Goal: Task Accomplishment & Management: Manage account settings

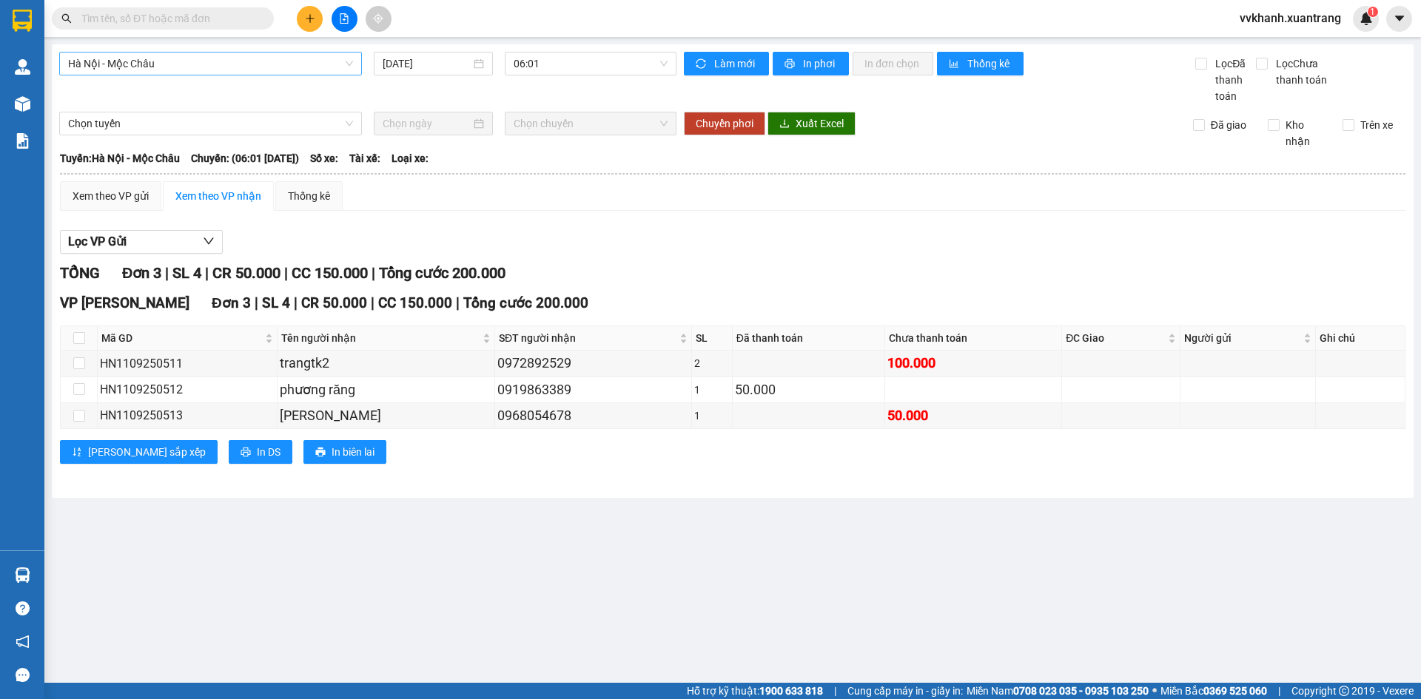
click at [166, 67] on span "Hà Nội - Mộc Châu" at bounding box center [210, 64] width 285 height 22
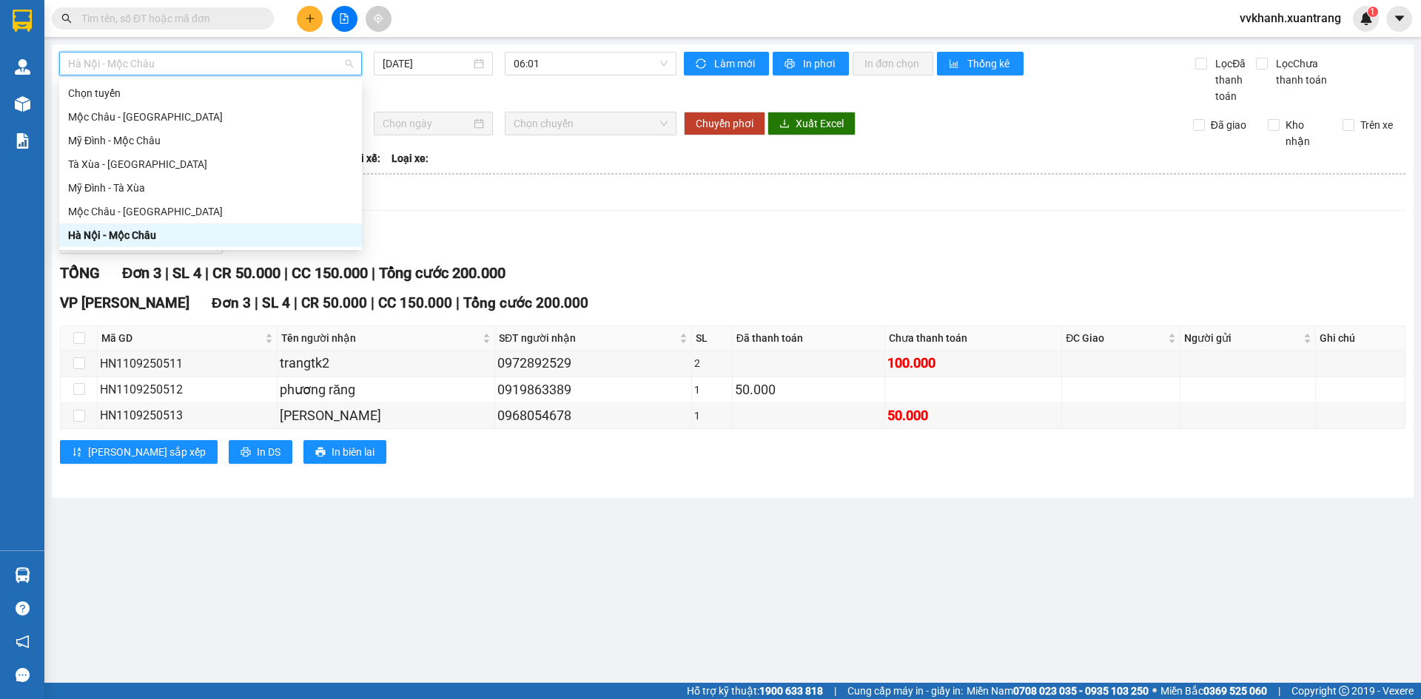
click at [149, 232] on div "Hà Nội - Mộc Châu" at bounding box center [210, 235] width 285 height 16
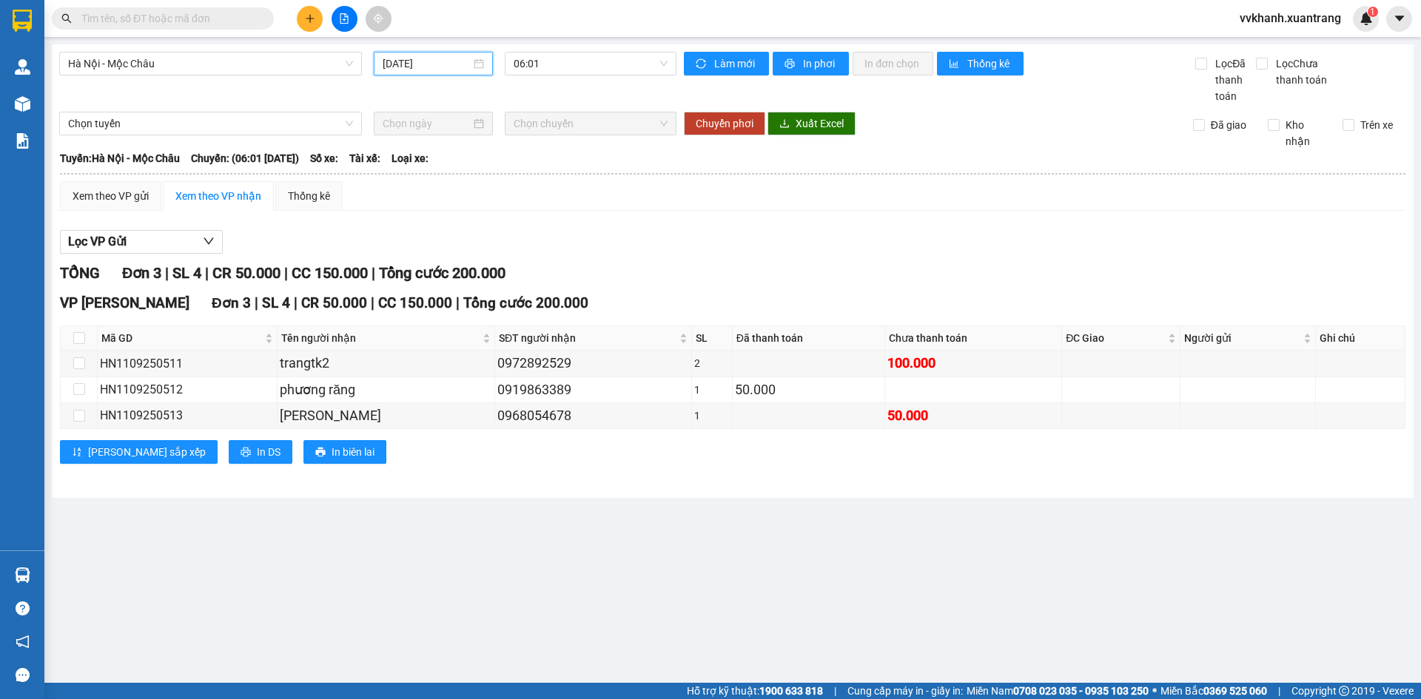
click at [410, 64] on input "[DATE]" at bounding box center [427, 64] width 88 height 16
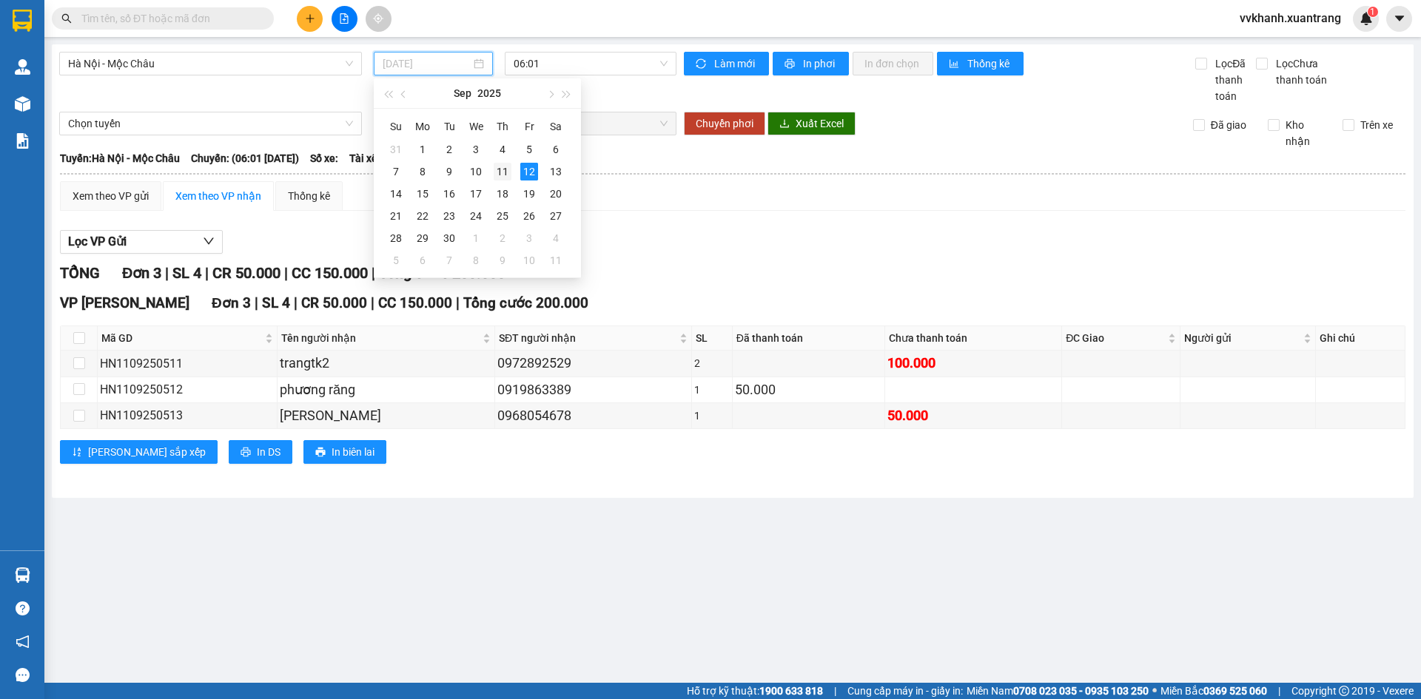
click at [500, 172] on div "11" at bounding box center [503, 172] width 18 height 18
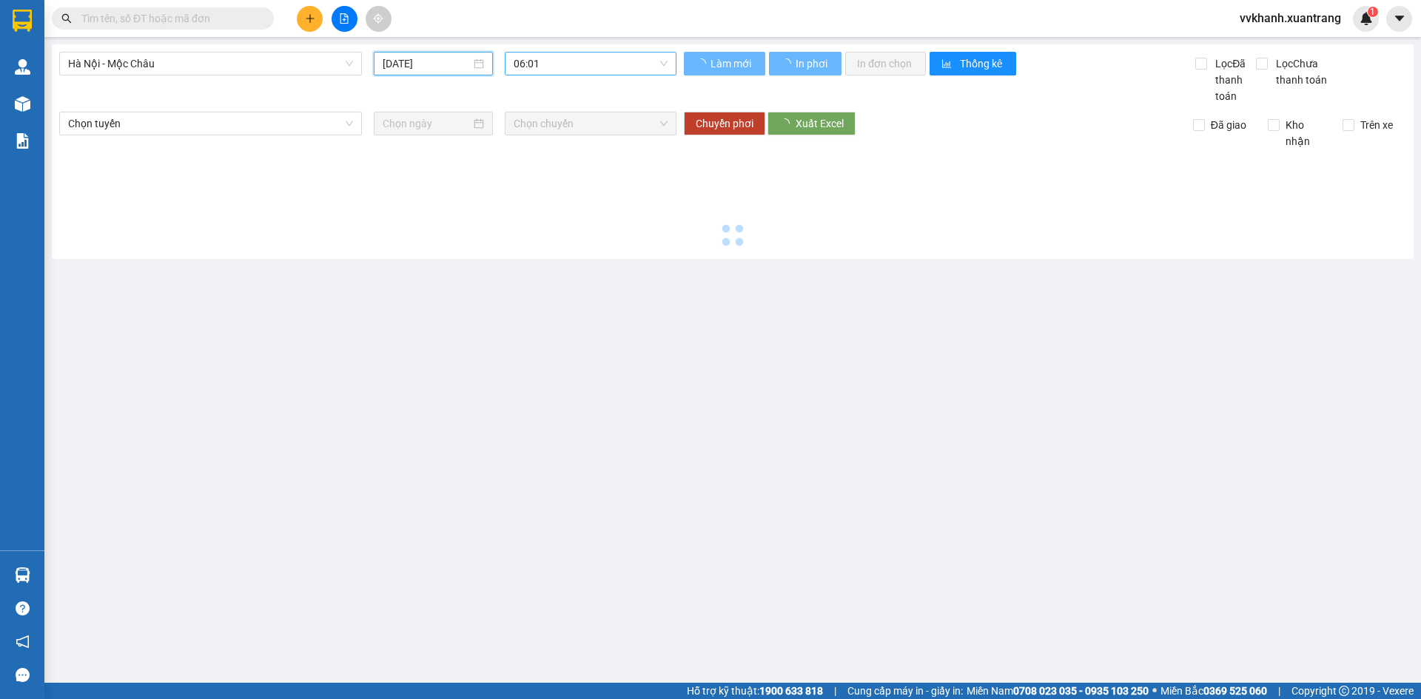
type input "11/09/2025"
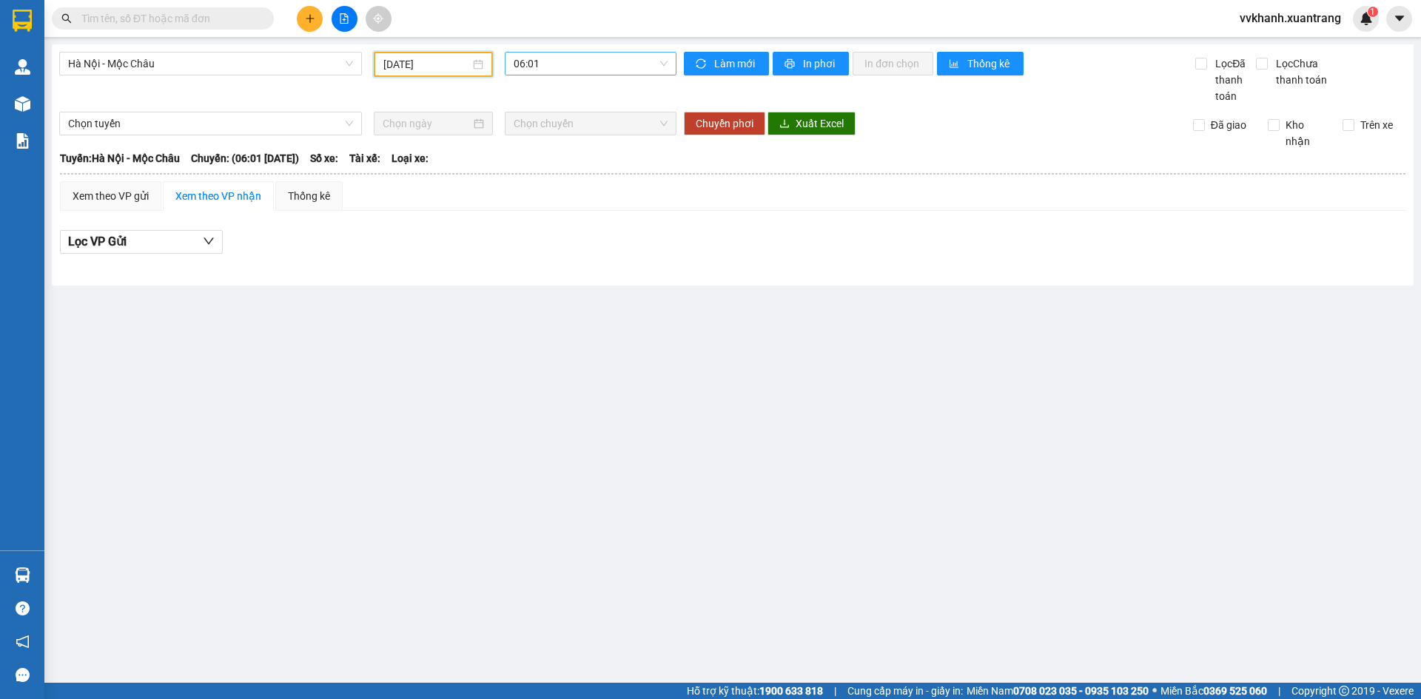
click at [548, 66] on span "06:01" at bounding box center [591, 64] width 154 height 22
click at [534, 135] on div "06:30" at bounding box center [571, 140] width 115 height 16
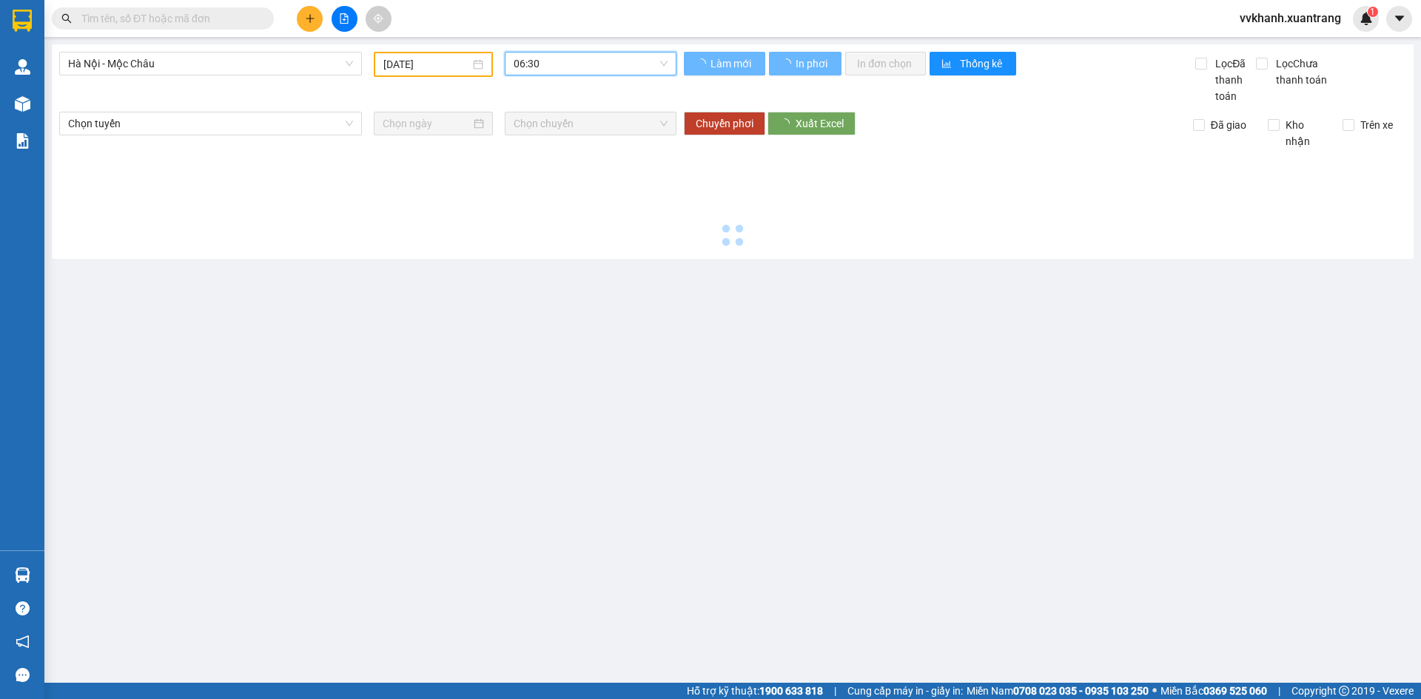
click at [535, 54] on span "06:30" at bounding box center [591, 64] width 154 height 22
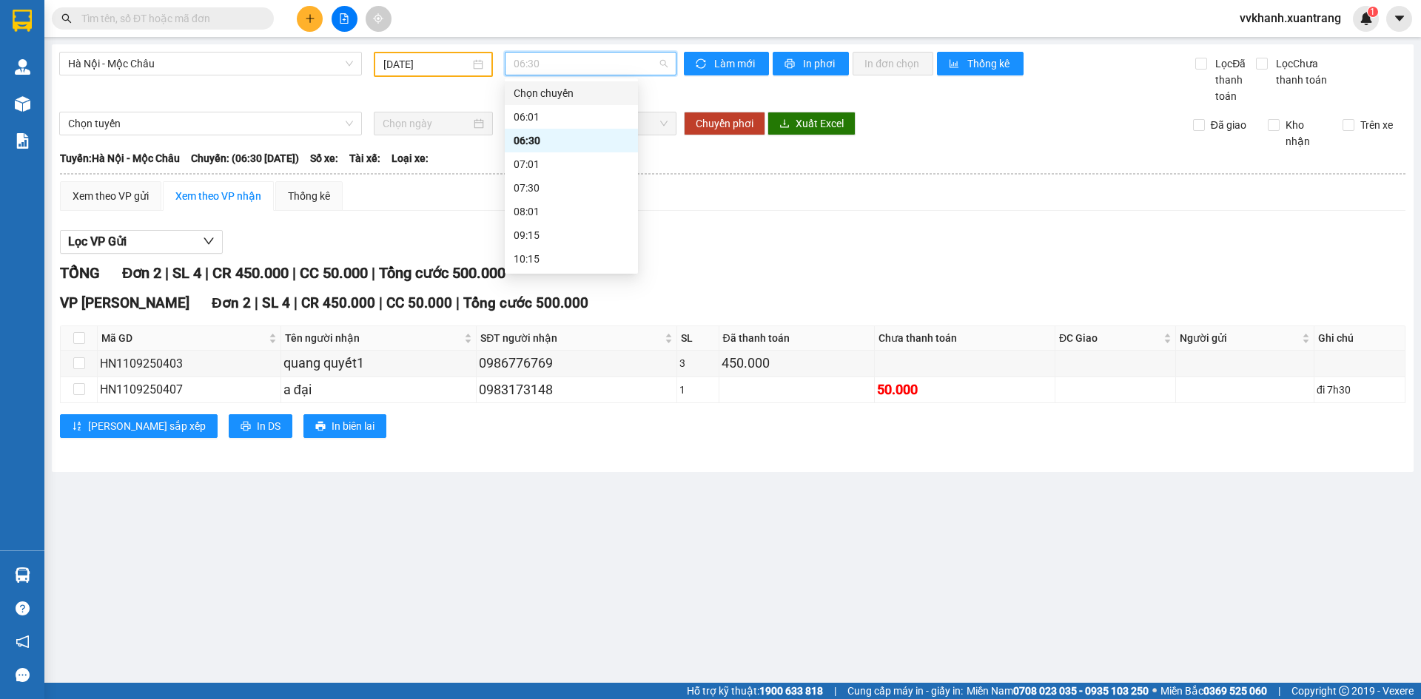
click at [543, 113] on div "06:01" at bounding box center [571, 117] width 115 height 16
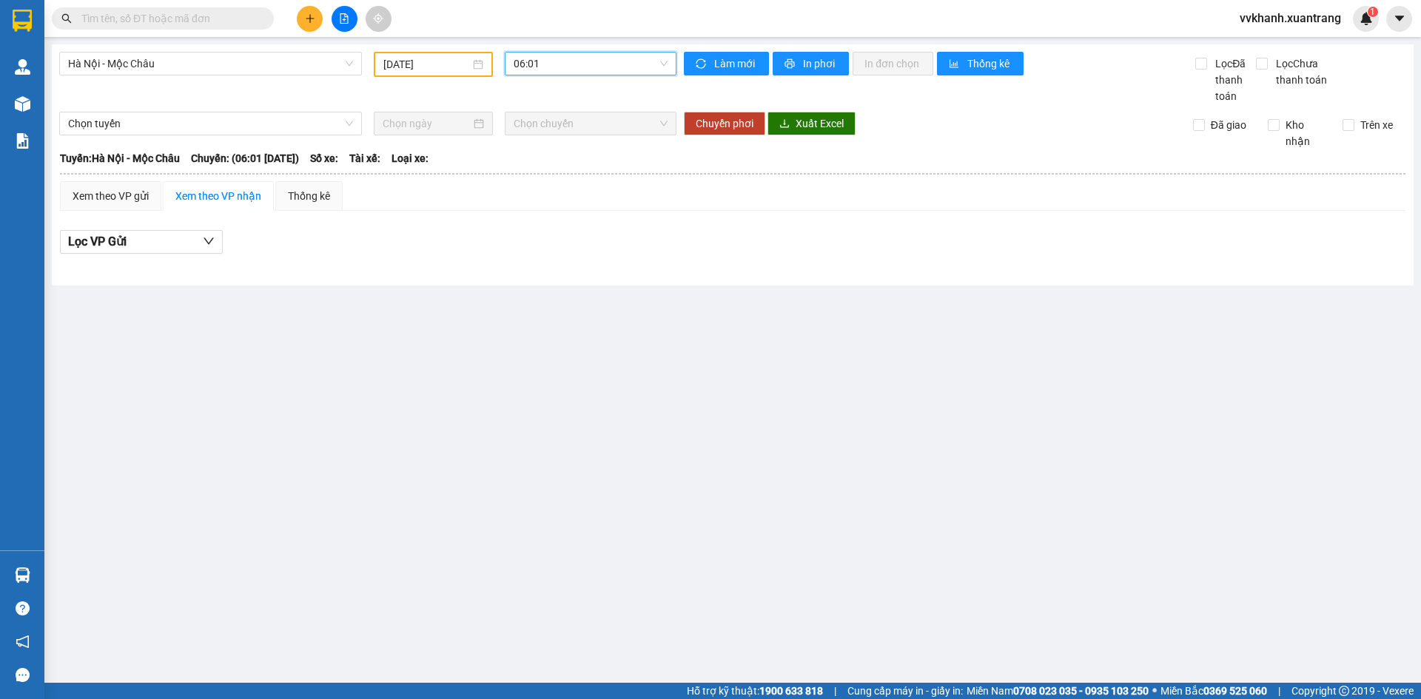
click at [544, 68] on span "06:01" at bounding box center [591, 64] width 154 height 22
click at [538, 135] on div "06:30" at bounding box center [571, 140] width 115 height 16
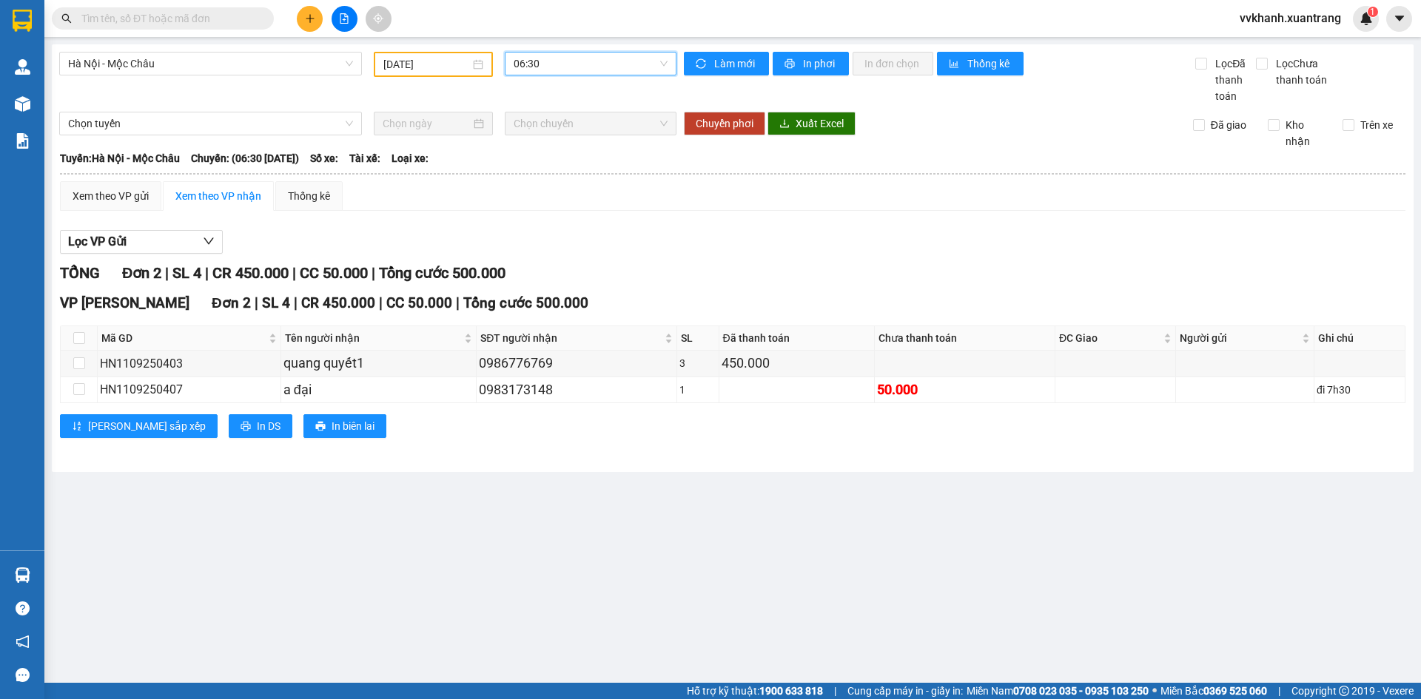
click at [535, 64] on span "06:30" at bounding box center [591, 64] width 154 height 22
drag, startPoint x: 548, startPoint y: 157, endPoint x: 555, endPoint y: 121, distance: 37.0
click at [548, 155] on div "07:01" at bounding box center [571, 164] width 133 height 24
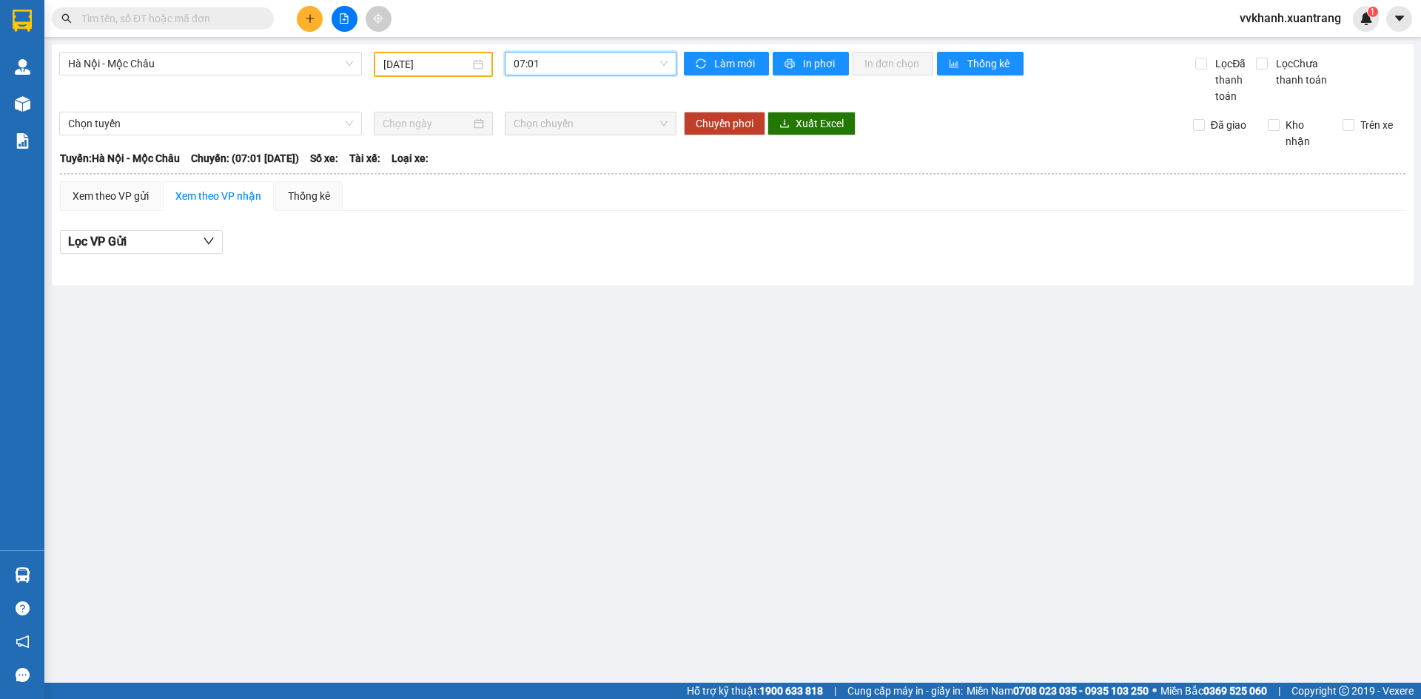
click at [577, 61] on span "07:01" at bounding box center [591, 64] width 154 height 22
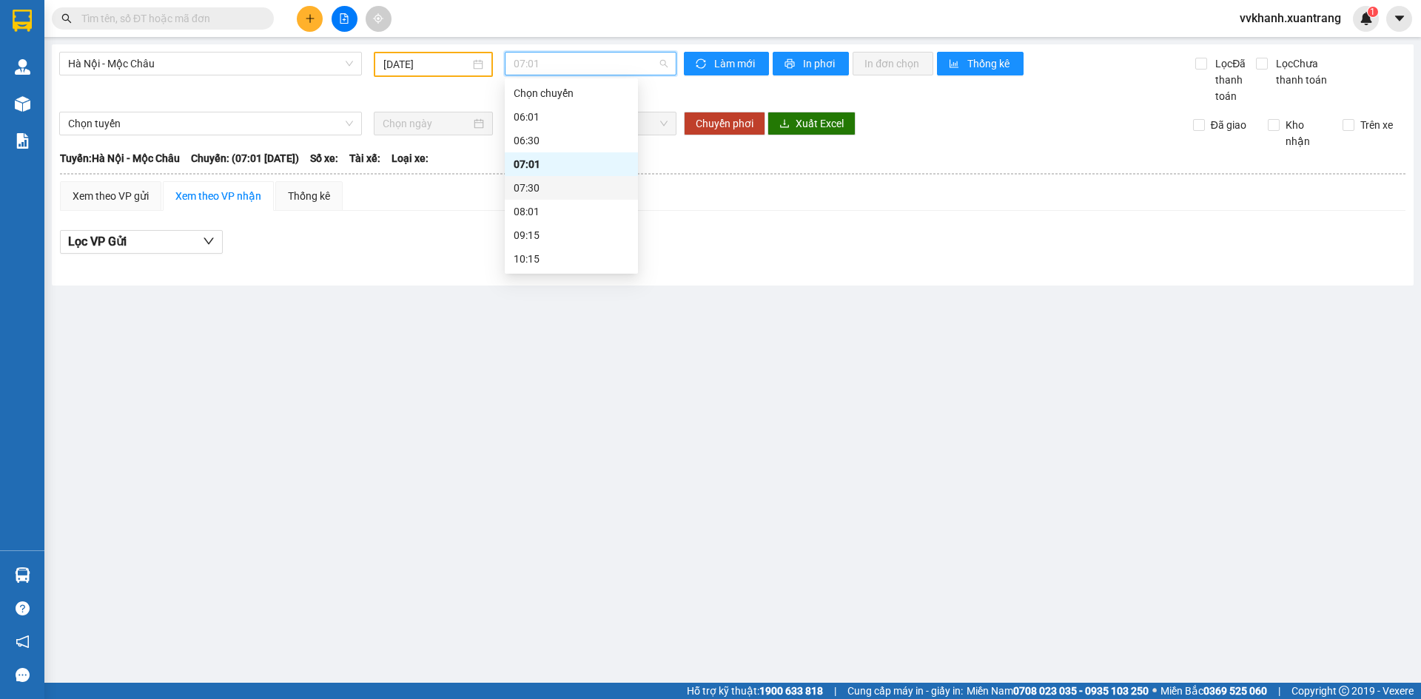
click at [561, 184] on div "07:30" at bounding box center [571, 188] width 115 height 16
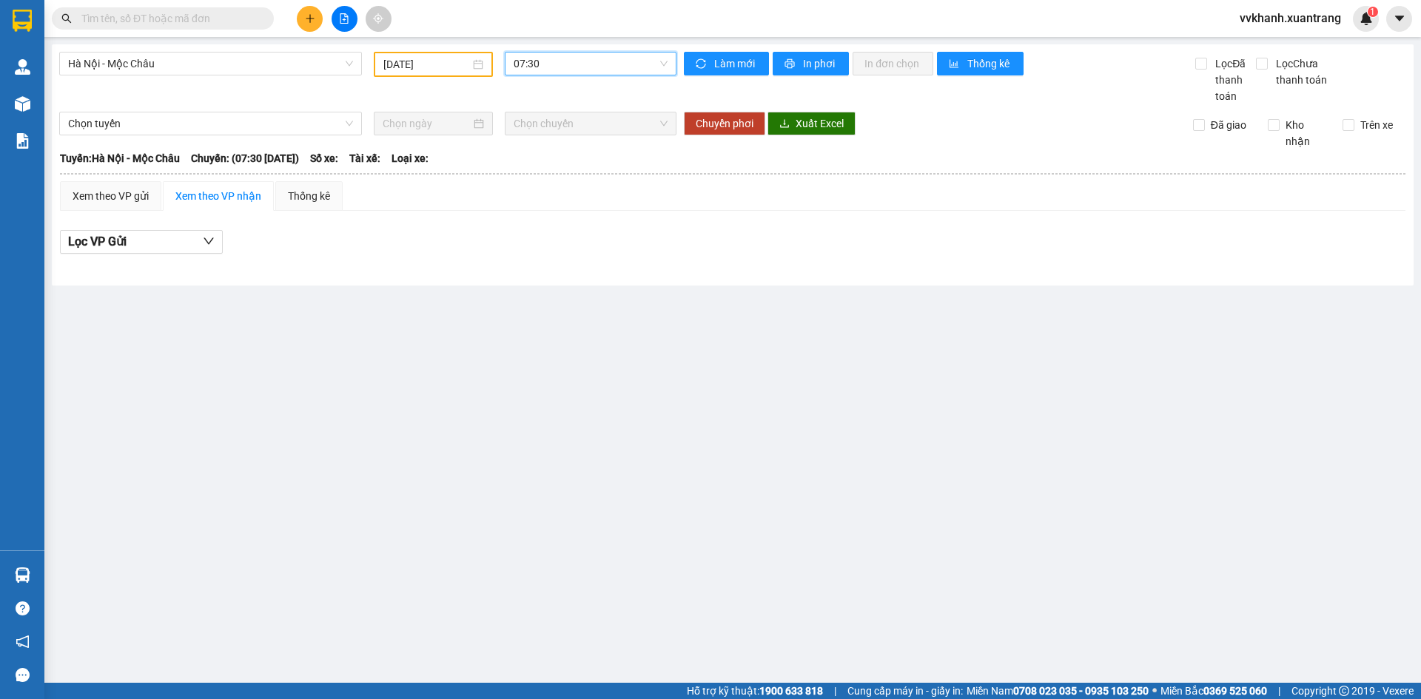
click at [567, 63] on span "07:30" at bounding box center [591, 64] width 154 height 22
click at [554, 212] on div "08:01" at bounding box center [571, 212] width 115 height 16
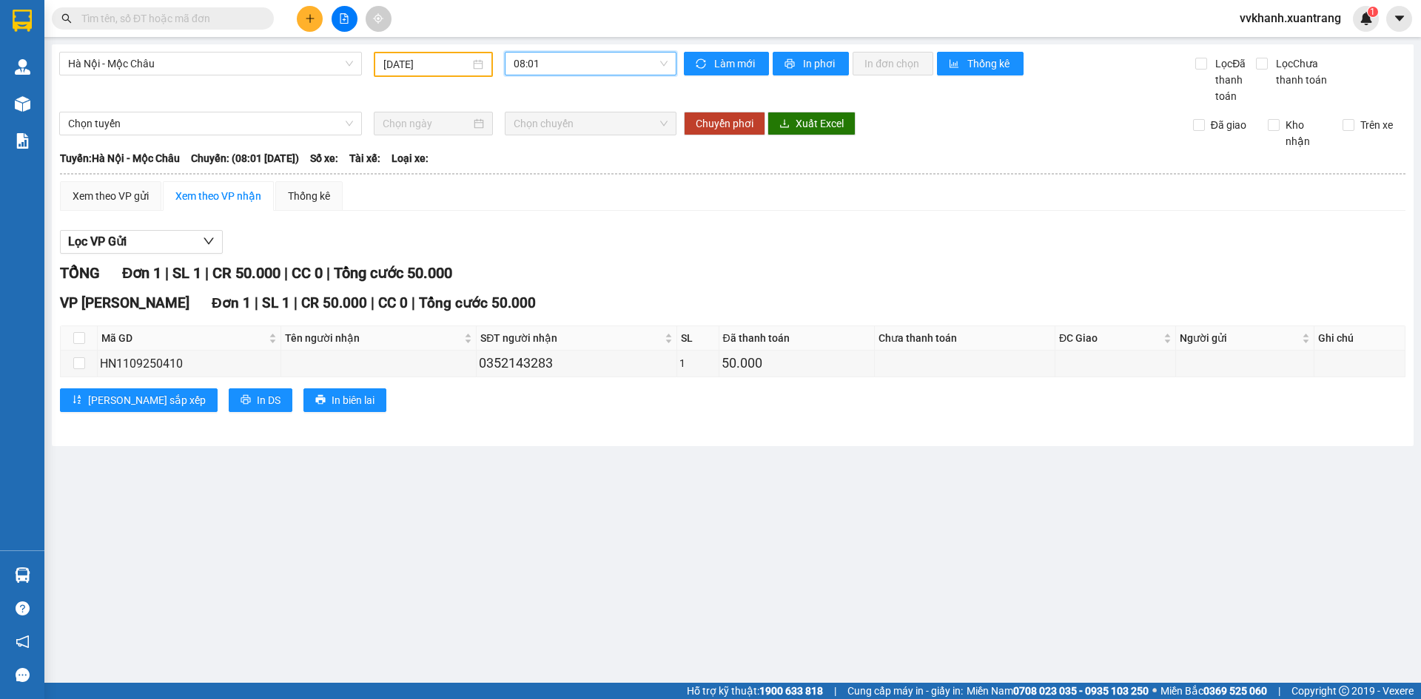
click at [578, 64] on span "08:01" at bounding box center [591, 64] width 154 height 22
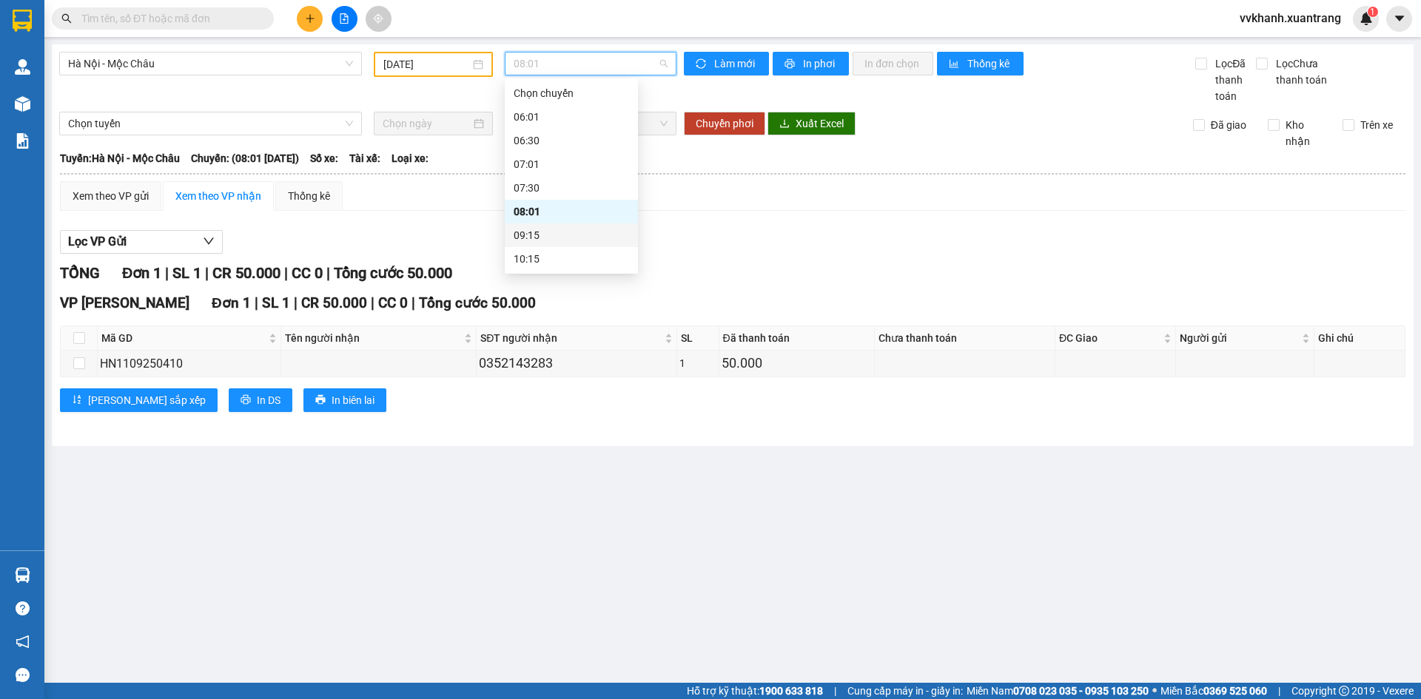
click at [596, 226] on div "09:15" at bounding box center [571, 236] width 133 height 24
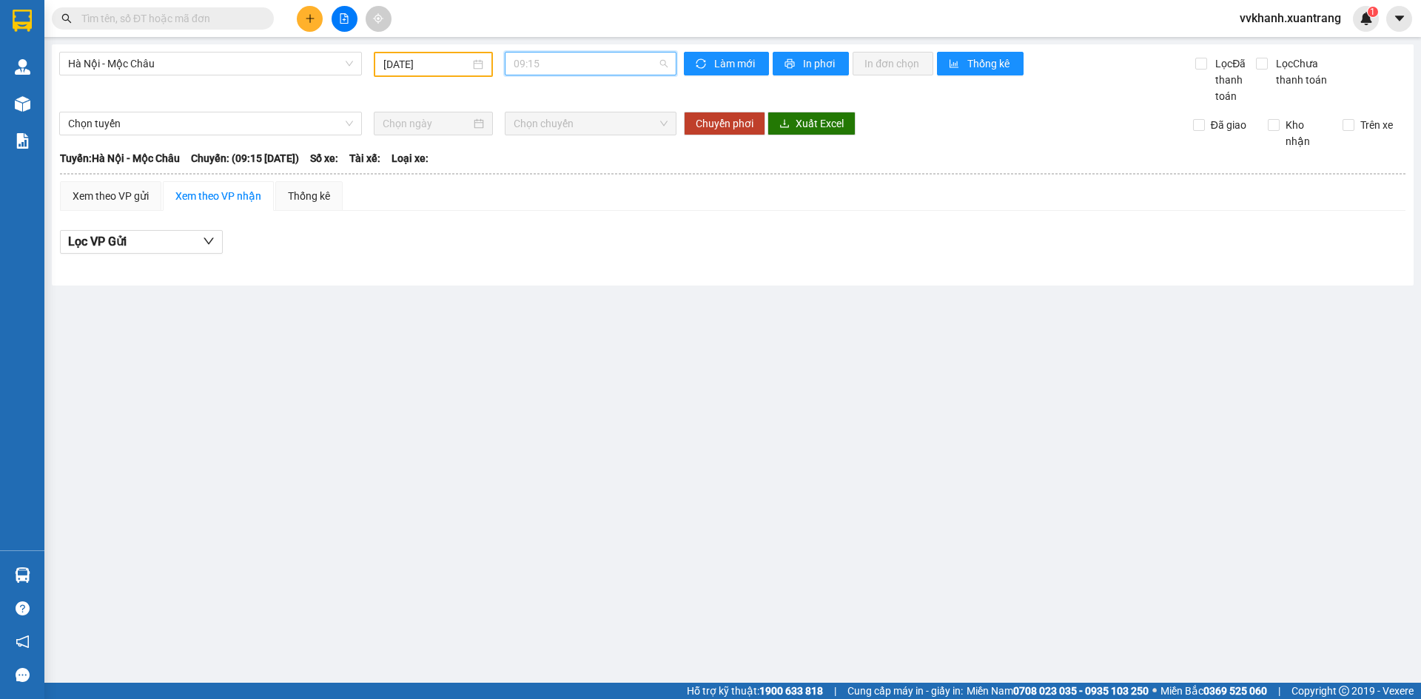
click at [582, 70] on span "09:15" at bounding box center [591, 64] width 154 height 22
click at [543, 259] on div "10:15" at bounding box center [571, 259] width 115 height 16
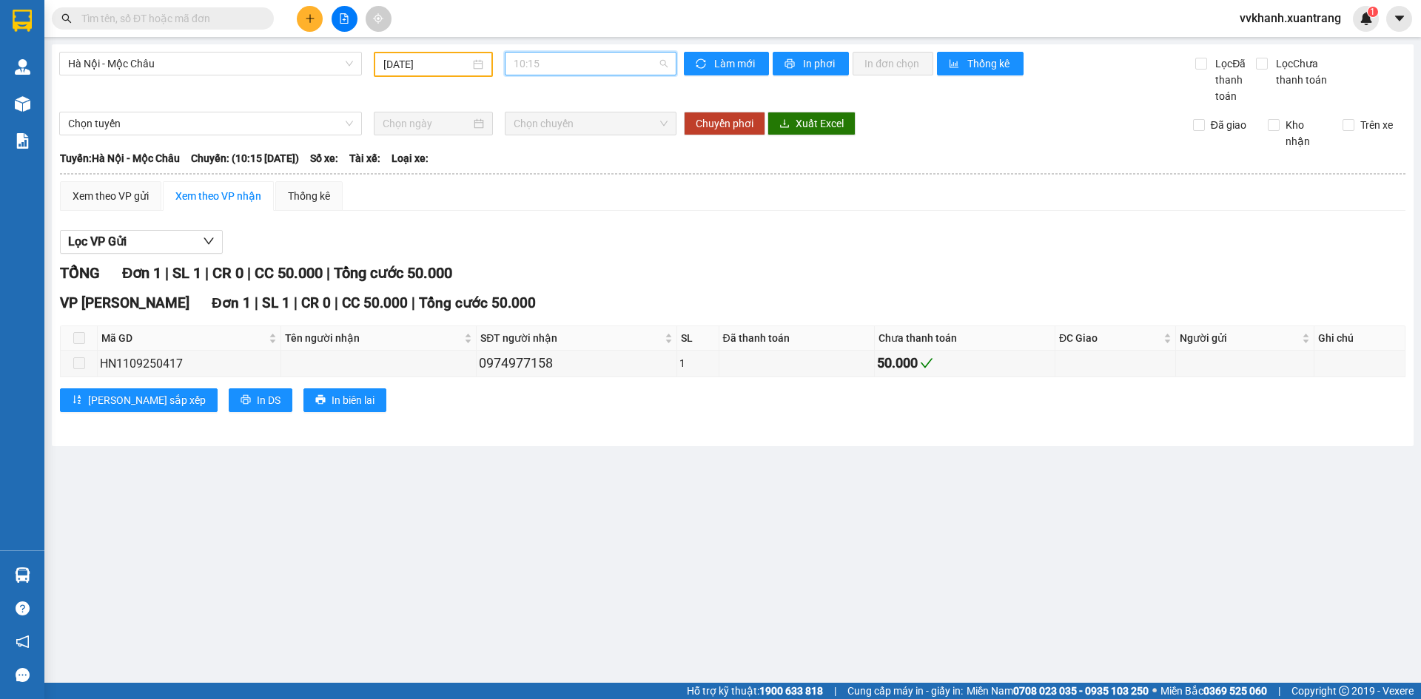
click at [559, 68] on span "10:15" at bounding box center [591, 64] width 154 height 22
click at [567, 215] on div "11:15" at bounding box center [571, 209] width 115 height 16
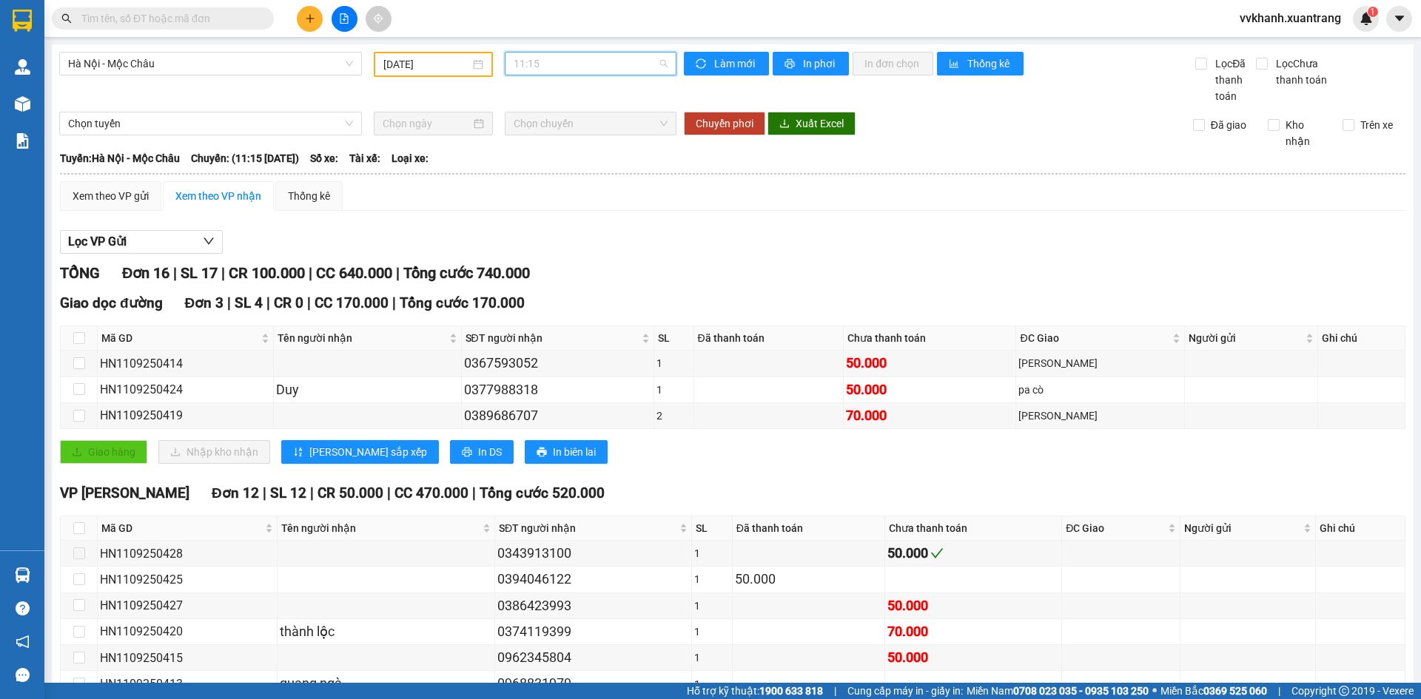
click at [566, 66] on span "11:15" at bounding box center [591, 64] width 154 height 22
click at [561, 162] on div "11:45" at bounding box center [567, 158] width 115 height 16
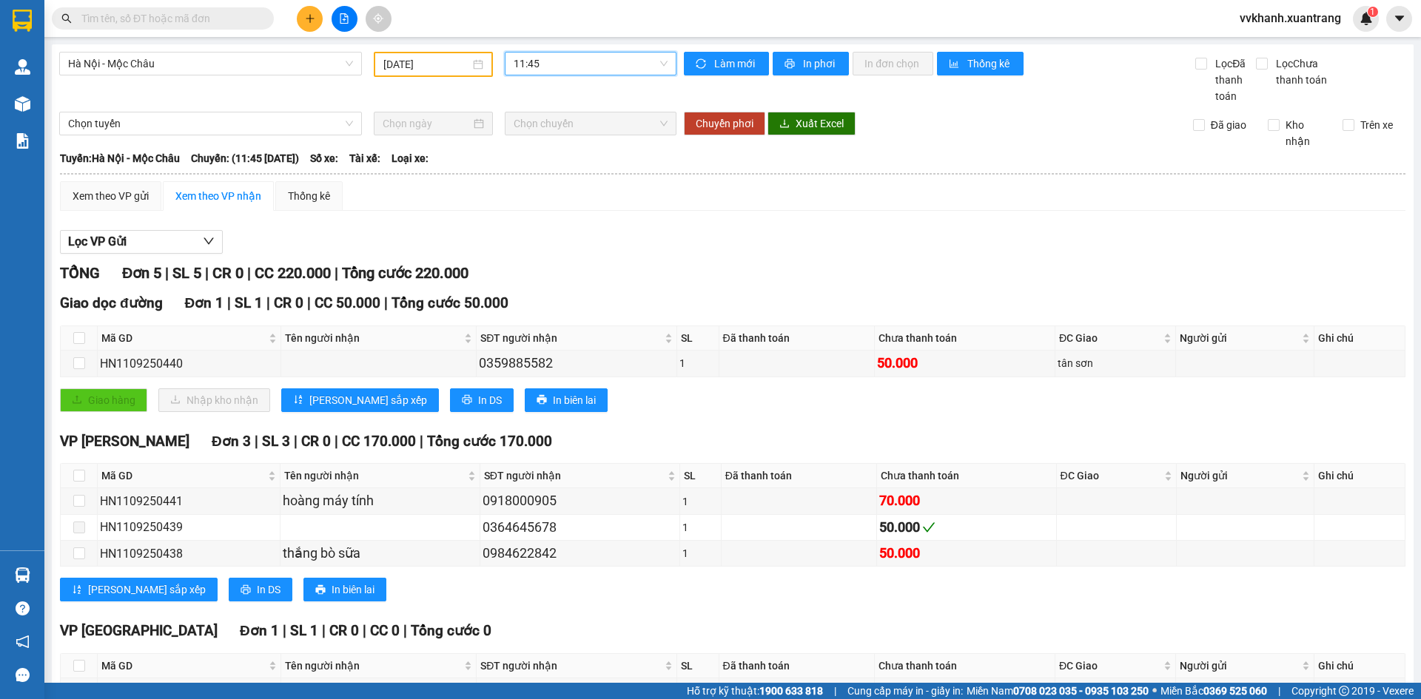
click at [562, 70] on span "11:45" at bounding box center [591, 64] width 154 height 22
click at [574, 125] on div "13:01" at bounding box center [567, 117] width 133 height 24
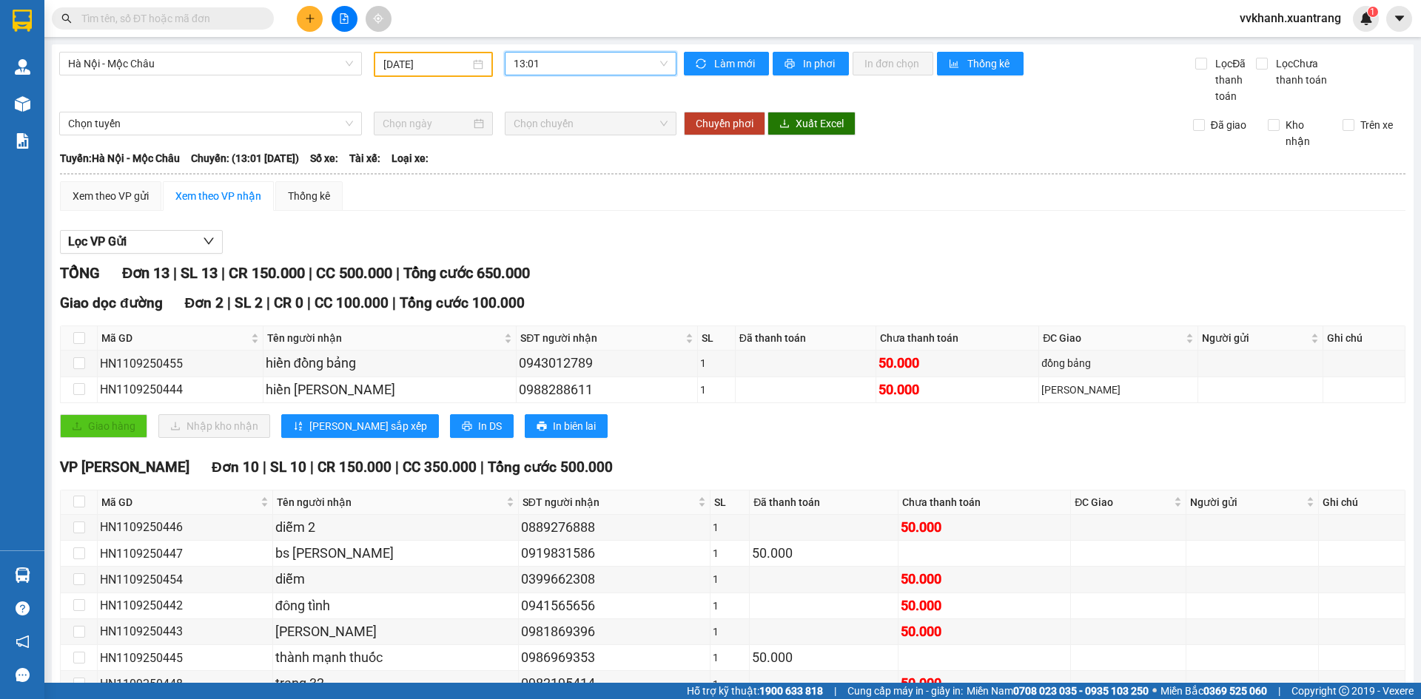
click at [565, 64] on span "13:01" at bounding box center [591, 64] width 154 height 22
click at [565, 147] on div "14:15" at bounding box center [567, 140] width 115 height 16
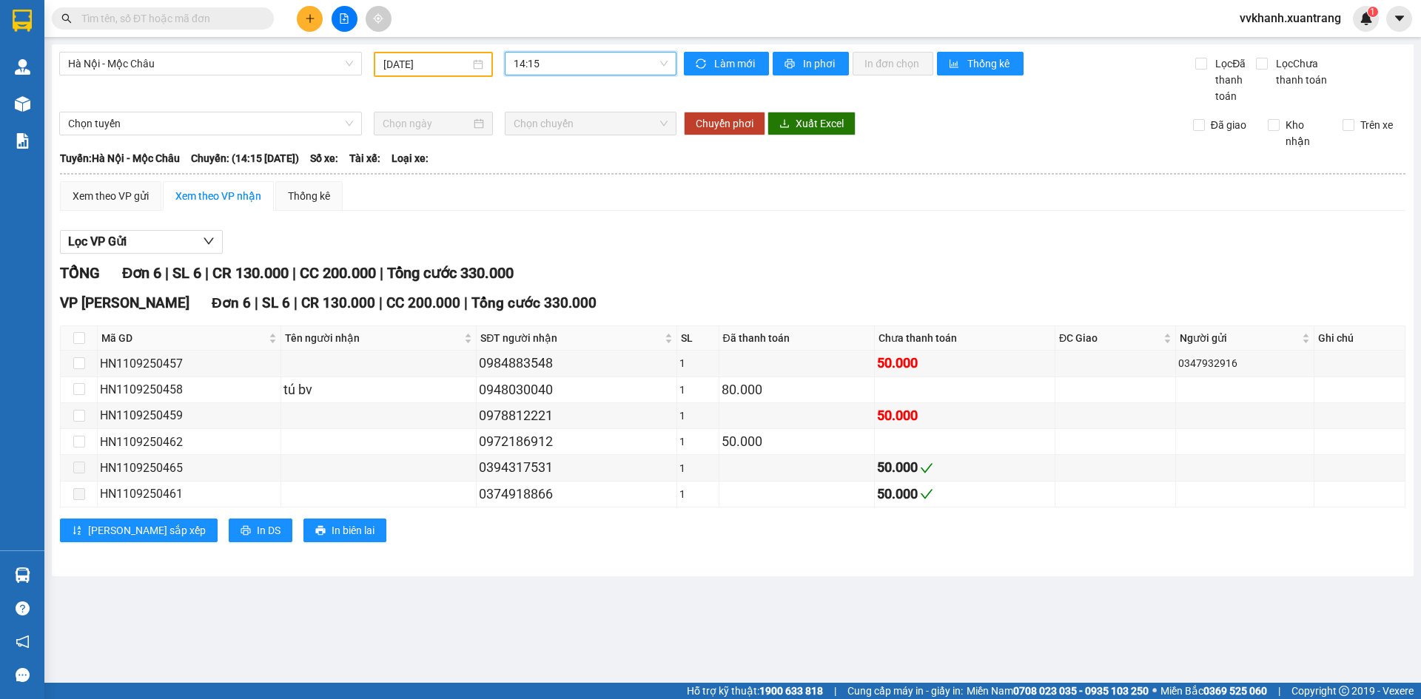
click at [557, 66] on span "14:15" at bounding box center [591, 64] width 154 height 22
click at [570, 159] on div "15:15" at bounding box center [571, 164] width 115 height 16
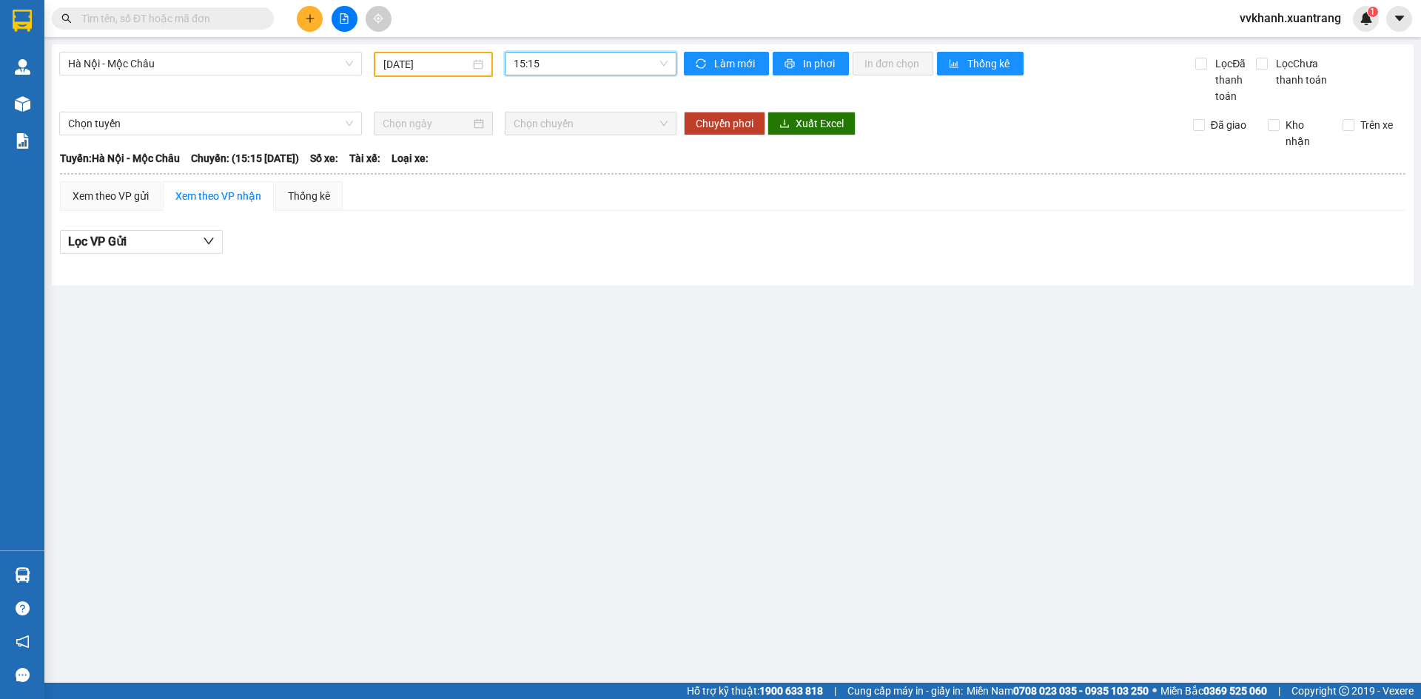
click at [560, 57] on span "15:15" at bounding box center [591, 64] width 154 height 22
click at [564, 187] on div "16:15" at bounding box center [571, 188] width 115 height 16
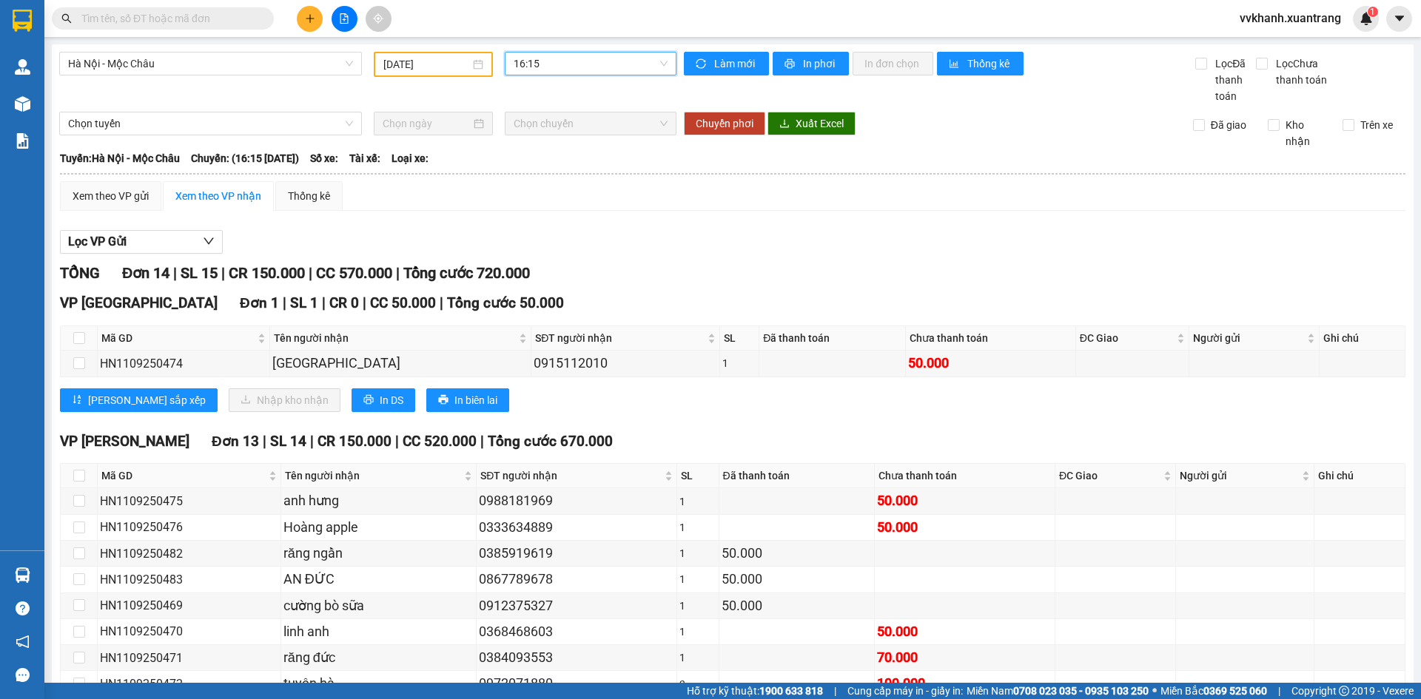
click at [556, 66] on span "16:15" at bounding box center [591, 64] width 154 height 22
click at [548, 211] on div "17:15" at bounding box center [567, 212] width 115 height 16
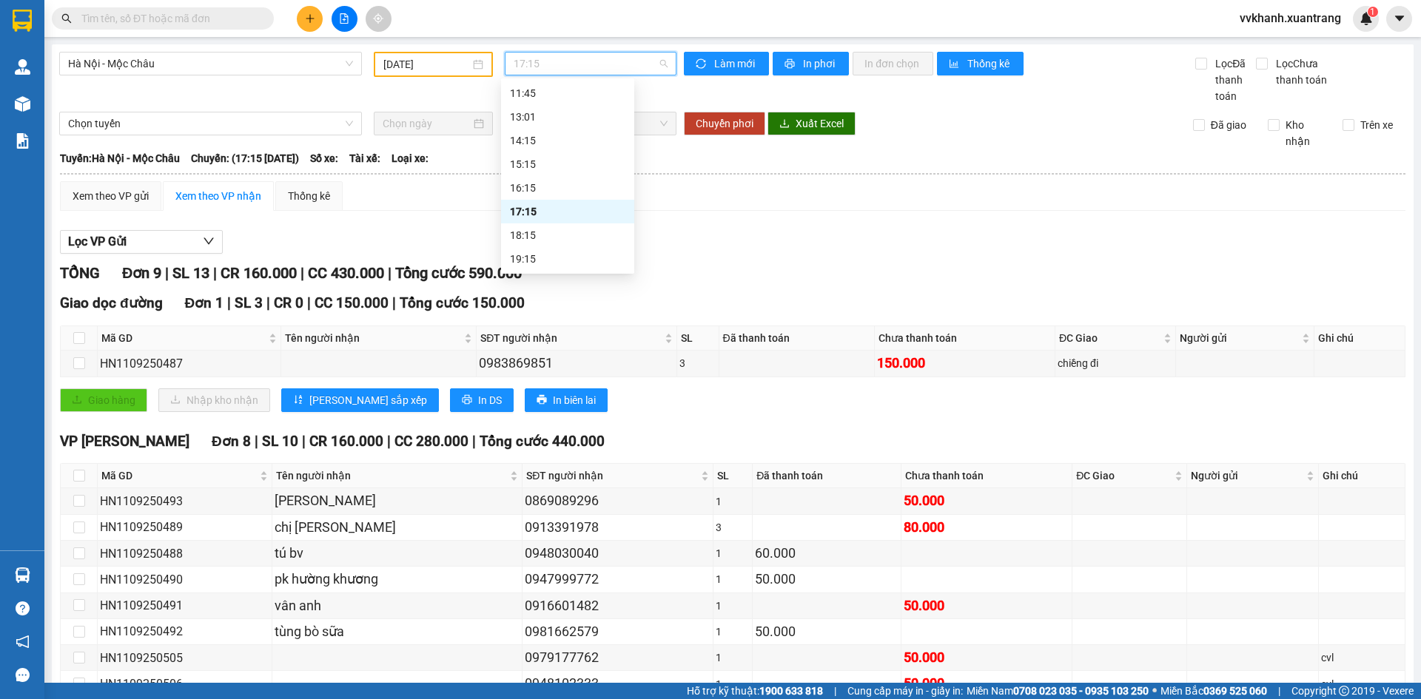
click at [555, 67] on span "17:15" at bounding box center [591, 64] width 154 height 22
click at [544, 229] on div "18:15" at bounding box center [567, 235] width 115 height 16
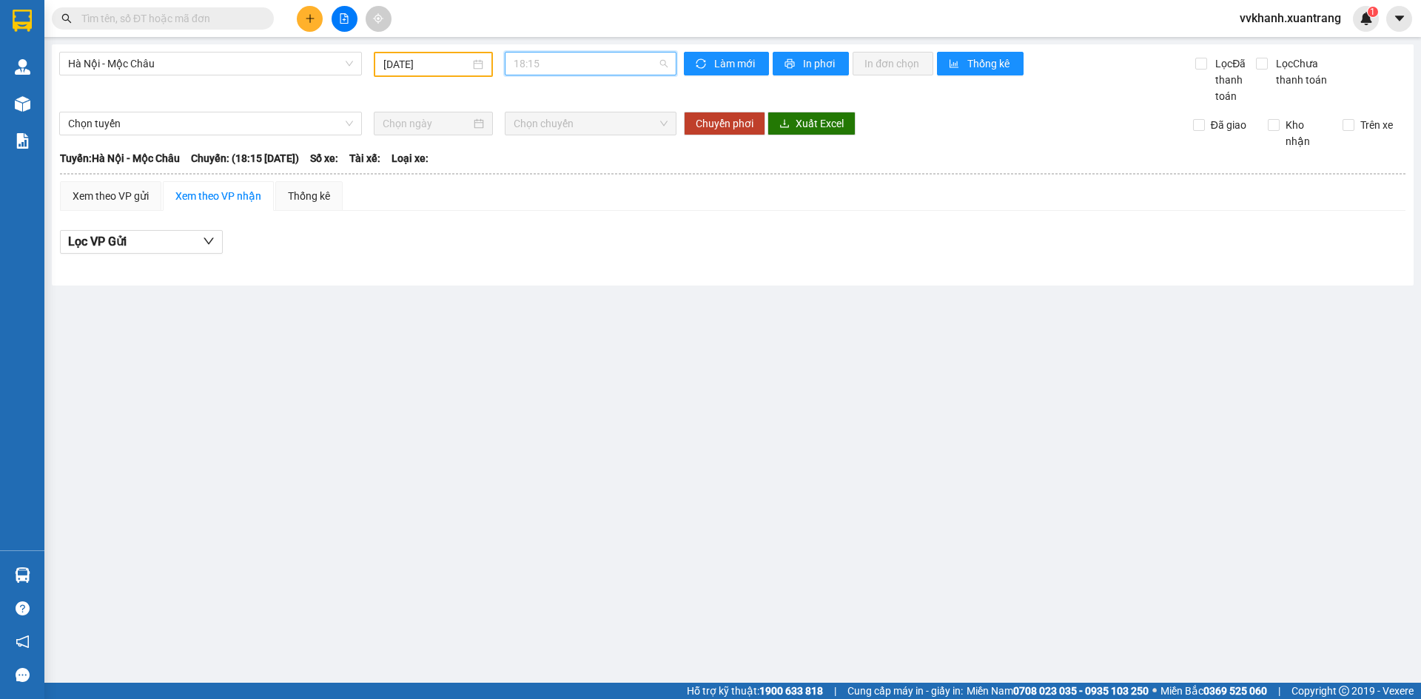
click at [550, 64] on span "18:15" at bounding box center [591, 64] width 154 height 22
click at [566, 255] on div "19:15" at bounding box center [571, 259] width 115 height 16
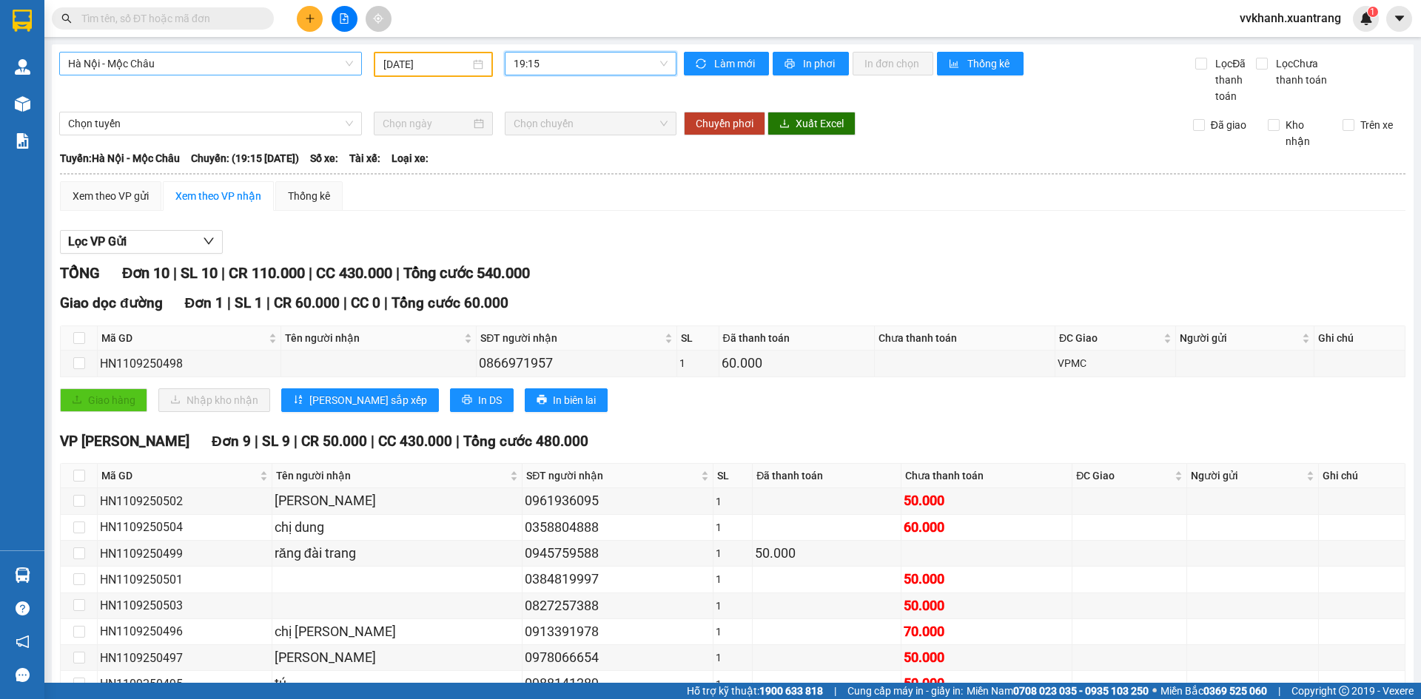
click at [259, 56] on span "Hà Nội - Mộc Châu" at bounding box center [210, 64] width 285 height 22
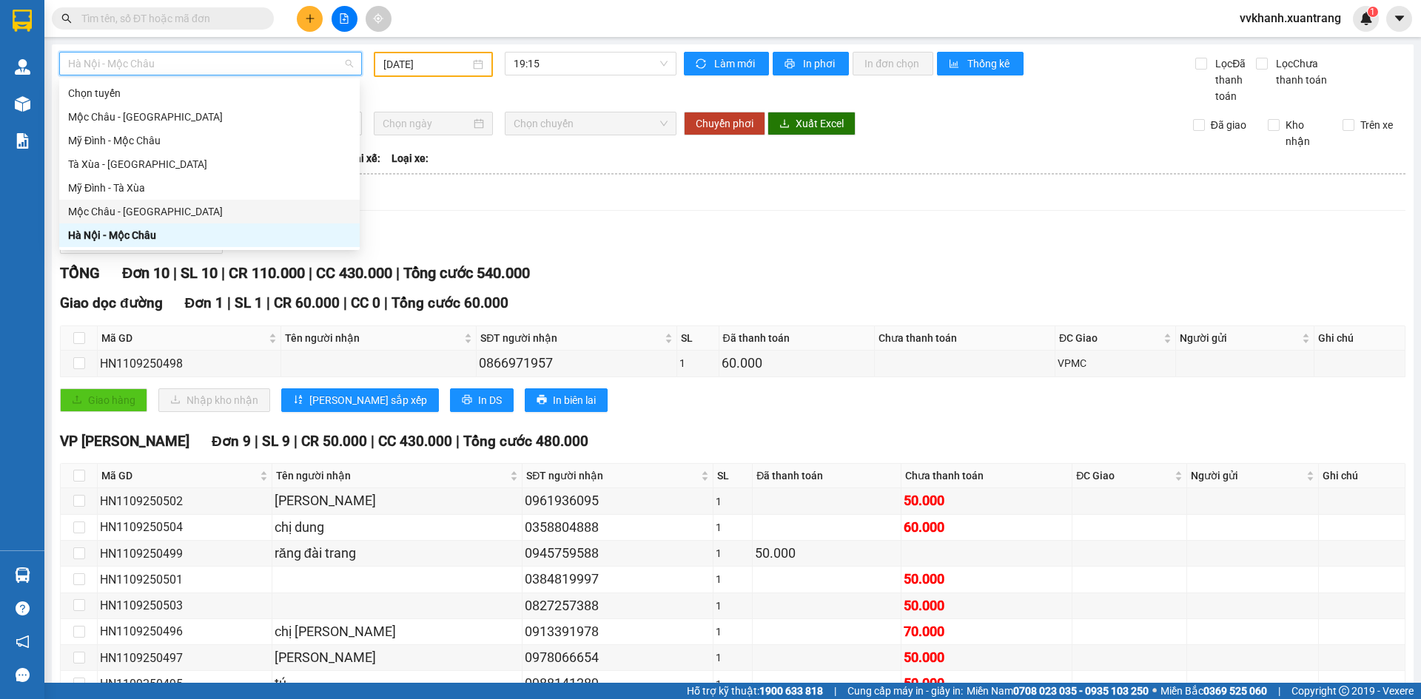
click at [183, 215] on div "Mộc Châu - Hà Nội" at bounding box center [209, 212] width 283 height 16
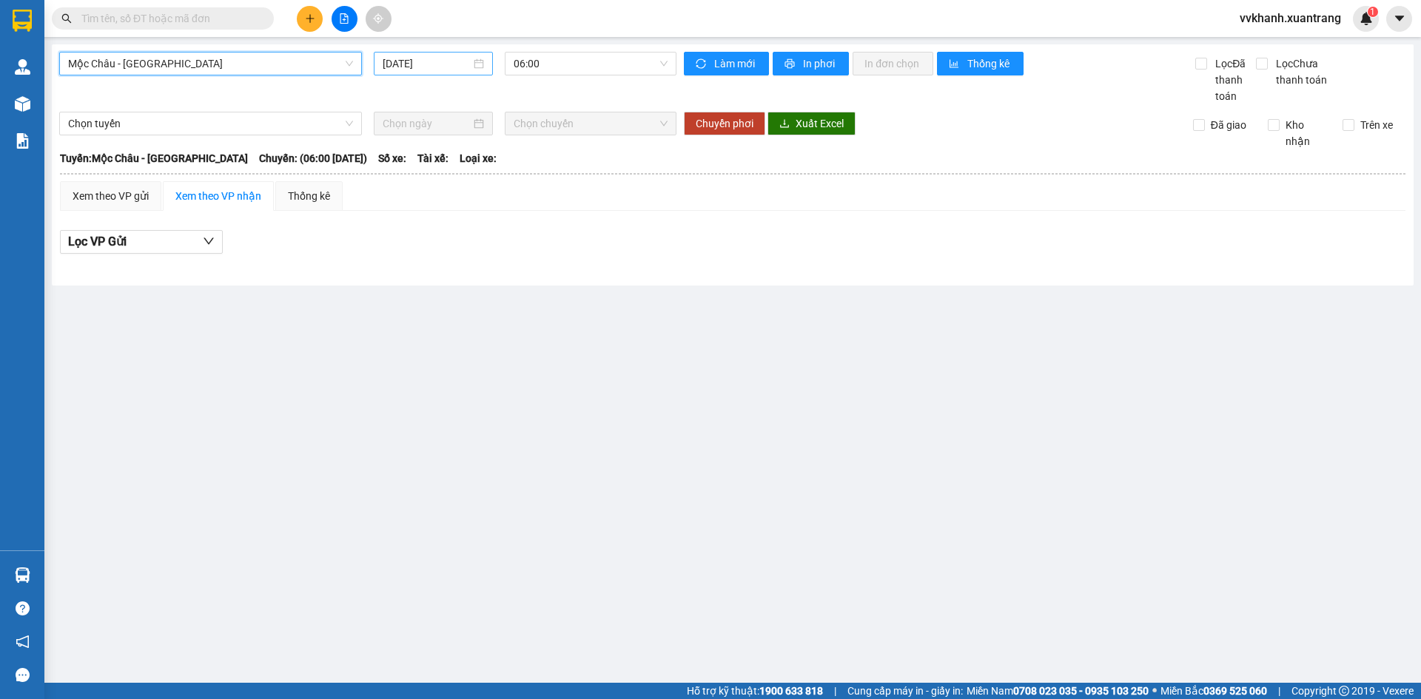
click at [415, 64] on input "12/09/2025" at bounding box center [427, 64] width 88 height 16
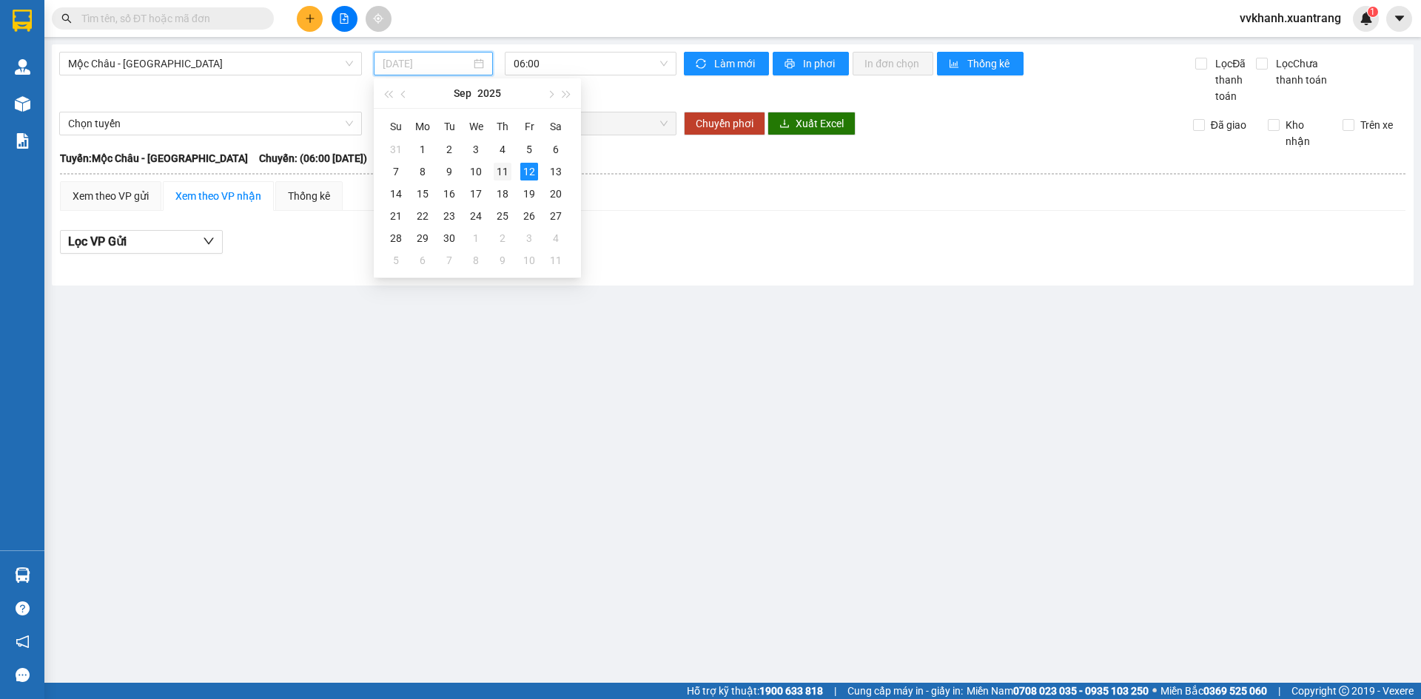
click at [505, 172] on div "11" at bounding box center [503, 172] width 18 height 18
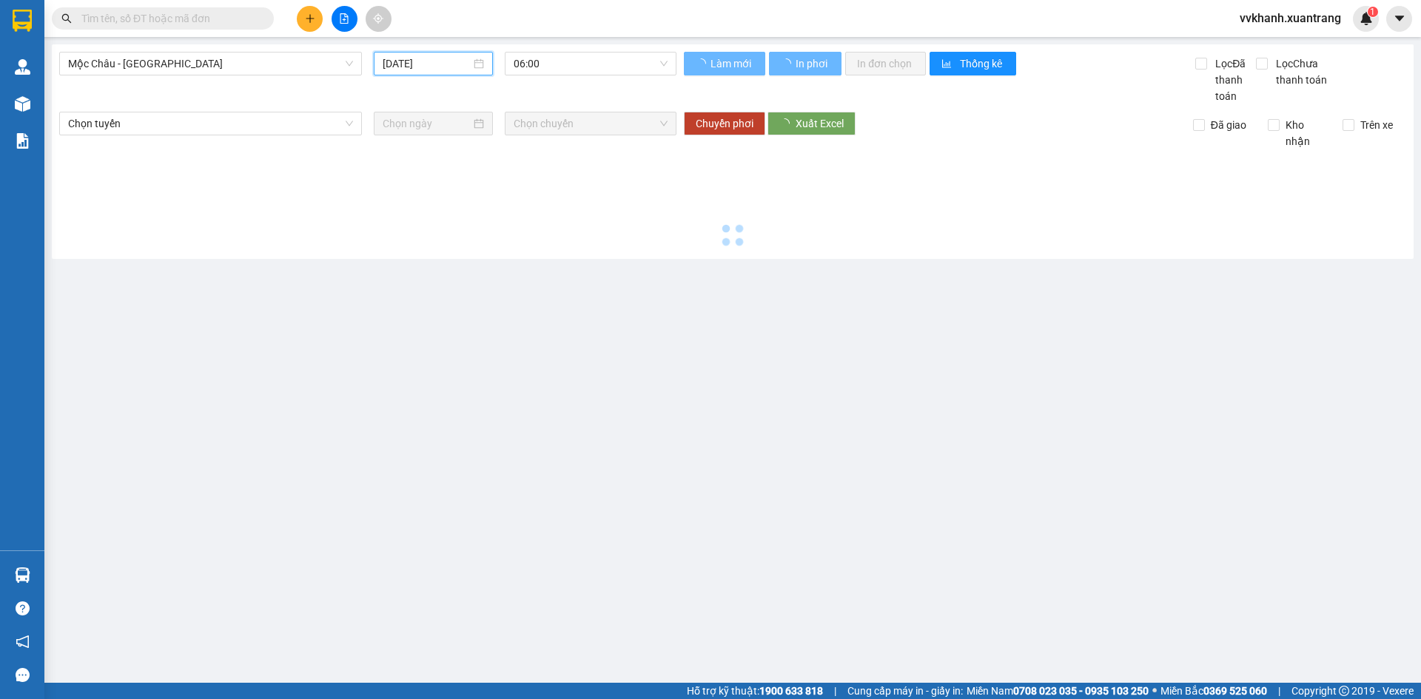
type input "11/09/2025"
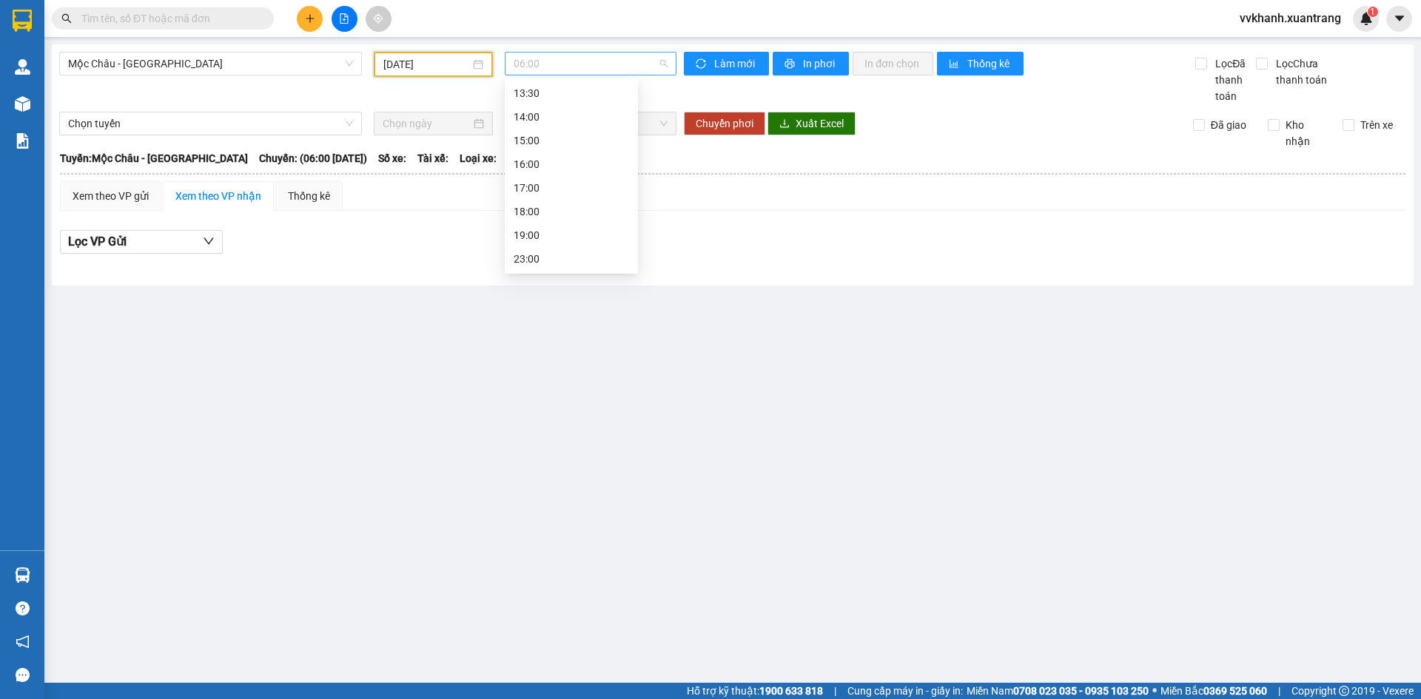
click at [564, 62] on span "06:00" at bounding box center [591, 64] width 154 height 22
click at [558, 118] on div "07:00" at bounding box center [571, 117] width 115 height 16
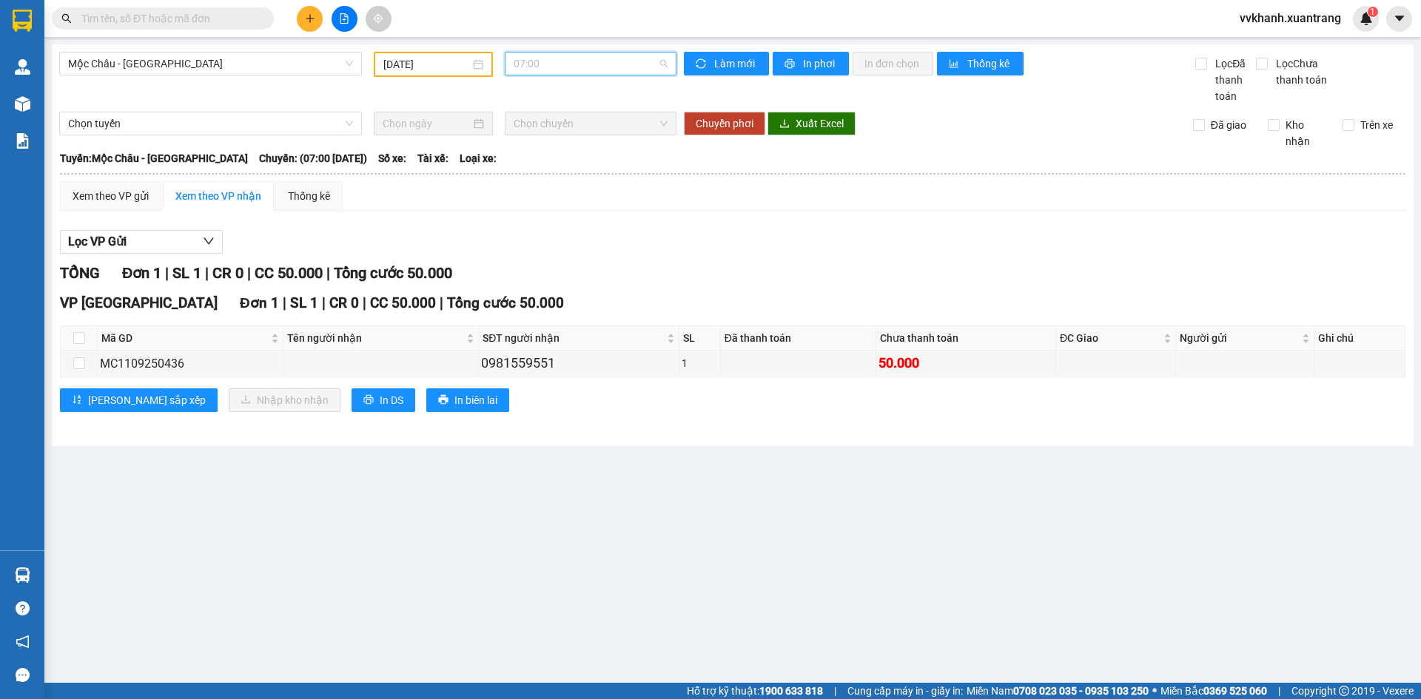
click at [557, 69] on span "07:00" at bounding box center [591, 64] width 154 height 22
click at [557, 131] on div "08:00" at bounding box center [571, 141] width 133 height 24
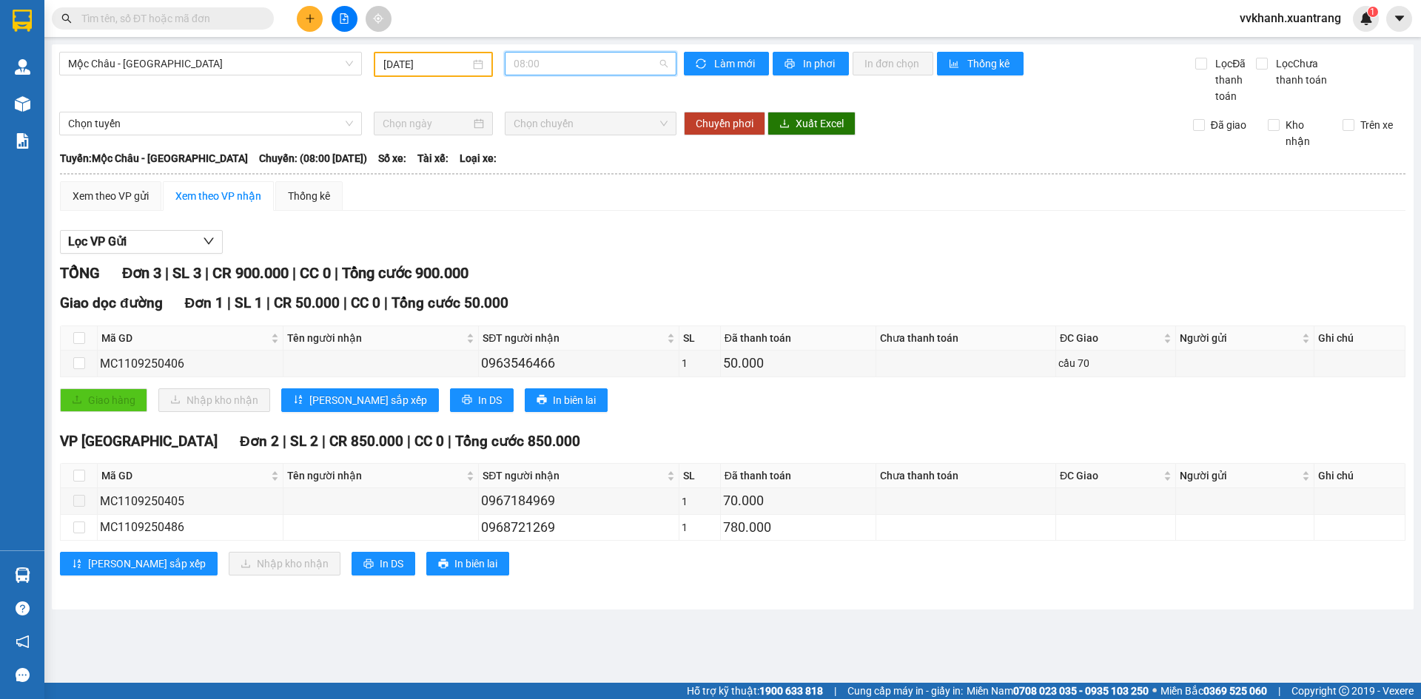
click at [560, 67] on span "08:00" at bounding box center [591, 64] width 154 height 22
click at [565, 160] on div "09:00" at bounding box center [571, 164] width 115 height 16
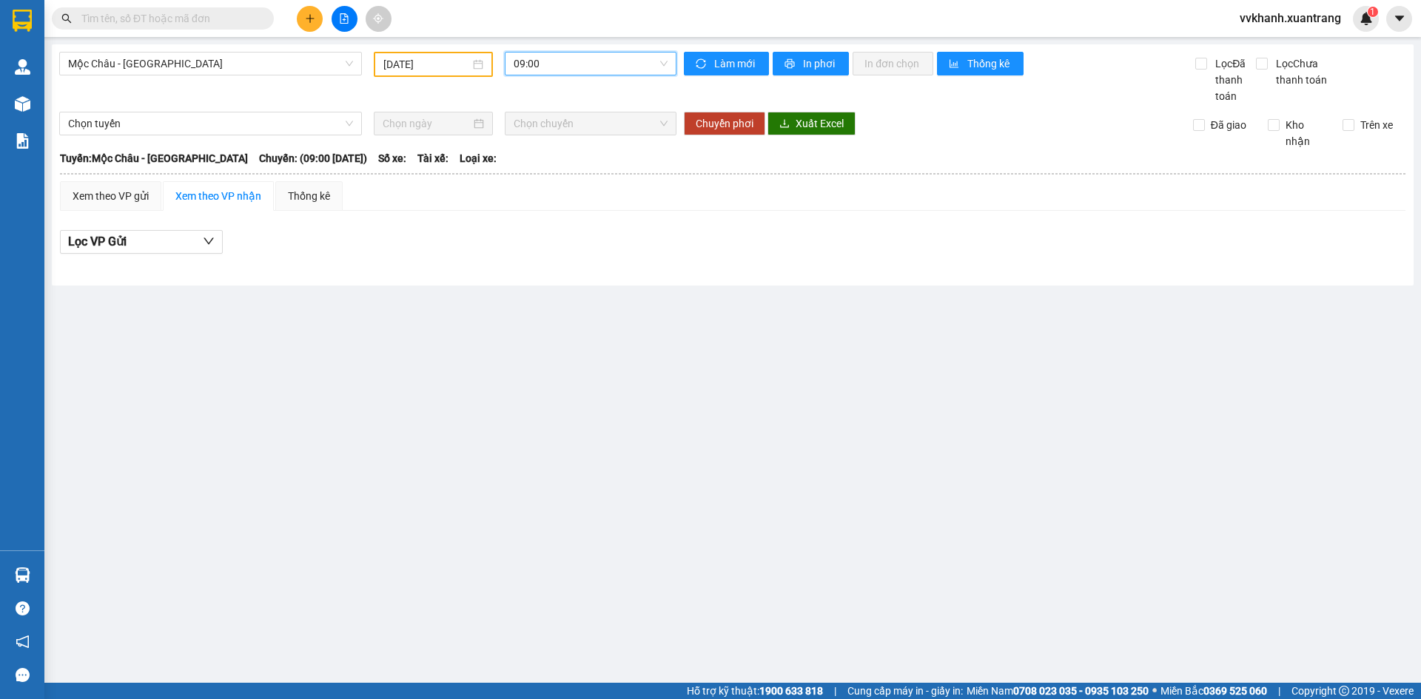
click at [563, 67] on span "09:00" at bounding box center [591, 64] width 154 height 22
click at [547, 184] on div "10:00" at bounding box center [571, 188] width 115 height 16
click at [548, 72] on span "10:00" at bounding box center [591, 64] width 154 height 22
click at [554, 212] on div "11:00" at bounding box center [571, 212] width 115 height 16
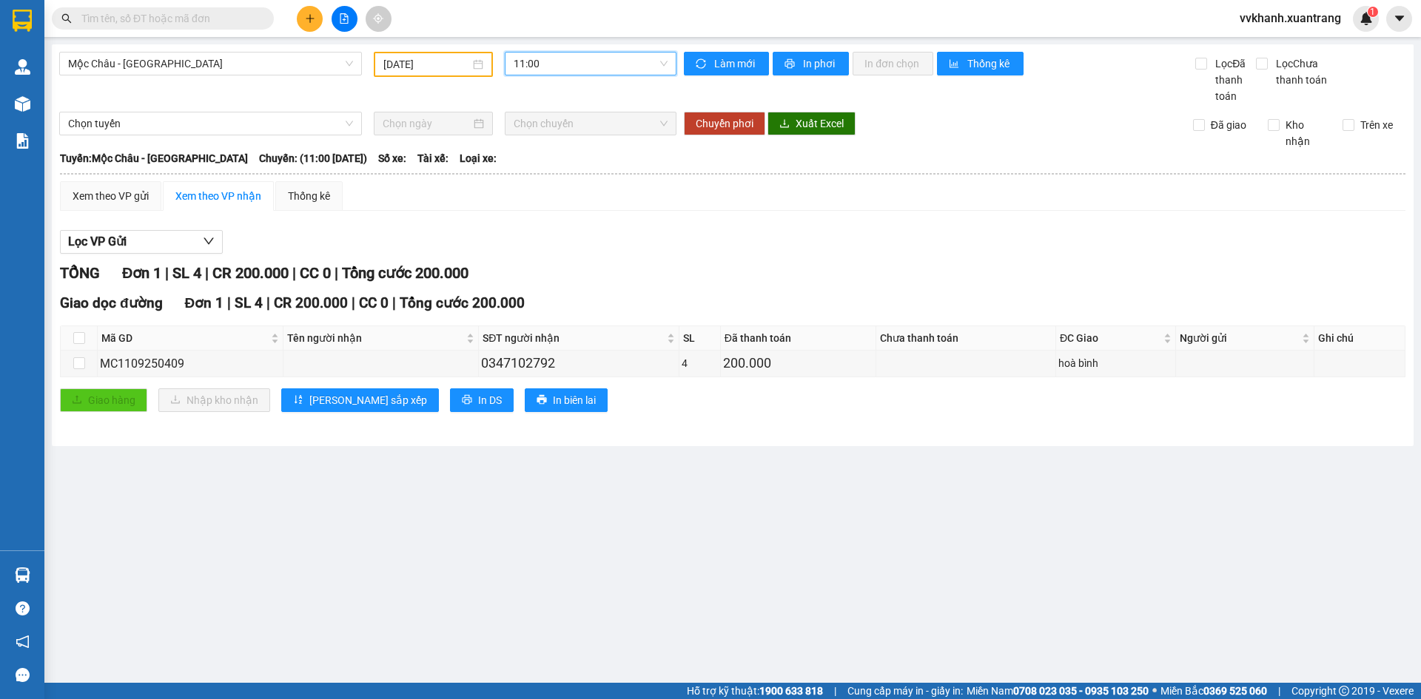
click at [557, 68] on span "11:00" at bounding box center [591, 64] width 154 height 22
click at [545, 232] on div "12:00" at bounding box center [571, 235] width 115 height 16
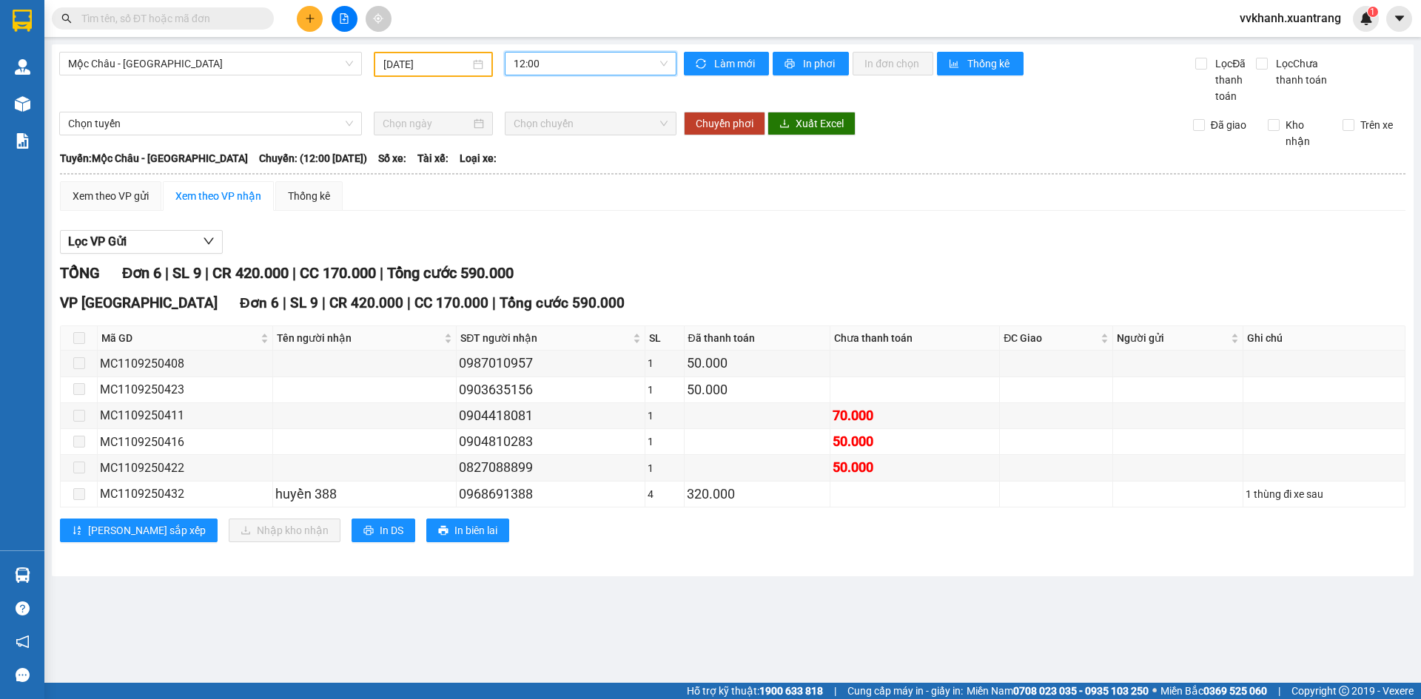
click at [571, 61] on span "12:00" at bounding box center [591, 64] width 154 height 22
click at [565, 177] on div "13:00" at bounding box center [571, 185] width 115 height 16
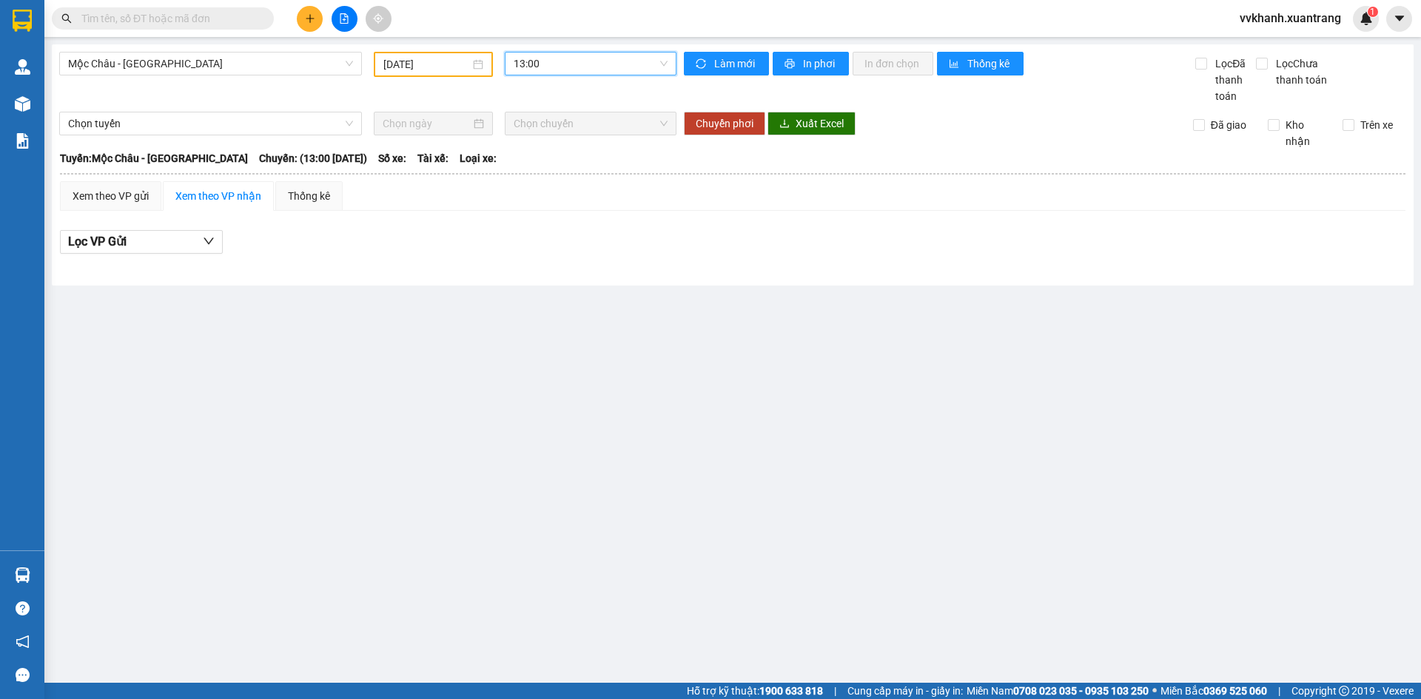
click at [559, 70] on span "13:00" at bounding box center [591, 64] width 154 height 22
click at [559, 209] on div "13:30" at bounding box center [571, 209] width 115 height 16
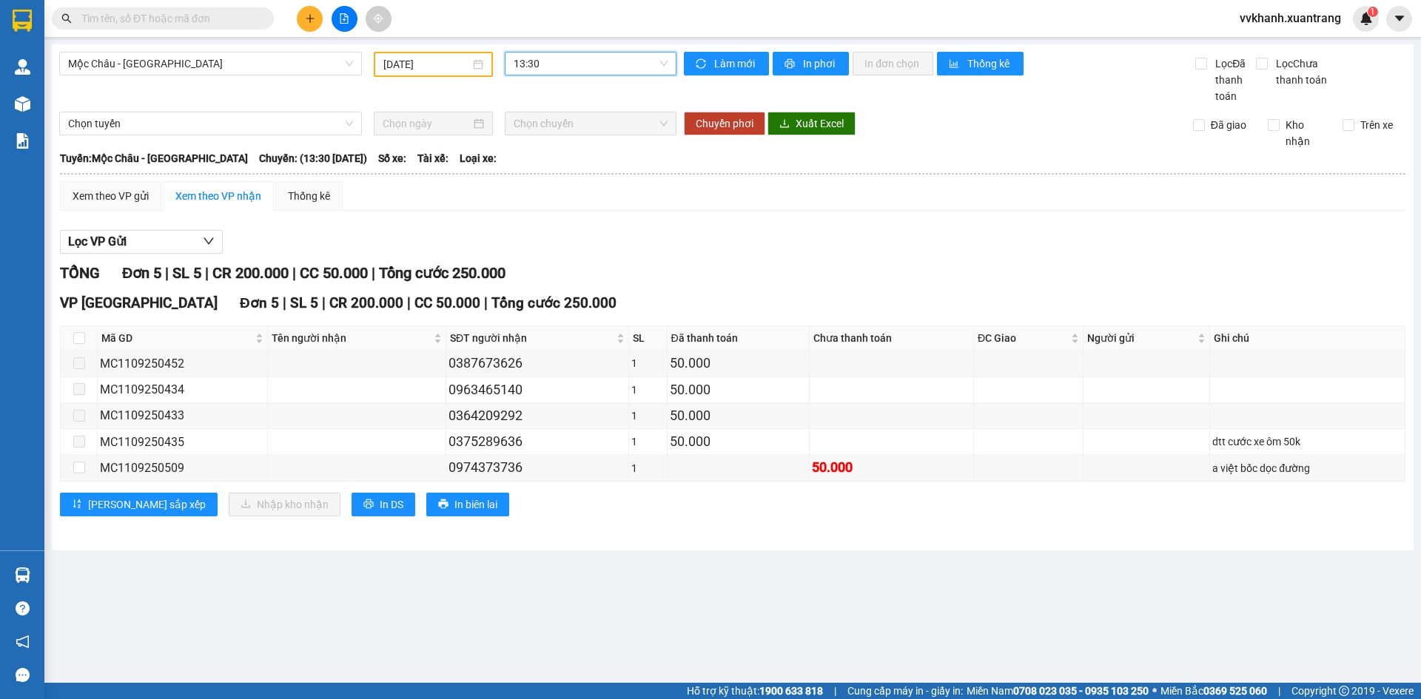
click at [556, 63] on span "13:30" at bounding box center [591, 64] width 154 height 22
click at [564, 154] on div "14:00" at bounding box center [571, 158] width 115 height 16
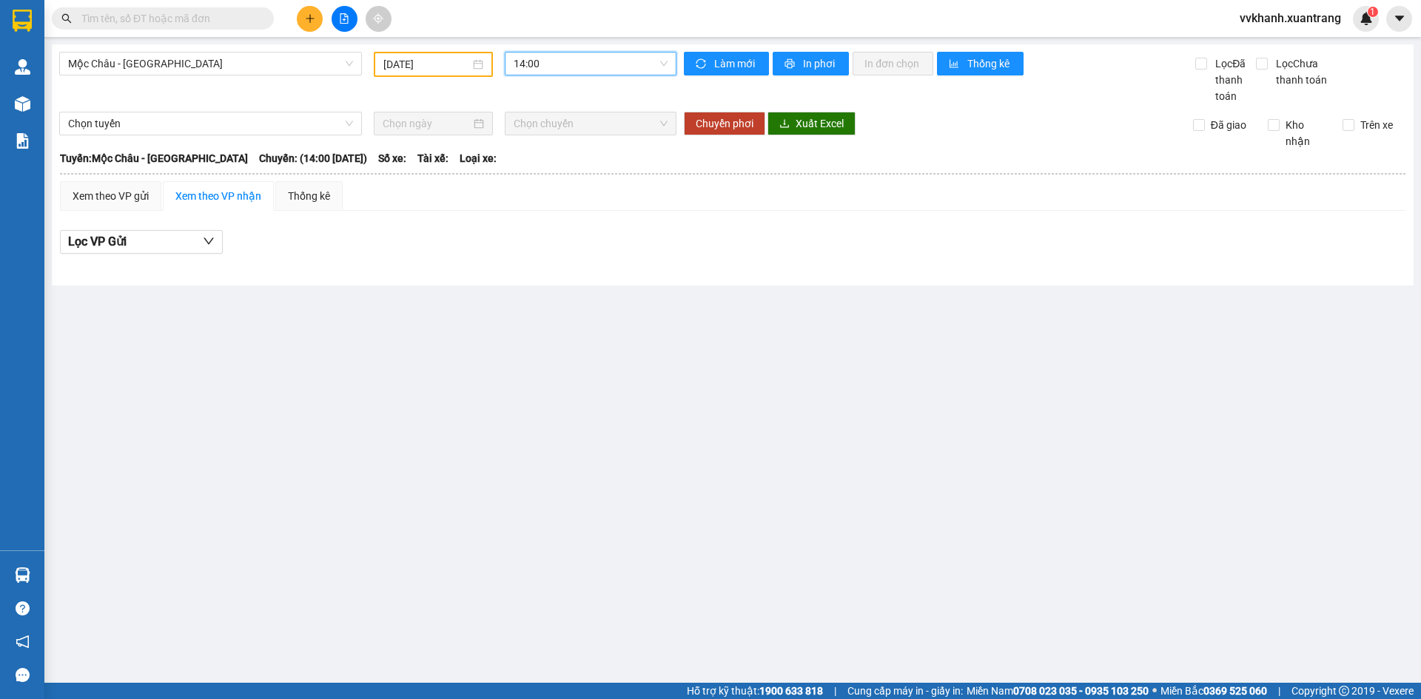
click at [562, 66] on span "14:00" at bounding box center [591, 64] width 154 height 22
click at [577, 187] on div "15:00" at bounding box center [571, 182] width 115 height 16
click at [565, 72] on span "15:00" at bounding box center [591, 64] width 154 height 22
click at [568, 199] on div "16:00" at bounding box center [571, 206] width 115 height 16
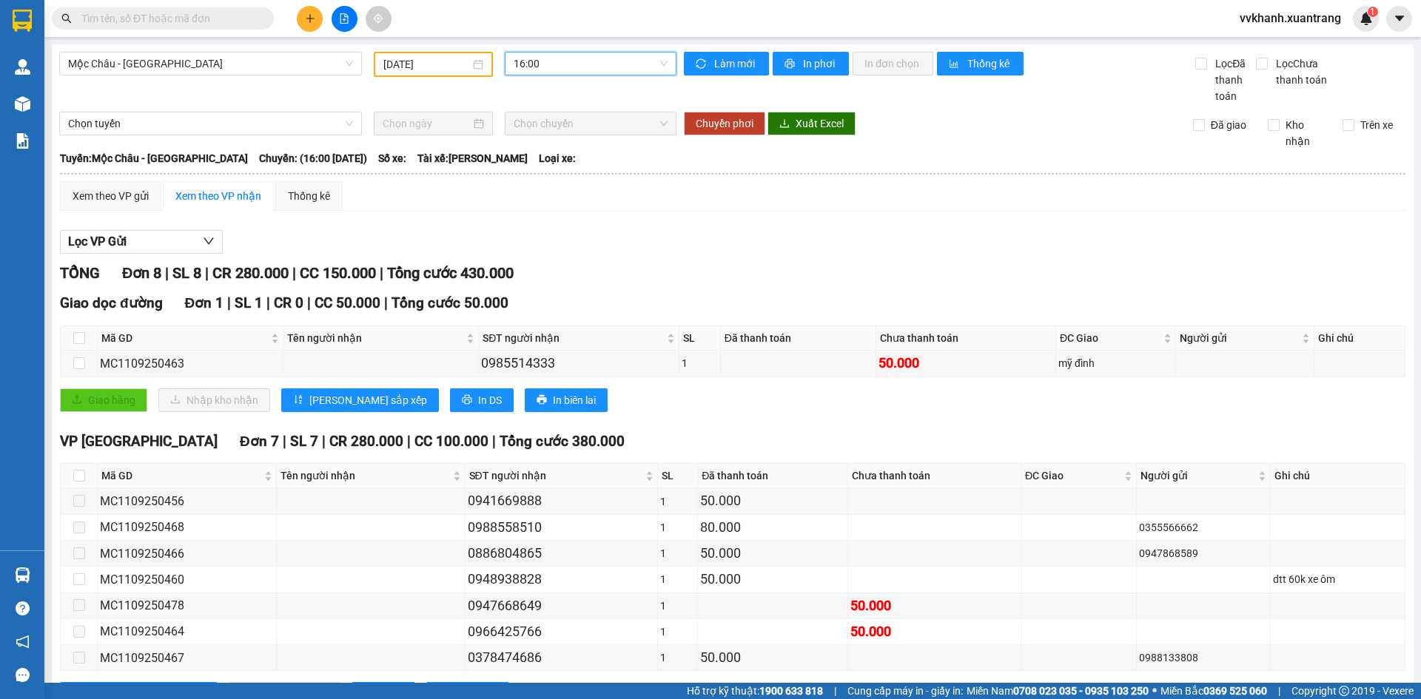
click at [574, 62] on span "16:00" at bounding box center [591, 64] width 154 height 22
click at [560, 190] on div "17:00" at bounding box center [567, 188] width 115 height 16
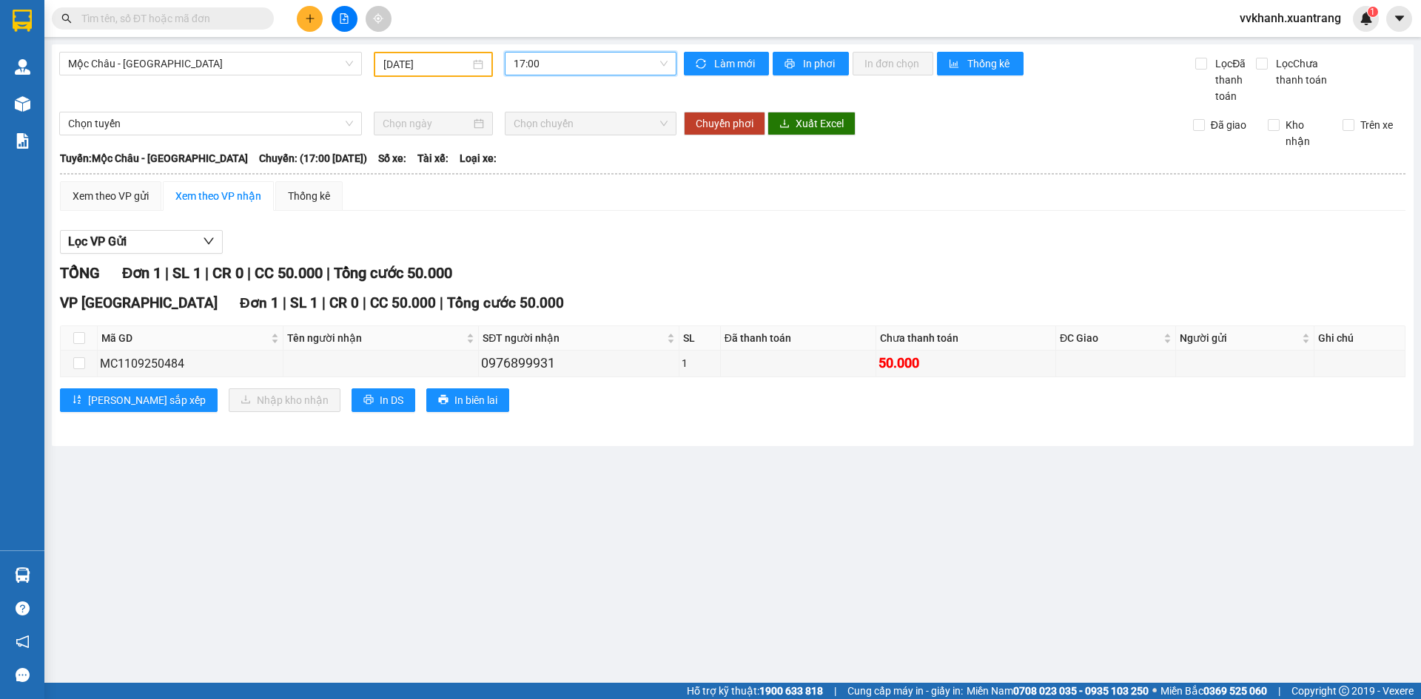
click at [549, 68] on span "17:00" at bounding box center [591, 64] width 154 height 22
click at [560, 204] on div "18:00" at bounding box center [571, 212] width 115 height 16
click at [559, 73] on span "18:00" at bounding box center [591, 64] width 154 height 22
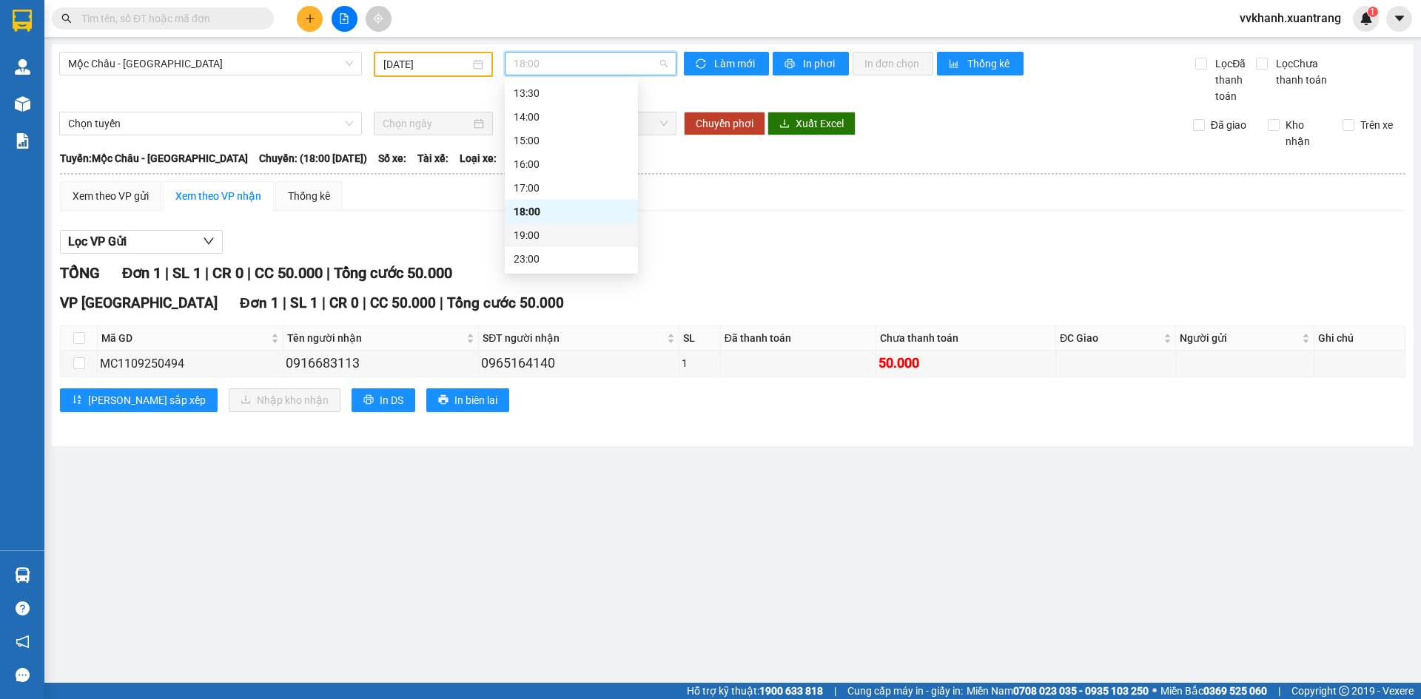
click at [543, 238] on div "19:00" at bounding box center [571, 235] width 115 height 16
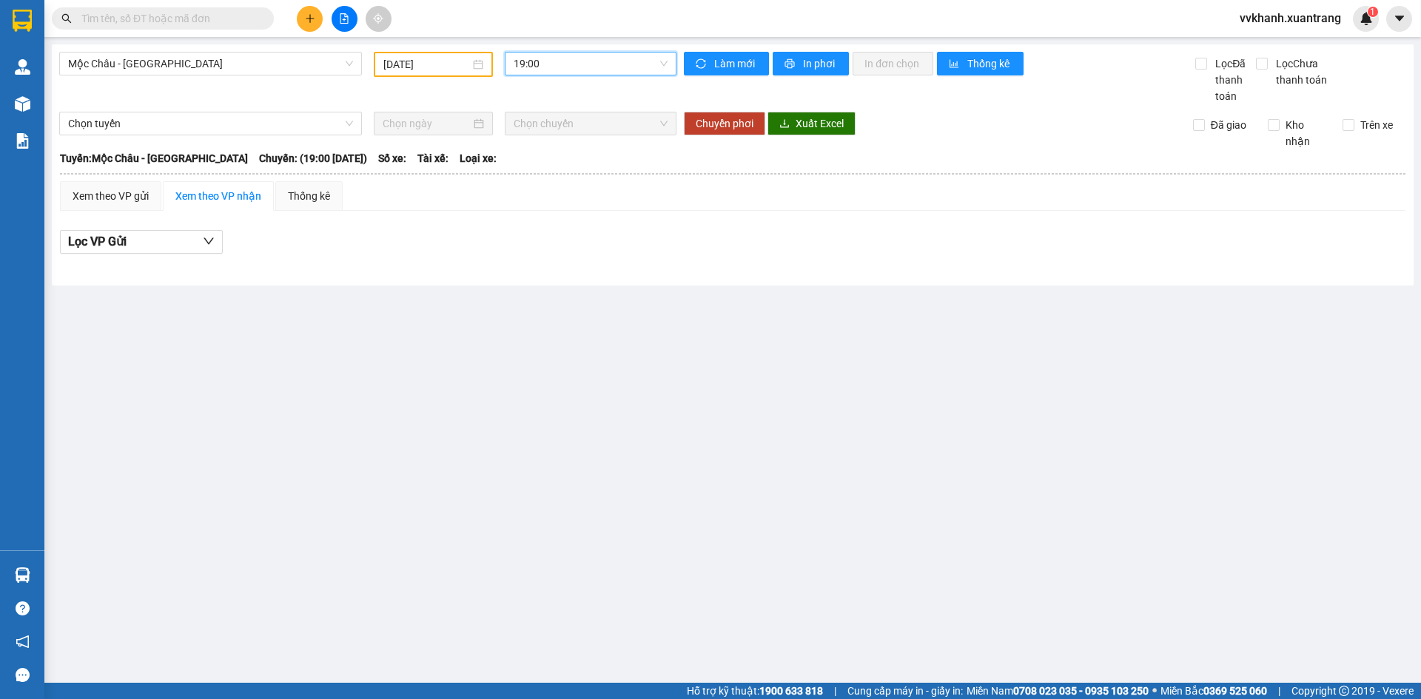
click at [534, 62] on span "19:00" at bounding box center [591, 64] width 154 height 22
click at [545, 259] on div "23:00" at bounding box center [571, 259] width 115 height 16
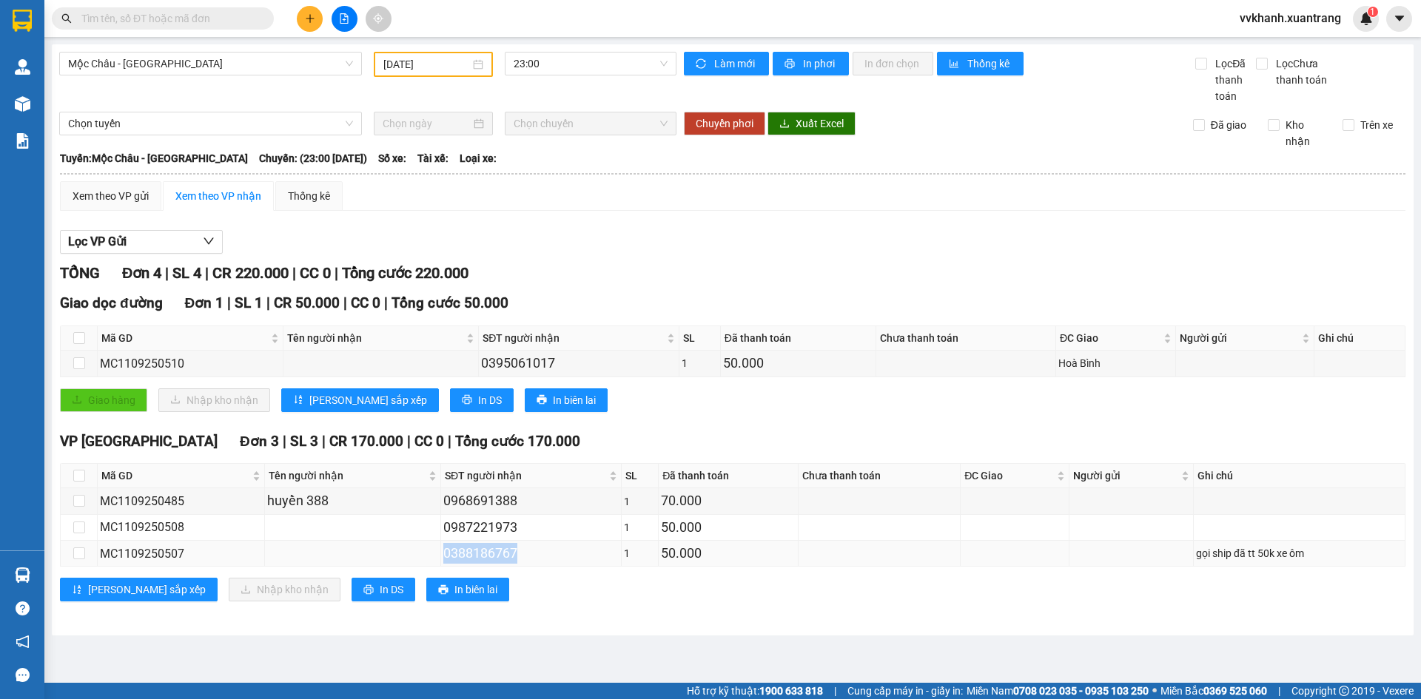
drag, startPoint x: 508, startPoint y: 555, endPoint x: 437, endPoint y: 557, distance: 71.8
click at [441, 557] on td "0388186767" at bounding box center [531, 554] width 181 height 26
copy div "0388186767"
click at [238, 21] on input "text" at bounding box center [168, 18] width 175 height 16
paste input "0388186767"
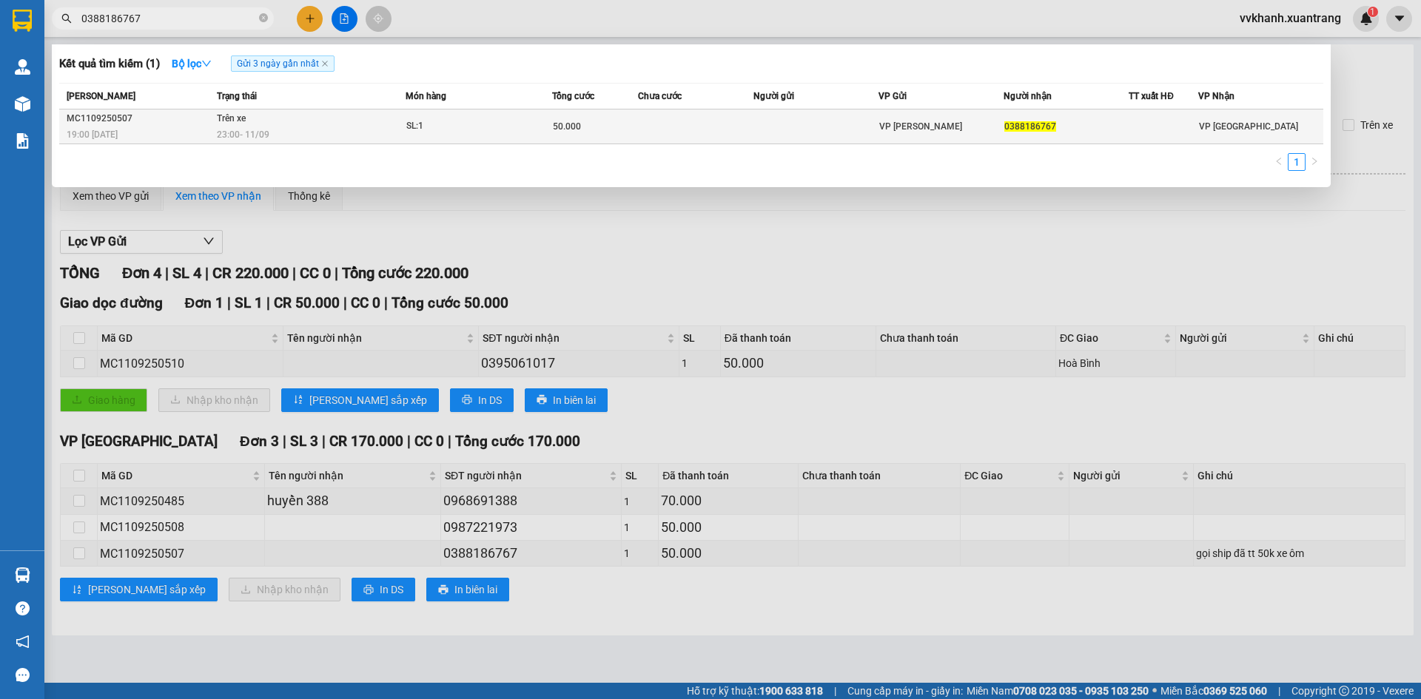
type input "0388186767"
click at [429, 114] on td "SL: 1" at bounding box center [479, 127] width 147 height 35
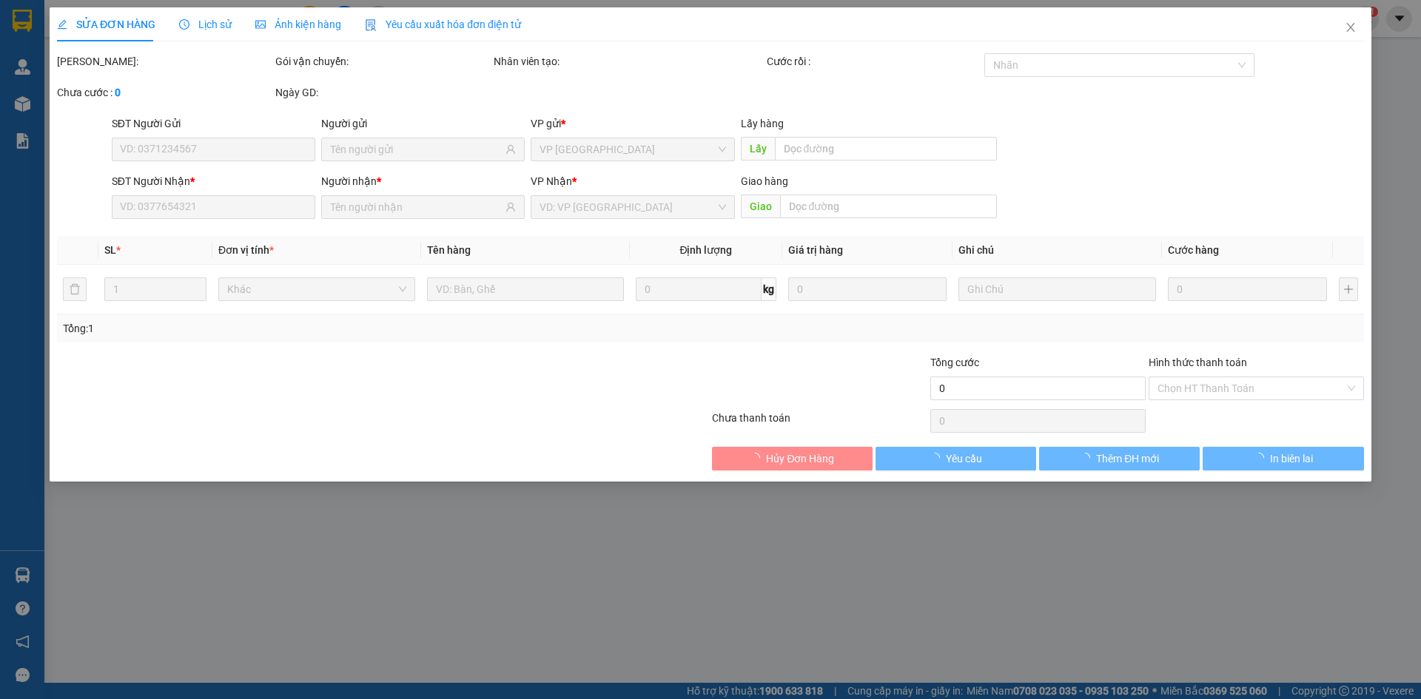
type input "0388186767"
type input "50.000"
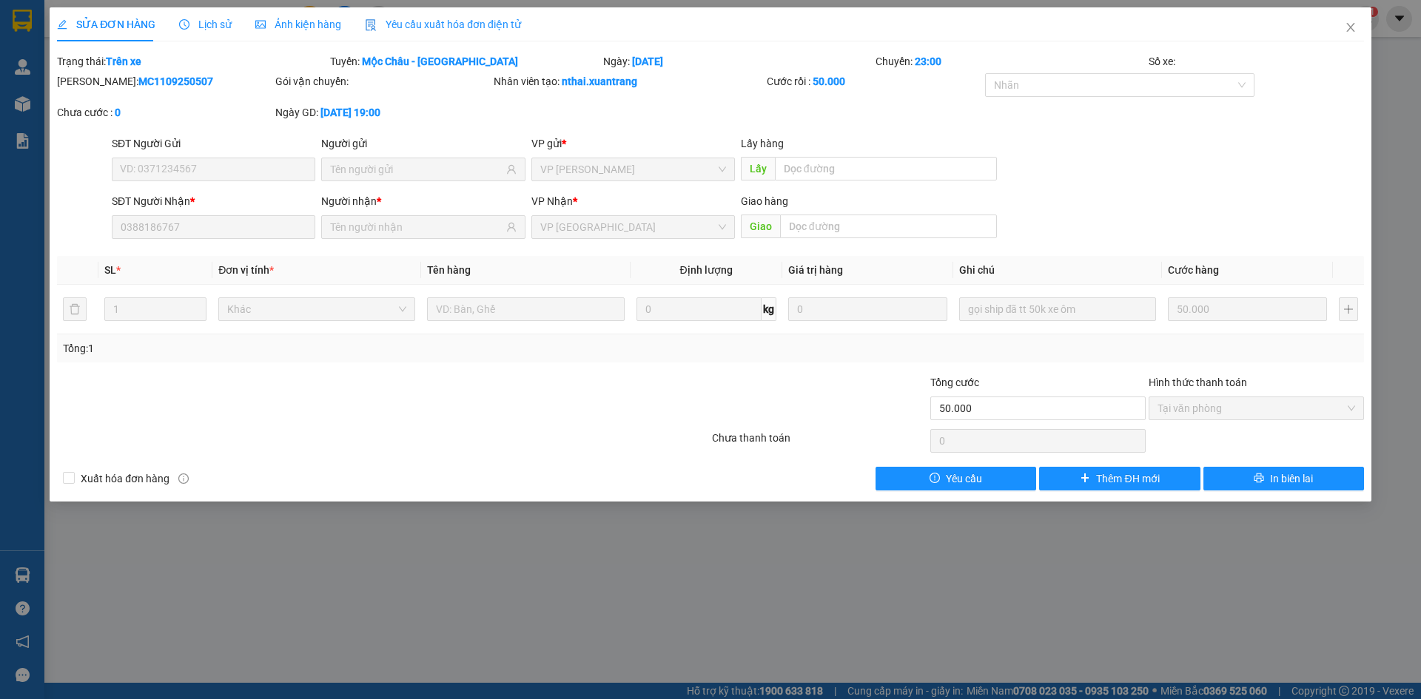
click at [292, 23] on span "Ảnh kiện hàng" at bounding box center [298, 25] width 86 height 12
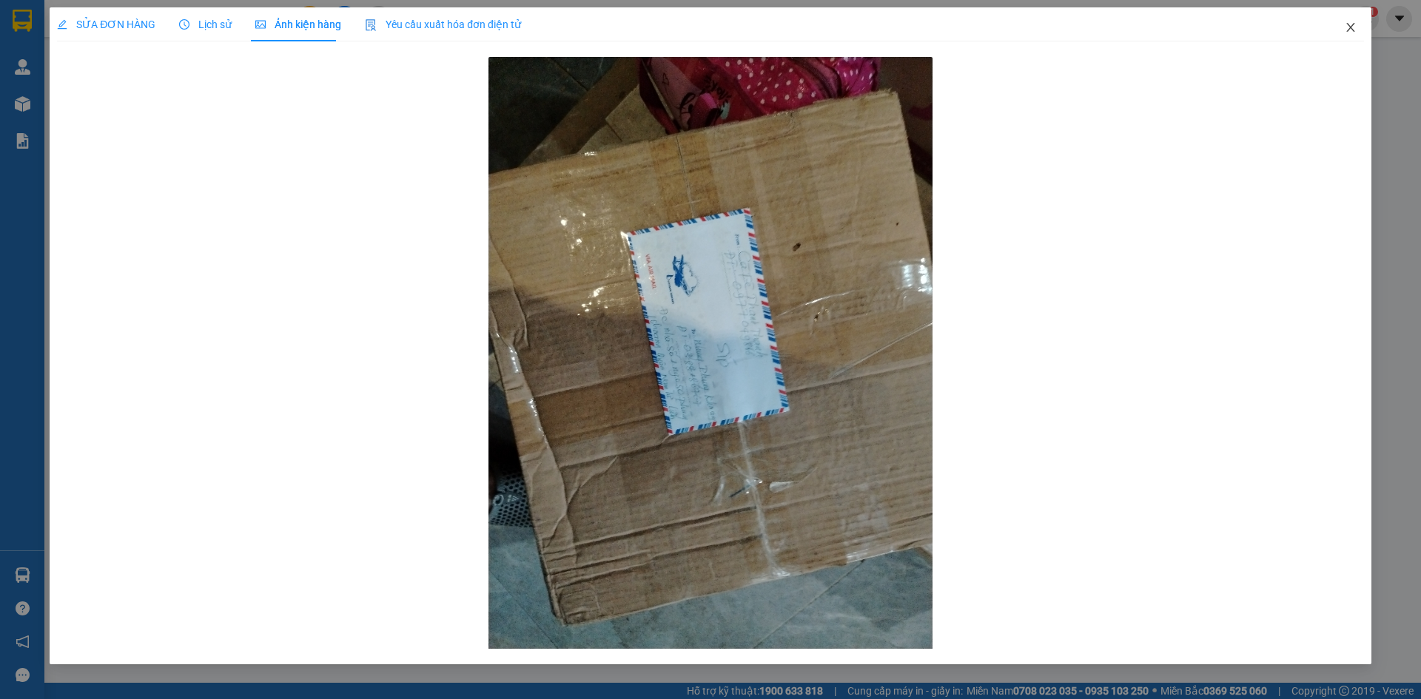
click at [1350, 24] on icon "close" at bounding box center [1351, 27] width 12 height 12
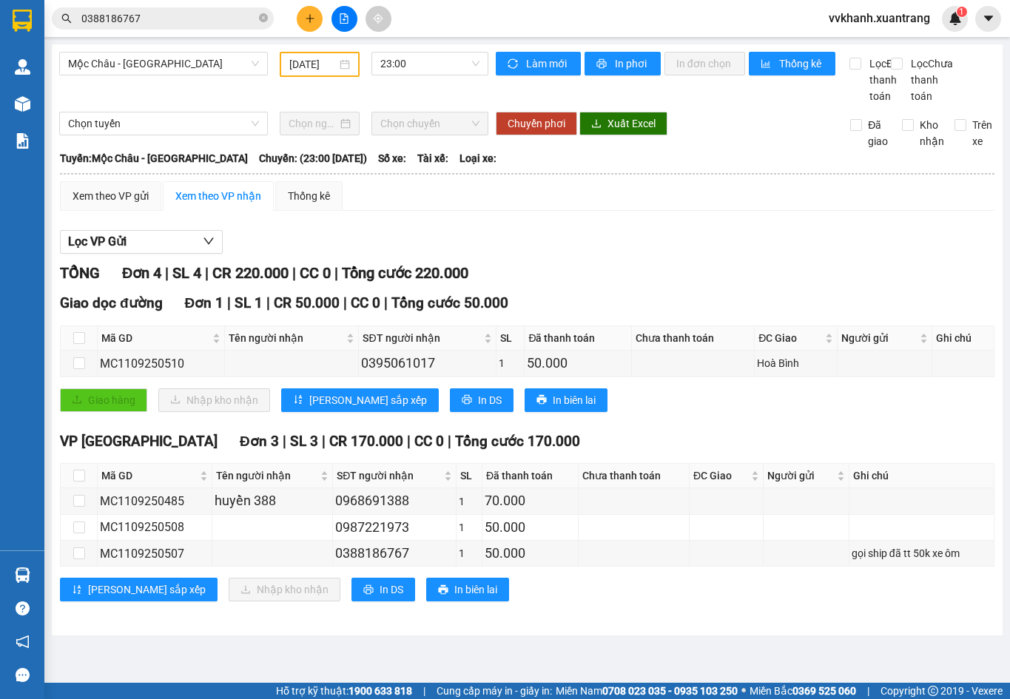
click at [964, 636] on div "Mộc Châu - Hà Nội 11/09/2025 23:00 Làm mới In phơi In đơn chọn Thống kê Lọc Đã …" at bounding box center [527, 339] width 951 height 591
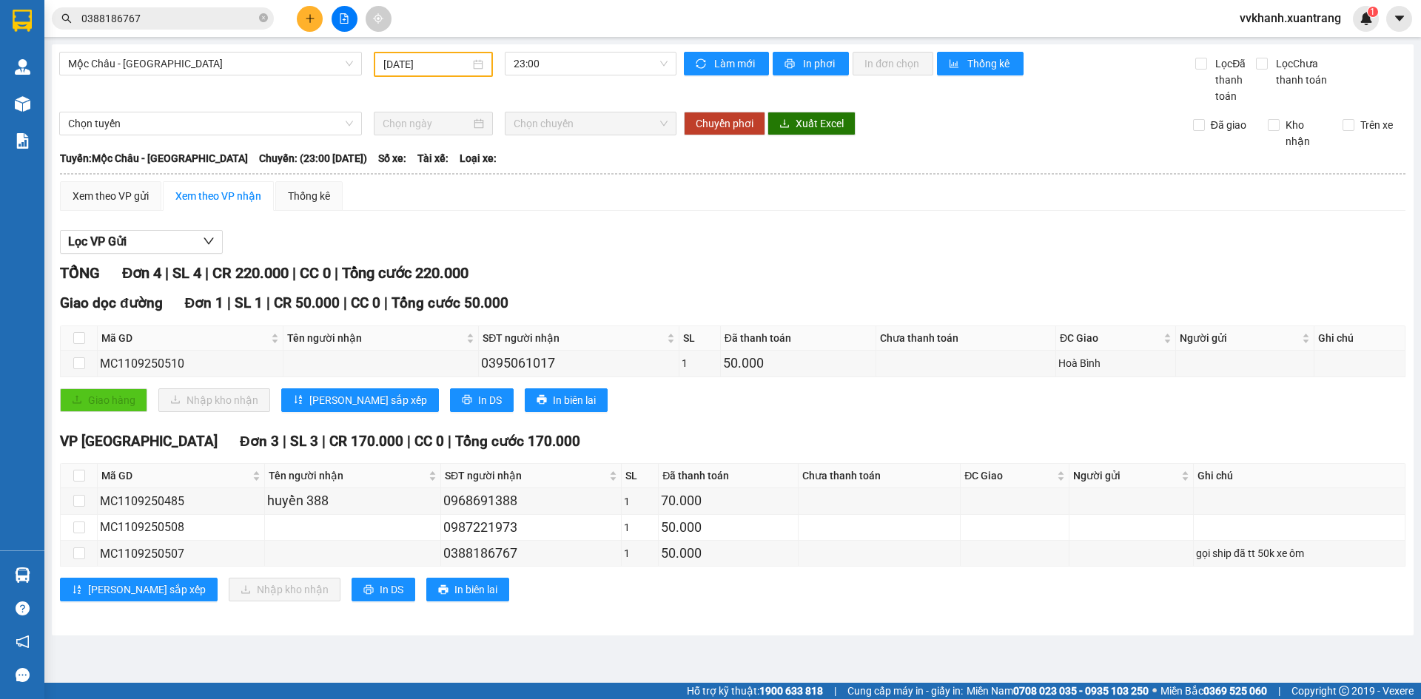
click at [846, 244] on div "Lọc VP Gửi" at bounding box center [732, 242] width 1345 height 24
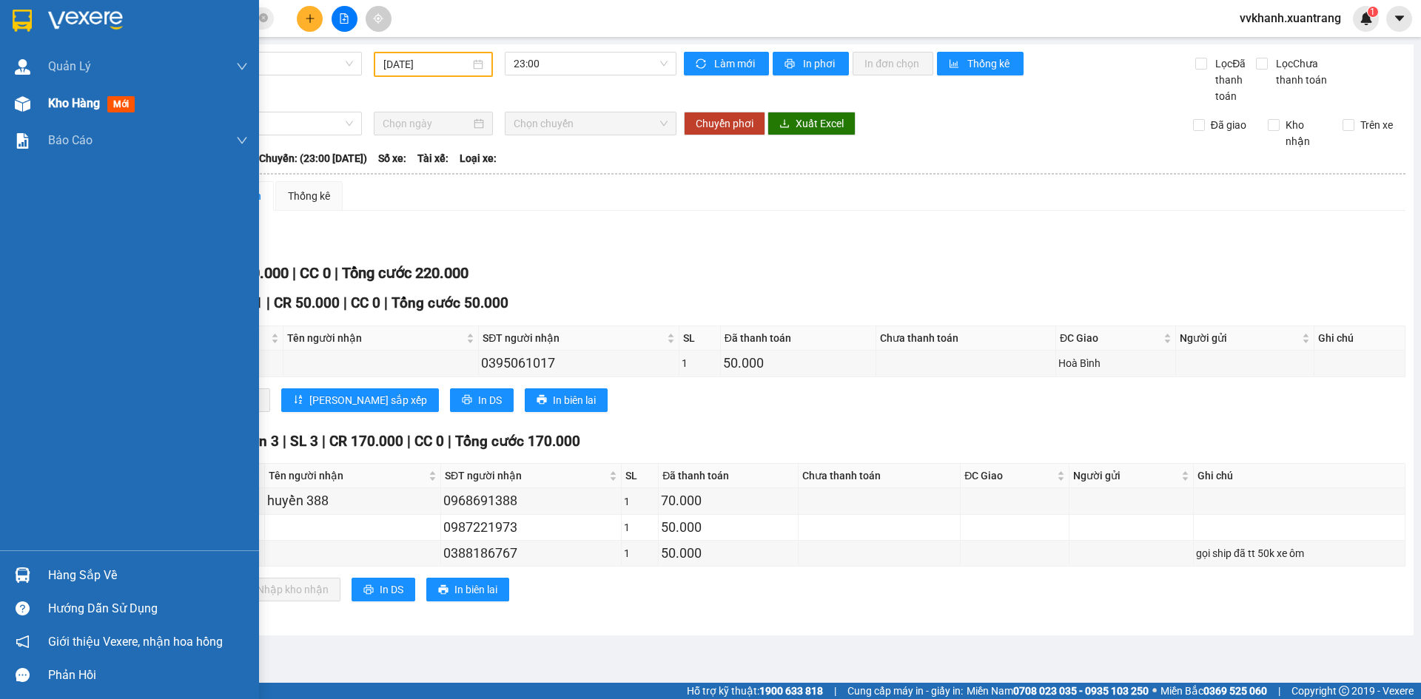
click at [36, 110] on div "Kho hàng mới" at bounding box center [129, 103] width 259 height 37
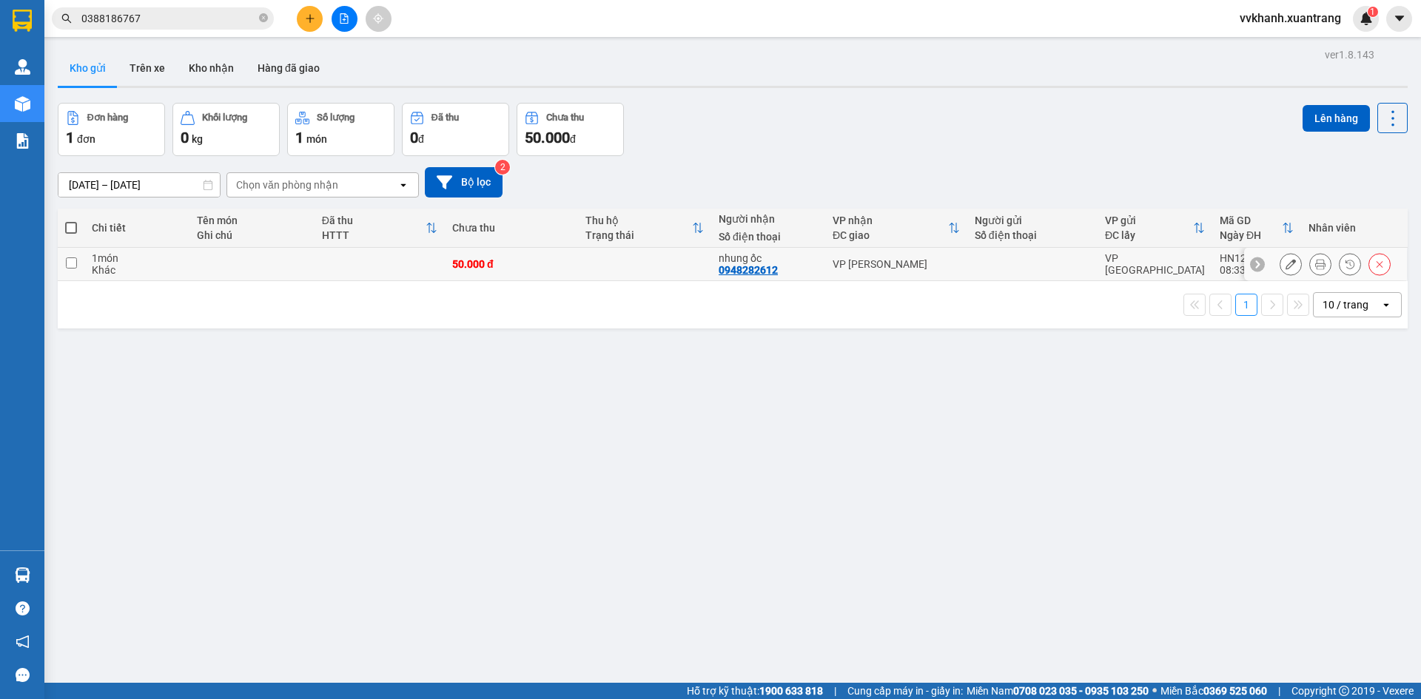
click at [1315, 263] on icon at bounding box center [1320, 264] width 10 height 10
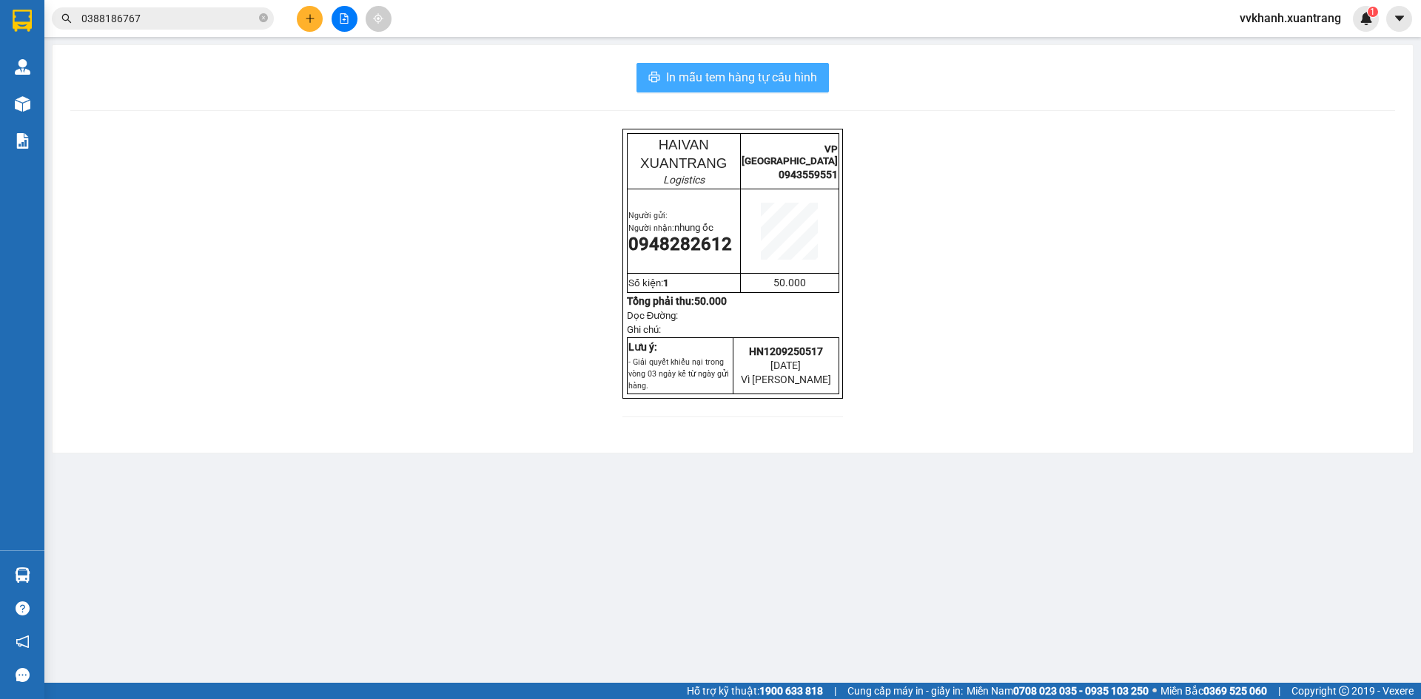
click at [794, 71] on span "In mẫu tem hàng tự cấu hình" at bounding box center [741, 77] width 151 height 19
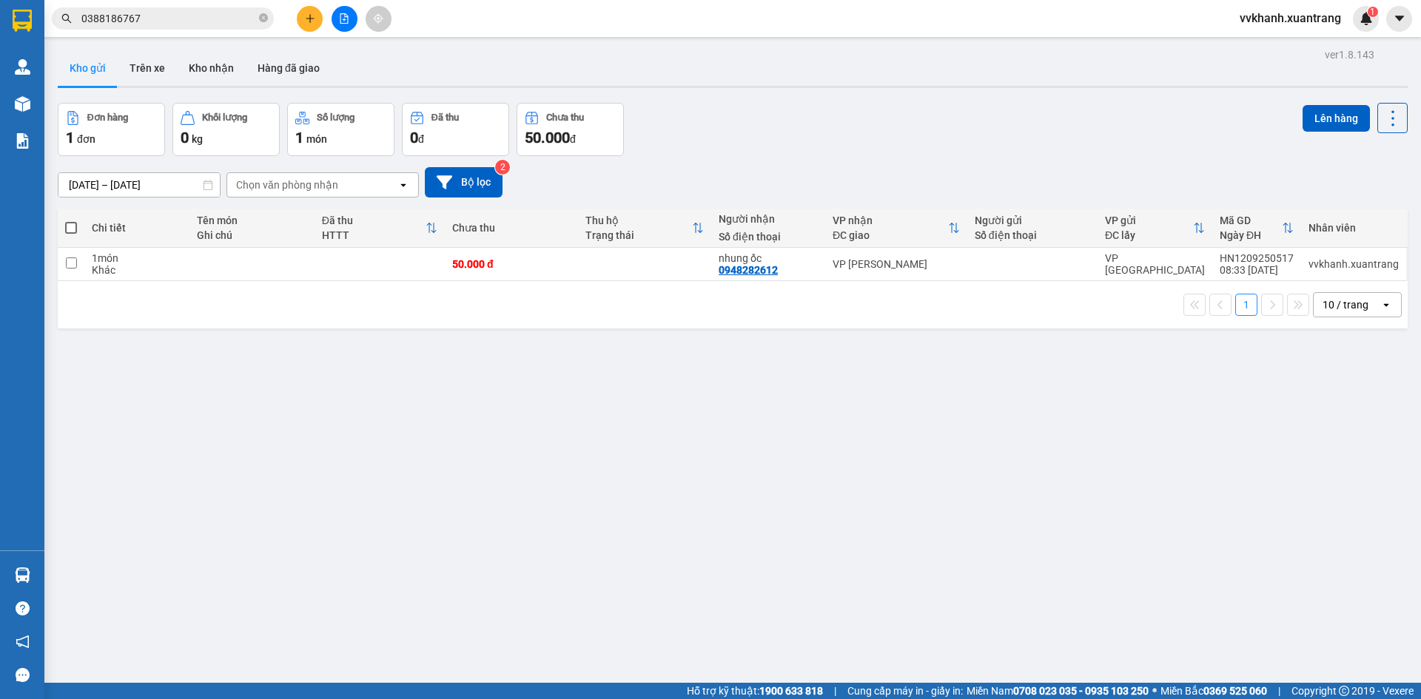
click at [836, 595] on div "ver 1.8.143 Kho gửi Trên xe Kho nhận Hàng đã giao Đơn hàng 1 đơn Khối lượng 0 k…" at bounding box center [733, 393] width 1362 height 699
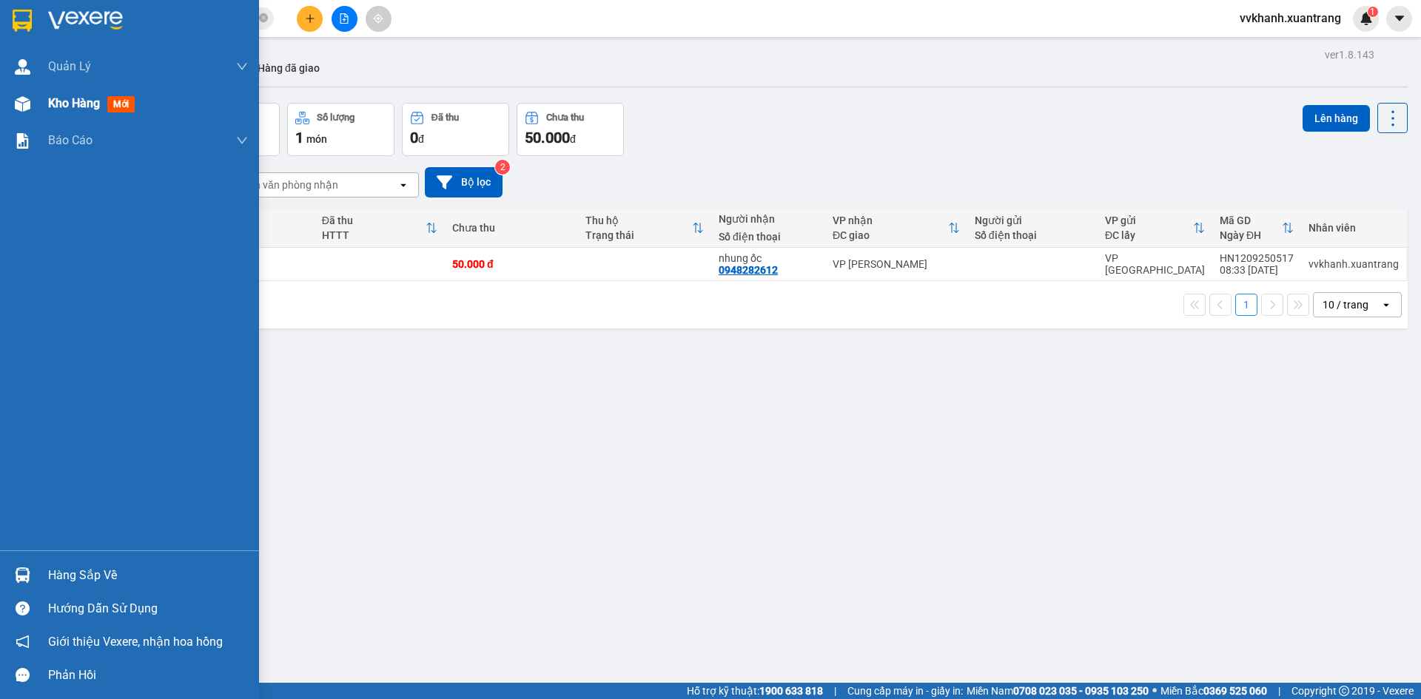
click at [25, 112] on div at bounding box center [23, 104] width 26 height 26
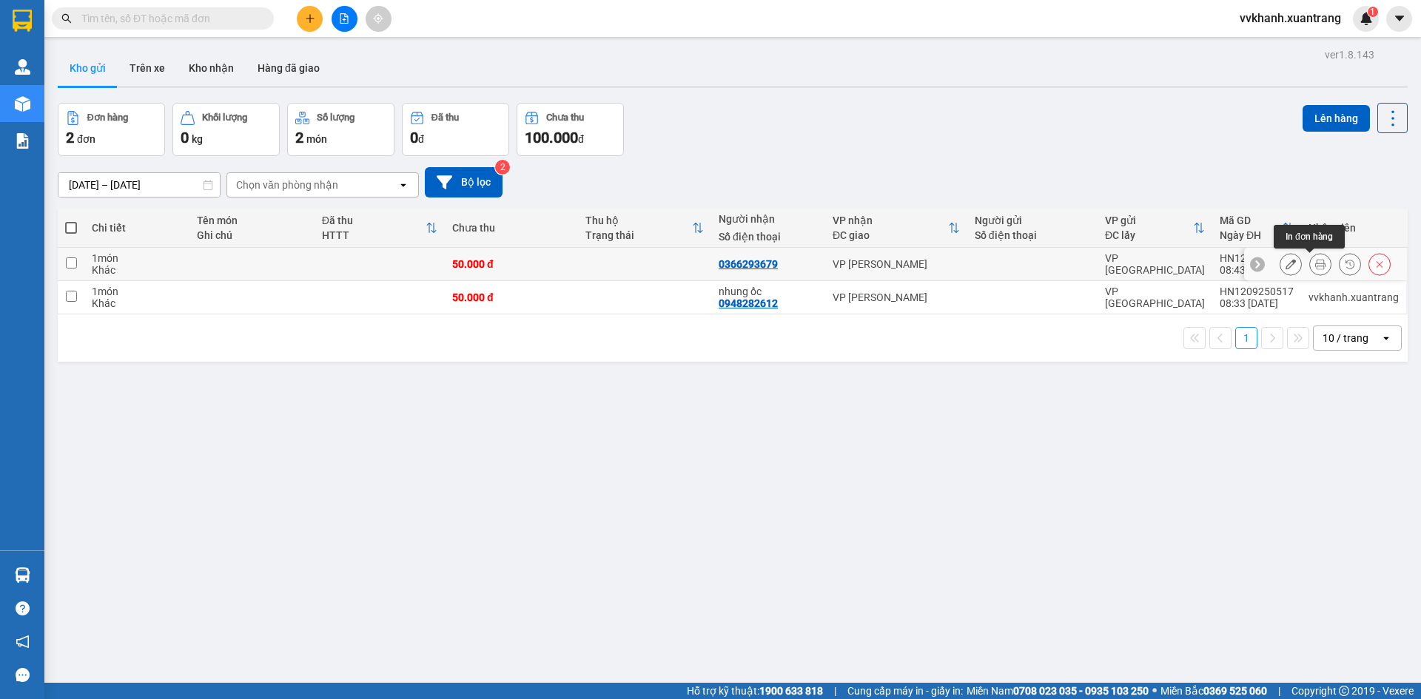
click at [1315, 265] on icon at bounding box center [1320, 264] width 10 height 10
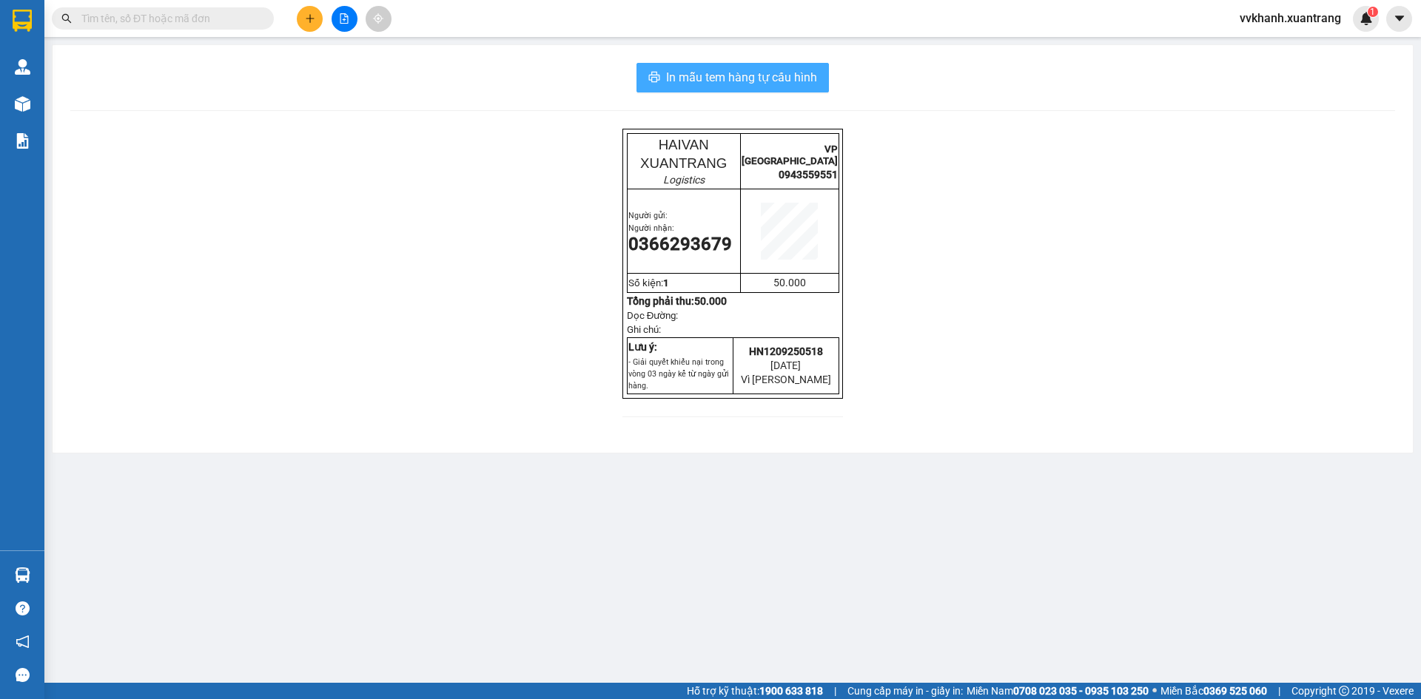
click at [807, 81] on span "In mẫu tem hàng tự cấu hình" at bounding box center [741, 77] width 151 height 19
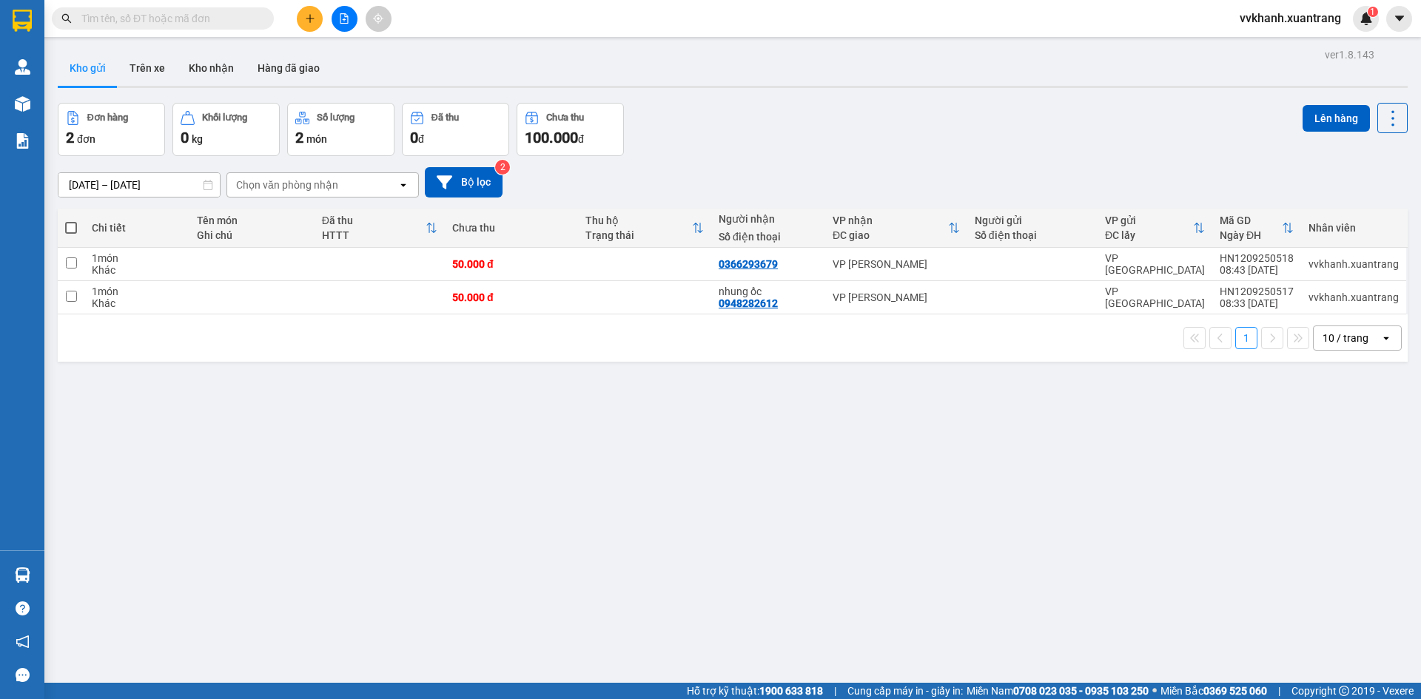
drag, startPoint x: 332, startPoint y: 40, endPoint x: 732, endPoint y: 516, distance: 621.9
click at [730, 514] on div "ver 1.8.143 Kho gửi Trên xe Kho nhận Hàng đã giao Đơn hàng 2 đơn Khối lượng 0 k…" at bounding box center [733, 393] width 1362 height 699
click at [342, 18] on icon "file-add" at bounding box center [344, 18] width 10 height 10
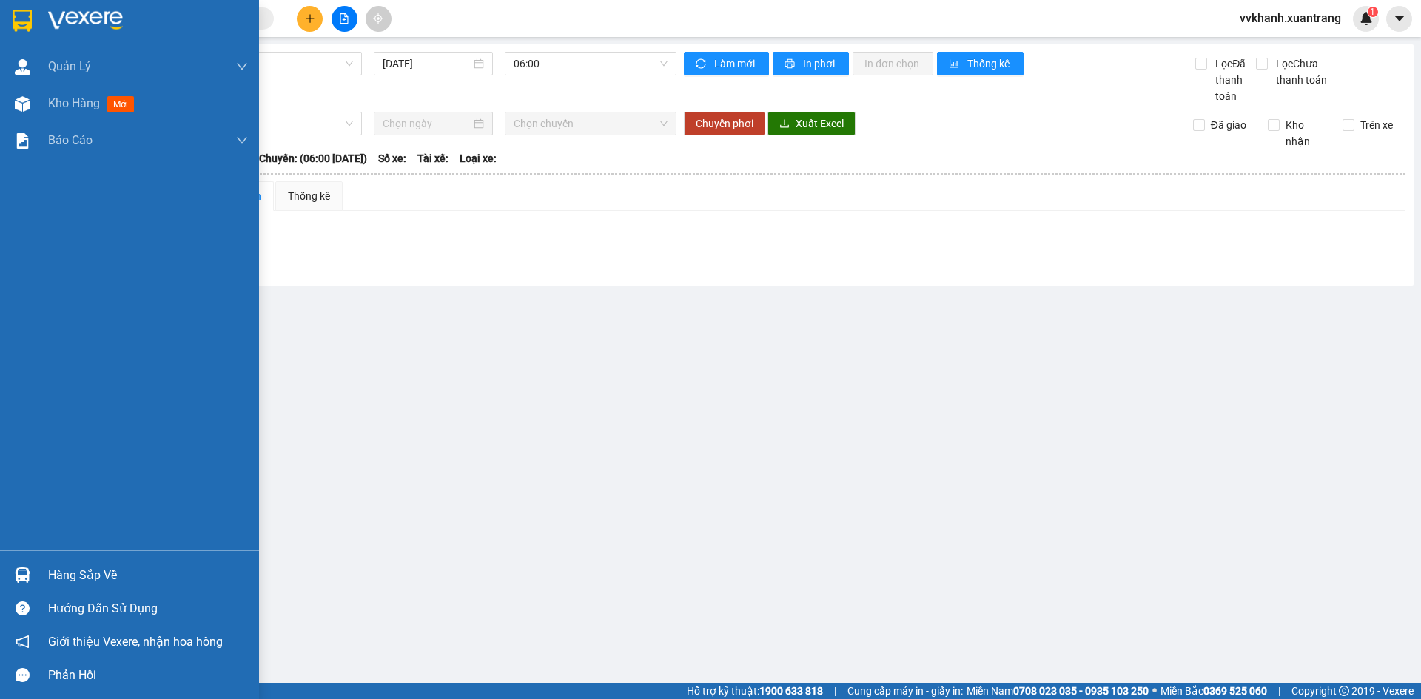
click at [47, 112] on main "Mộc Châu - Mỹ Đình 12/09/2025 06:00 Làm mới In phơi In đơn chọn Thống kê Lọc Đã…" at bounding box center [710, 341] width 1421 height 683
click at [42, 109] on div "Kho hàng mới" at bounding box center [129, 103] width 259 height 37
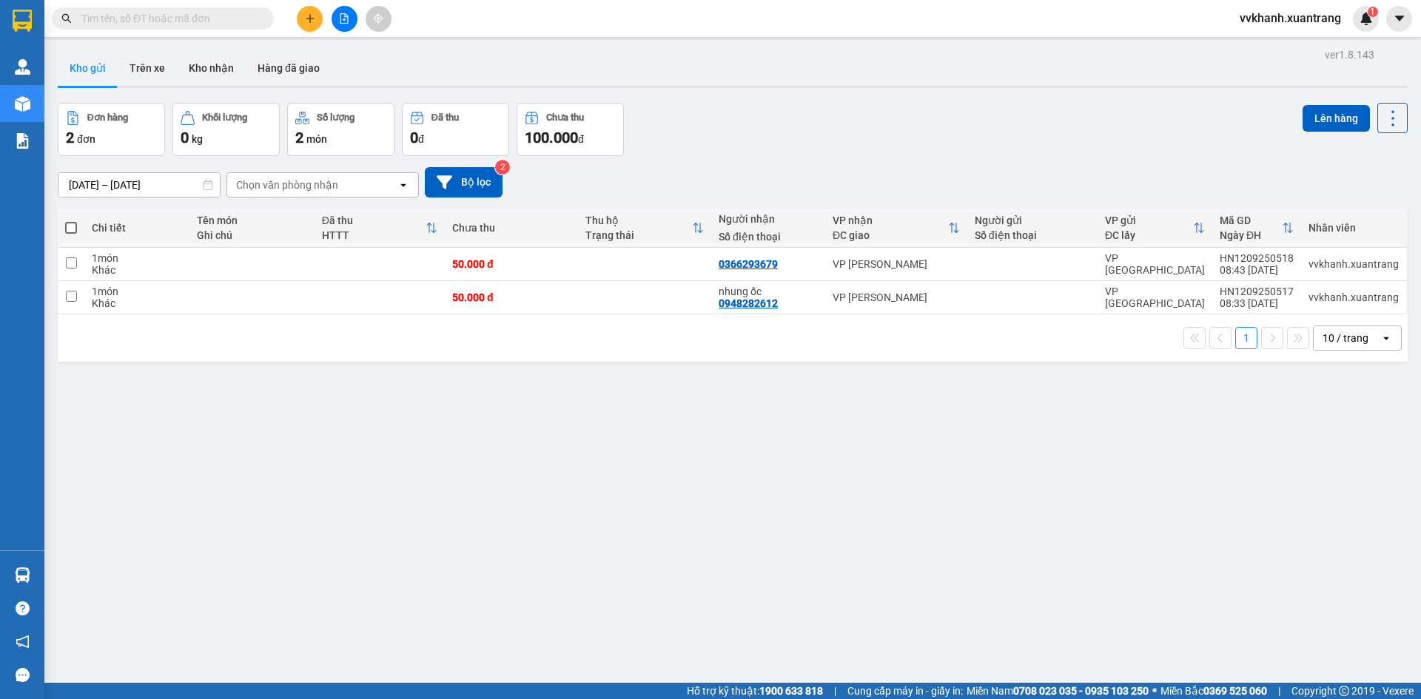
click at [488, 436] on div "ver 1.8.143 Kho gửi Trên xe Kho nhận Hàng đã giao Đơn hàng 2 đơn Khối lượng 0 k…" at bounding box center [733, 393] width 1362 height 699
click at [189, 7] on span at bounding box center [163, 18] width 222 height 22
click at [192, 19] on input "text" at bounding box center [168, 18] width 175 height 16
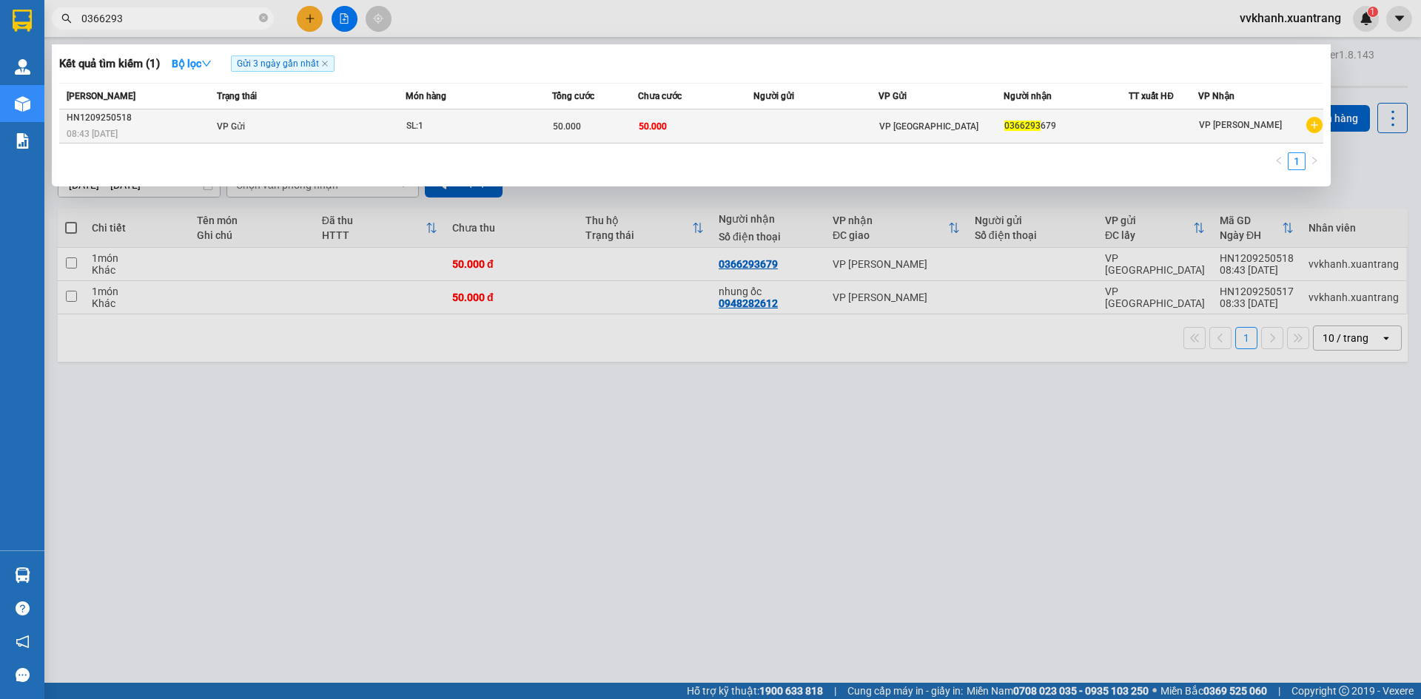
type input "0366293"
click at [361, 124] on td "VP Gửi" at bounding box center [309, 127] width 192 height 34
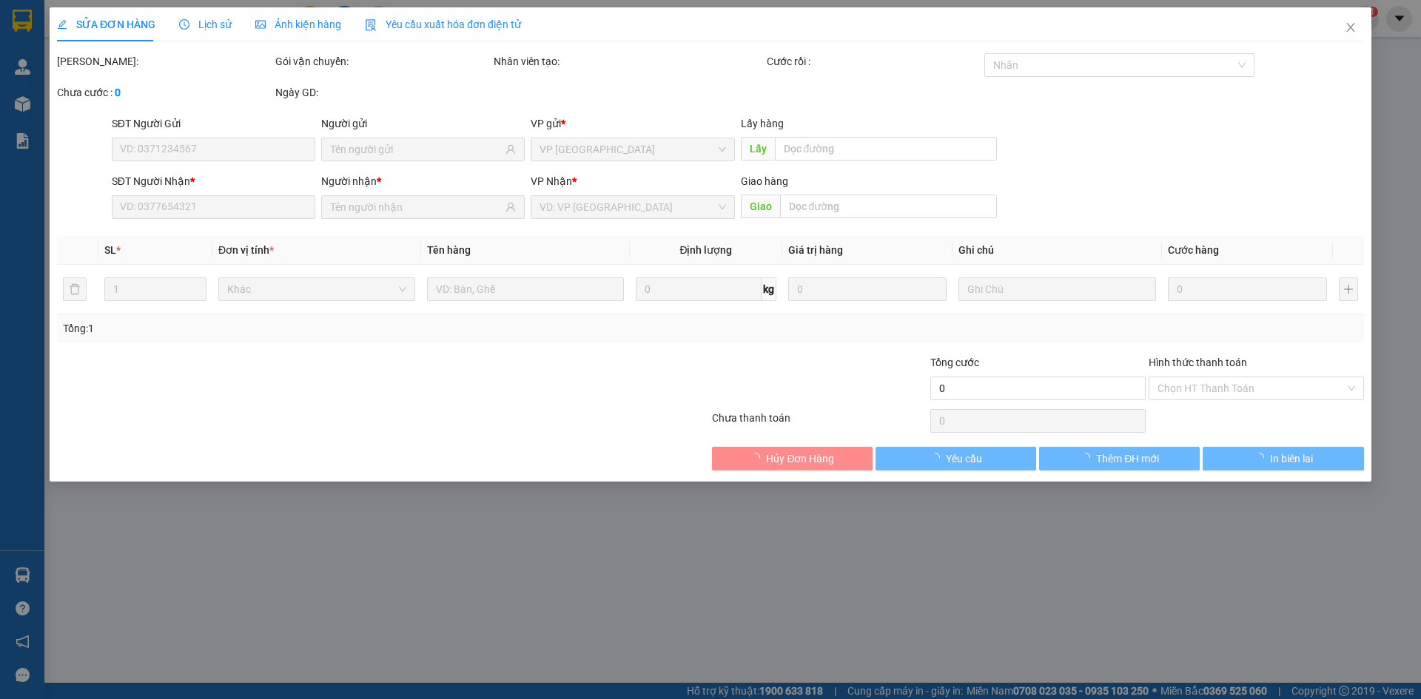
type input "0366293679"
type input "50.000"
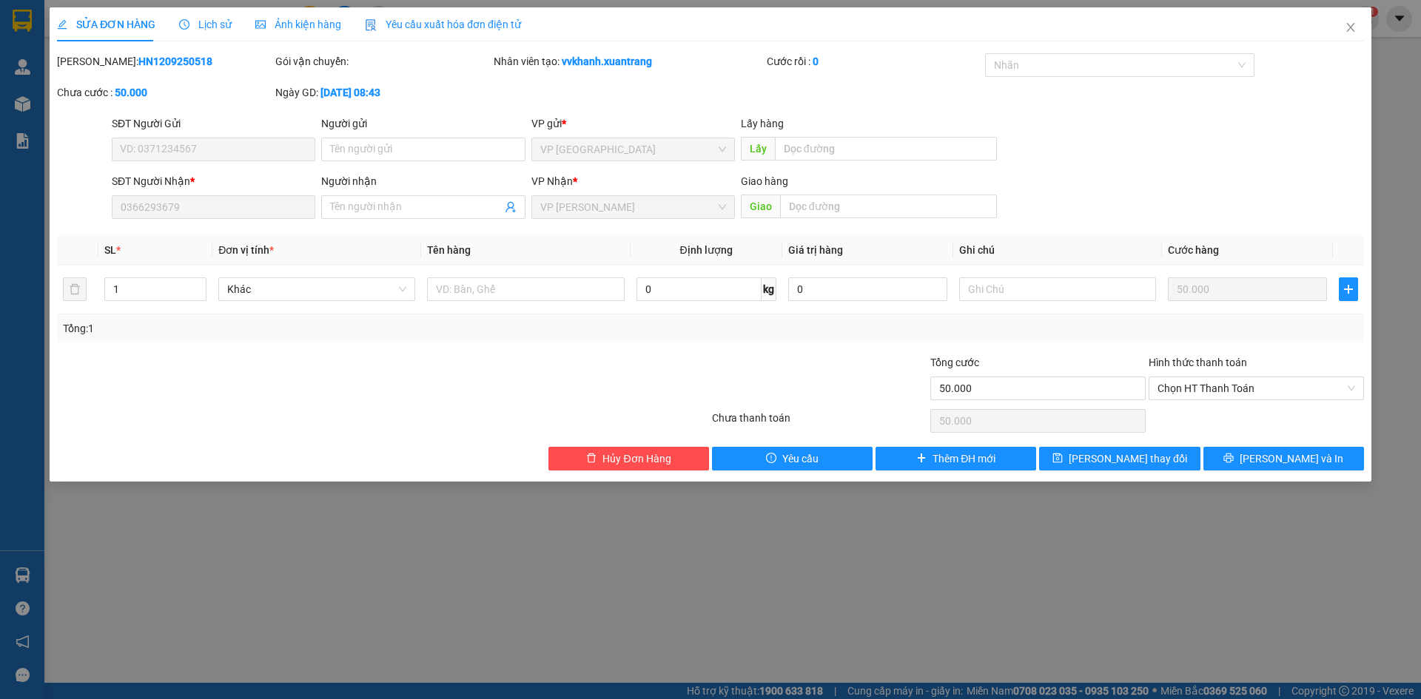
click at [286, 31] on div "Ảnh kiện hàng" at bounding box center [298, 24] width 86 height 16
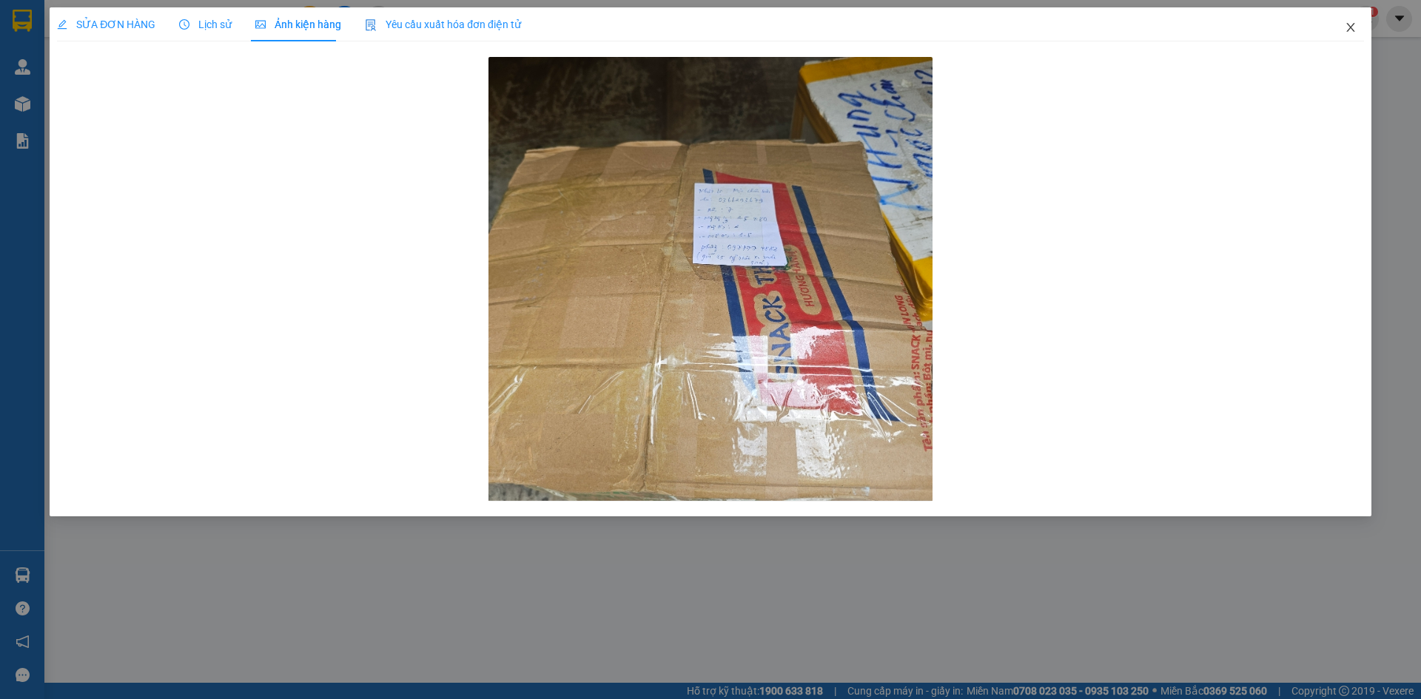
click at [1353, 21] on span "Close" at bounding box center [1350, 27] width 41 height 41
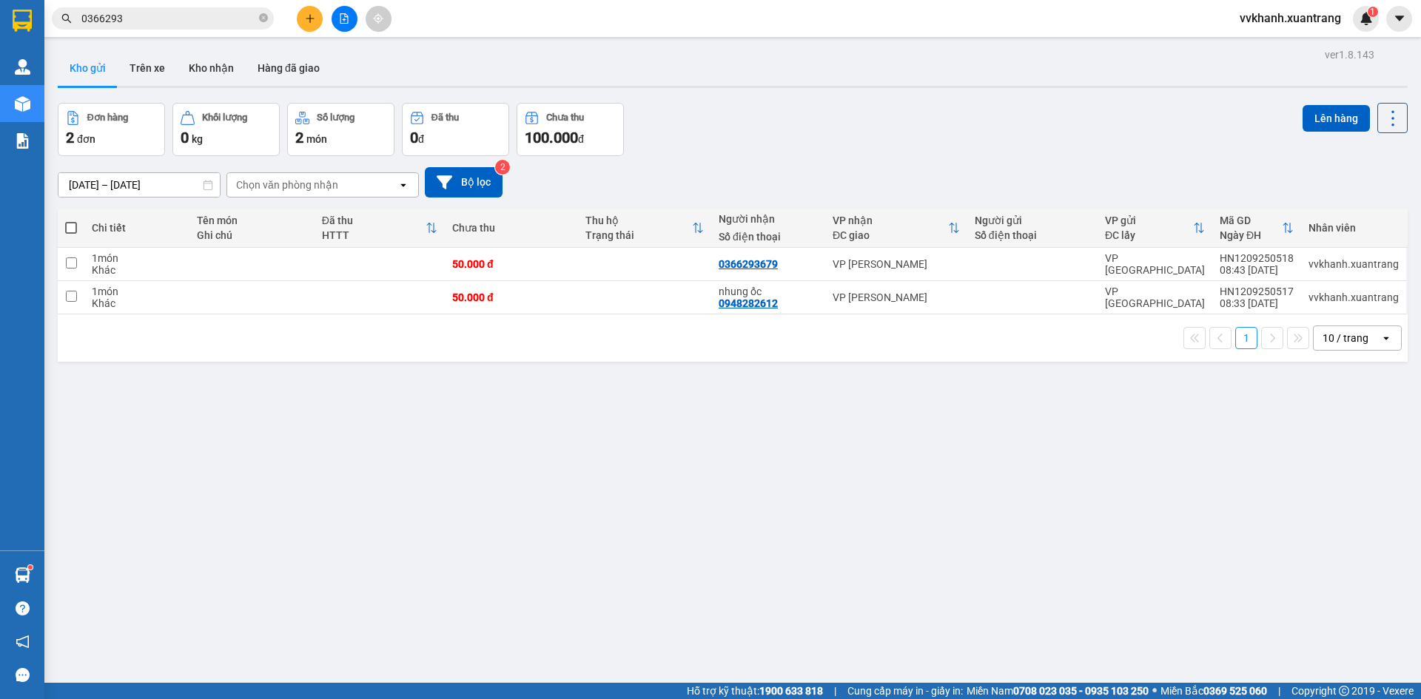
click at [778, 157] on div "29/08/2025 – 12/09/2025 Press the down arrow key to interact with the calendar …" at bounding box center [733, 182] width 1350 height 53
click at [68, 228] on span at bounding box center [71, 228] width 12 height 12
click at [71, 221] on input "checkbox" at bounding box center [71, 221] width 0 height 0
checkbox input "true"
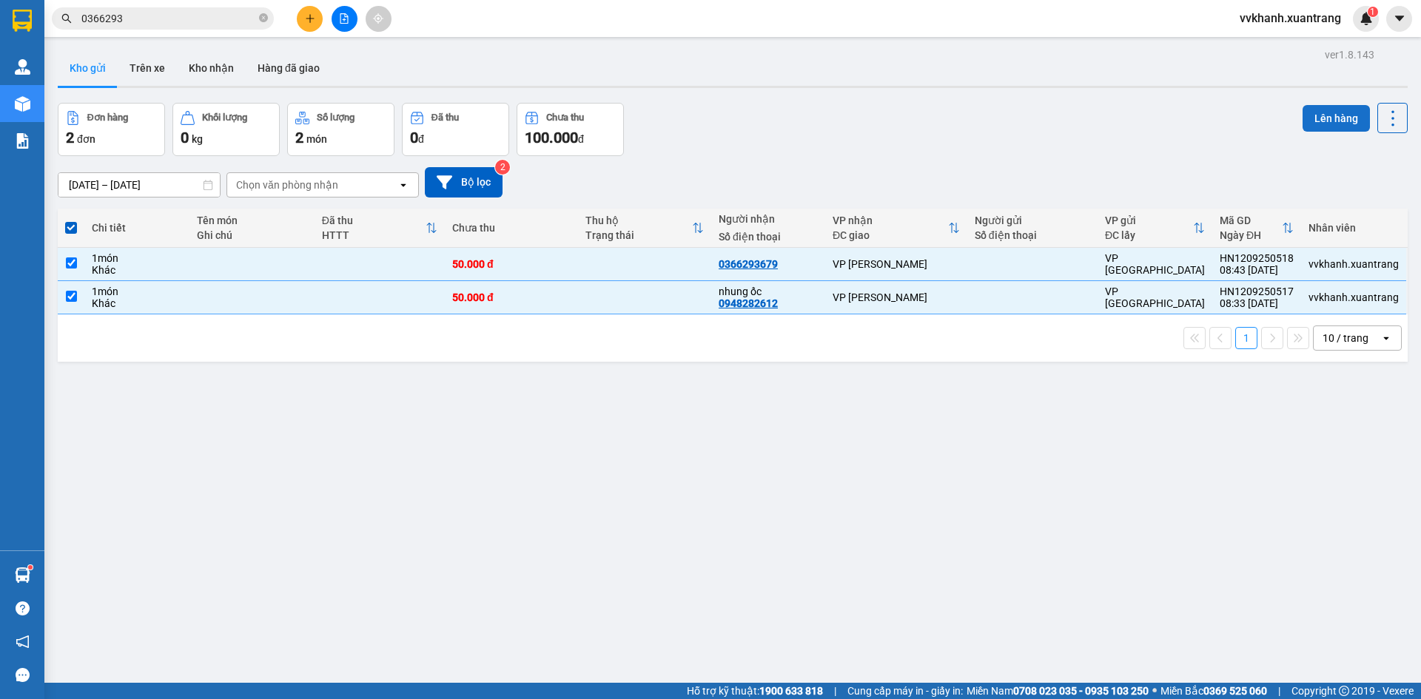
click at [1303, 111] on button "Lên hàng" at bounding box center [1336, 118] width 67 height 27
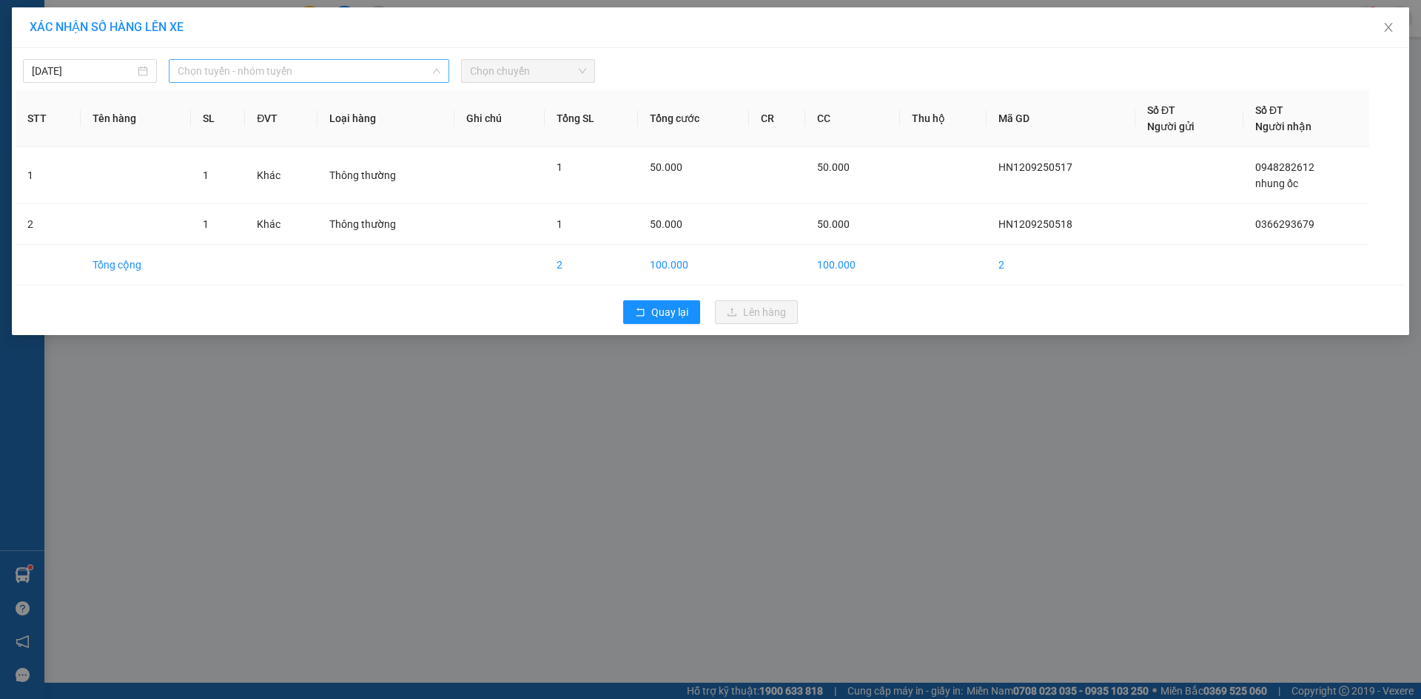
click at [211, 69] on span "Chọn tuyến - nhóm tuyến" at bounding box center [309, 71] width 263 height 22
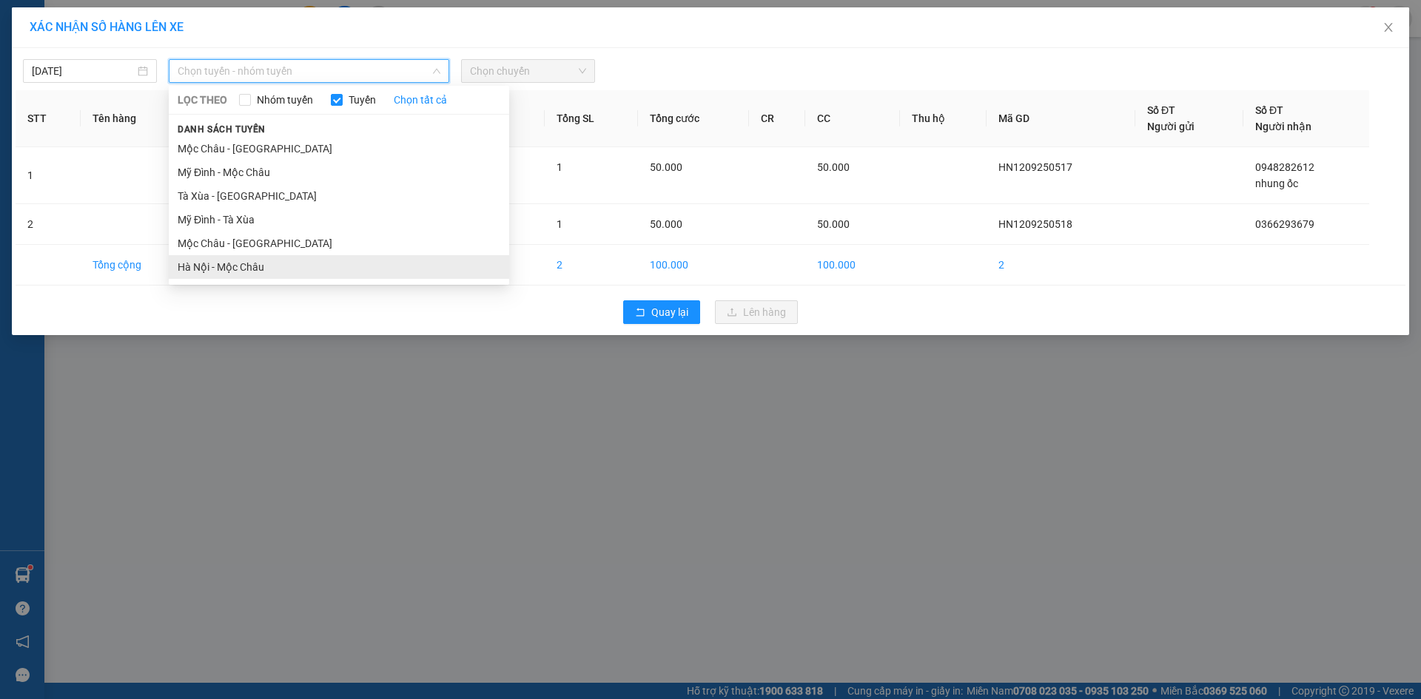
click at [246, 266] on li "Hà Nội - Mộc Châu" at bounding box center [339, 267] width 340 height 24
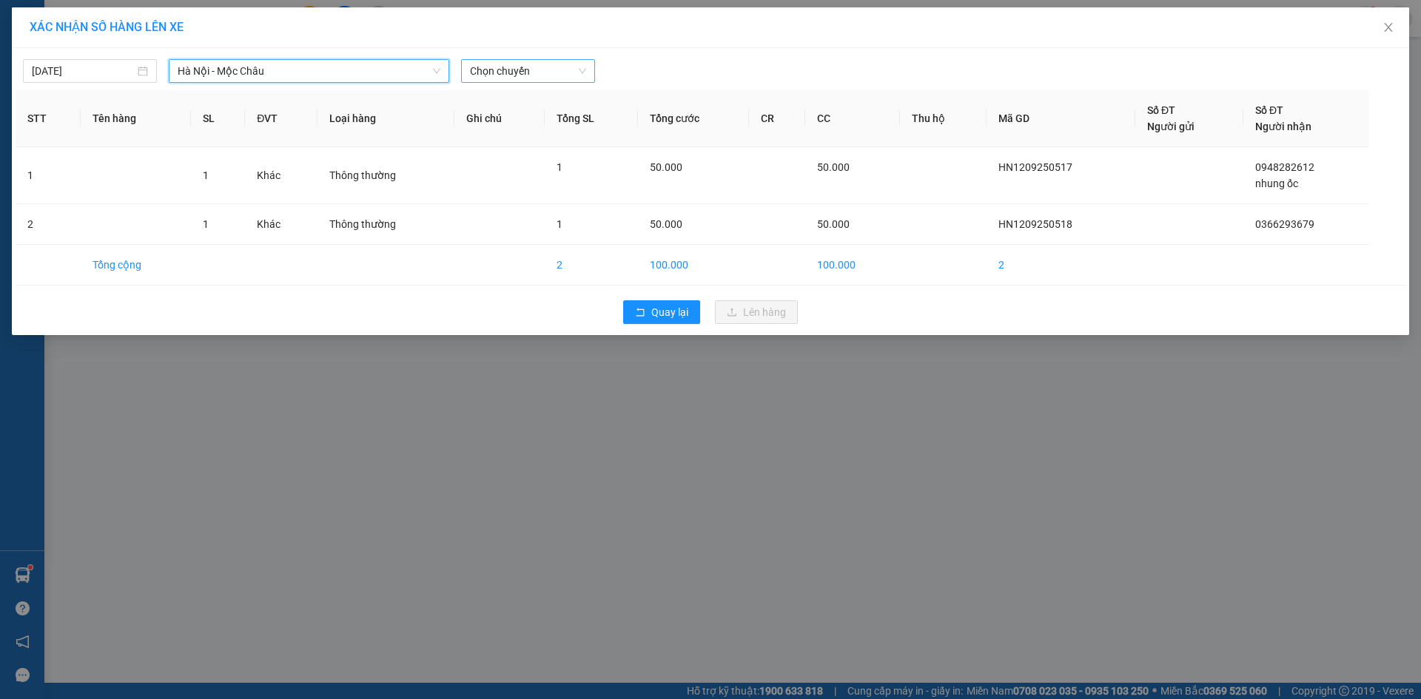
drag, startPoint x: 523, startPoint y: 81, endPoint x: 494, endPoint y: 67, distance: 32.4
click at [523, 81] on span "Chọn chuyến" at bounding box center [528, 71] width 116 height 22
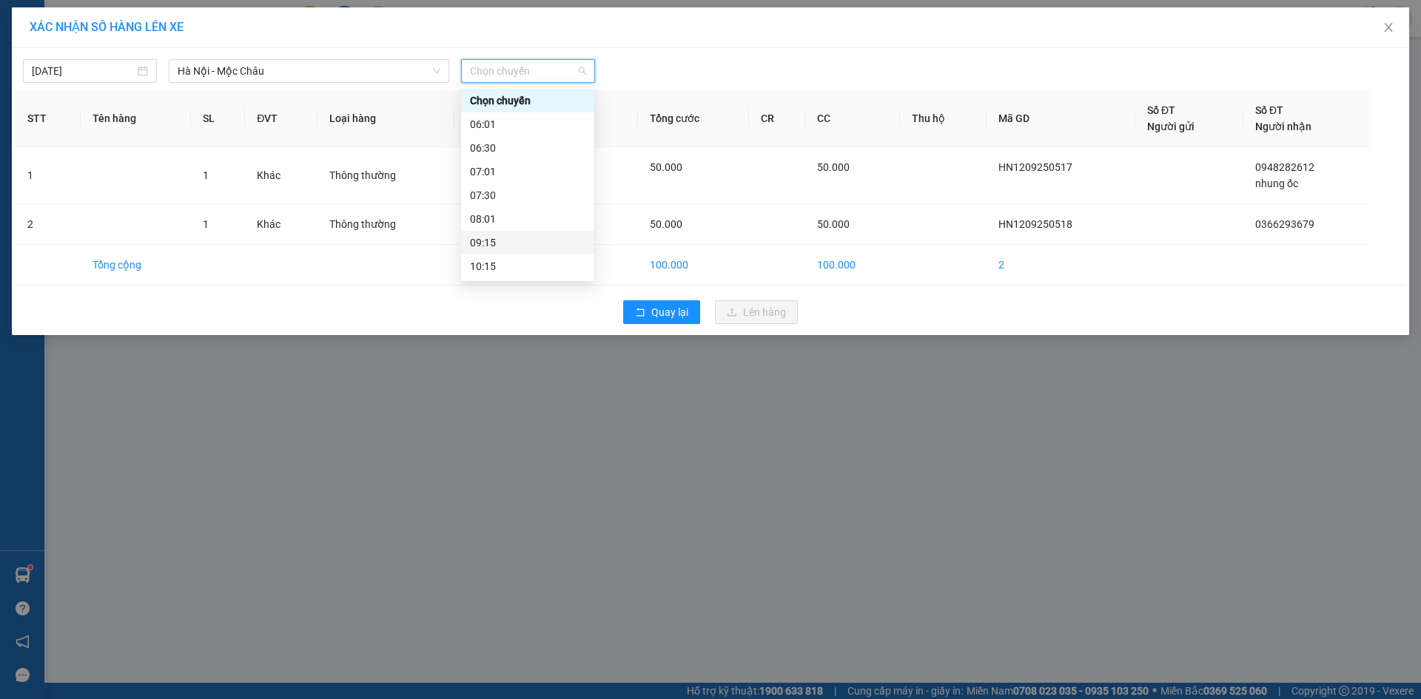
click at [509, 243] on div "09:15" at bounding box center [527, 243] width 115 height 16
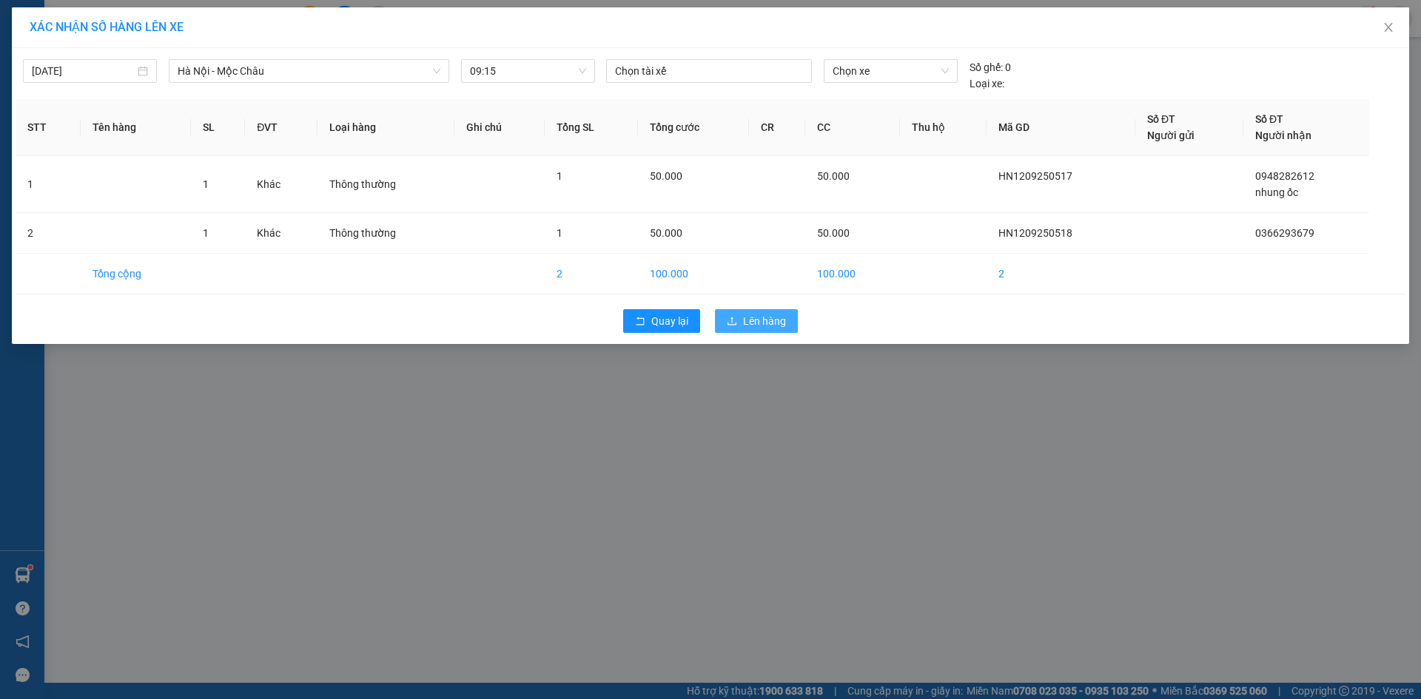
click at [771, 319] on span "Lên hàng" at bounding box center [764, 321] width 43 height 16
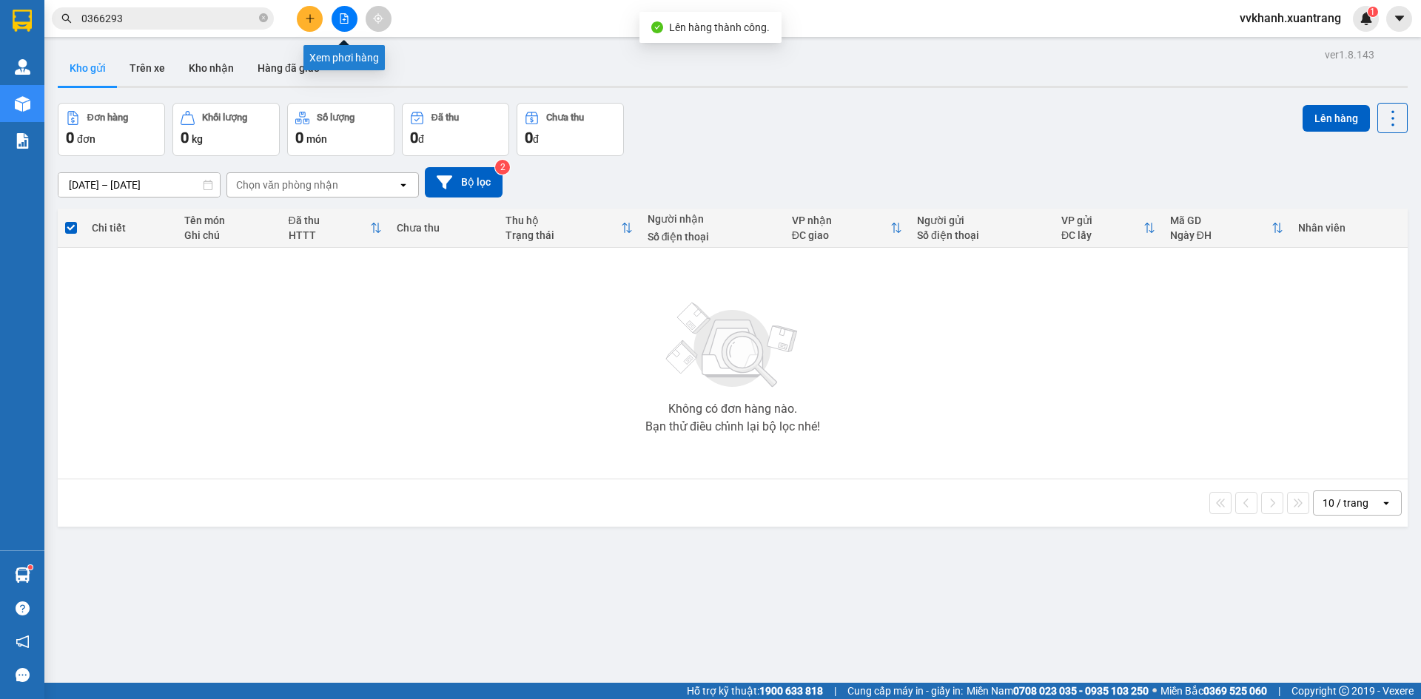
click at [342, 18] on icon "file-add" at bounding box center [344, 18] width 10 height 10
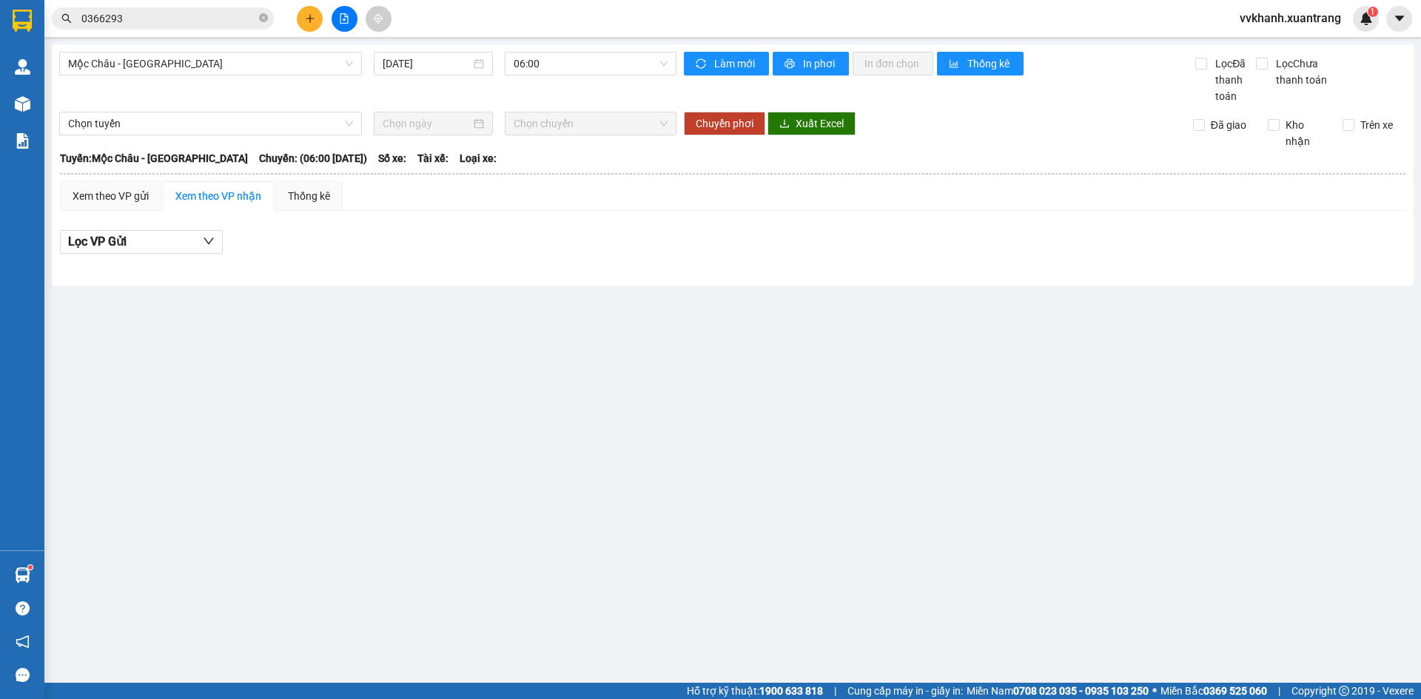
click at [748, 404] on main "Mộc Châu - Mỹ Đình 12/09/2025 06:00 Làm mới In phơi In đơn chọn Thống kê Lọc Đã…" at bounding box center [710, 341] width 1421 height 683
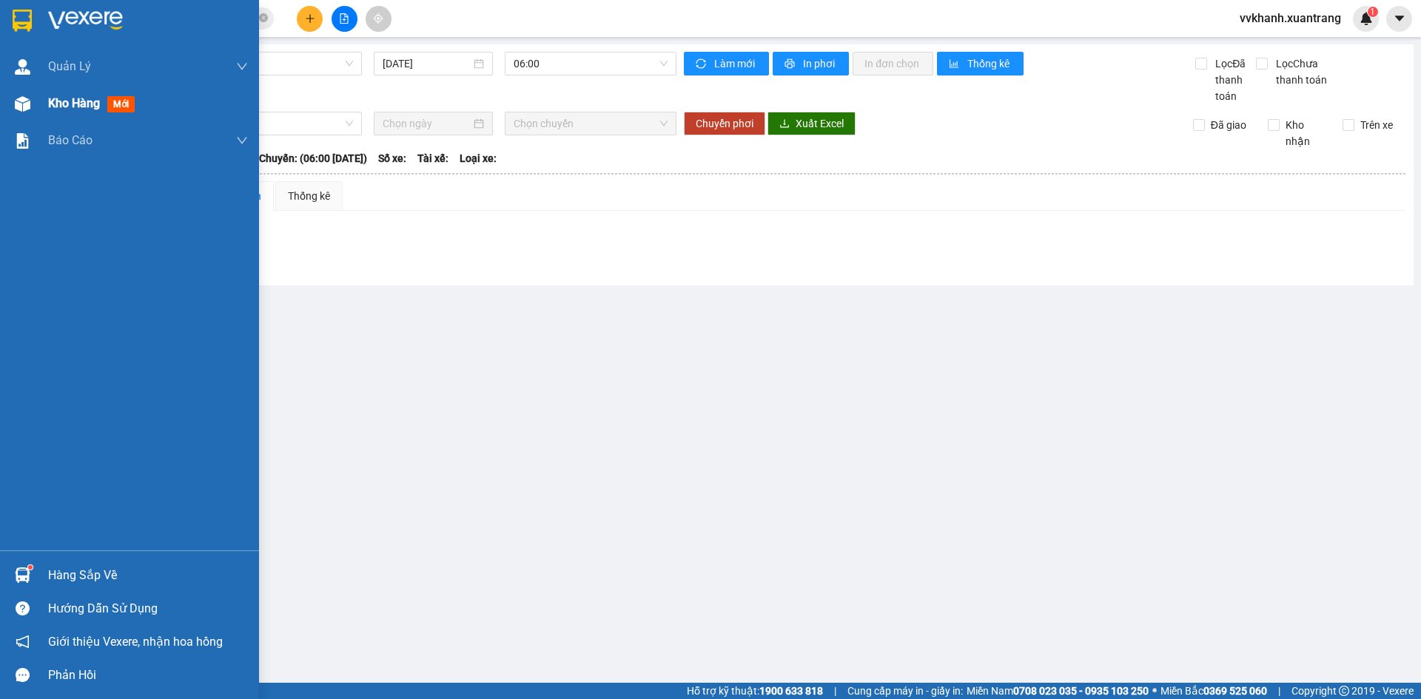
click at [33, 102] on div at bounding box center [23, 104] width 26 height 26
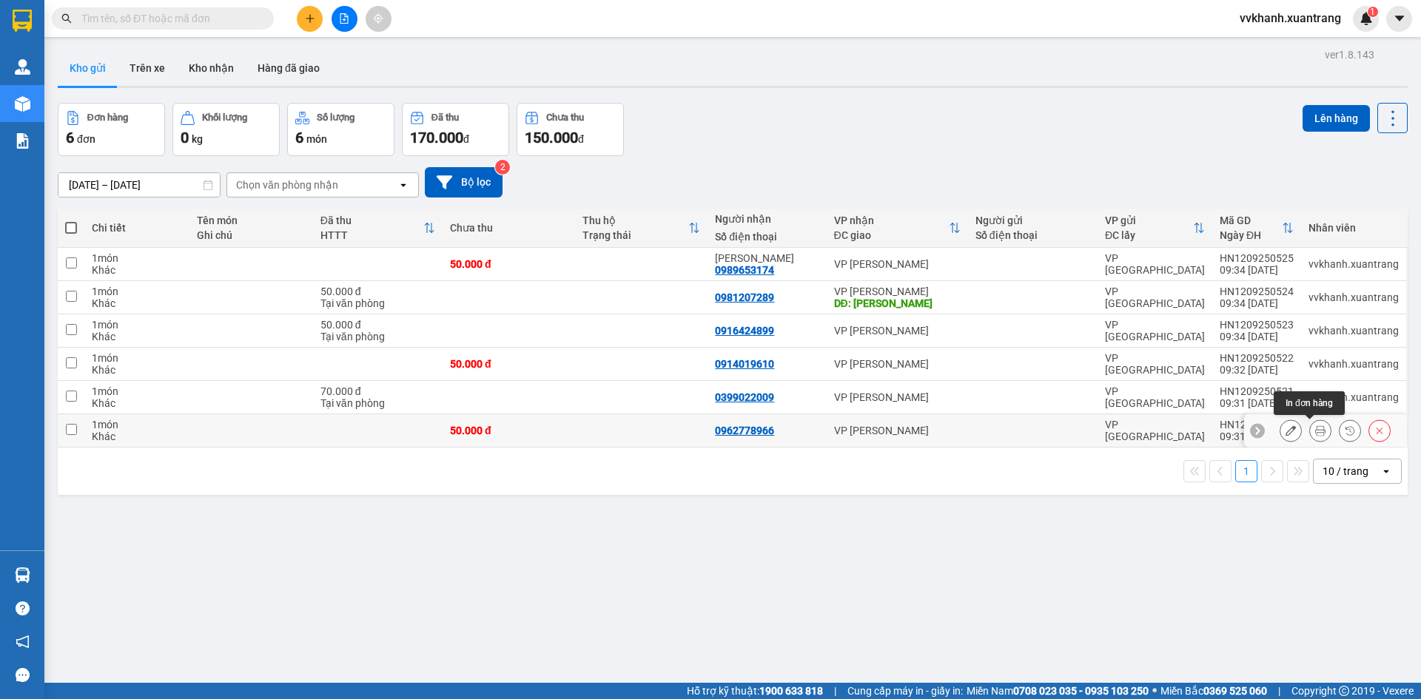
click at [1315, 429] on icon at bounding box center [1320, 431] width 10 height 10
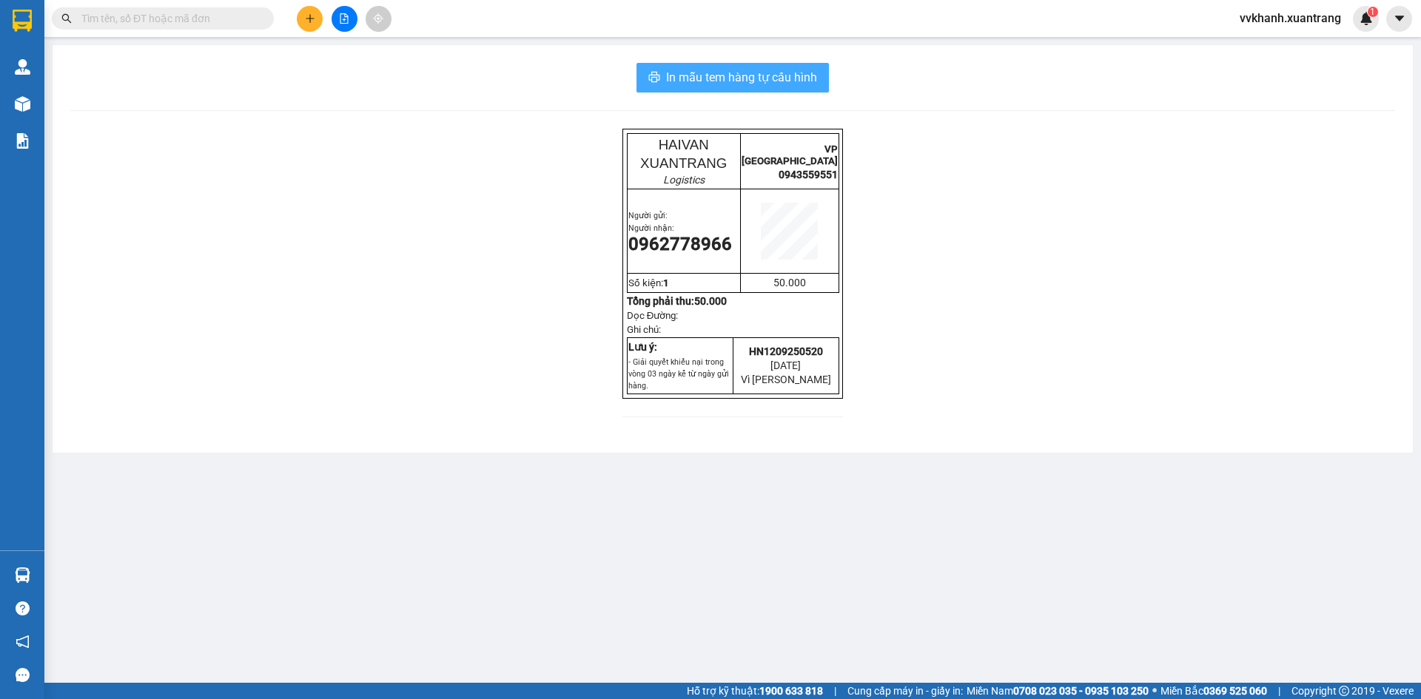
click at [805, 85] on span "In mẫu tem hàng tự cấu hình" at bounding box center [741, 77] width 151 height 19
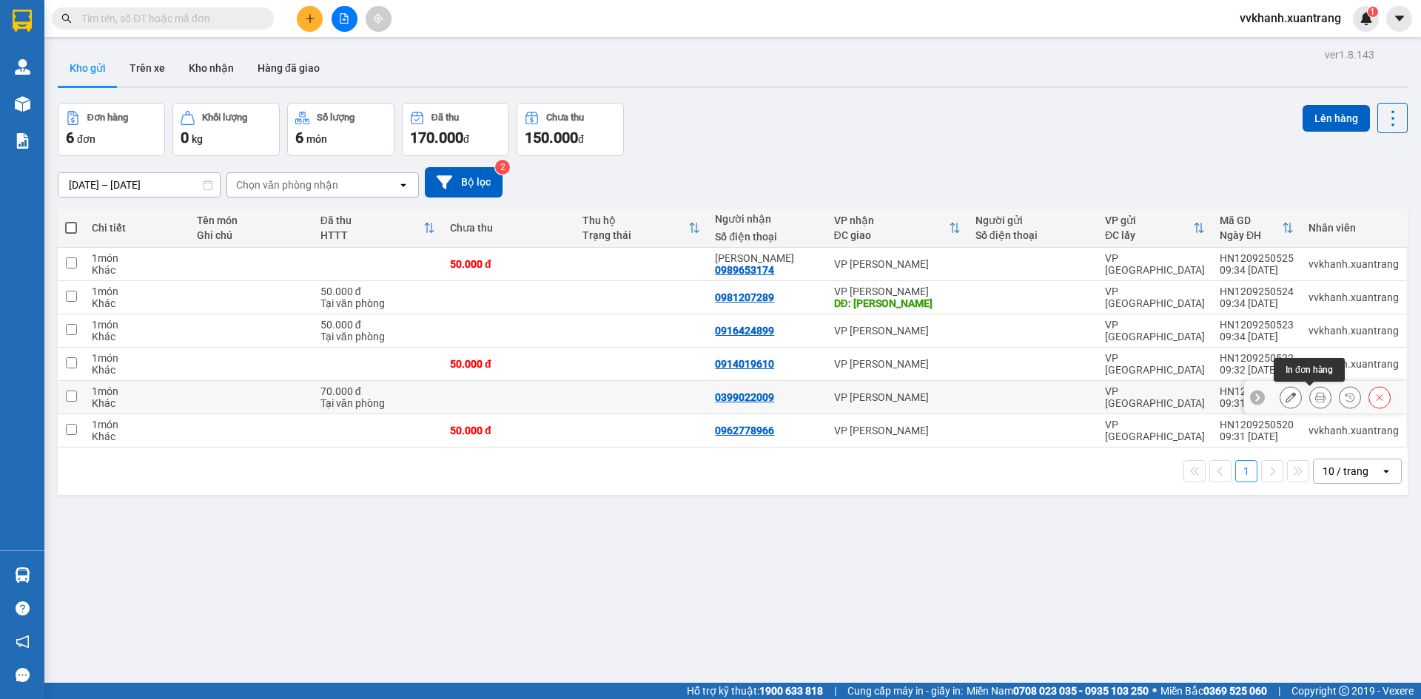
click at [1315, 400] on icon at bounding box center [1320, 397] width 10 height 10
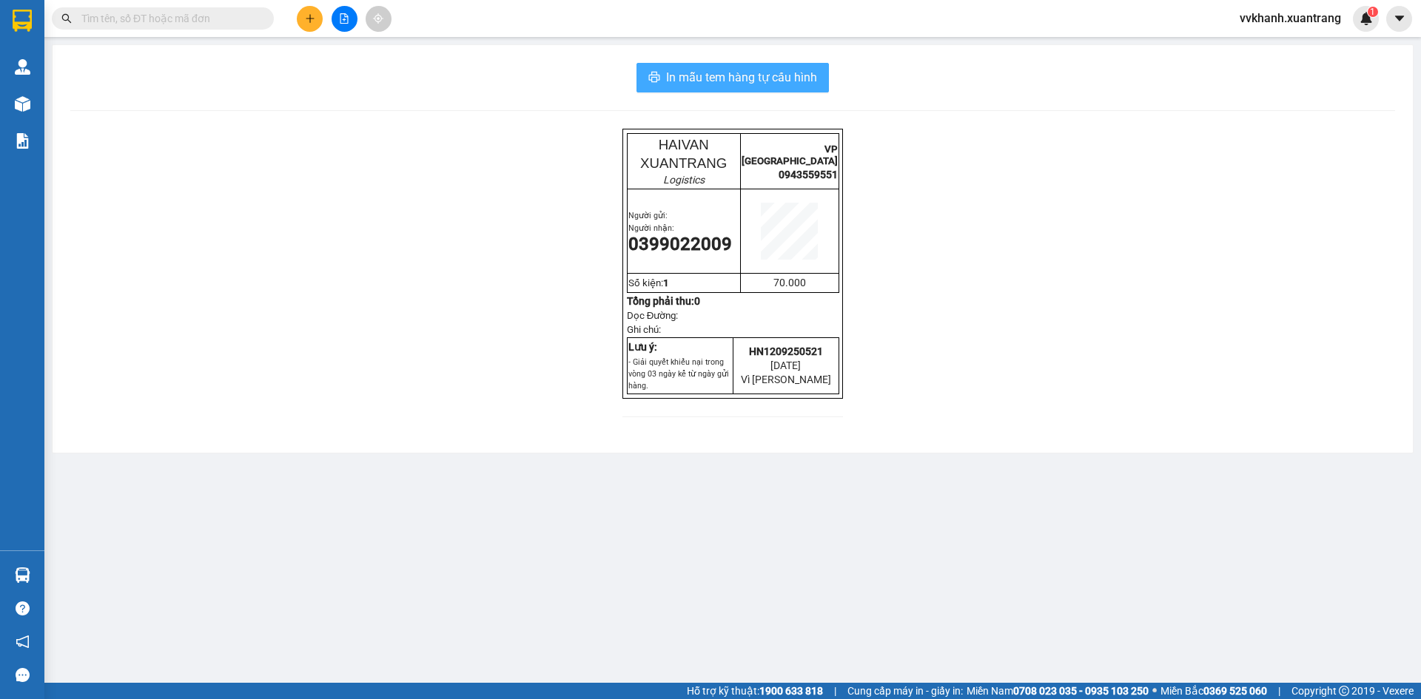
click at [802, 81] on span "In mẫu tem hàng tự cấu hình" at bounding box center [741, 77] width 151 height 19
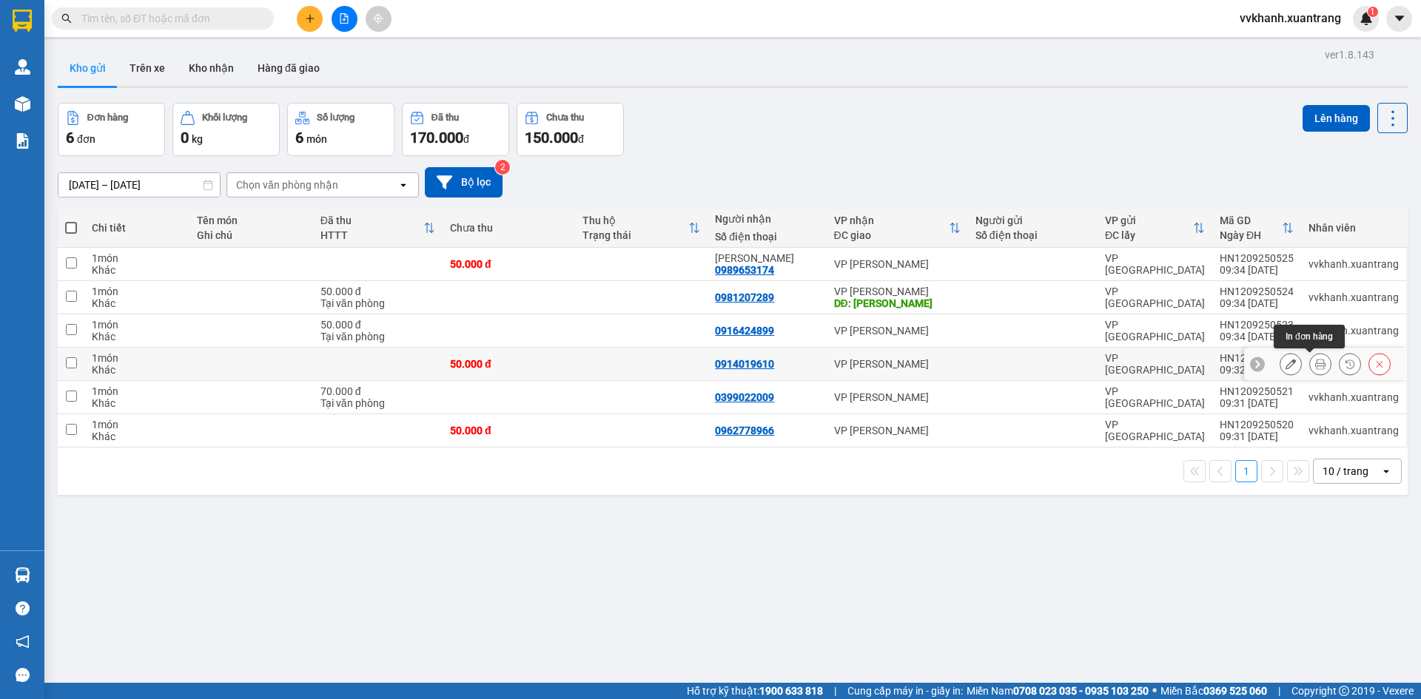
click at [1315, 365] on icon at bounding box center [1320, 364] width 10 height 10
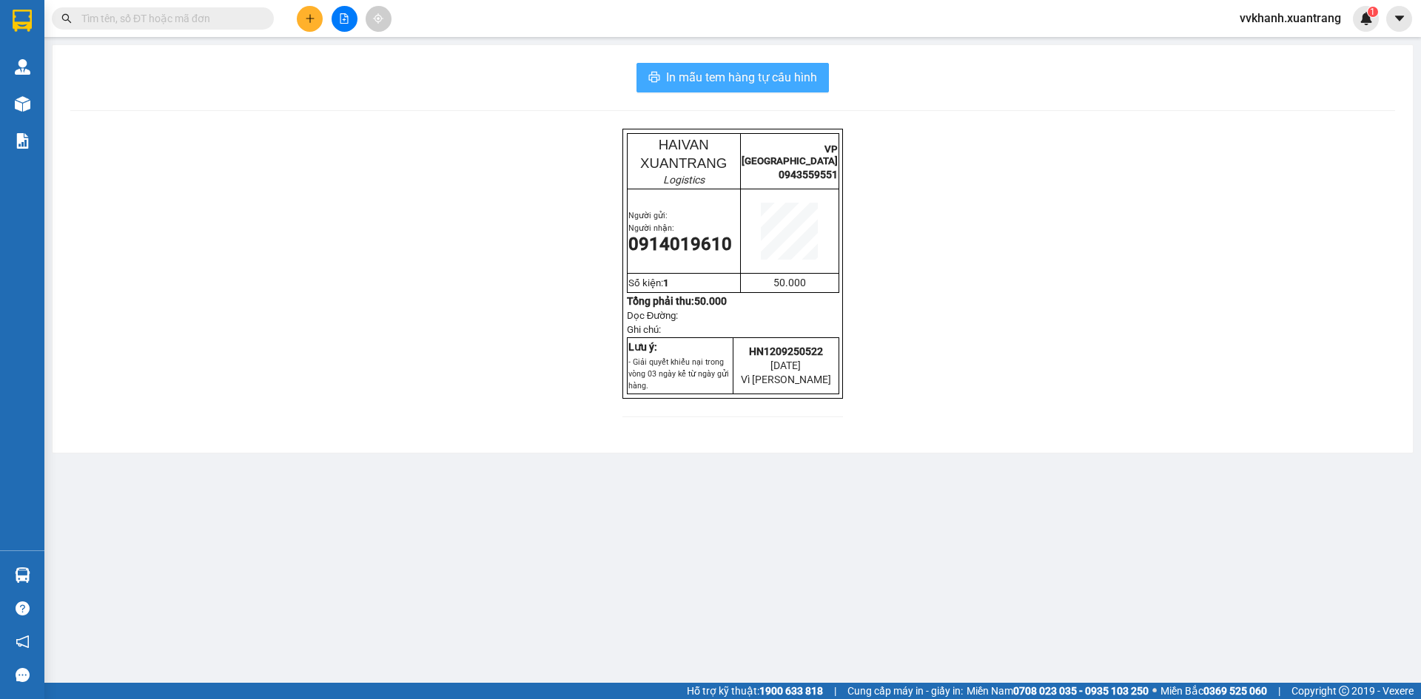
click at [784, 84] on span "In mẫu tem hàng tự cấu hình" at bounding box center [741, 77] width 151 height 19
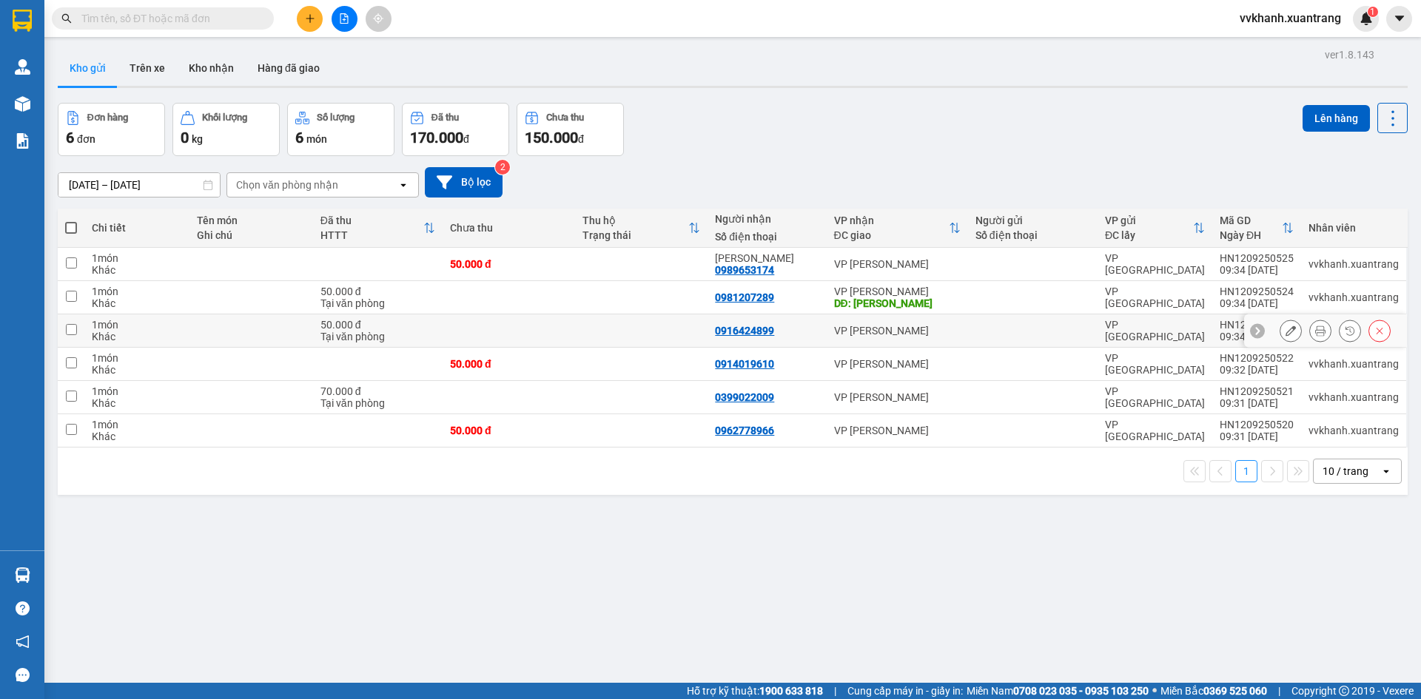
click at [1315, 332] on icon at bounding box center [1320, 331] width 10 height 10
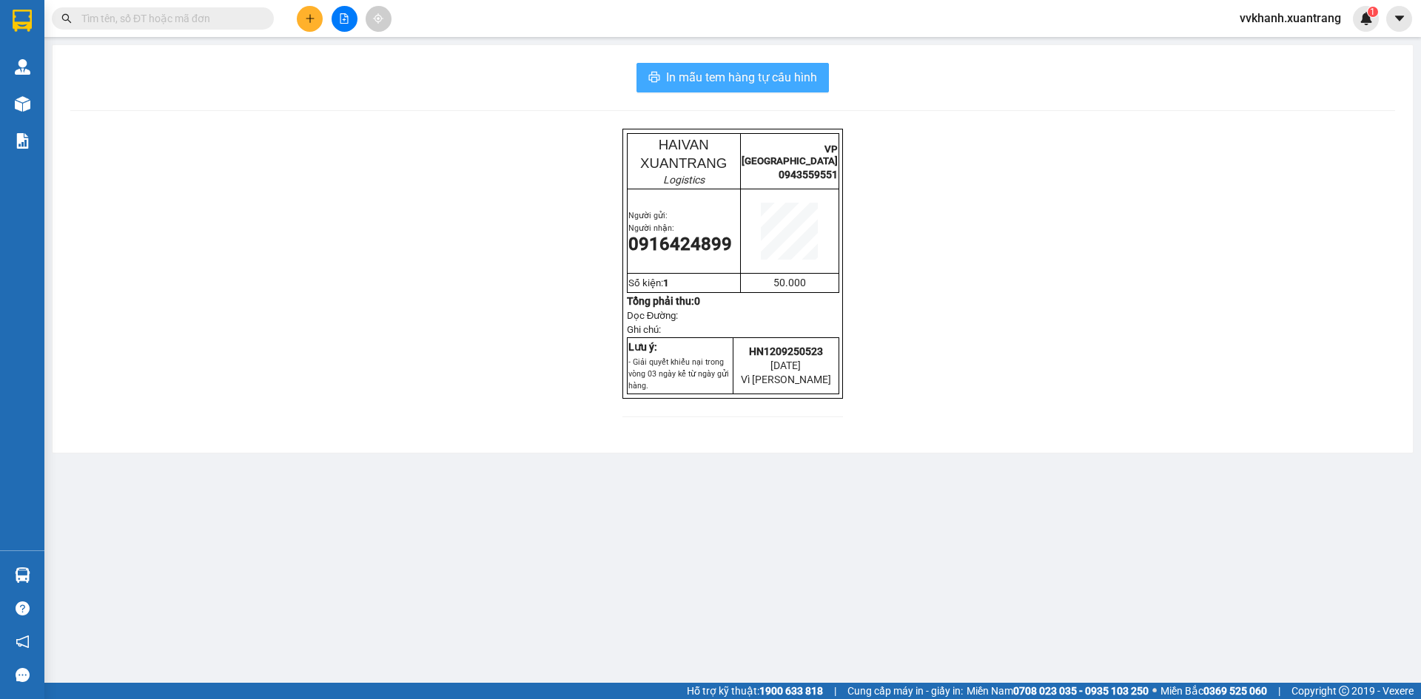
click at [808, 84] on span "In mẫu tem hàng tự cấu hình" at bounding box center [741, 77] width 151 height 19
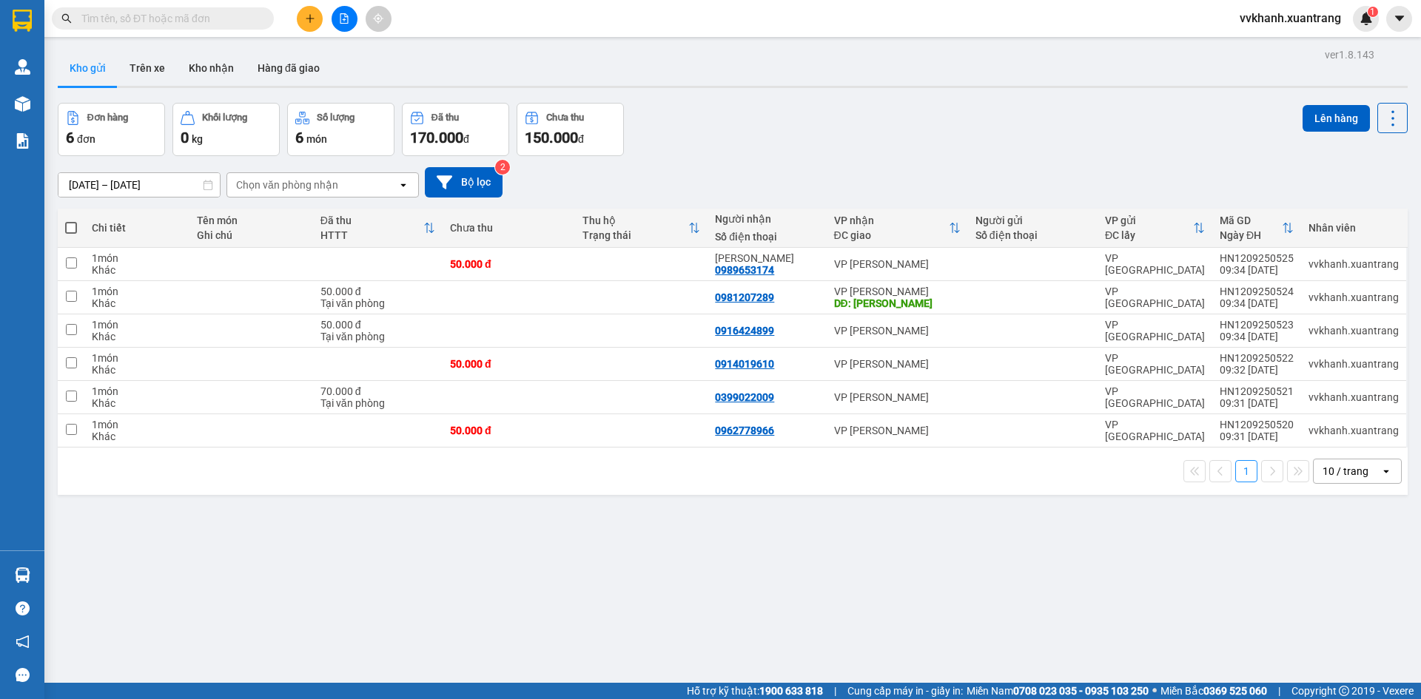
click at [1158, 555] on div "ver 1.8.143 Kho gửi Trên xe Kho nhận Hàng đã giao Đơn hàng 6 đơn Khối lượng 0 k…" at bounding box center [733, 393] width 1362 height 699
click at [617, 524] on div "ver 1.8.143 Kho gửi Trên xe Kho nhận Hàng đã giao Đơn hàng 6 đơn Khối lượng 0 k…" at bounding box center [733, 393] width 1362 height 699
click at [1315, 298] on icon at bounding box center [1320, 297] width 10 height 10
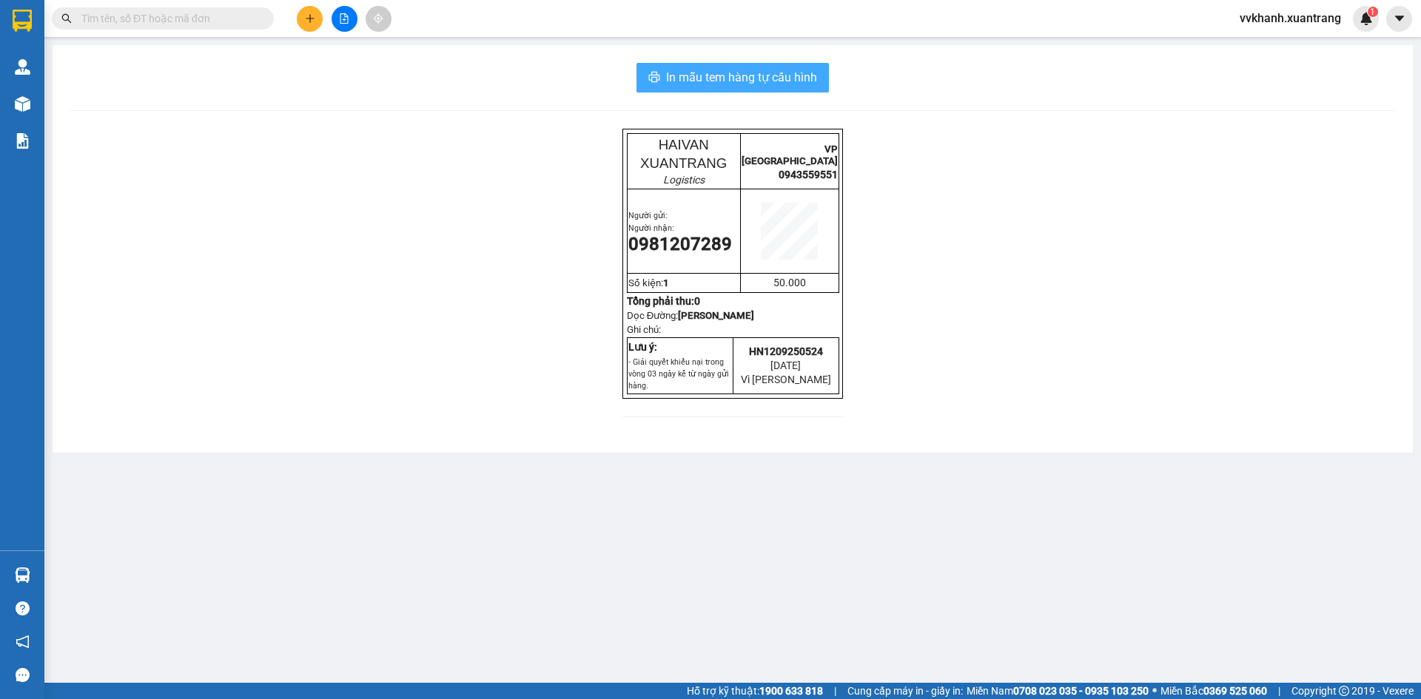
click at [815, 68] on span "In mẫu tem hàng tự cấu hình" at bounding box center [741, 77] width 151 height 19
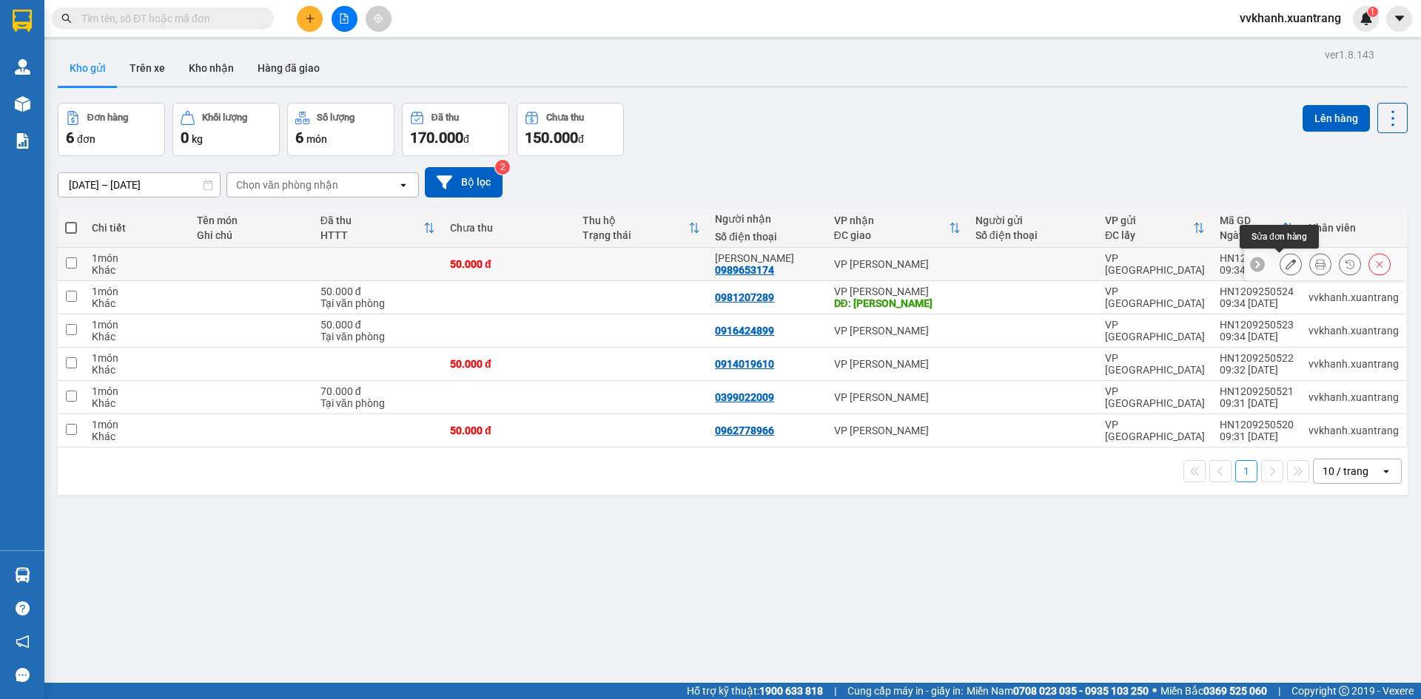
click at [1286, 262] on icon at bounding box center [1291, 264] width 10 height 10
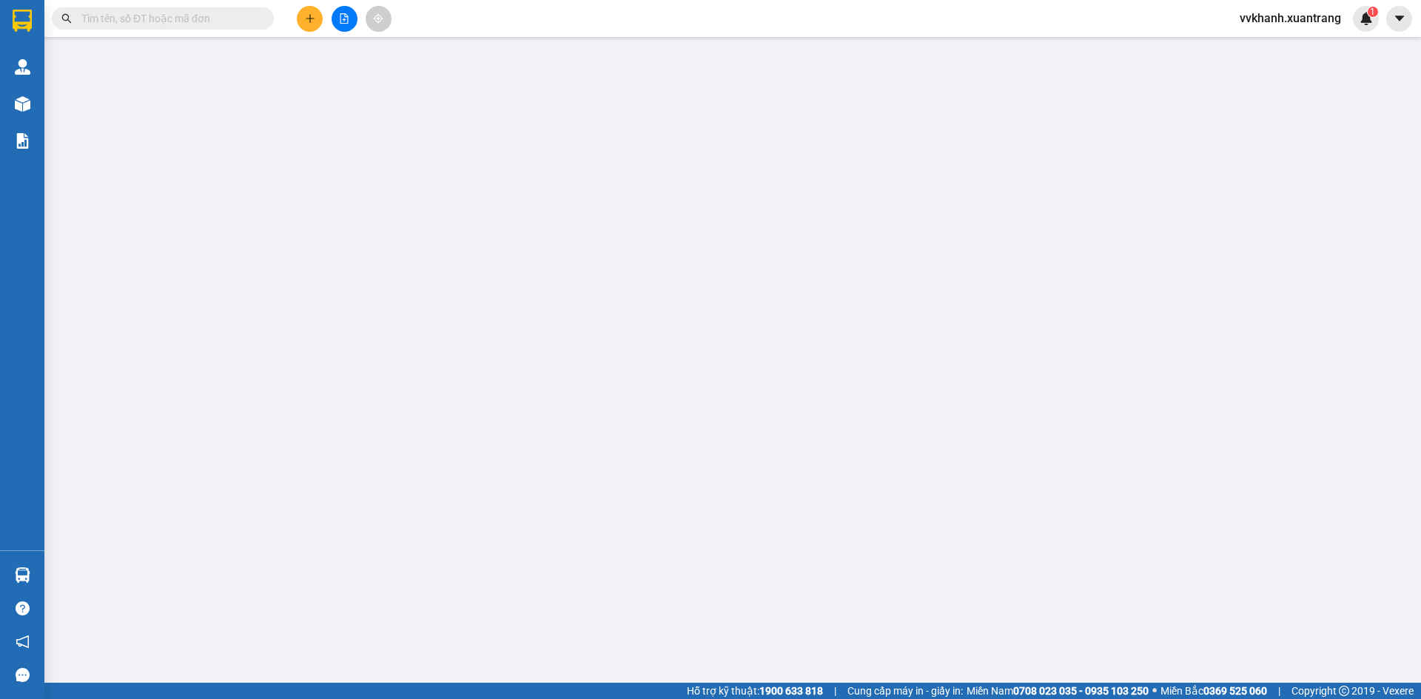
type input "0989653174"
type input "50.000"
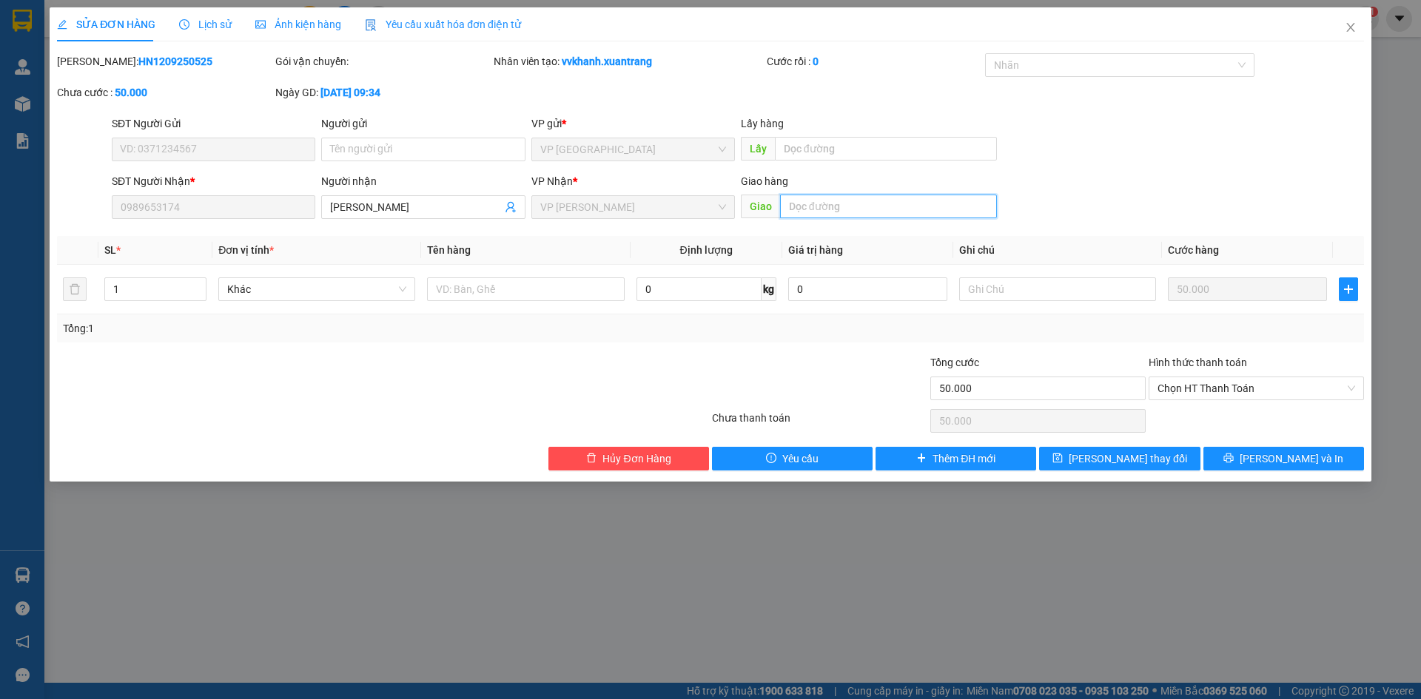
click at [941, 215] on input "text" at bounding box center [888, 207] width 217 height 24
type input "[PERSON_NAME]"
click at [1291, 457] on span "Lưu và In" at bounding box center [1292, 459] width 104 height 16
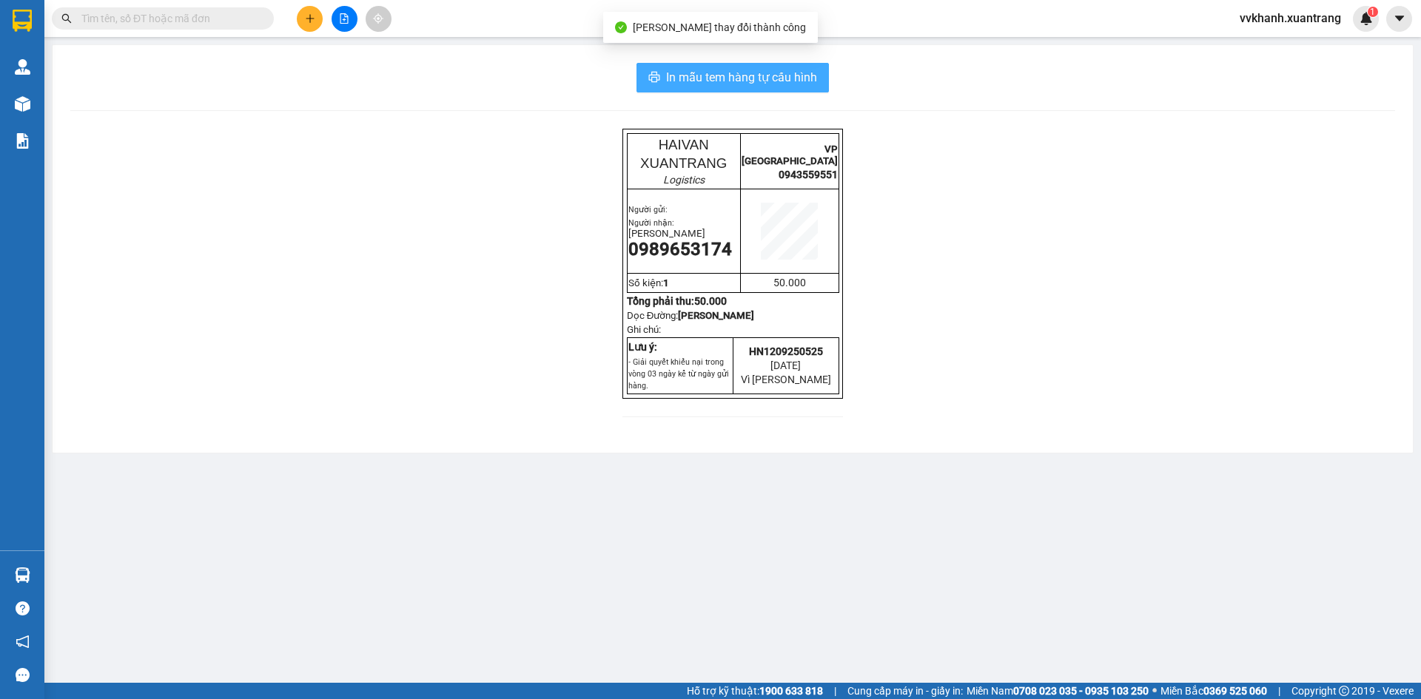
click at [749, 74] on span "In mẫu tem hàng tự cấu hình" at bounding box center [741, 77] width 151 height 19
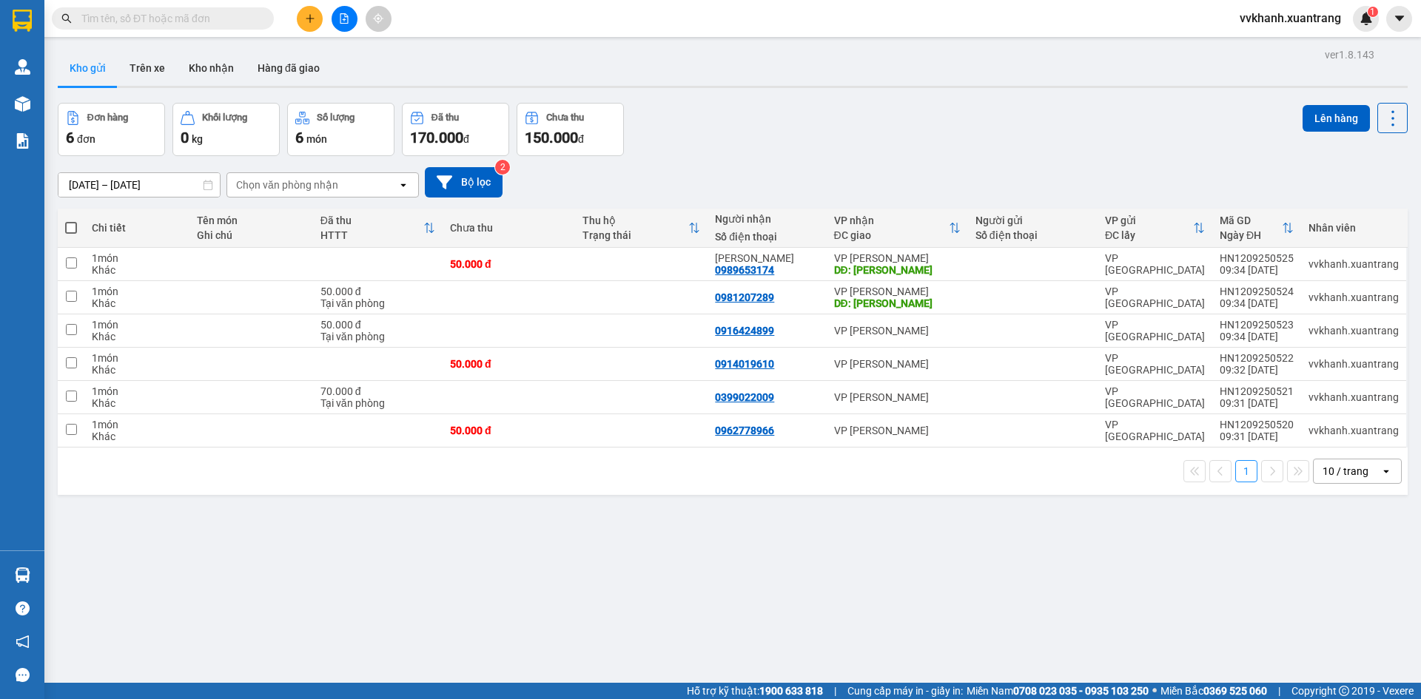
drag, startPoint x: 734, startPoint y: 147, endPoint x: 663, endPoint y: 130, distance: 73.2
click at [735, 147] on div "Đơn hàng 6 đơn Khối lượng 0 kg Số lượng 6 món Đã thu 170.000 đ Chưa thu 150.000…" at bounding box center [733, 129] width 1350 height 53
click at [326, 34] on div "Kết quả tìm kiếm ( 0 ) Bộ lọc Gửi 3 ngày gần nhất No Data vvkhanh.xuantrang 1" at bounding box center [710, 18] width 1421 height 37
click at [323, 30] on div at bounding box center [344, 19] width 111 height 26
click at [316, 28] on button at bounding box center [310, 19] width 26 height 26
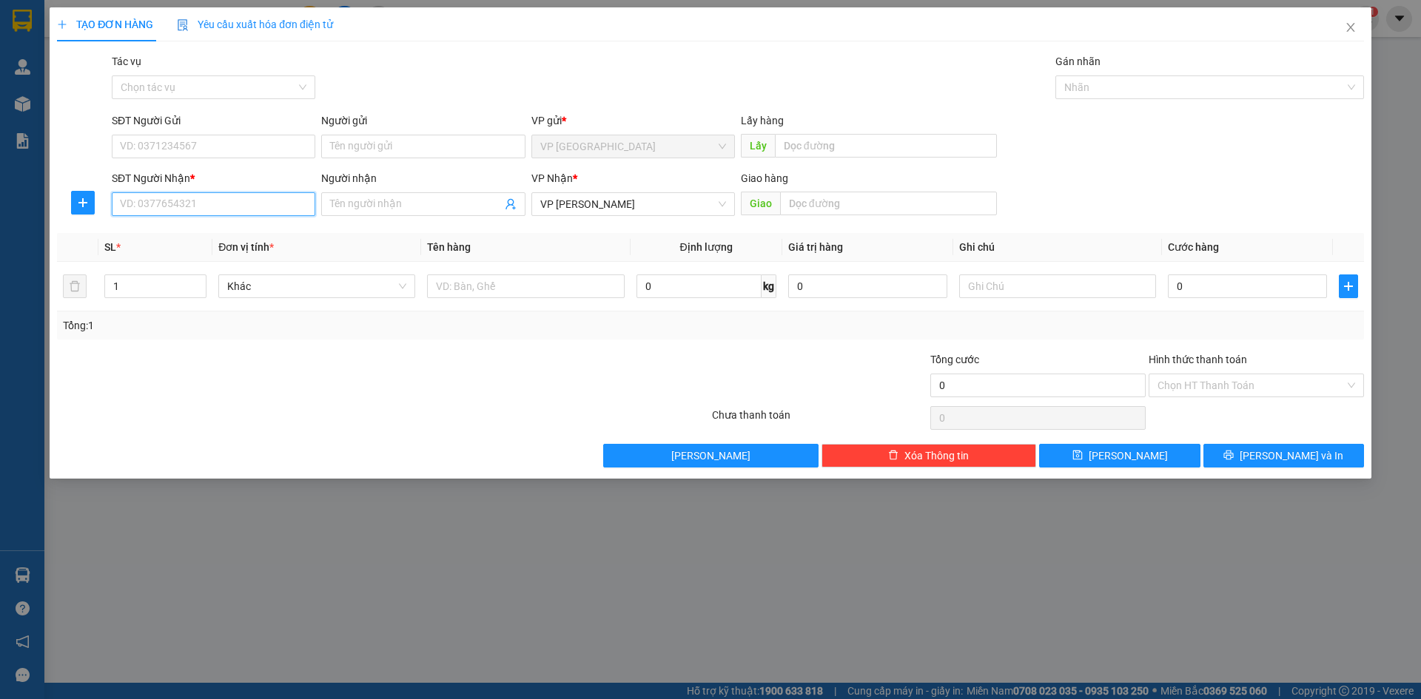
click at [177, 201] on input "SĐT Người Nhận *" at bounding box center [214, 204] width 204 height 24
click at [189, 241] on div "0359885582" at bounding box center [214, 234] width 186 height 16
type input "0359885582"
drag, startPoint x: 833, startPoint y: 206, endPoint x: 878, endPoint y: 224, distance: 47.6
click at [834, 206] on input "text" at bounding box center [888, 204] width 217 height 24
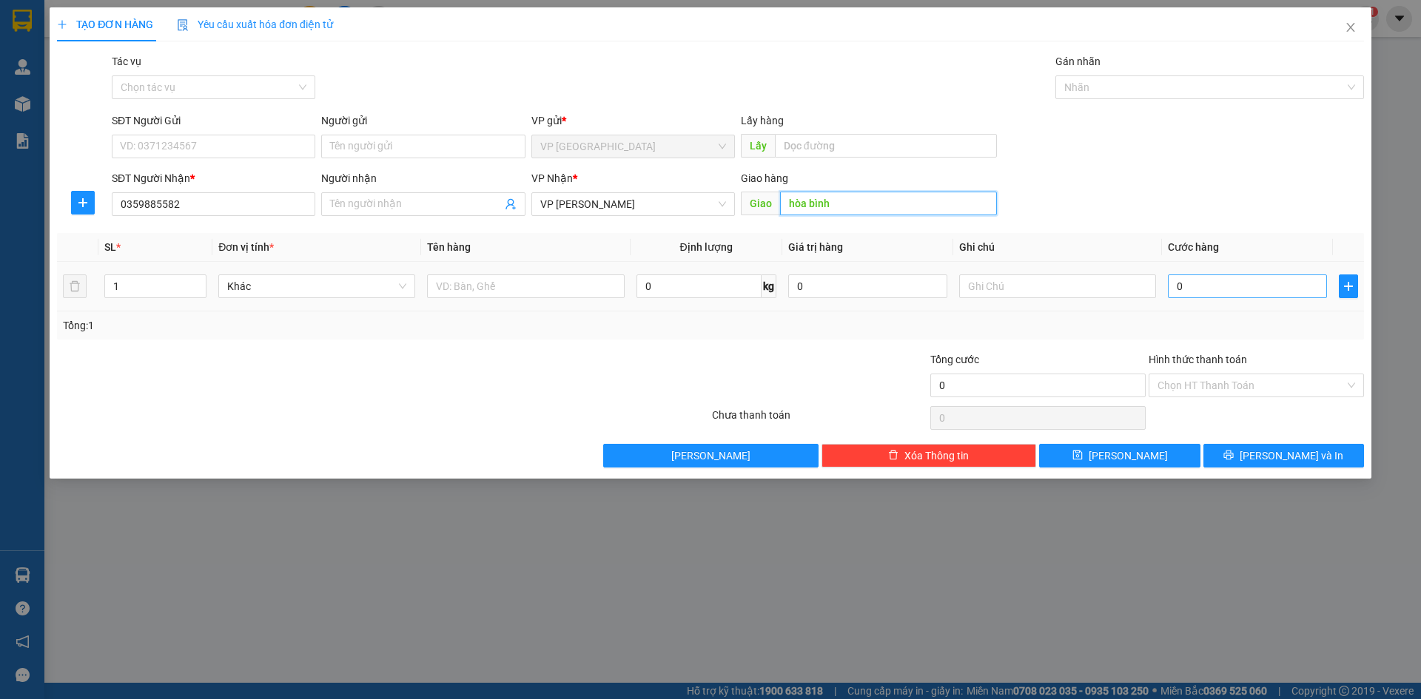
type input "hòa bình"
click at [1232, 284] on input "0" at bounding box center [1247, 287] width 159 height 24
type input "5"
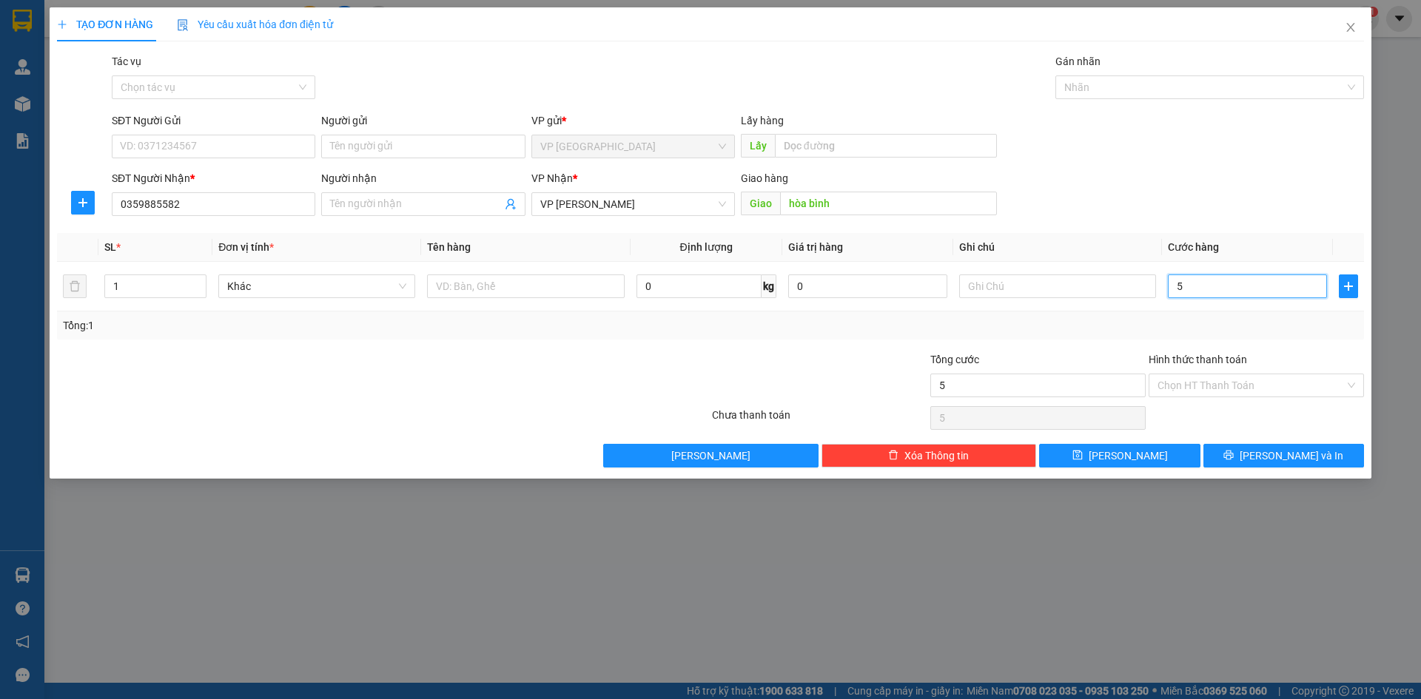
type input "50"
type input "50.000"
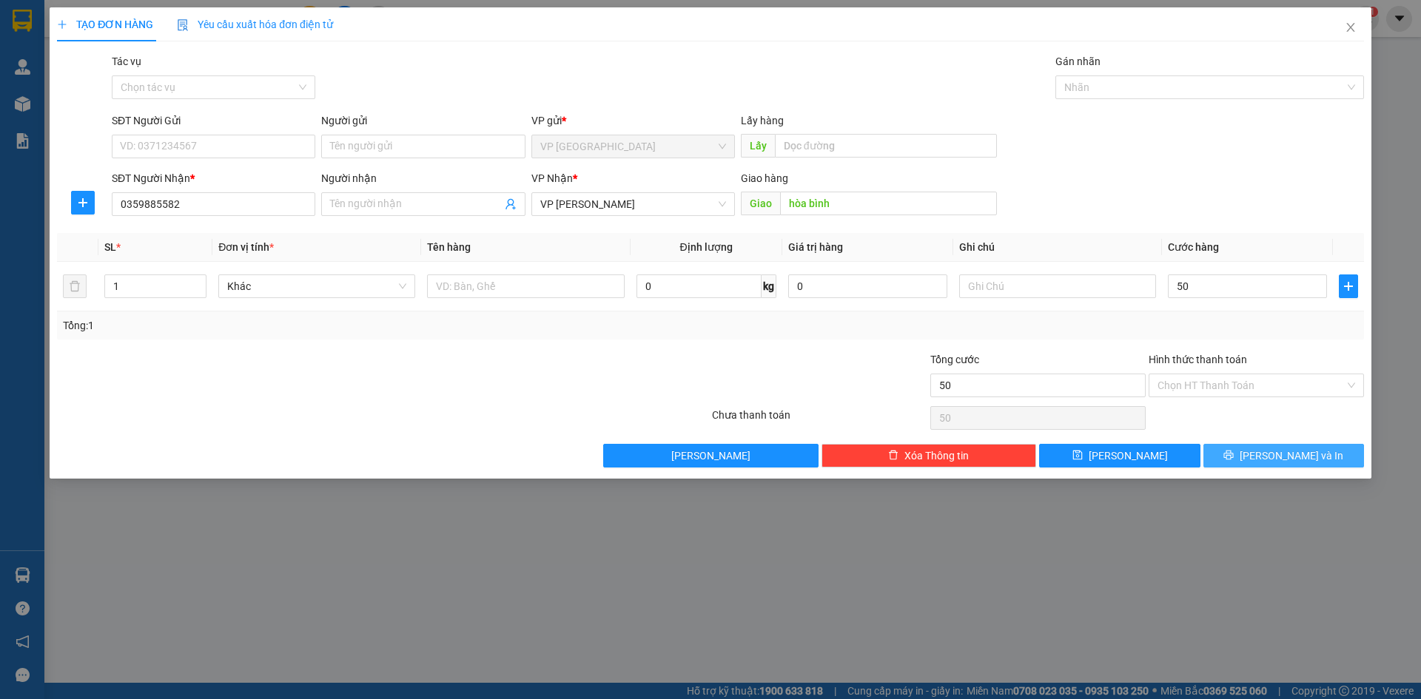
type input "50.000"
click at [1272, 448] on span "[PERSON_NAME] và In" at bounding box center [1292, 456] width 104 height 16
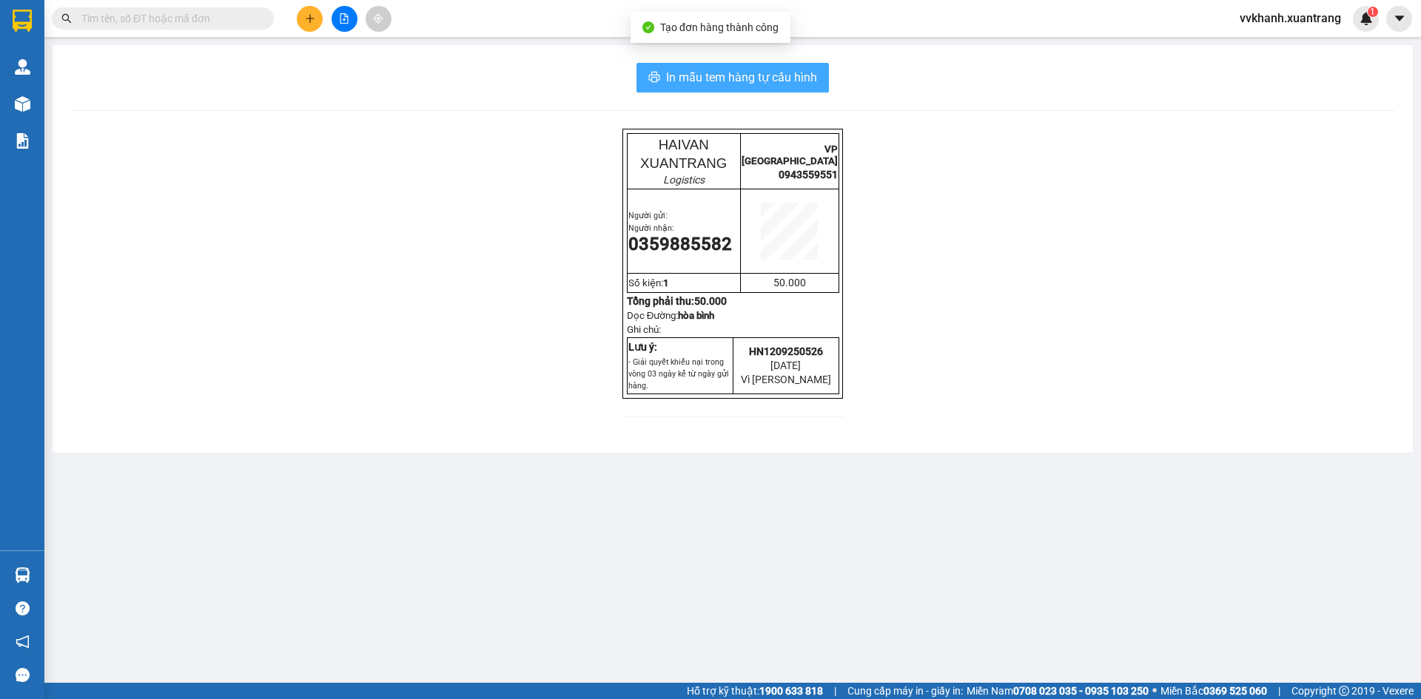
click at [813, 81] on span "In mẫu tem hàng tự cấu hình" at bounding box center [741, 77] width 151 height 19
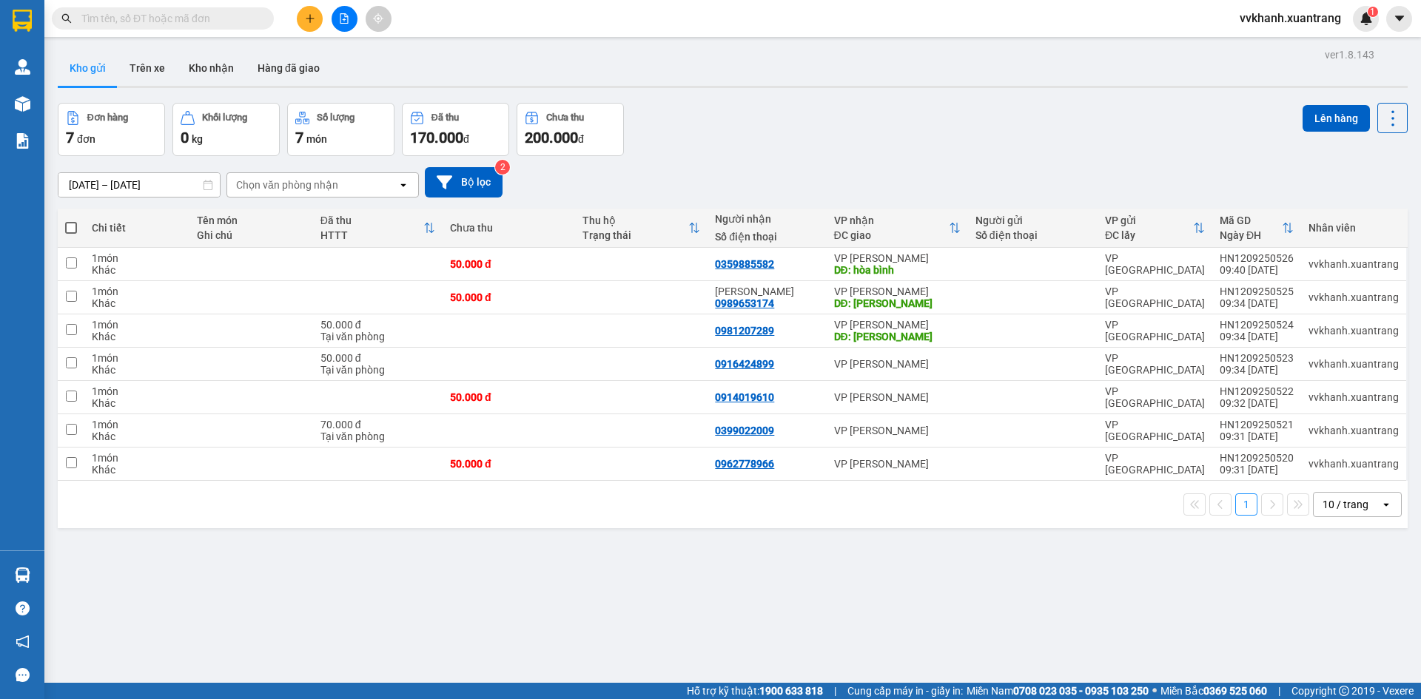
click at [1083, 597] on div "ver 1.8.143 Kho gửi Trên xe Kho nhận Hàng đã giao Đơn hàng 7 đơn Khối lượng 0 k…" at bounding box center [733, 393] width 1362 height 699
click at [934, 624] on div "ver 1.8.143 Kho gửi Trên xe Kho nhận Hàng đã giao Đơn hàng 7 đơn Khối lượng 0 k…" at bounding box center [733, 393] width 1362 height 699
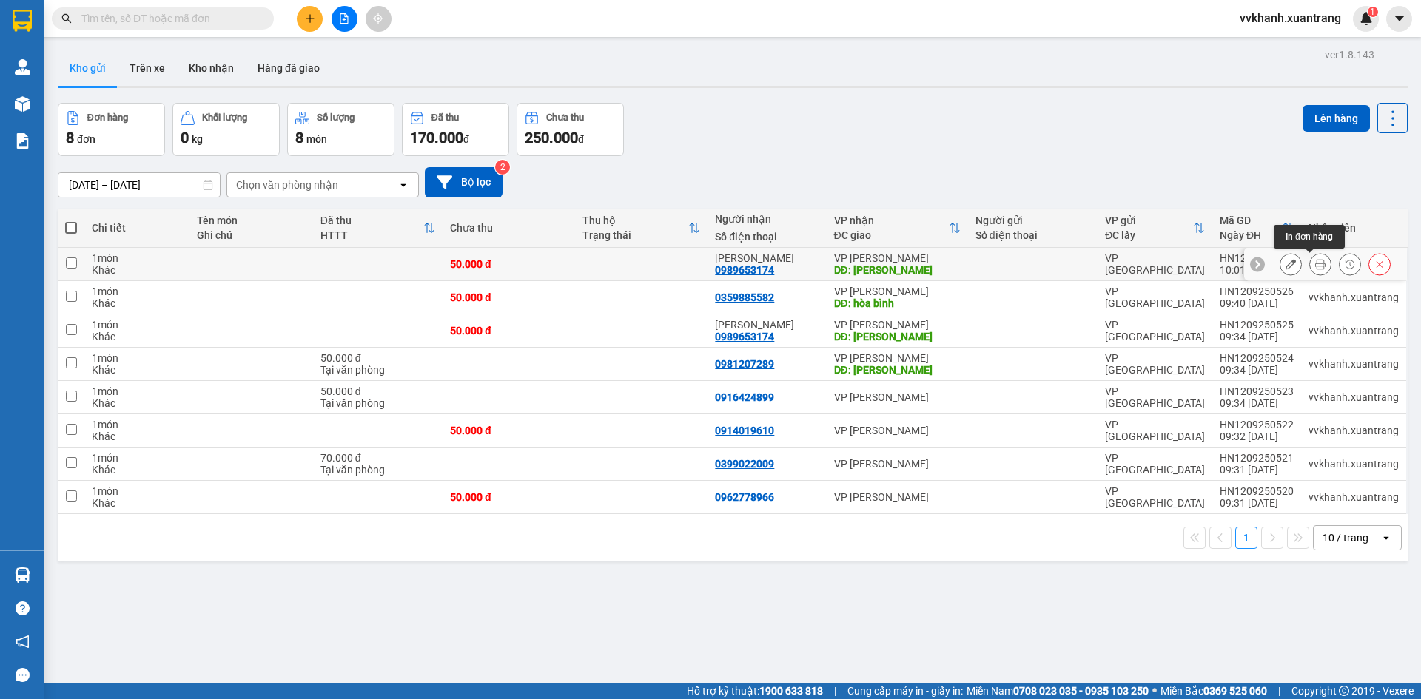
click at [1315, 263] on icon at bounding box center [1320, 264] width 10 height 10
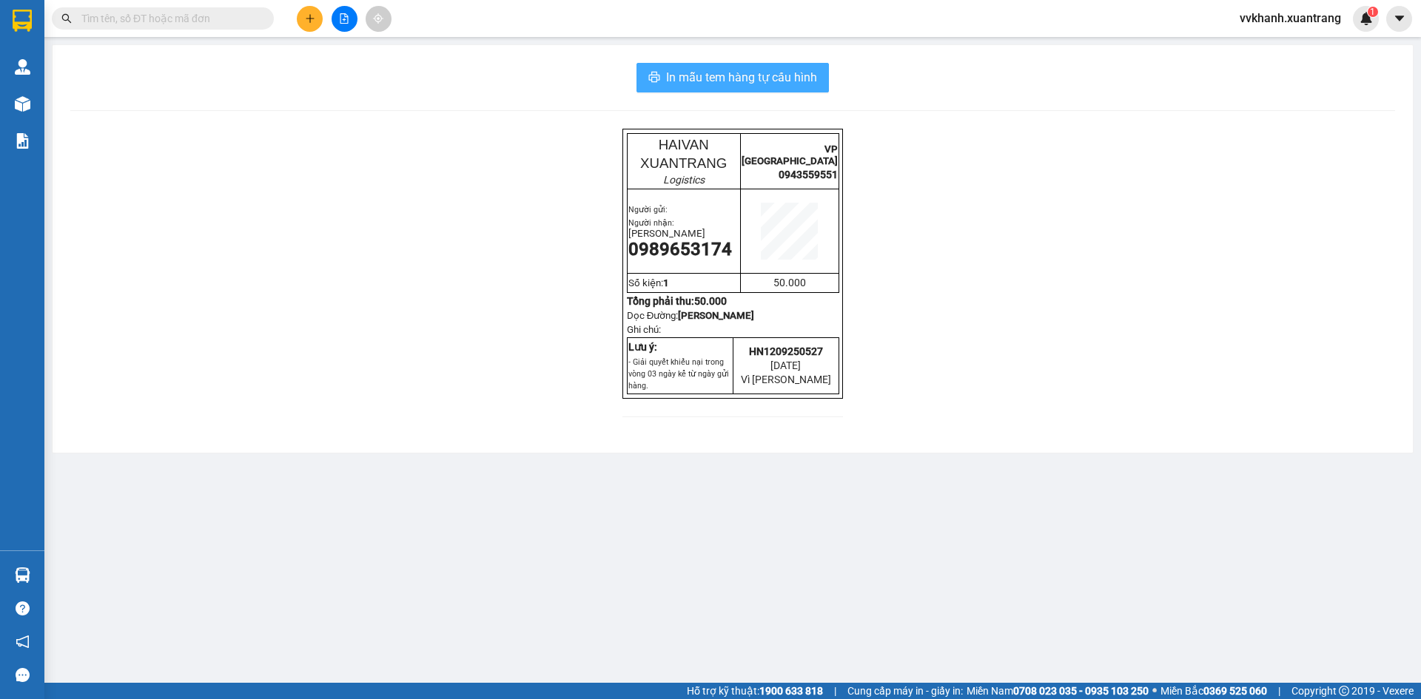
click at [803, 81] on span "In mẫu tem hàng tự cấu hình" at bounding box center [741, 77] width 151 height 19
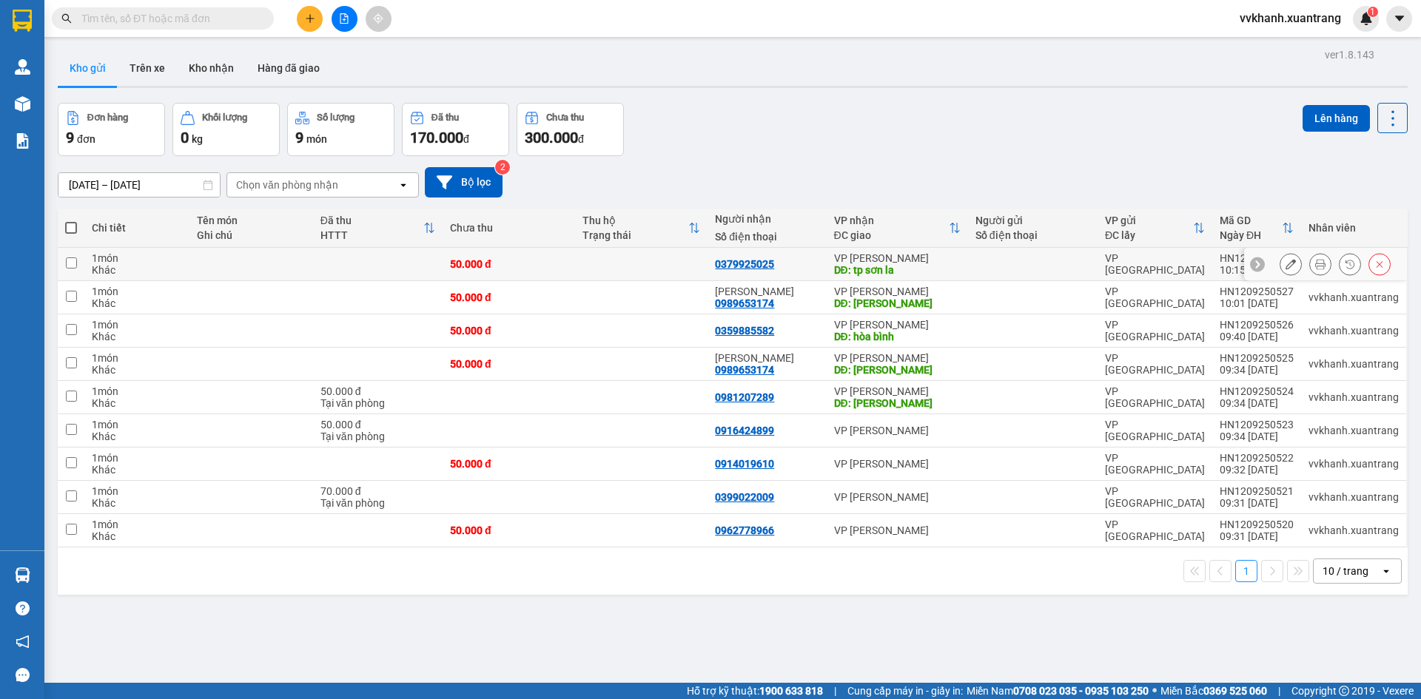
click at [1316, 265] on button at bounding box center [1320, 265] width 21 height 26
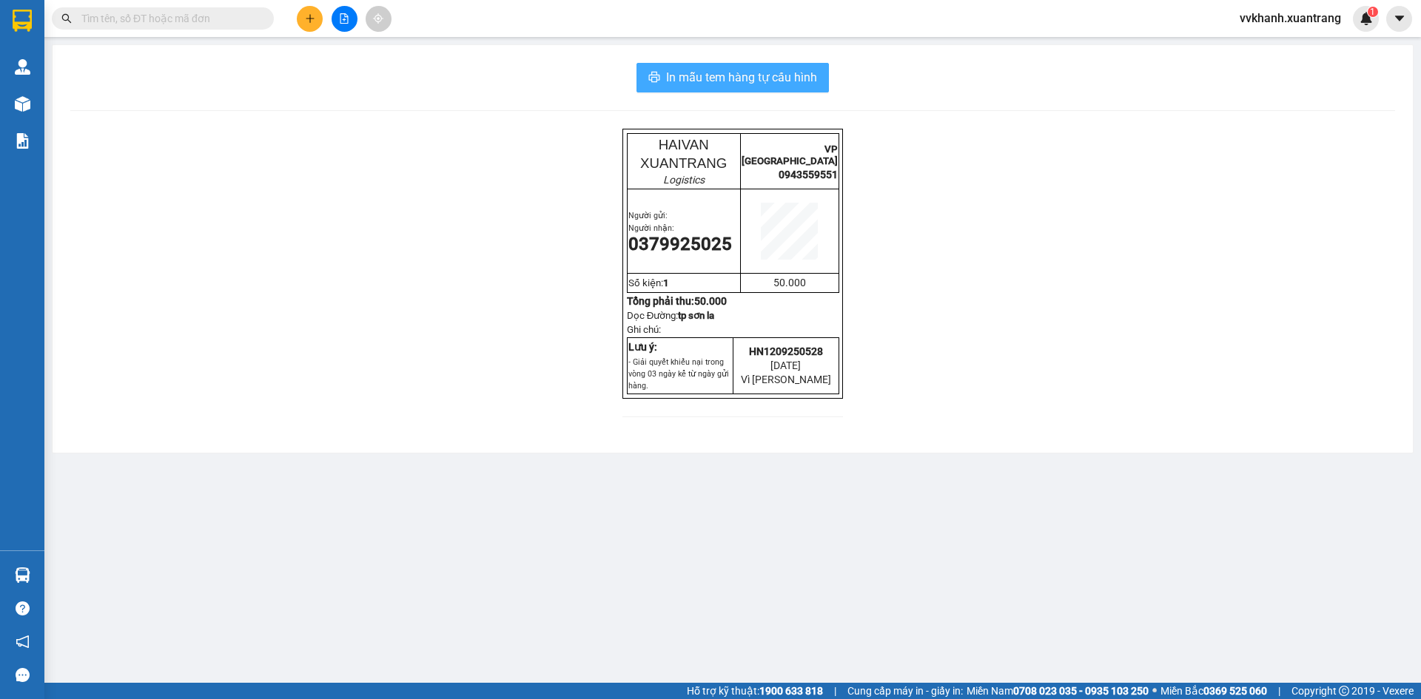
click at [770, 88] on button "In mẫu tem hàng tự cấu hình" at bounding box center [732, 78] width 192 height 30
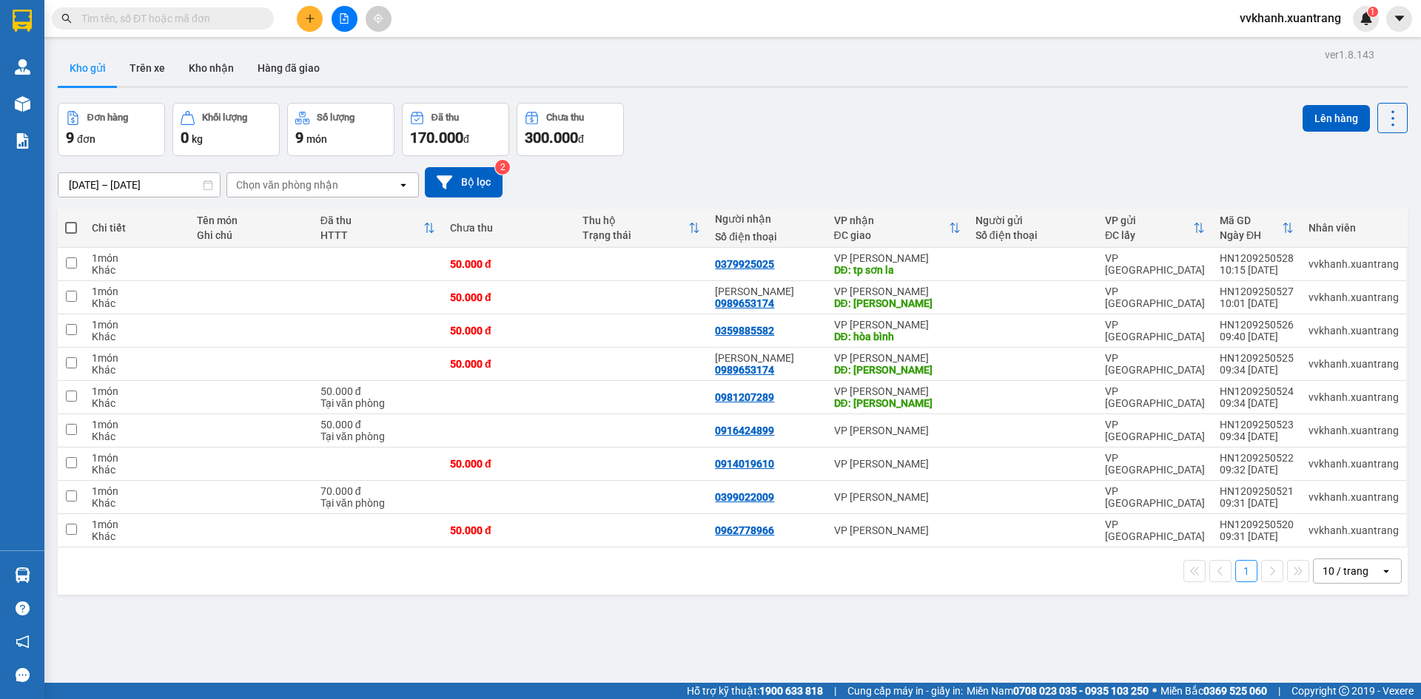
click at [992, 605] on div "ver 1.8.143 Kho gửi Trên xe Kho nhận Hàng đã giao Đơn hàng 9 đơn Khối lượng 0 k…" at bounding box center [733, 393] width 1362 height 699
click at [1092, 613] on div "ver 1.8.143 Kho gửi Trên xe Kho nhận Hàng đã giao Đơn hàng 9 đơn Khối lượng 0 k…" at bounding box center [733, 393] width 1362 height 699
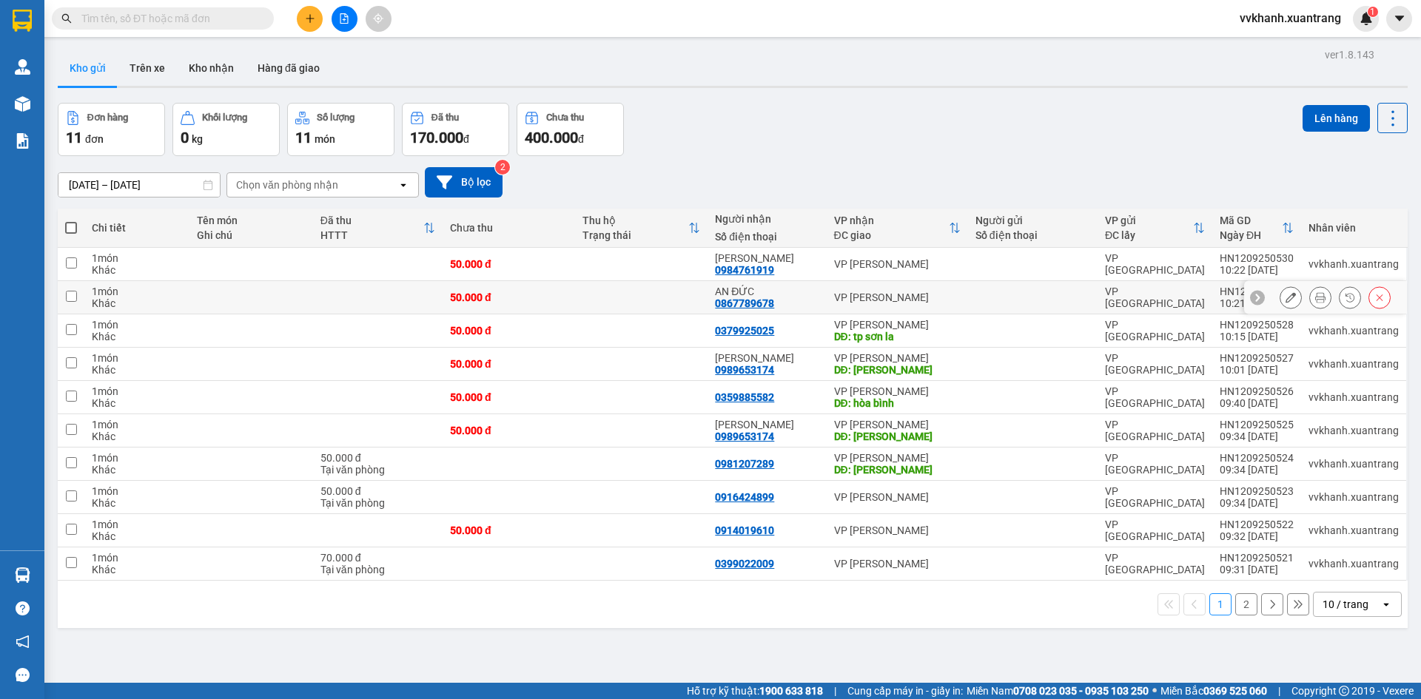
click at [1315, 300] on icon at bounding box center [1320, 297] width 10 height 10
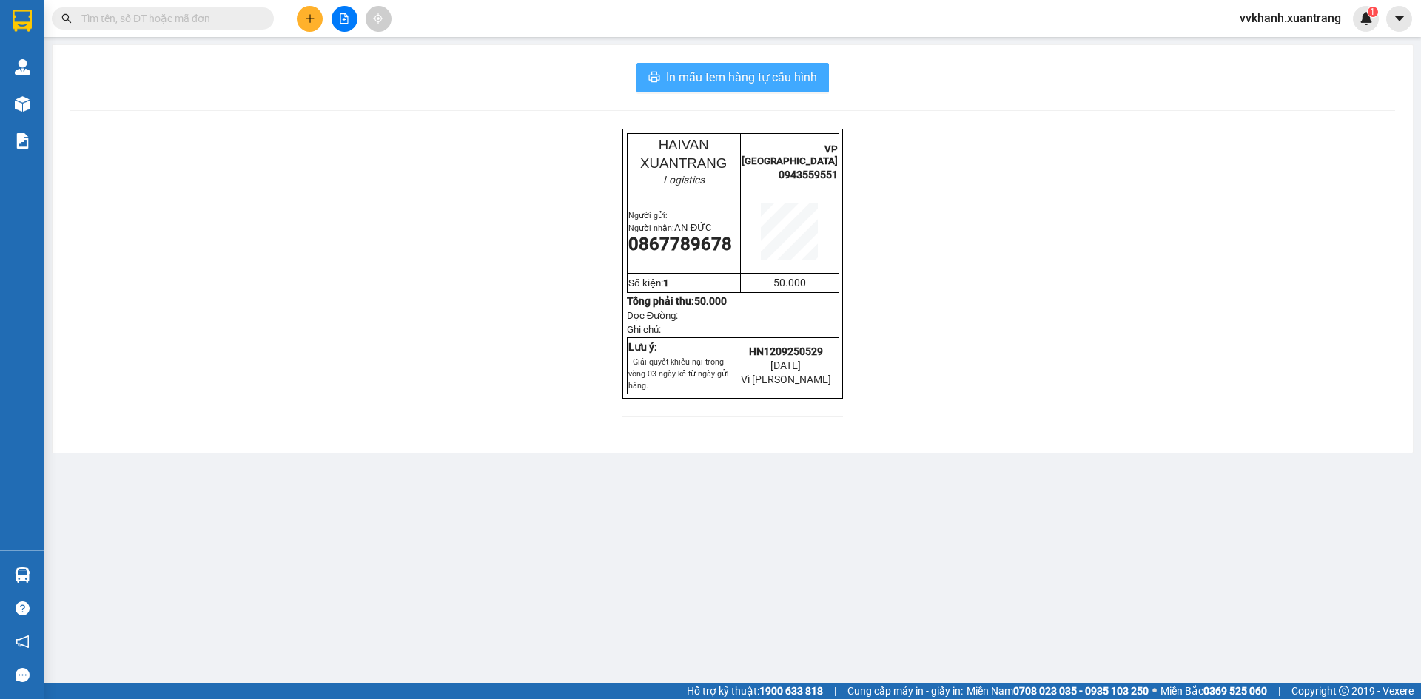
click at [802, 75] on span "In mẫu tem hàng tự cấu hình" at bounding box center [741, 77] width 151 height 19
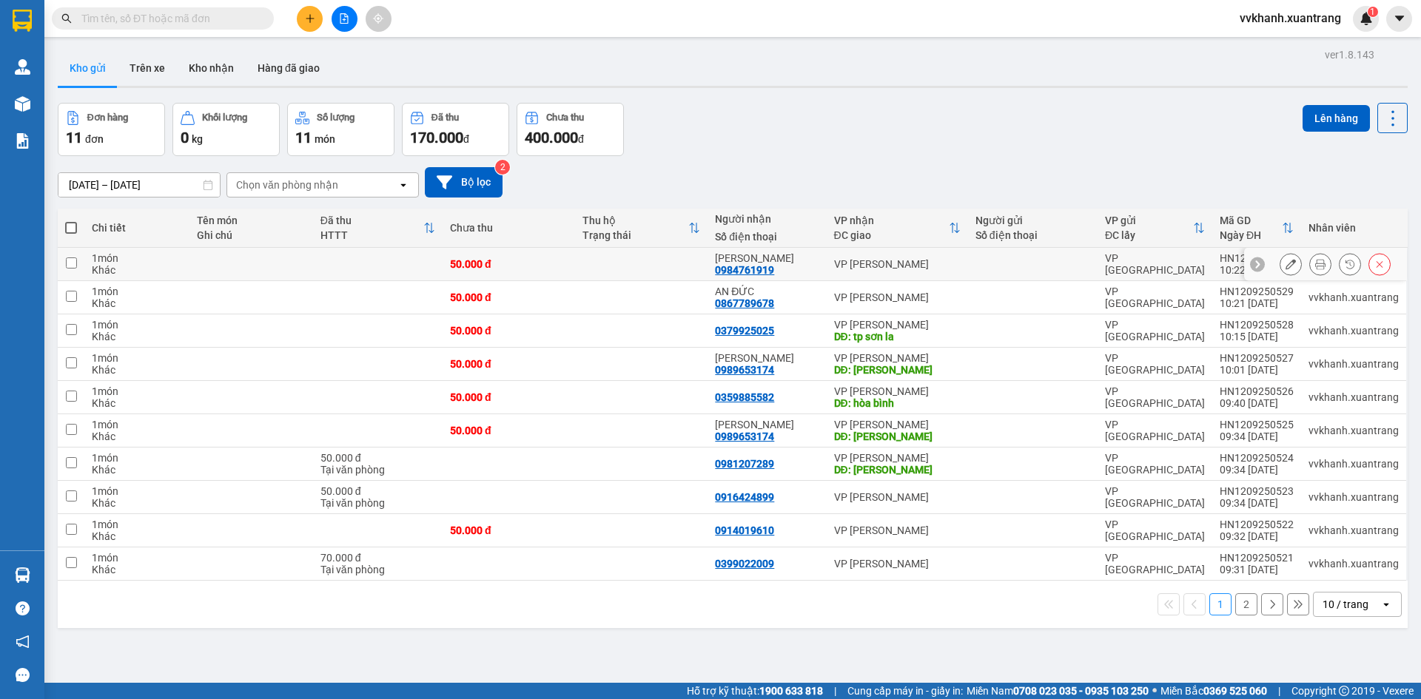
click at [1315, 262] on icon at bounding box center [1320, 264] width 10 height 10
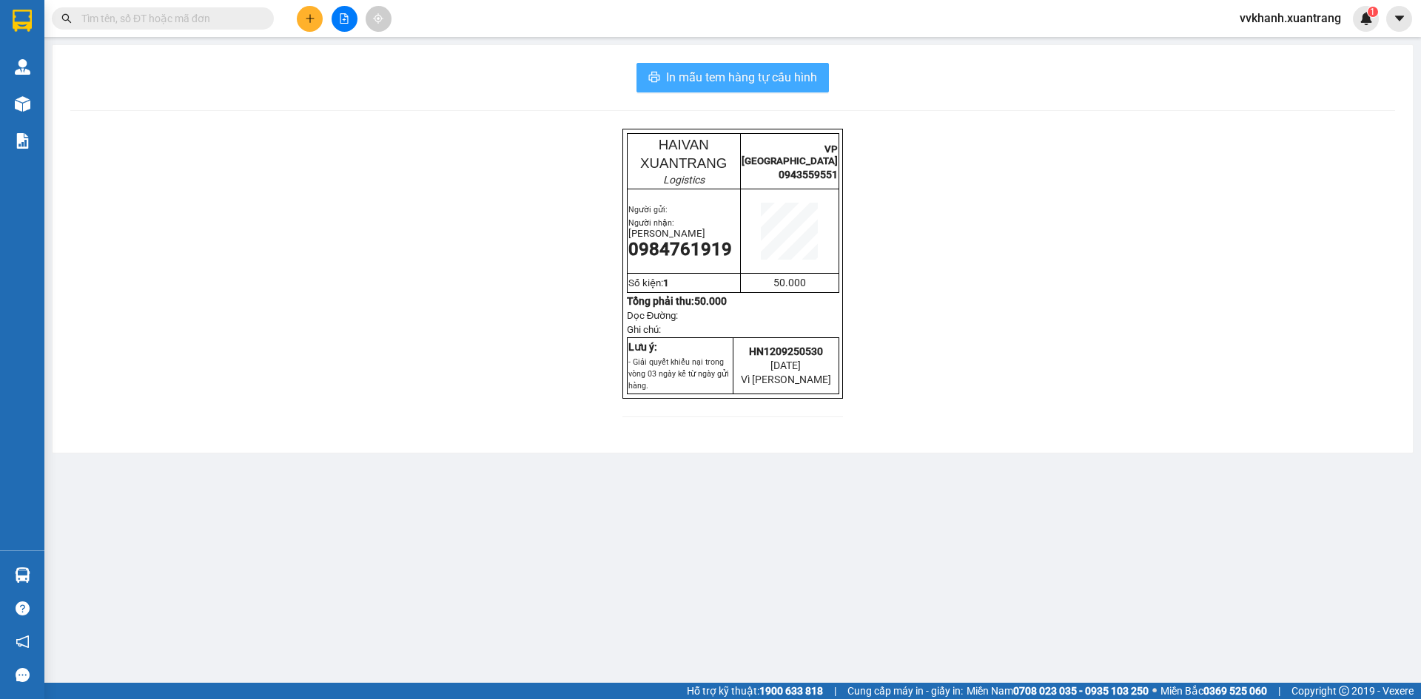
click at [762, 83] on span "In mẫu tem hàng tự cấu hình" at bounding box center [741, 77] width 151 height 19
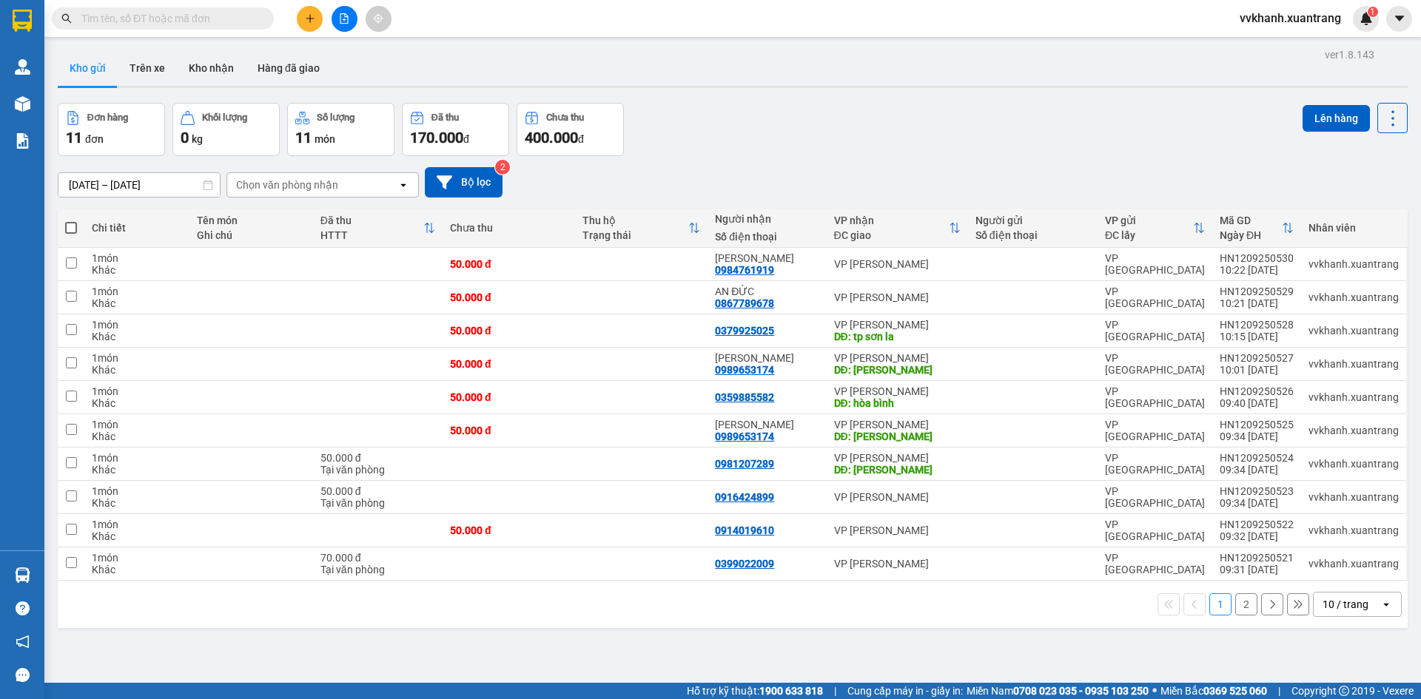
click at [205, 23] on input "text" at bounding box center [168, 18] width 175 height 16
click at [307, 22] on icon "plus" at bounding box center [310, 18] width 10 height 10
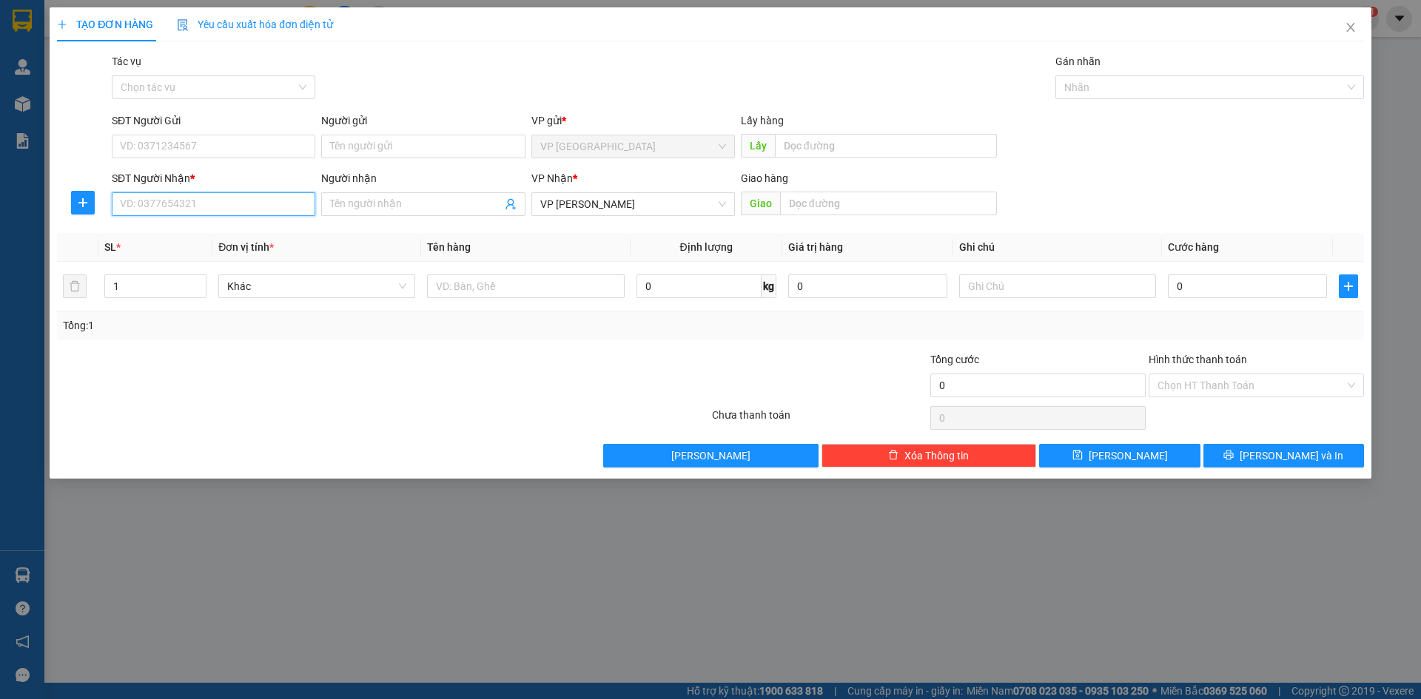
click at [204, 205] on input "SĐT Người Nhận *" at bounding box center [214, 204] width 204 height 24
type input "3"
click at [197, 233] on div "0972513835" at bounding box center [214, 234] width 186 height 16
type input "0972513835"
click at [1235, 281] on input "0" at bounding box center [1247, 287] width 159 height 24
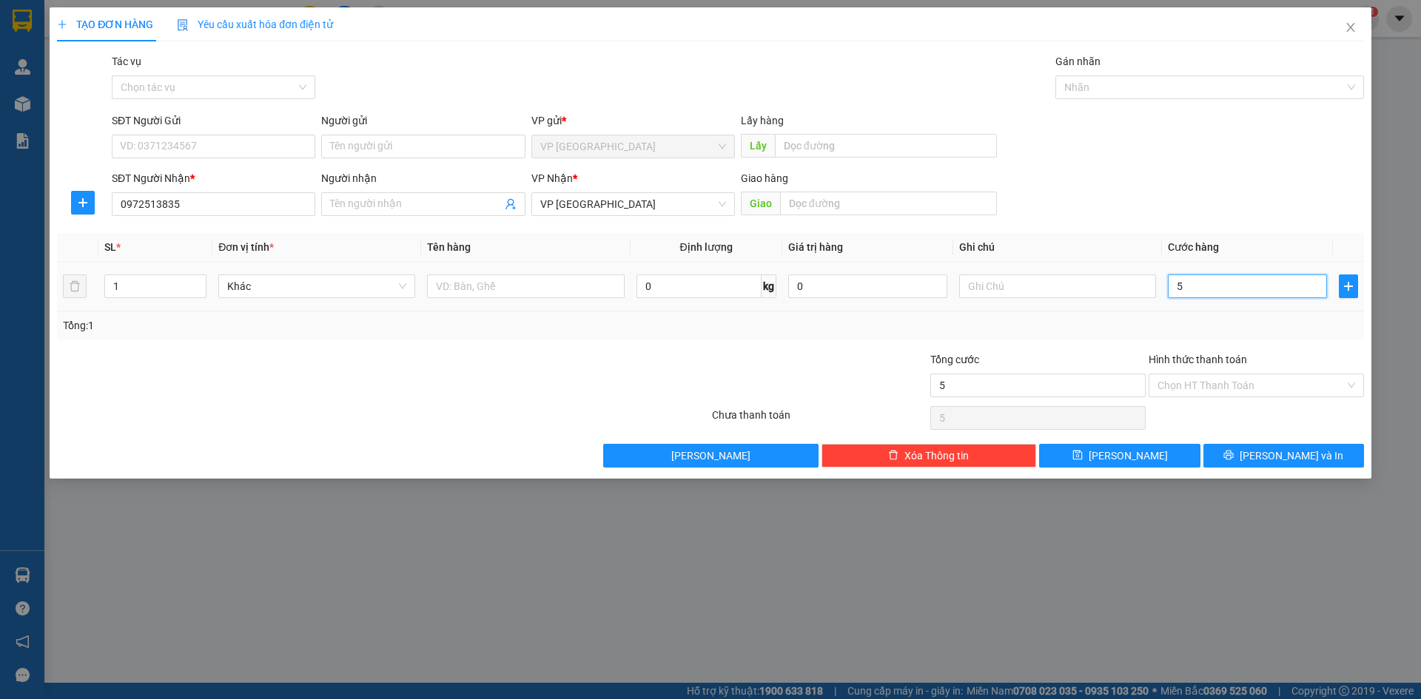
type input "5"
type input "50"
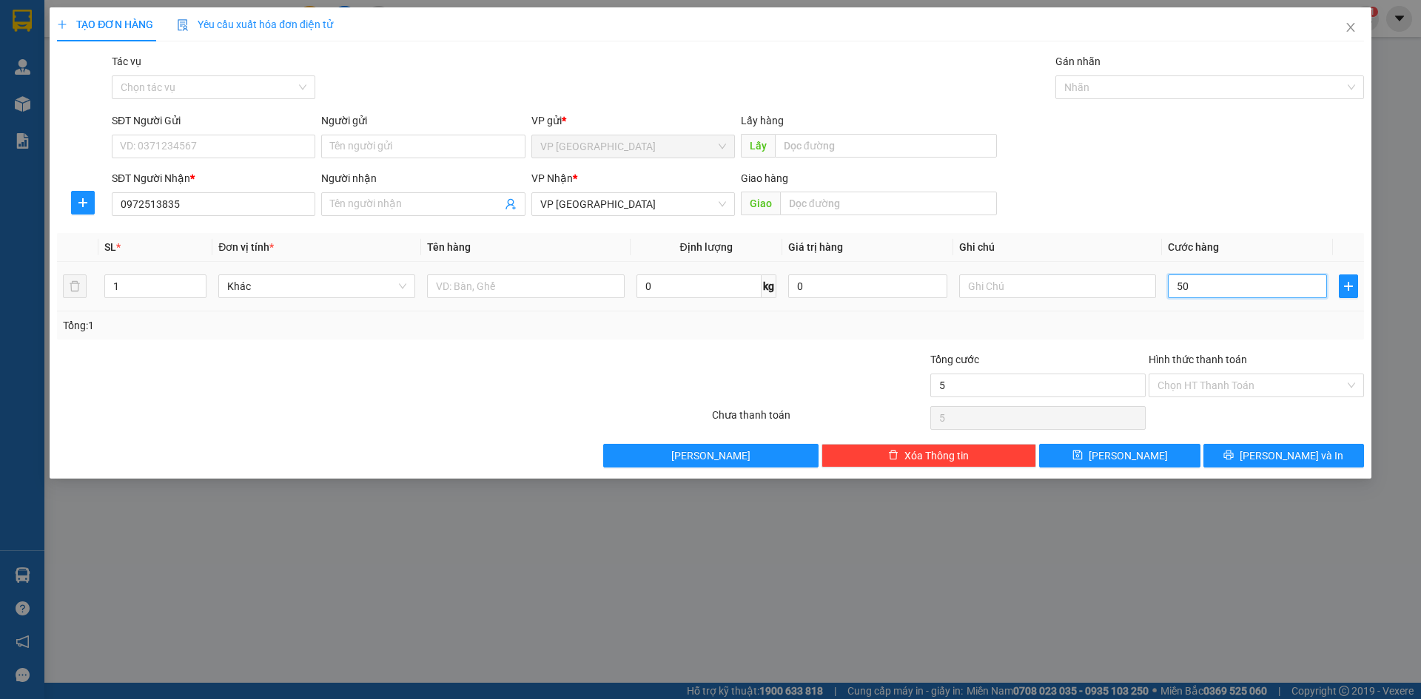
type input "50"
type input "50.000"
click at [1237, 388] on input "Hình thức thanh toán" at bounding box center [1251, 385] width 187 height 22
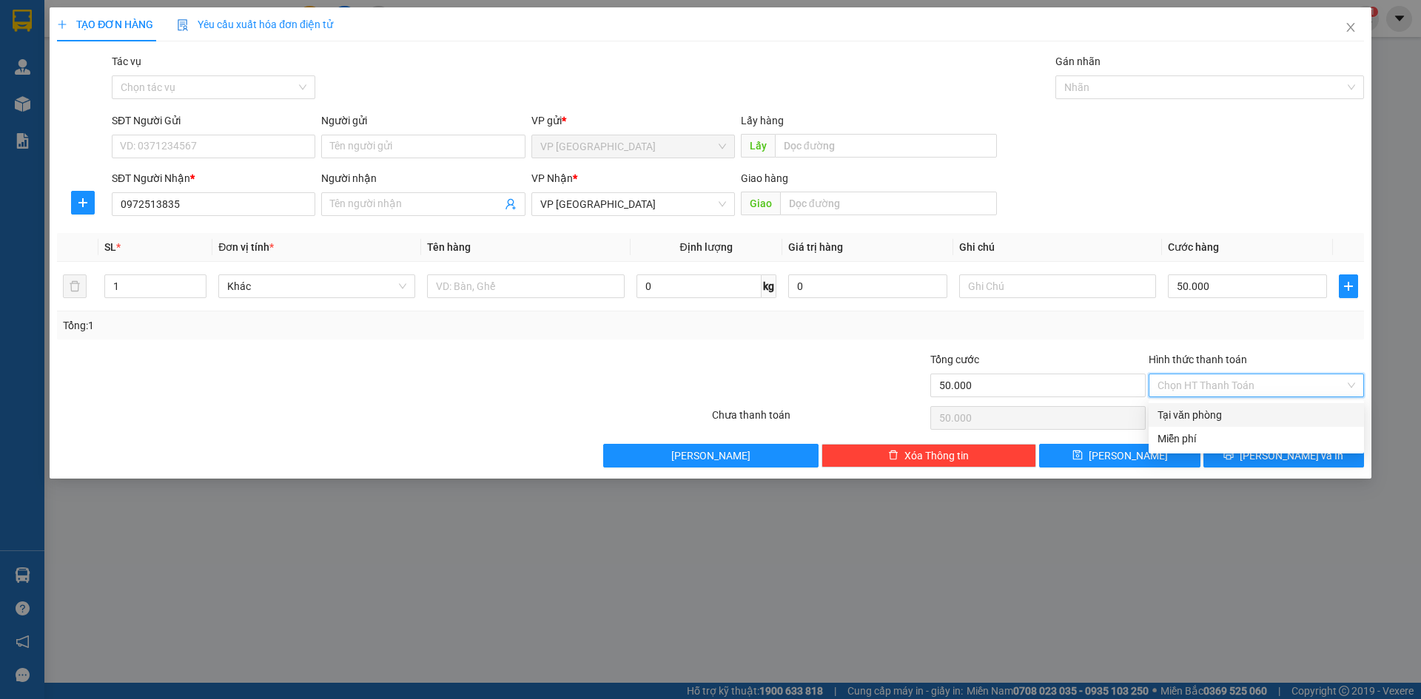
click at [1236, 405] on div "Tại văn phòng" at bounding box center [1256, 415] width 215 height 24
type input "0"
click at [1251, 458] on button "[PERSON_NAME] và In" at bounding box center [1283, 456] width 161 height 24
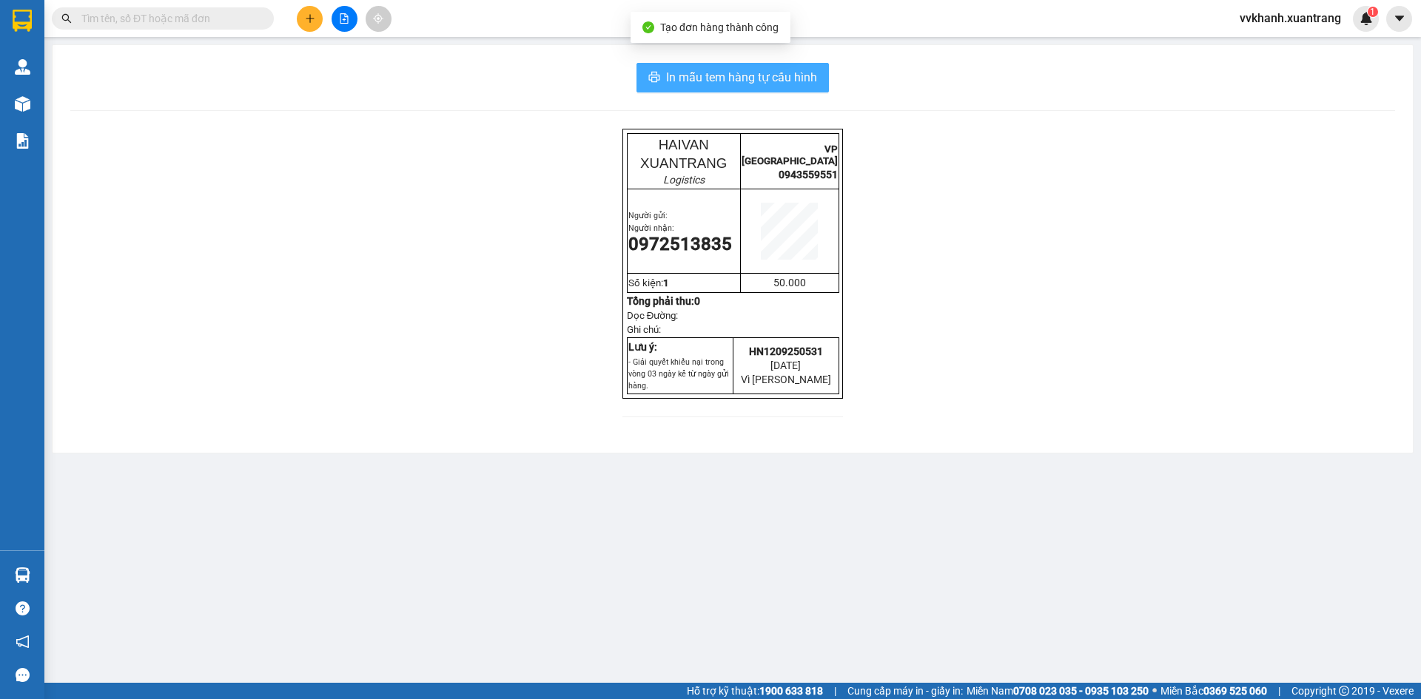
click at [765, 77] on span "In mẫu tem hàng tự cấu hình" at bounding box center [741, 77] width 151 height 19
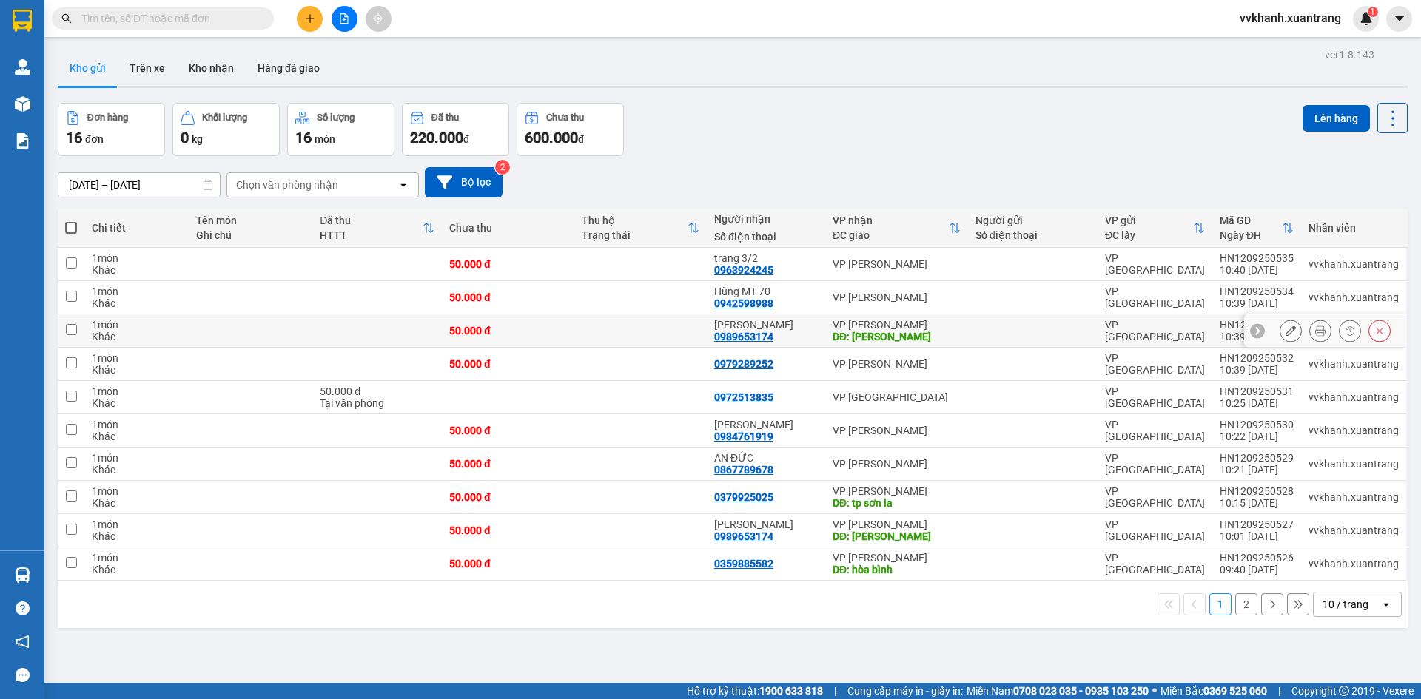
click at [1315, 329] on icon at bounding box center [1320, 331] width 10 height 10
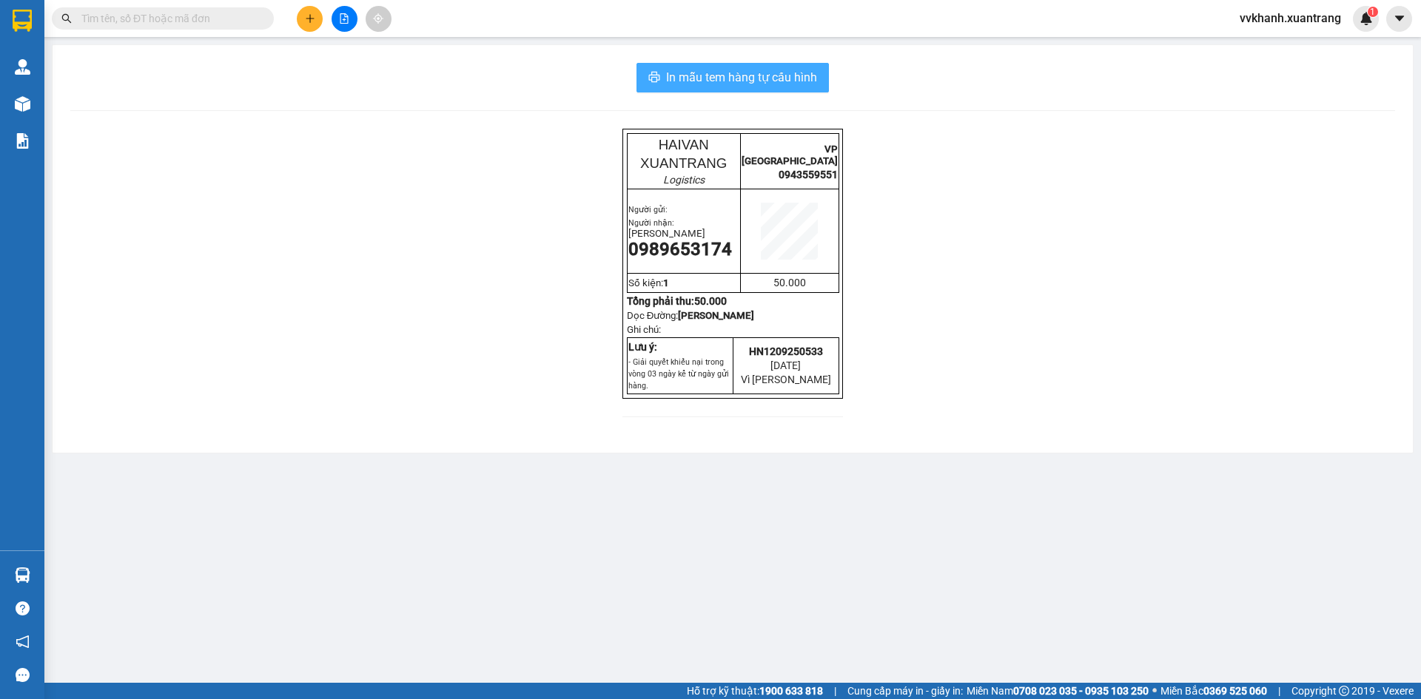
click at [787, 81] on span "In mẫu tem hàng tự cấu hình" at bounding box center [741, 77] width 151 height 19
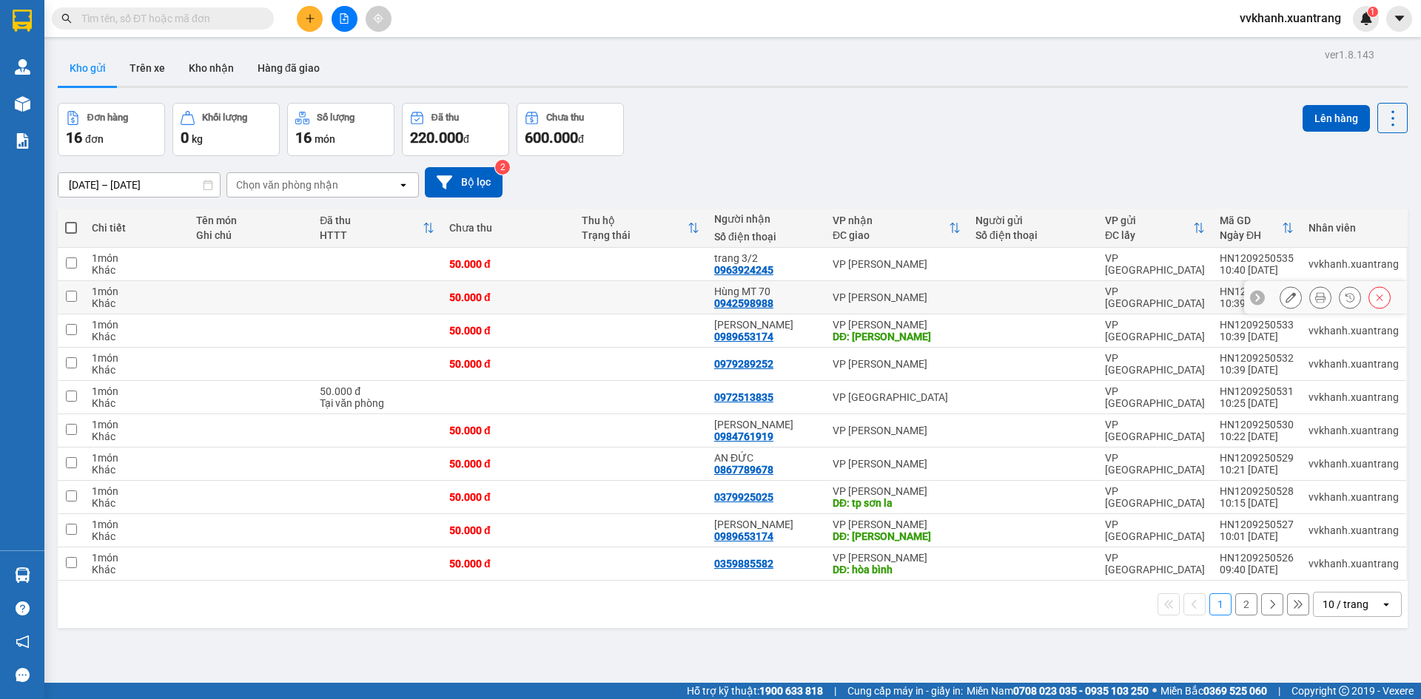
click at [1285, 300] on button at bounding box center [1290, 298] width 21 height 26
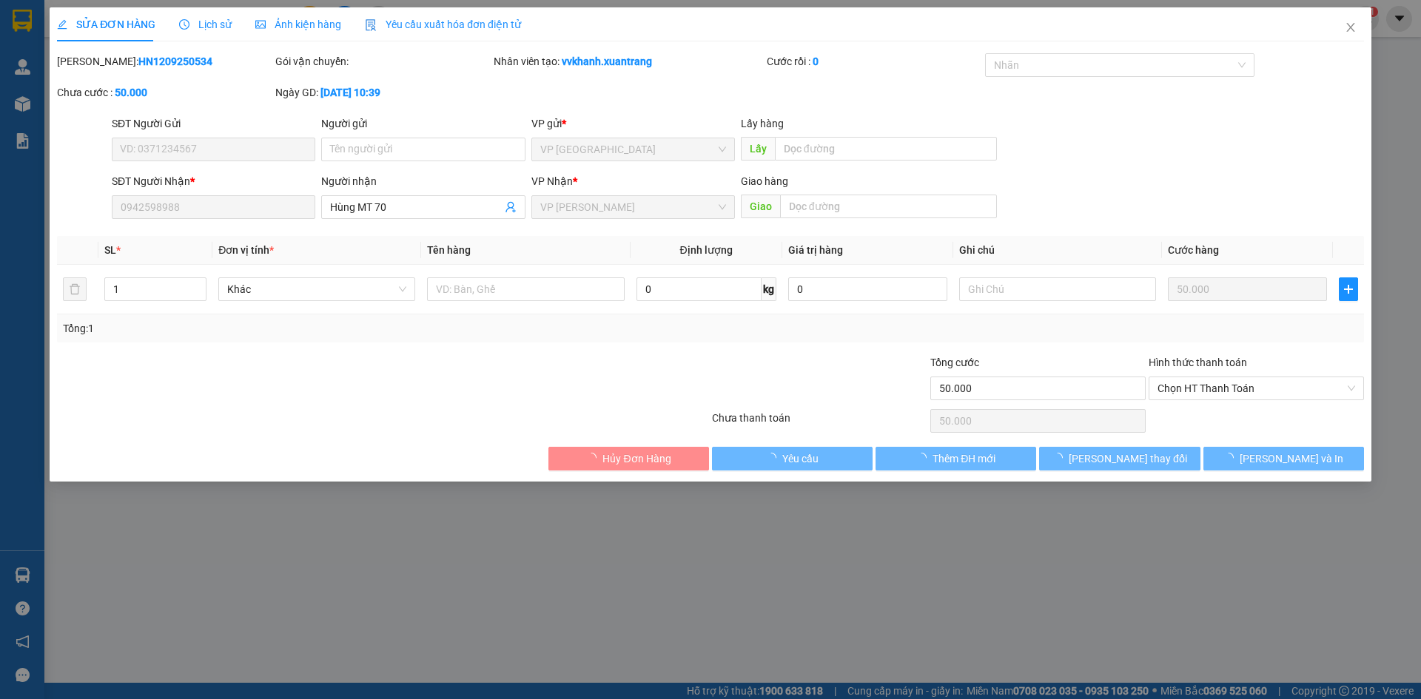
type input "0942598988"
type input "50.000"
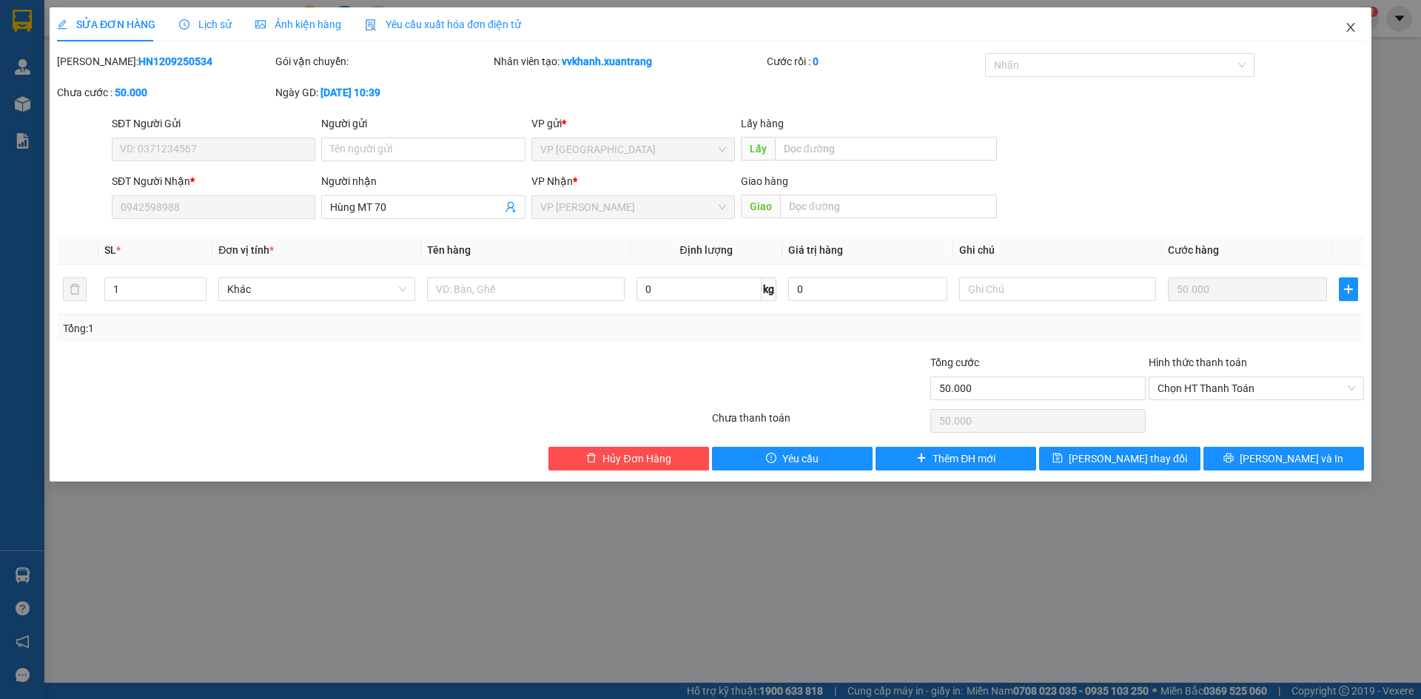
click at [1354, 30] on icon "close" at bounding box center [1351, 27] width 12 height 12
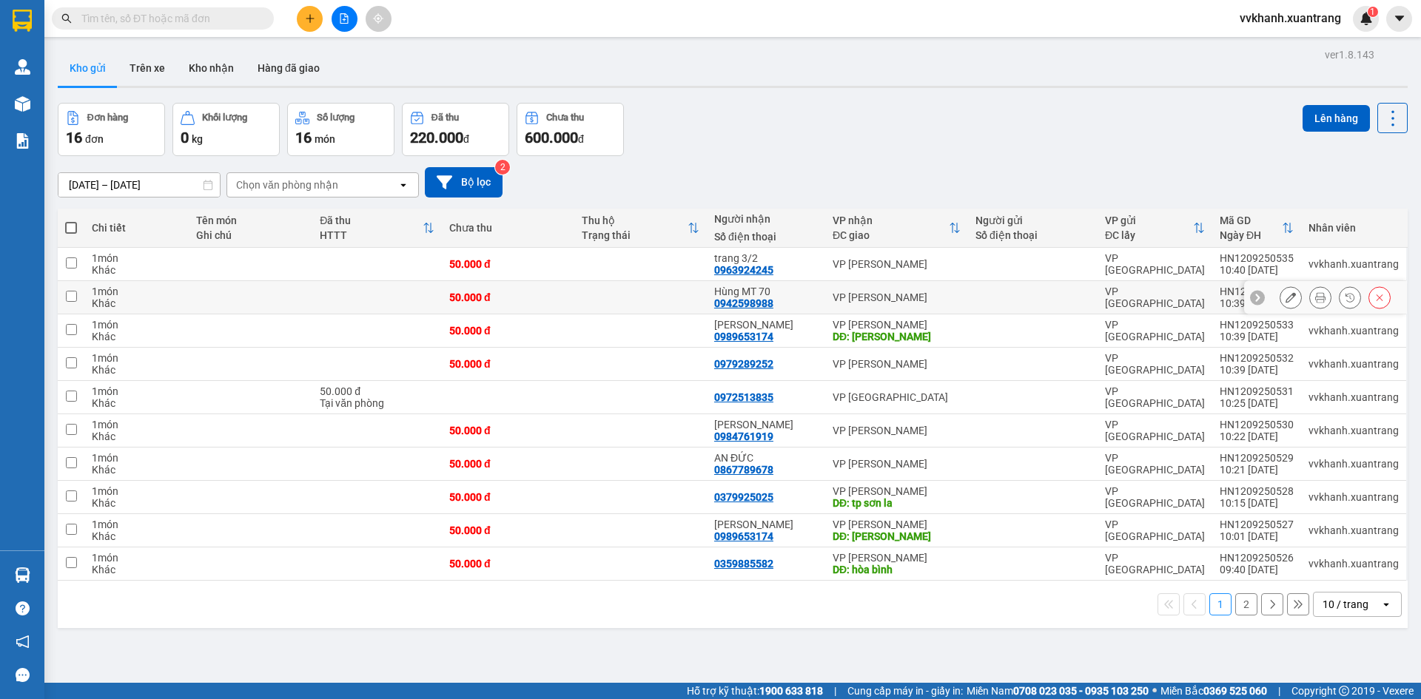
click at [1315, 298] on icon at bounding box center [1320, 297] width 10 height 10
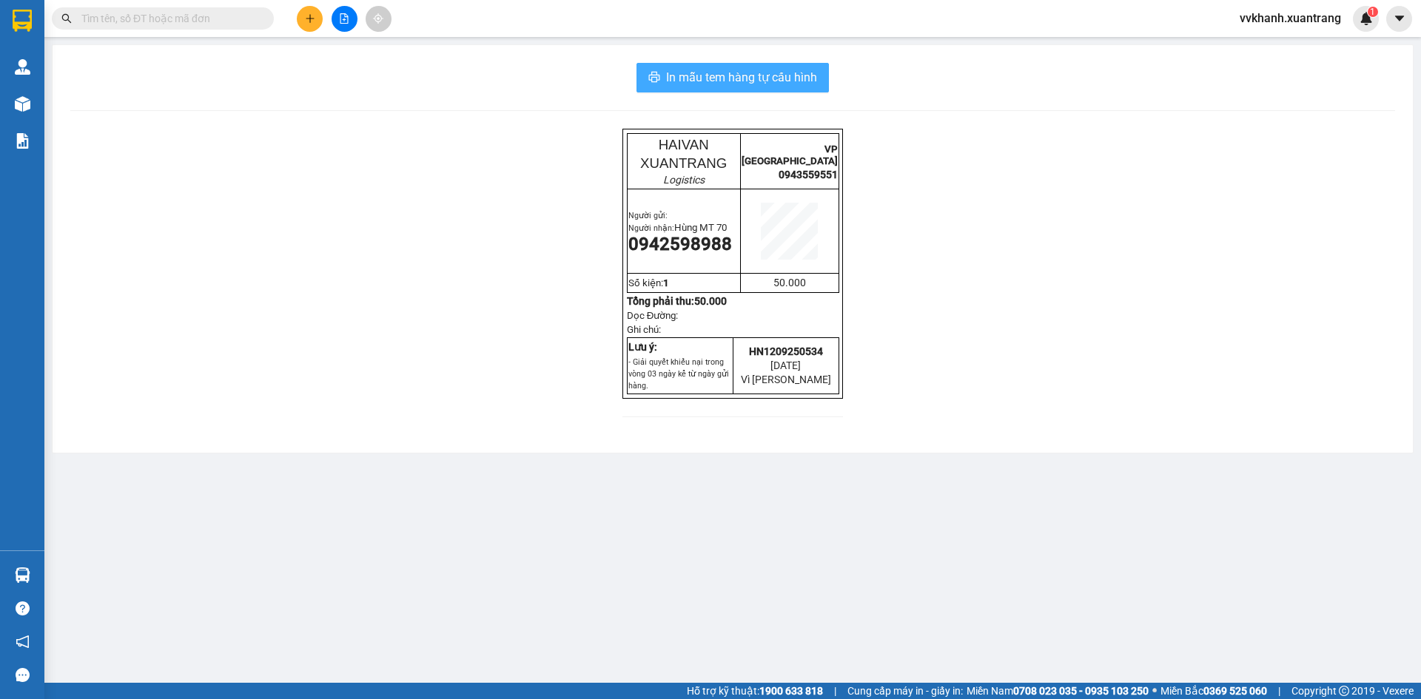
click at [792, 77] on span "In mẫu tem hàng tự cấu hình" at bounding box center [741, 77] width 151 height 19
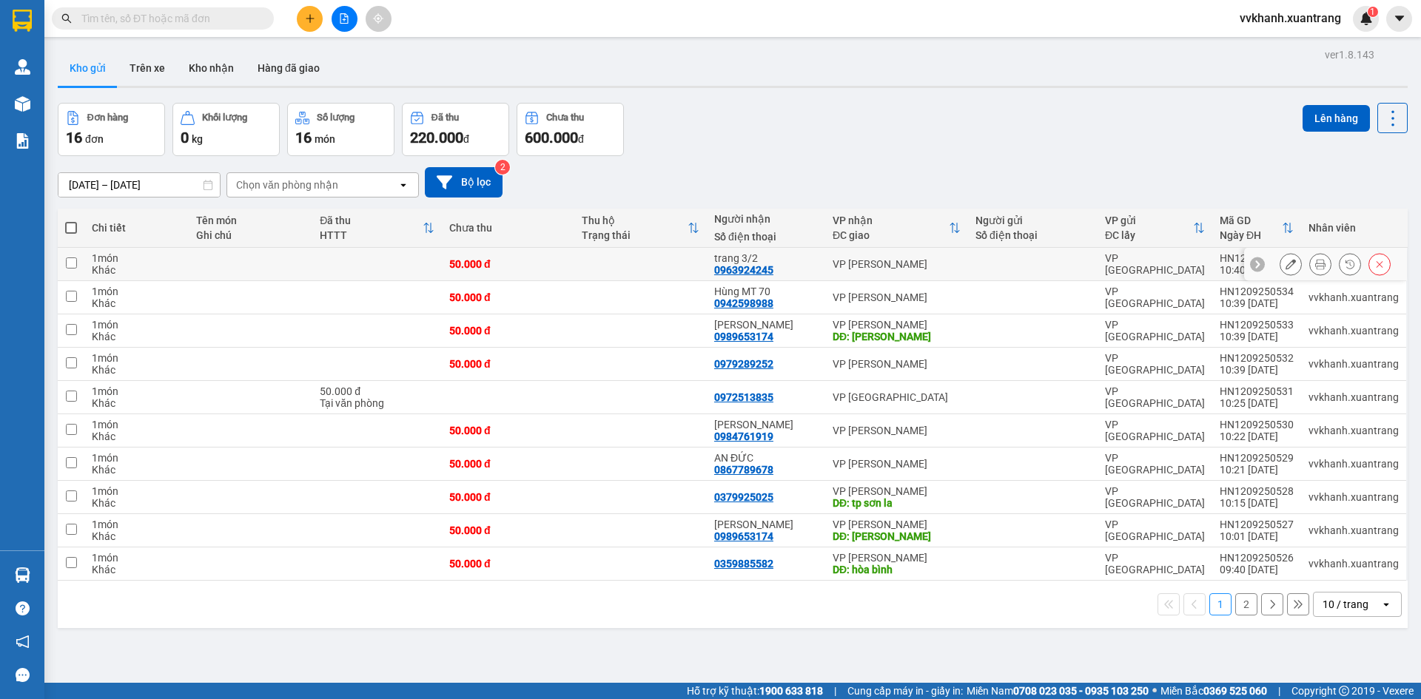
click at [1315, 263] on icon at bounding box center [1320, 264] width 10 height 10
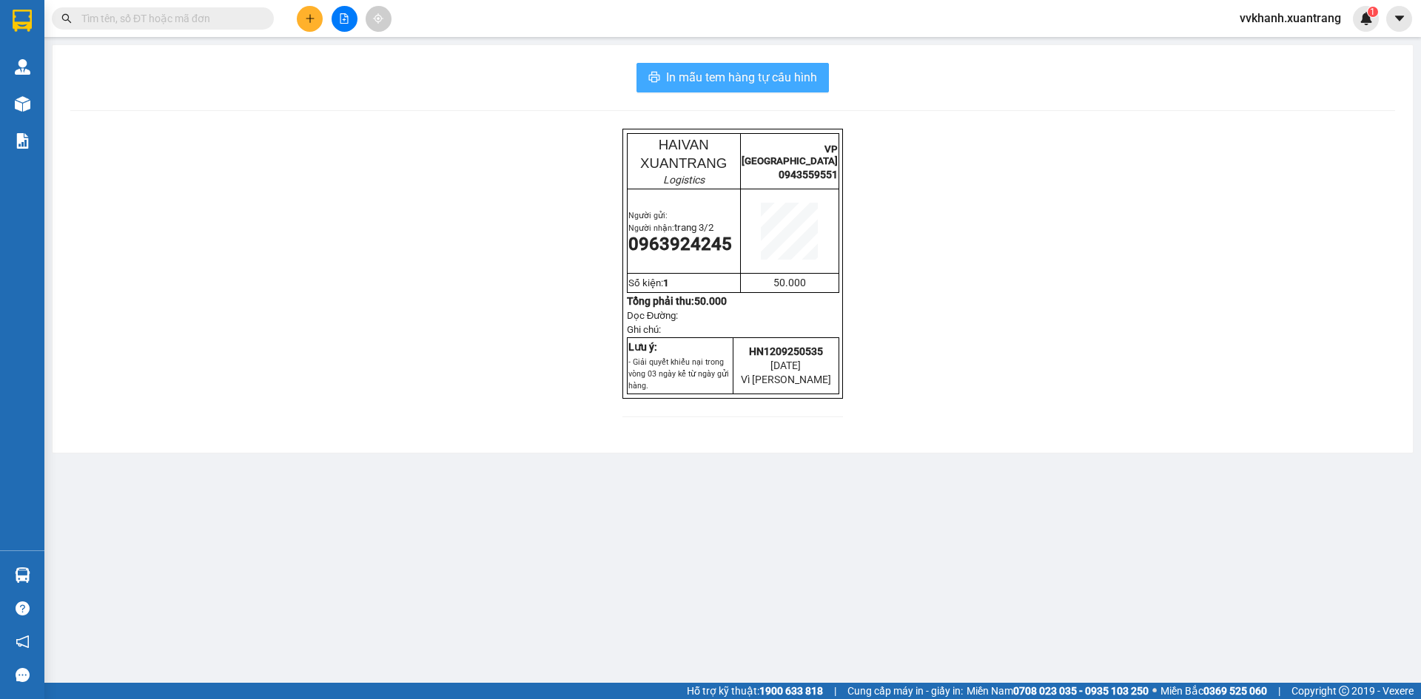
click at [799, 78] on span "In mẫu tem hàng tự cấu hình" at bounding box center [741, 77] width 151 height 19
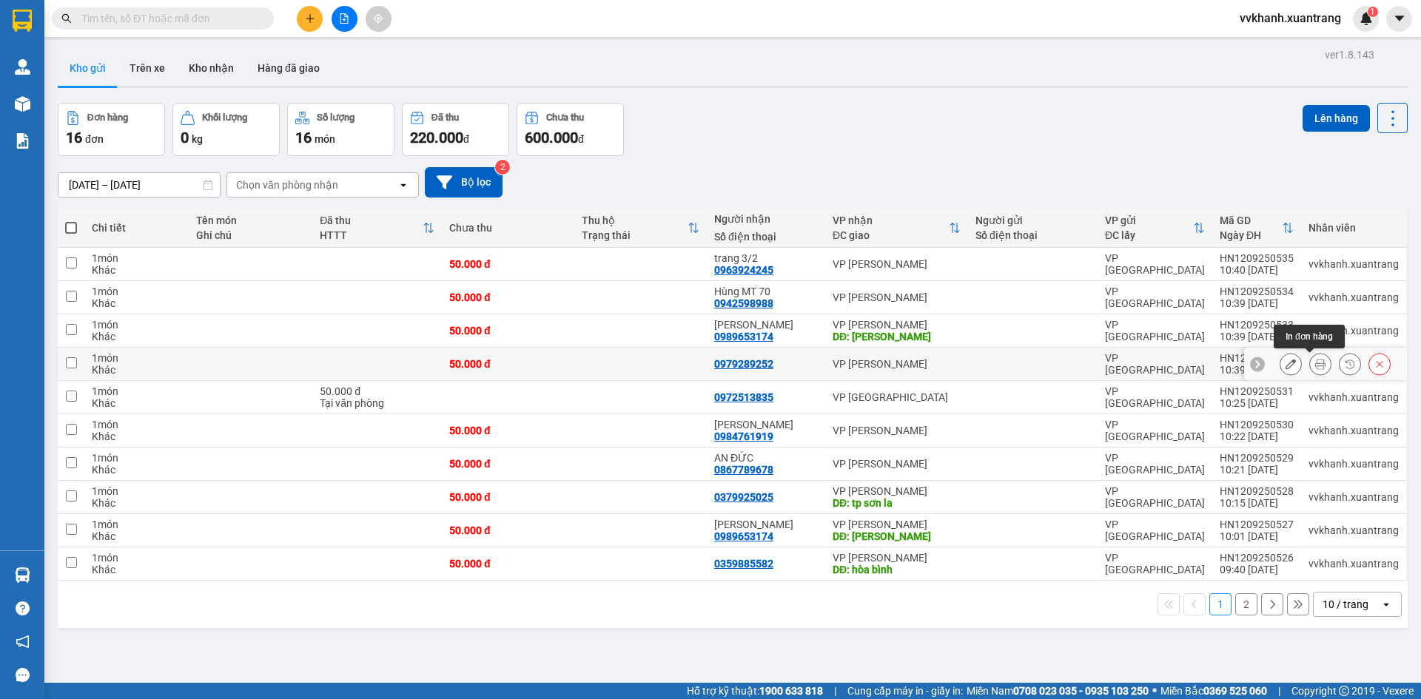
click at [1315, 366] on icon at bounding box center [1320, 364] width 10 height 10
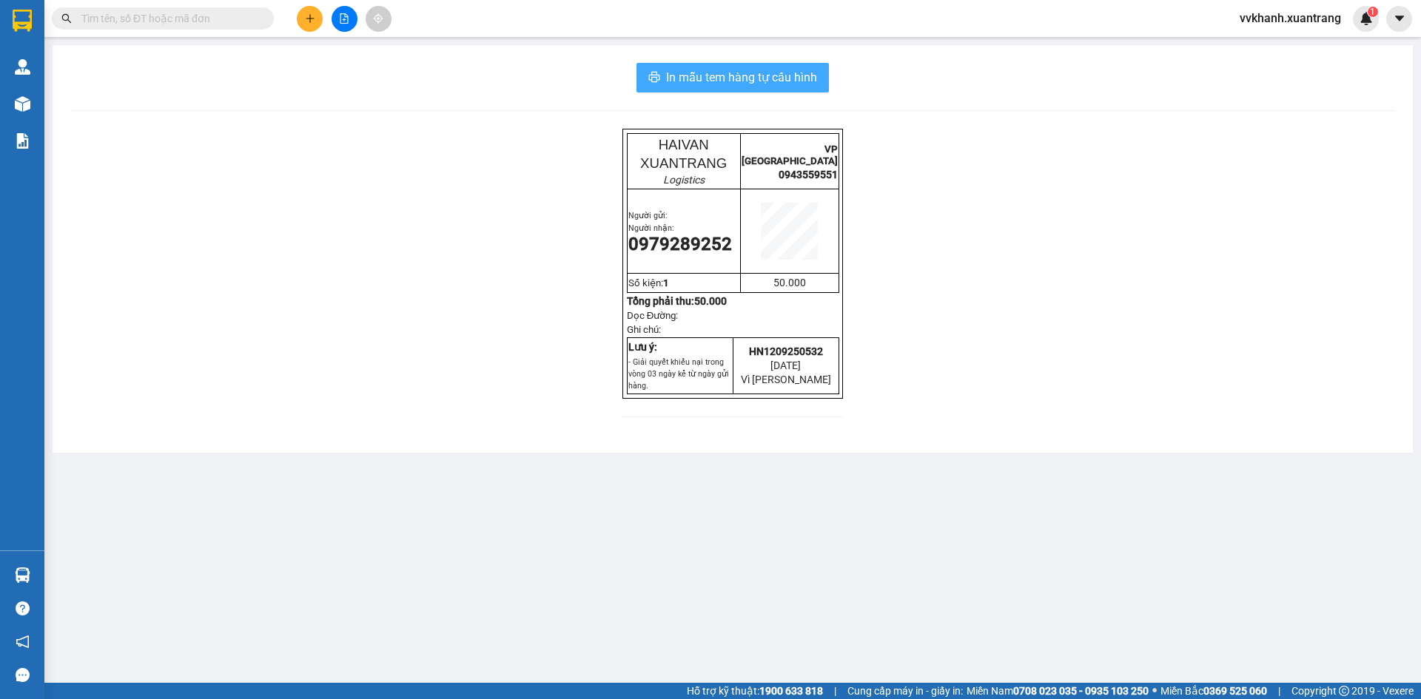
click at [818, 81] on button "In mẫu tem hàng tự cấu hình" at bounding box center [732, 78] width 192 height 30
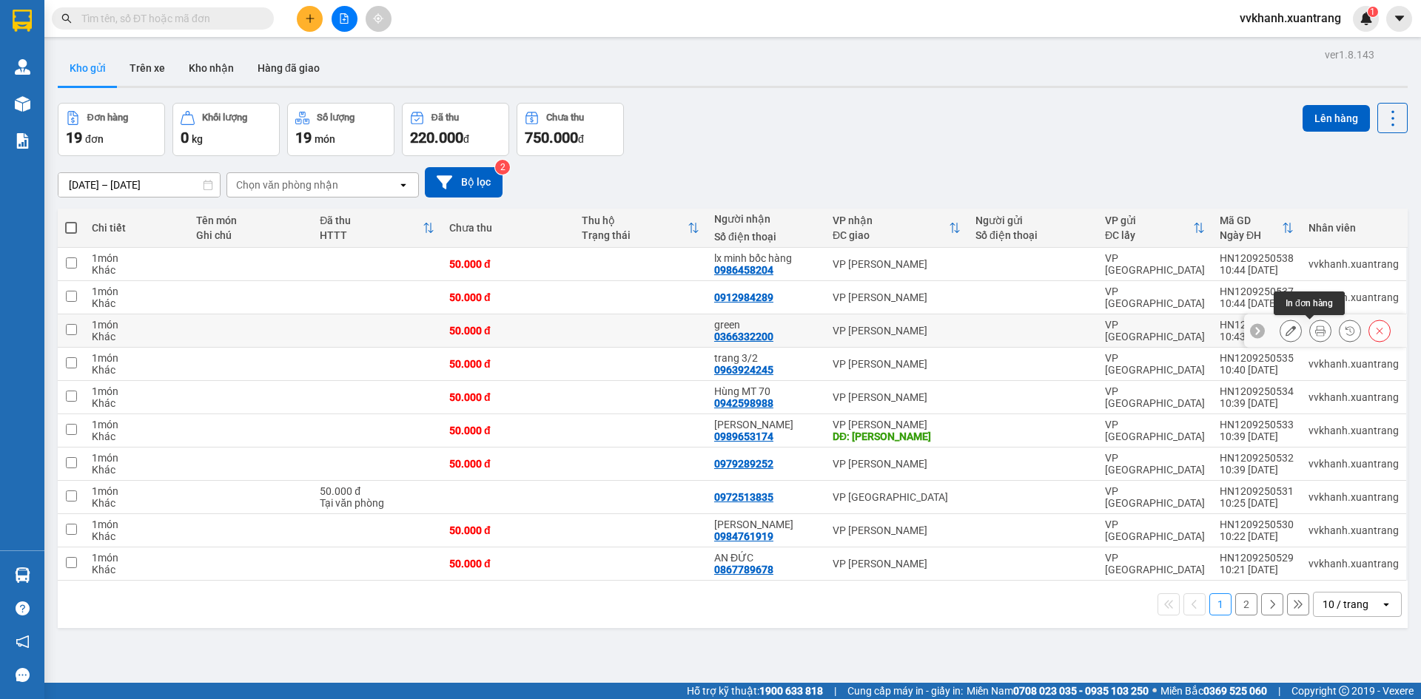
click at [1315, 328] on icon at bounding box center [1320, 331] width 10 height 10
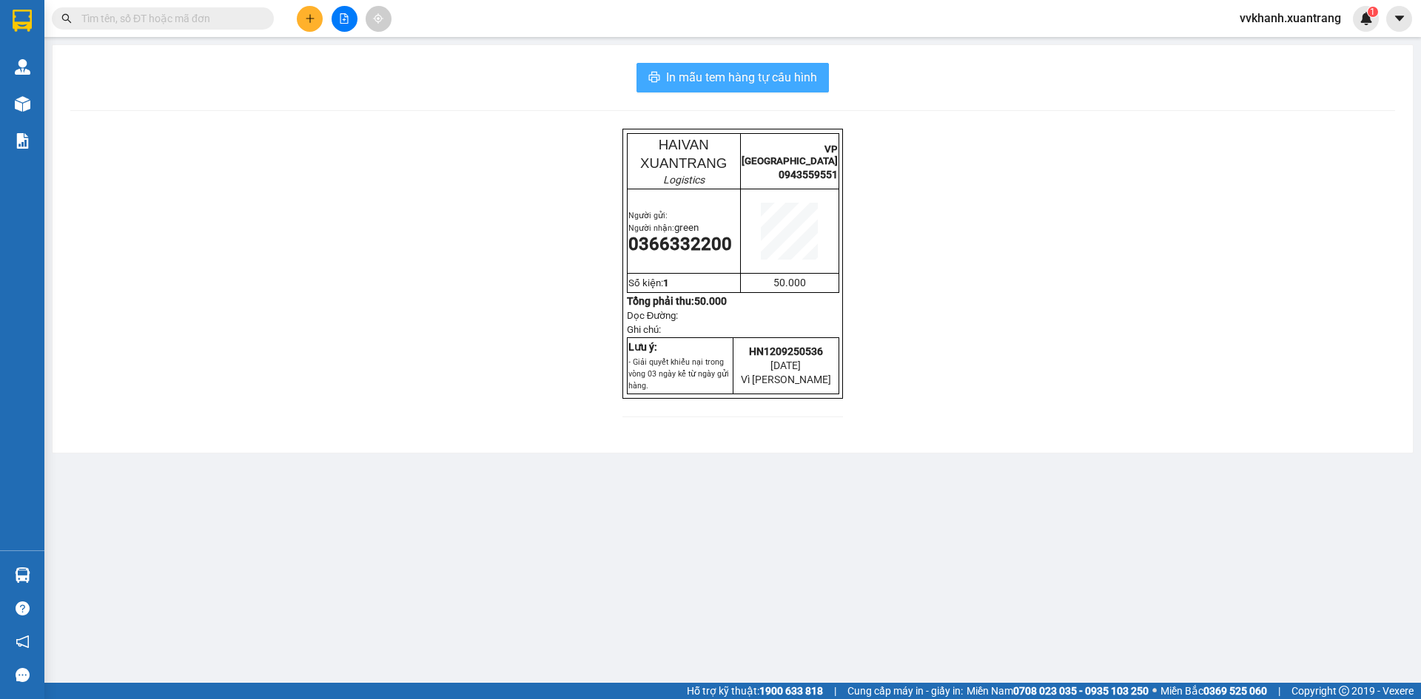
click at [793, 86] on span "In mẫu tem hàng tự cấu hình" at bounding box center [741, 77] width 151 height 19
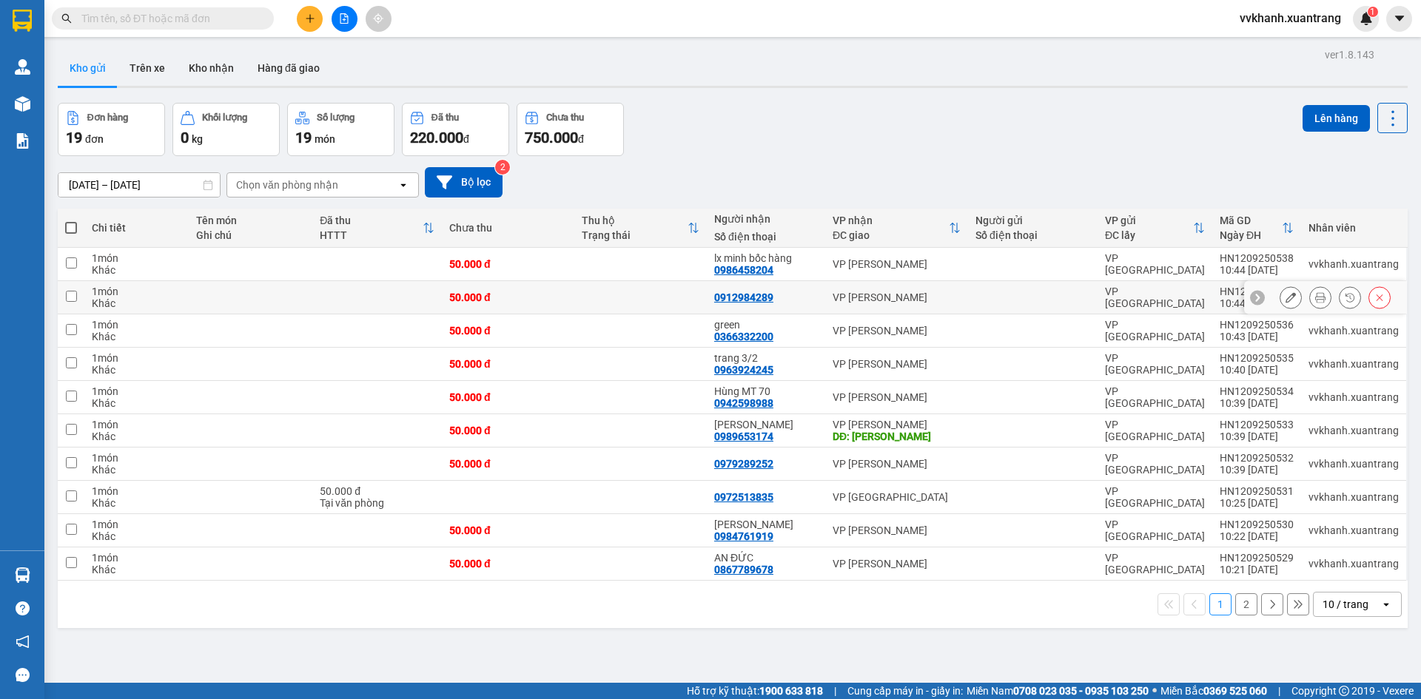
click at [1315, 300] on icon at bounding box center [1320, 297] width 10 height 10
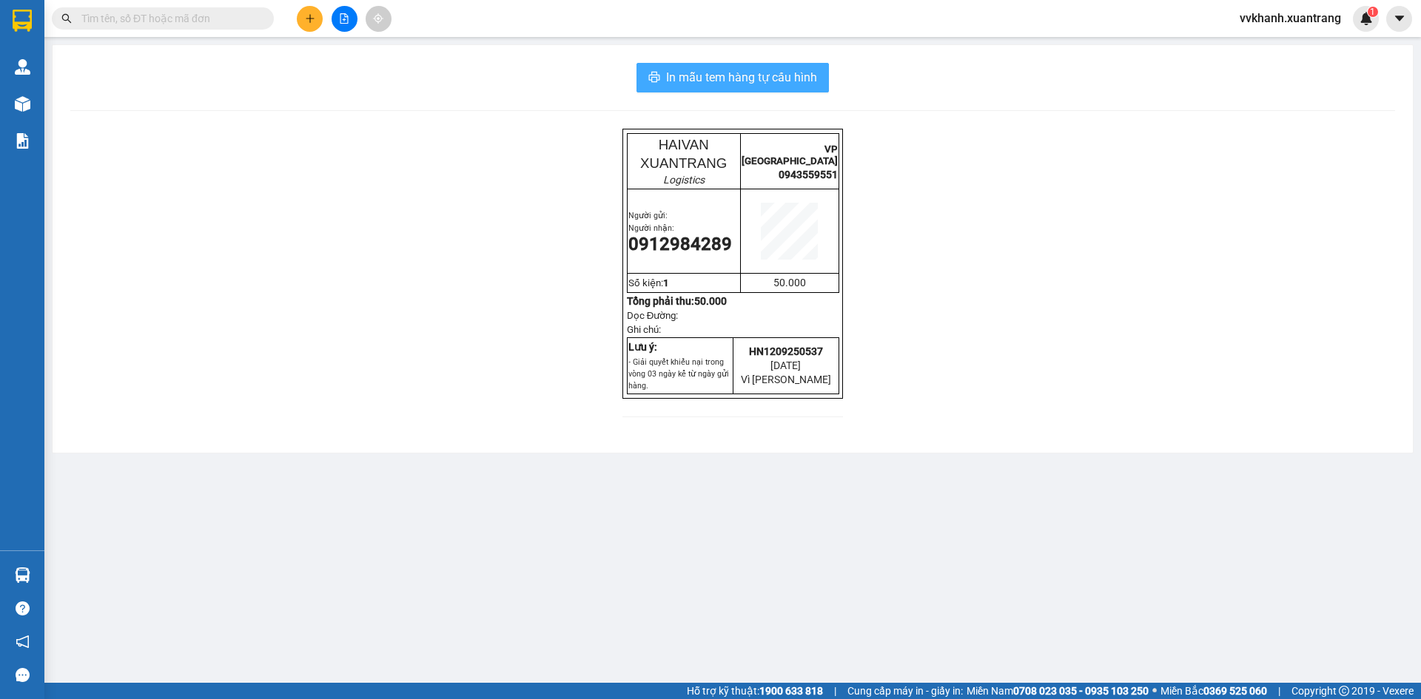
click at [816, 82] on span "In mẫu tem hàng tự cấu hình" at bounding box center [741, 77] width 151 height 19
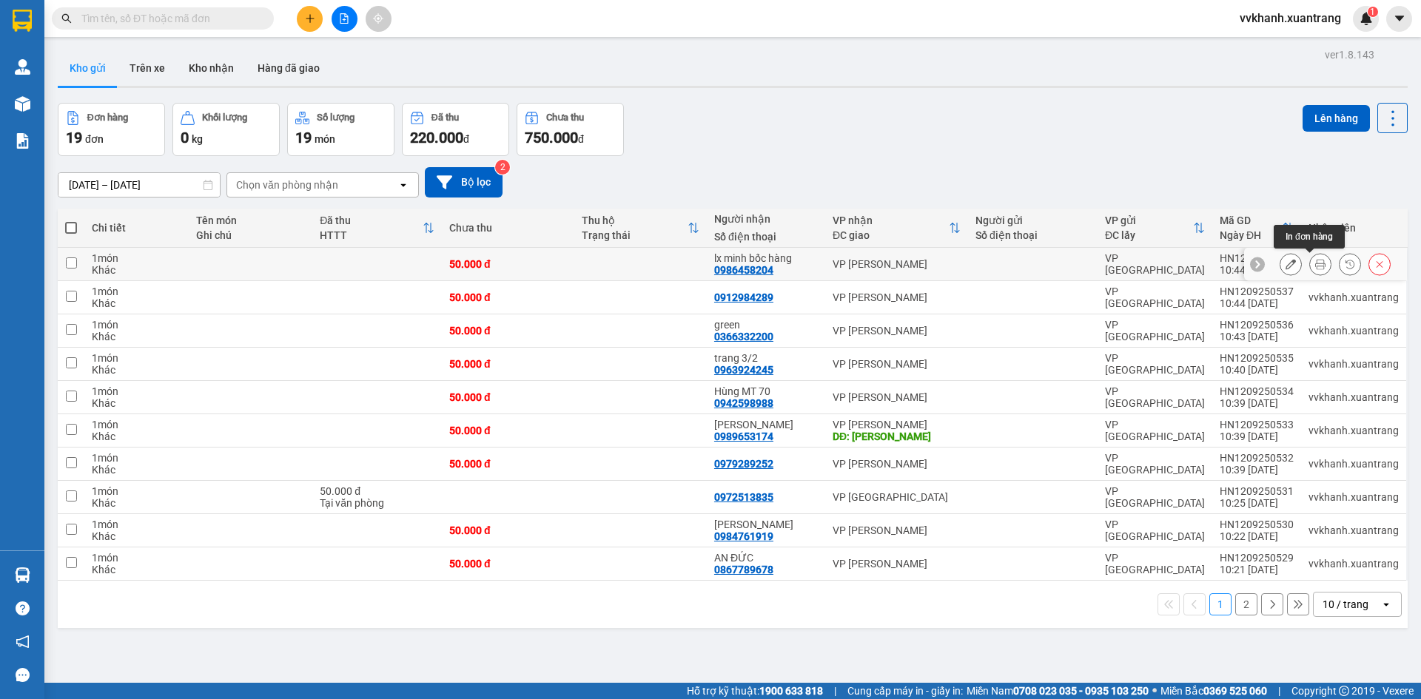
click at [1286, 263] on icon at bounding box center [1291, 264] width 10 height 10
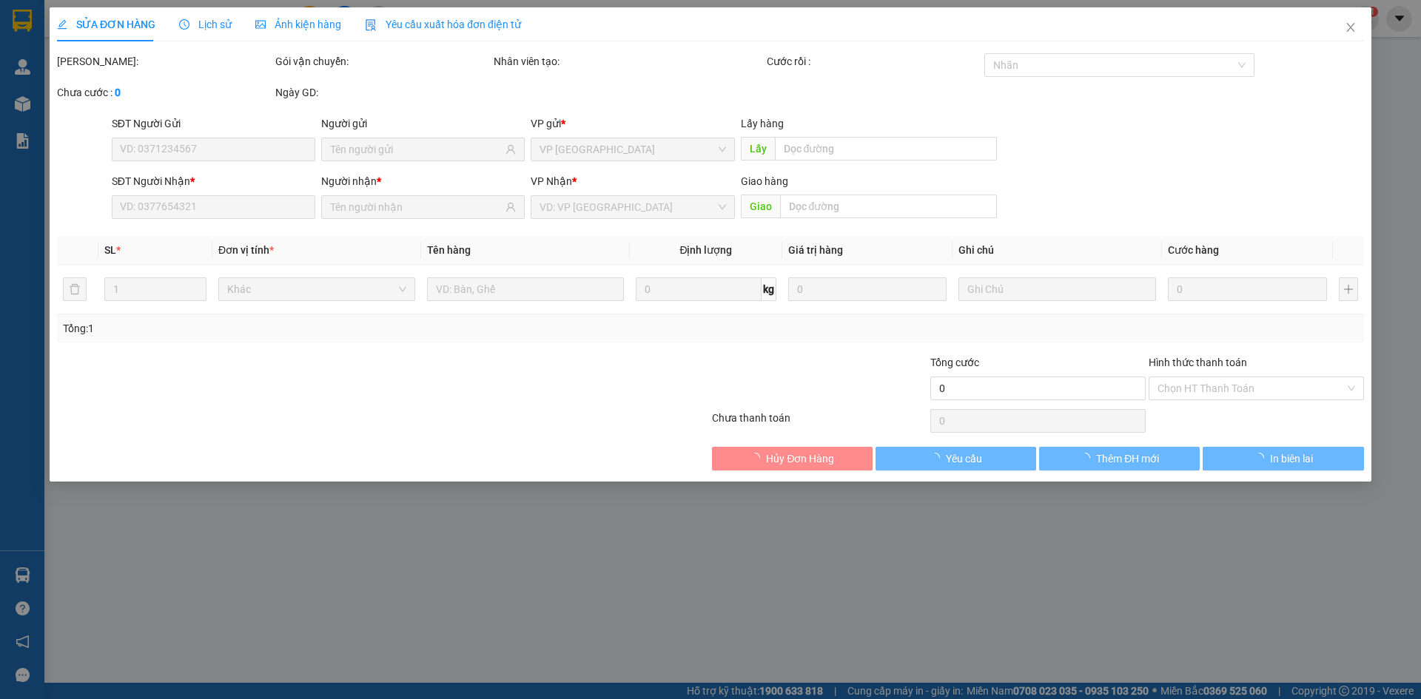
type input "0986458204"
type input "50.000"
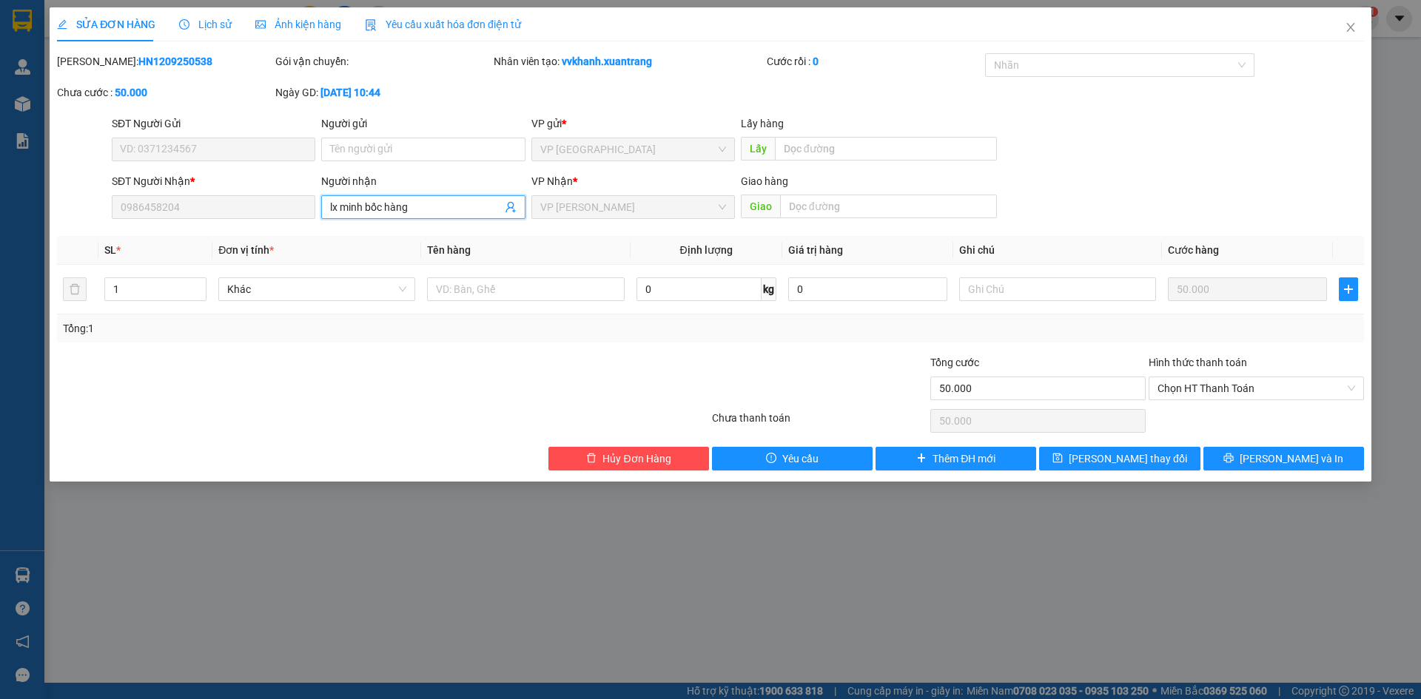
click at [429, 205] on input "lx minh bốc hàng" at bounding box center [415, 207] width 171 height 16
type input "[PERSON_NAME]"
click at [1317, 467] on button "Lưu và In" at bounding box center [1283, 459] width 161 height 24
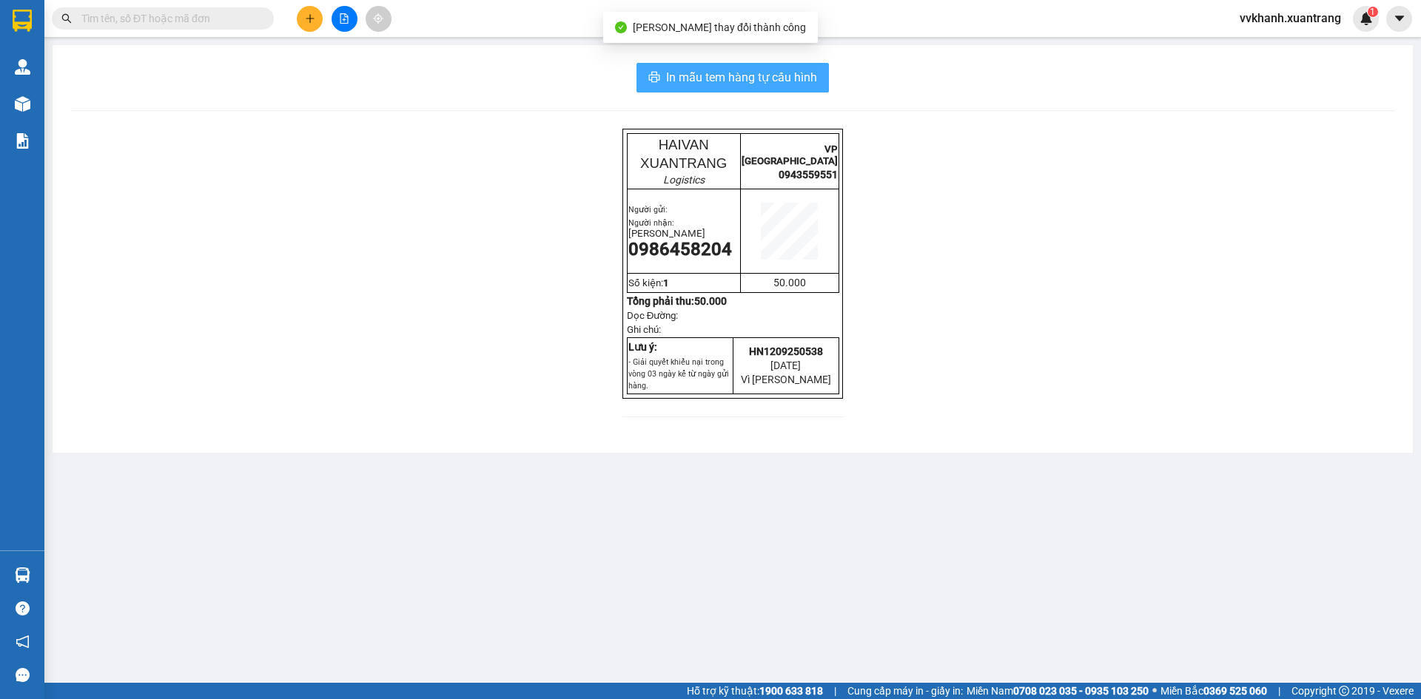
click at [790, 86] on span "In mẫu tem hàng tự cấu hình" at bounding box center [741, 77] width 151 height 19
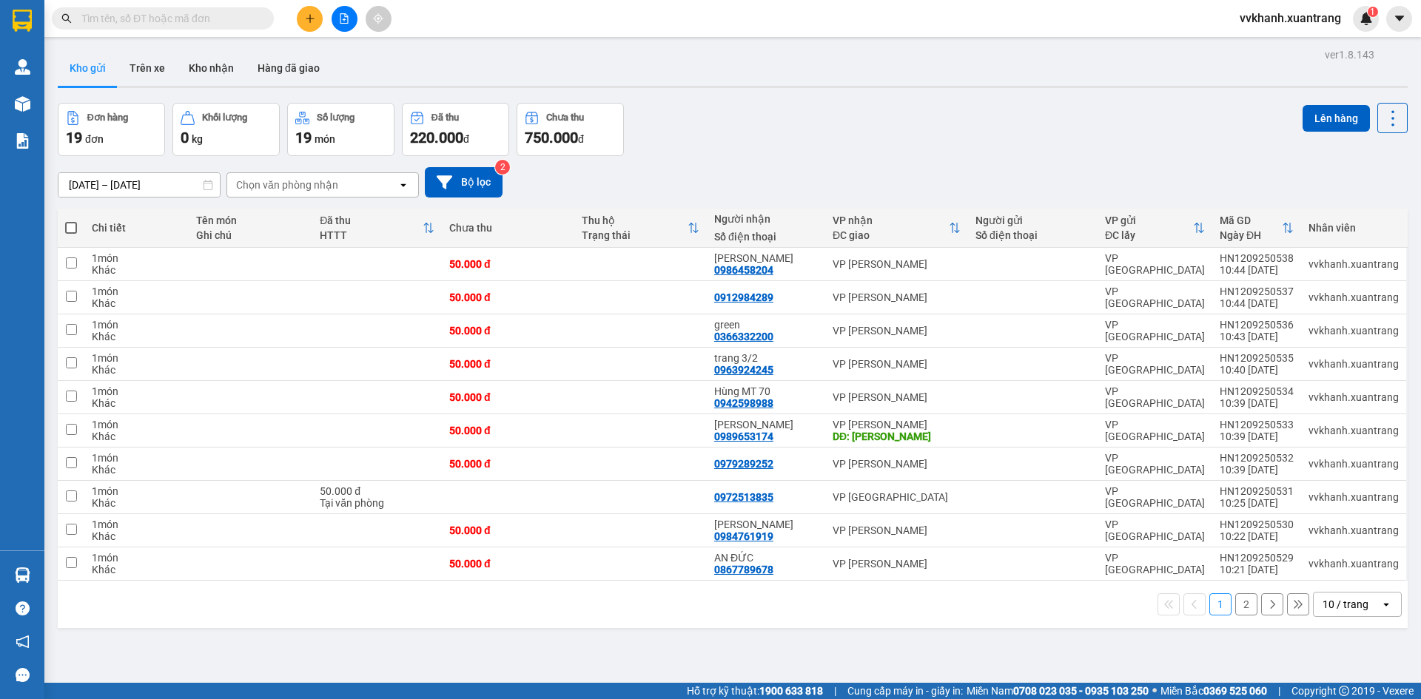
click at [763, 149] on div "Đơn hàng 19 đơn Khối lượng 0 kg Số lượng 19 món Đã thu 220.000 đ Chưa thu 750.0…" at bounding box center [733, 129] width 1350 height 53
click at [309, 9] on button at bounding box center [310, 19] width 26 height 26
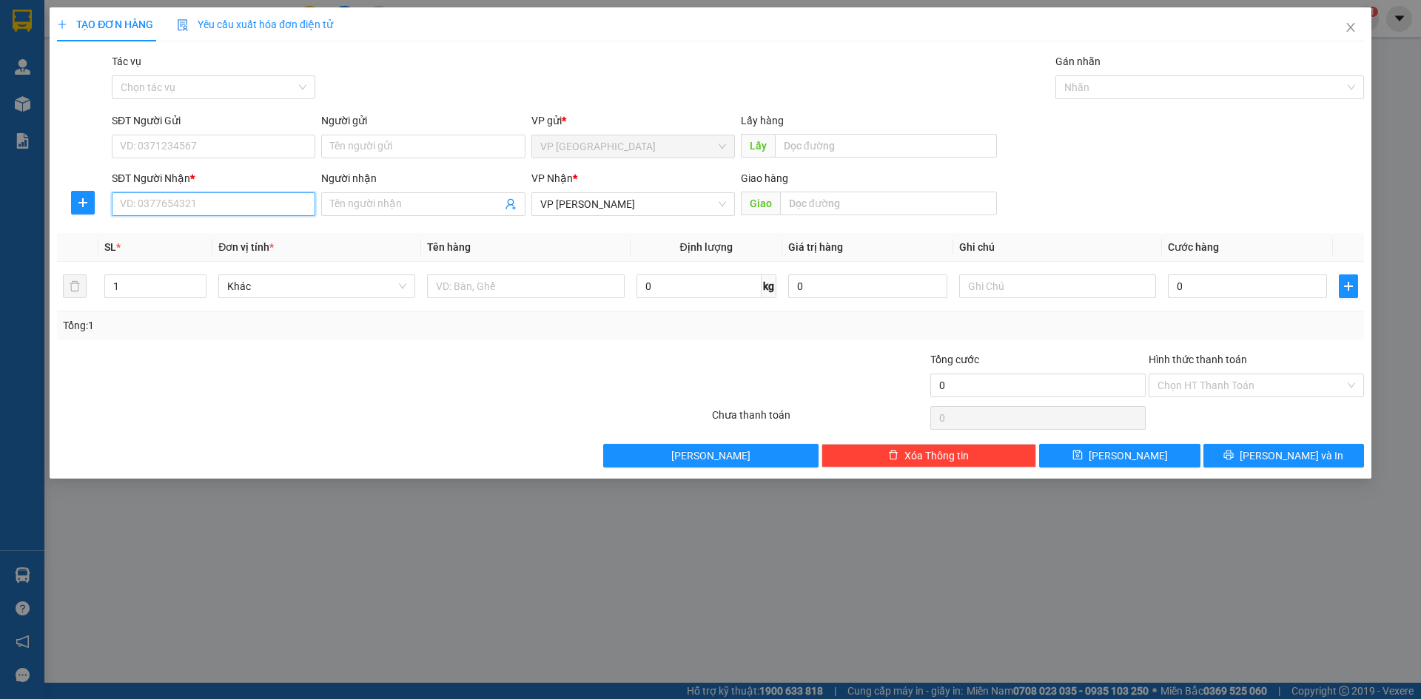
click at [280, 210] on input "SĐT Người Nhận *" at bounding box center [214, 204] width 204 height 24
type input "2"
type input "0"
type input "2"
type input "0369562026"
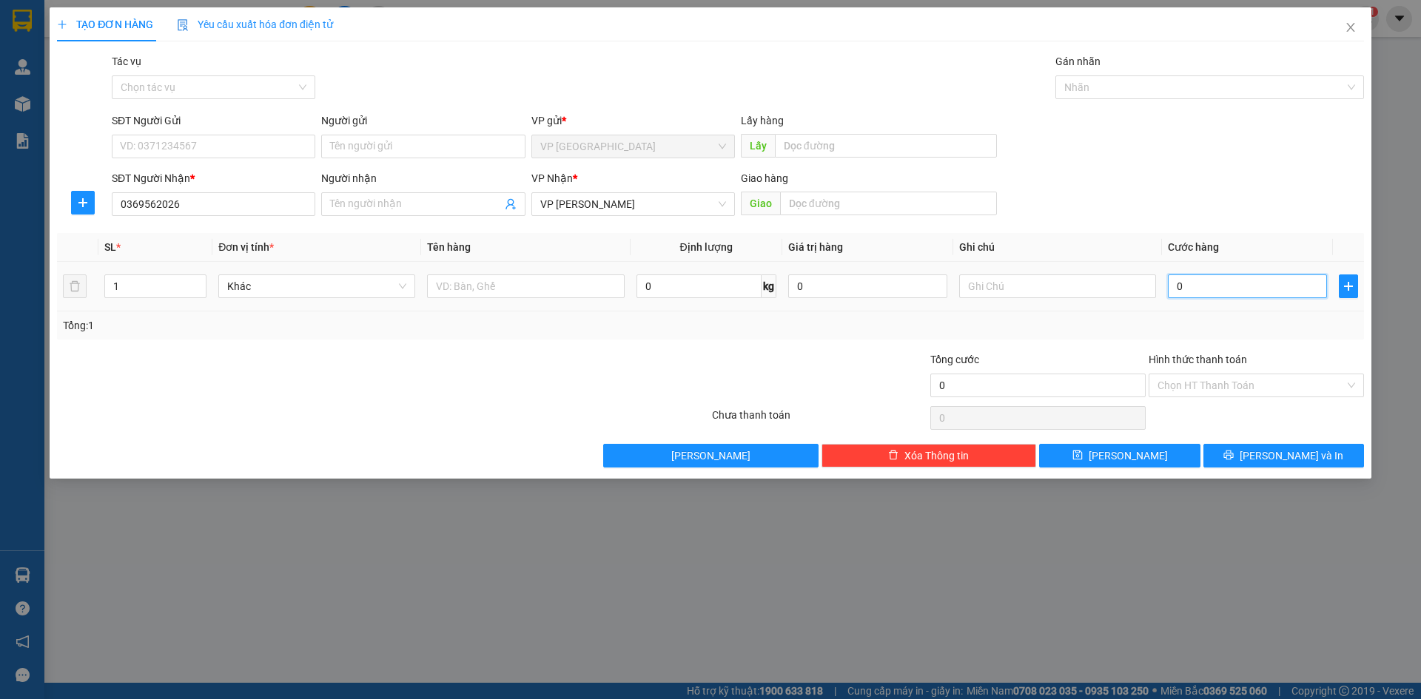
click at [1207, 279] on input "0" at bounding box center [1247, 287] width 159 height 24
type input "7"
type input "70"
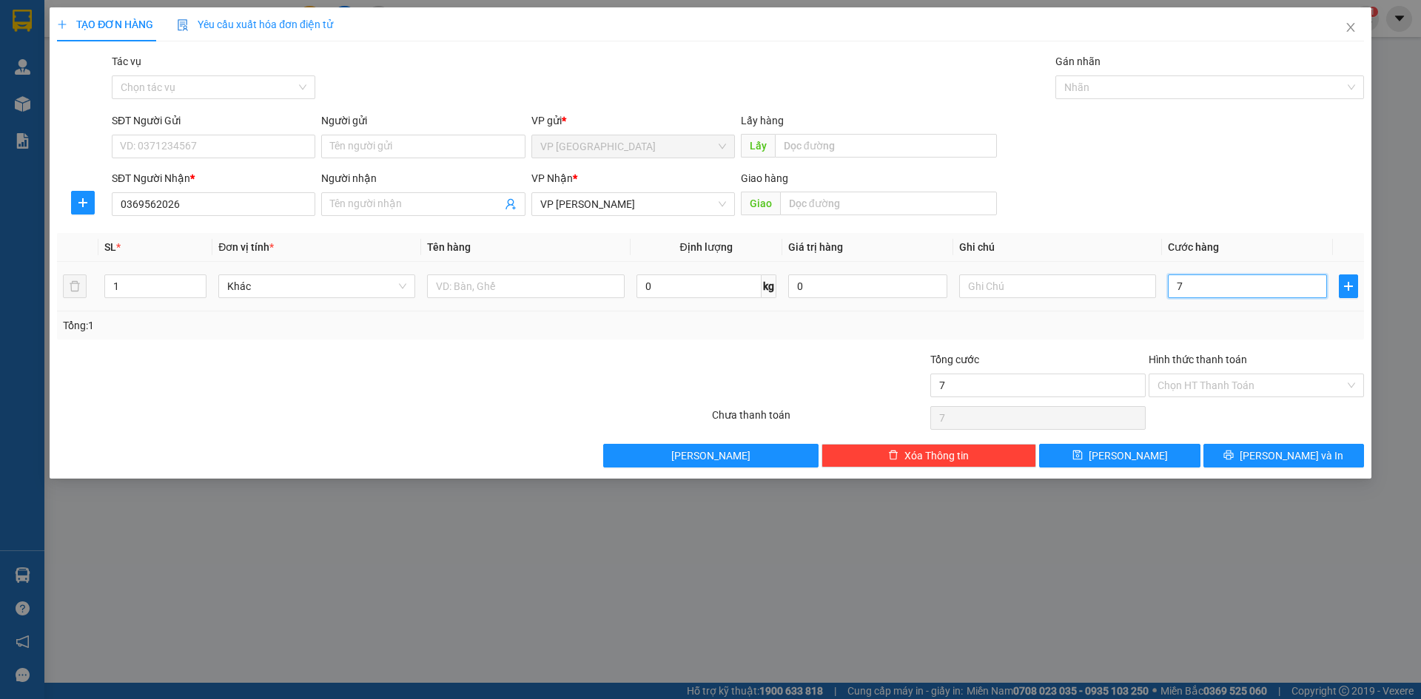
type input "70"
type input "70.000"
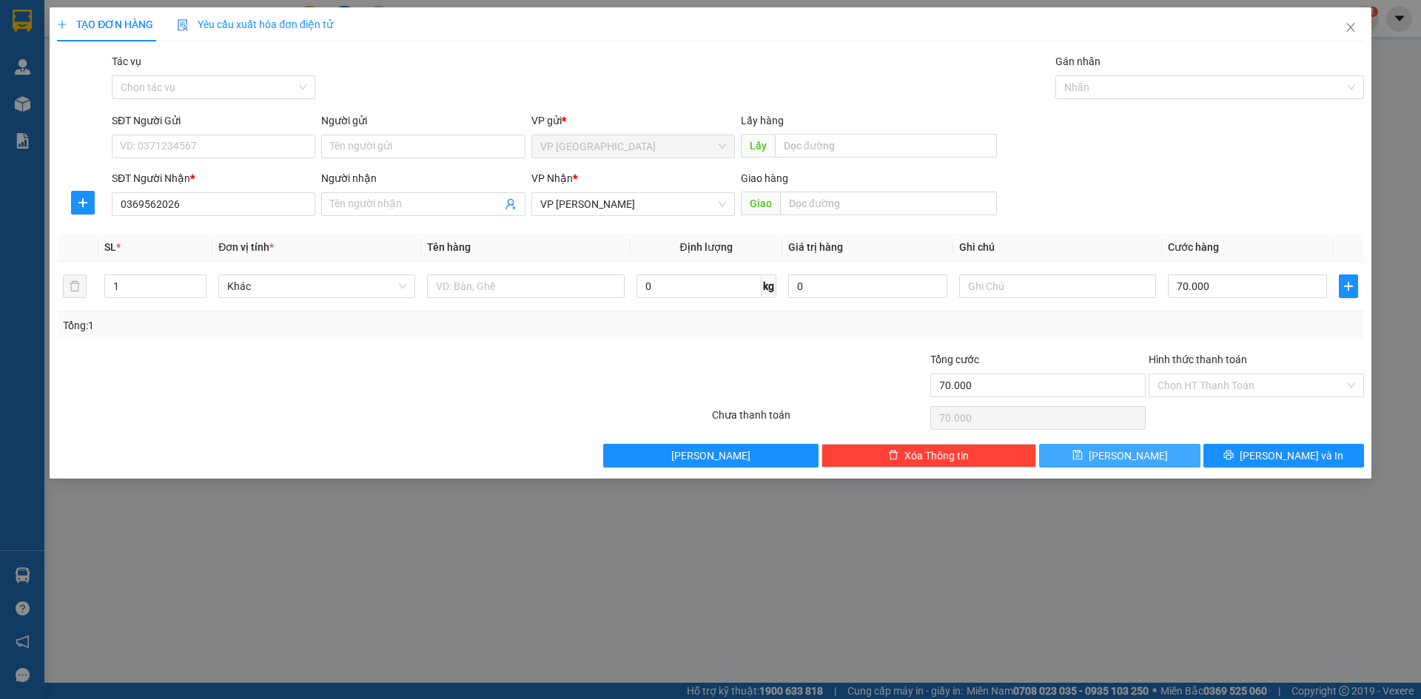
click at [1166, 453] on button "Lưu" at bounding box center [1119, 456] width 161 height 24
type input "0"
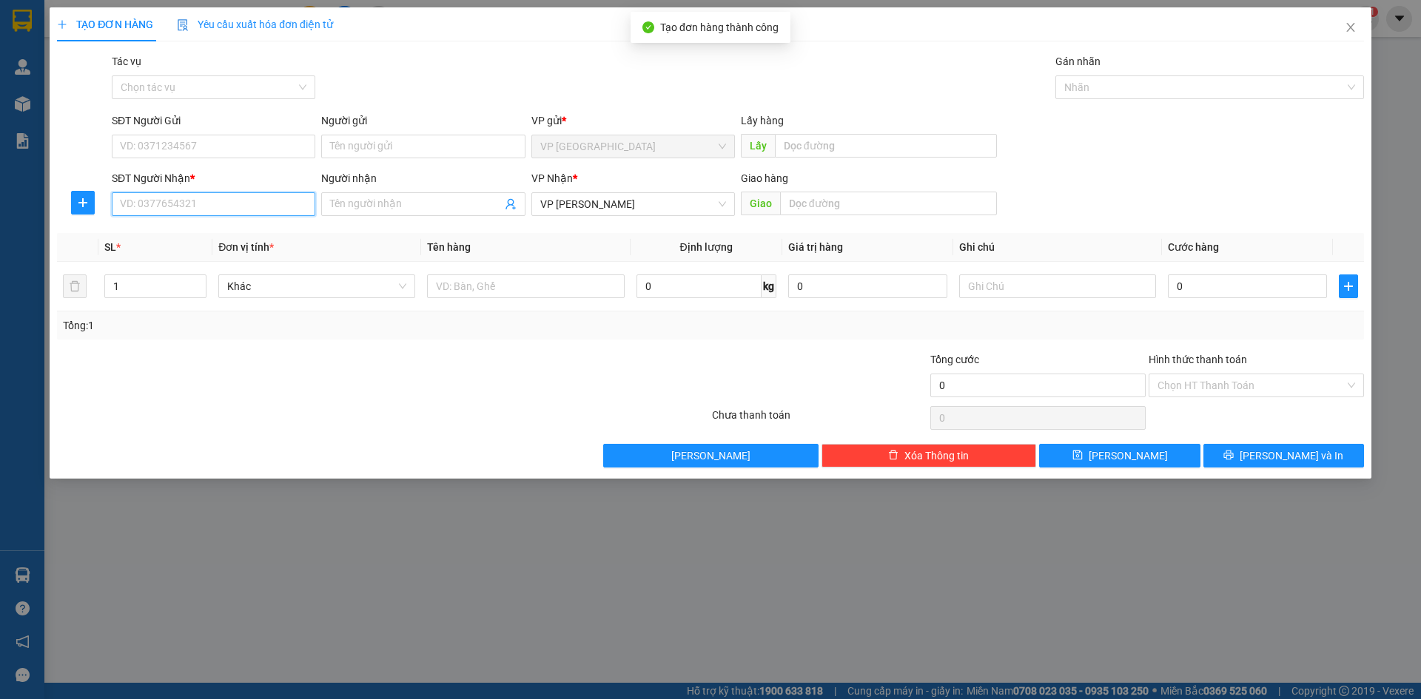
click at [234, 198] on input "SĐT Người Nhận *" at bounding box center [214, 204] width 204 height 24
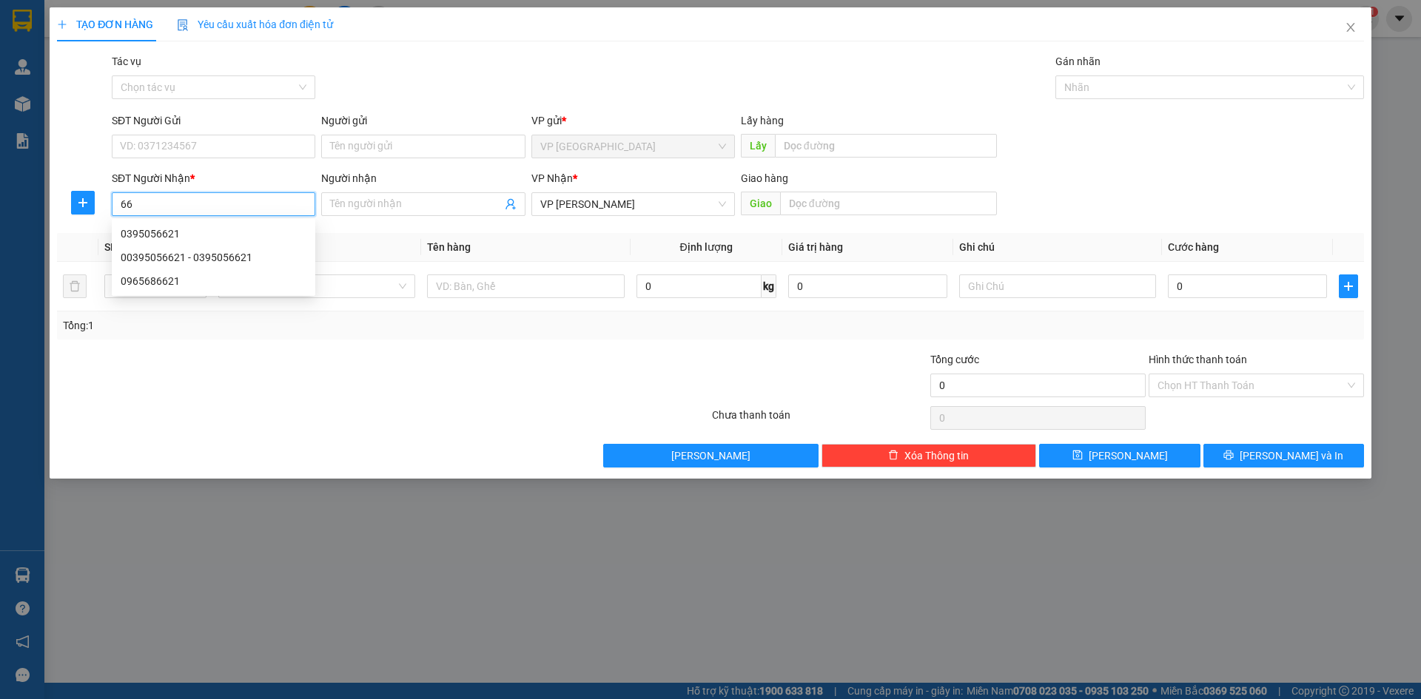
type input "6"
click at [266, 226] on div "0987727662" at bounding box center [214, 234] width 186 height 16
type input "0987727662"
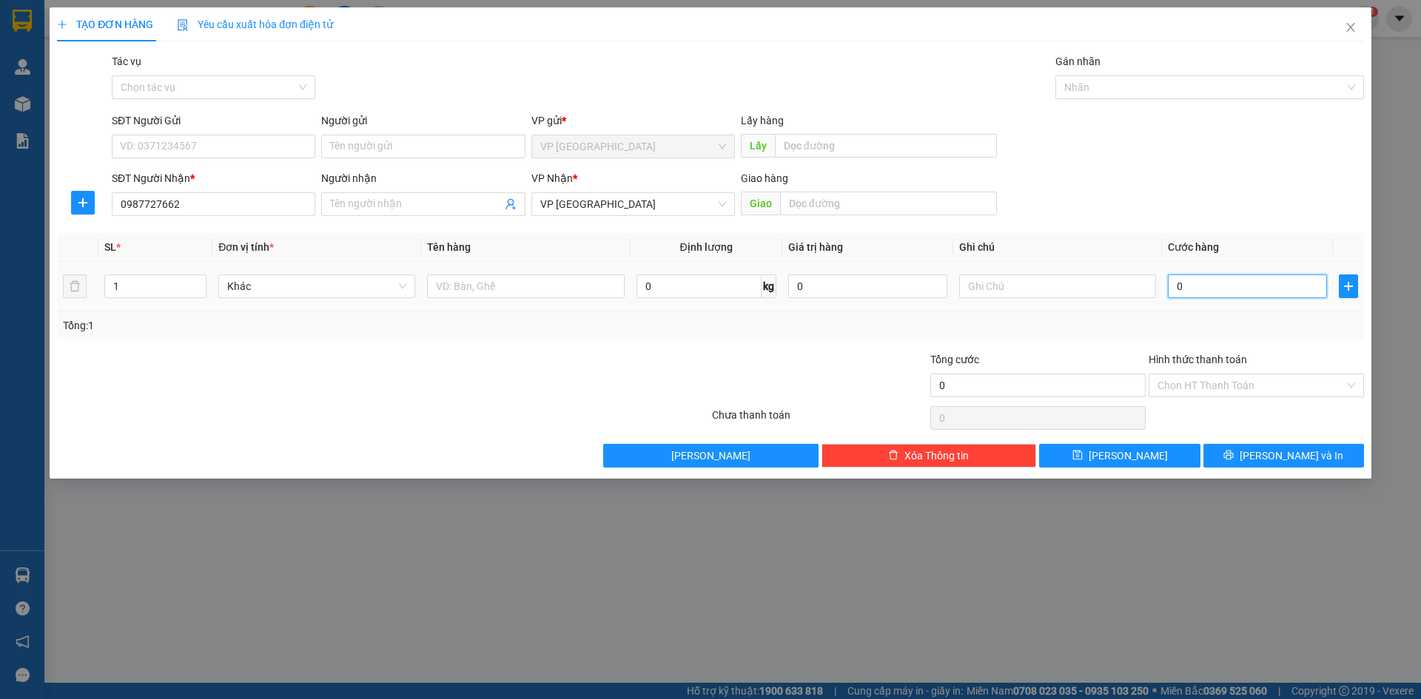
click at [1226, 292] on input "0" at bounding box center [1247, 287] width 159 height 24
type input "5"
type input "50"
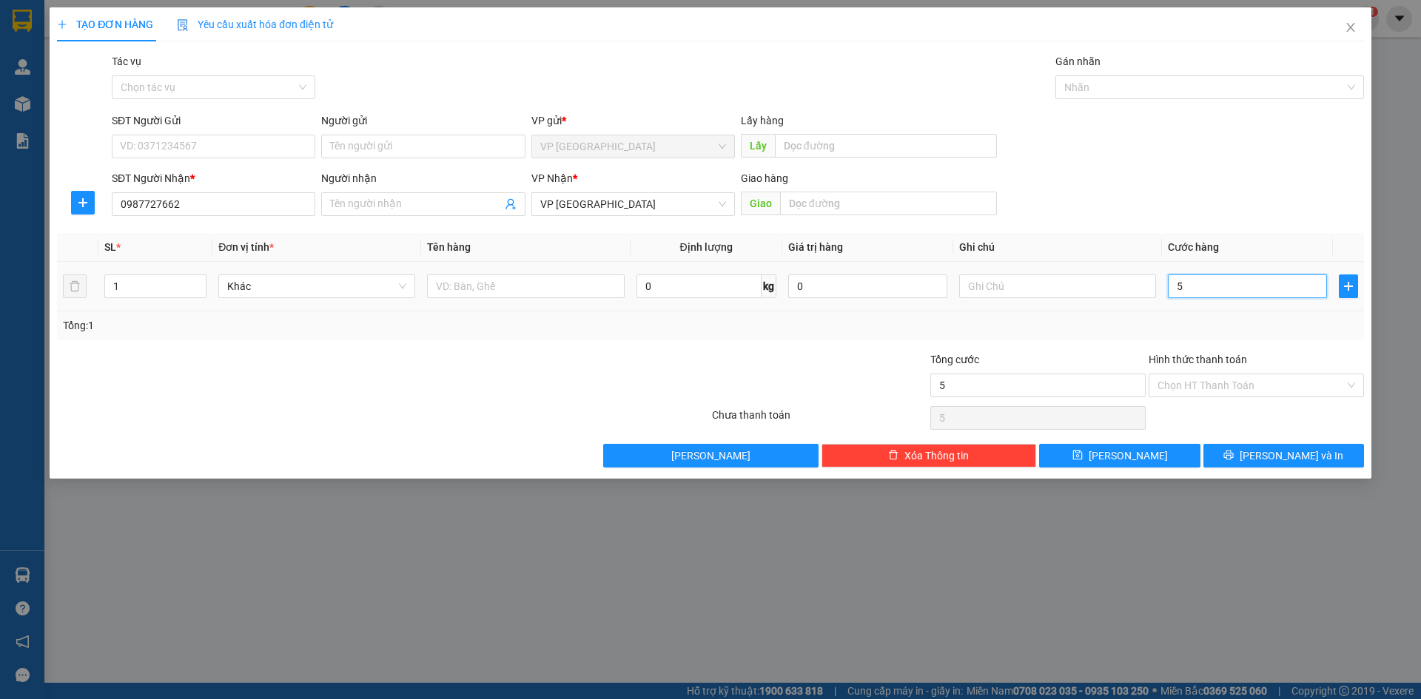
type input "50"
click at [1160, 449] on button "Lưu" at bounding box center [1119, 456] width 161 height 24
type input "50.000"
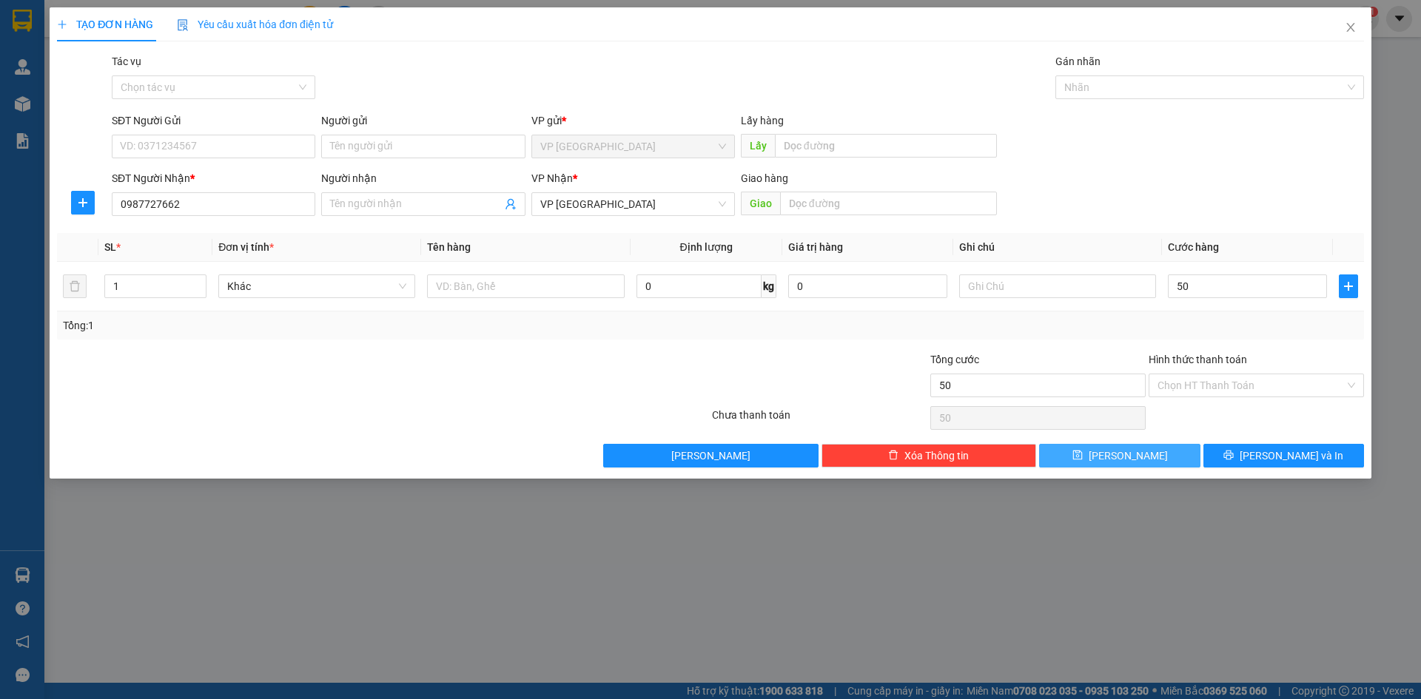
type input "50.000"
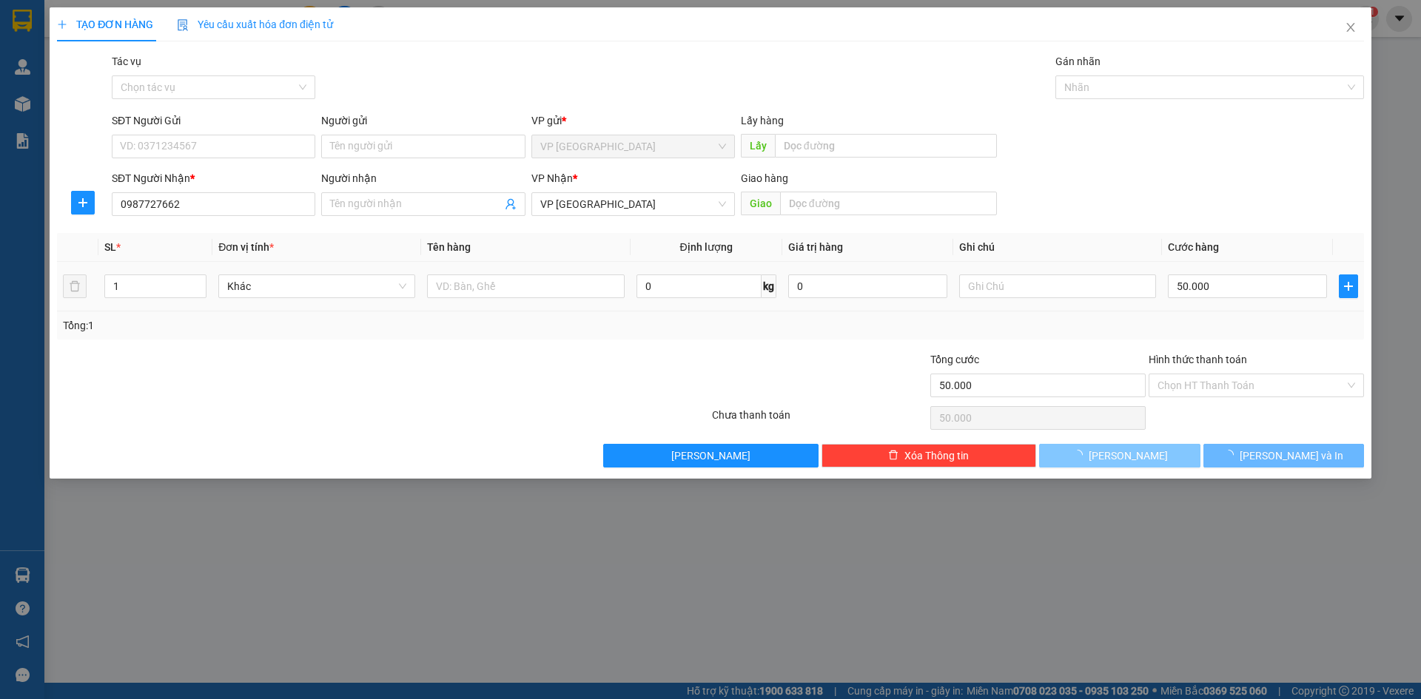
type input "0"
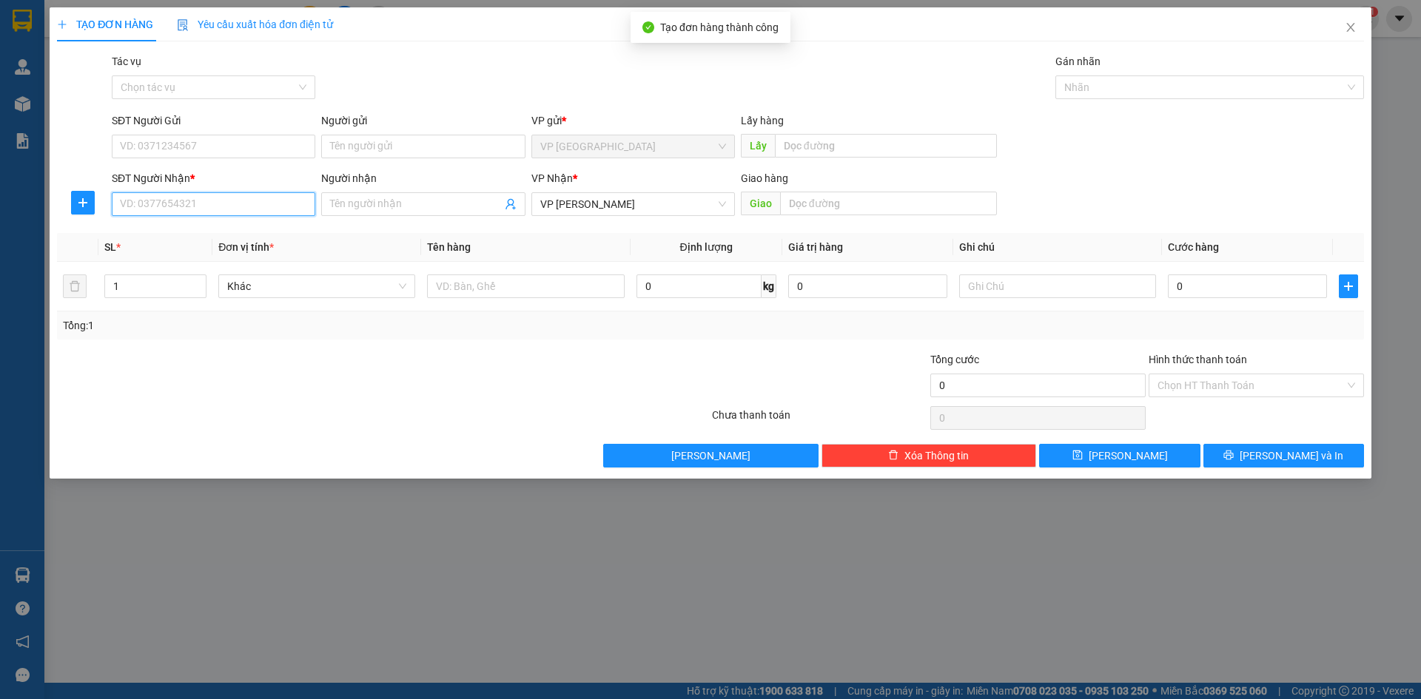
click at [263, 204] on input "SĐT Người Nhận *" at bounding box center [214, 204] width 204 height 24
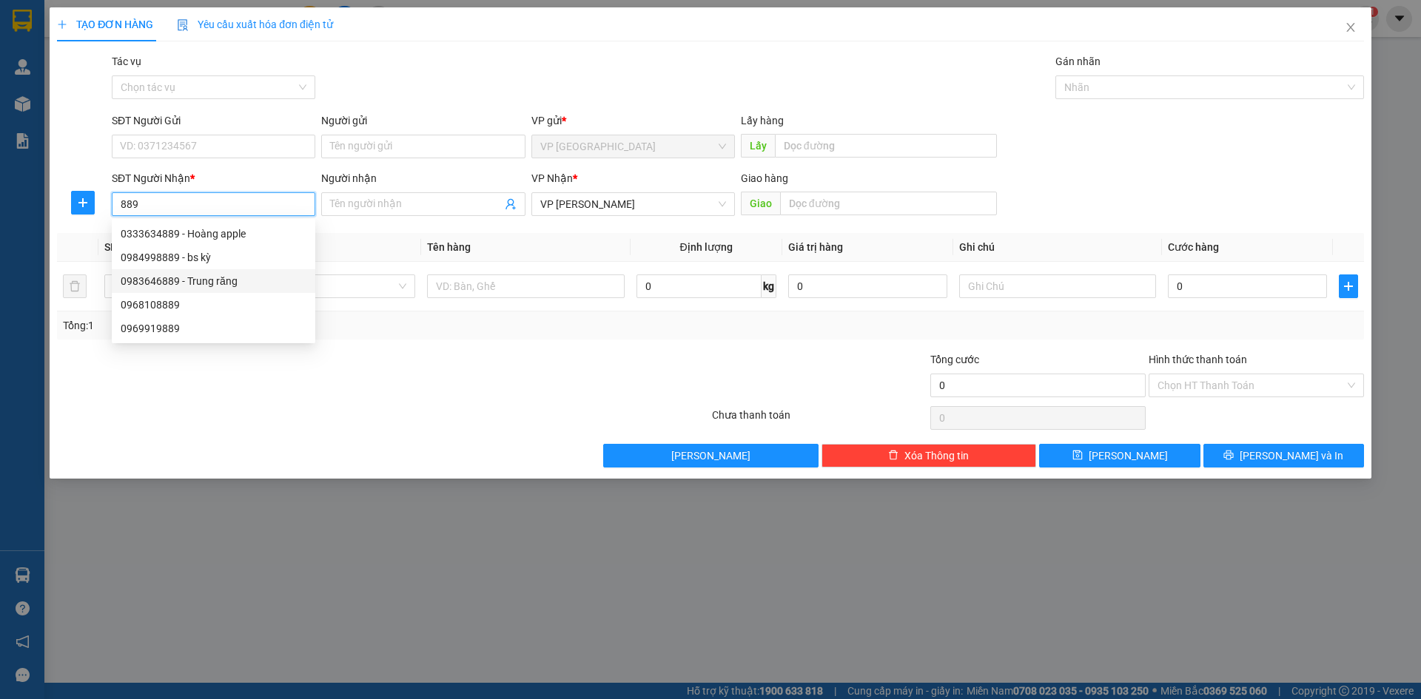
click at [228, 278] on div "0983646889 - Trung răng" at bounding box center [214, 281] width 186 height 16
type input "0983646889"
type input "Trung răng"
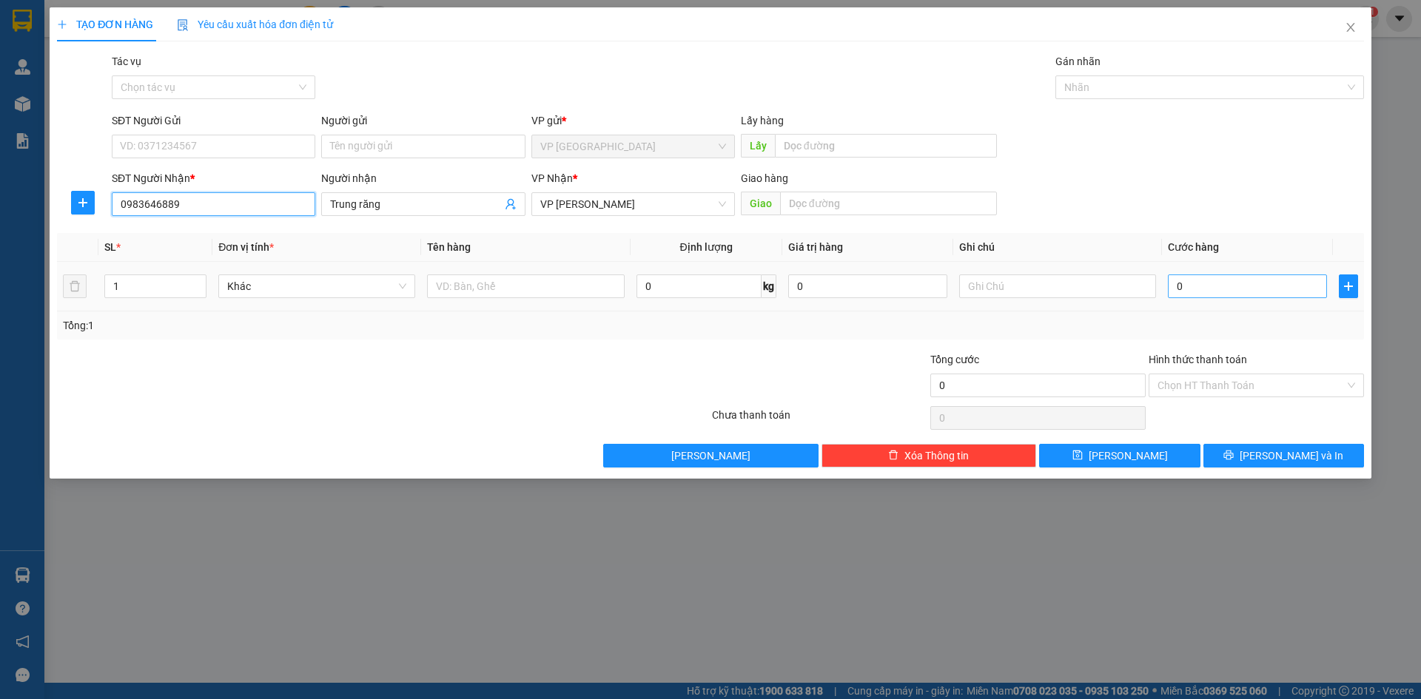
type input "0983646889"
click at [1241, 292] on input "0" at bounding box center [1247, 287] width 159 height 24
type input "5"
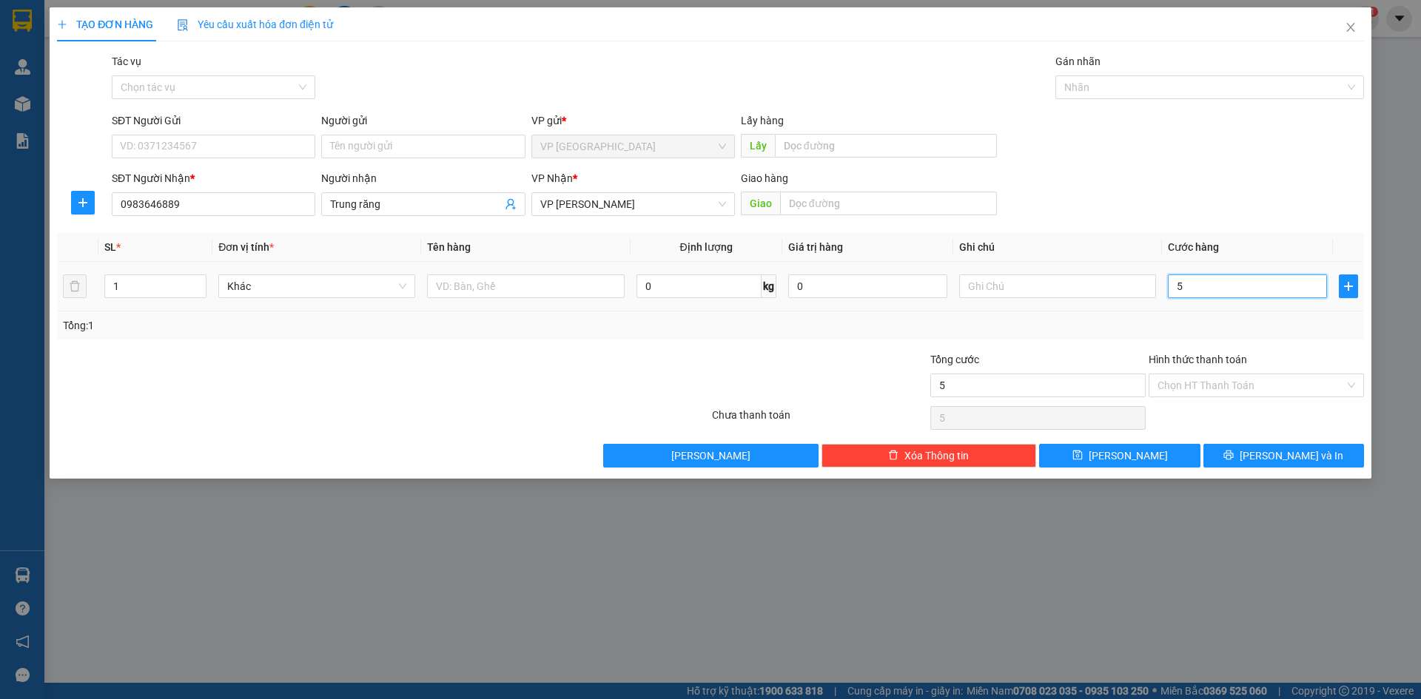
type input "50"
type input "50.000"
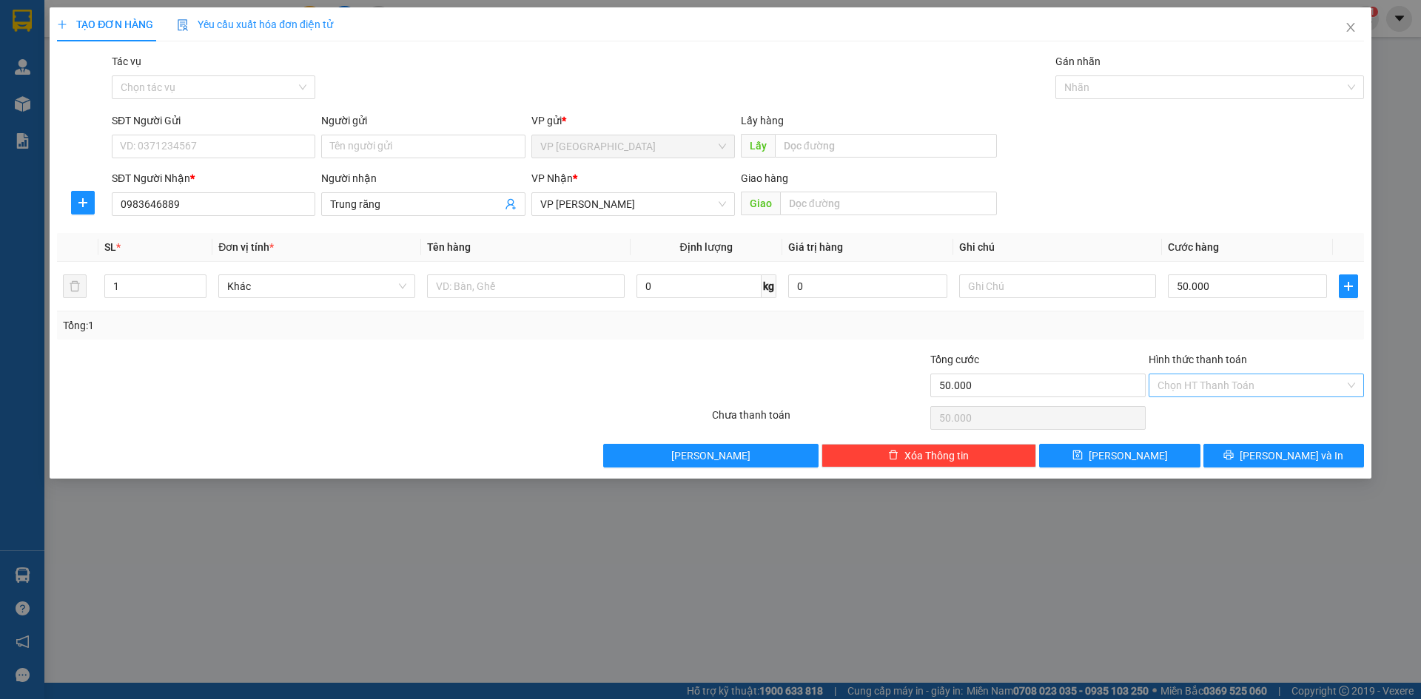
click at [1264, 389] on input "Hình thức thanh toán" at bounding box center [1251, 385] width 187 height 22
click at [1227, 413] on div "Tại văn phòng" at bounding box center [1257, 415] width 198 height 16
type input "0"
click at [1148, 454] on button "Lưu" at bounding box center [1119, 456] width 161 height 24
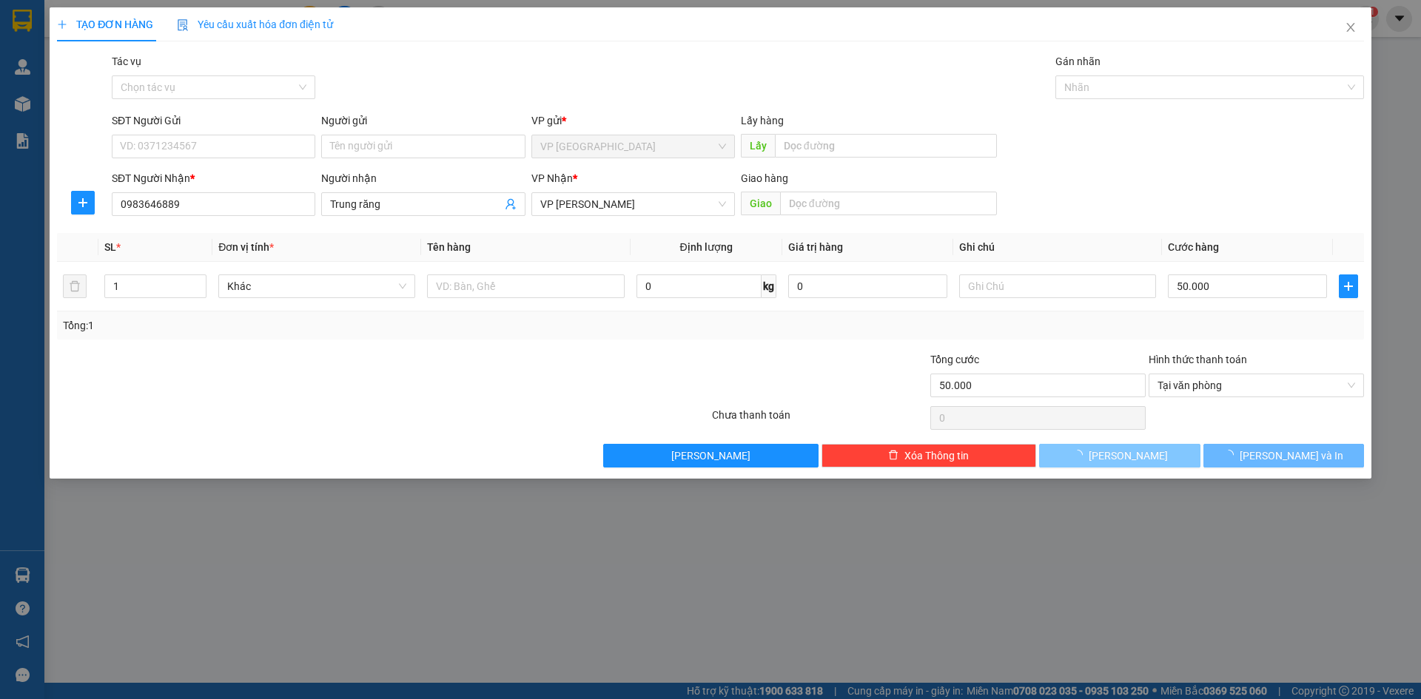
type input "0"
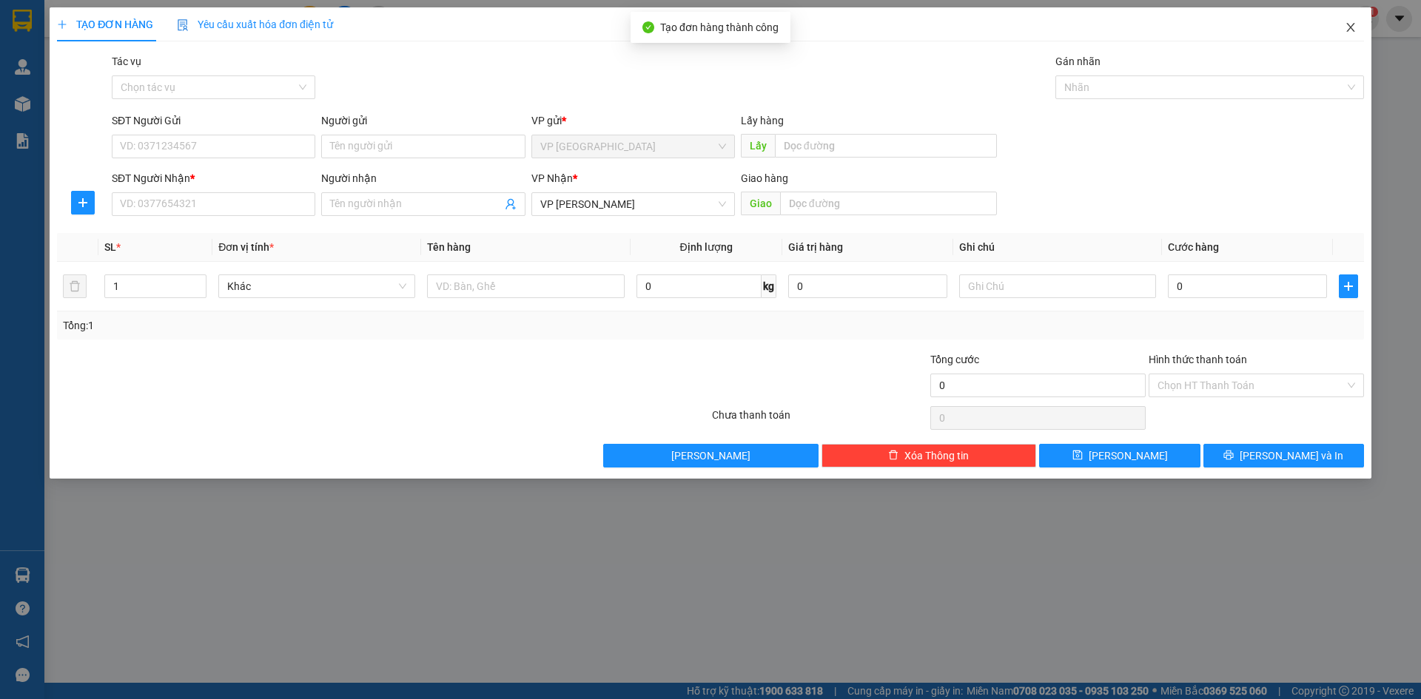
click at [1352, 35] on span "Close" at bounding box center [1350, 27] width 41 height 41
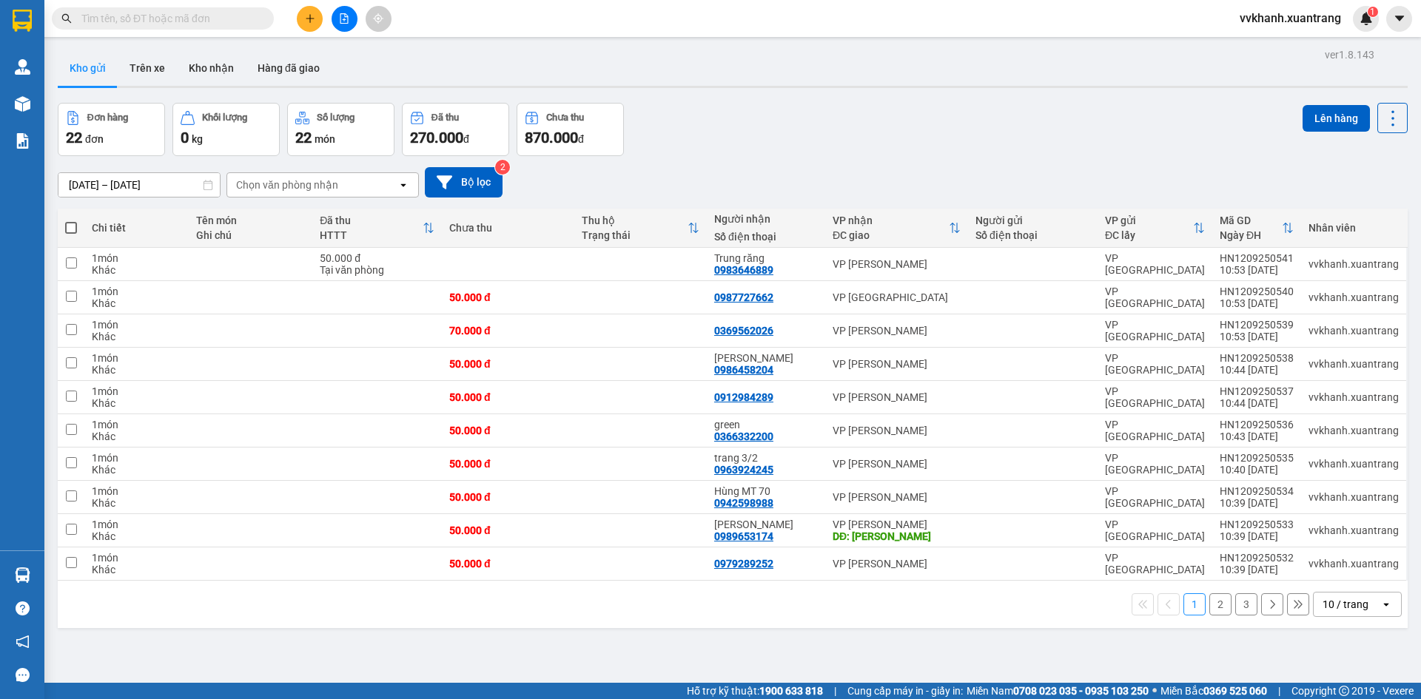
click at [1215, 611] on button "2" at bounding box center [1220, 605] width 22 height 22
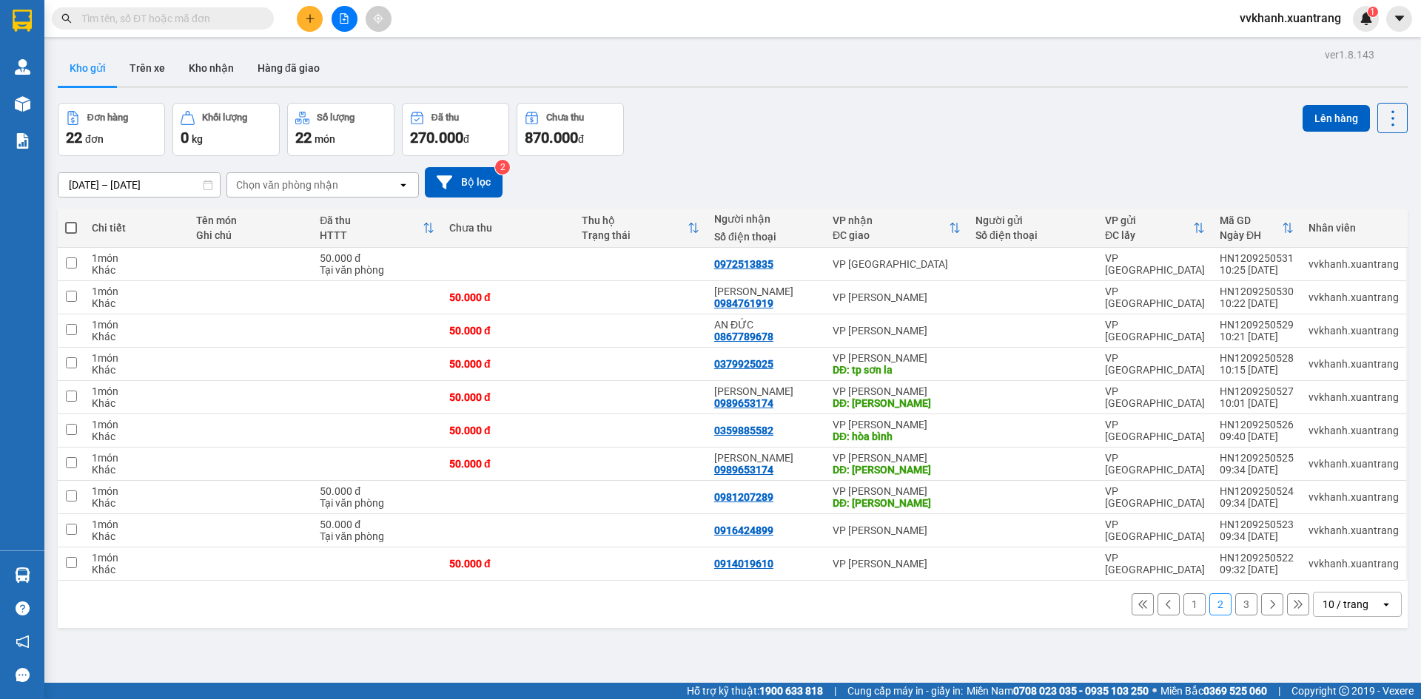
click at [1235, 603] on button "3" at bounding box center [1246, 605] width 22 height 22
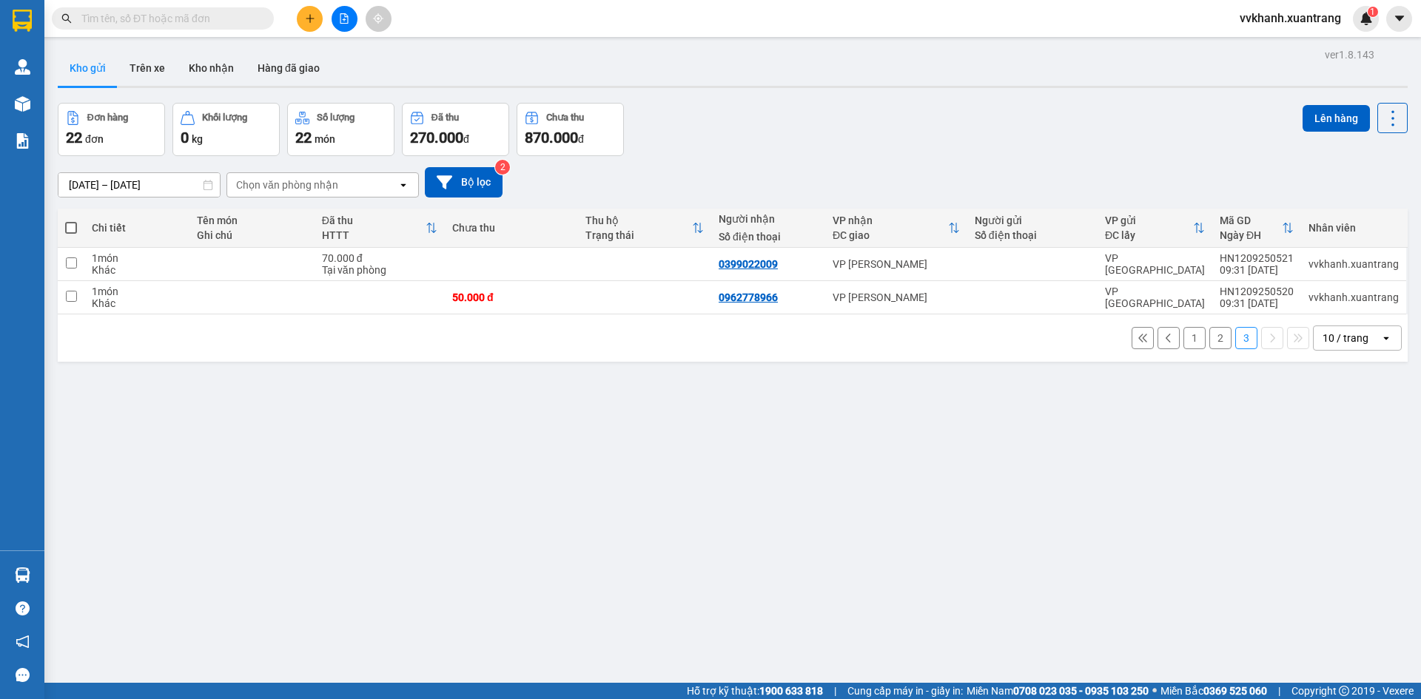
drag, startPoint x: 249, startPoint y: 558, endPoint x: 295, endPoint y: 555, distance: 45.2
click at [250, 558] on div "ver 1.8.143 Kho gửi Trên xe Kho nhận Hàng đã giao Đơn hàng 22 đơn Khối lượng 0 …" at bounding box center [733, 393] width 1362 height 699
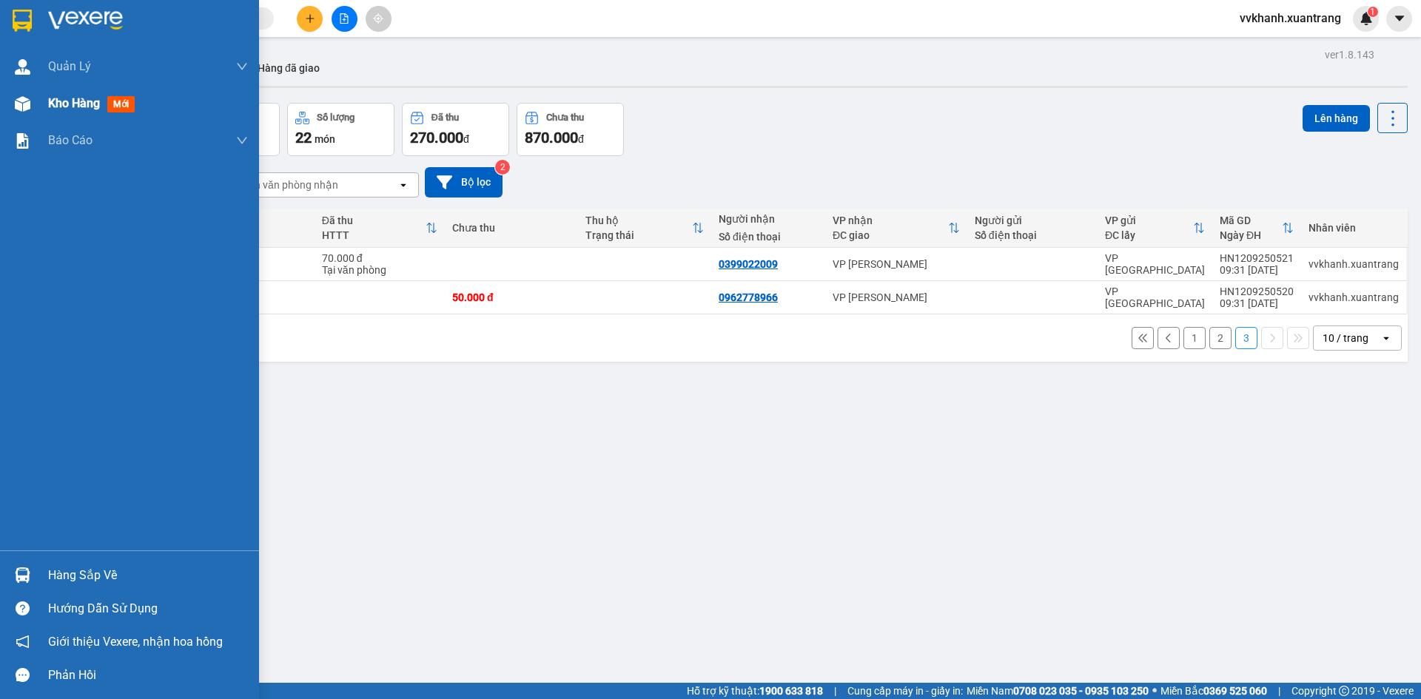
click at [49, 105] on span "Kho hàng" at bounding box center [74, 103] width 52 height 14
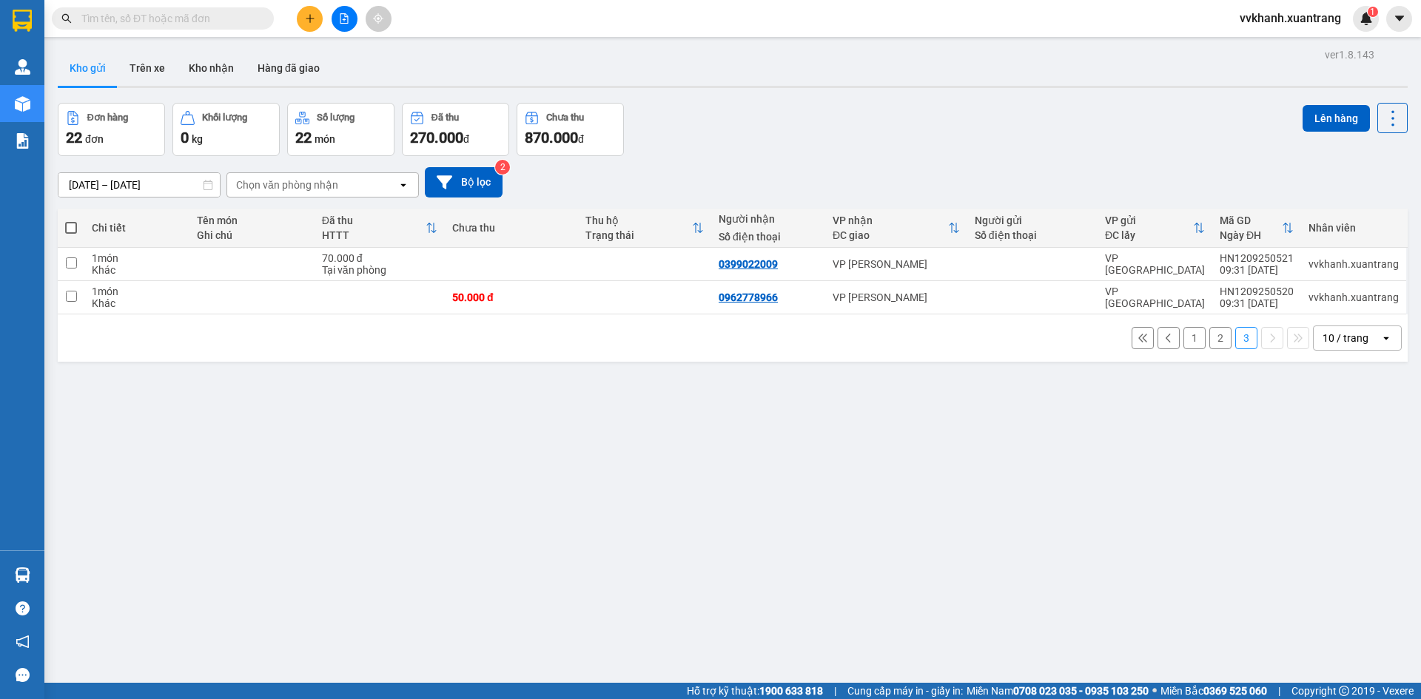
click at [1219, 342] on button "2" at bounding box center [1220, 338] width 22 height 22
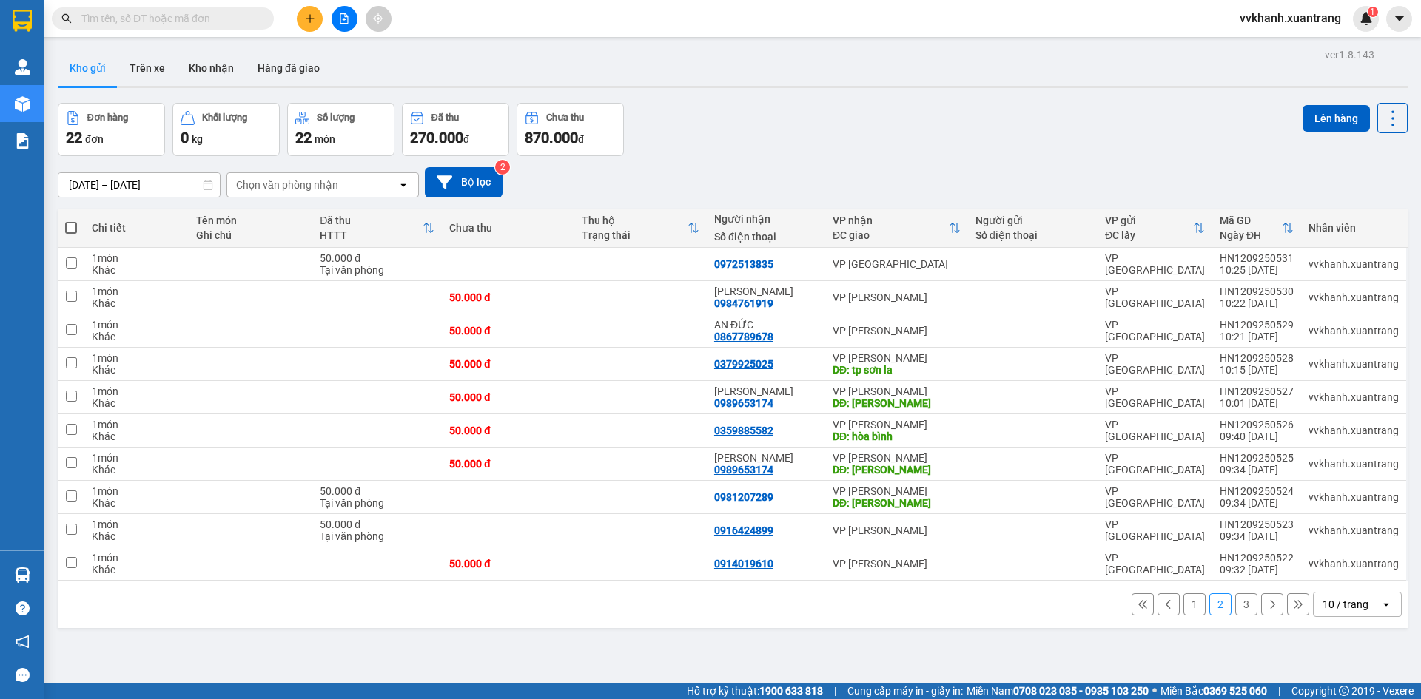
click at [1235, 602] on button "3" at bounding box center [1246, 605] width 22 height 22
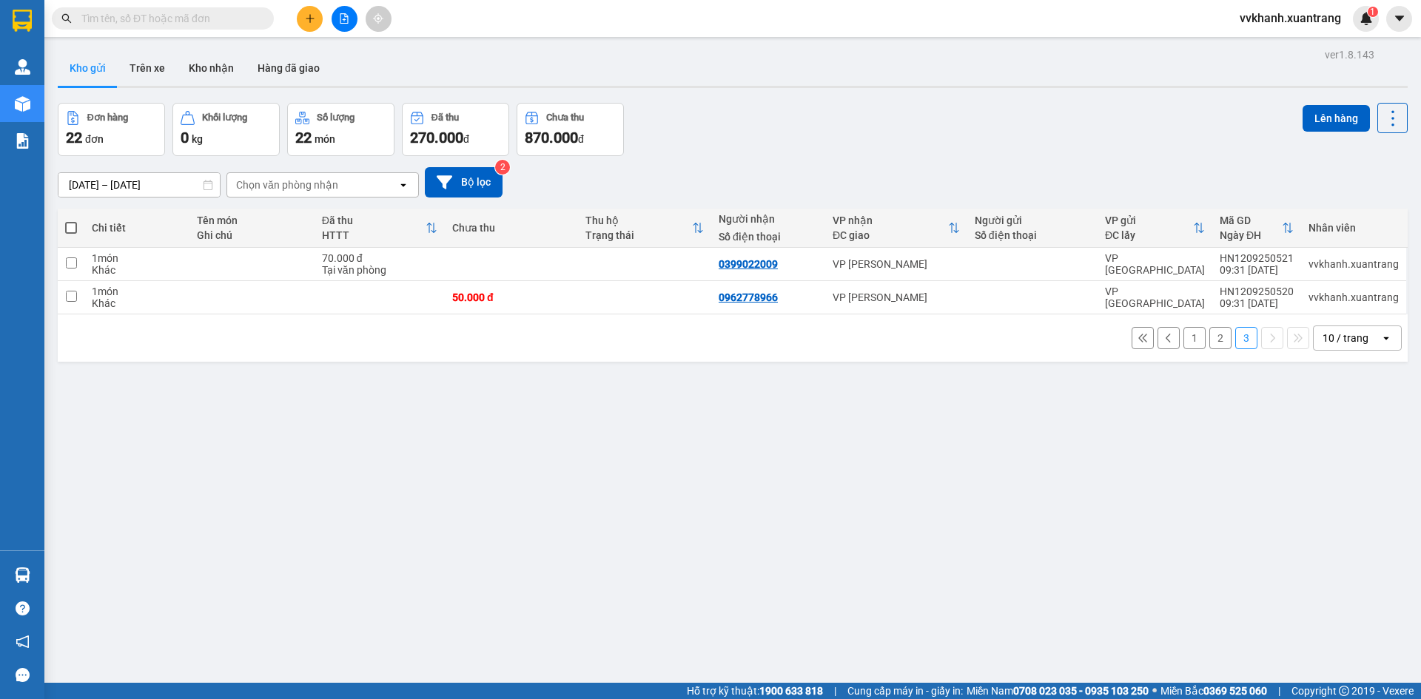
click at [1183, 337] on button "1" at bounding box center [1194, 338] width 22 height 22
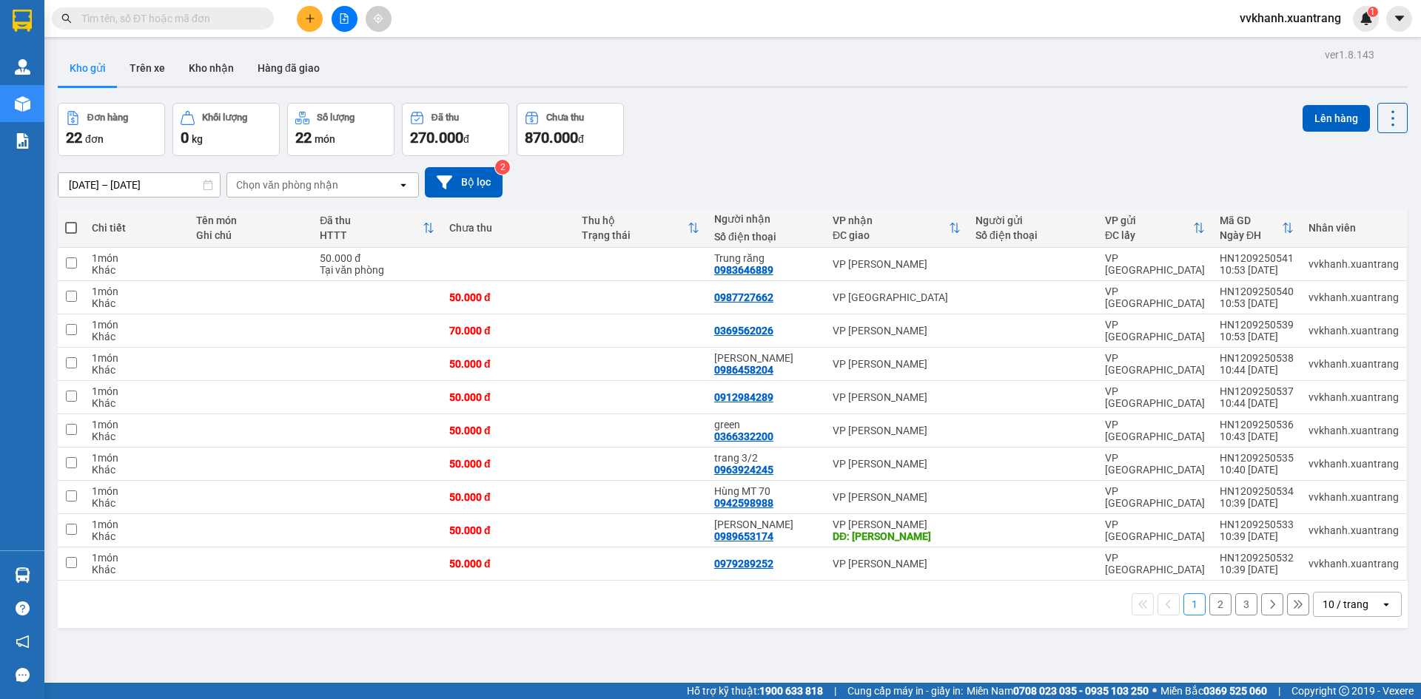
click at [788, 118] on div "Đơn hàng 22 đơn Khối lượng 0 kg Số lượng 22 món Đã thu 270.000 đ Chưa thu 870.0…" at bounding box center [733, 129] width 1350 height 53
click at [223, 14] on input "text" at bounding box center [168, 18] width 175 height 16
click at [790, 158] on div "[DATE] – [DATE] Press the down arrow key to interact with the calendar and sele…" at bounding box center [733, 182] width 1350 height 53
click at [70, 229] on span at bounding box center [71, 228] width 12 height 12
click at [71, 221] on input "checkbox" at bounding box center [71, 221] width 0 height 0
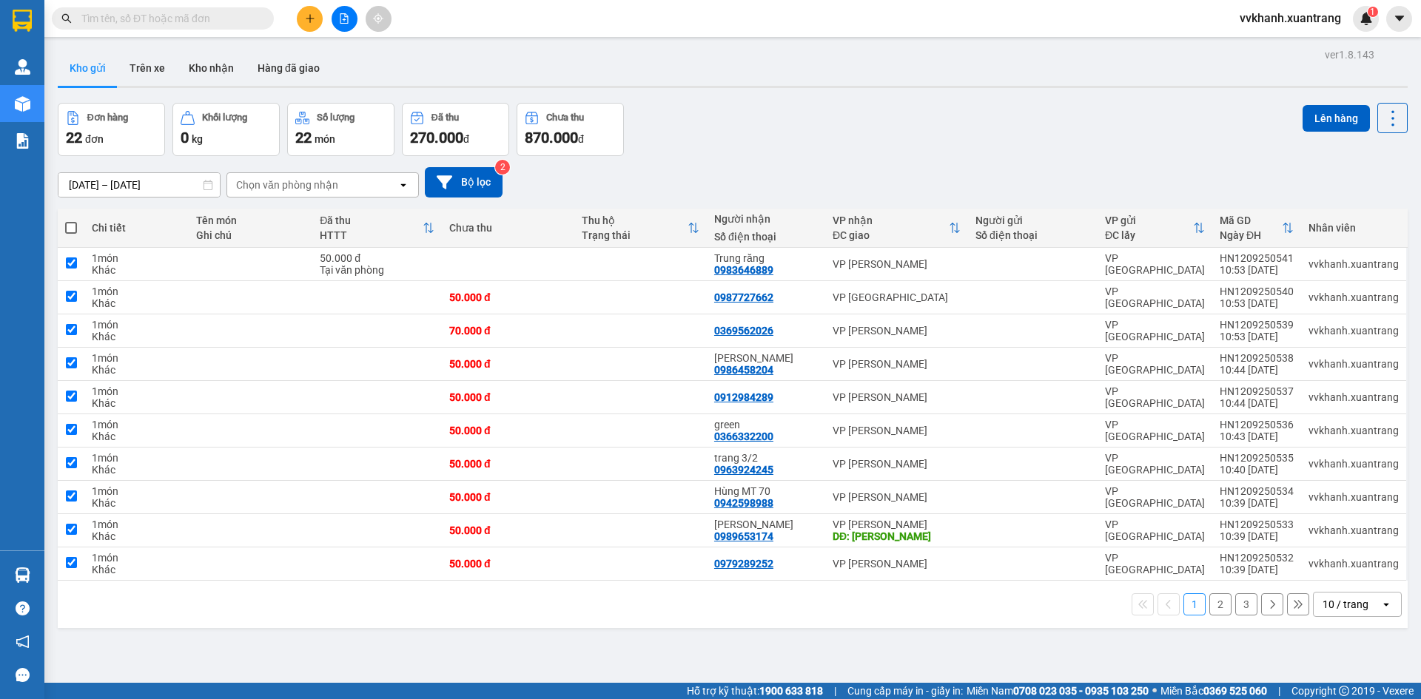
checkbox input "true"
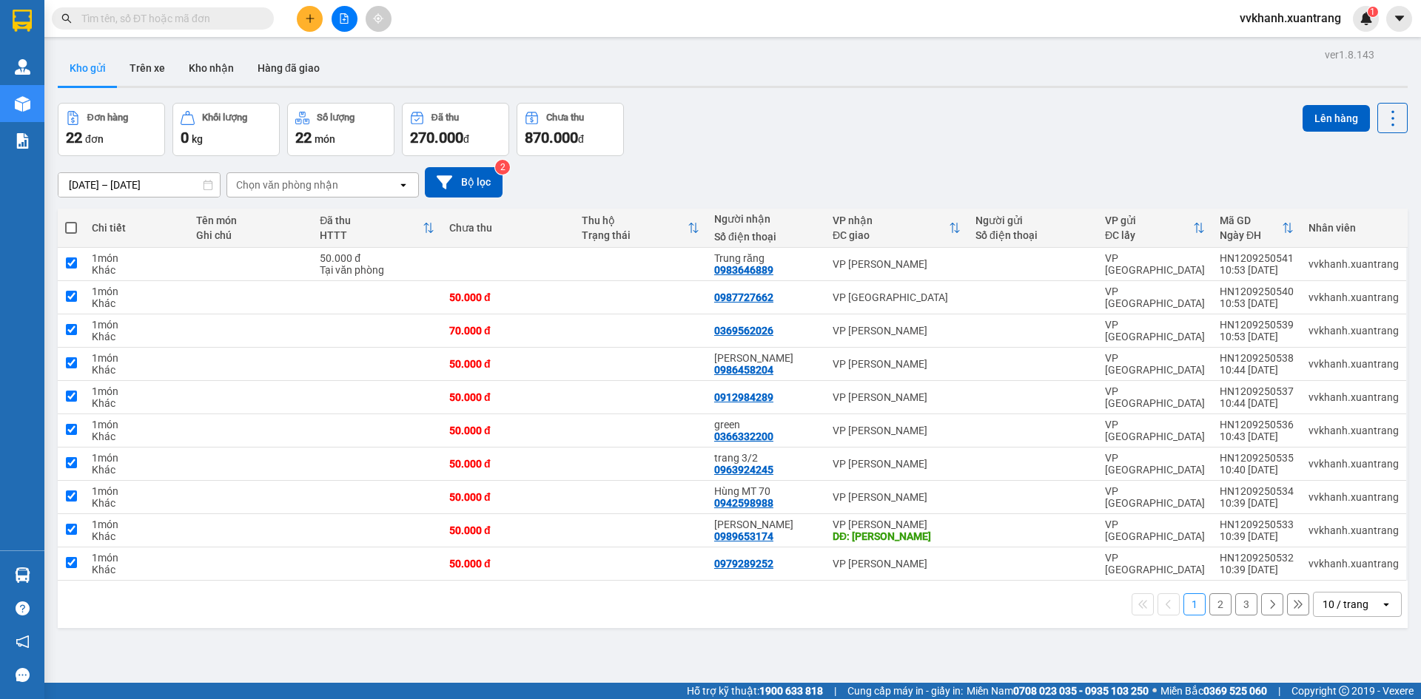
checkbox input "true"
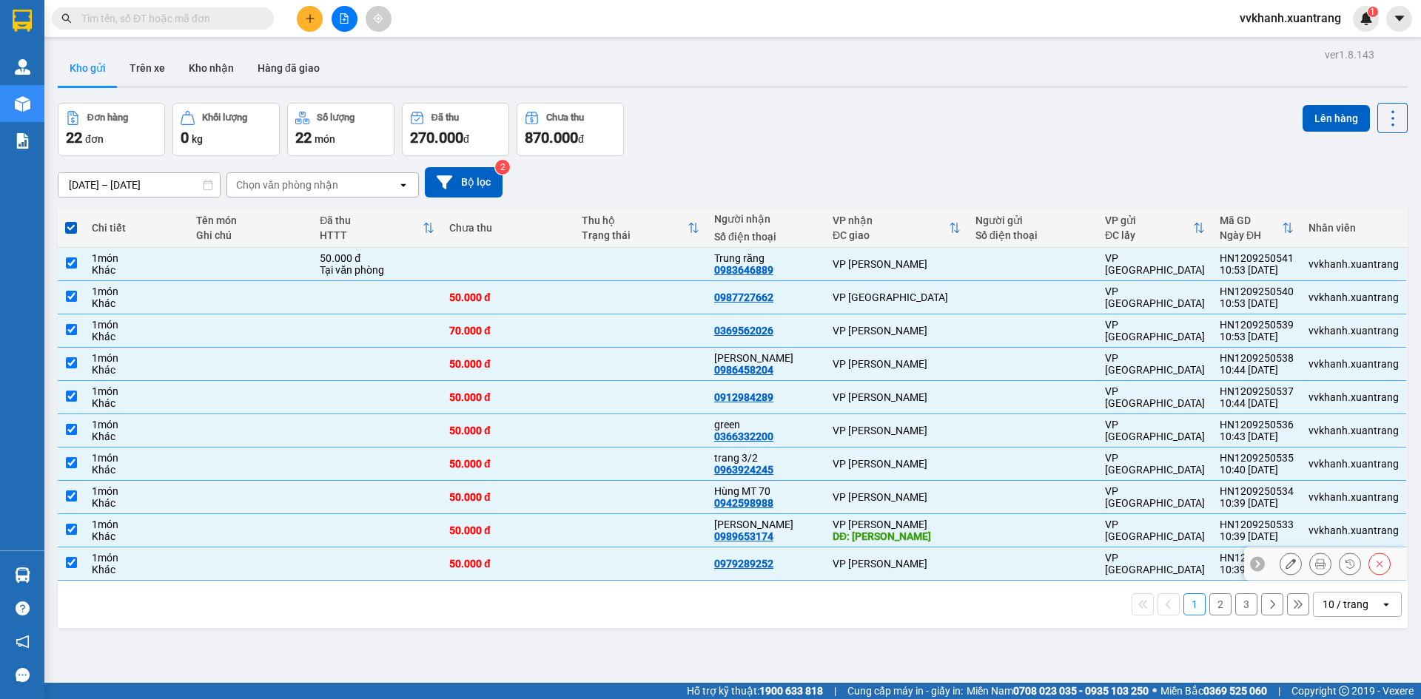
click at [71, 563] on input "checkbox" at bounding box center [71, 562] width 11 height 11
checkbox input "false"
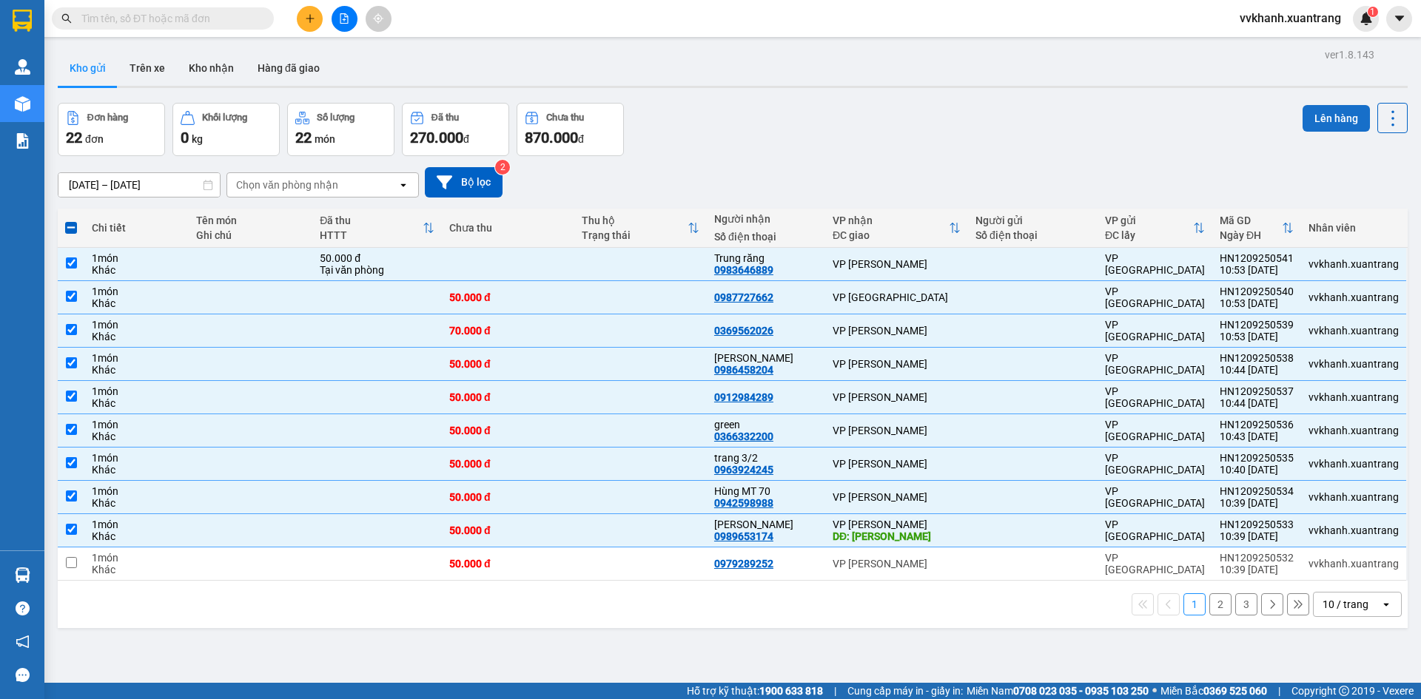
click at [1303, 124] on button "Lên hàng" at bounding box center [1336, 118] width 67 height 27
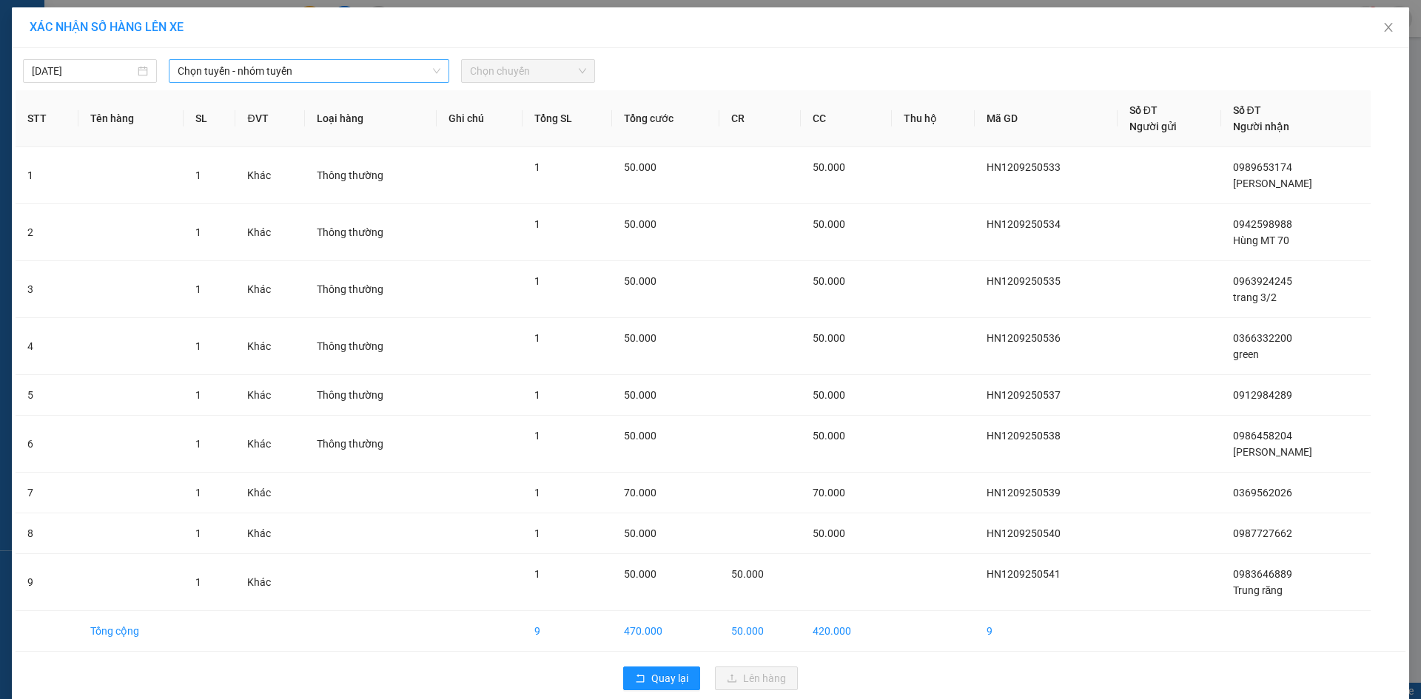
click at [246, 74] on span "Chọn tuyến - nhóm tuyến" at bounding box center [309, 71] width 263 height 22
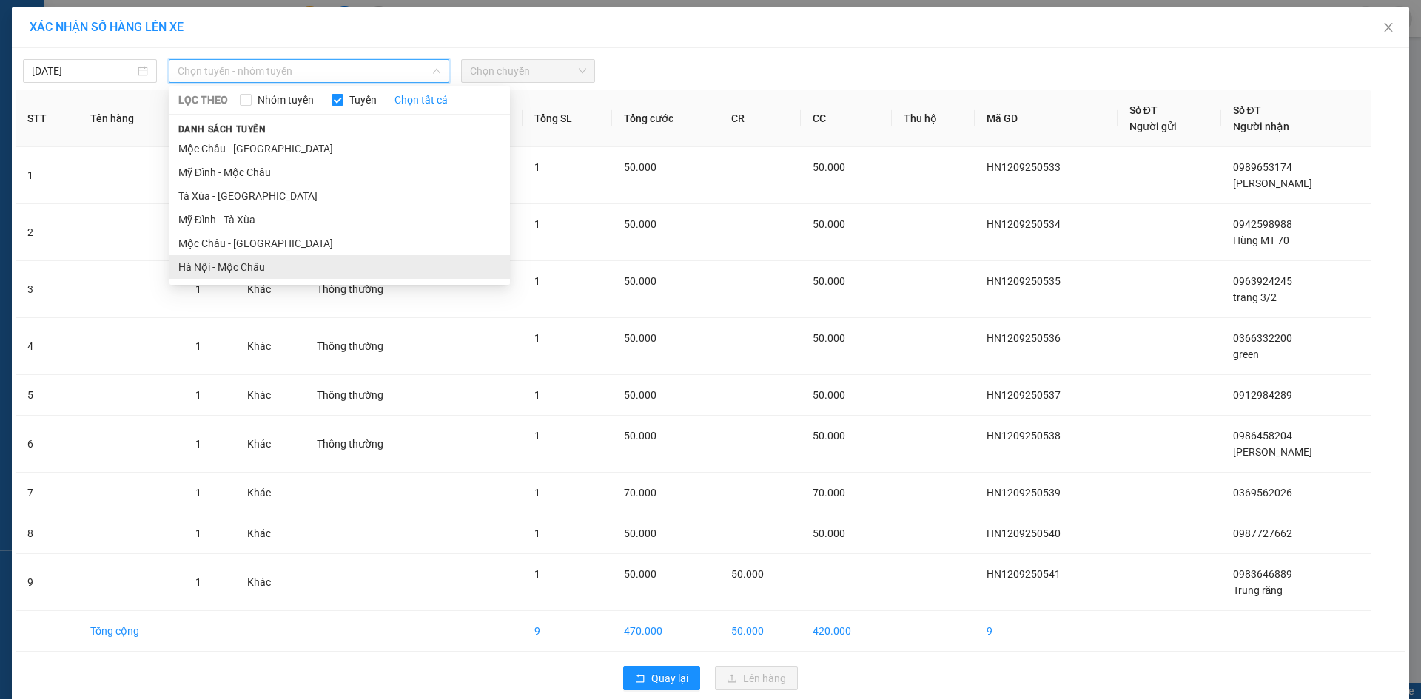
click at [258, 258] on li "Hà Nội - Mộc Châu" at bounding box center [339, 267] width 340 height 24
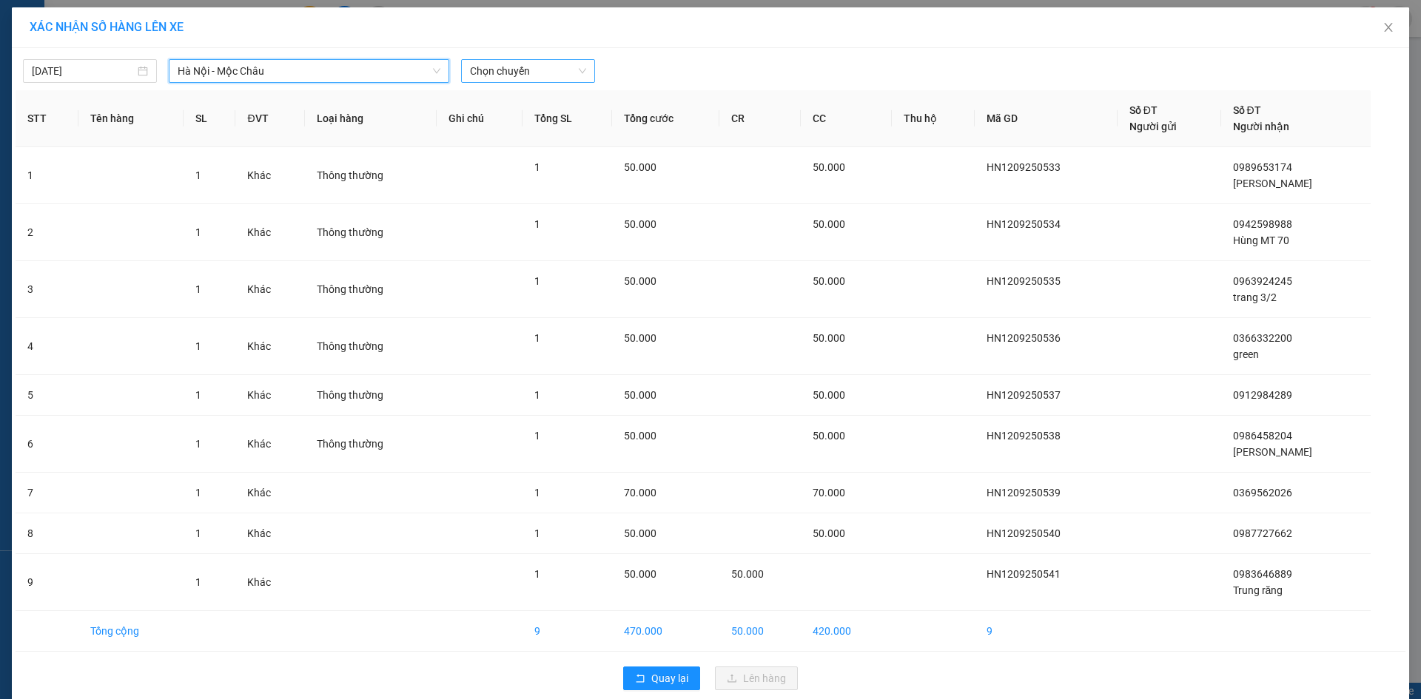
click at [507, 73] on span "Chọn chuyến" at bounding box center [528, 71] width 116 height 22
click at [499, 146] on div "11:15" at bounding box center [522, 151] width 115 height 16
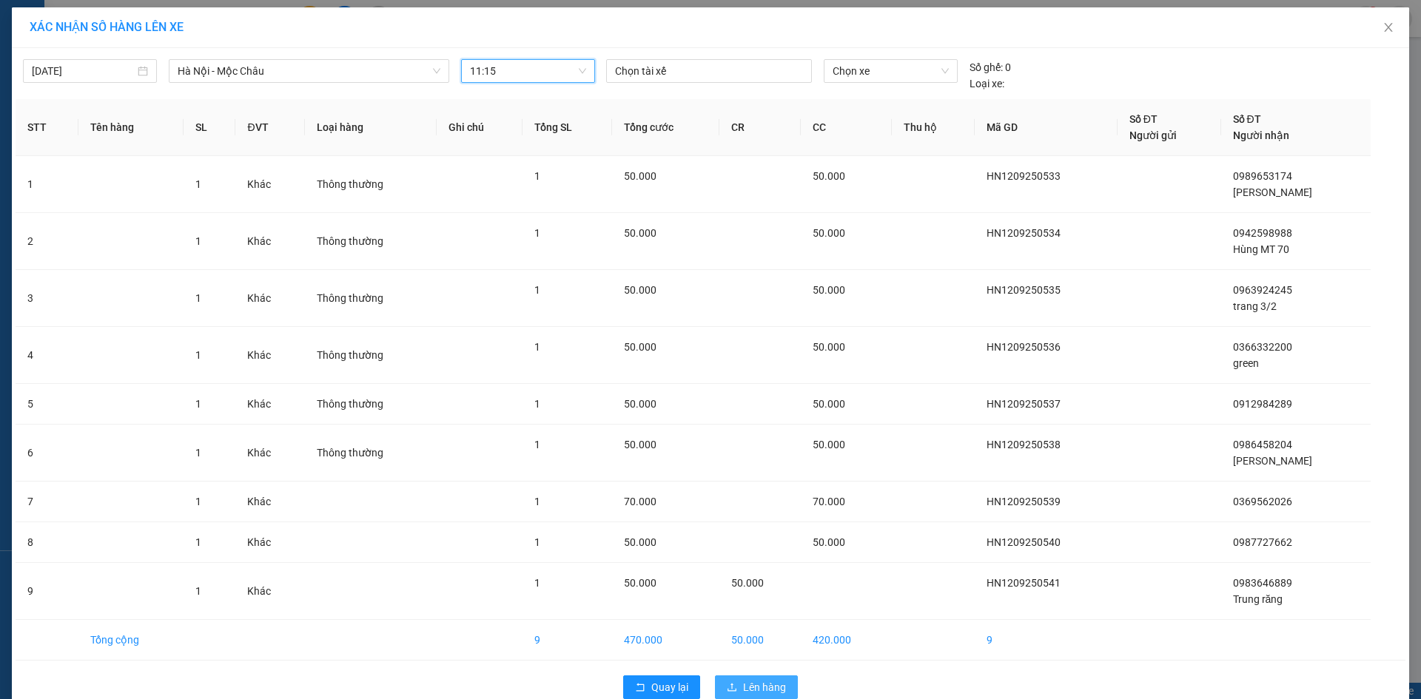
click at [752, 692] on span "Lên hàng" at bounding box center [764, 687] width 43 height 16
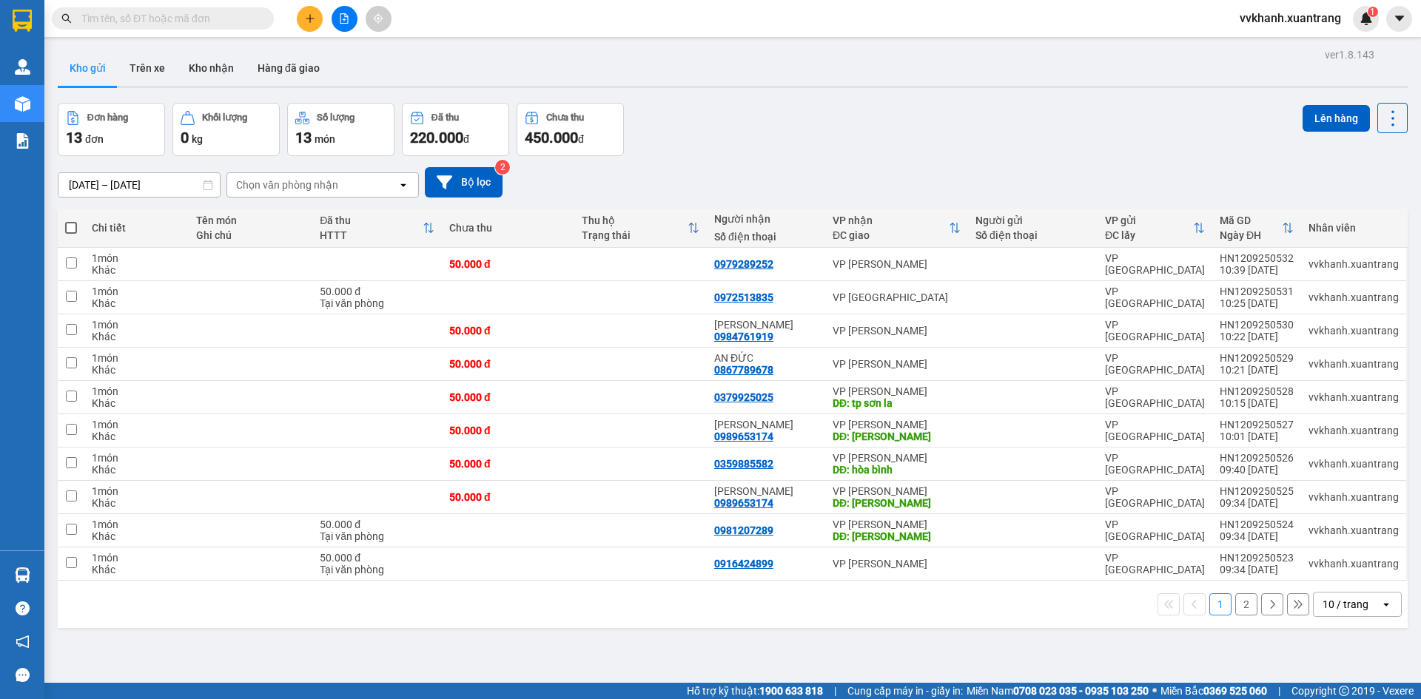
click at [71, 233] on span at bounding box center [71, 228] width 12 height 12
click at [71, 221] on input "checkbox" at bounding box center [71, 221] width 0 height 0
checkbox input "true"
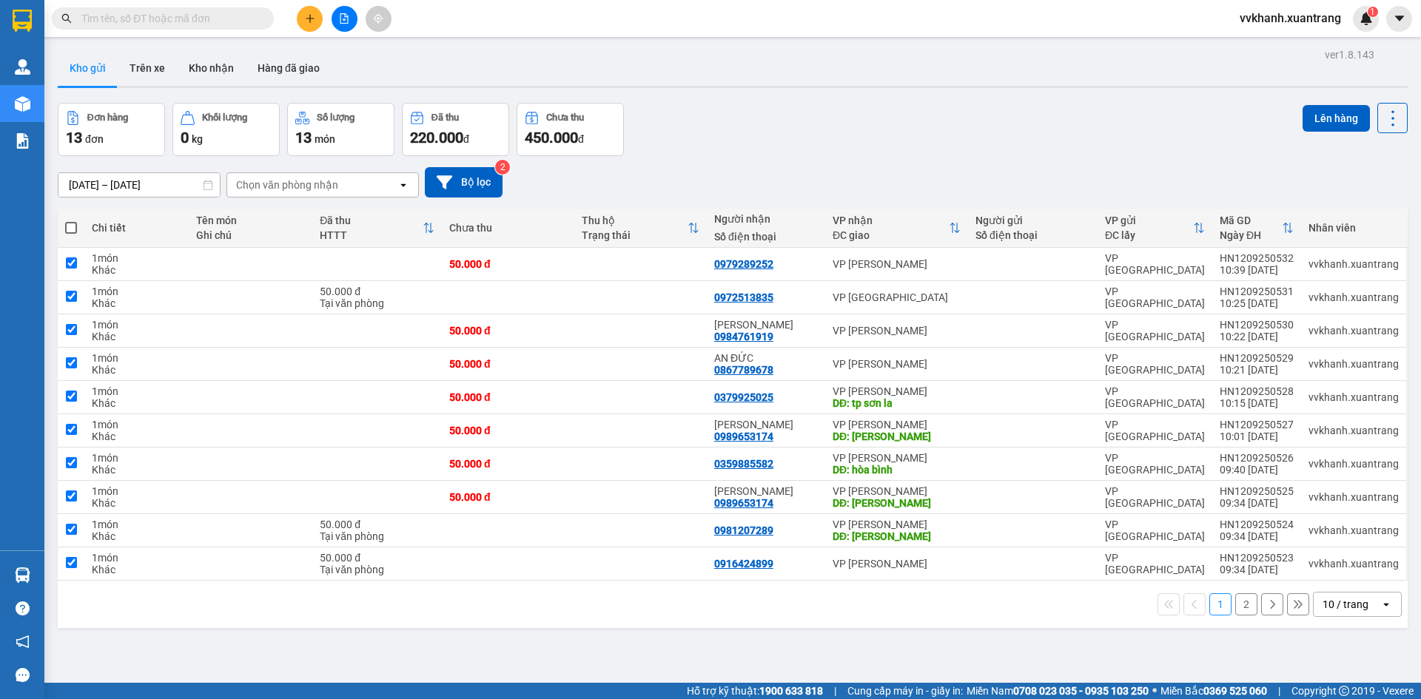
checkbox input "true"
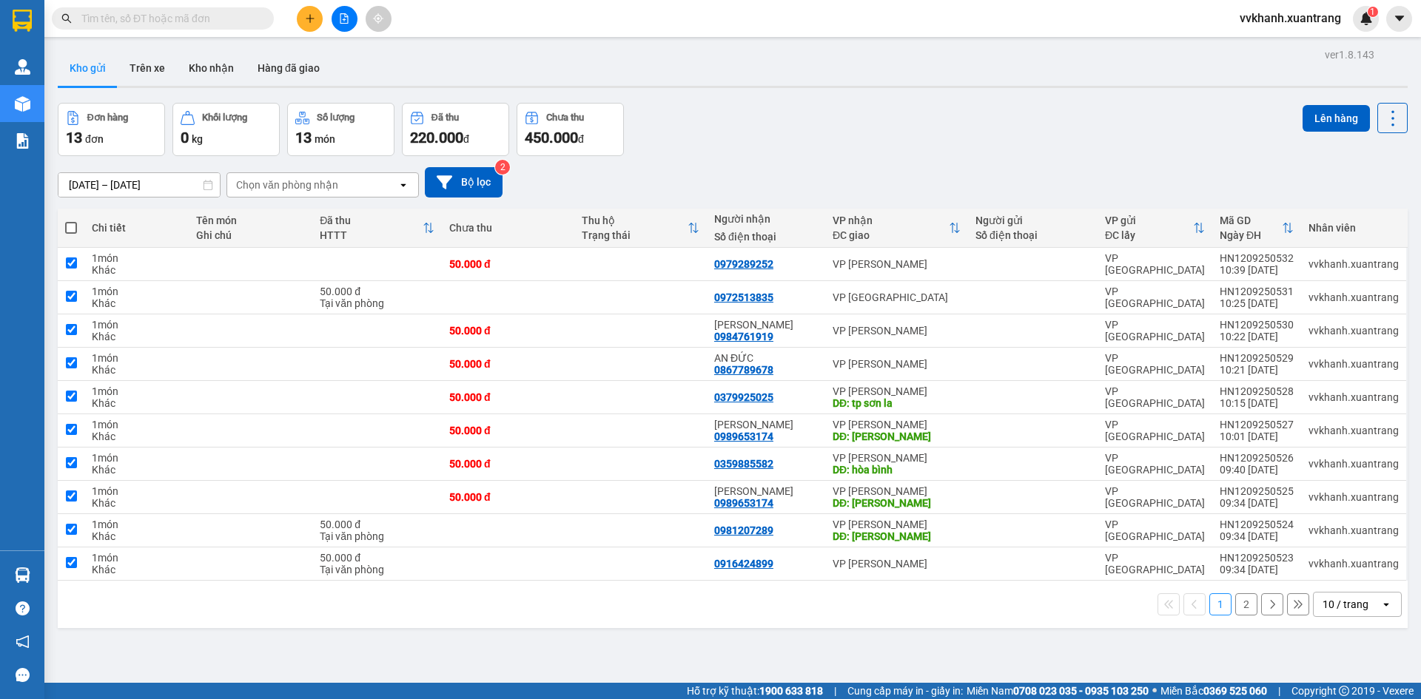
checkbox input "true"
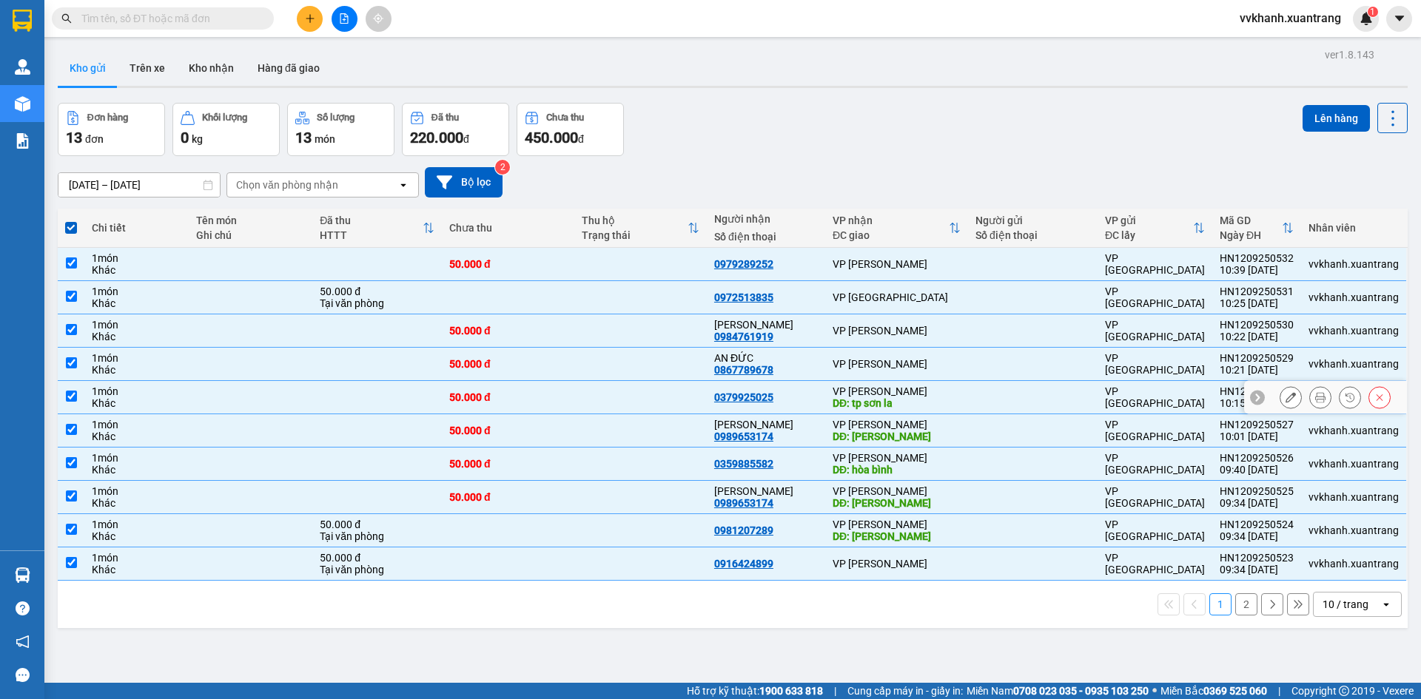
click at [71, 400] on input "checkbox" at bounding box center [71, 396] width 11 height 11
checkbox input "false"
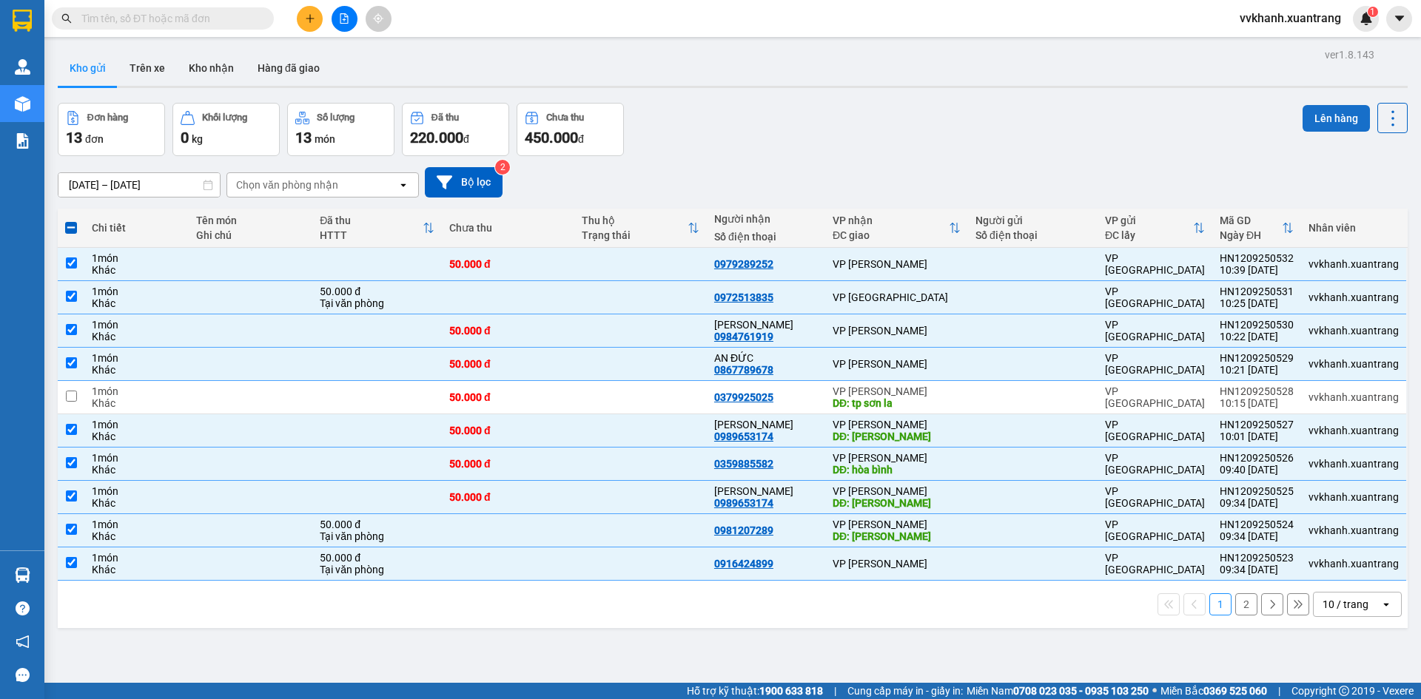
click at [1316, 124] on button "Lên hàng" at bounding box center [1336, 118] width 67 height 27
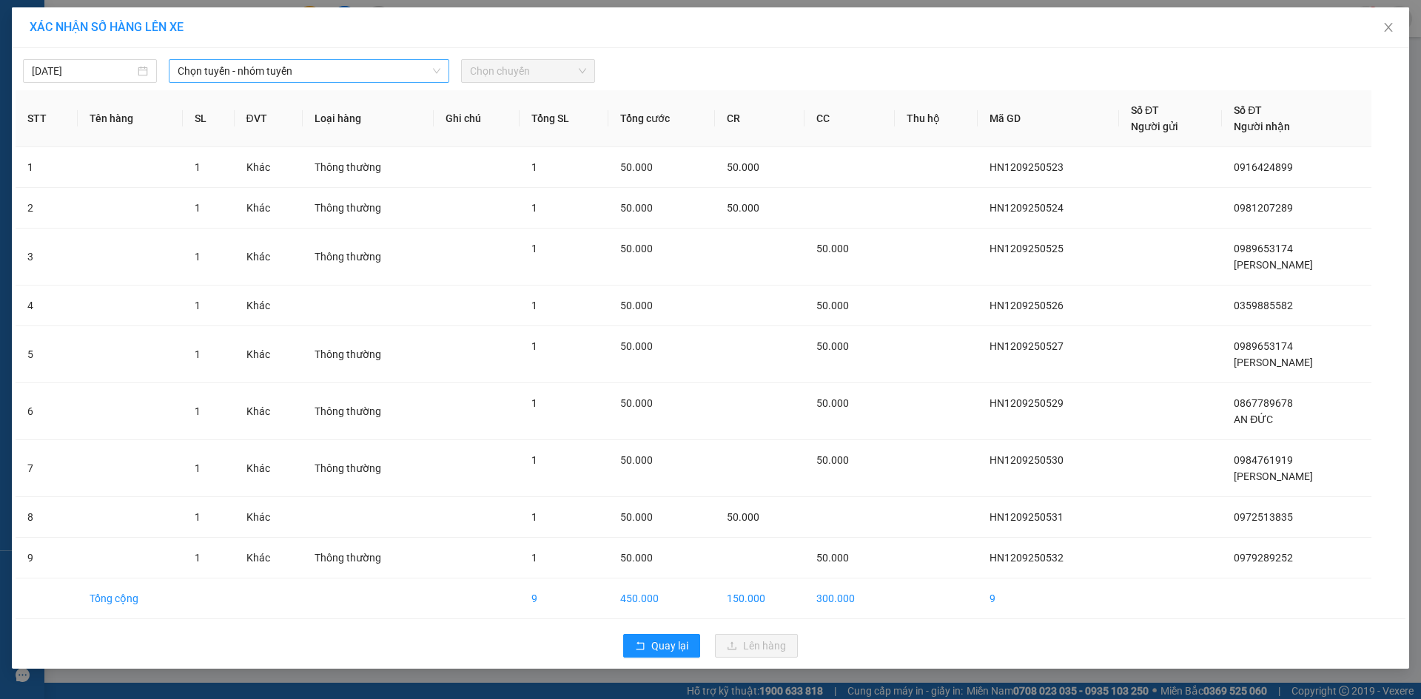
click at [282, 78] on span "Chọn tuyến - nhóm tuyến" at bounding box center [309, 71] width 263 height 22
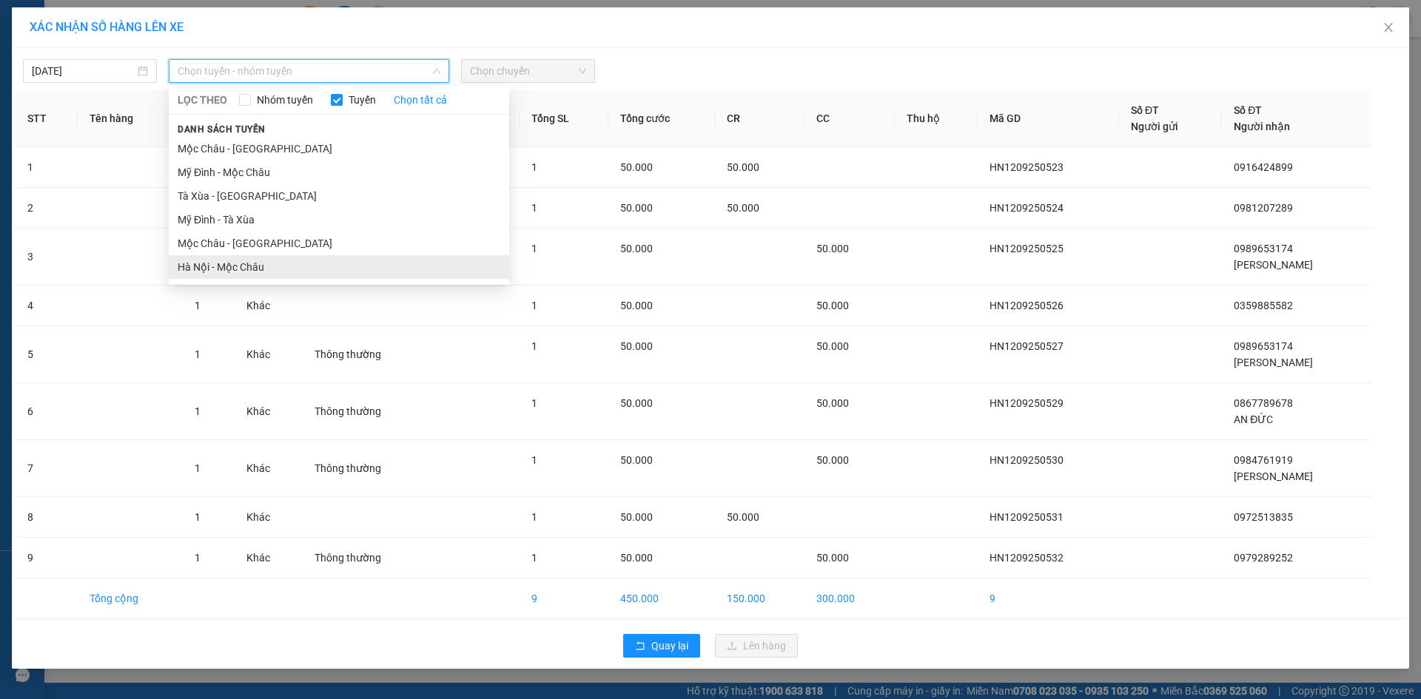
click at [280, 267] on li "Hà Nội - Mộc Châu" at bounding box center [339, 267] width 340 height 24
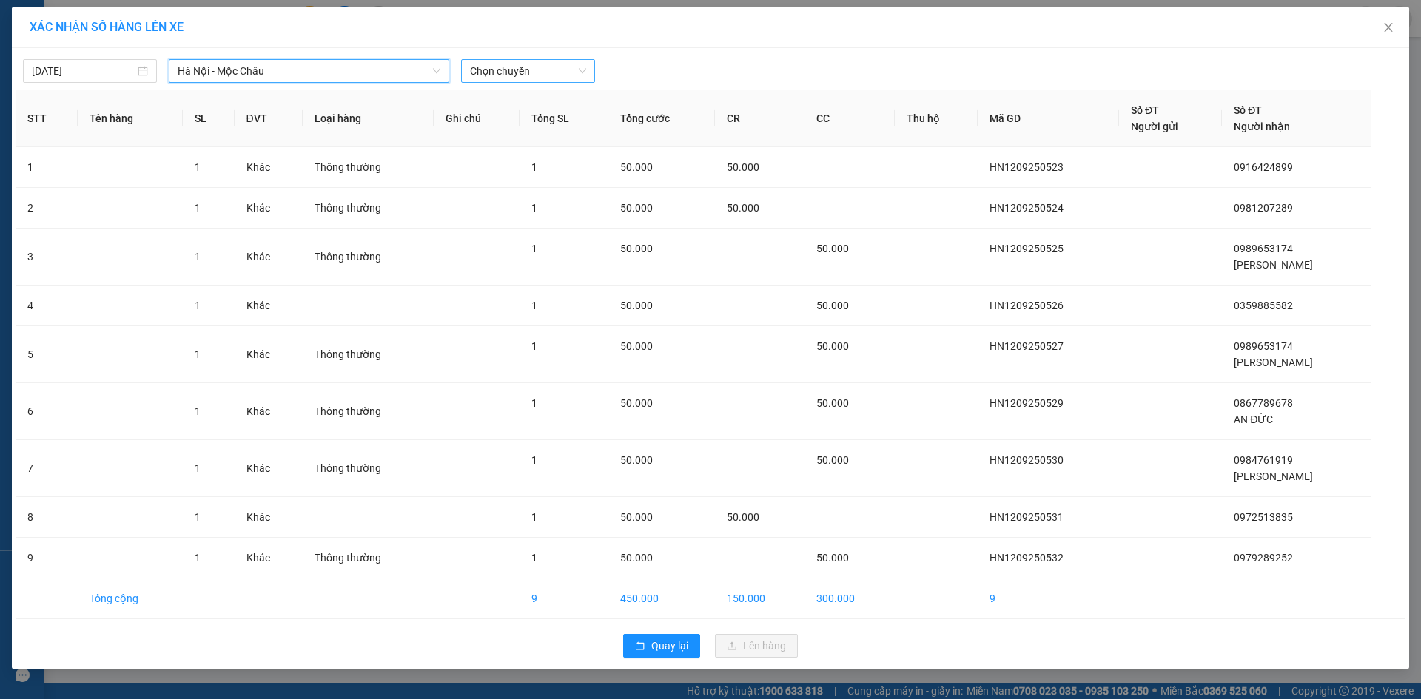
click at [504, 76] on span "Chọn chuyến" at bounding box center [528, 71] width 116 height 22
click at [515, 154] on div "11:15" at bounding box center [527, 151] width 115 height 16
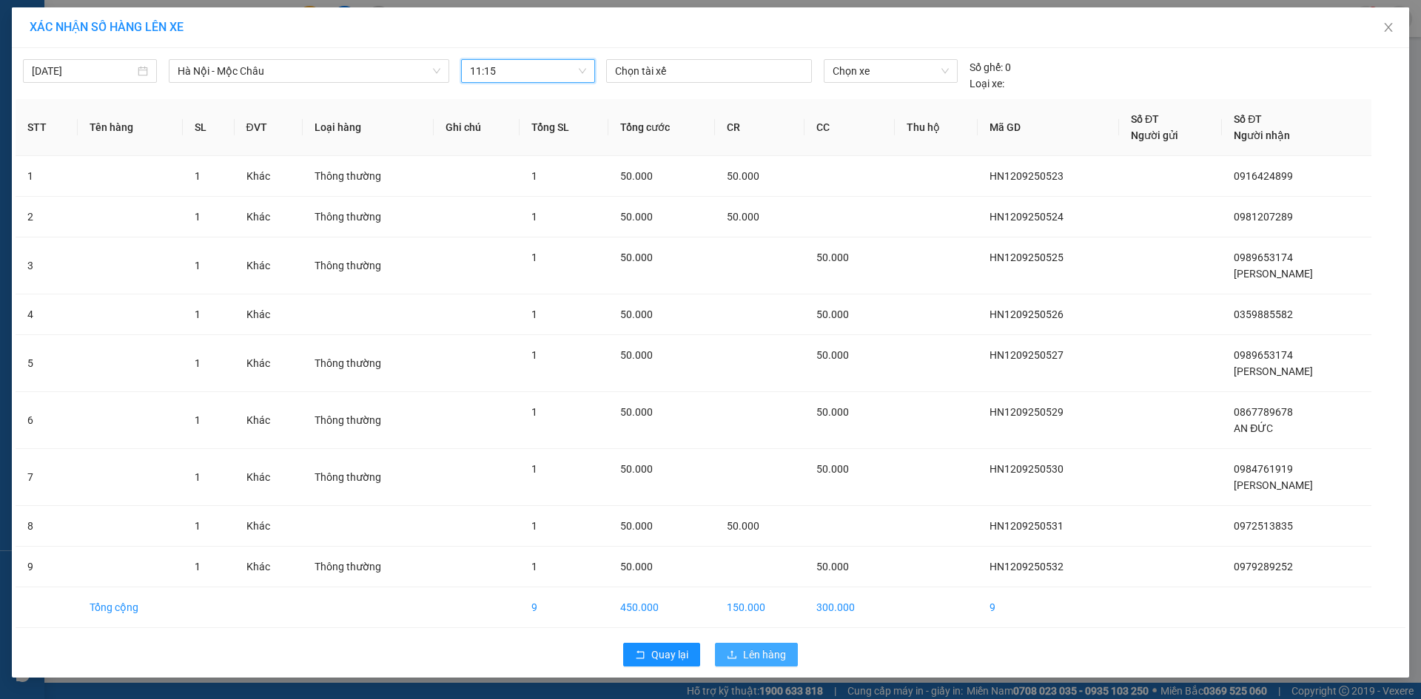
click at [773, 645] on button "Lên hàng" at bounding box center [756, 655] width 83 height 24
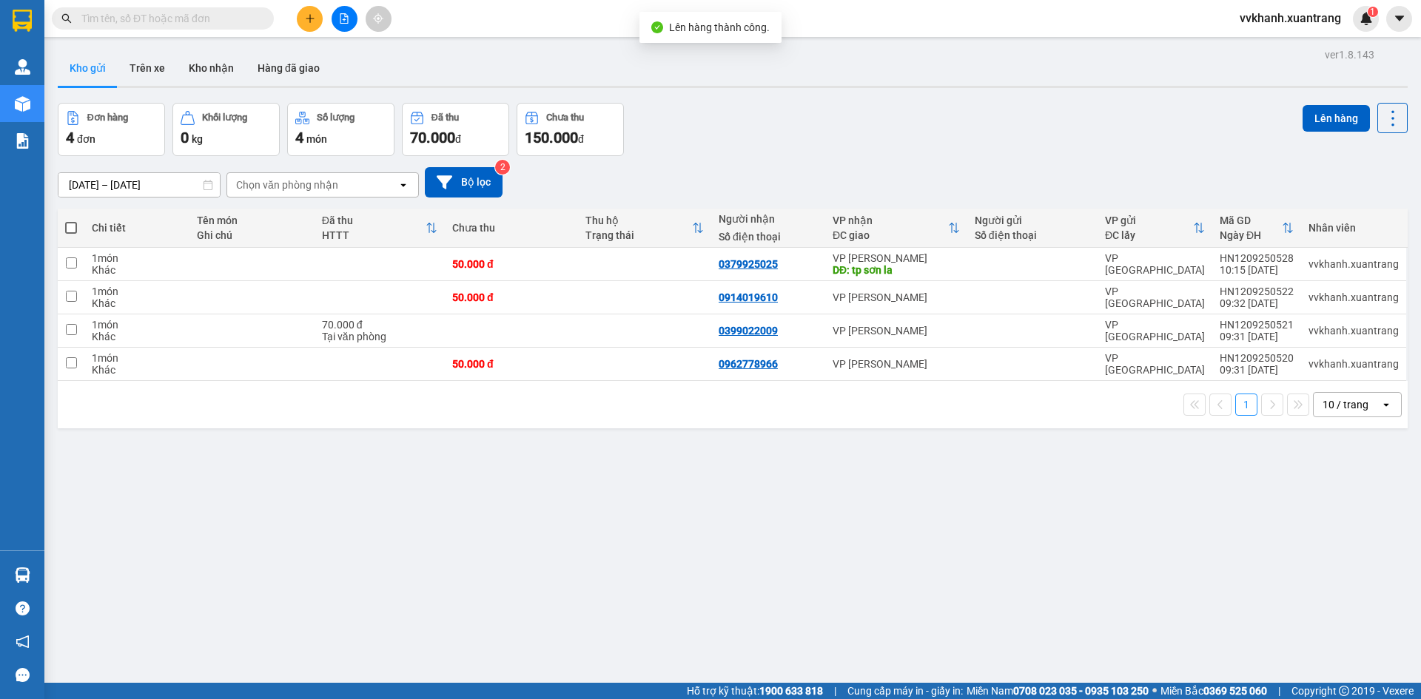
click at [76, 229] on span at bounding box center [71, 228] width 12 height 12
click at [71, 221] on input "checkbox" at bounding box center [71, 221] width 0 height 0
checkbox input "true"
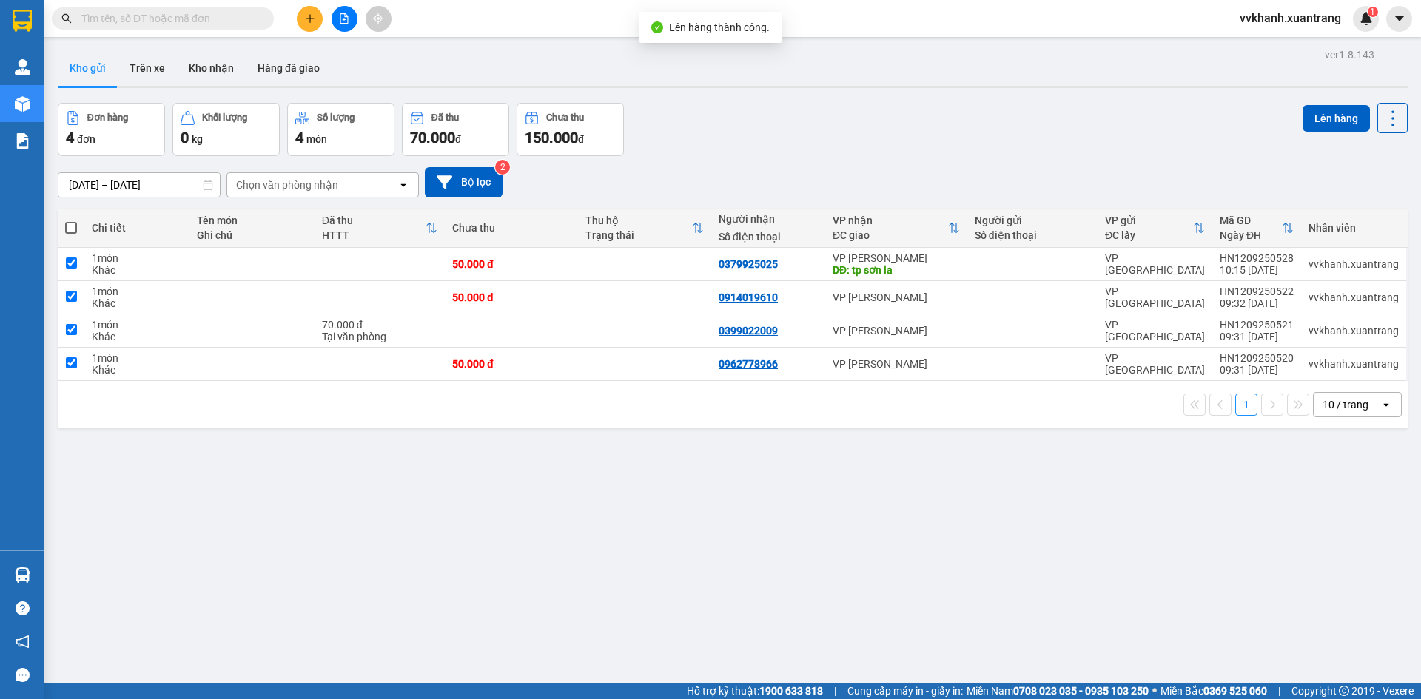
checkbox input "true"
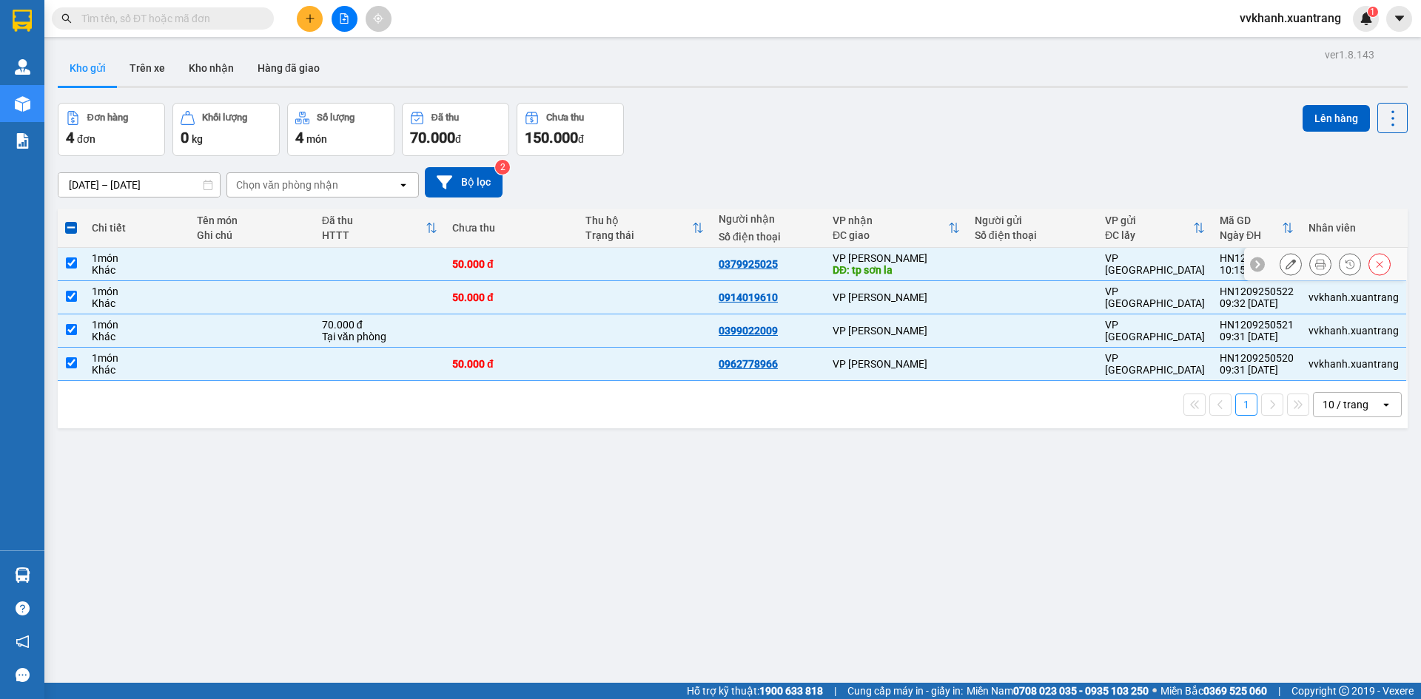
click at [70, 263] on input "checkbox" at bounding box center [71, 263] width 11 height 11
checkbox input "false"
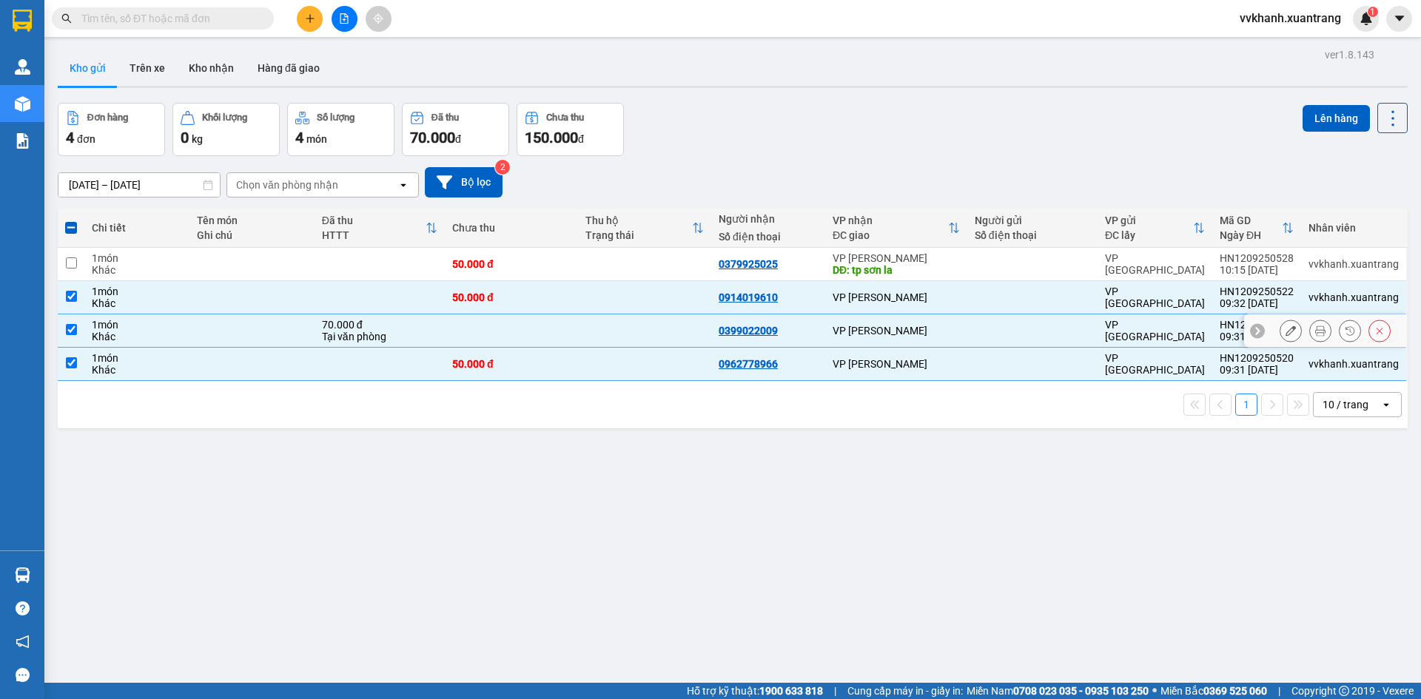
drag, startPoint x: 70, startPoint y: 335, endPoint x: 76, endPoint y: 329, distance: 9.4
click at [70, 335] on td at bounding box center [71, 331] width 27 height 33
checkbox input "false"
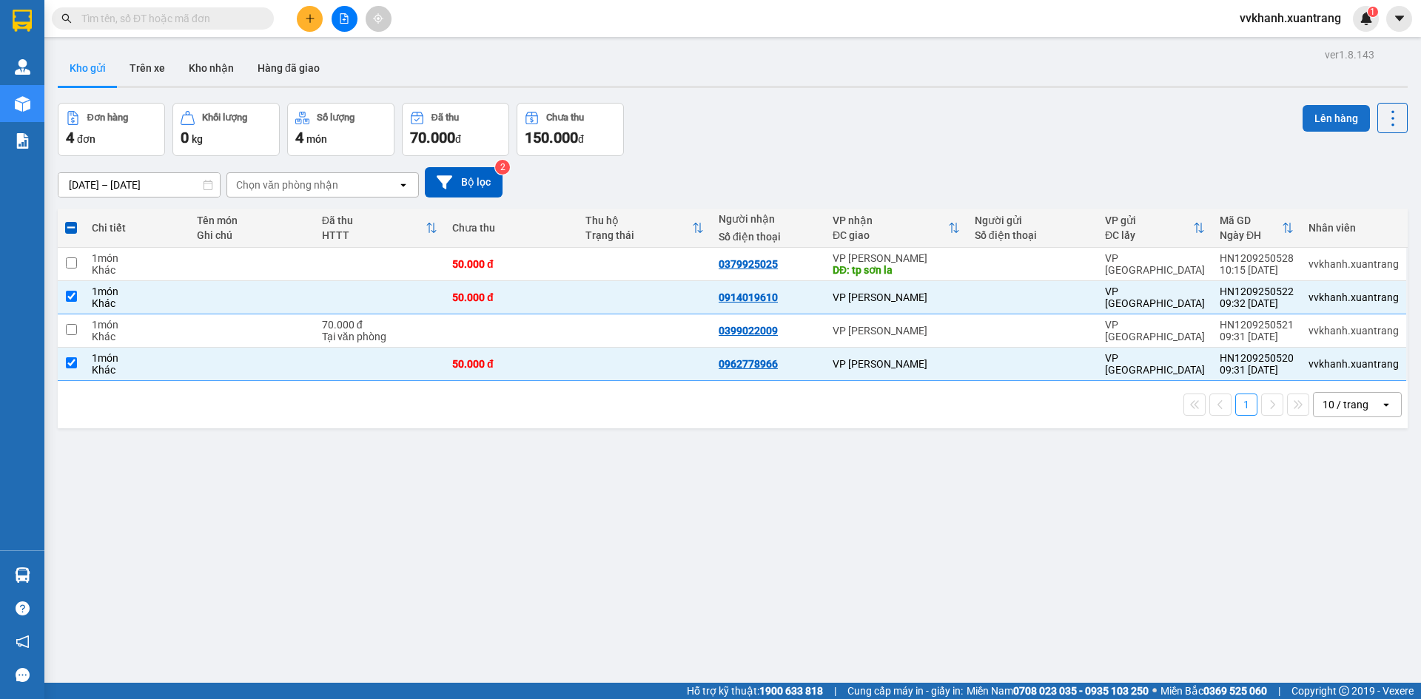
click at [1327, 130] on button "Lên hàng" at bounding box center [1336, 118] width 67 height 27
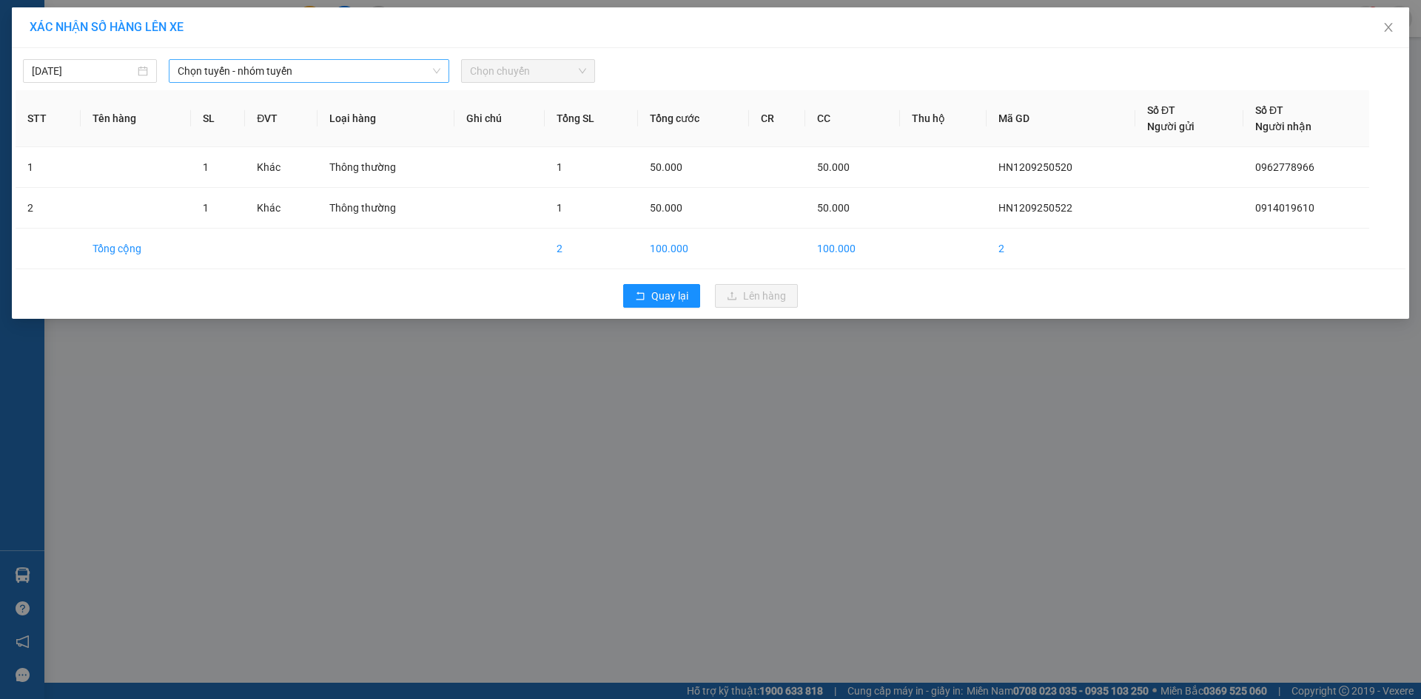
click at [306, 75] on span "Chọn tuyến - nhóm tuyến" at bounding box center [309, 71] width 263 height 22
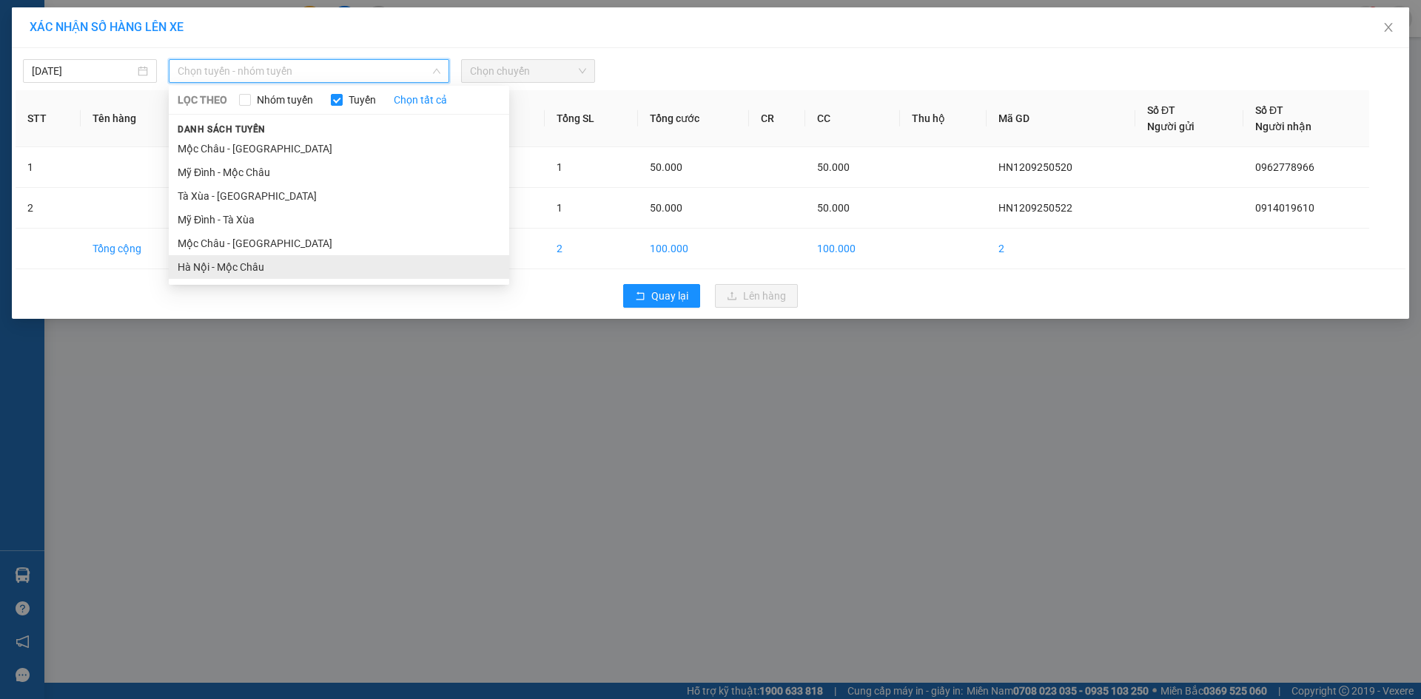
click at [263, 263] on li "Hà Nội - Mộc Châu" at bounding box center [339, 267] width 340 height 24
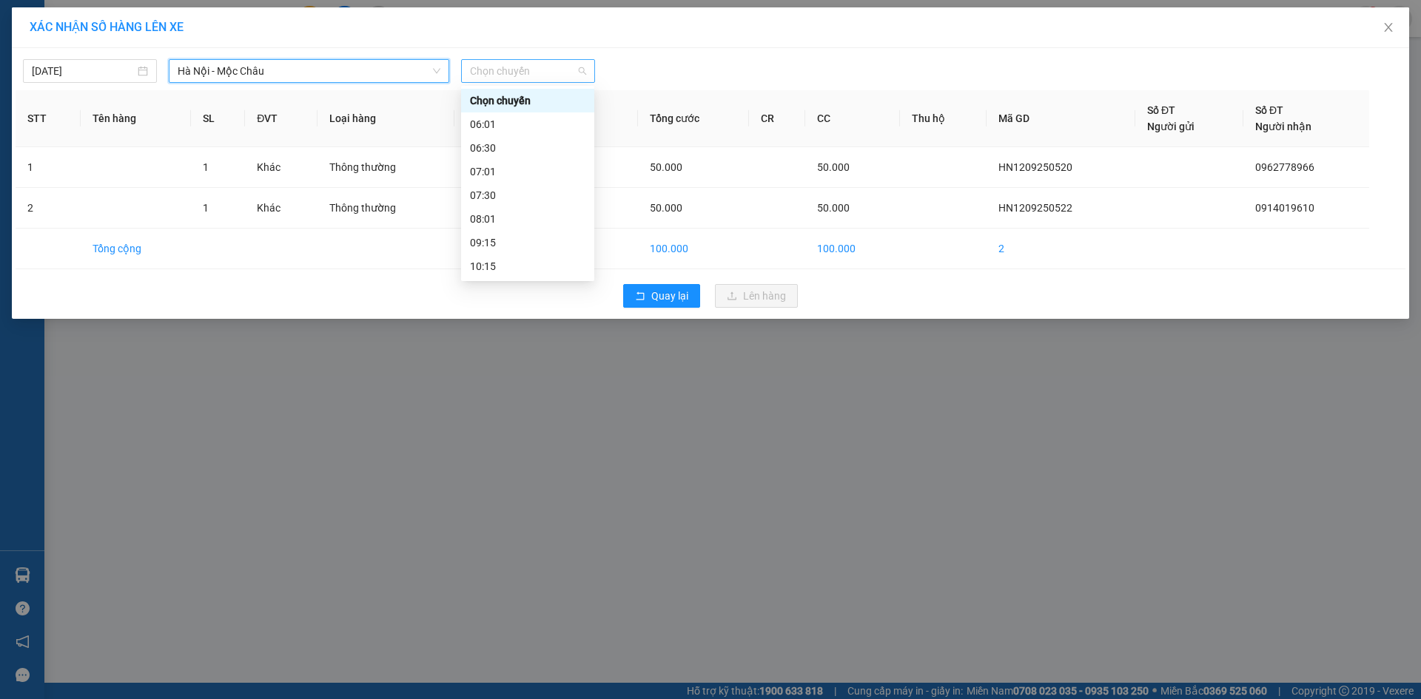
click at [528, 69] on span "Chọn chuyến" at bounding box center [528, 71] width 116 height 22
click at [500, 151] on div "11:15" at bounding box center [527, 151] width 115 height 16
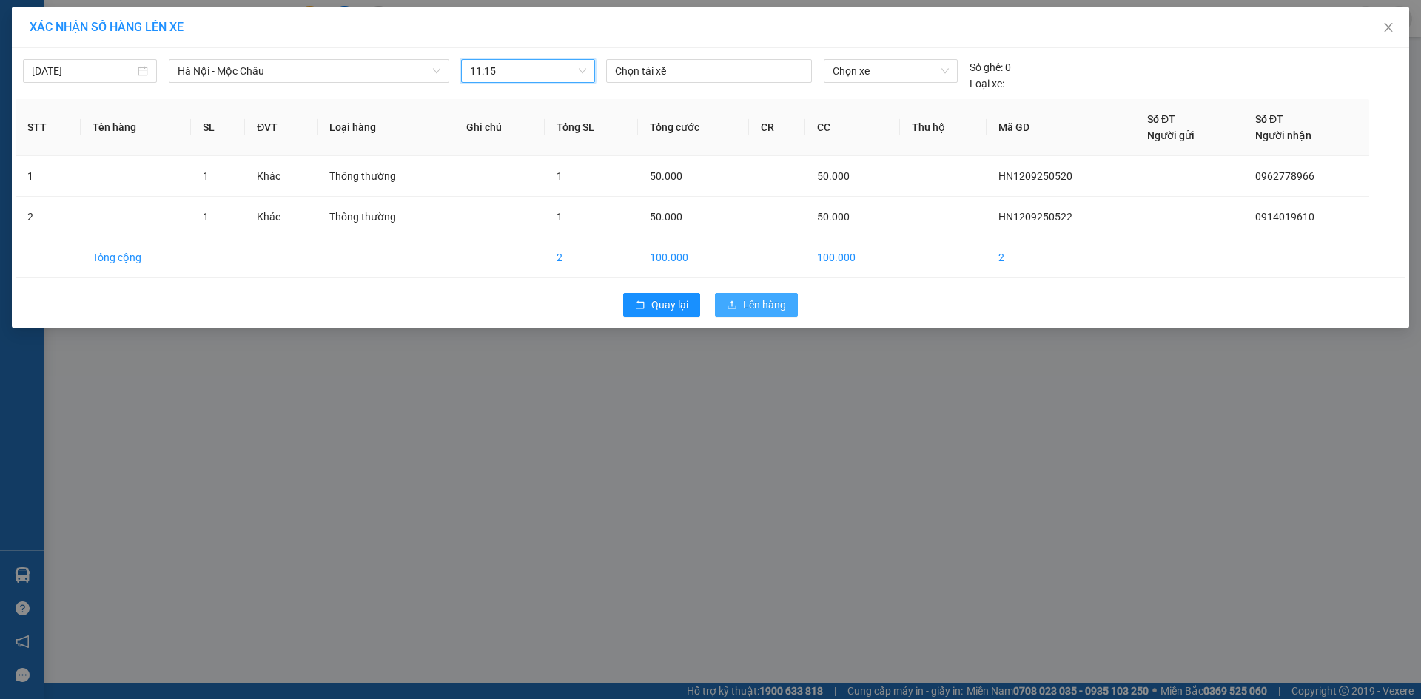
click at [772, 300] on span "Lên hàng" at bounding box center [764, 305] width 43 height 16
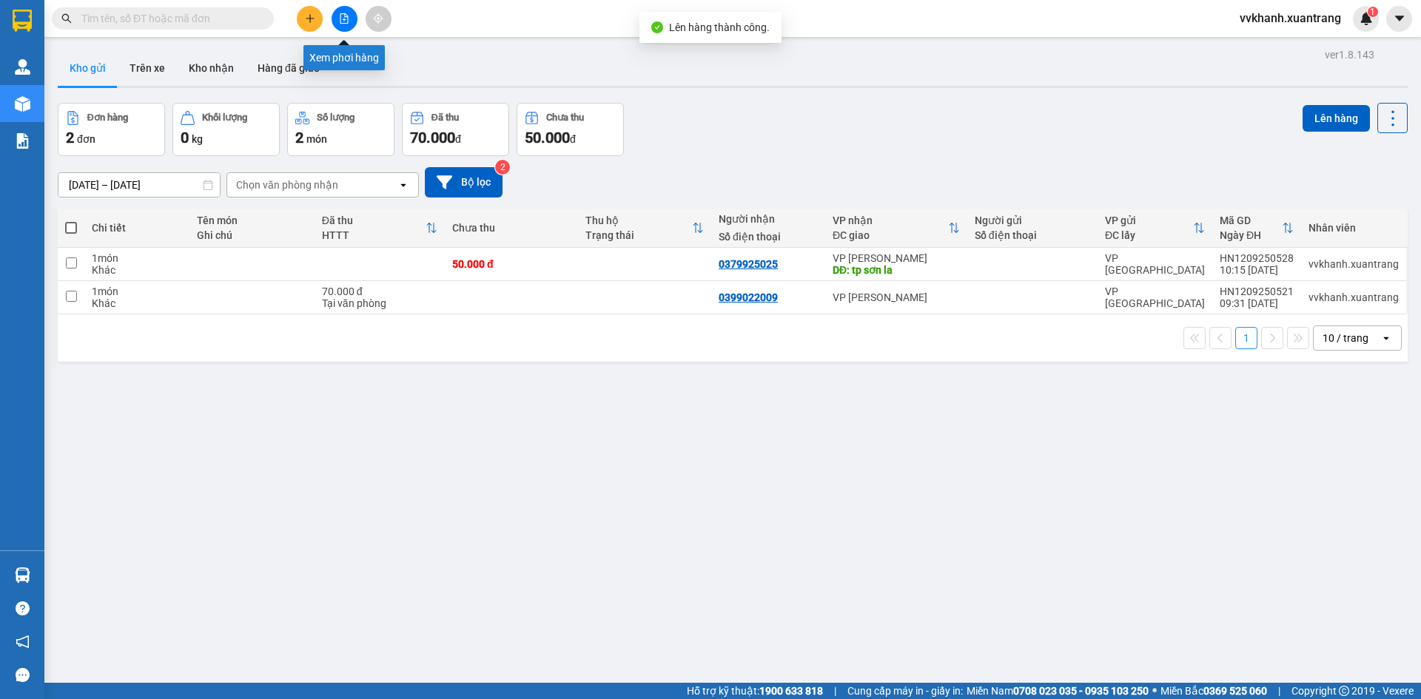
click at [349, 23] on icon "file-add" at bounding box center [344, 18] width 10 height 10
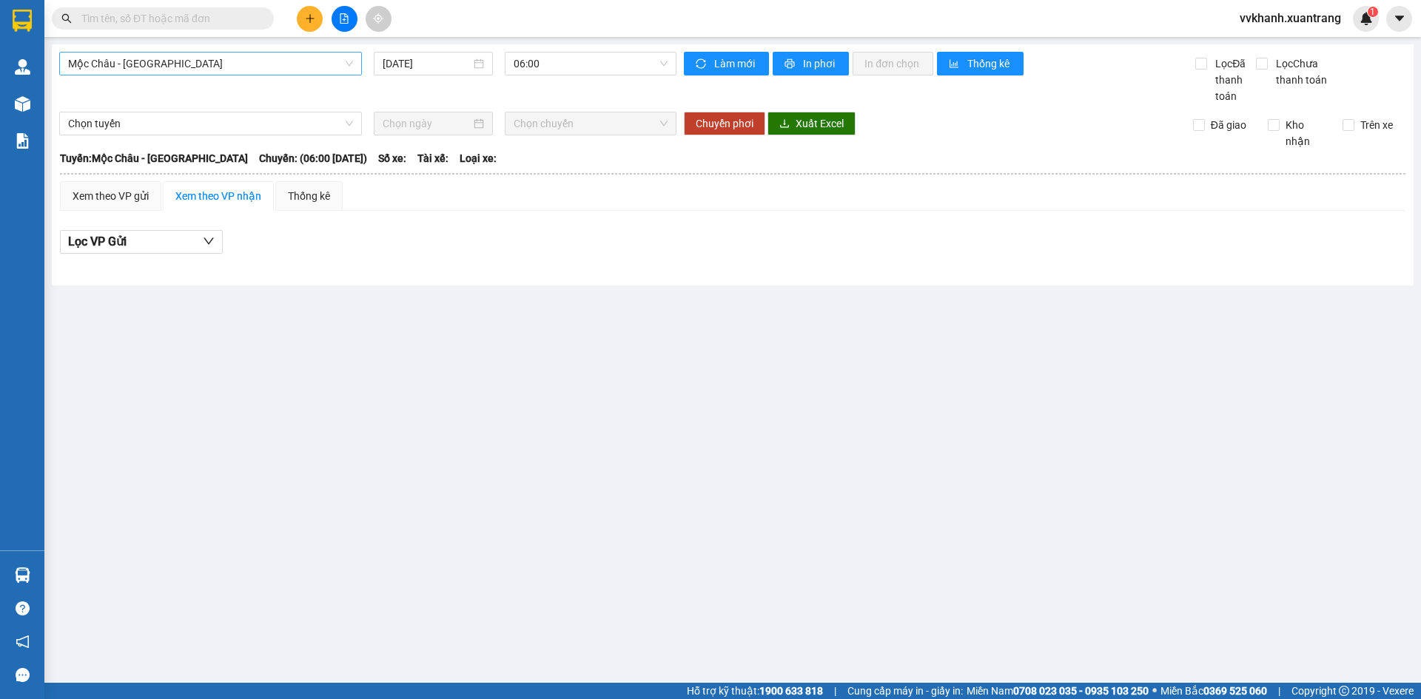
click at [229, 72] on span "Mộc Châu - Mỹ Đình" at bounding box center [210, 64] width 285 height 22
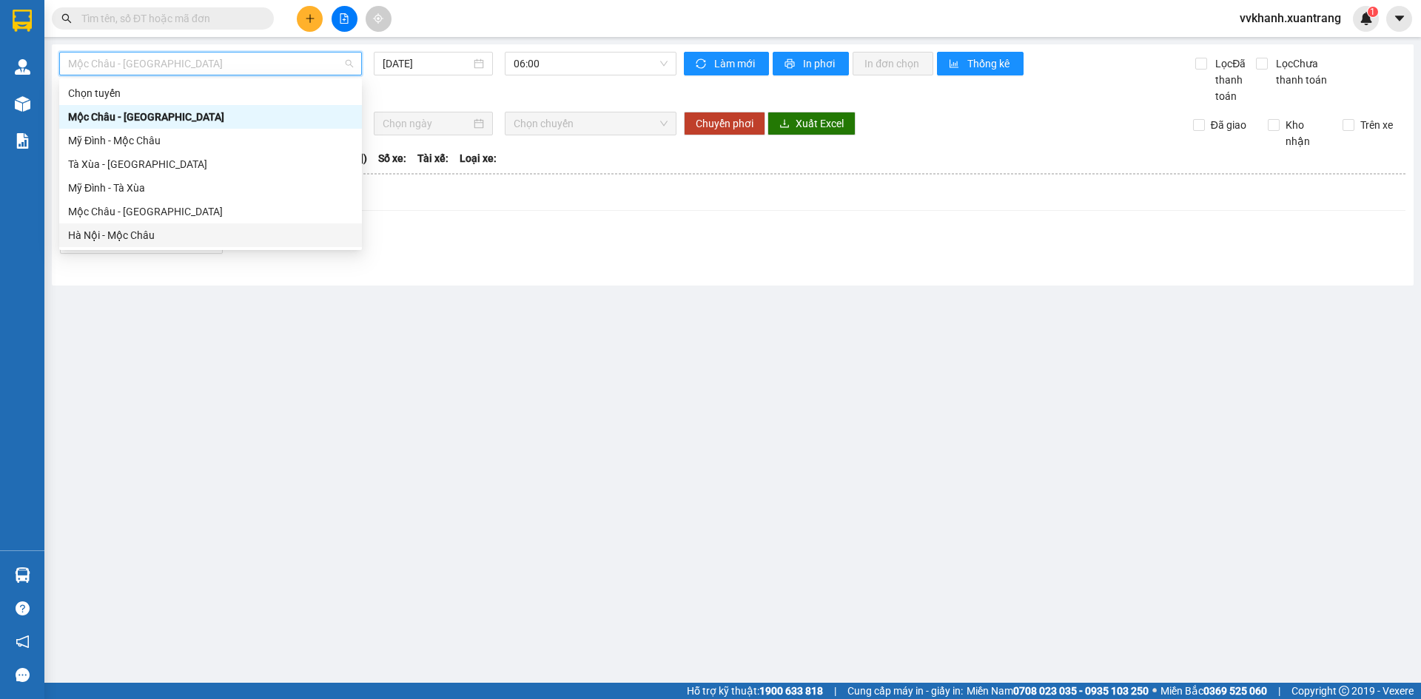
click at [181, 224] on div "Hà Nội - Mộc Châu" at bounding box center [210, 236] width 303 height 24
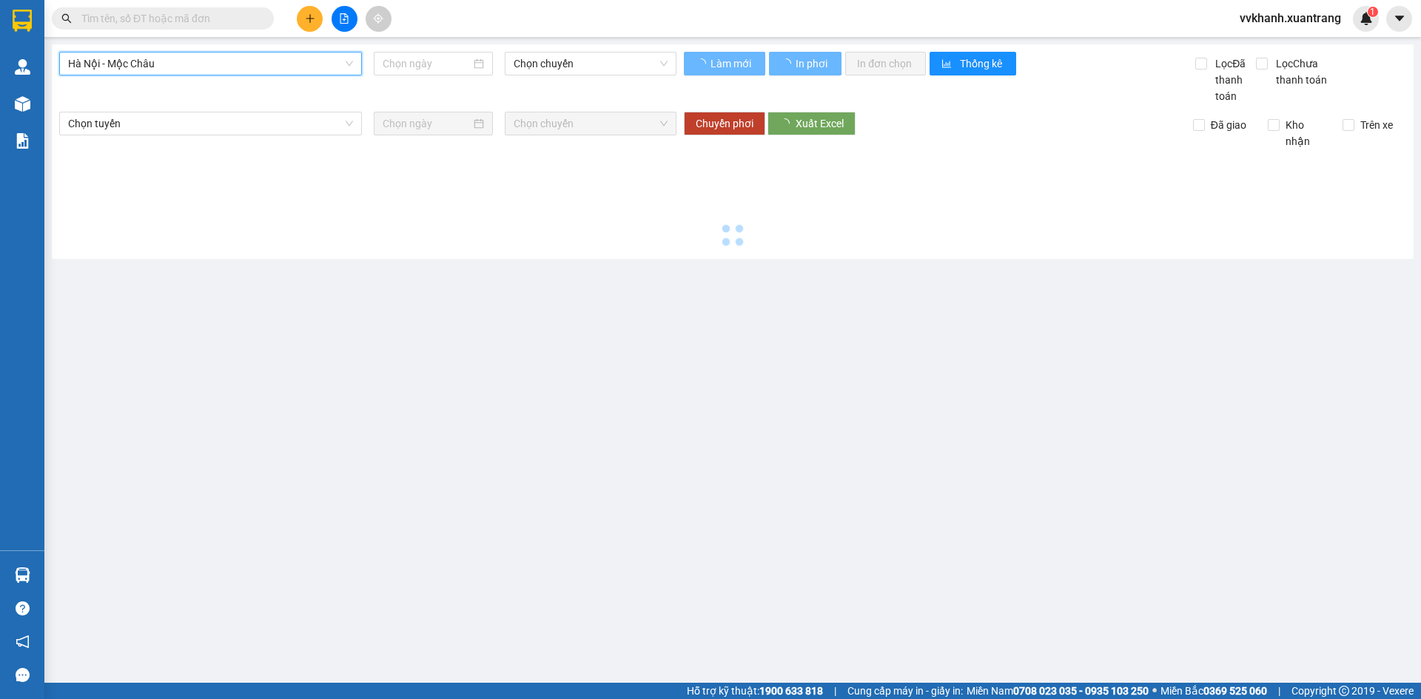
type input "12/09/2025"
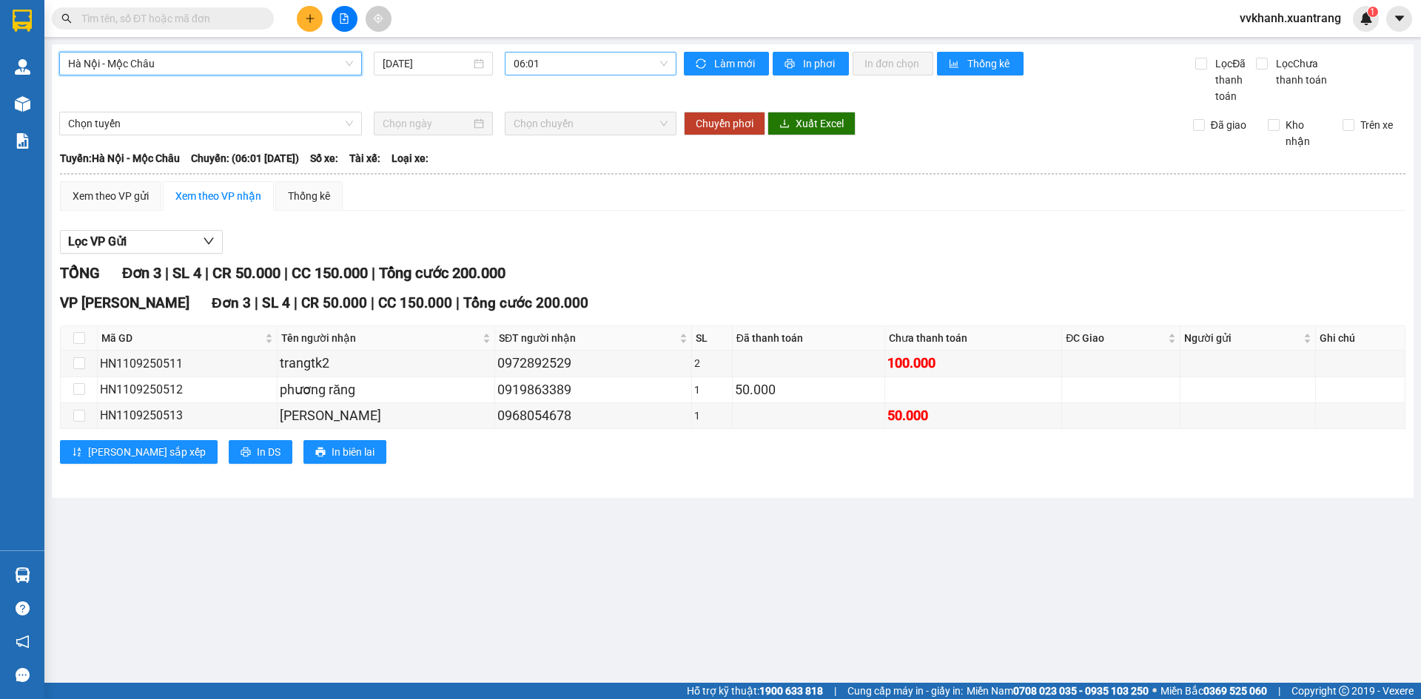
click at [554, 62] on span "06:01" at bounding box center [591, 64] width 154 height 22
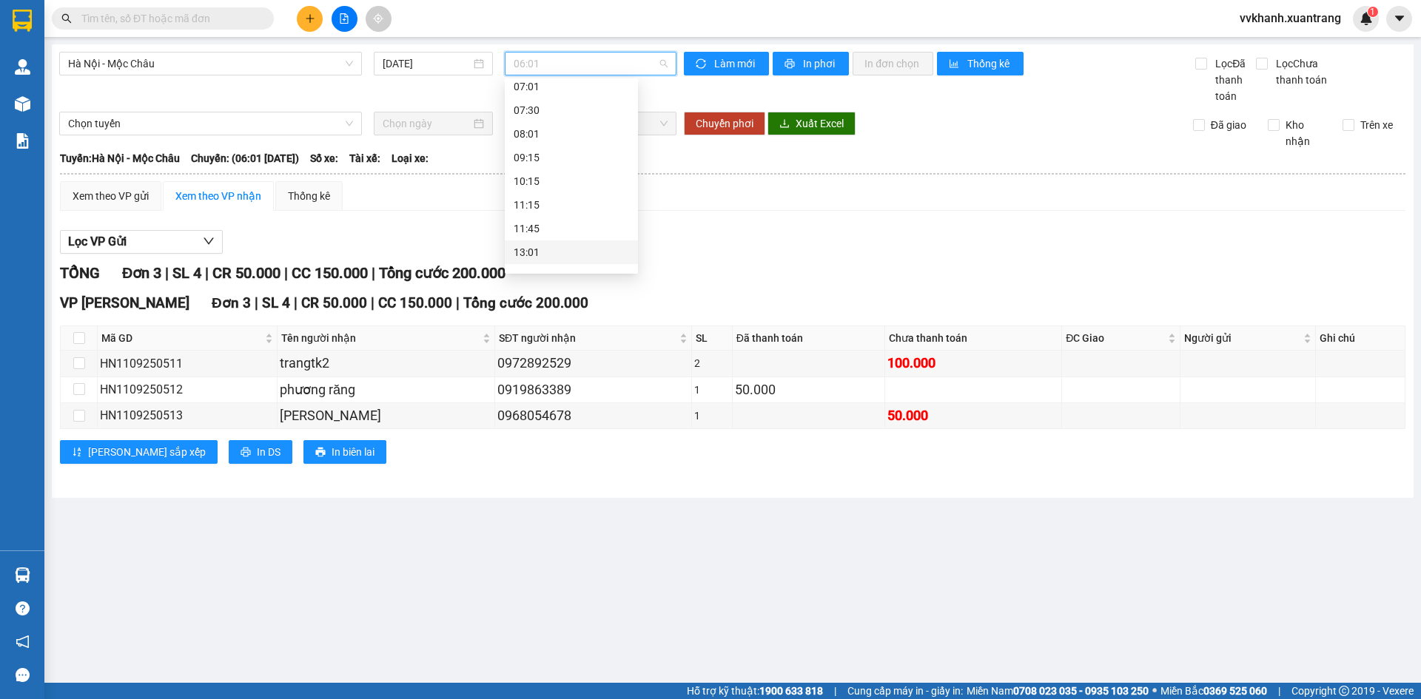
scroll to position [65, 0]
click at [540, 213] on div "11:15" at bounding box center [571, 217] width 115 height 16
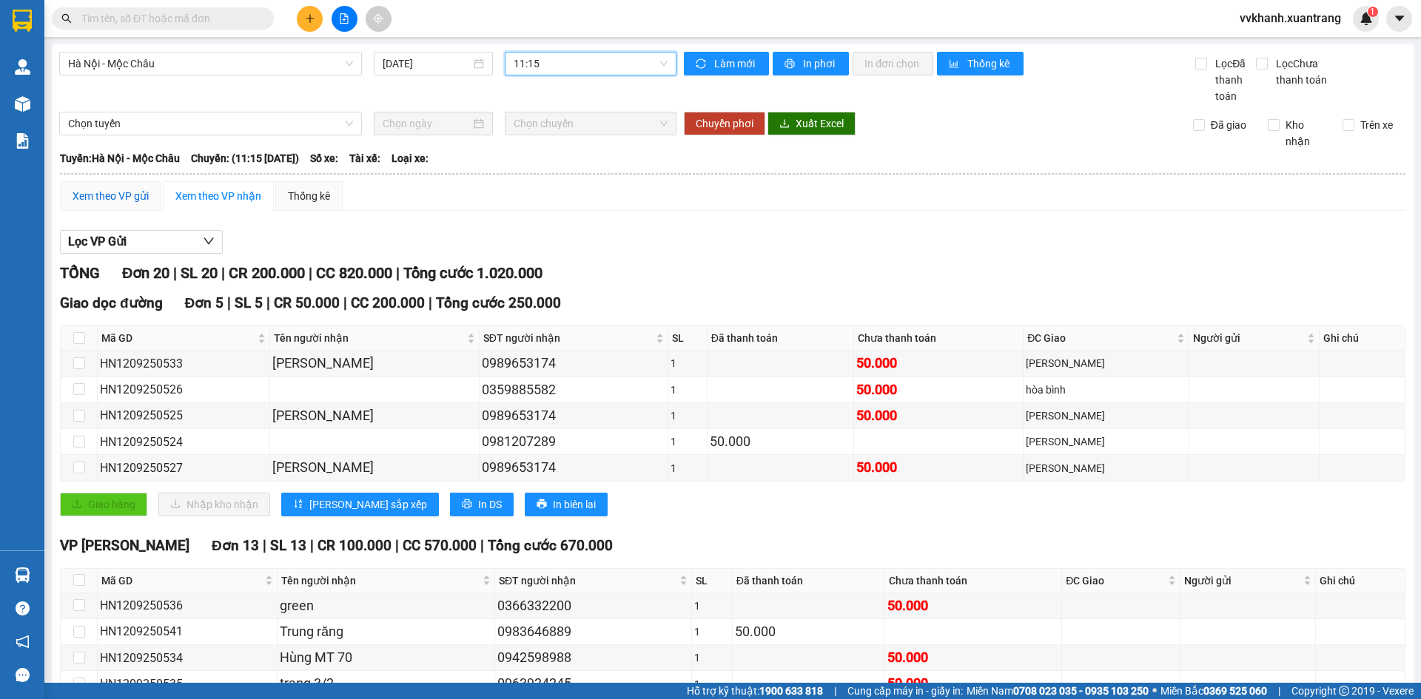
click at [115, 198] on div "Xem theo VP gửi" at bounding box center [111, 196] width 76 height 16
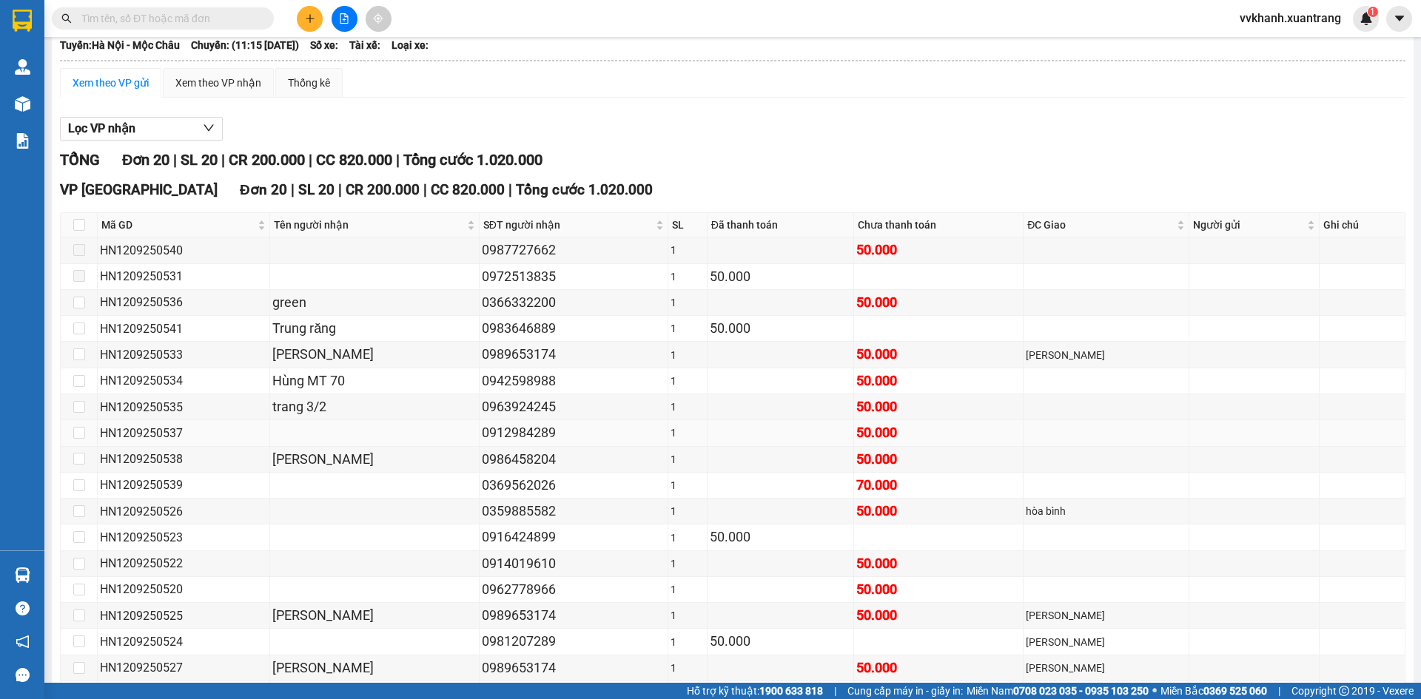
scroll to position [266, 0]
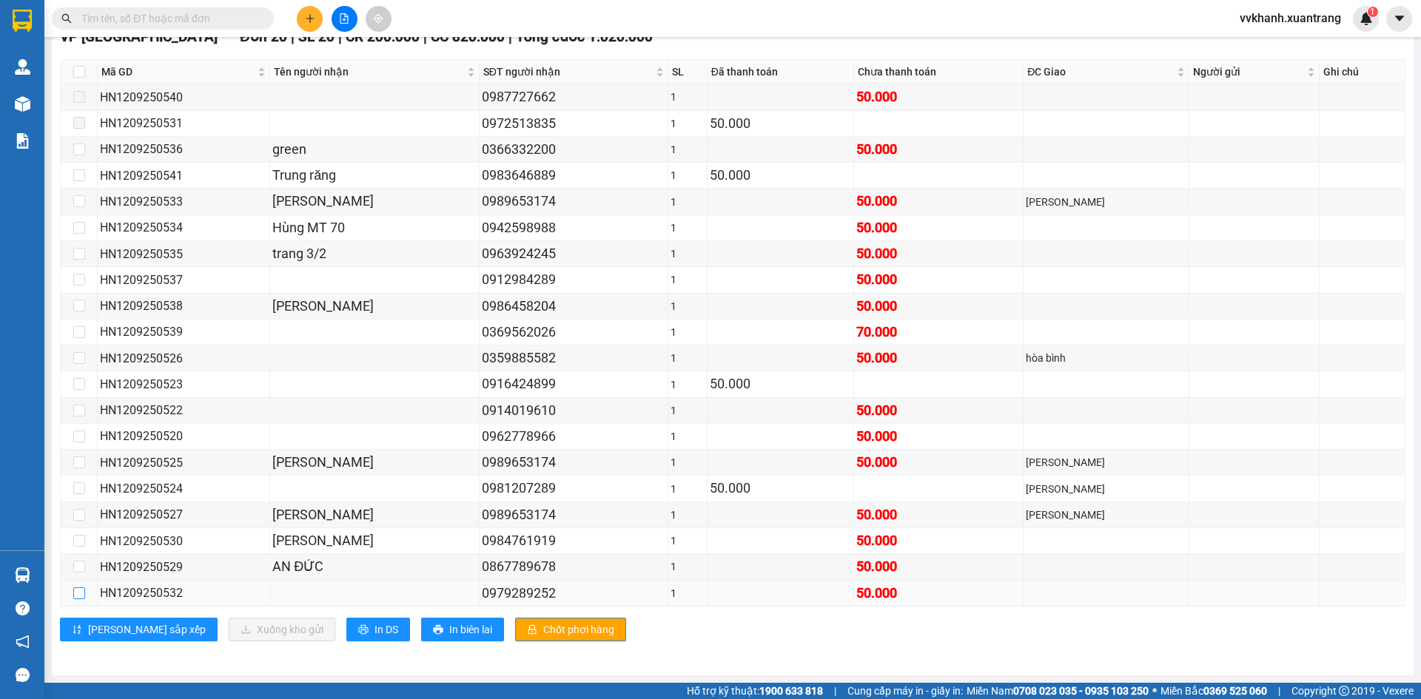
click at [77, 599] on input "checkbox" at bounding box center [79, 594] width 12 height 12
checkbox input "true"
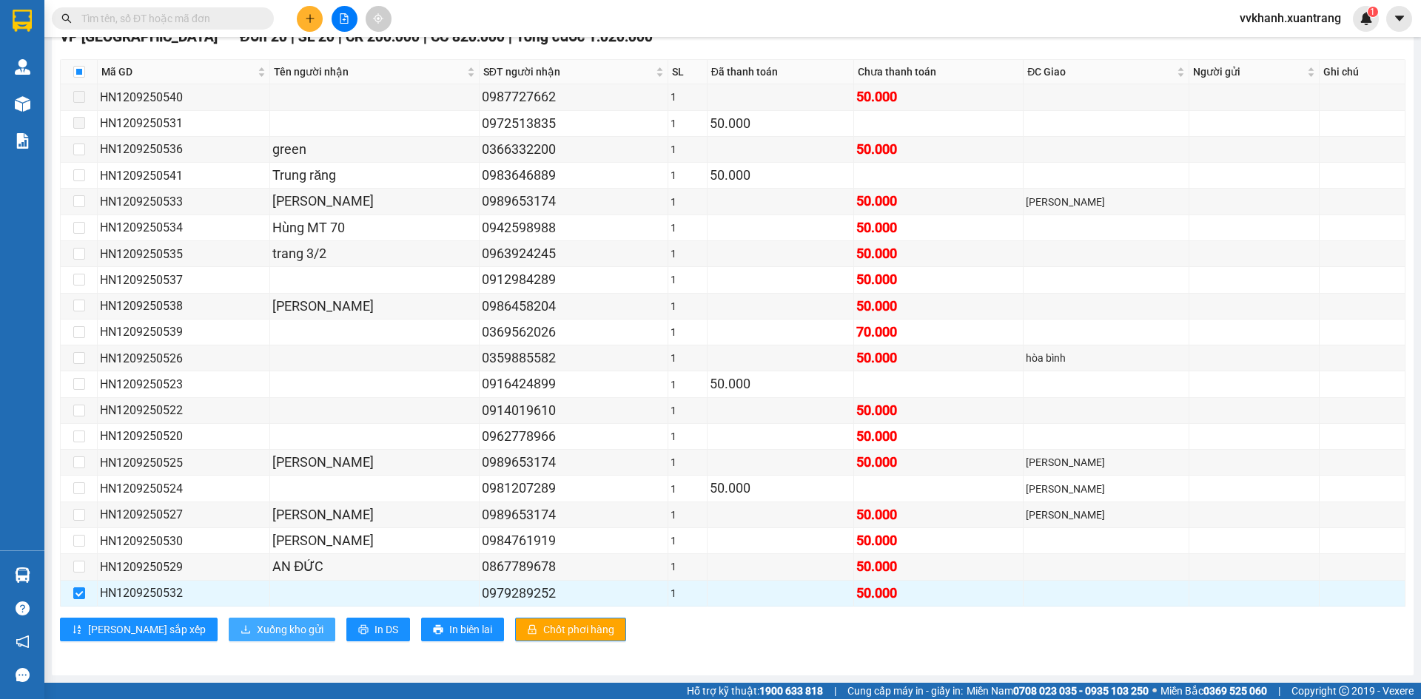
click at [257, 629] on span "Xuống kho gửi" at bounding box center [290, 630] width 67 height 16
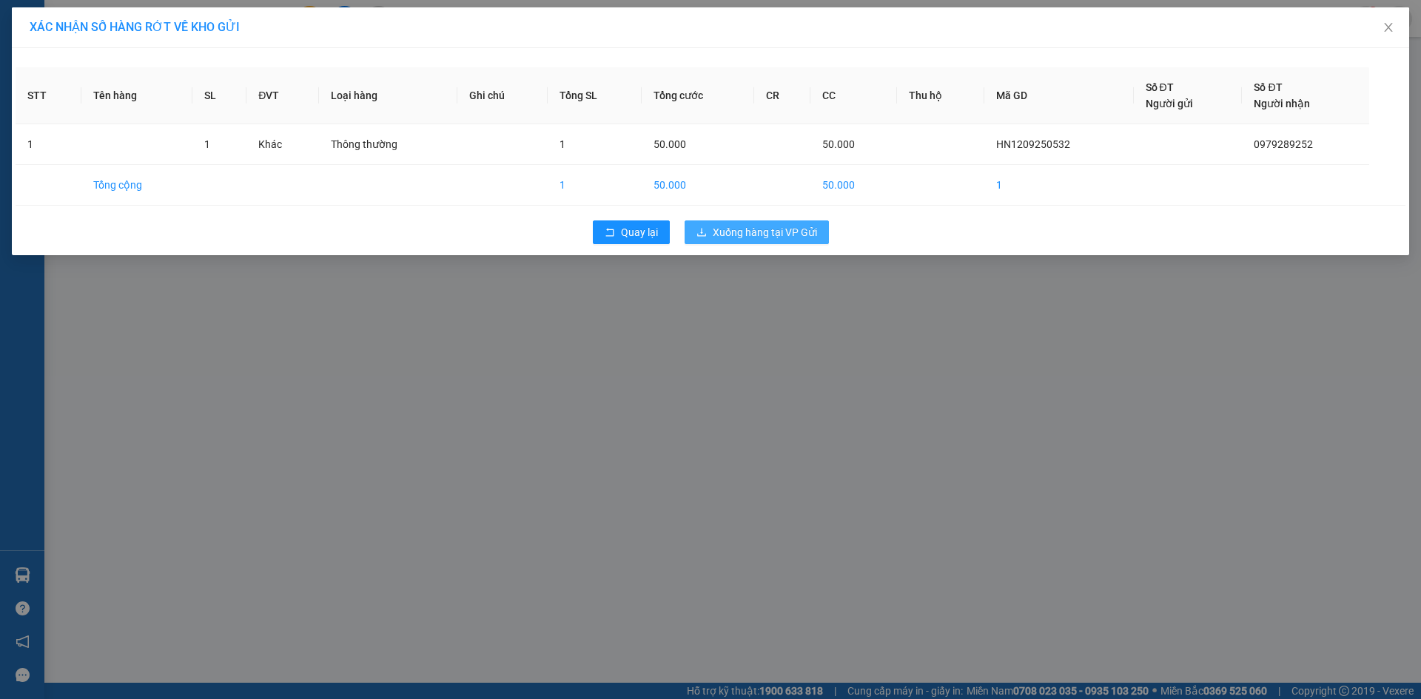
click at [800, 234] on span "Xuống hàng tại VP Gửi" at bounding box center [765, 232] width 104 height 16
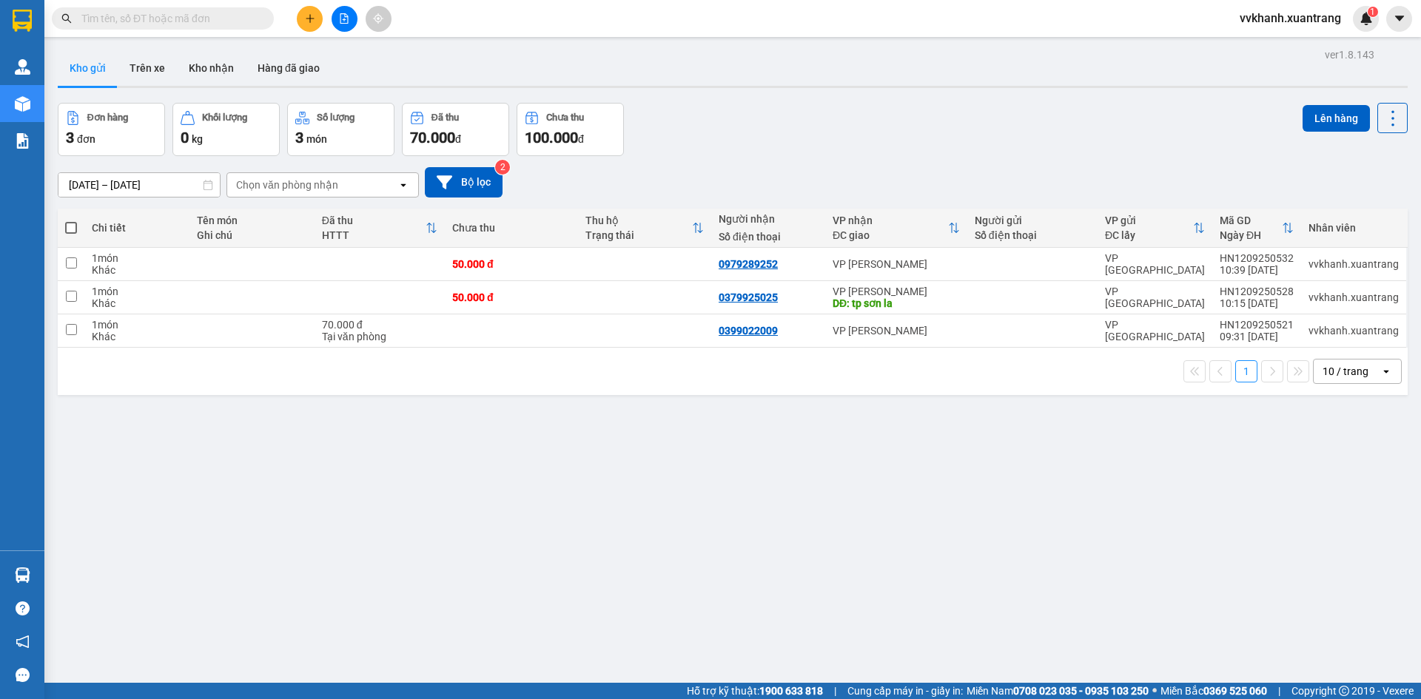
click at [343, 29] on button at bounding box center [345, 19] width 26 height 26
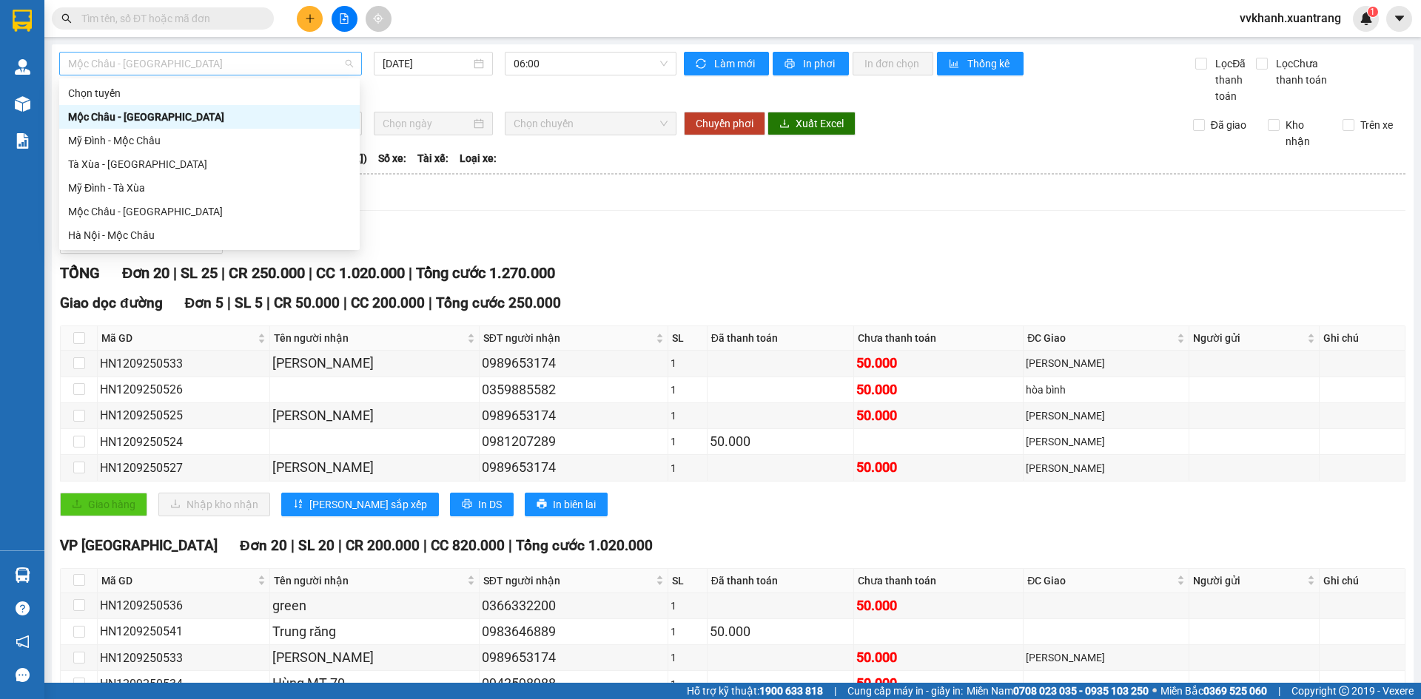
click at [186, 61] on span "Mộc Châu - Mỹ Đình" at bounding box center [210, 64] width 285 height 22
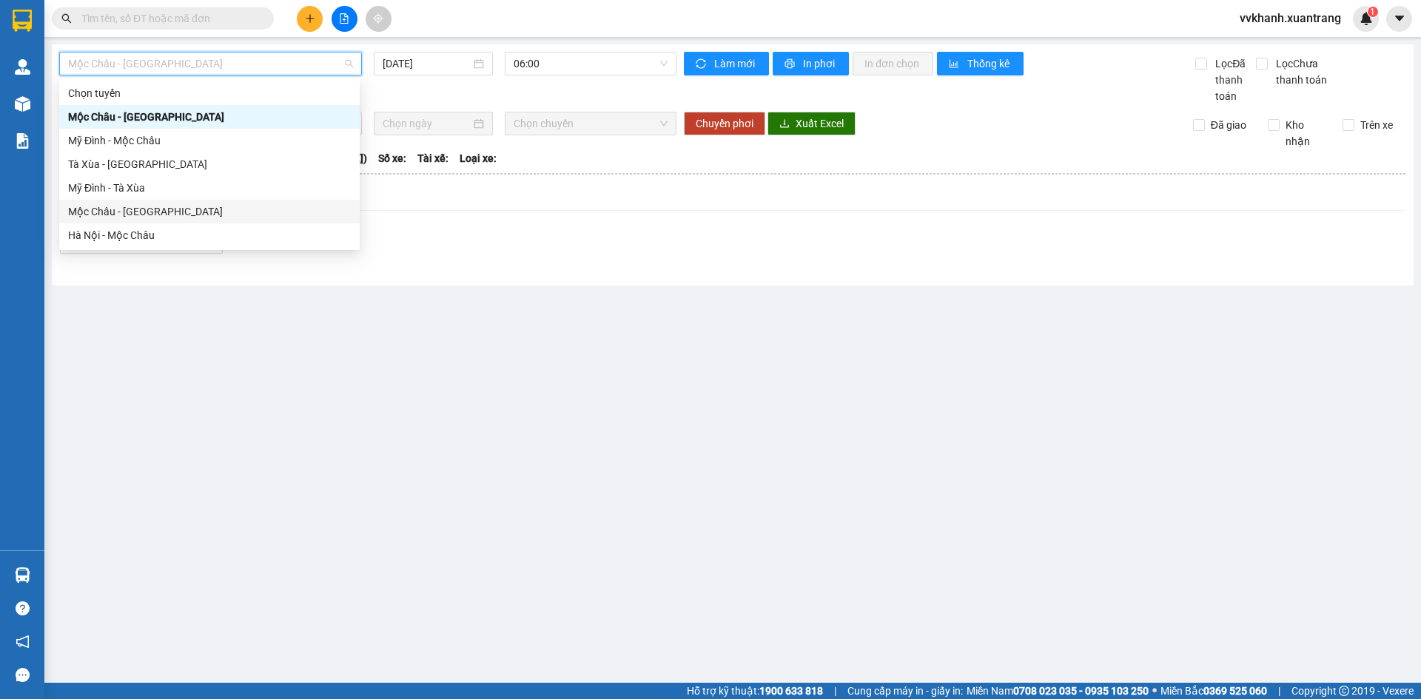
click at [150, 209] on div "Mộc Châu - Hà Nội" at bounding box center [209, 212] width 283 height 16
type input "12/09/2025"
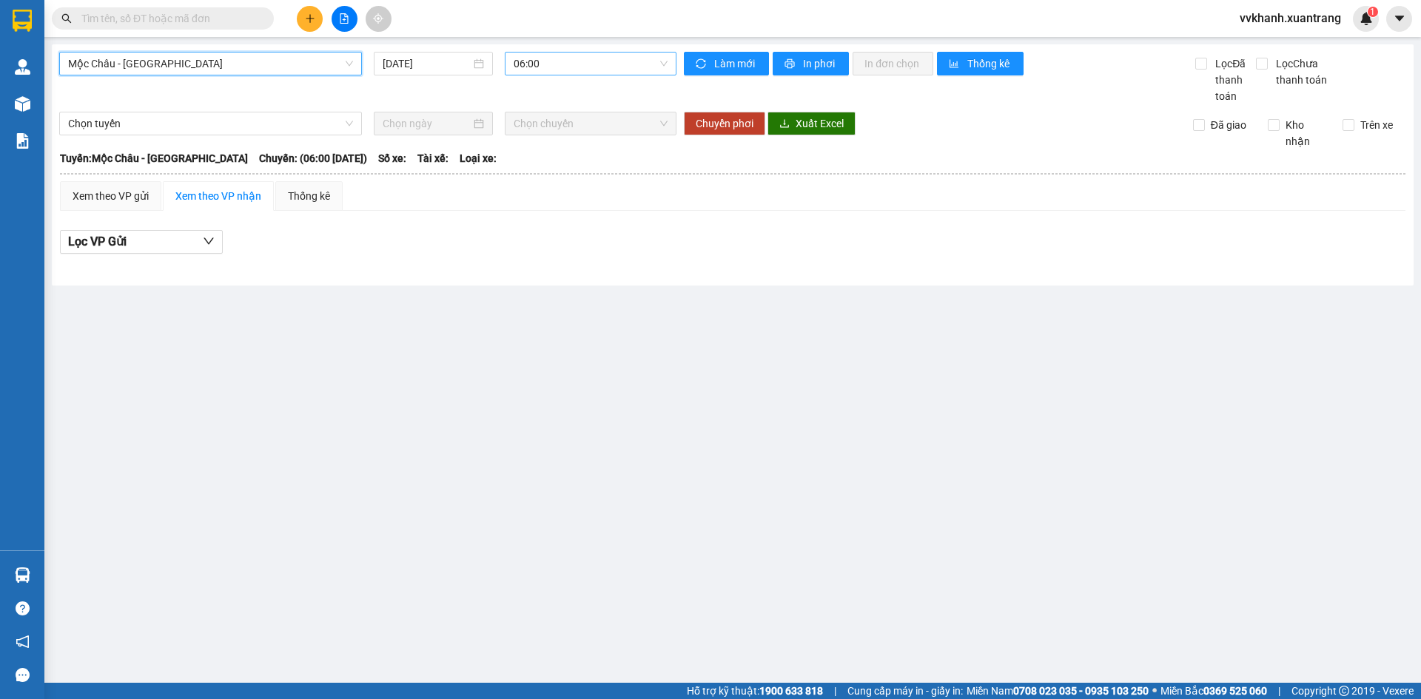
click at [577, 53] on span "06:00" at bounding box center [591, 64] width 154 height 22
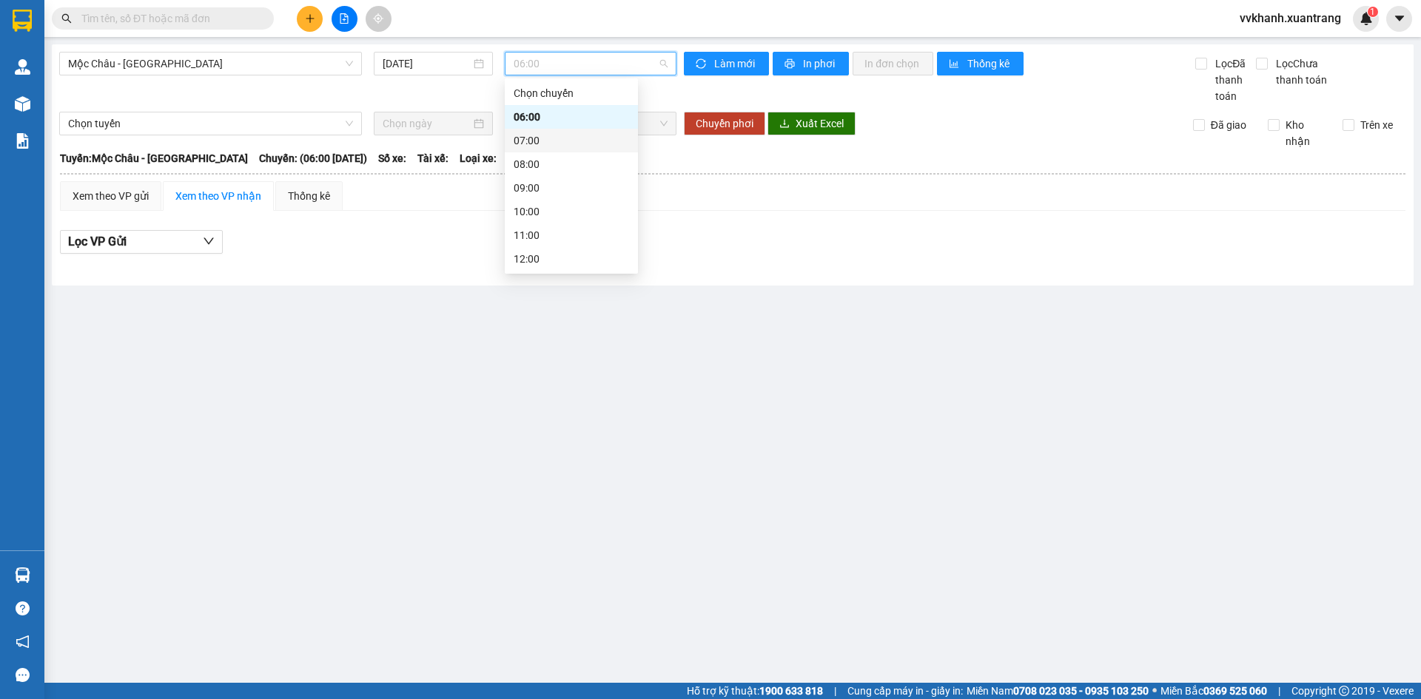
click at [563, 145] on div "07:00" at bounding box center [571, 140] width 115 height 16
click at [556, 61] on span "07:00" at bounding box center [591, 64] width 154 height 22
click at [548, 161] on div "08:00" at bounding box center [571, 164] width 115 height 16
click at [551, 58] on span "08:00" at bounding box center [591, 64] width 154 height 22
click at [548, 107] on div "06:00" at bounding box center [571, 117] width 133 height 24
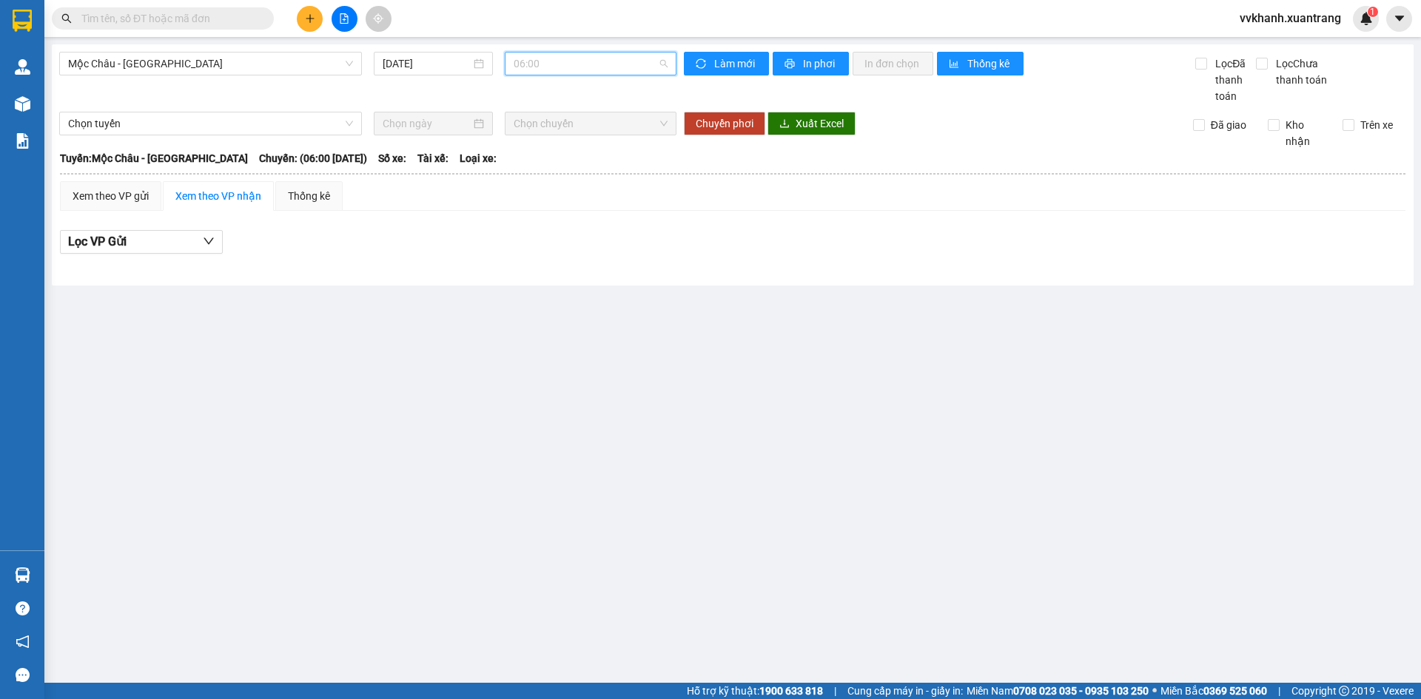
click at [545, 70] on span "06:00" at bounding box center [591, 64] width 154 height 22
click at [542, 132] on div "07:00" at bounding box center [571, 140] width 115 height 16
click at [551, 67] on span "07:00" at bounding box center [591, 64] width 154 height 22
click at [543, 171] on div "08:00" at bounding box center [571, 164] width 115 height 16
click at [540, 71] on span "08:00" at bounding box center [591, 64] width 154 height 22
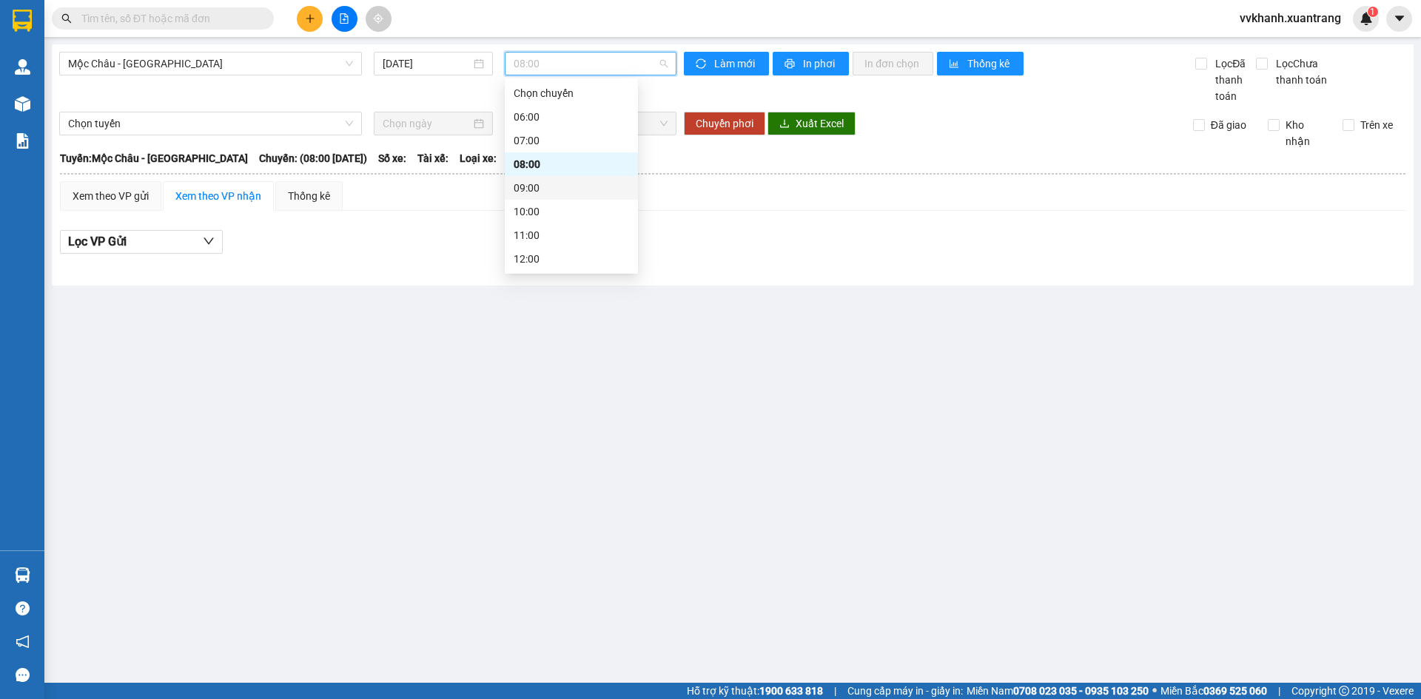
click at [559, 198] on div "09:00" at bounding box center [571, 188] width 133 height 24
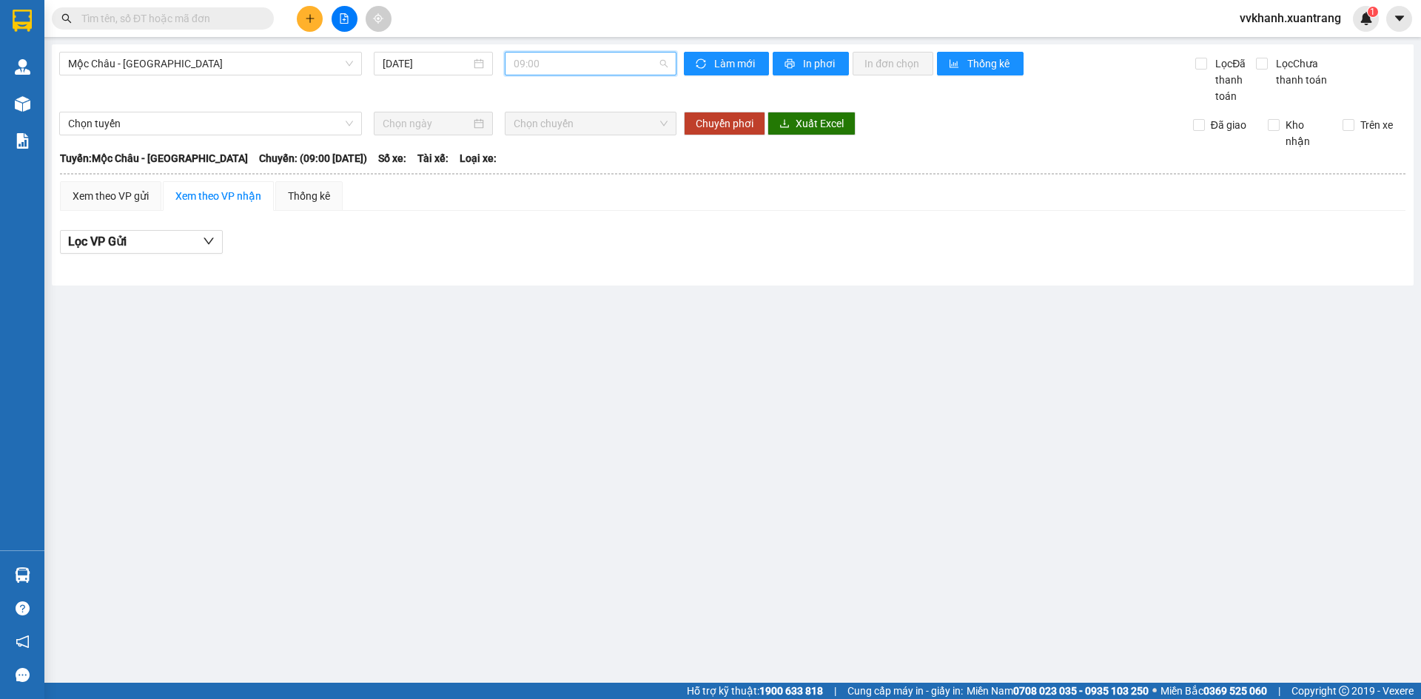
click at [586, 72] on span "09:00" at bounding box center [591, 64] width 154 height 22
click at [548, 222] on div "10:00" at bounding box center [571, 212] width 133 height 24
click at [213, 14] on input "text" at bounding box center [168, 18] width 175 height 16
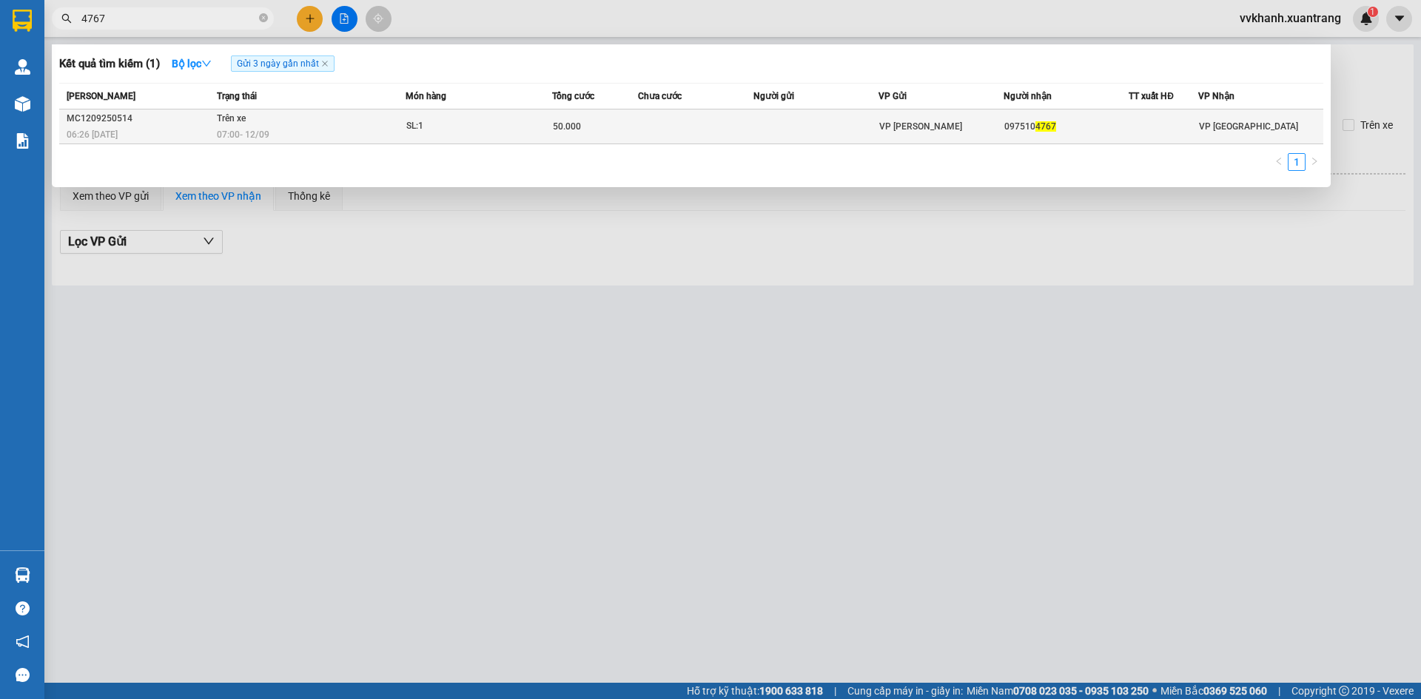
type input "4767"
click at [423, 127] on div "SL: 1" at bounding box center [461, 126] width 111 height 16
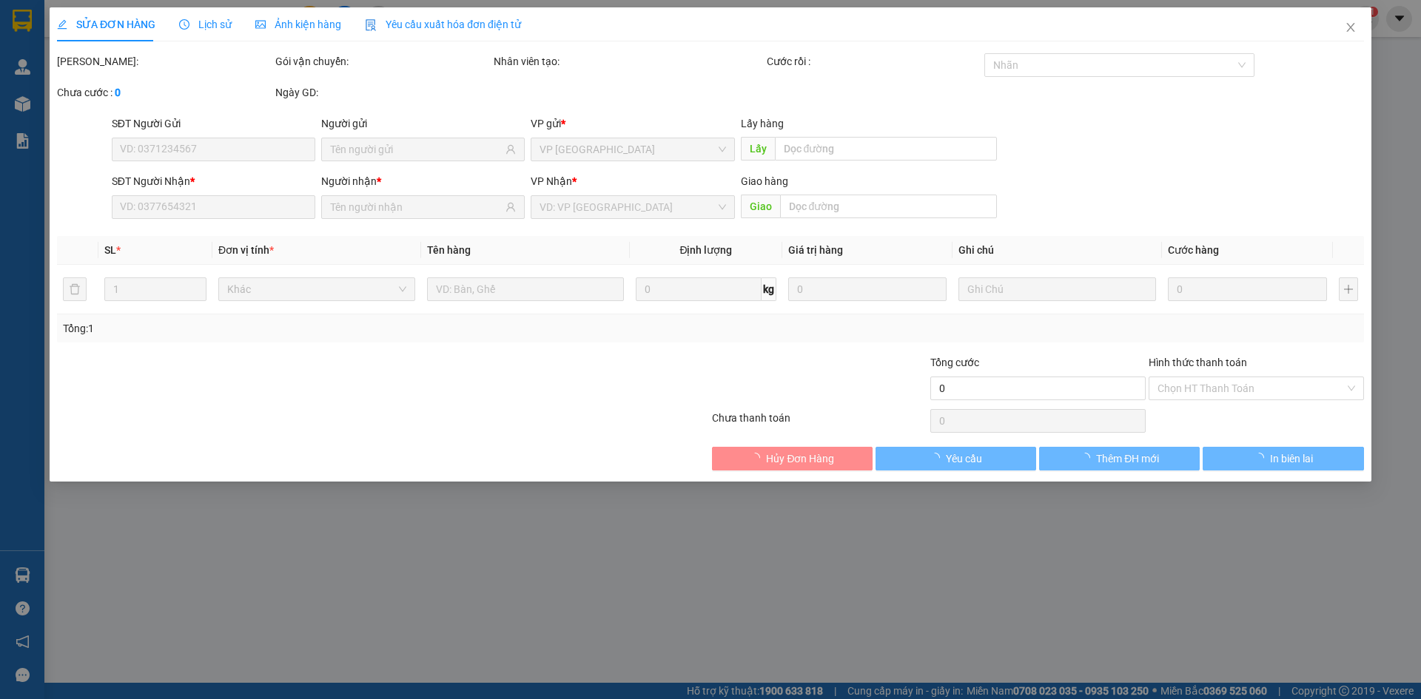
type input "0975104767"
type input "50.000"
type input "0"
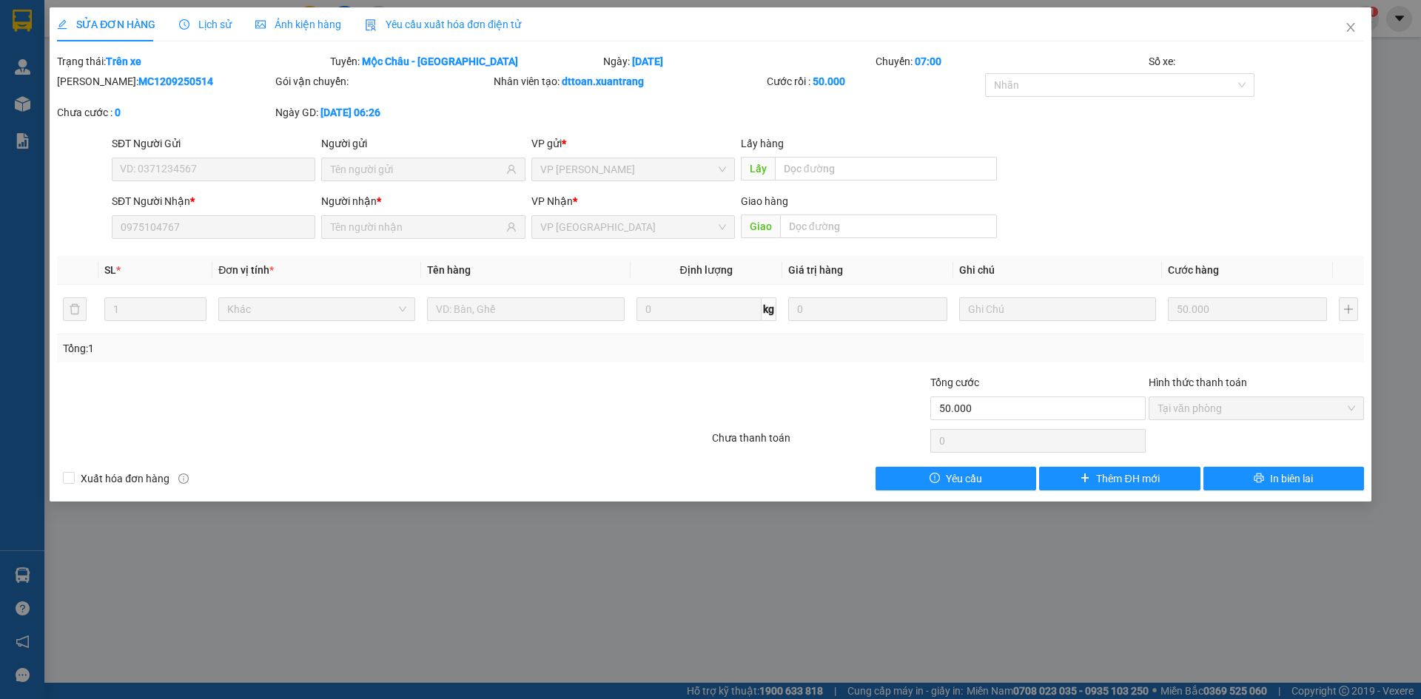
click at [300, 19] on span "Ảnh kiện hàng" at bounding box center [298, 25] width 86 height 12
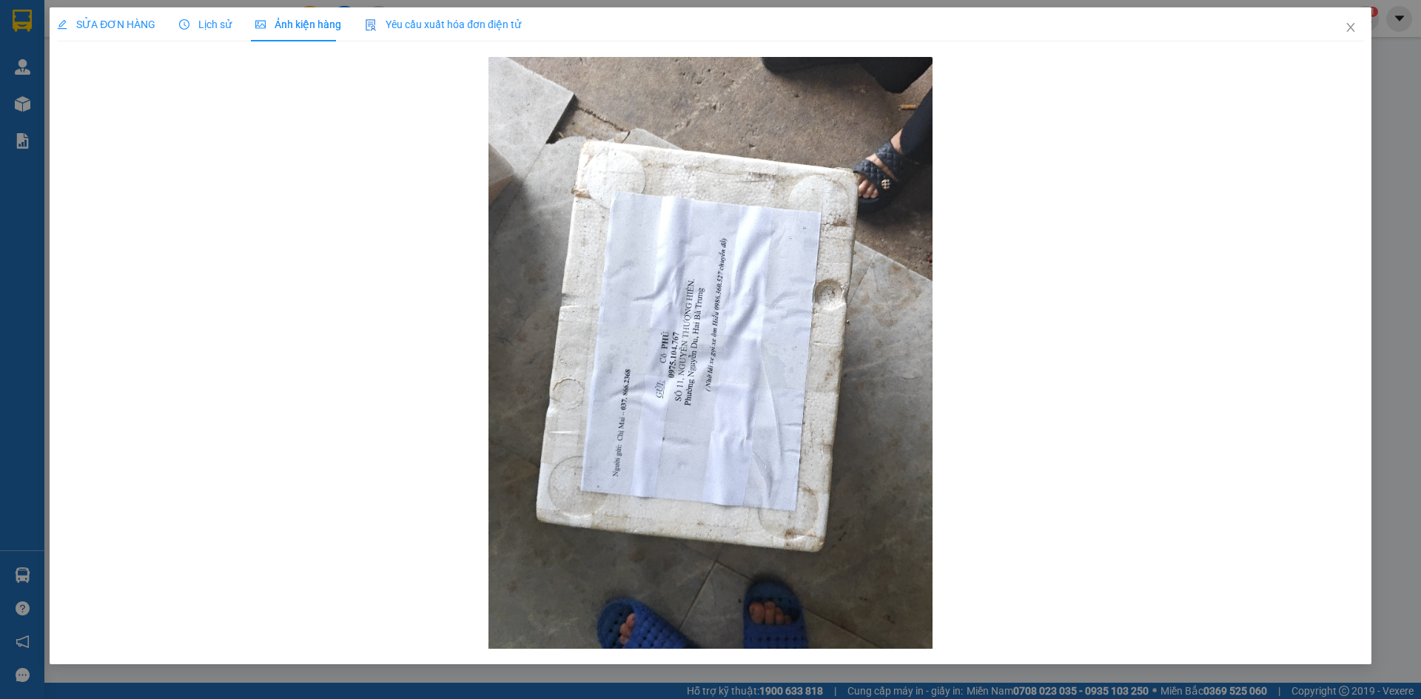
click at [138, 19] on span "SỬA ĐƠN HÀNG" at bounding box center [106, 25] width 98 height 12
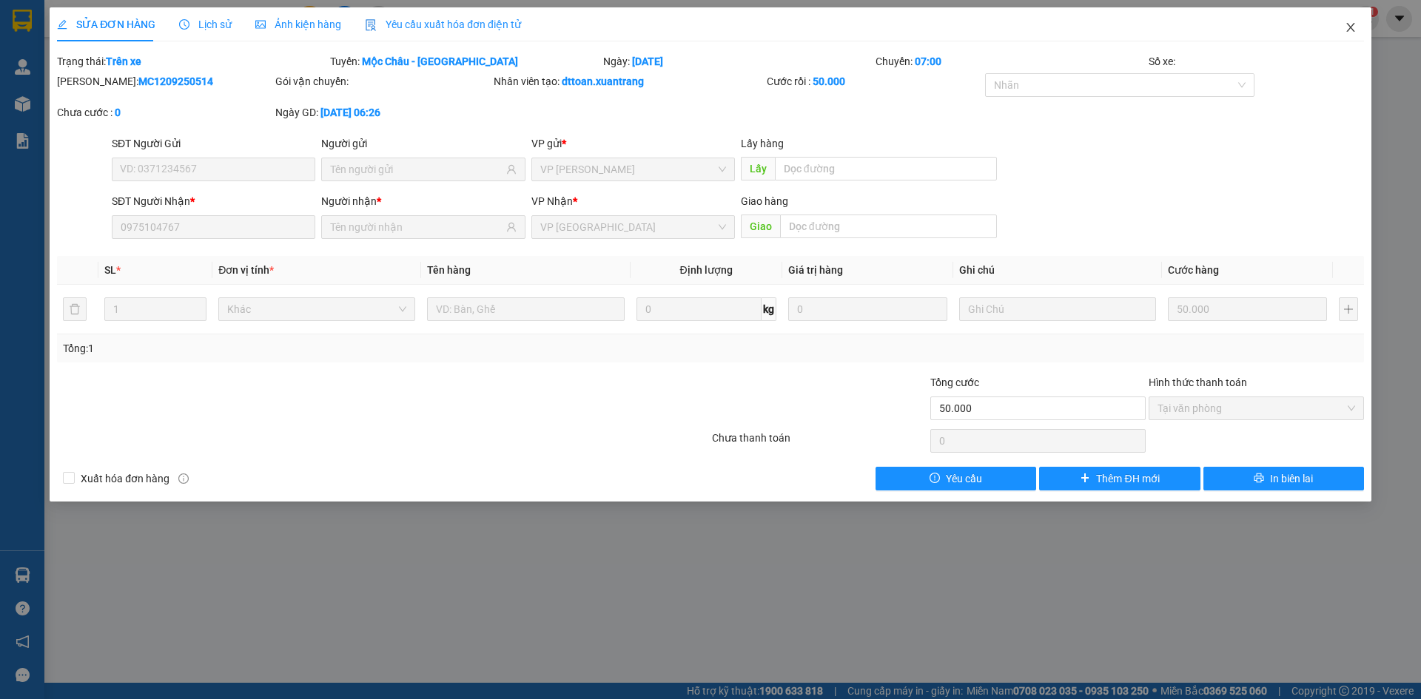
click at [1354, 38] on span "Close" at bounding box center [1350, 27] width 41 height 41
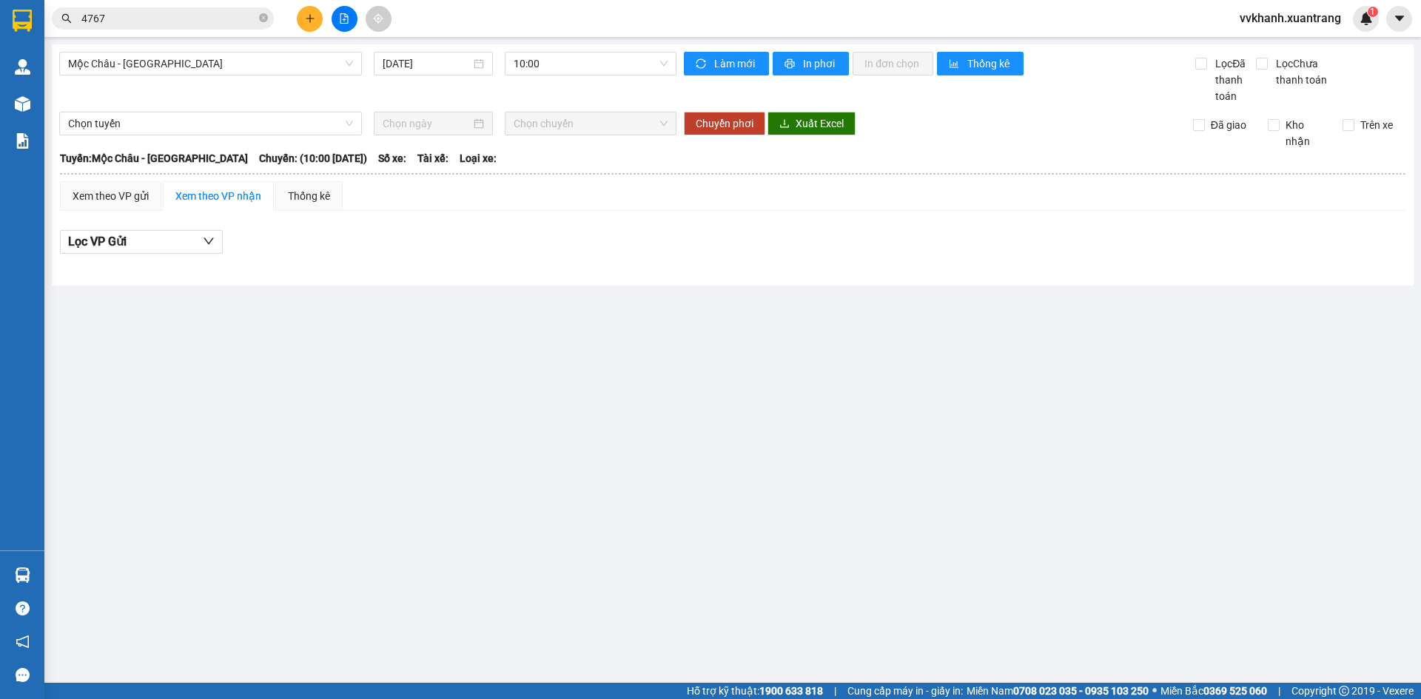
click at [196, 50] on div "Mộc Châu - Hà Nội 12/09/2025 10:00 Làm mới In phơi In đơn chọn Thống kê Lọc Đã …" at bounding box center [733, 164] width 1362 height 241
click at [198, 59] on span "Mộc Châu - Hà Nội" at bounding box center [210, 64] width 285 height 22
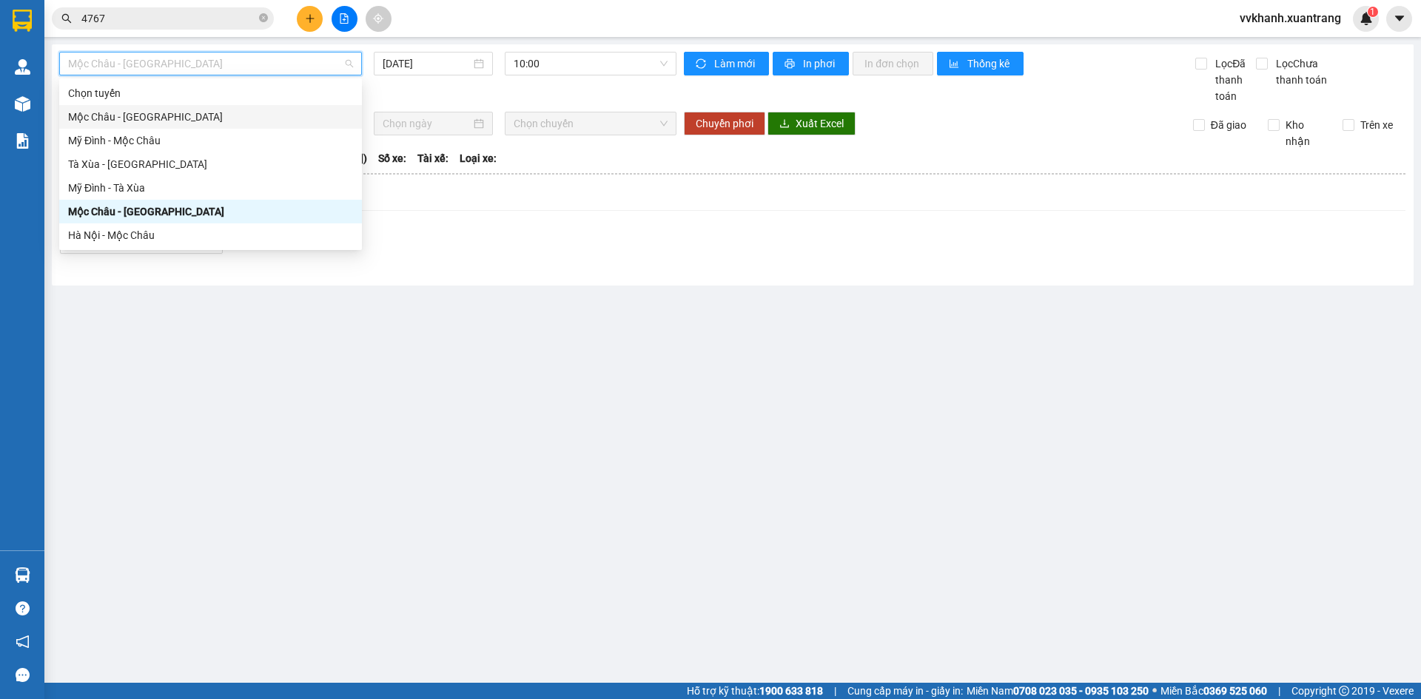
click at [181, 127] on div "Mộc Châu - Mỹ Đình" at bounding box center [210, 117] width 303 height 24
type input "12/09/2025"
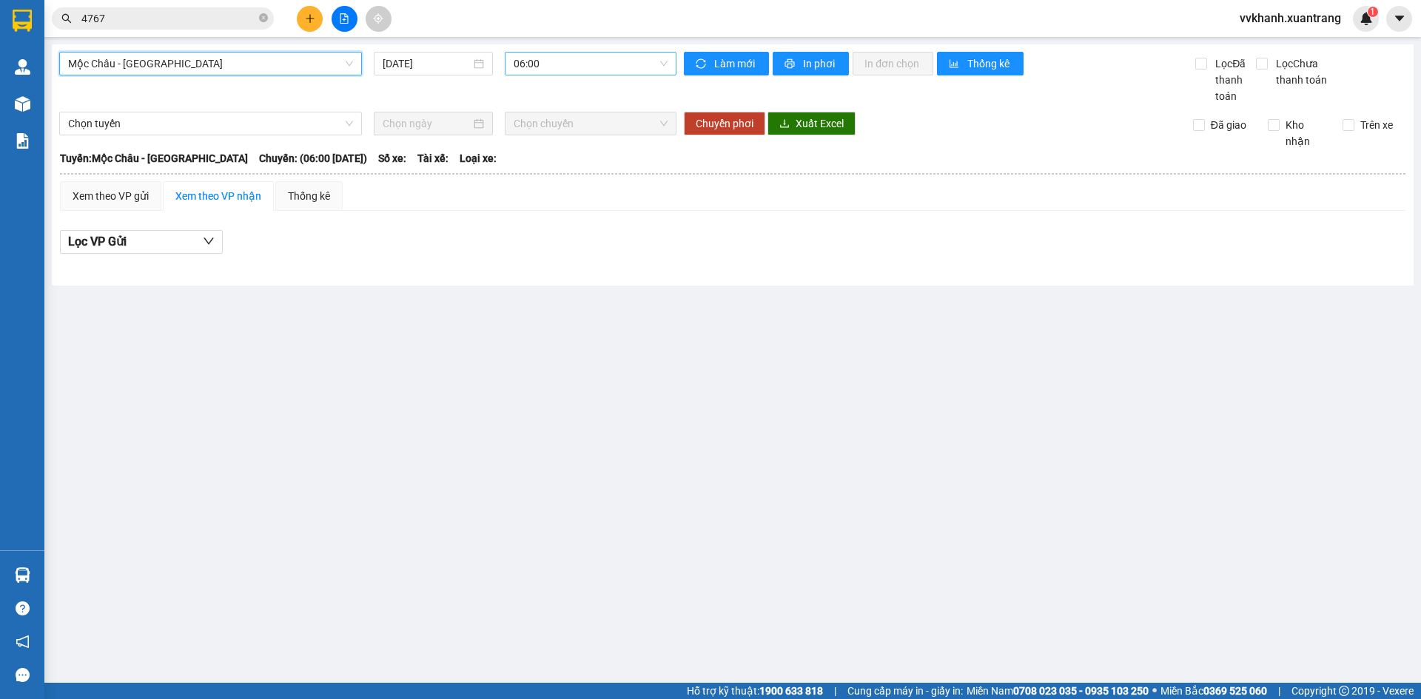
click at [555, 72] on span "06:00" at bounding box center [591, 64] width 154 height 22
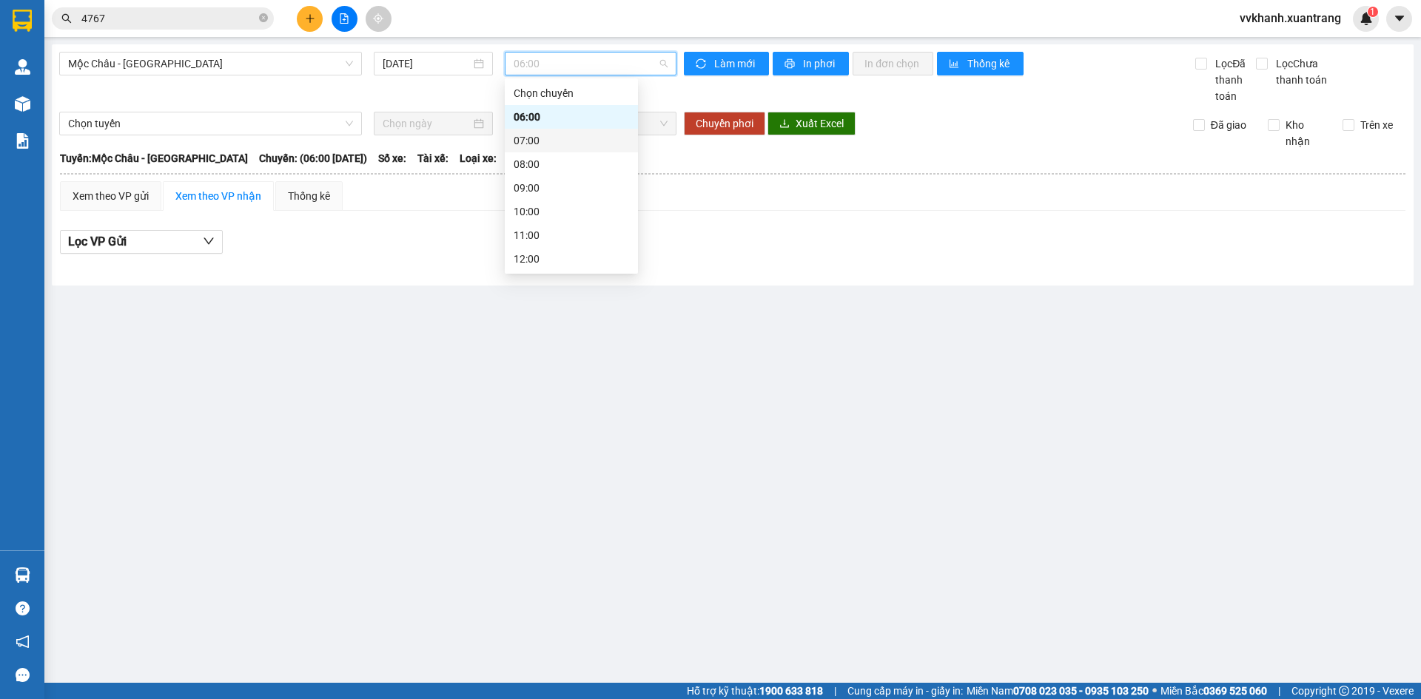
click at [552, 147] on div "07:00" at bounding box center [571, 140] width 115 height 16
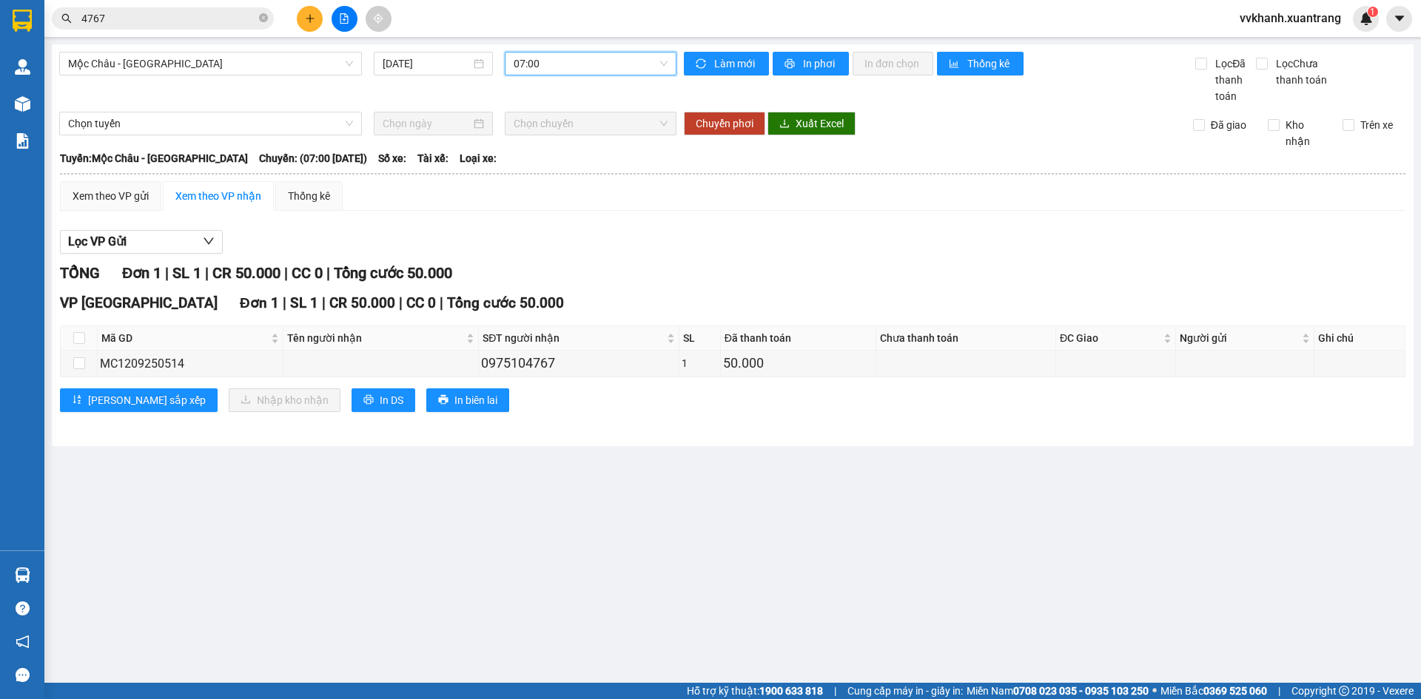
click at [554, 68] on span "07:00" at bounding box center [591, 64] width 154 height 22
click at [561, 169] on div "08:00" at bounding box center [571, 164] width 115 height 16
click at [560, 67] on span "08:00" at bounding box center [591, 64] width 154 height 22
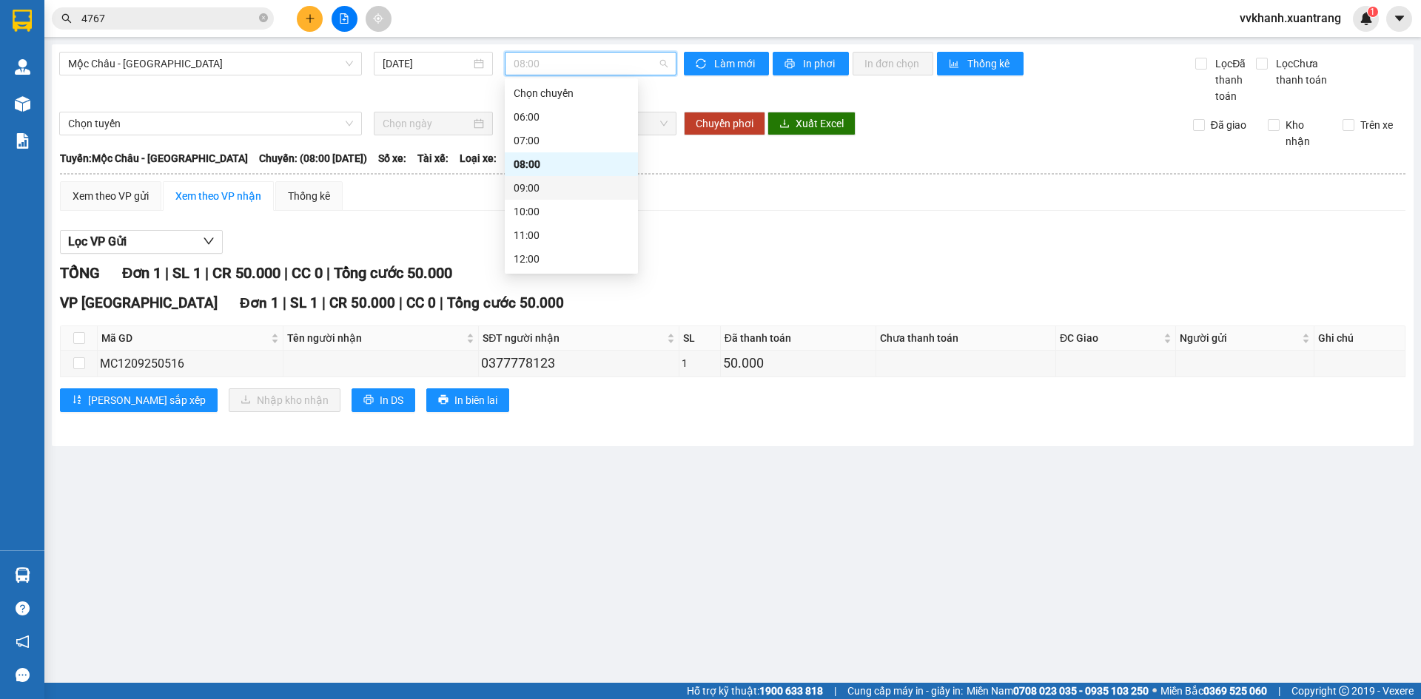
click at [567, 194] on div "09:00" at bounding box center [571, 188] width 115 height 16
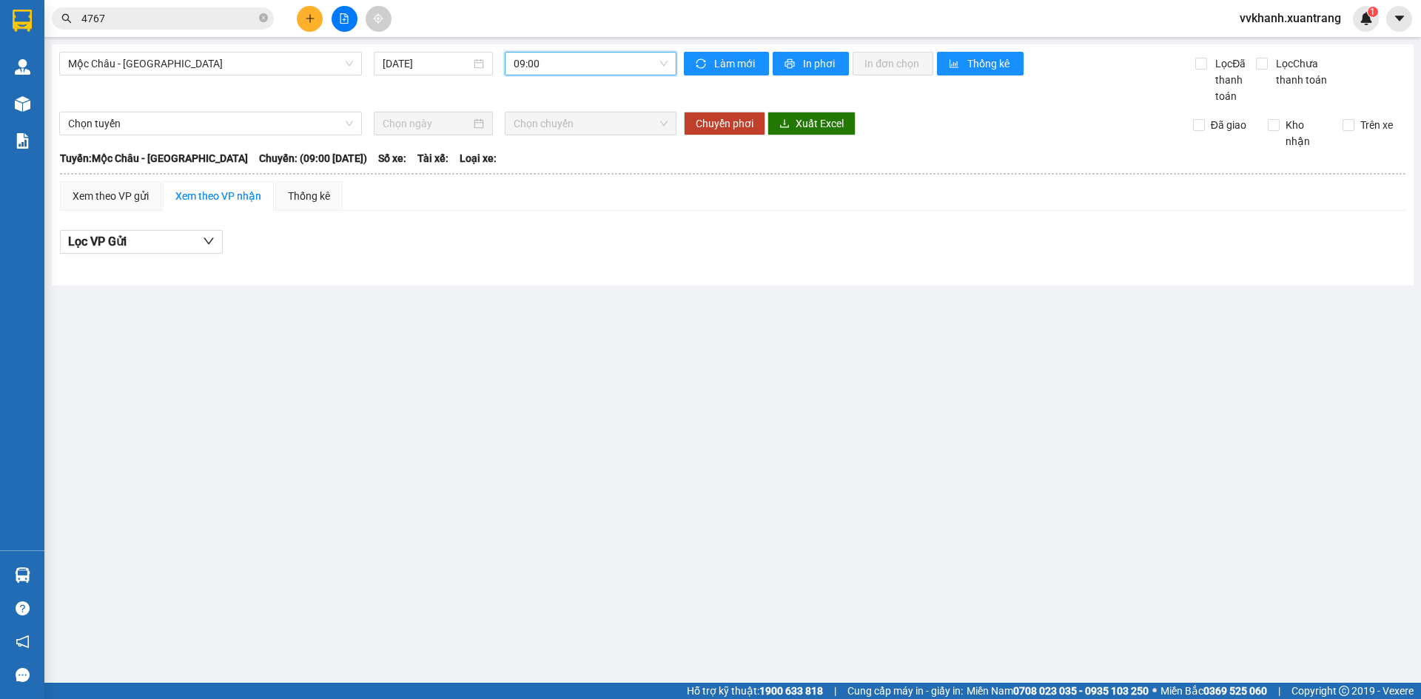
click at [547, 61] on span "09:00" at bounding box center [591, 64] width 154 height 22
click at [568, 218] on div "10:00" at bounding box center [571, 212] width 115 height 16
click at [551, 66] on span "10:00" at bounding box center [591, 64] width 154 height 22
click at [531, 144] on div "07:00" at bounding box center [571, 140] width 115 height 16
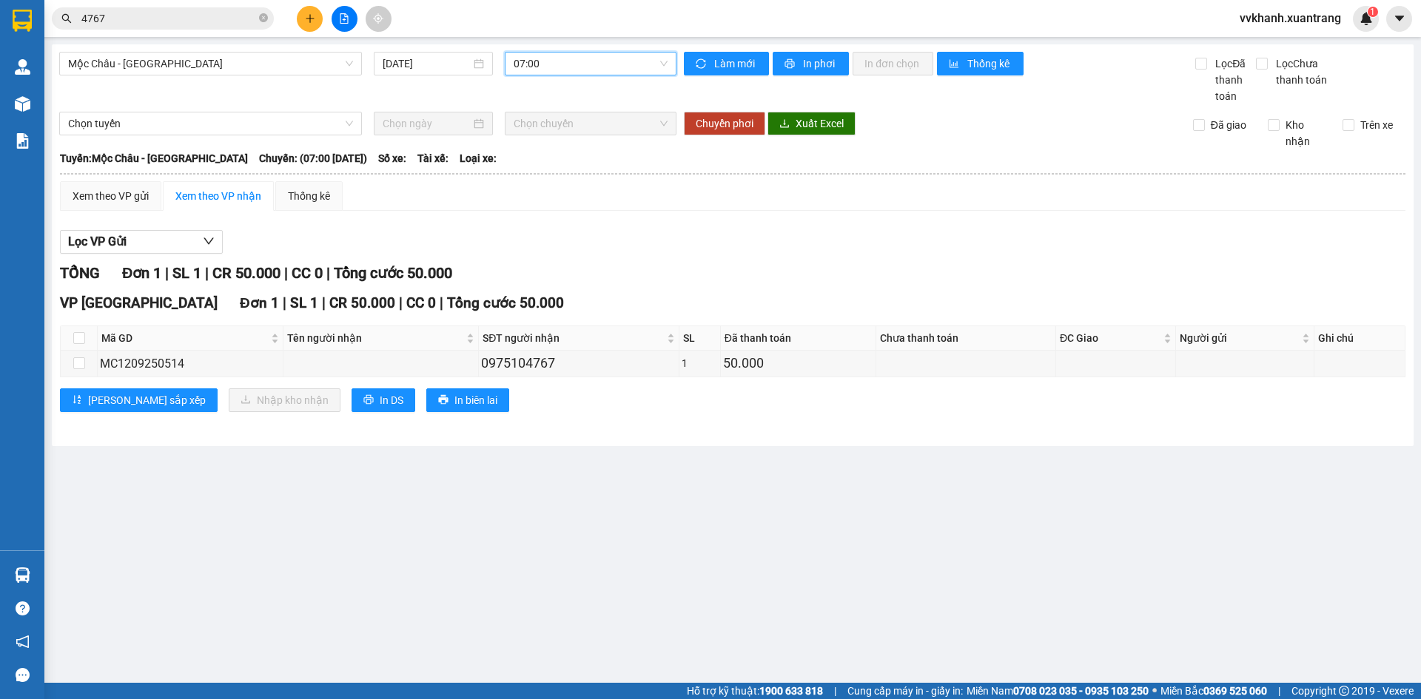
click at [550, 69] on span "07:00" at bounding box center [591, 64] width 154 height 22
click at [557, 156] on div "08:00" at bounding box center [571, 164] width 115 height 16
click at [496, 513] on main "Mộc Châu - Mỹ Đình 12/09/2025 08:00 08:00 Làm mới In phơi In đơn chọn Thống kê …" at bounding box center [710, 341] width 1421 height 683
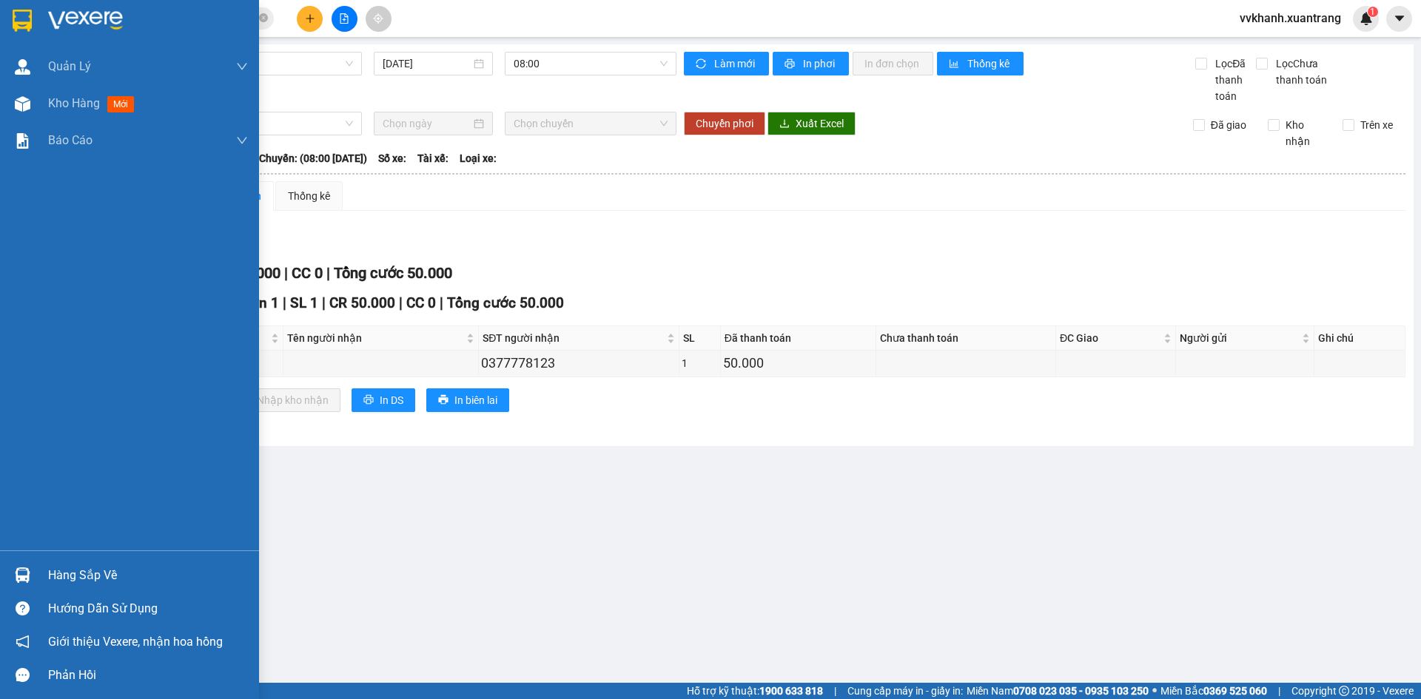
click at [30, 106] on div at bounding box center [23, 104] width 26 height 26
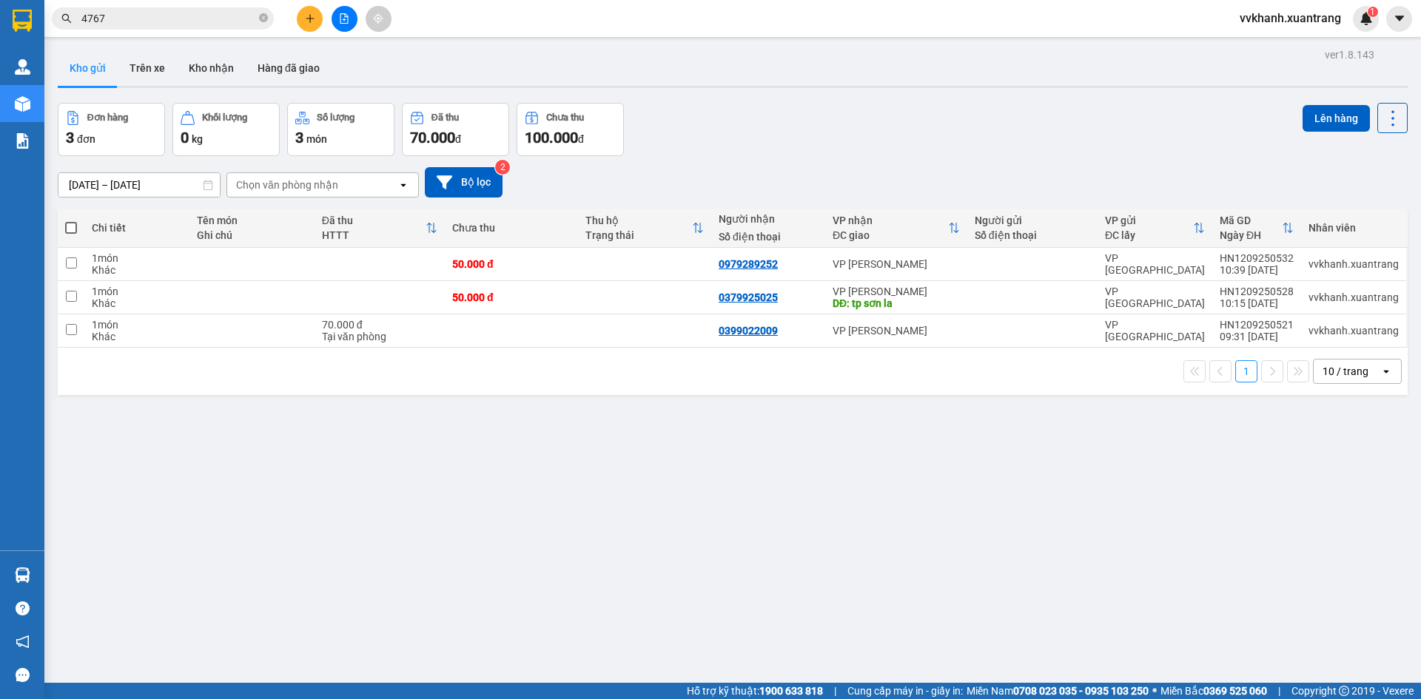
click at [870, 580] on div "ver 1.8.143 Kho gửi Trên xe Kho nhận Hàng đã giao Đơn hàng 3 đơn Khối lượng 0 k…" at bounding box center [733, 393] width 1362 height 699
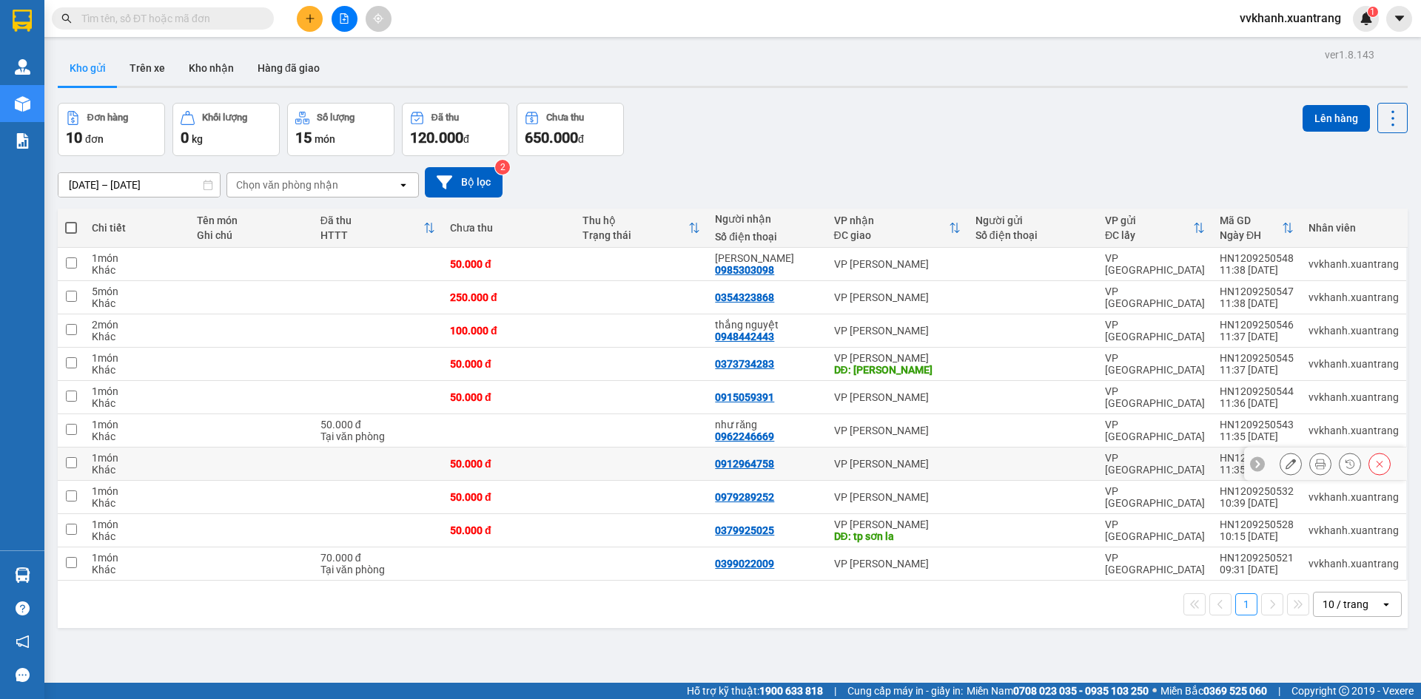
click at [1315, 461] on icon at bounding box center [1320, 464] width 10 height 10
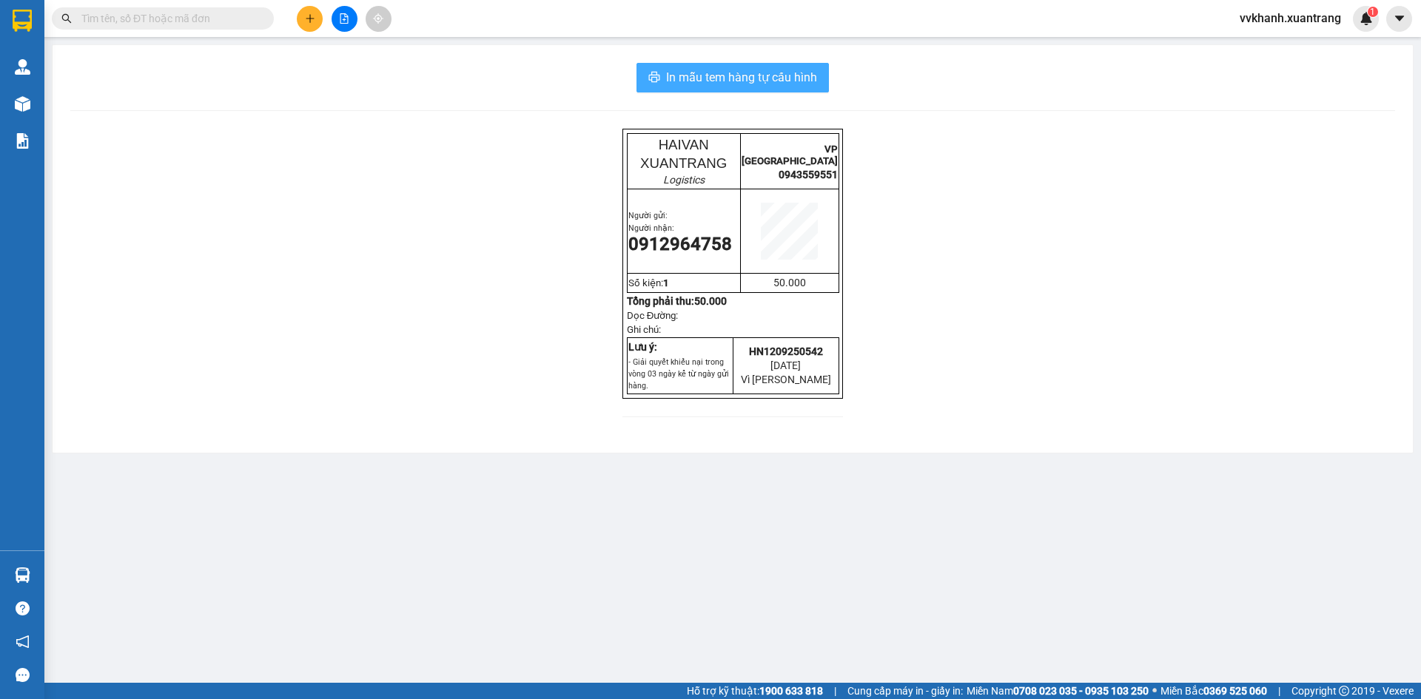
click at [798, 81] on span "In mẫu tem hàng tự cấu hình" at bounding box center [741, 77] width 151 height 19
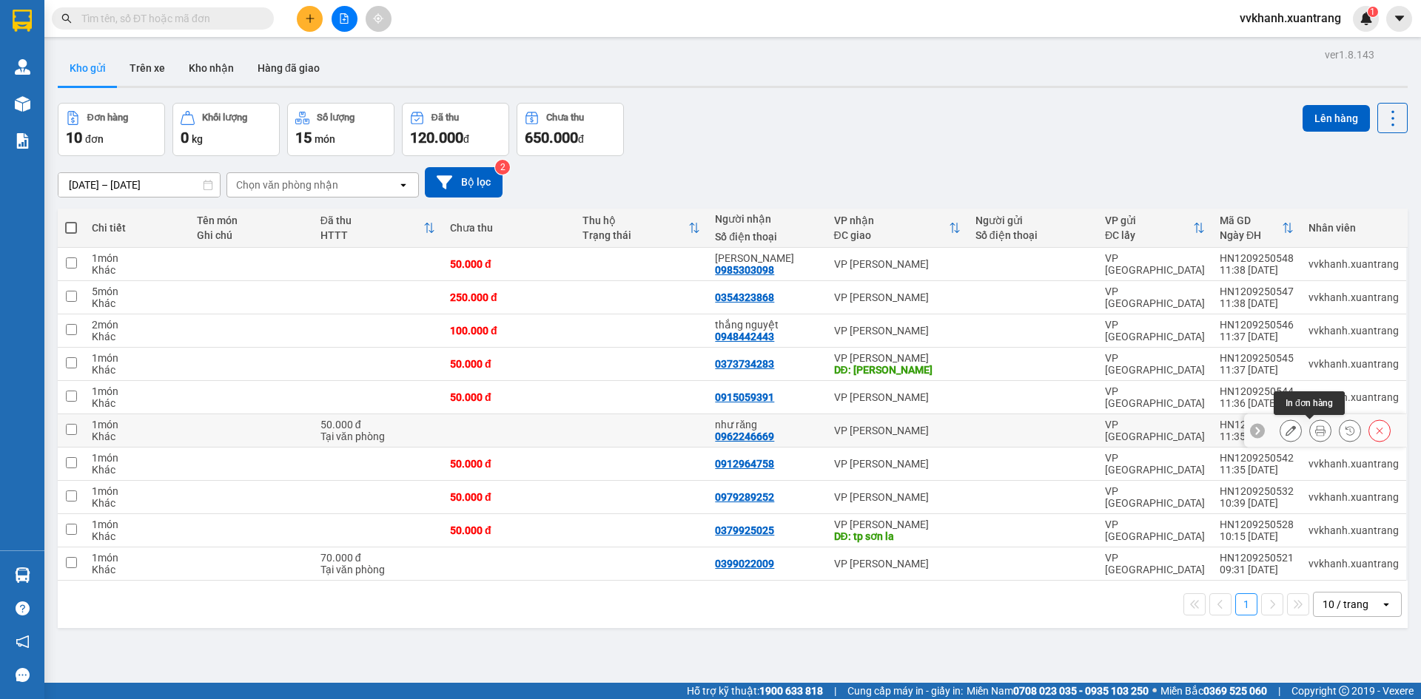
click at [1315, 434] on icon at bounding box center [1320, 431] width 10 height 10
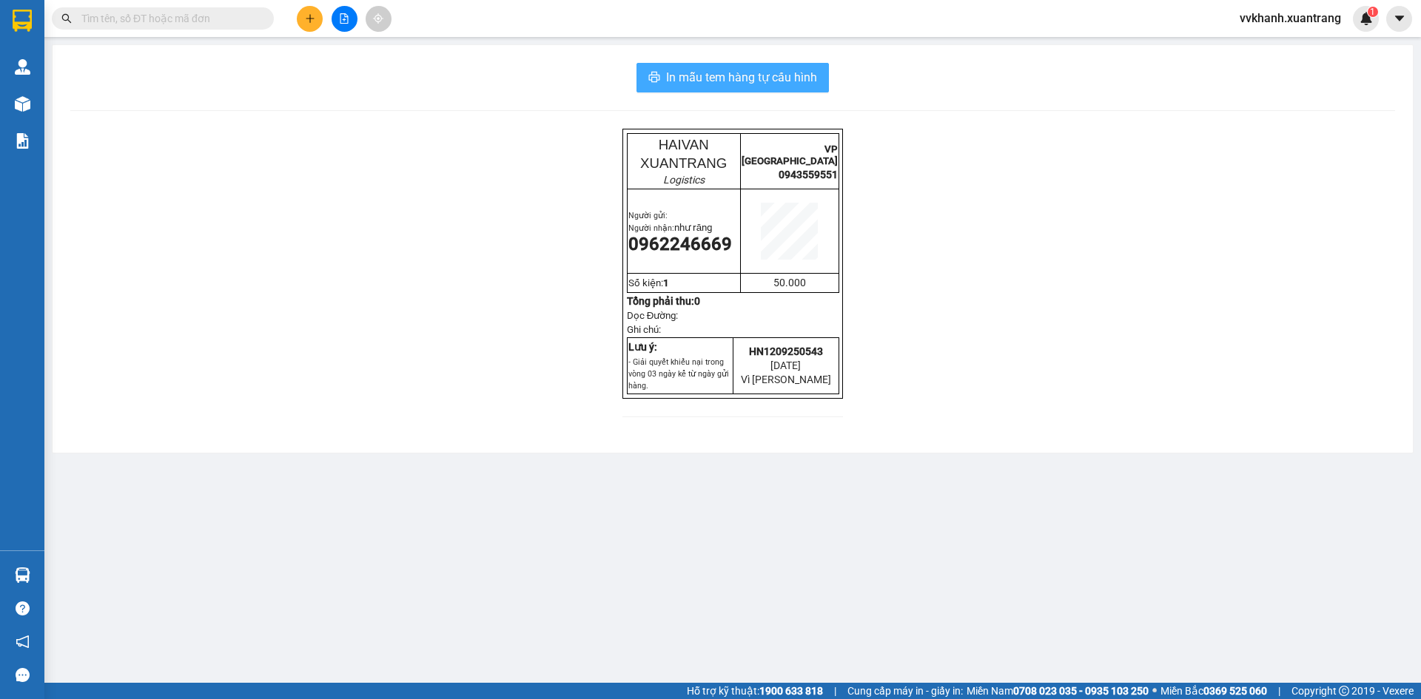
click at [705, 80] on span "In mẫu tem hàng tự cấu hình" at bounding box center [741, 77] width 151 height 19
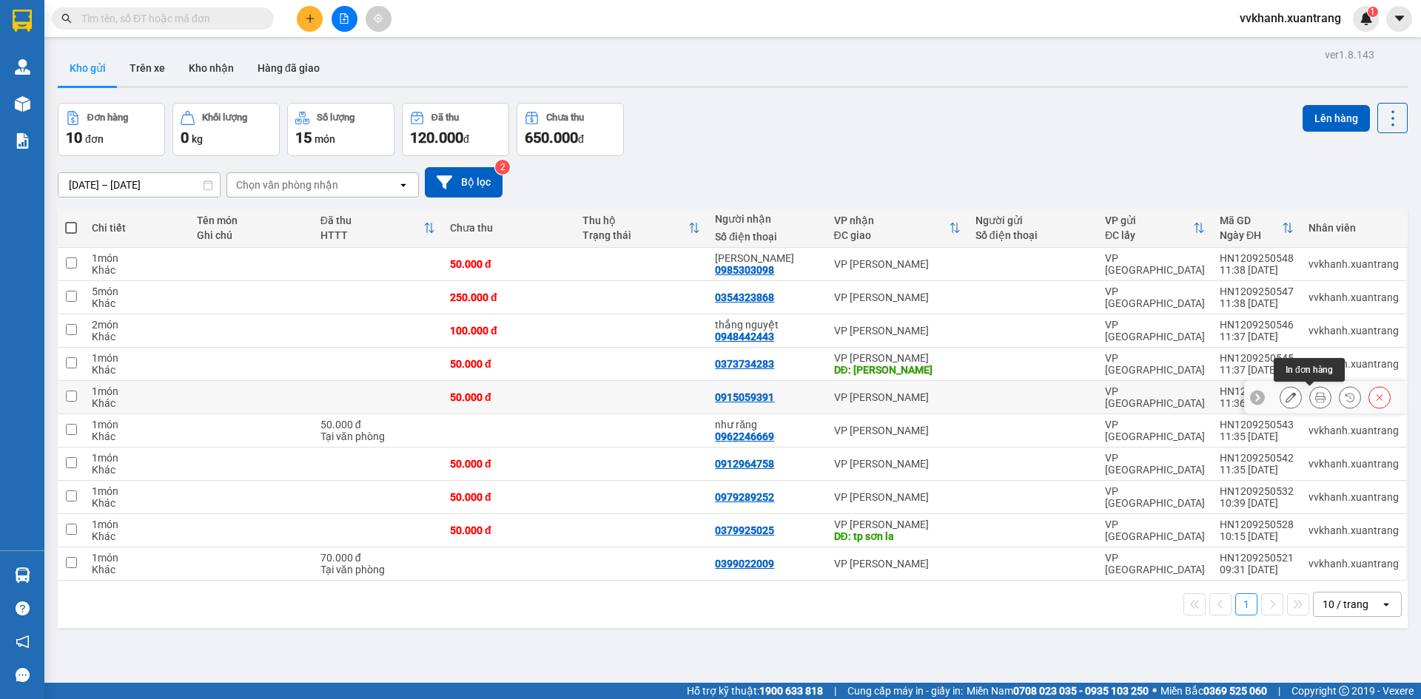
click at [1315, 397] on icon at bounding box center [1320, 397] width 10 height 10
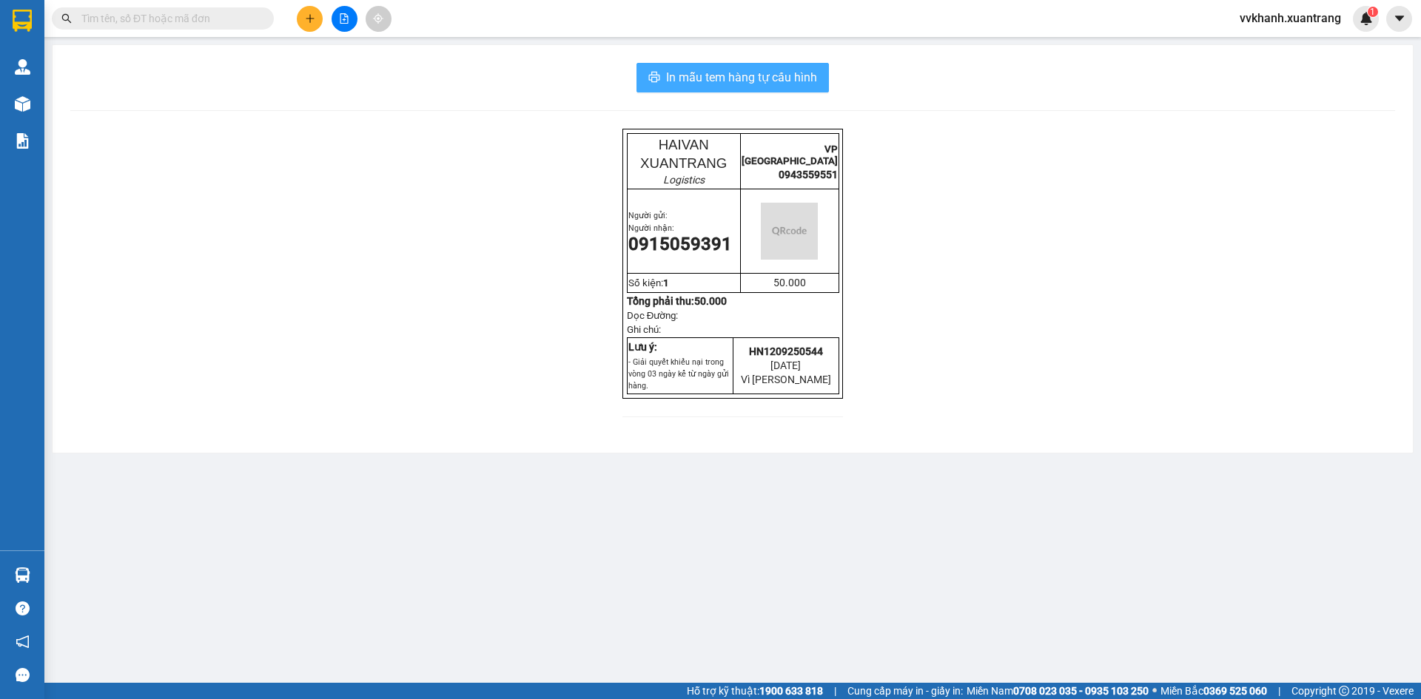
click at [782, 74] on span "In mẫu tem hàng tự cấu hình" at bounding box center [741, 77] width 151 height 19
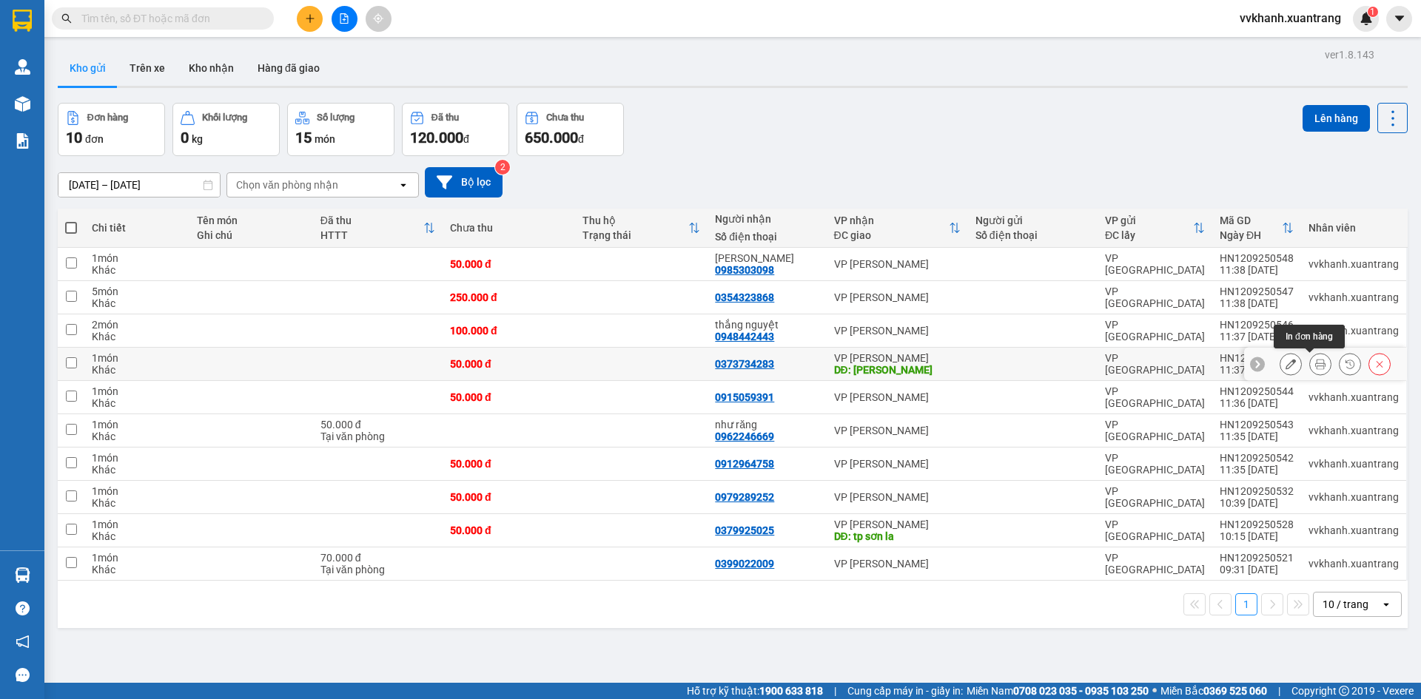
click at [1315, 365] on icon at bounding box center [1320, 364] width 10 height 10
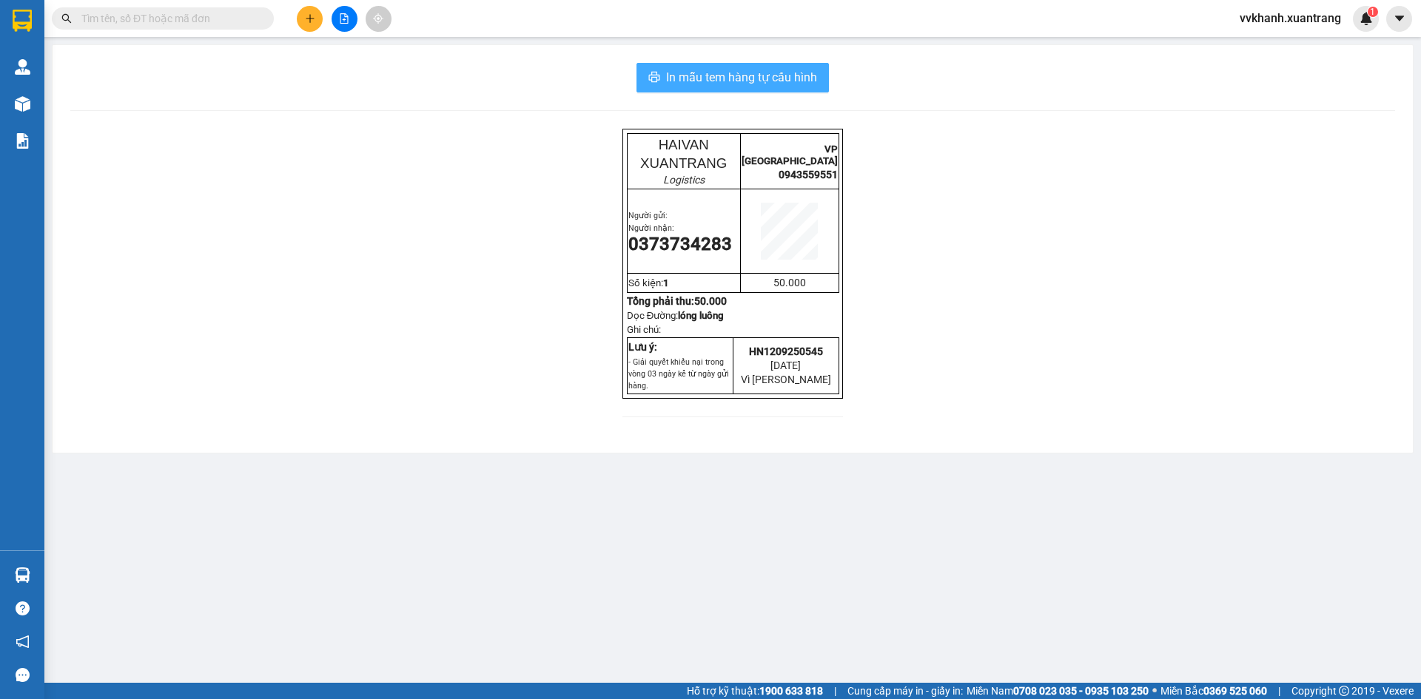
click at [804, 75] on span "In mẫu tem hàng tự cấu hình" at bounding box center [741, 77] width 151 height 19
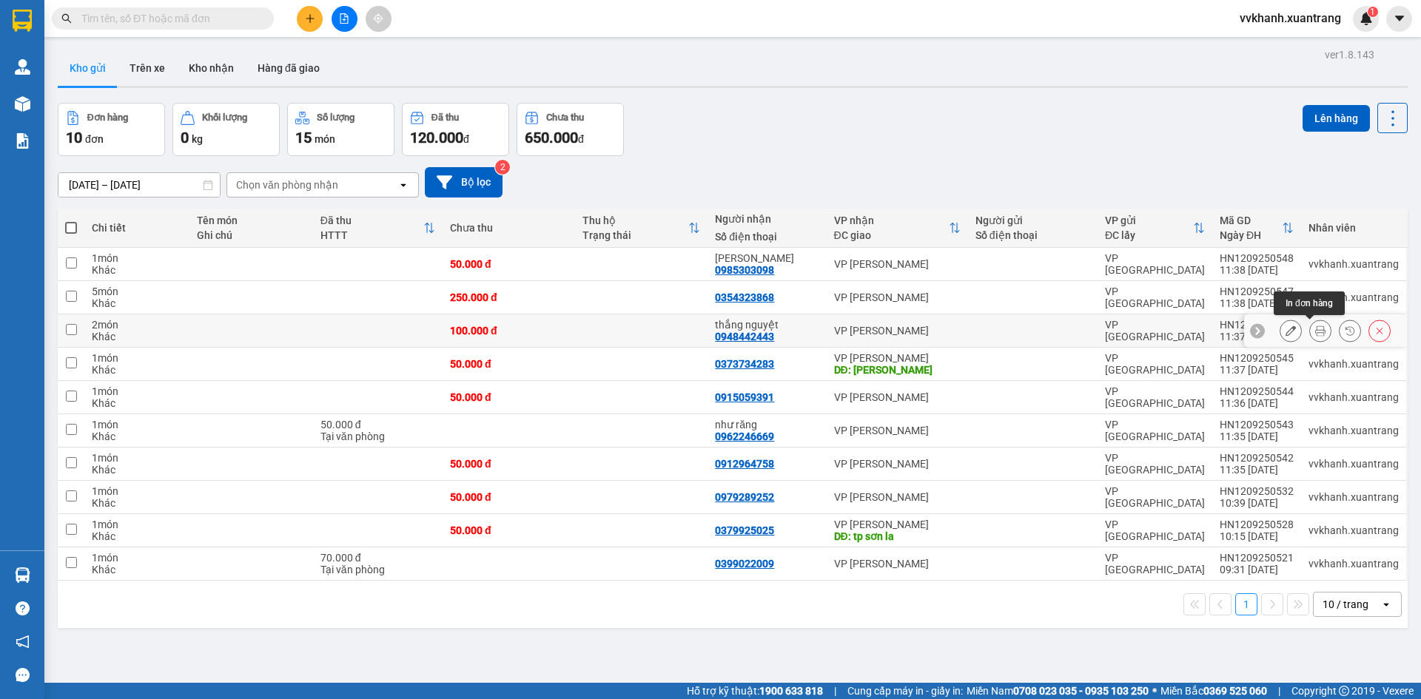
click at [1314, 334] on button at bounding box center [1320, 331] width 21 height 26
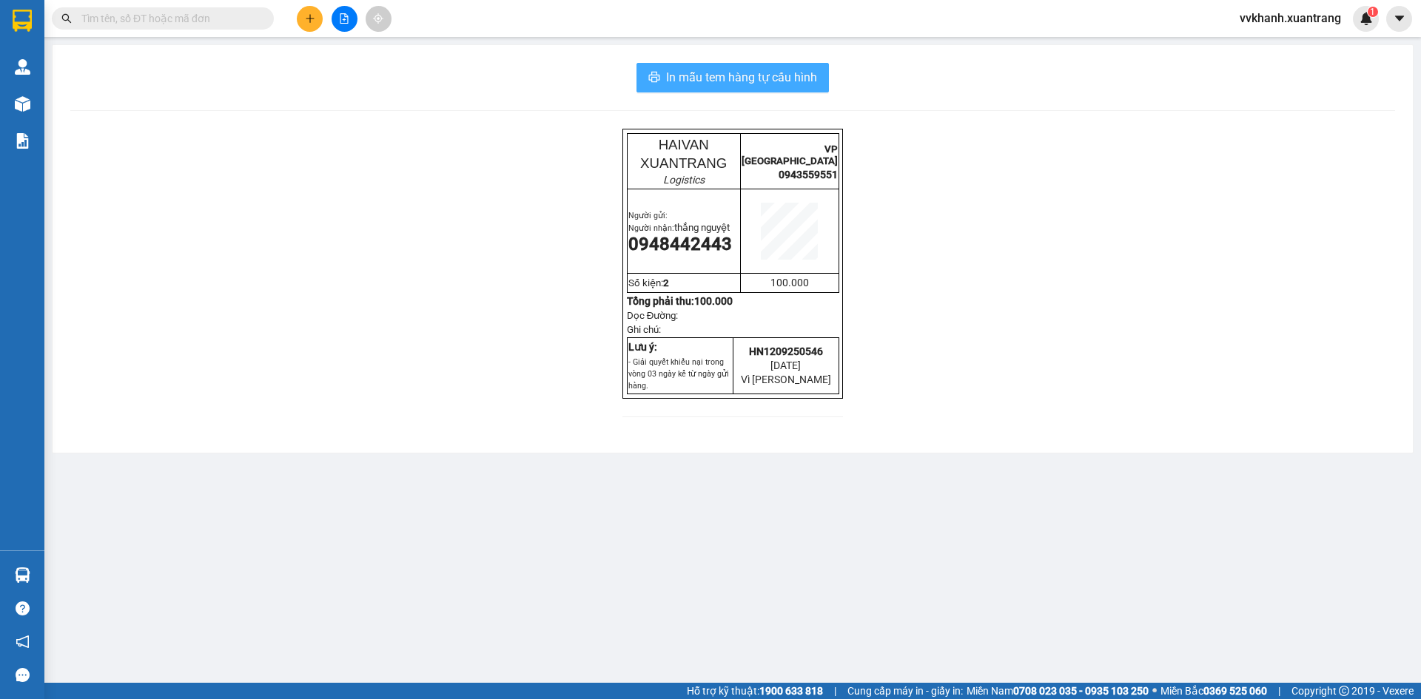
click at [761, 64] on button "In mẫu tem hàng tự cấu hình" at bounding box center [732, 78] width 192 height 30
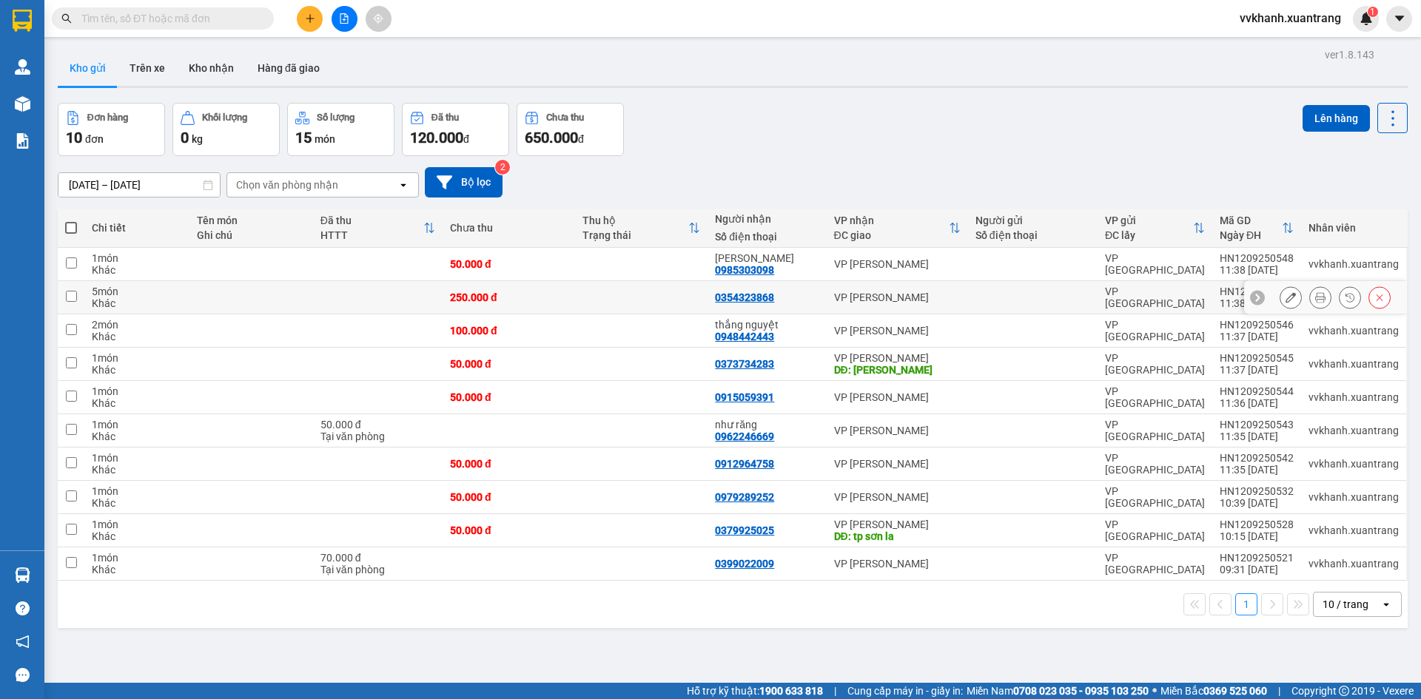
click at [1315, 298] on icon at bounding box center [1320, 297] width 10 height 10
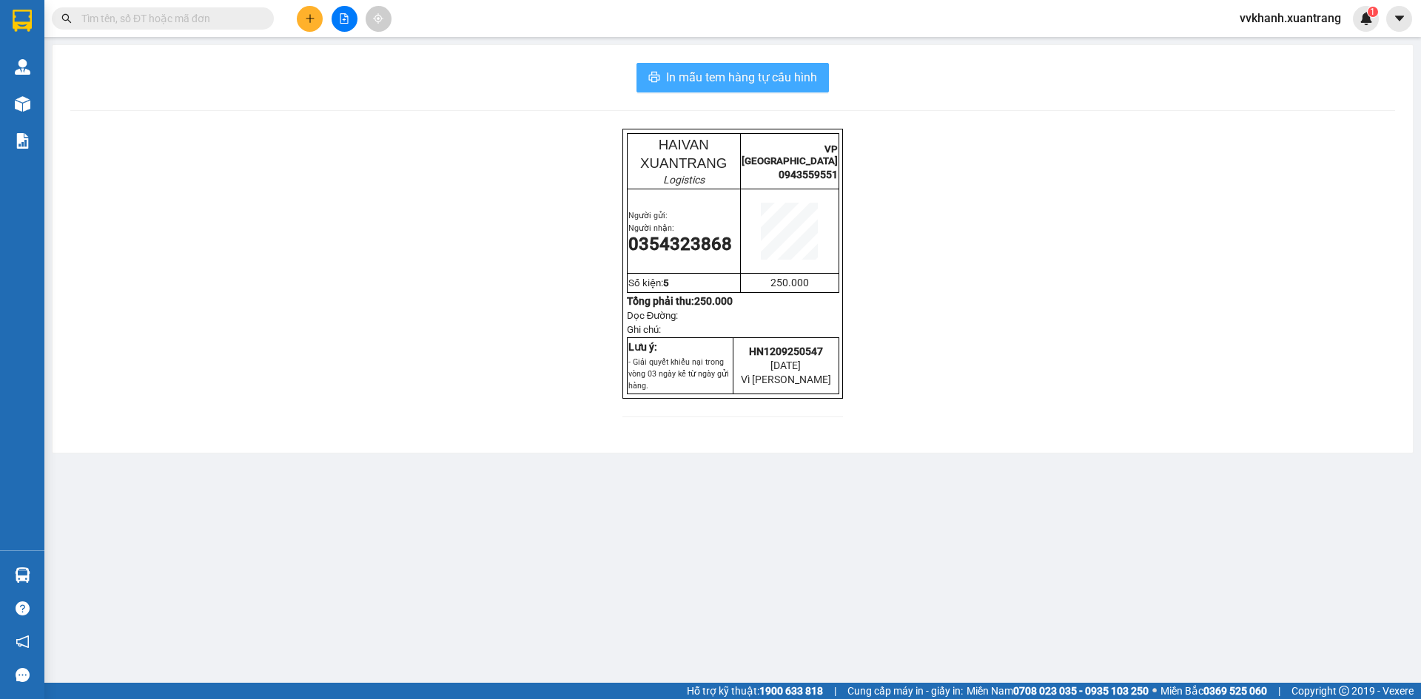
click at [792, 86] on span "In mẫu tem hàng tự cấu hình" at bounding box center [741, 77] width 151 height 19
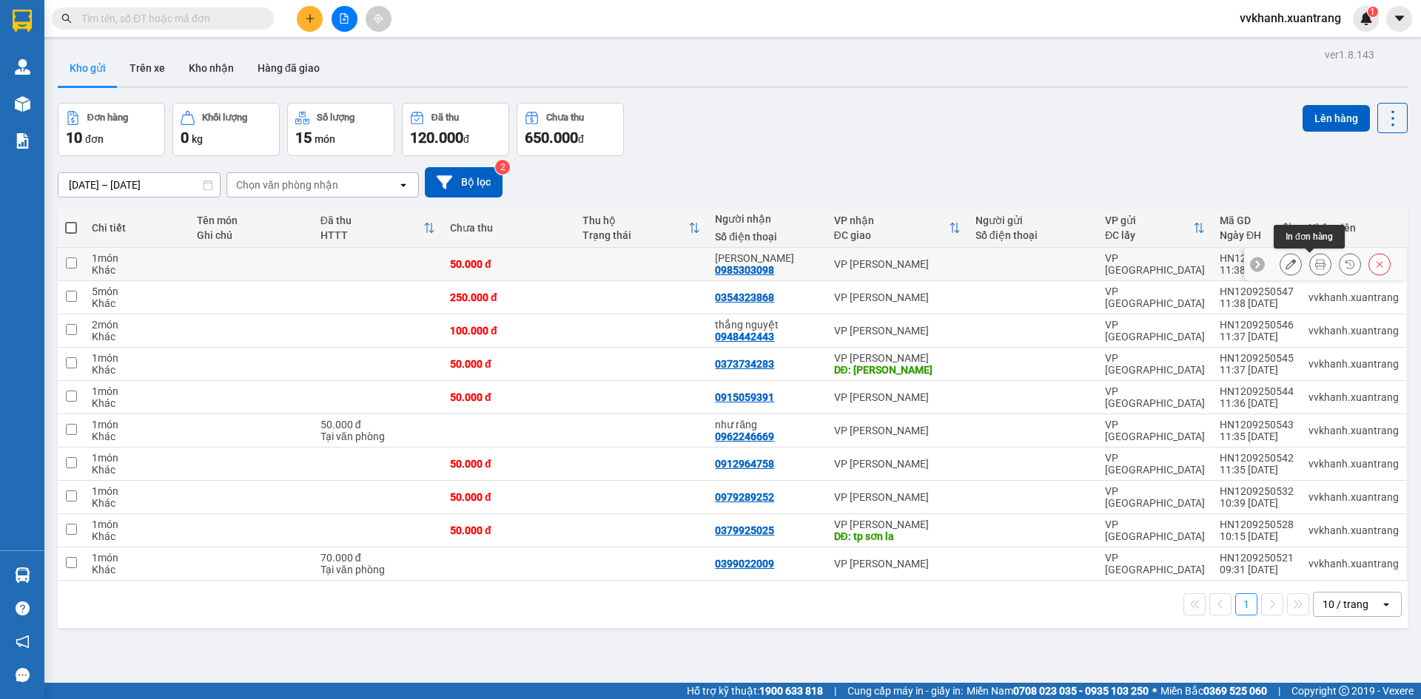
click at [1310, 270] on button at bounding box center [1320, 265] width 21 height 26
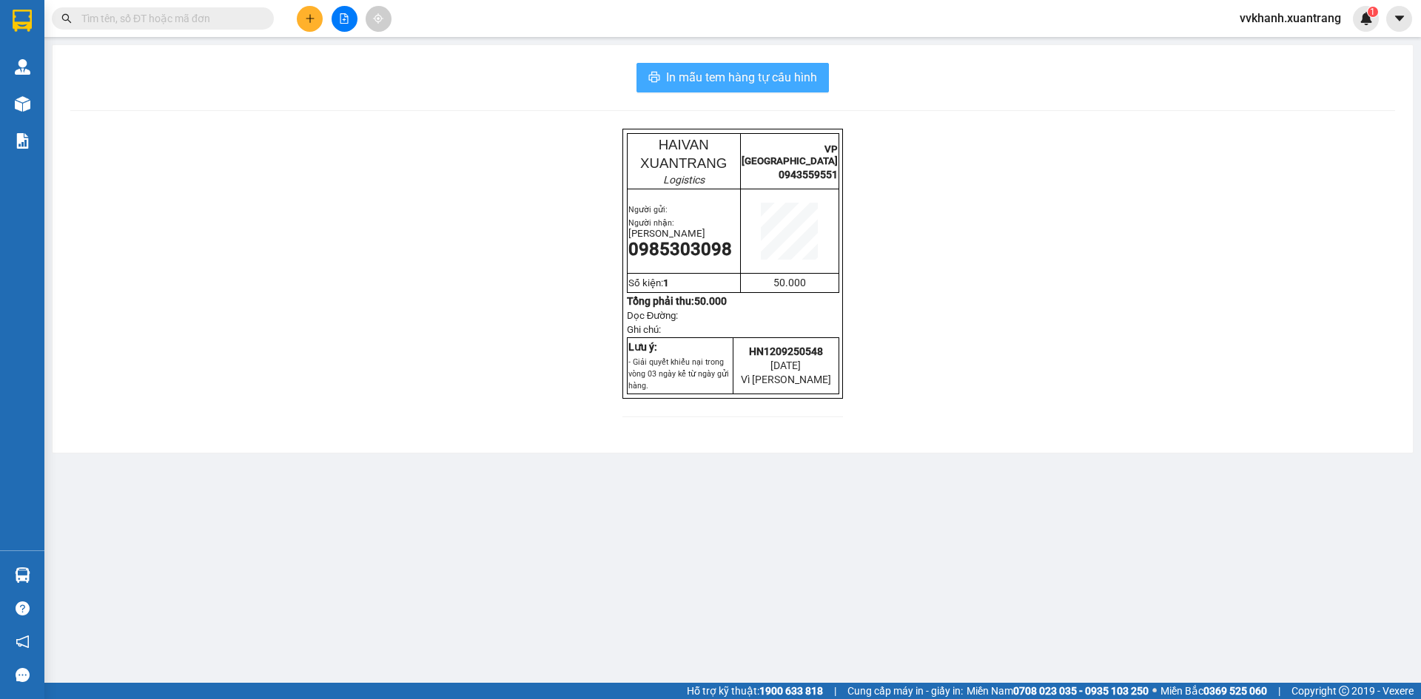
click at [784, 70] on span "In mẫu tem hàng tự cấu hình" at bounding box center [741, 77] width 151 height 19
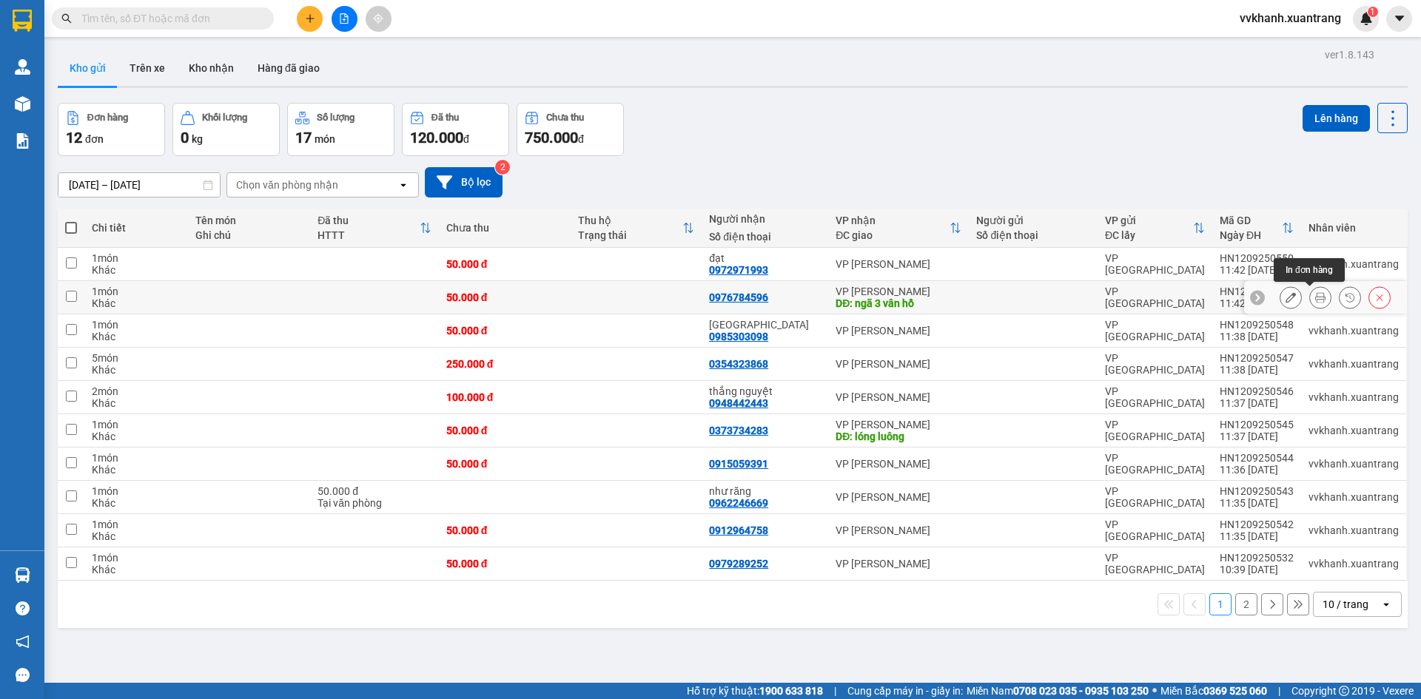
click at [1315, 298] on icon at bounding box center [1320, 297] width 10 height 10
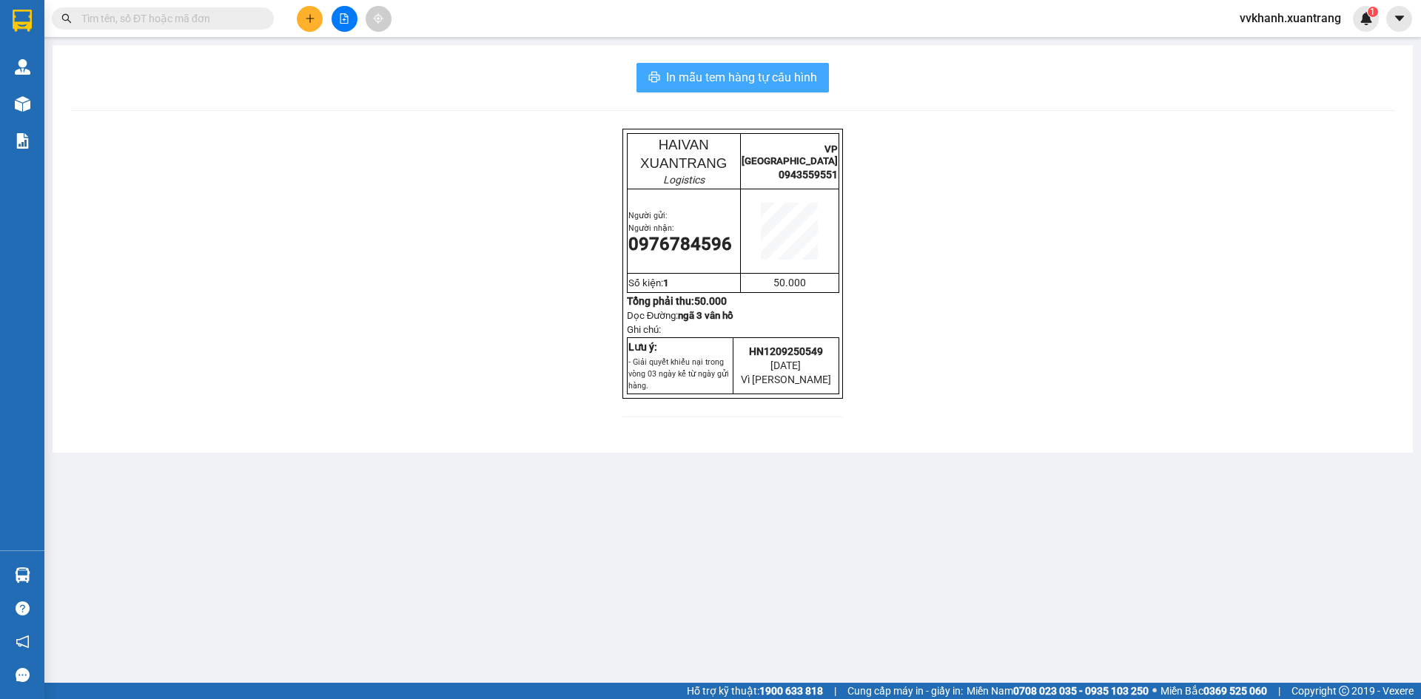
click at [787, 79] on span "In mẫu tem hàng tự cấu hình" at bounding box center [741, 77] width 151 height 19
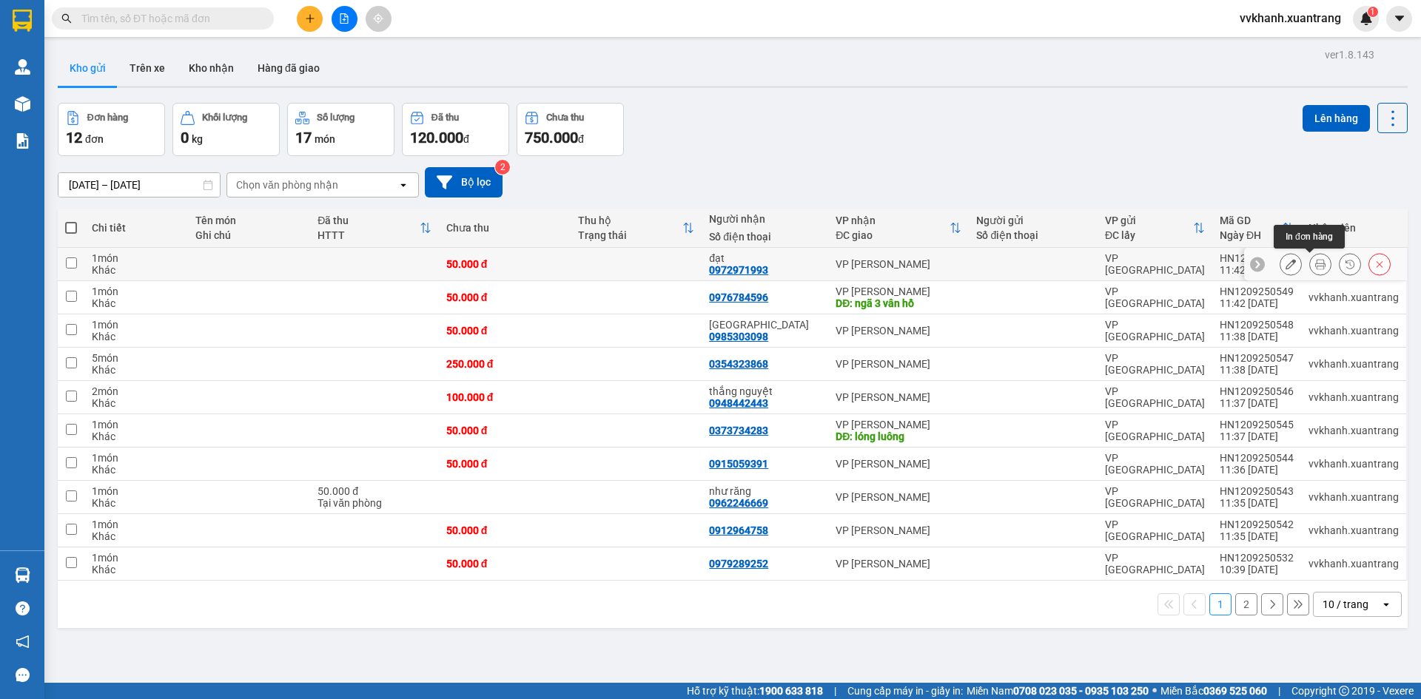
click at [1315, 259] on icon at bounding box center [1320, 264] width 10 height 10
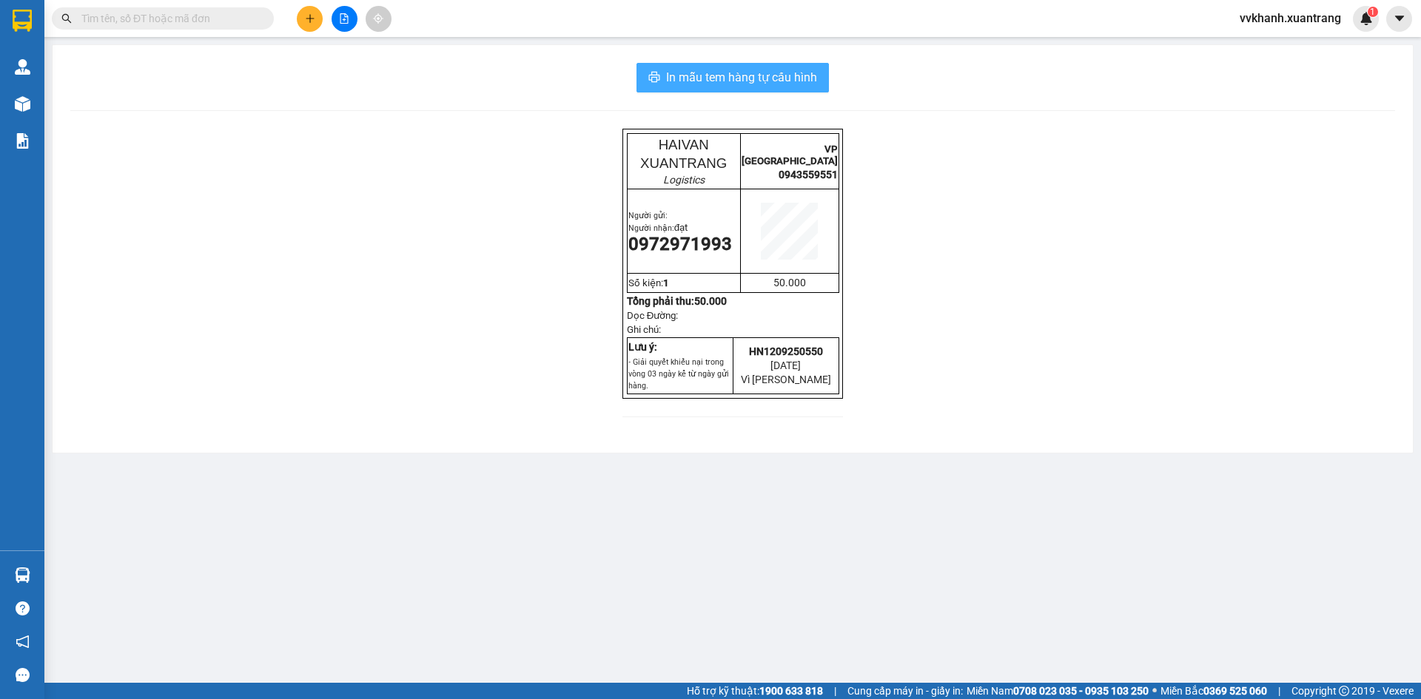
click at [810, 72] on span "In mẫu tem hàng tự cấu hình" at bounding box center [741, 77] width 151 height 19
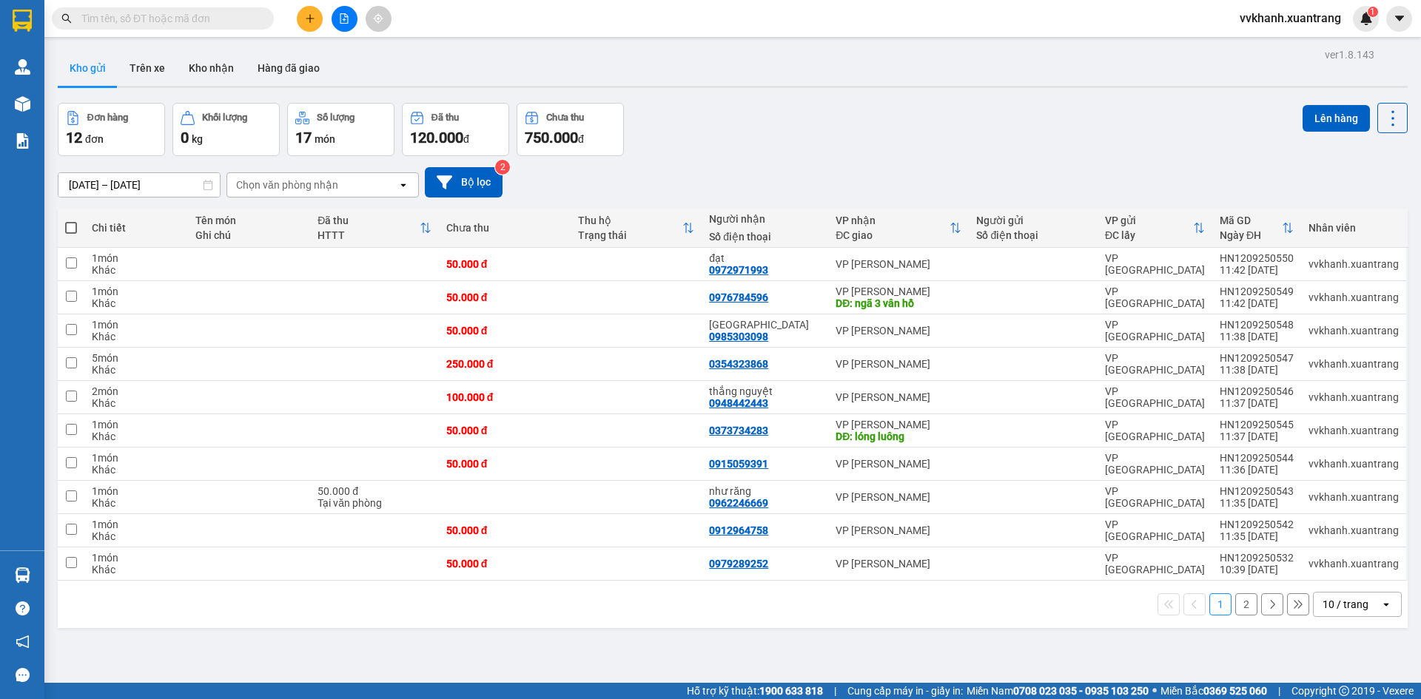
drag, startPoint x: 678, startPoint y: 286, endPoint x: 781, endPoint y: 112, distance: 202.1
click at [830, 113] on div "Đơn hàng 12 đơn Khối lượng 0 kg Số lượng 17 món Đã thu 120.000 đ Chưa thu 750.0…" at bounding box center [733, 129] width 1350 height 53
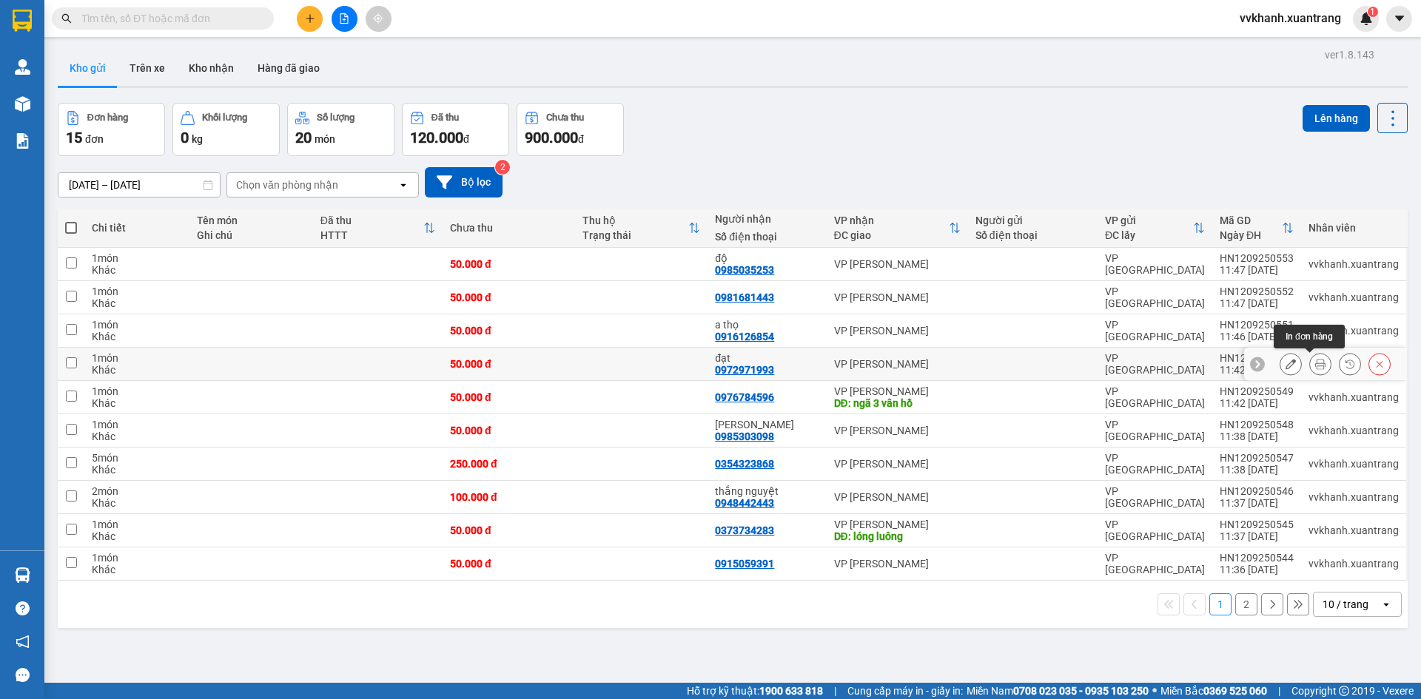
click at [1315, 366] on icon at bounding box center [1320, 364] width 10 height 10
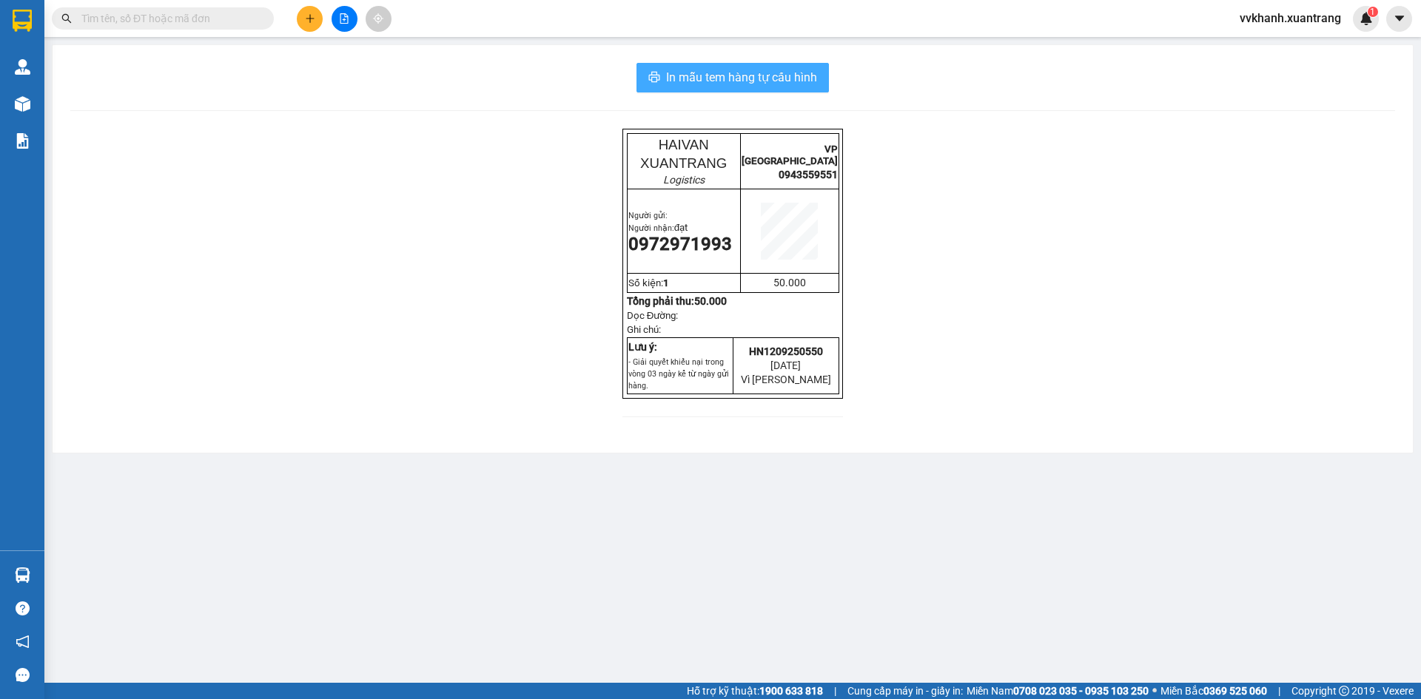
click at [762, 78] on span "In mẫu tem hàng tự cấu hình" at bounding box center [741, 77] width 151 height 19
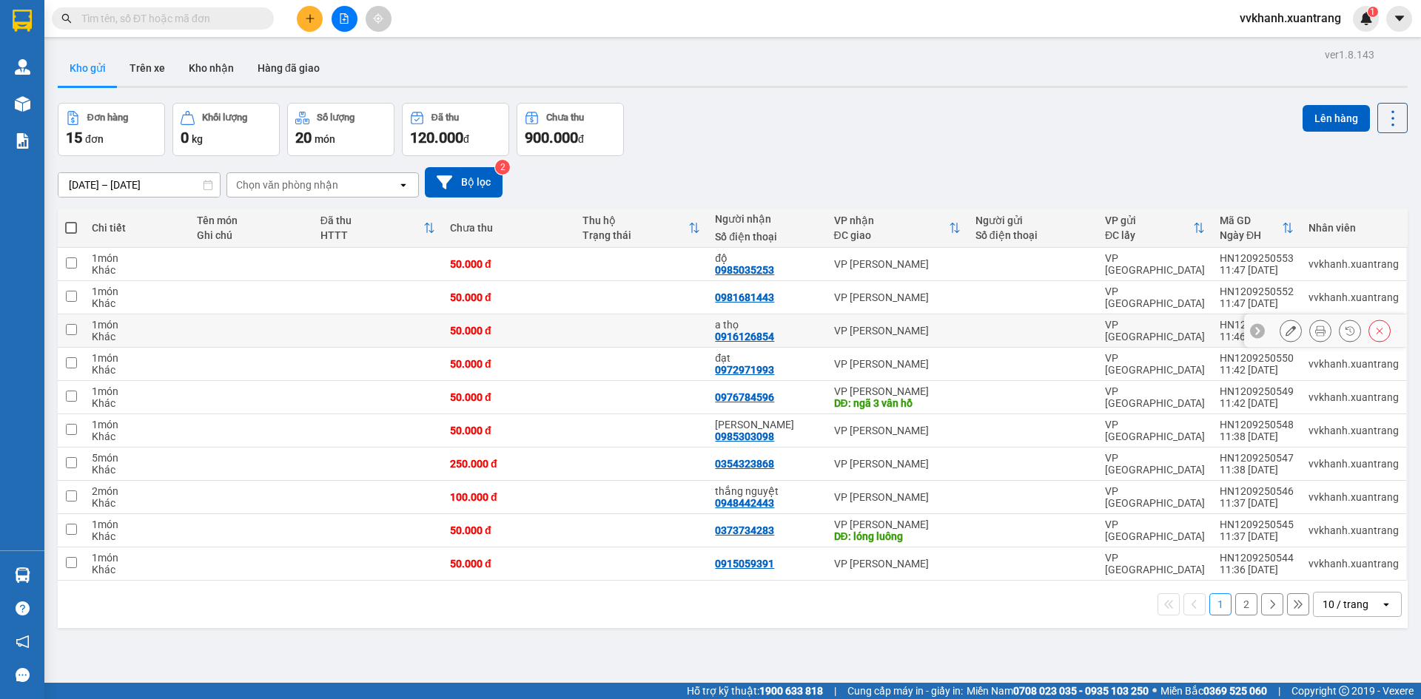
click at [1311, 323] on button at bounding box center [1320, 331] width 21 height 26
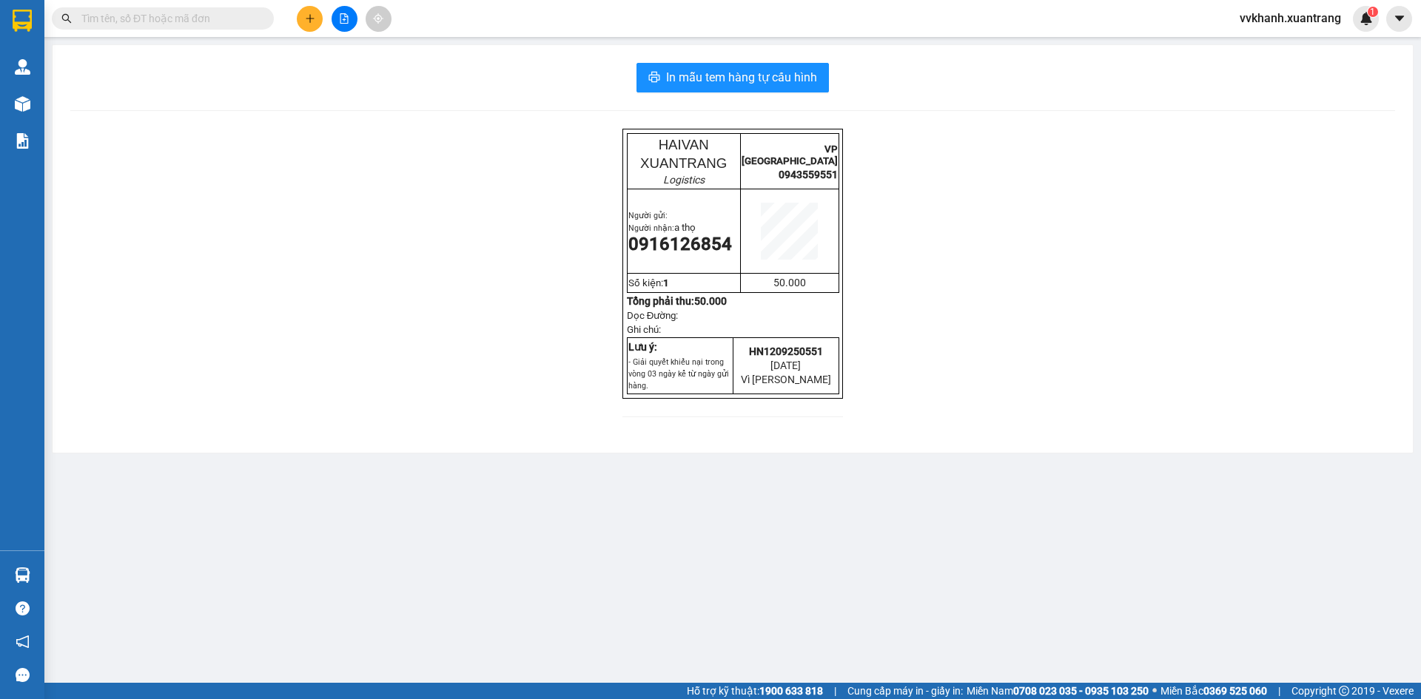
click at [791, 93] on div "In mẫu tem hàng tự [PERSON_NAME] HAIVAN XUANTRANG Logistics VP [GEOGRAPHIC_DATA…" at bounding box center [733, 249] width 1360 height 408
click at [791, 90] on button "In mẫu tem hàng tự cấu hình" at bounding box center [732, 78] width 192 height 30
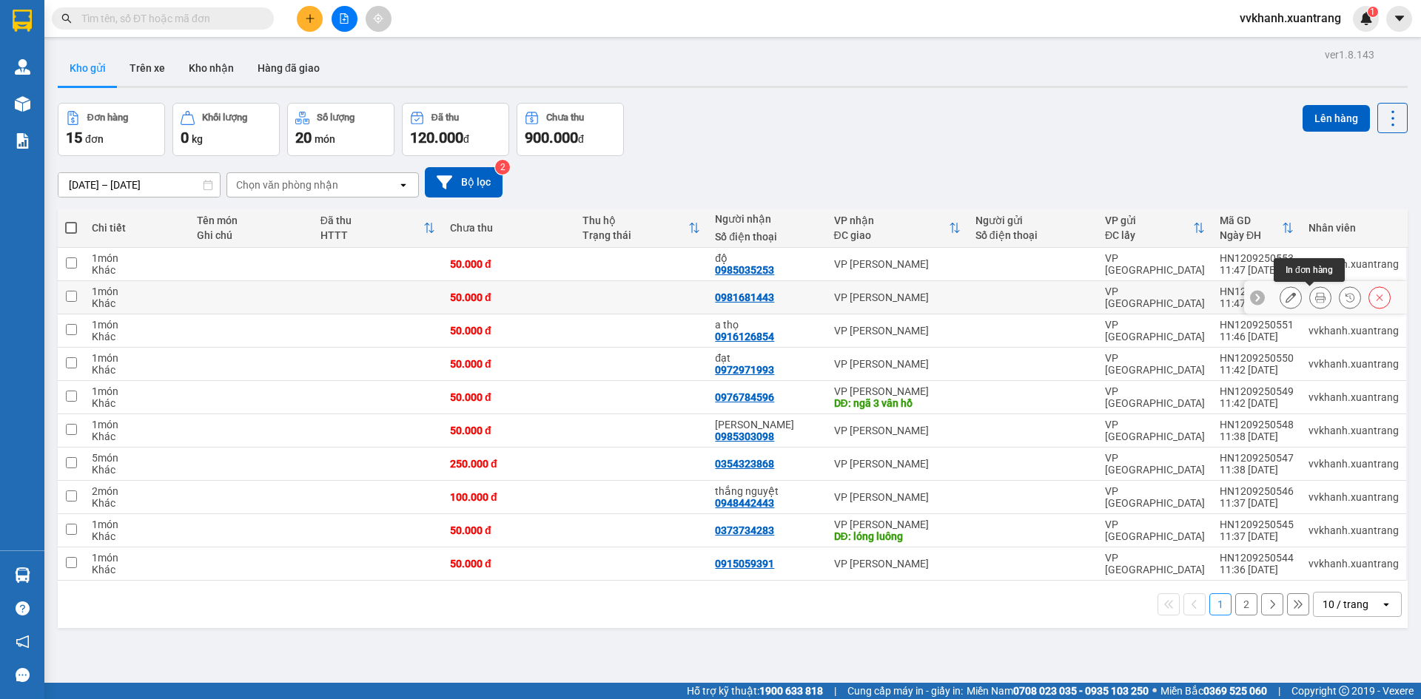
click at [1315, 302] on icon at bounding box center [1320, 297] width 10 height 10
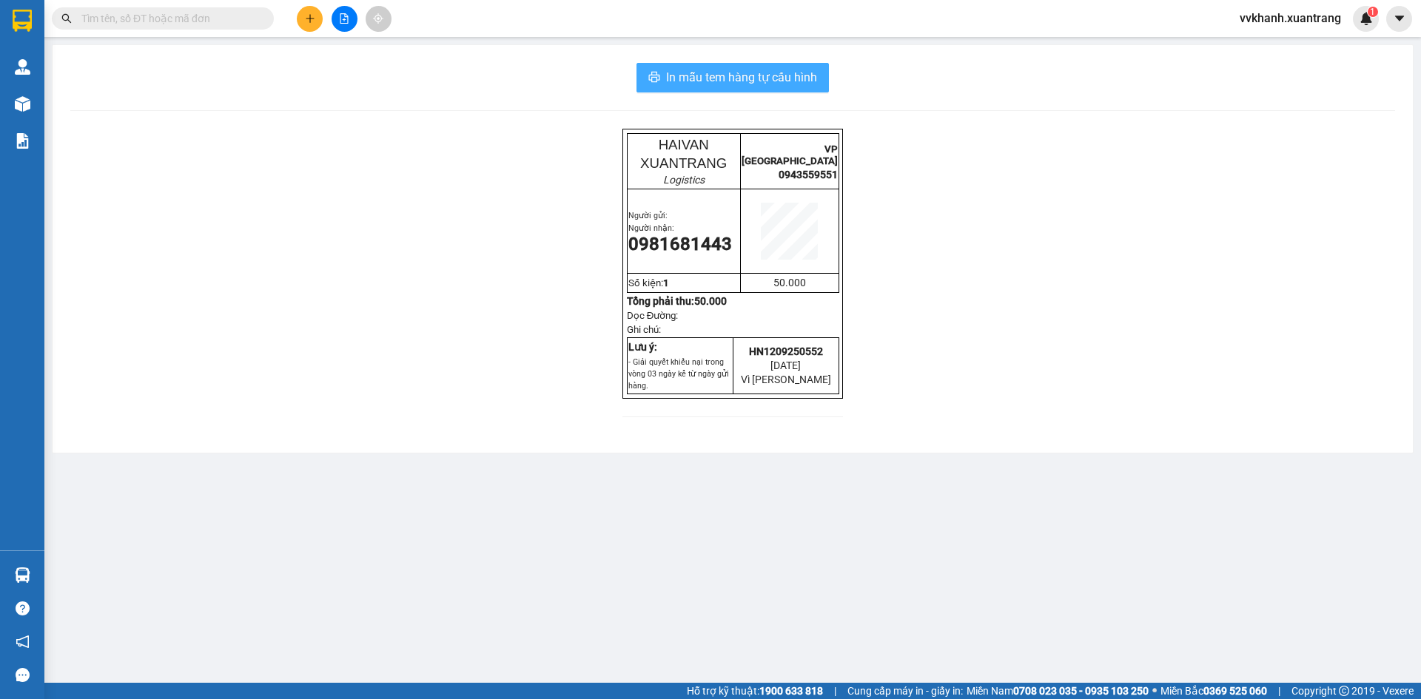
click at [806, 78] on span "In mẫu tem hàng tự cấu hình" at bounding box center [741, 77] width 151 height 19
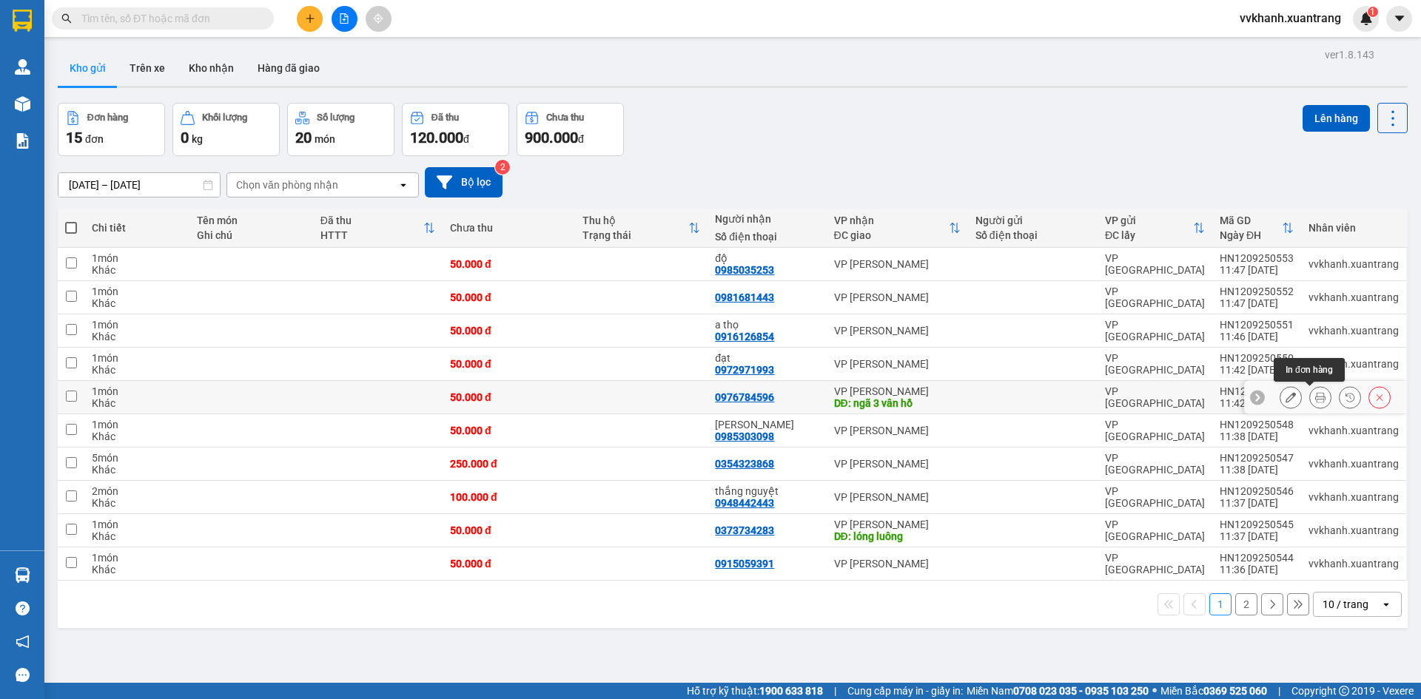
click at [1315, 400] on icon at bounding box center [1320, 397] width 10 height 10
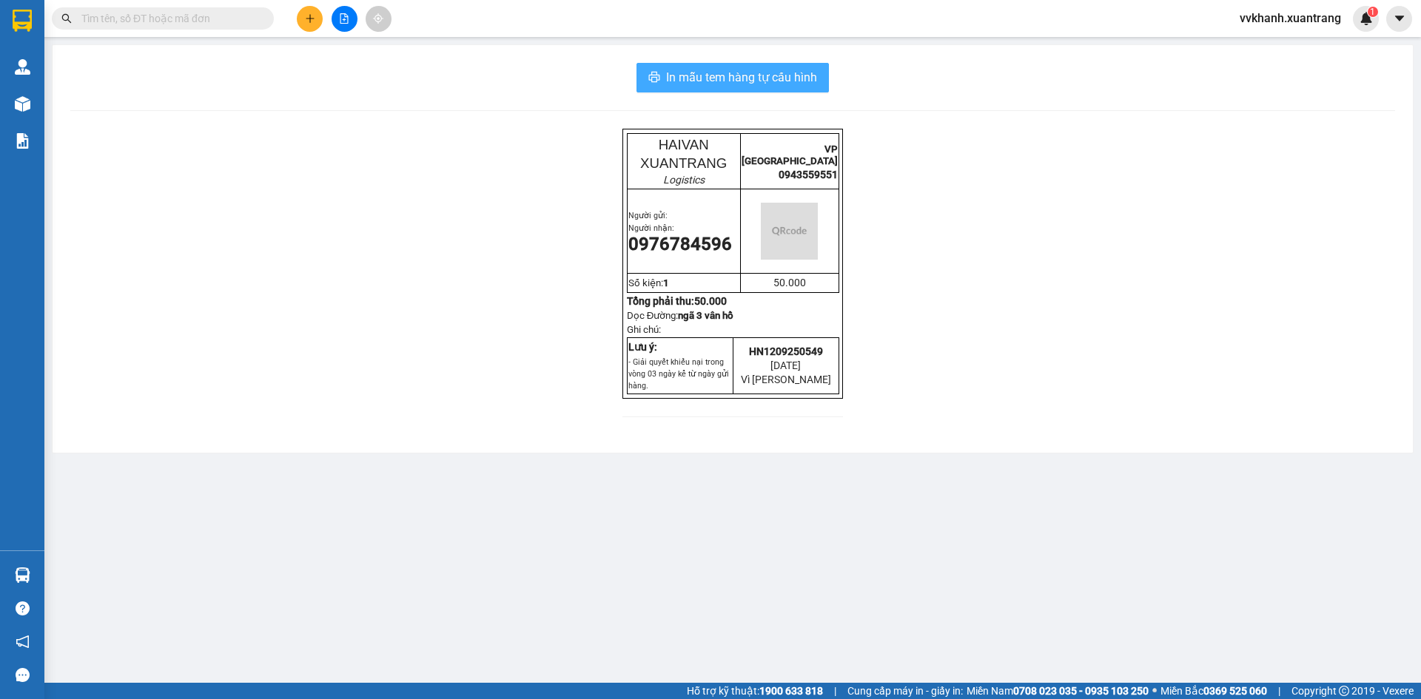
click at [792, 76] on span "In mẫu tem hàng tự cấu hình" at bounding box center [741, 77] width 151 height 19
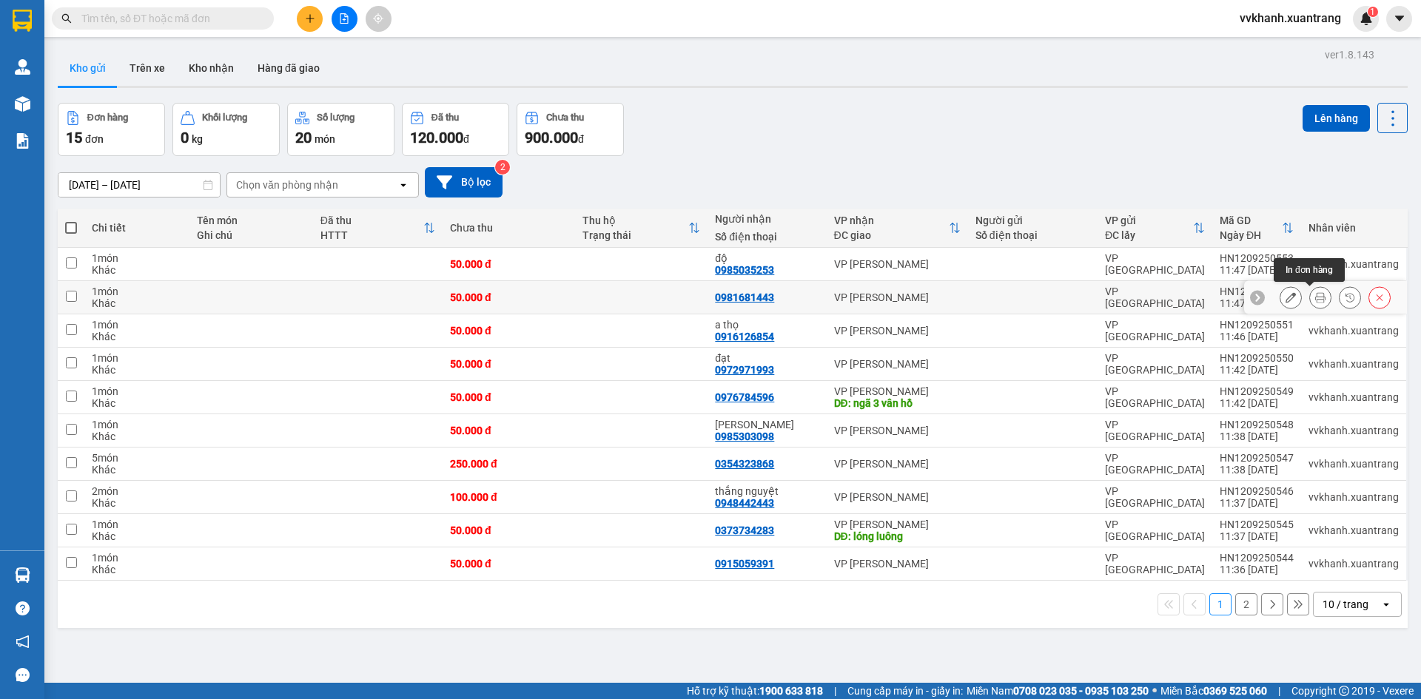
click at [1310, 295] on button at bounding box center [1320, 298] width 21 height 26
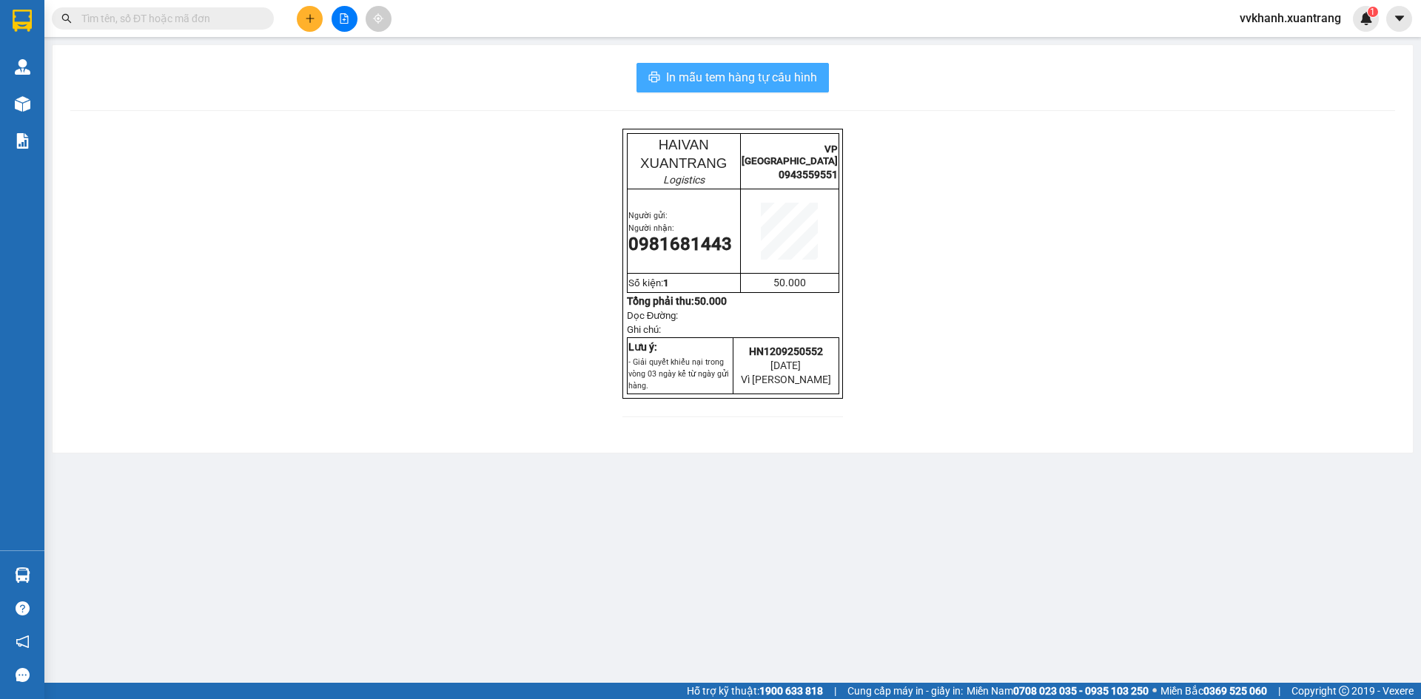
click at [817, 75] on span "In mẫu tem hàng tự cấu hình" at bounding box center [741, 77] width 151 height 19
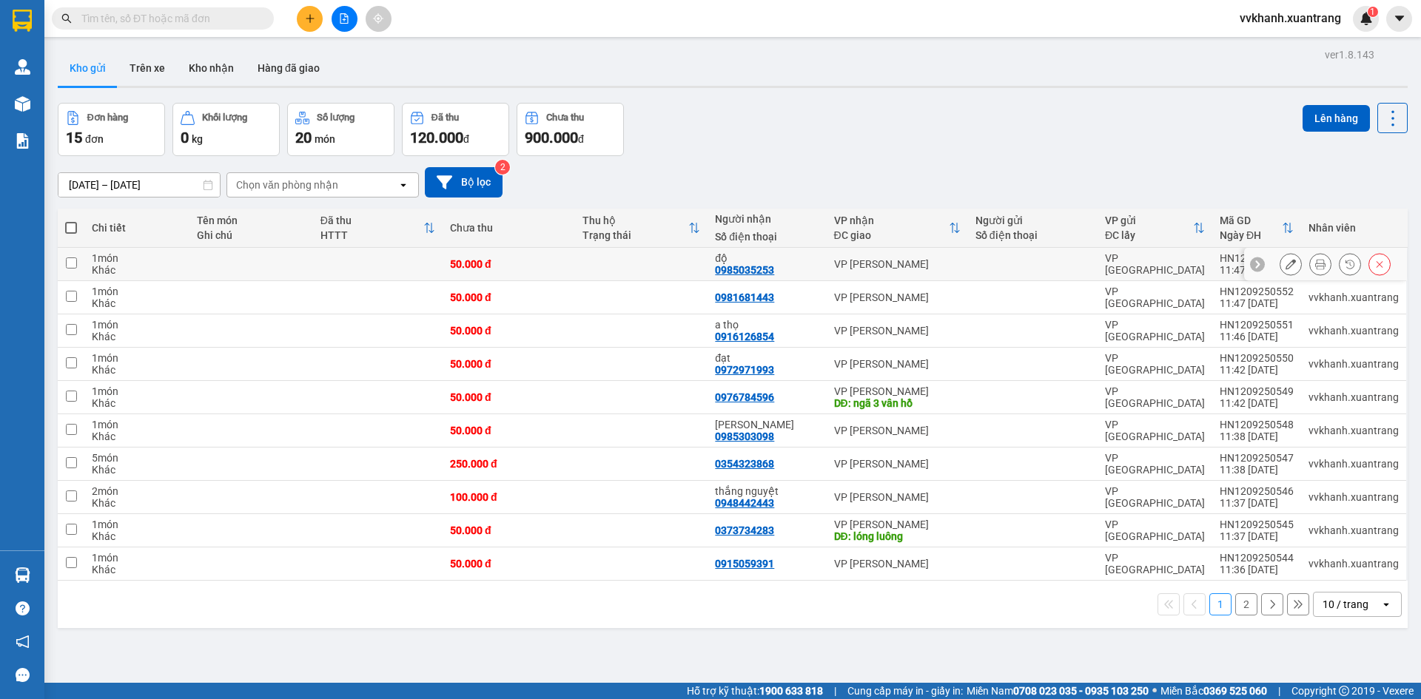
click at [1315, 264] on icon at bounding box center [1320, 264] width 10 height 10
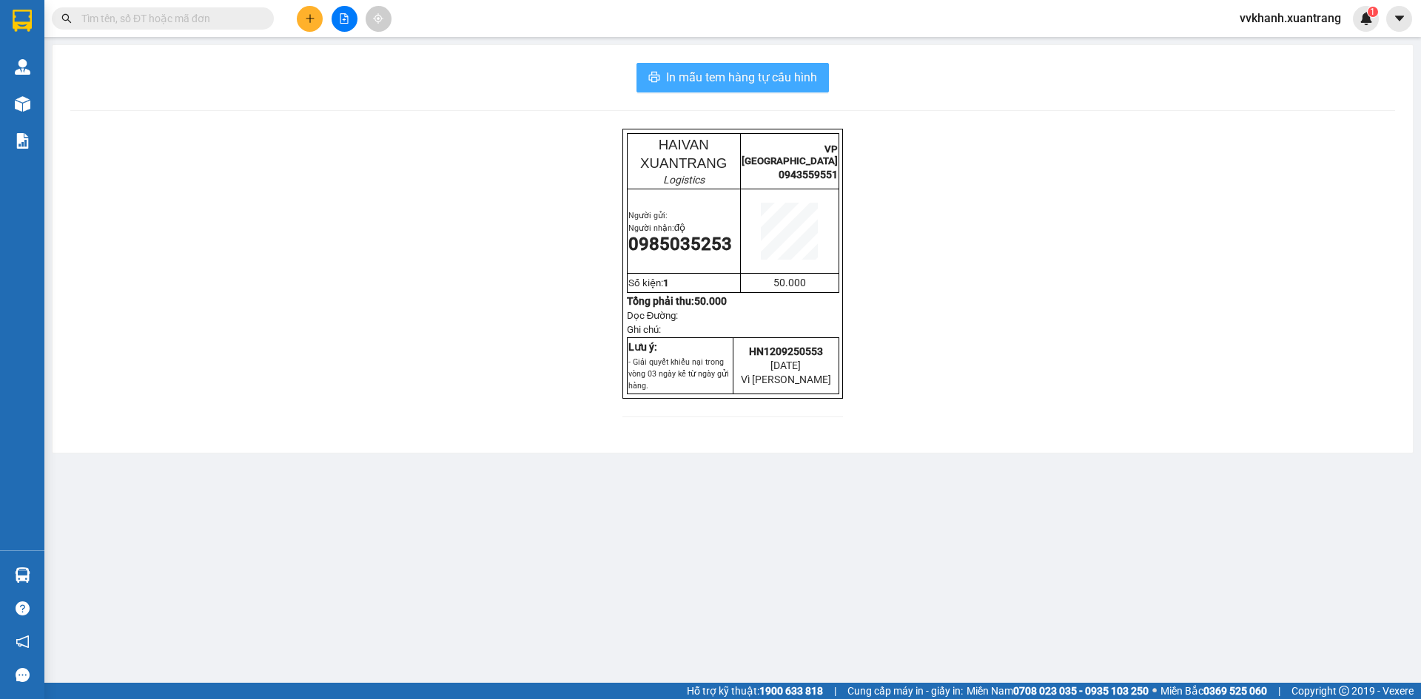
click at [794, 87] on span "In mẫu tem hàng tự cấu hình" at bounding box center [741, 77] width 151 height 19
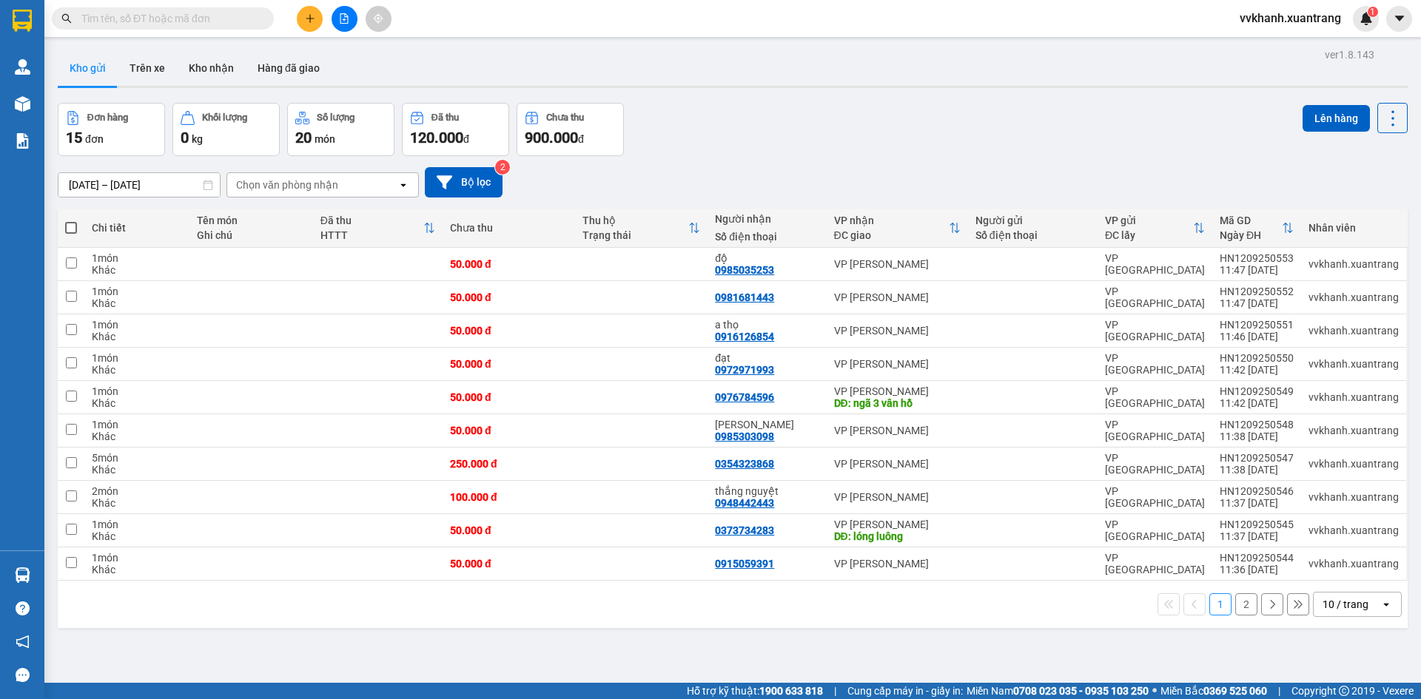
click at [1239, 604] on button "2" at bounding box center [1246, 605] width 22 height 22
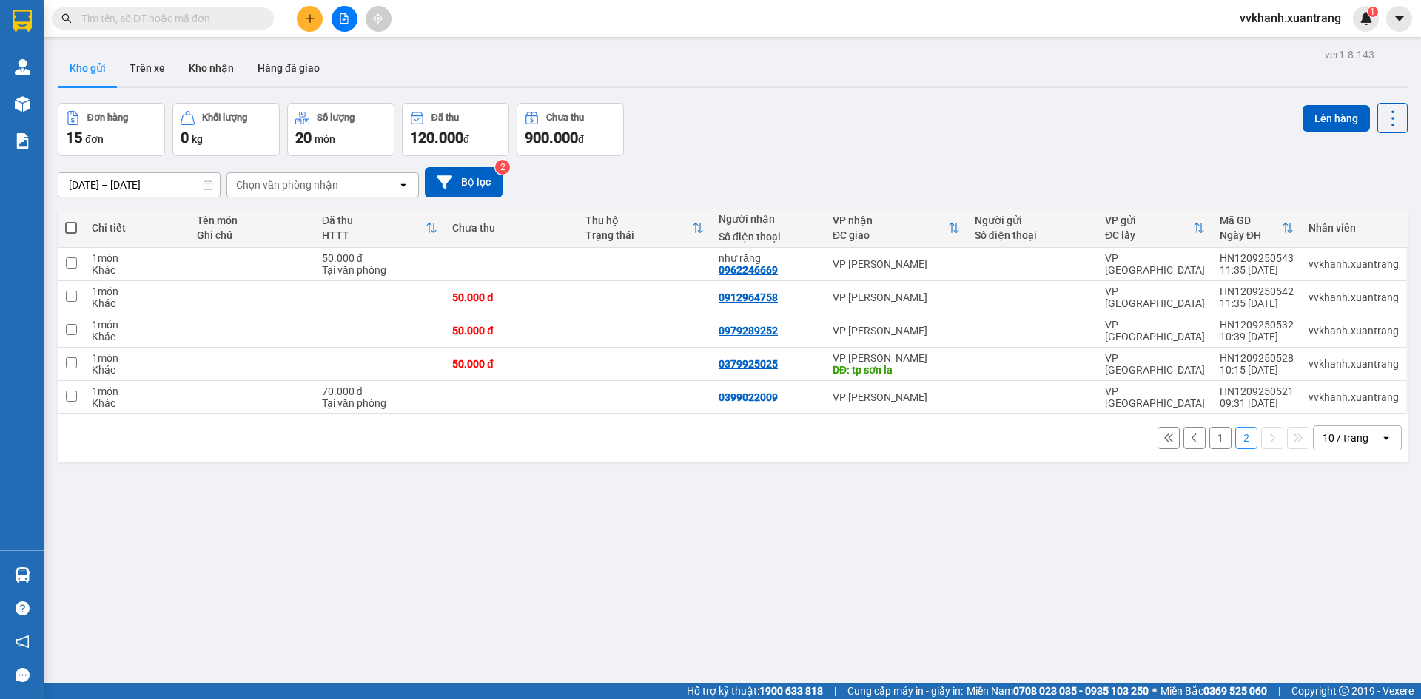
click at [261, 13] on span at bounding box center [263, 18] width 9 height 16
click at [252, 17] on input "text" at bounding box center [168, 18] width 175 height 16
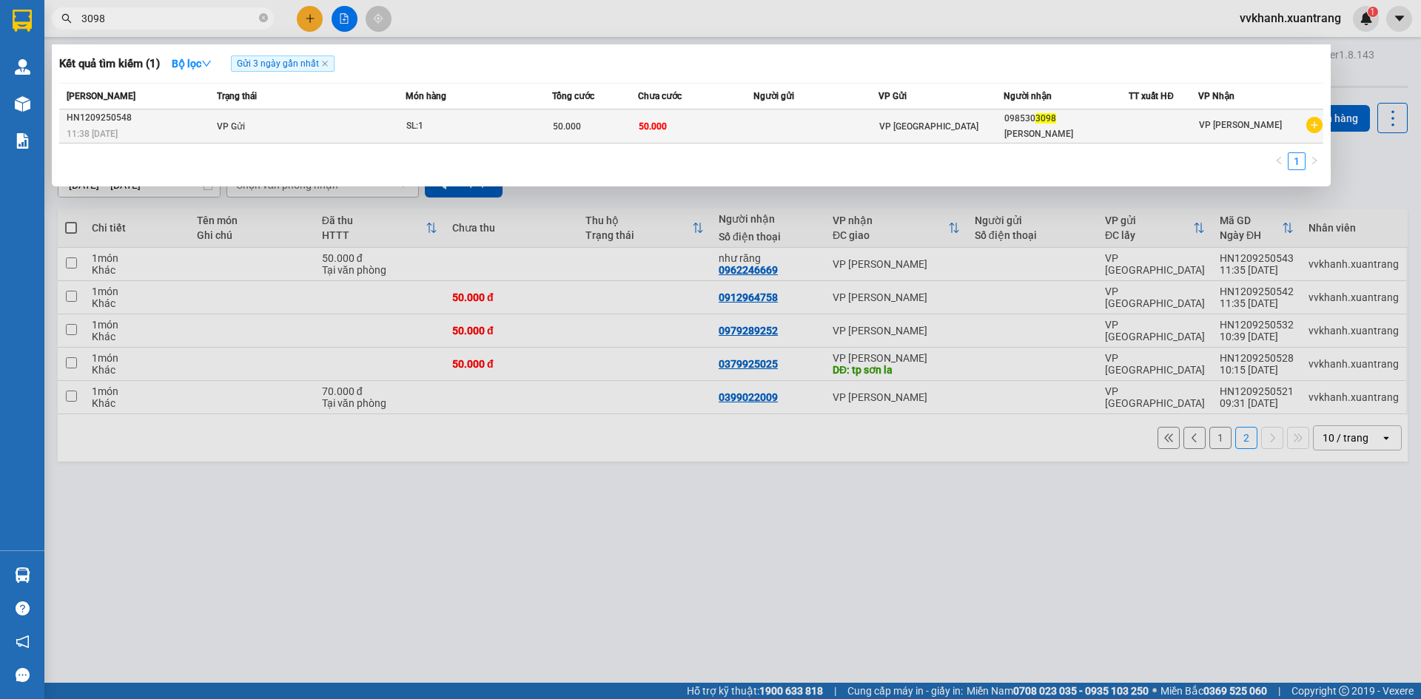
type input "3098"
click at [873, 125] on td at bounding box center [815, 127] width 125 height 34
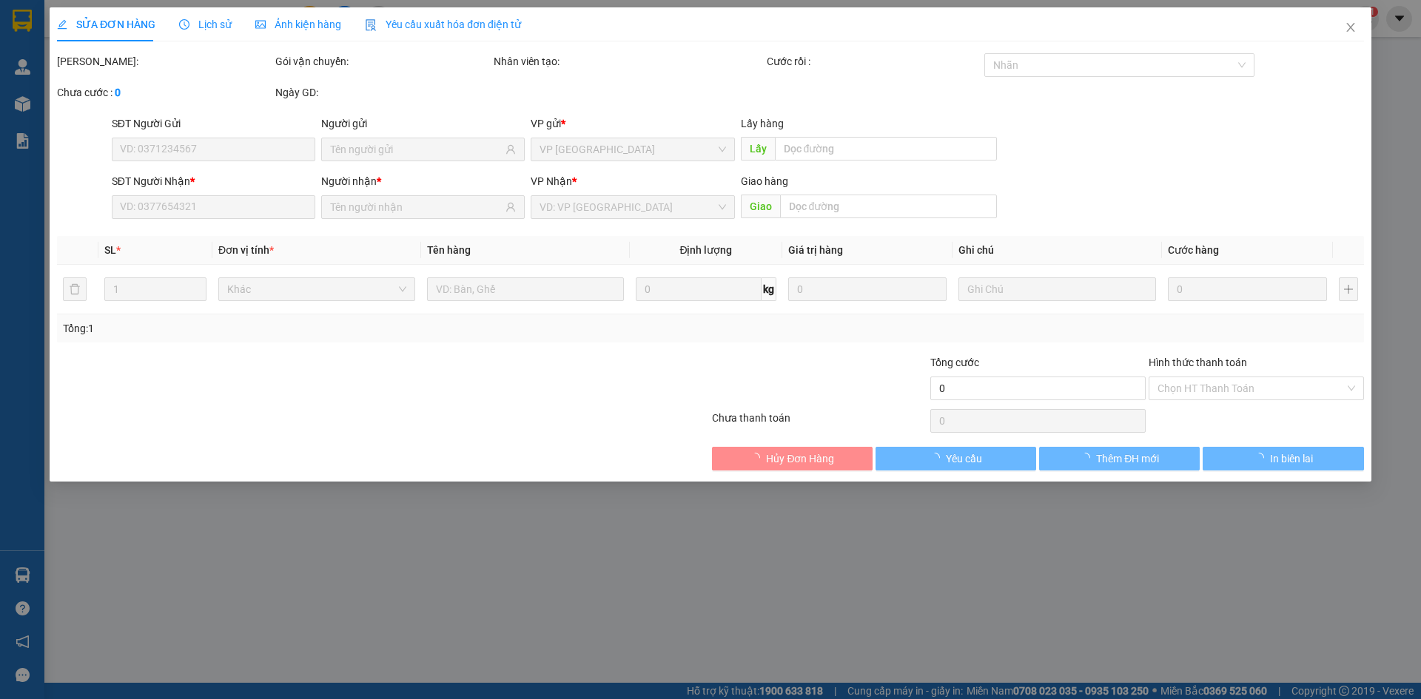
type input "0985303098"
type input "50.000"
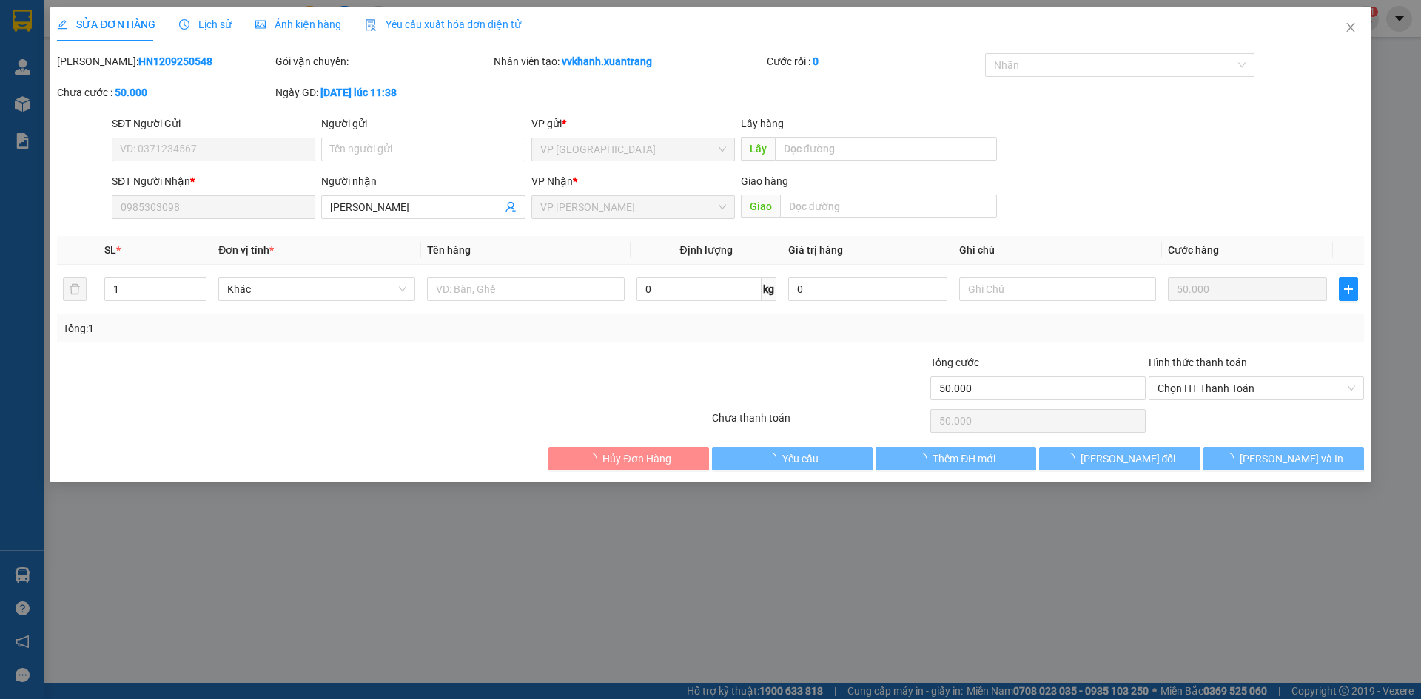
click at [306, 29] on span "Ảnh kiện hàng" at bounding box center [298, 25] width 86 height 12
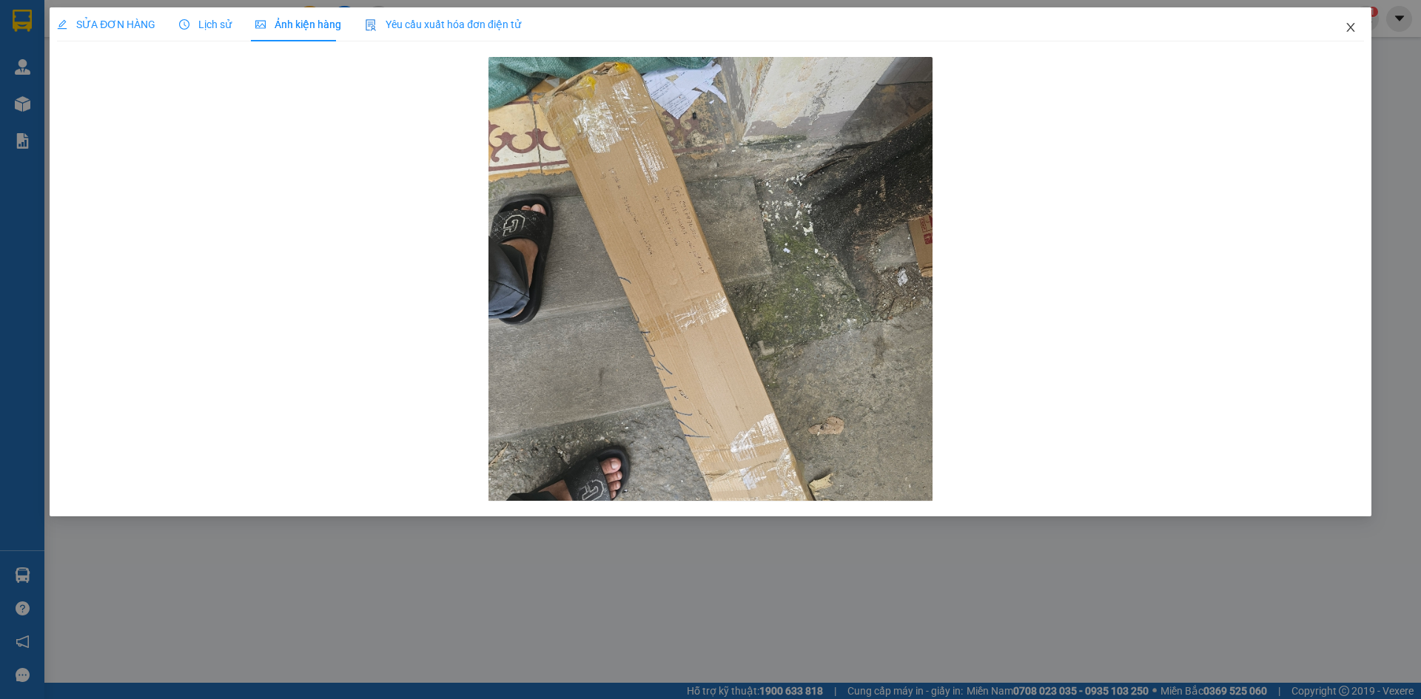
click at [1355, 26] on icon "close" at bounding box center [1351, 27] width 12 height 12
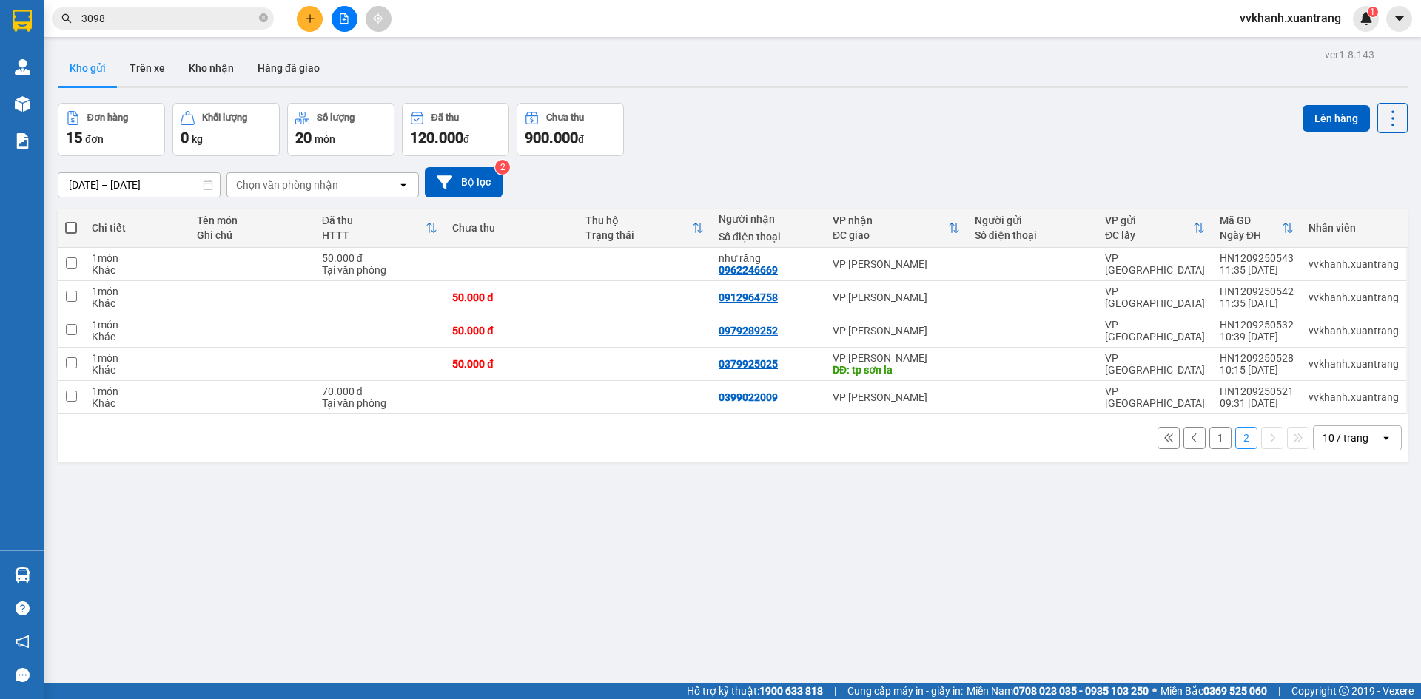
click at [268, 16] on span "3098" at bounding box center [163, 18] width 222 height 22
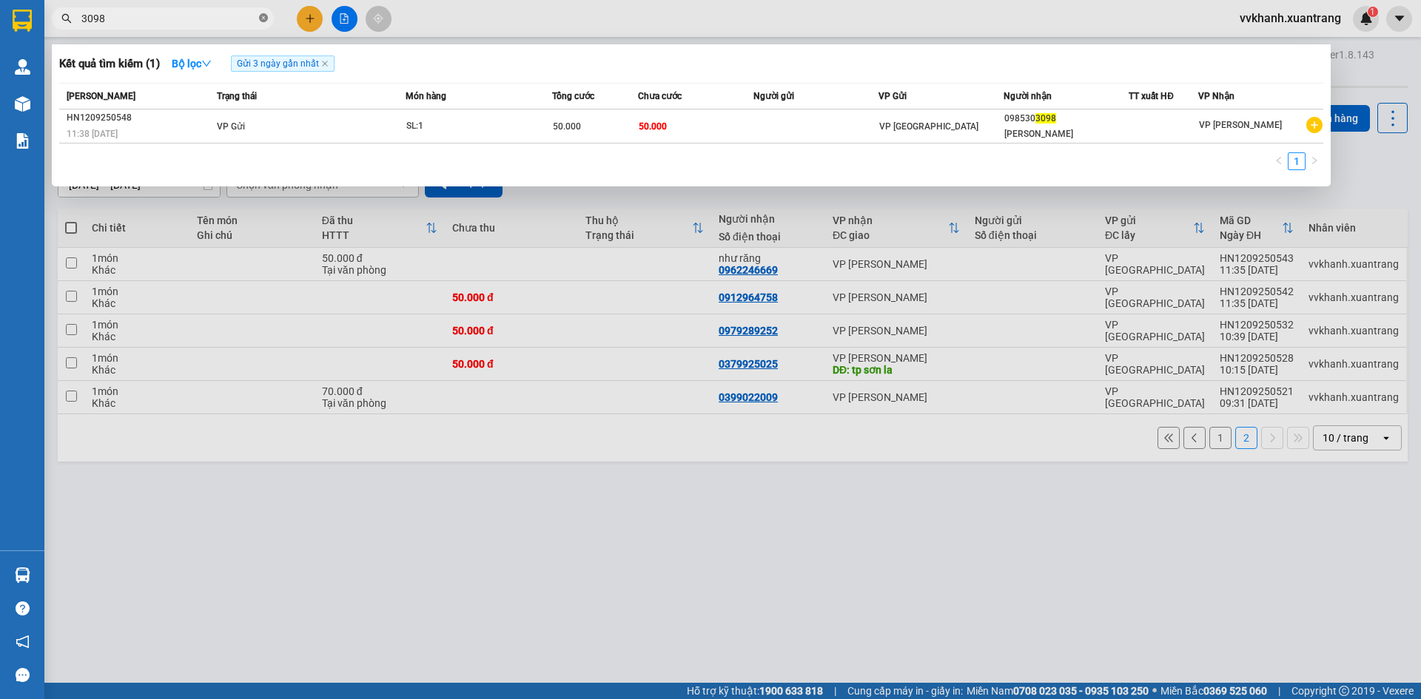
click at [262, 16] on icon "close-circle" at bounding box center [263, 17] width 9 height 9
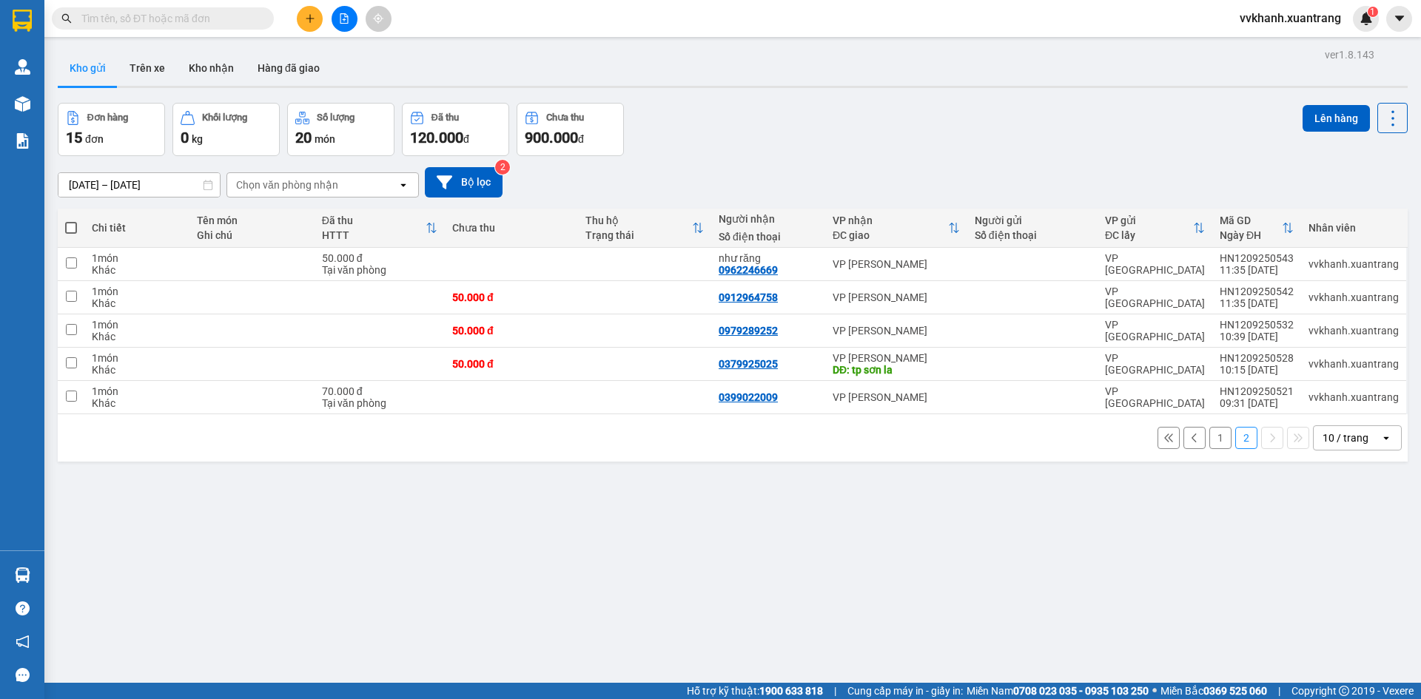
click at [1209, 440] on button "1" at bounding box center [1220, 438] width 22 height 22
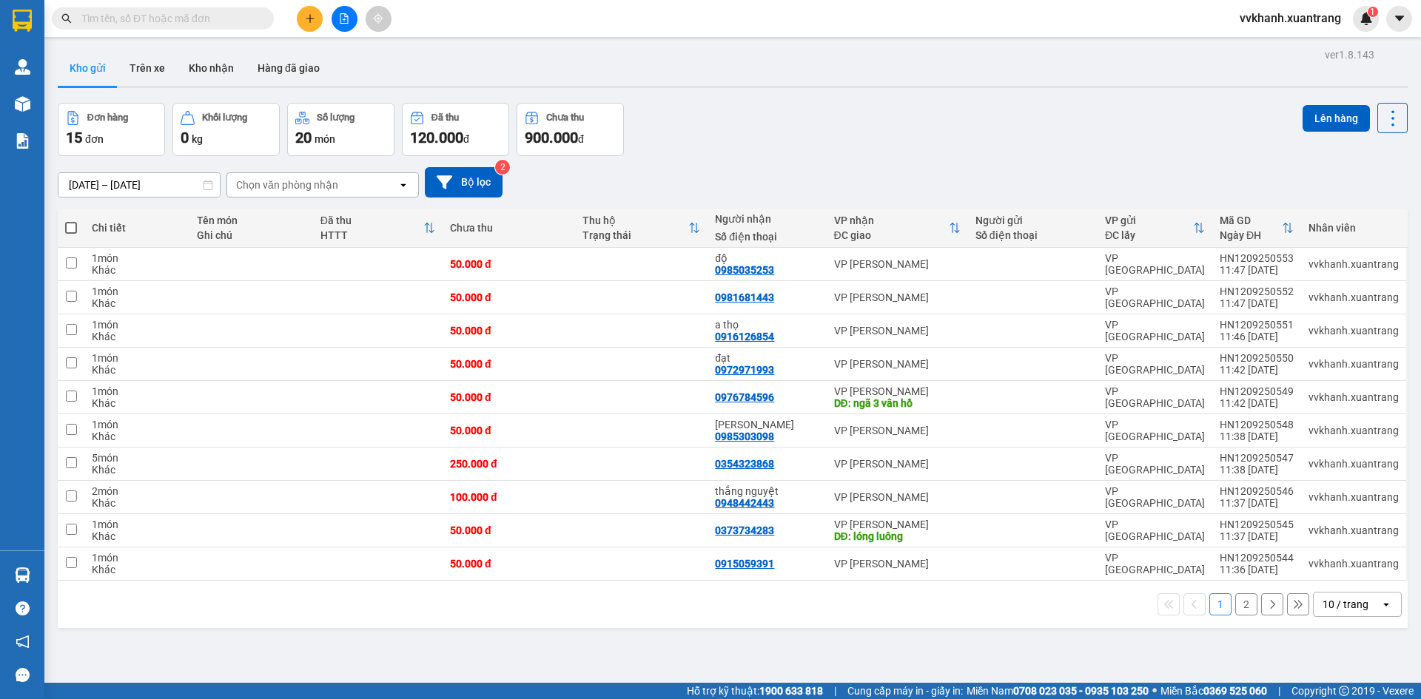
click at [341, 27] on button at bounding box center [345, 19] width 26 height 26
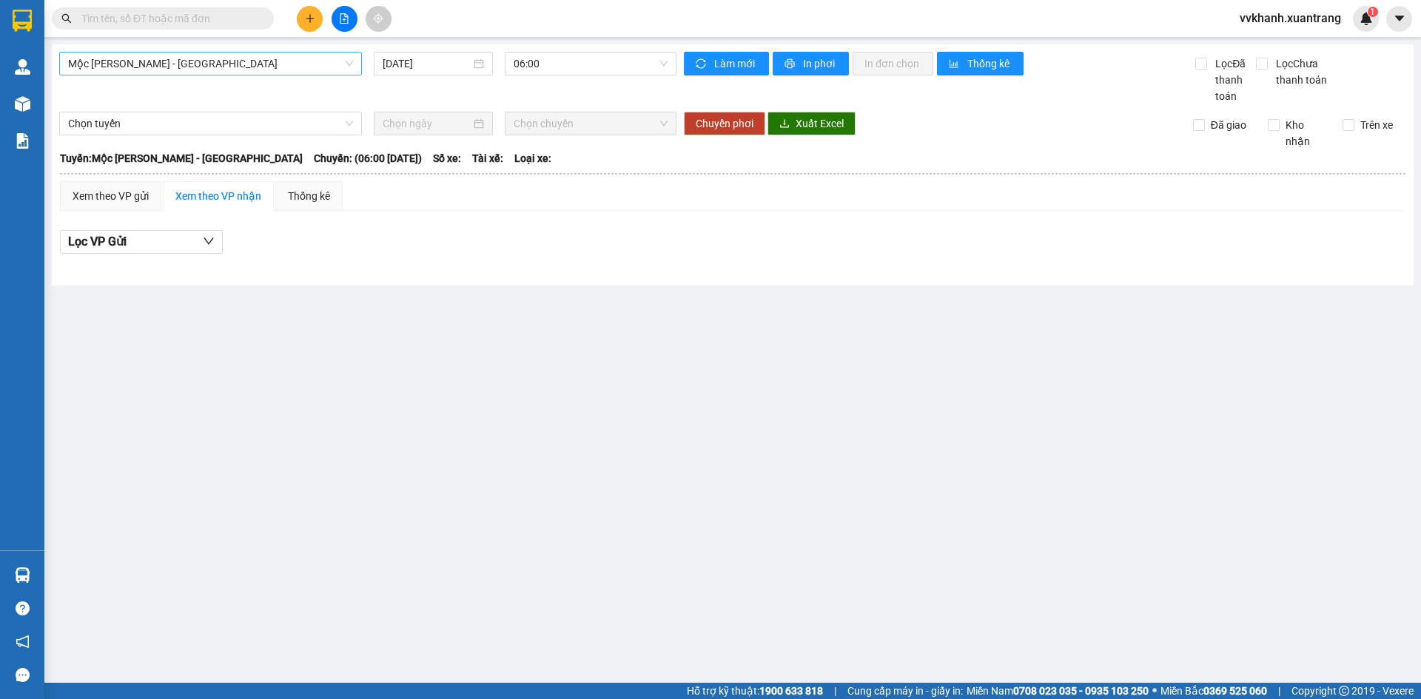
click at [337, 73] on span "Mộc Châu - Mỹ Đình" at bounding box center [210, 64] width 285 height 22
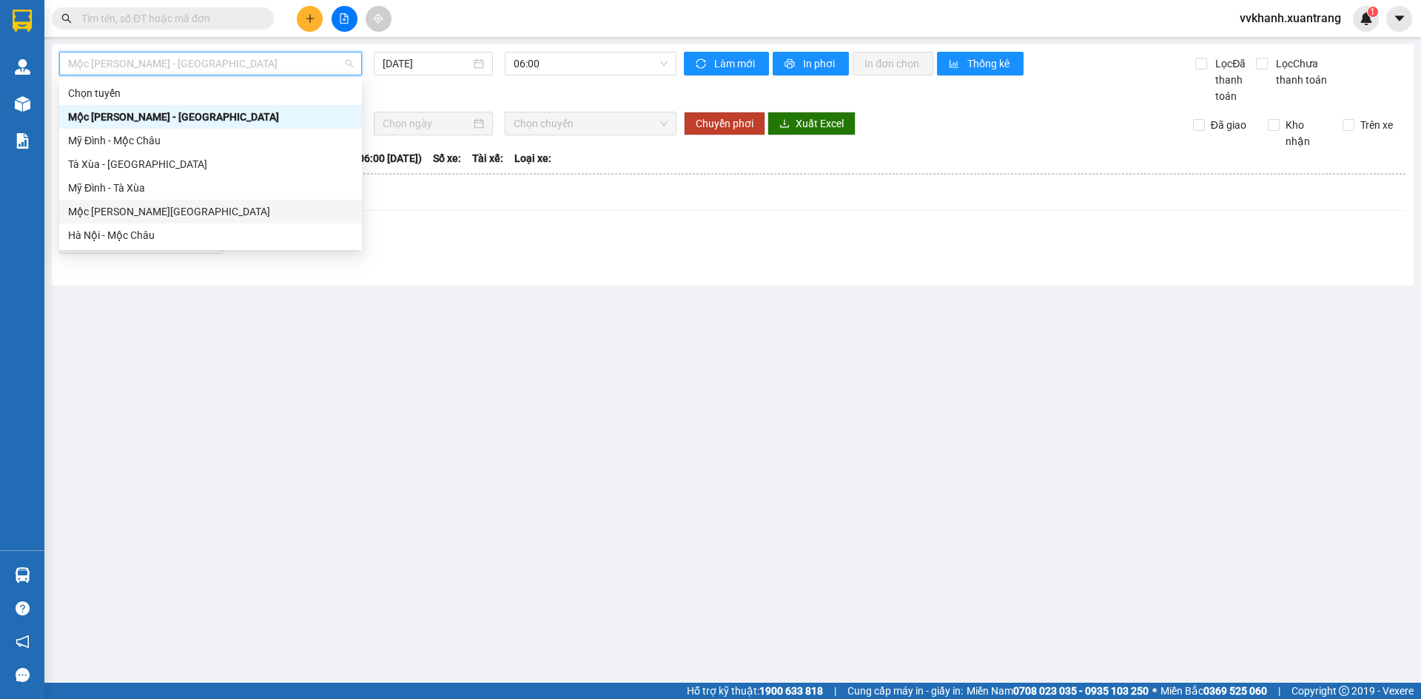
click at [202, 215] on div "Mộc Châu - Hà Nội" at bounding box center [210, 212] width 285 height 16
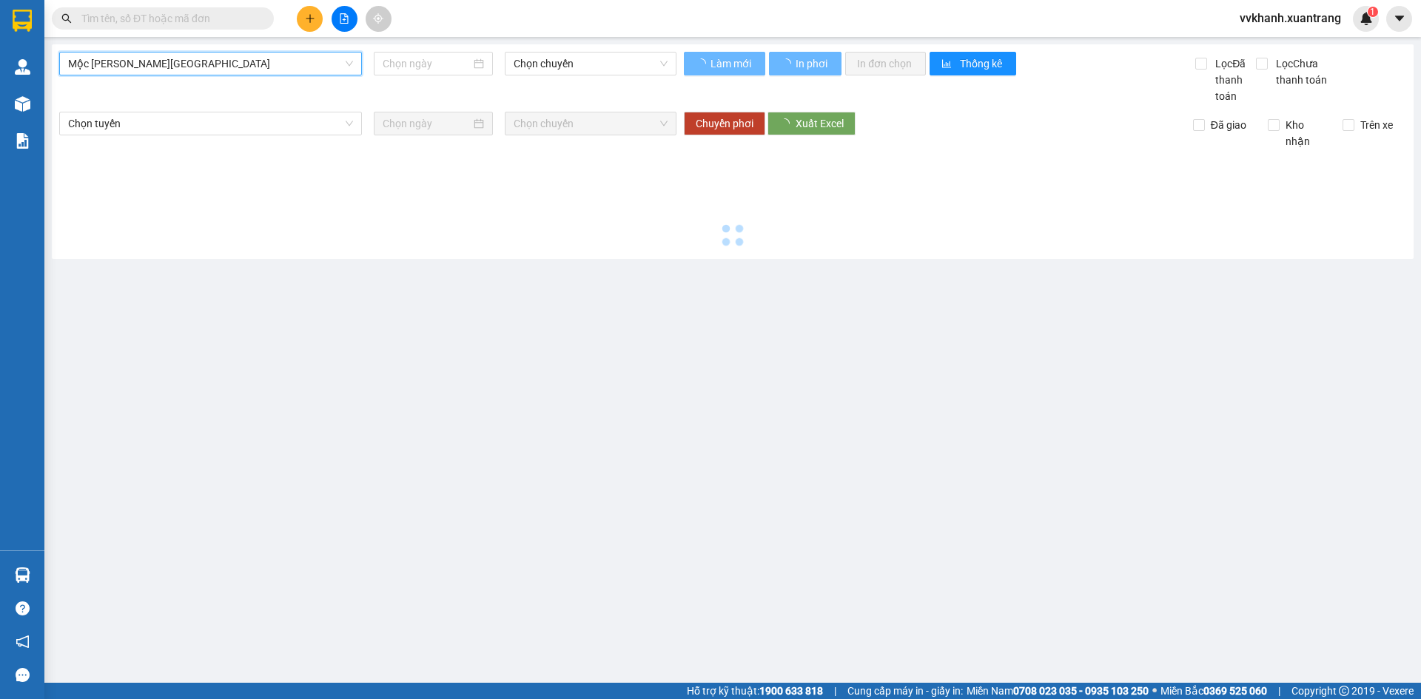
type input "12/09/2025"
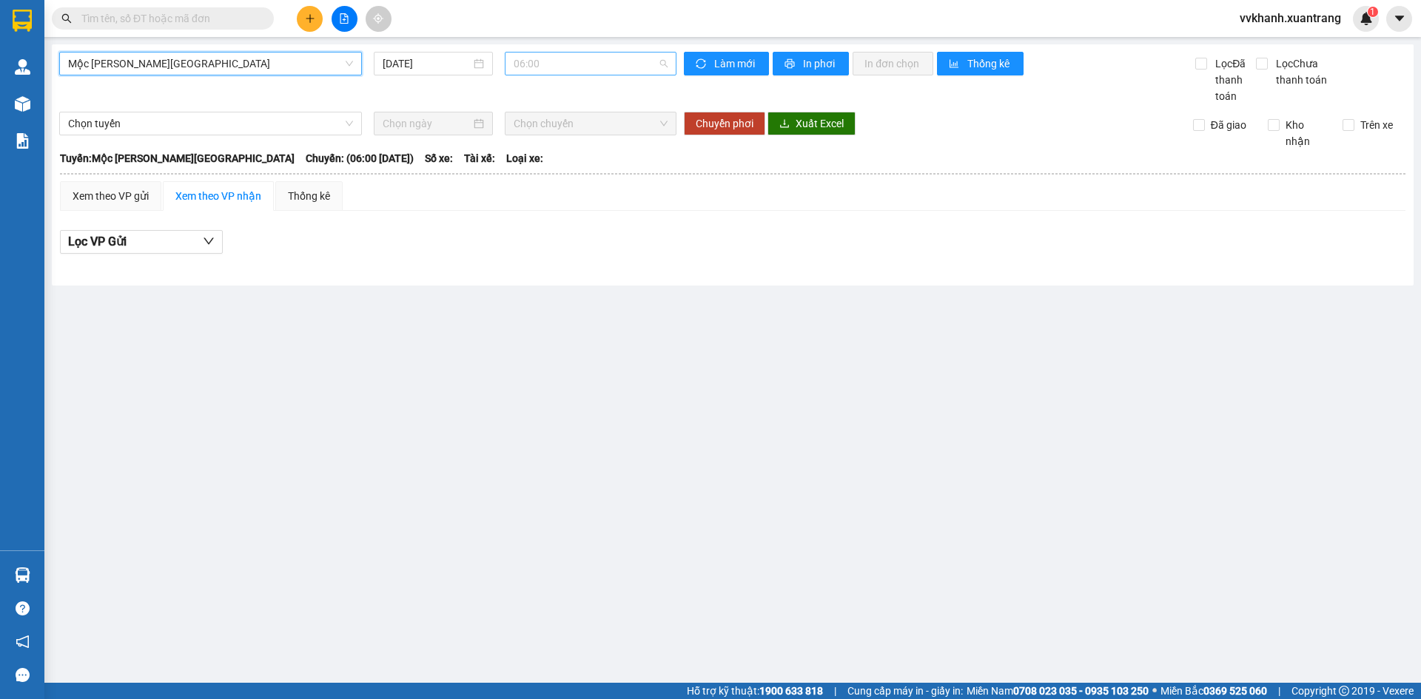
click at [602, 67] on span "06:00" at bounding box center [591, 64] width 154 height 22
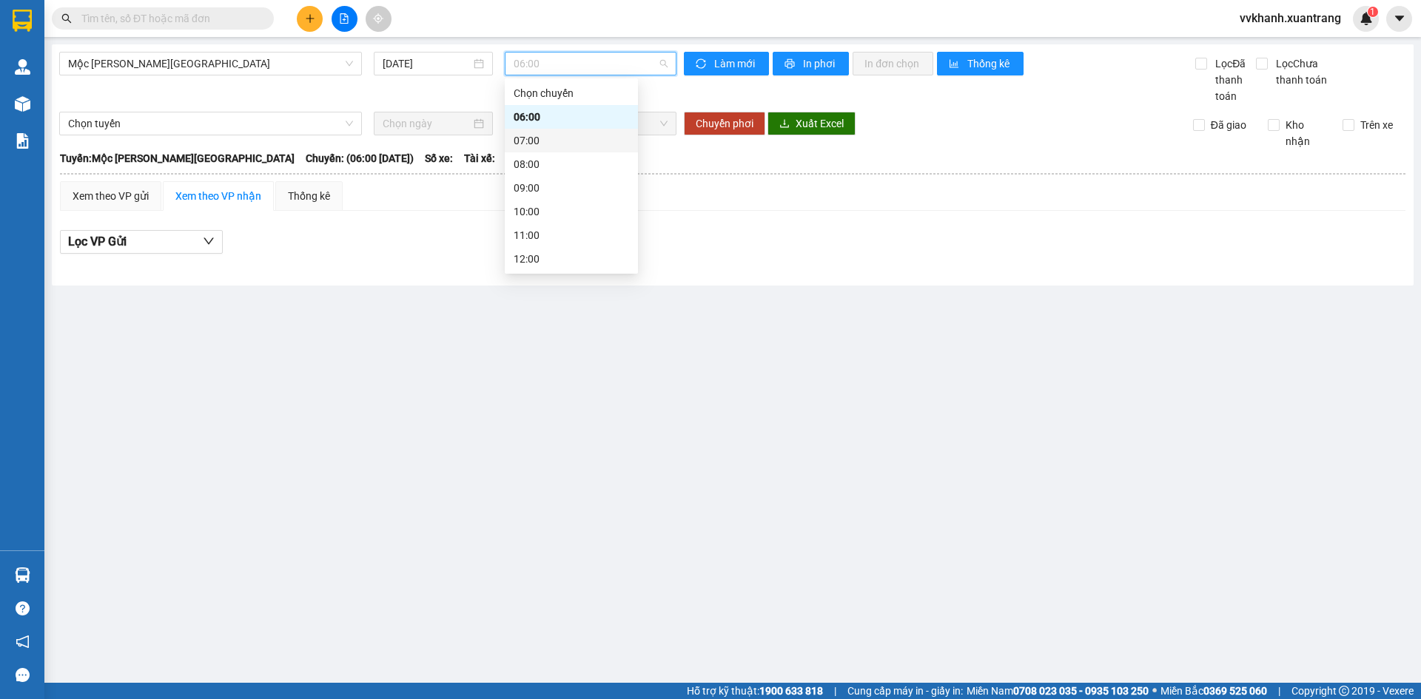
click at [584, 138] on div "07:00" at bounding box center [571, 140] width 115 height 16
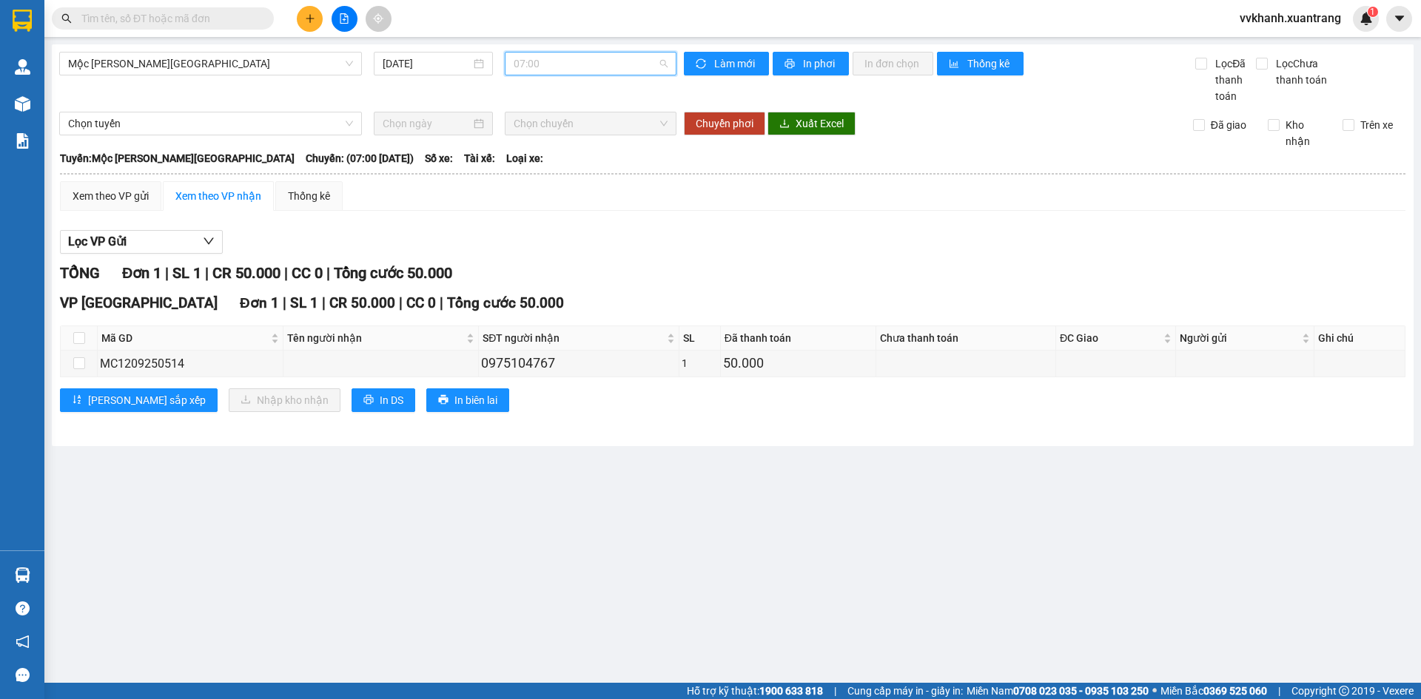
click at [579, 58] on span "07:00" at bounding box center [591, 64] width 154 height 22
click at [571, 164] on div "08:00" at bounding box center [571, 164] width 115 height 16
click at [579, 58] on span "08:00" at bounding box center [591, 64] width 154 height 22
click at [567, 184] on div "09:00" at bounding box center [571, 188] width 115 height 16
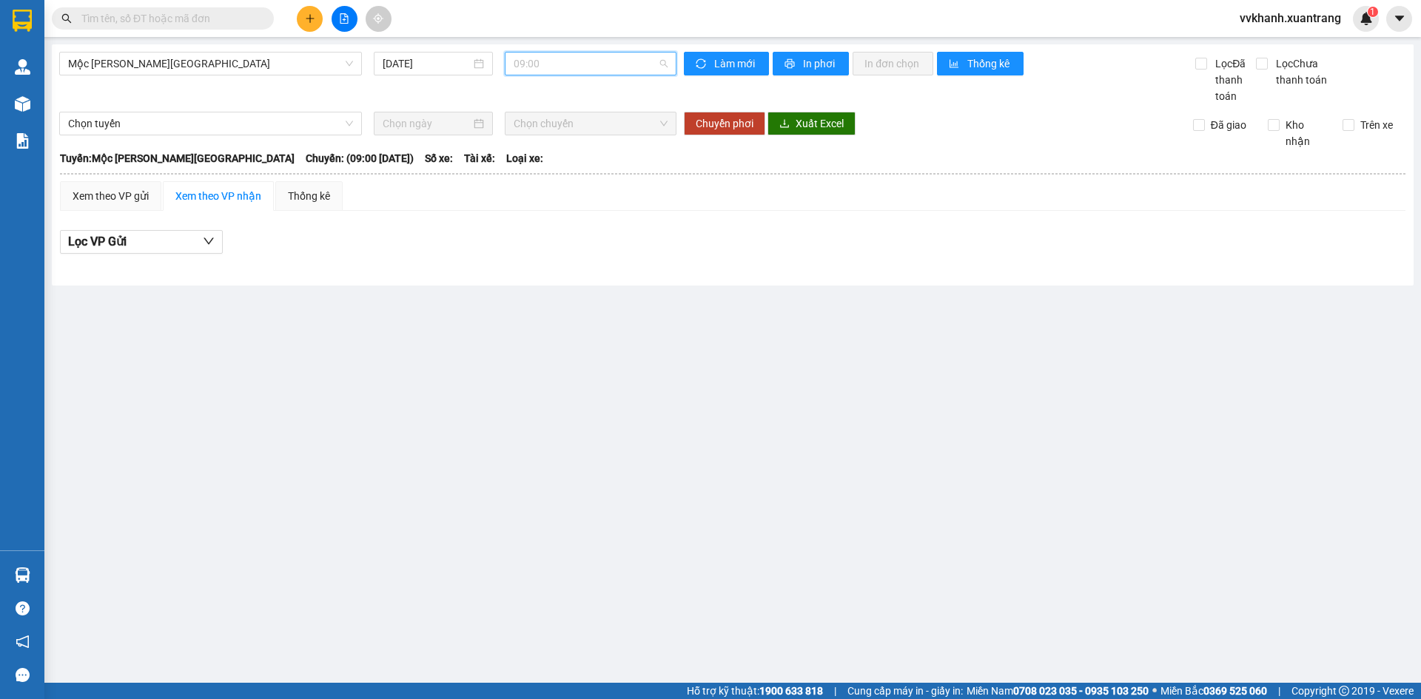
click at [561, 69] on span "09:00" at bounding box center [591, 64] width 154 height 22
click at [570, 214] on div "10:00" at bounding box center [571, 212] width 115 height 16
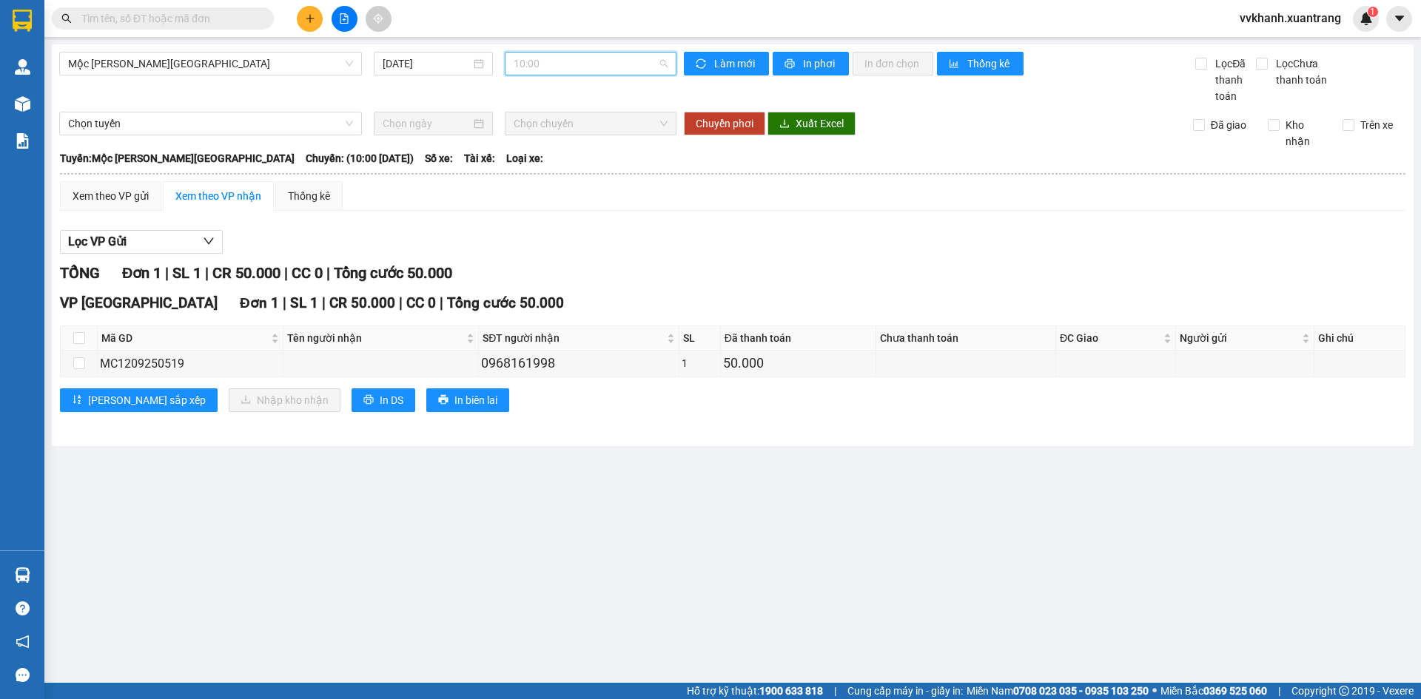
click at [571, 72] on span "10:00" at bounding box center [591, 64] width 154 height 22
click at [571, 164] on div "11:00" at bounding box center [571, 161] width 115 height 16
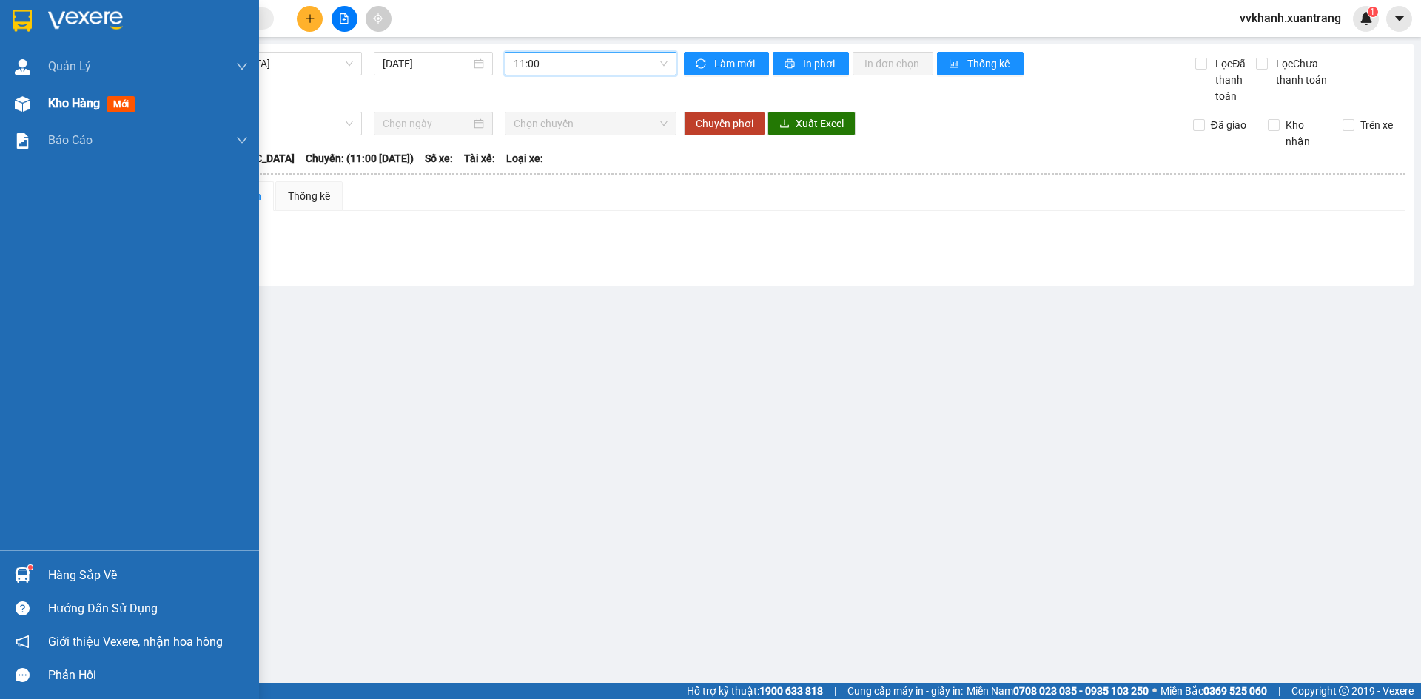
click at [34, 112] on div at bounding box center [23, 104] width 26 height 26
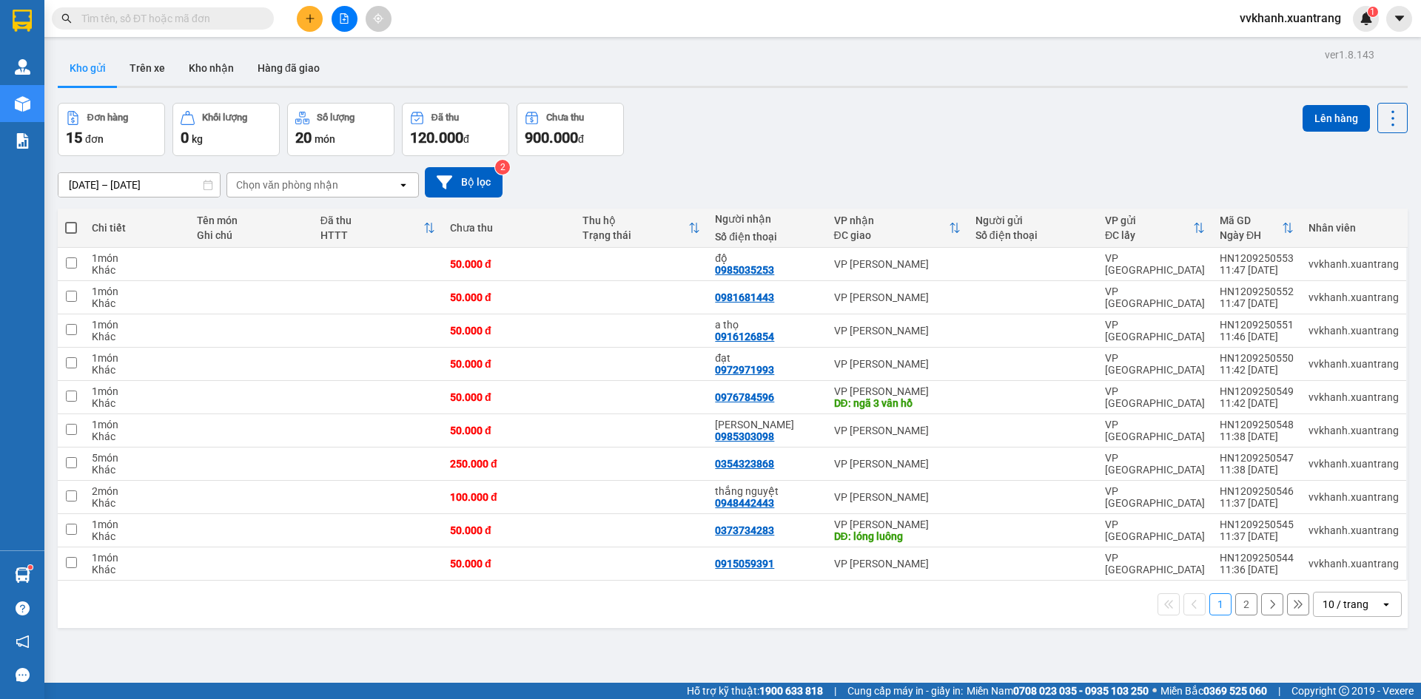
click at [73, 227] on span at bounding box center [71, 228] width 12 height 12
click at [71, 221] on input "checkbox" at bounding box center [71, 221] width 0 height 0
checkbox input "true"
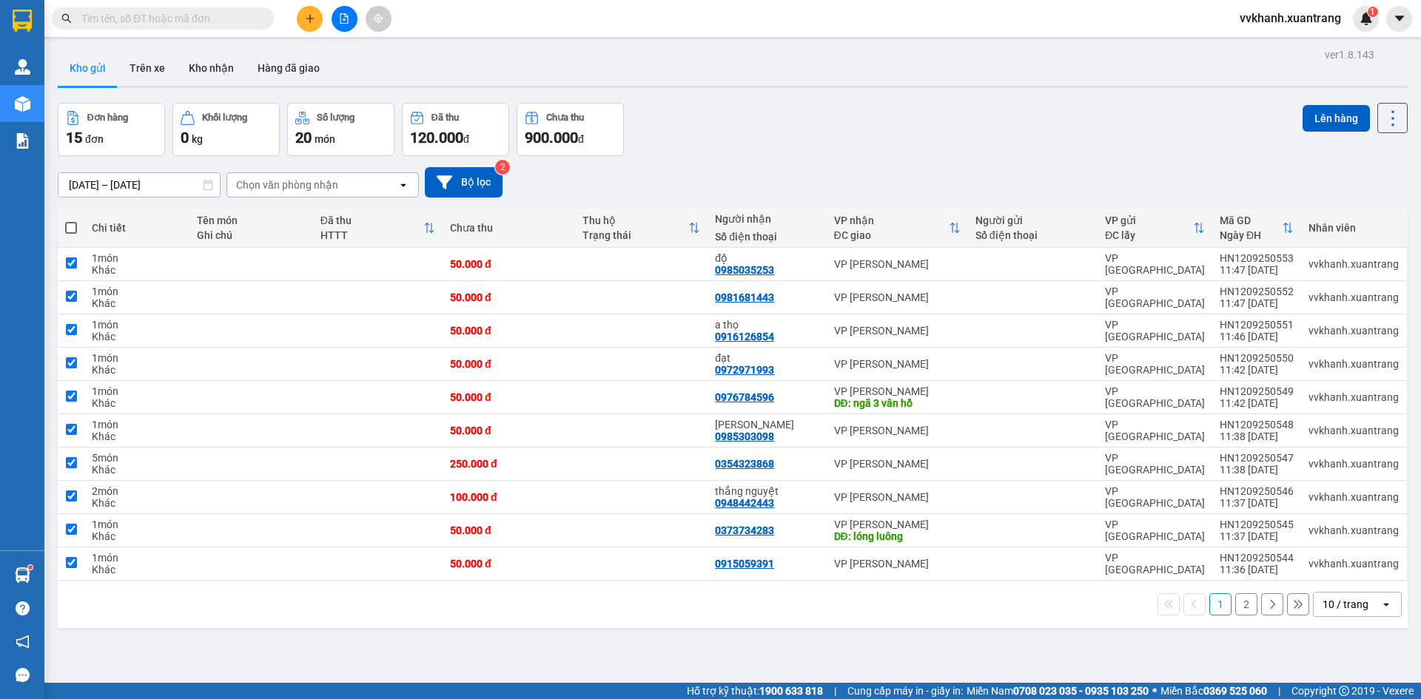
checkbox input "true"
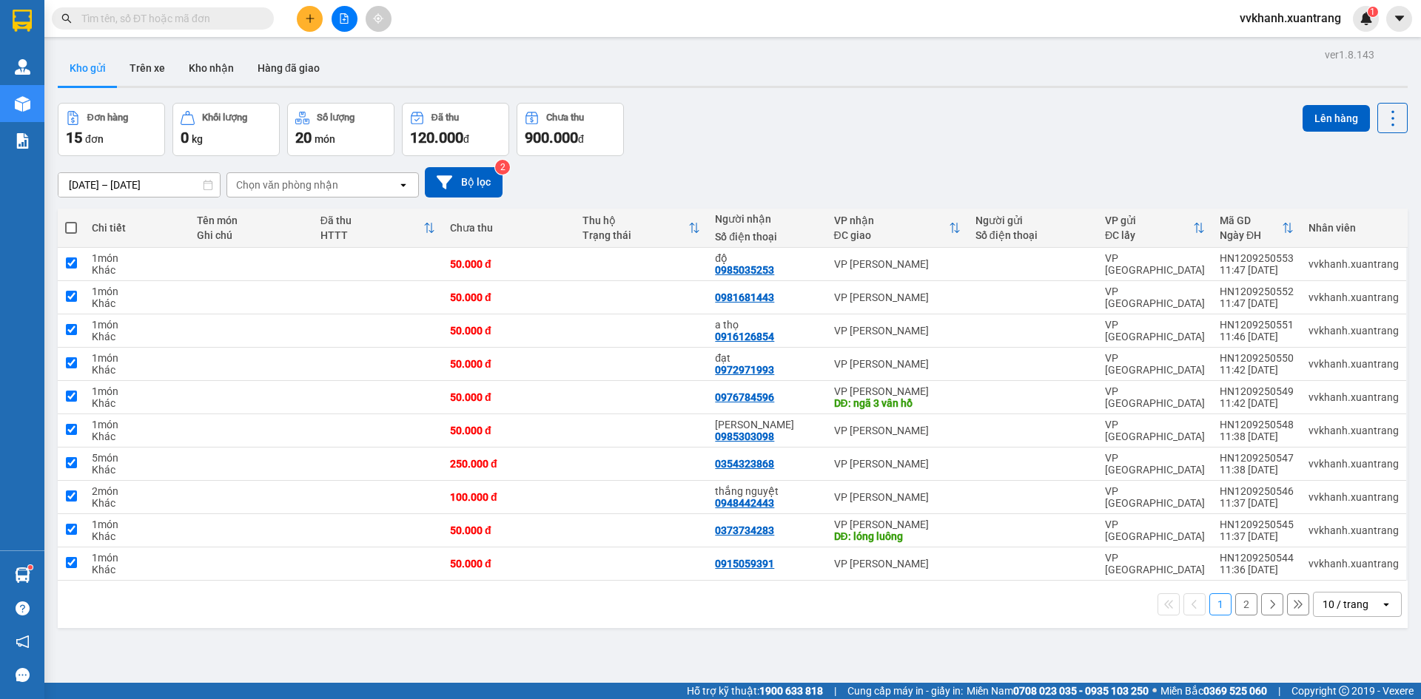
checkbox input "true"
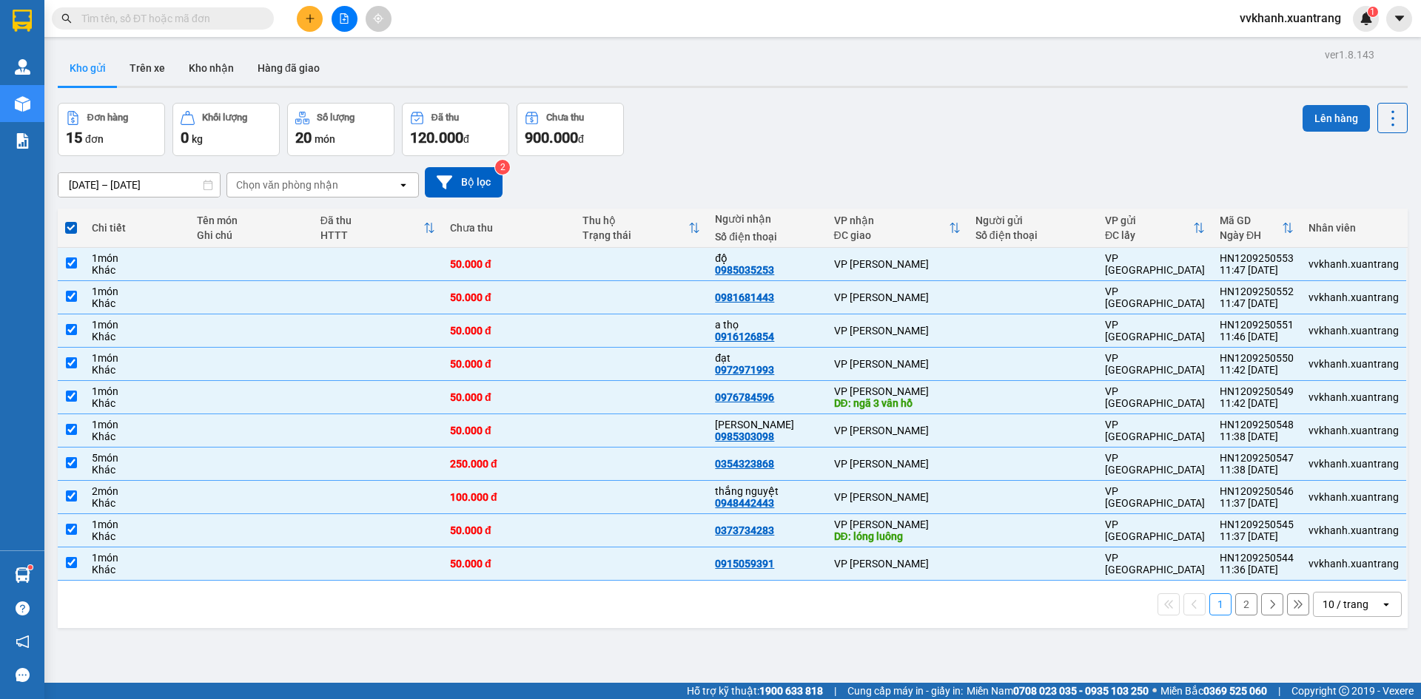
click at [1306, 122] on button "Lên hàng" at bounding box center [1336, 118] width 67 height 27
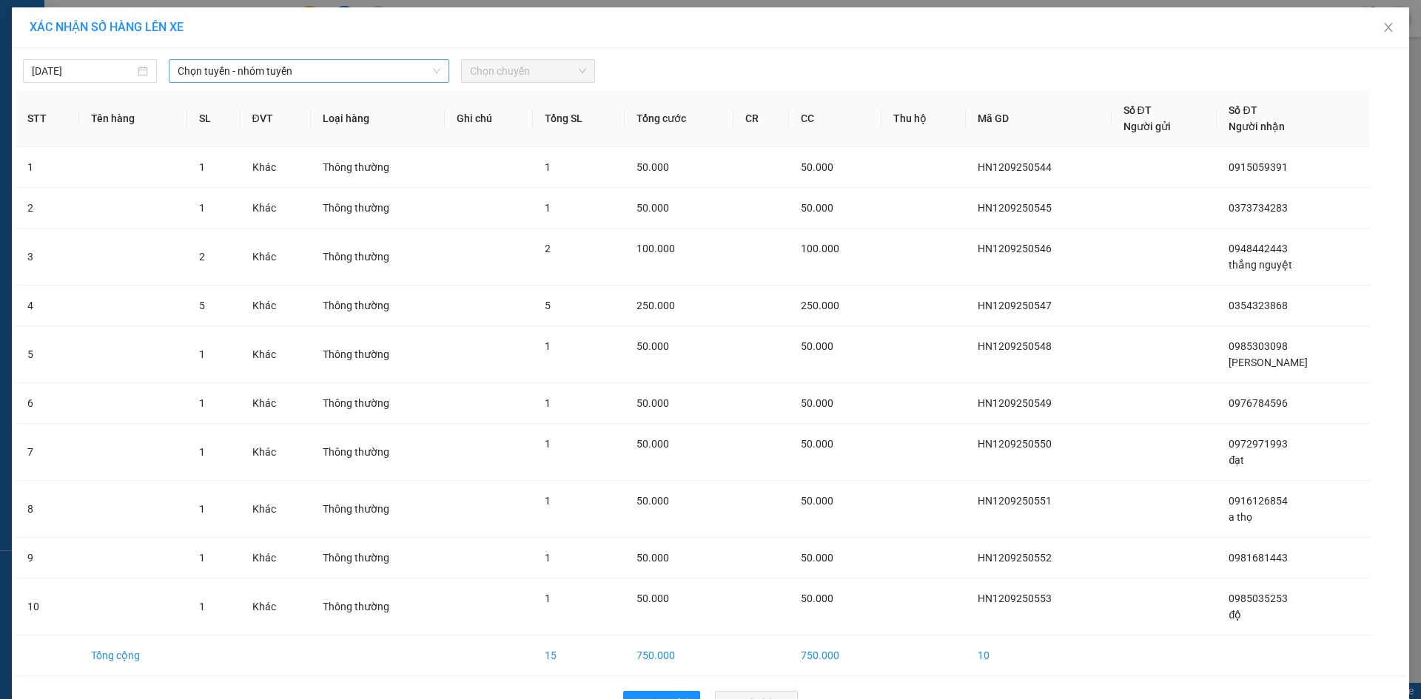
click at [376, 77] on span "Chọn tuyến - nhóm tuyến" at bounding box center [309, 71] width 263 height 22
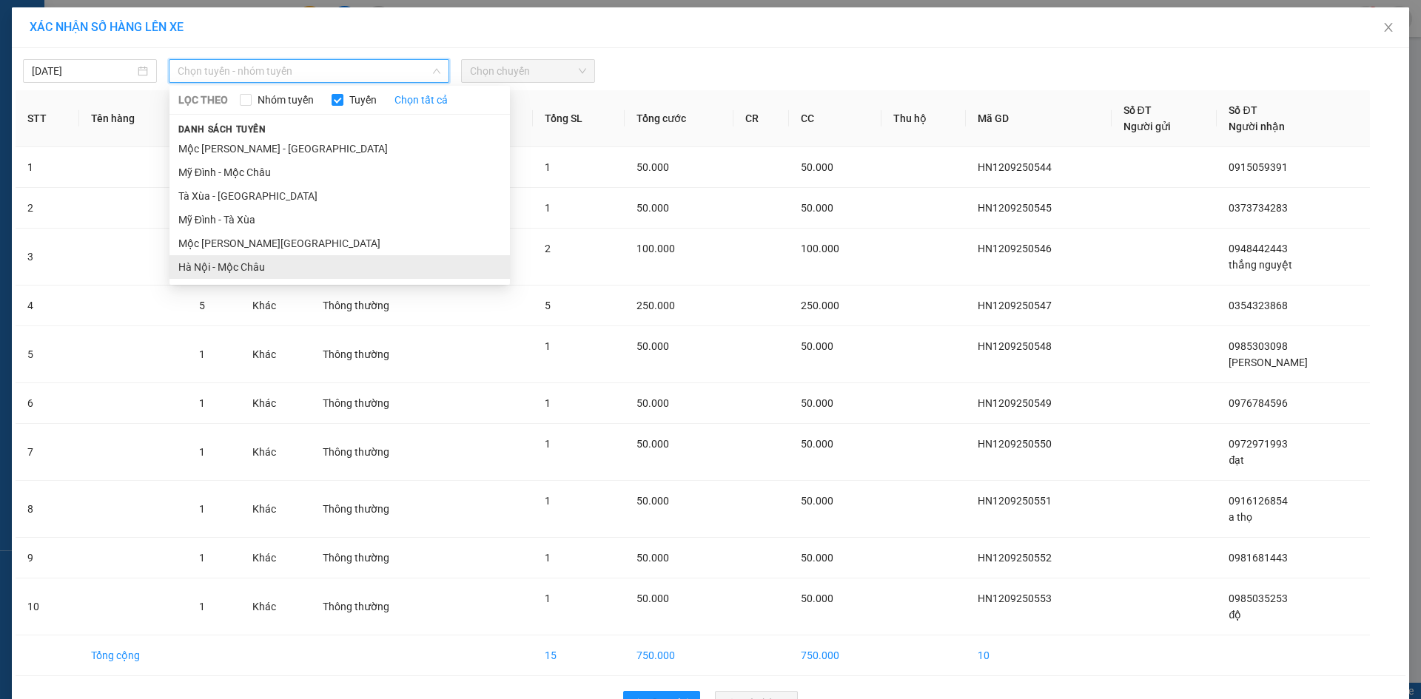
click at [298, 262] on li "Hà Nội - Mộc Châu" at bounding box center [339, 267] width 340 height 24
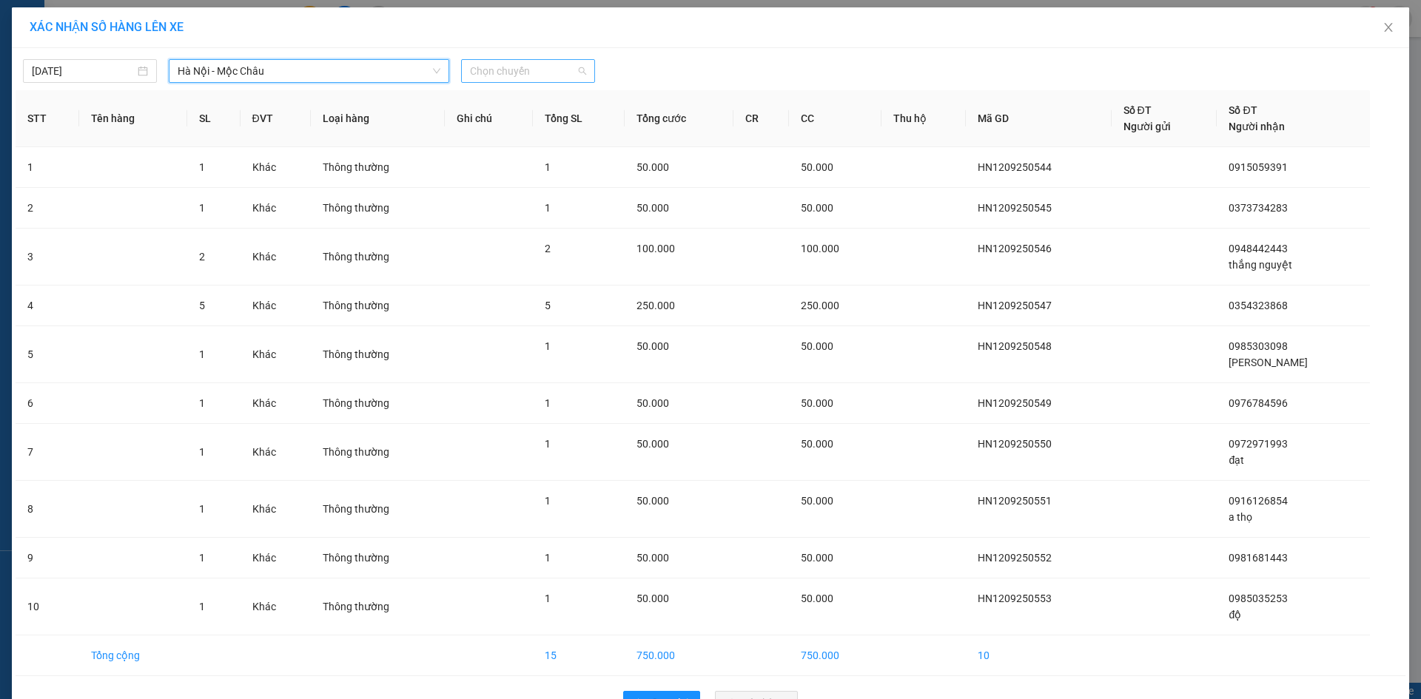
click at [488, 73] on span "Chọn chuyến" at bounding box center [528, 71] width 116 height 22
click at [551, 238] on div "11:45" at bounding box center [522, 240] width 115 height 16
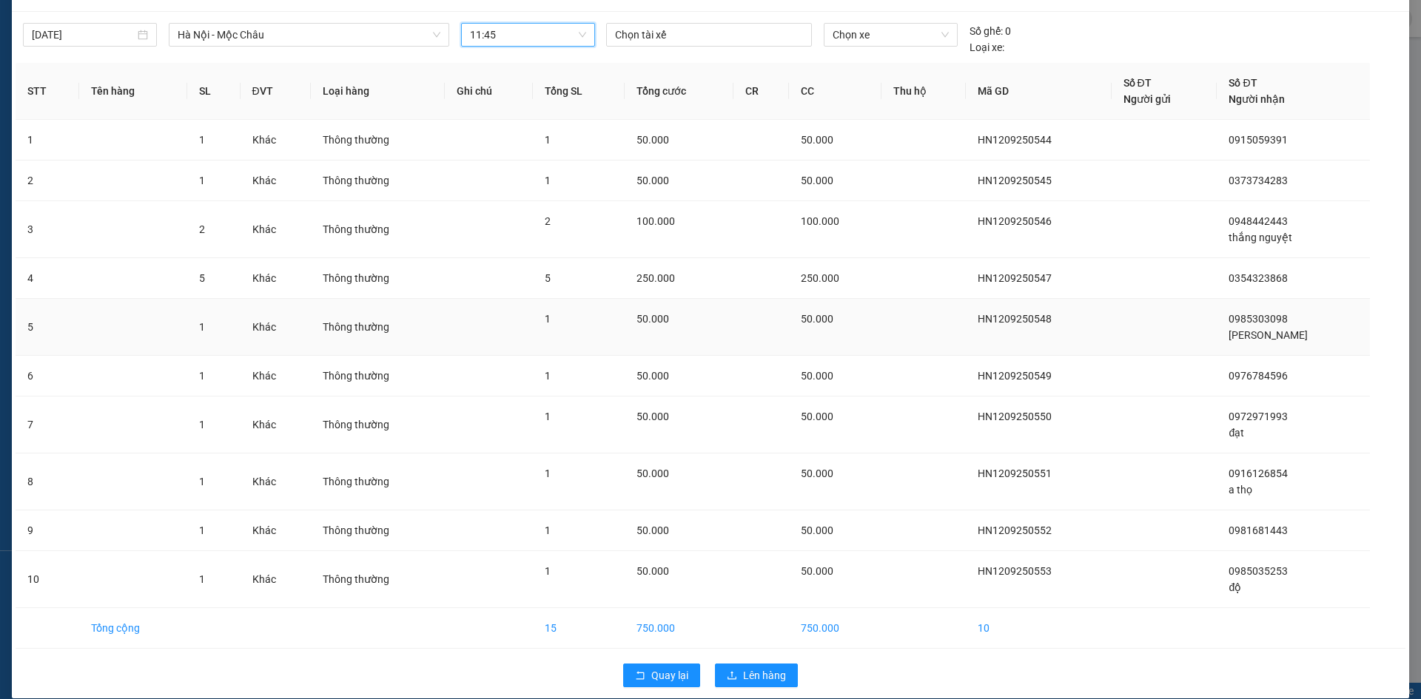
scroll to position [53, 0]
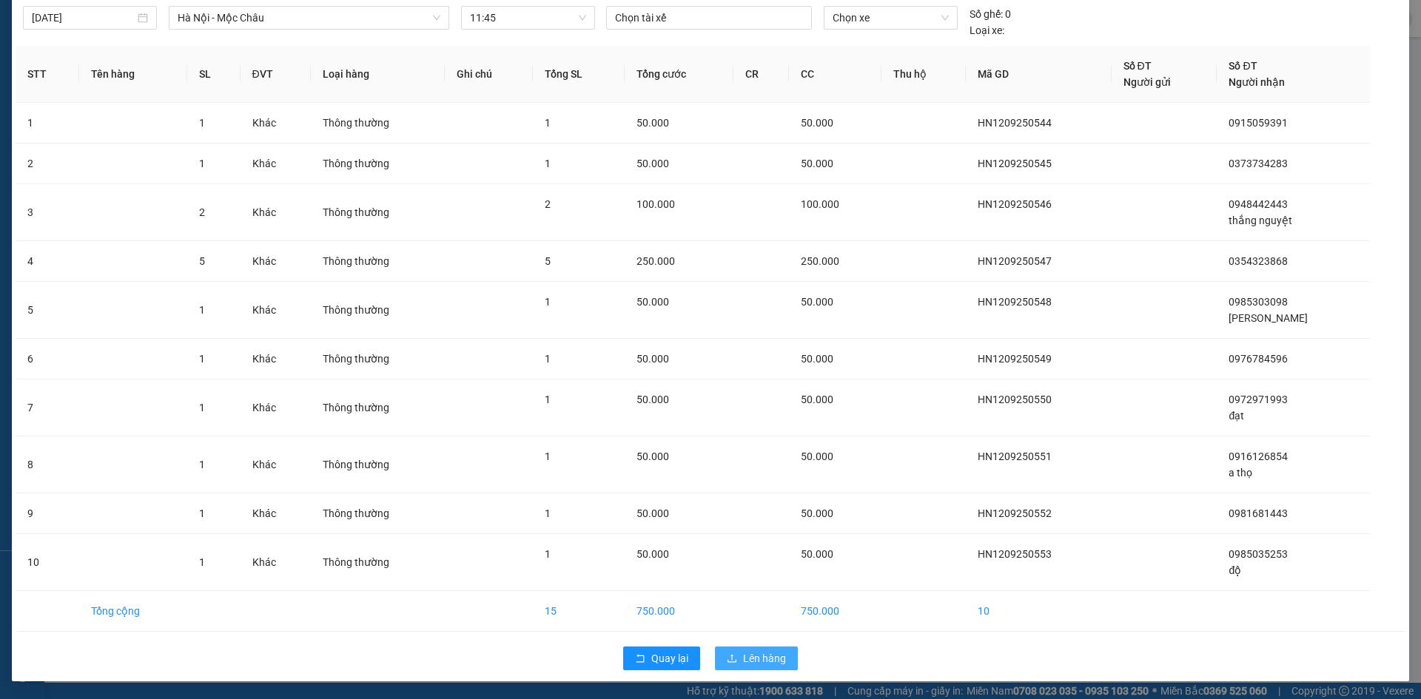
click at [756, 654] on span "Lên hàng" at bounding box center [764, 659] width 43 height 16
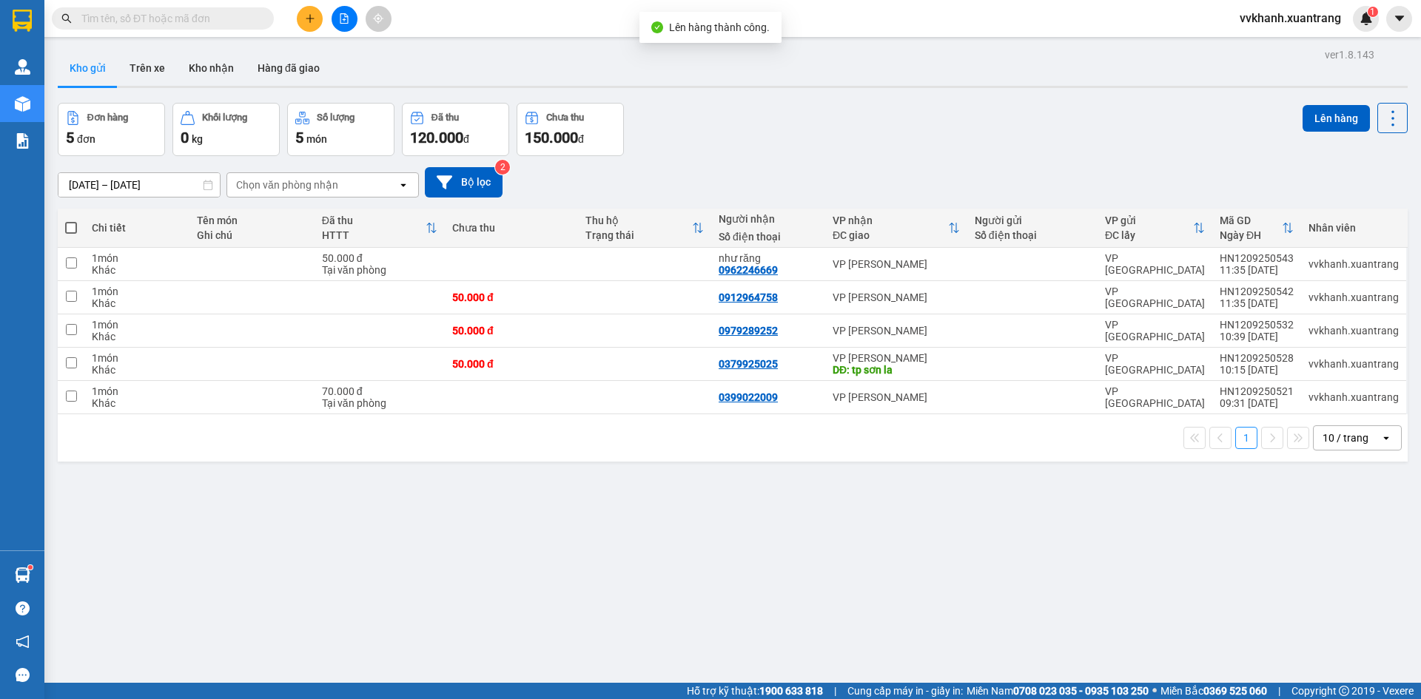
click at [66, 231] on span at bounding box center [71, 228] width 12 height 12
click at [71, 221] on input "checkbox" at bounding box center [71, 221] width 0 height 0
checkbox input "true"
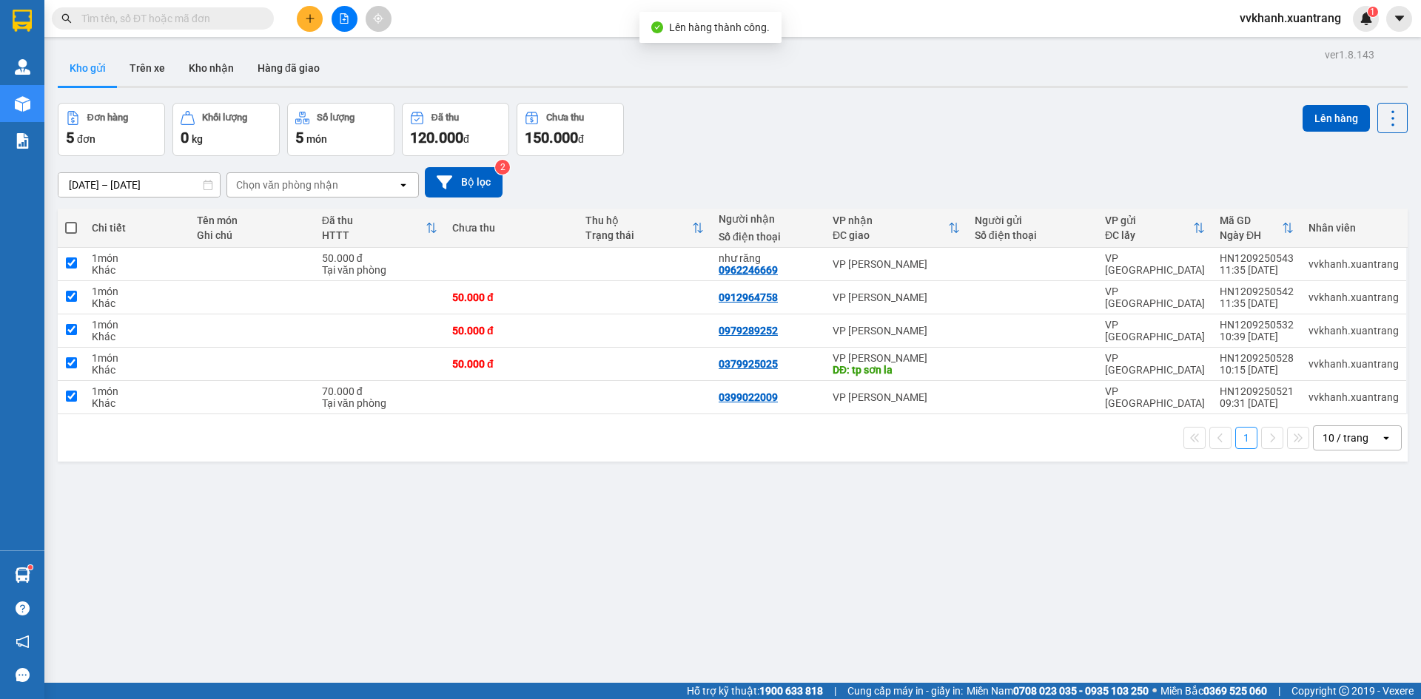
checkbox input "true"
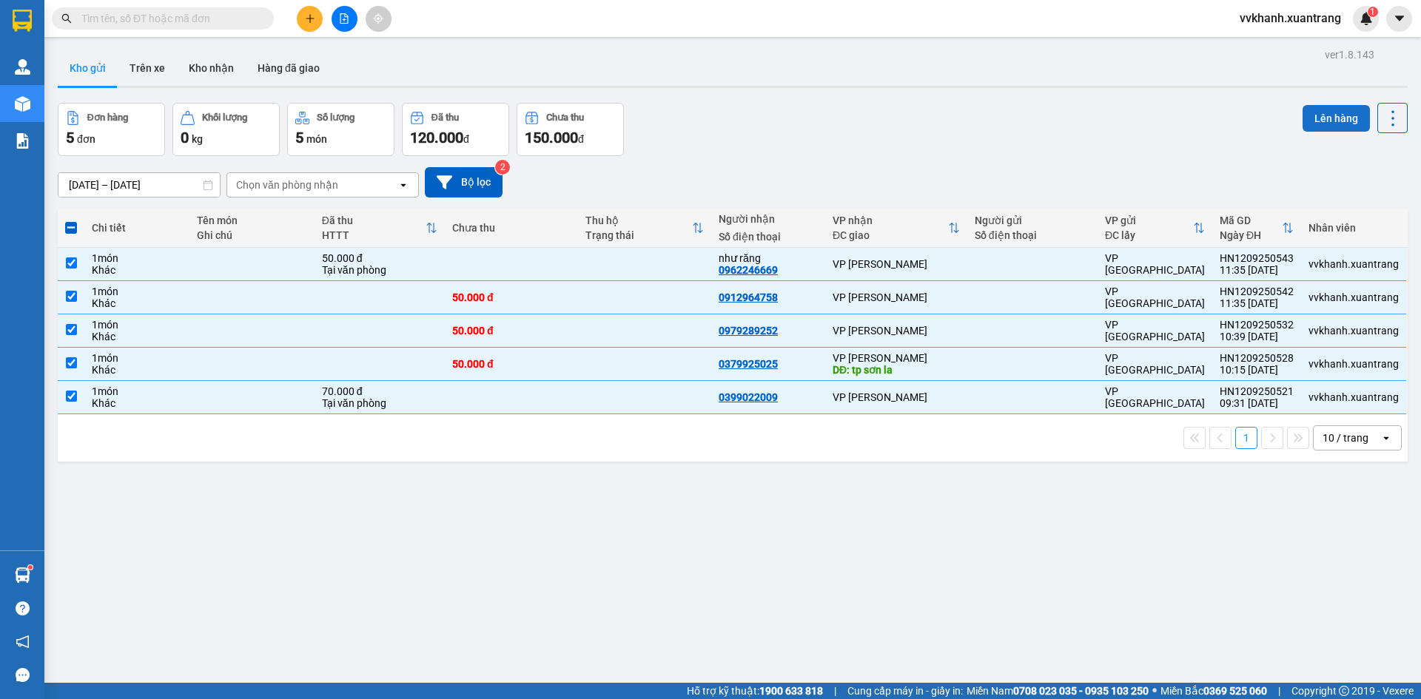
click at [1306, 120] on button "Lên hàng" at bounding box center [1336, 118] width 67 height 27
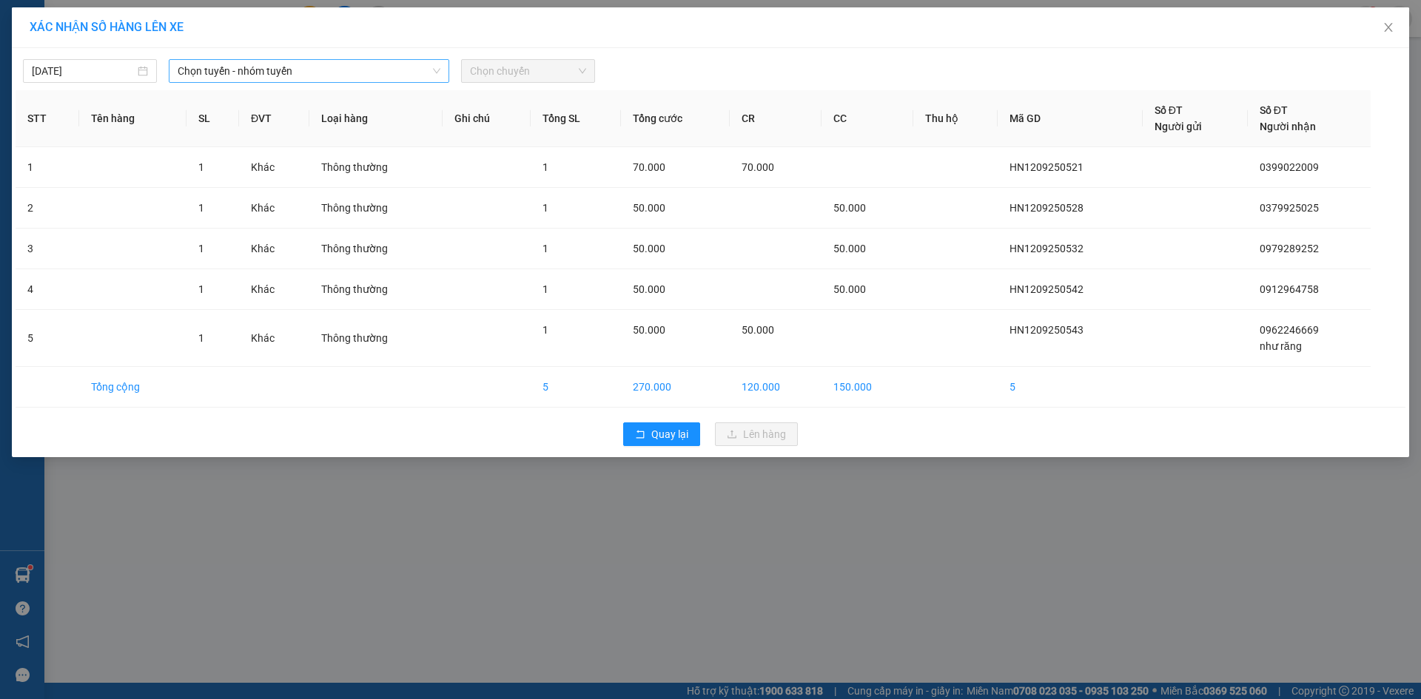
click at [291, 76] on span "Chọn tuyến - nhóm tuyến" at bounding box center [309, 71] width 263 height 22
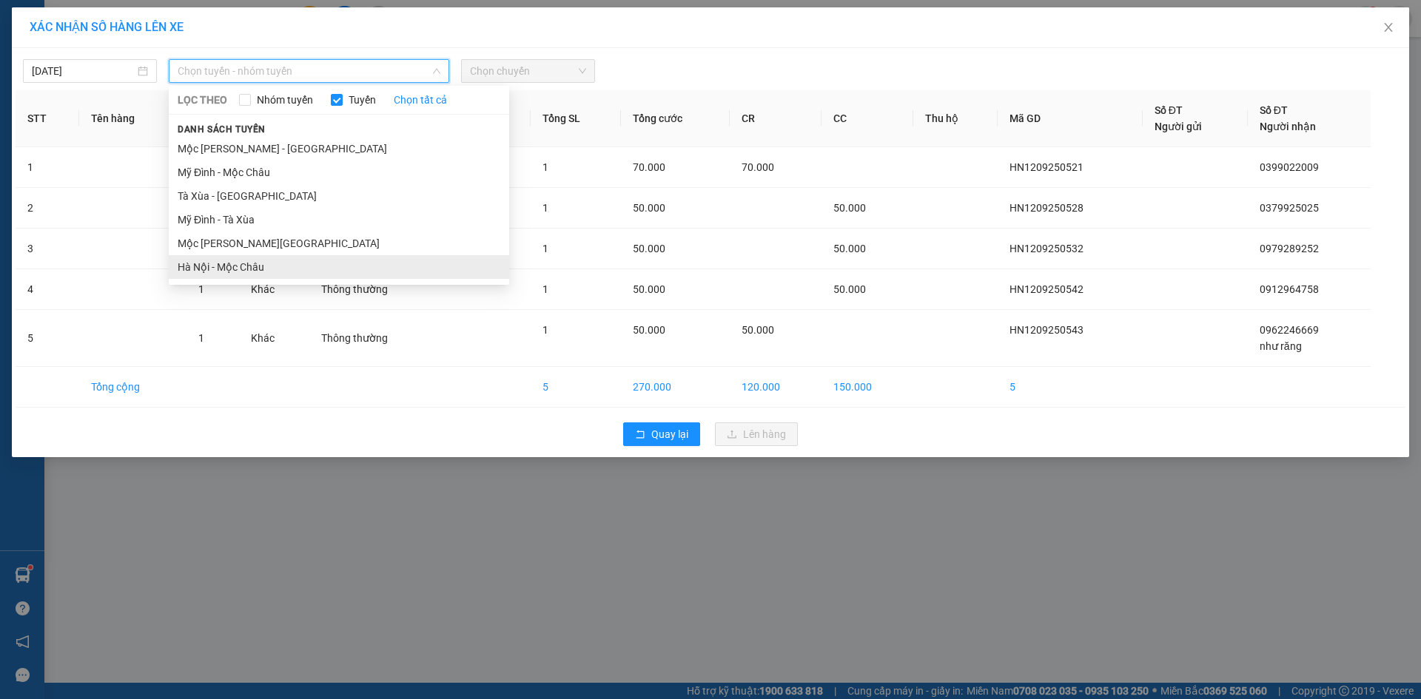
click at [297, 260] on li "Hà Nội - Mộc Châu" at bounding box center [339, 267] width 340 height 24
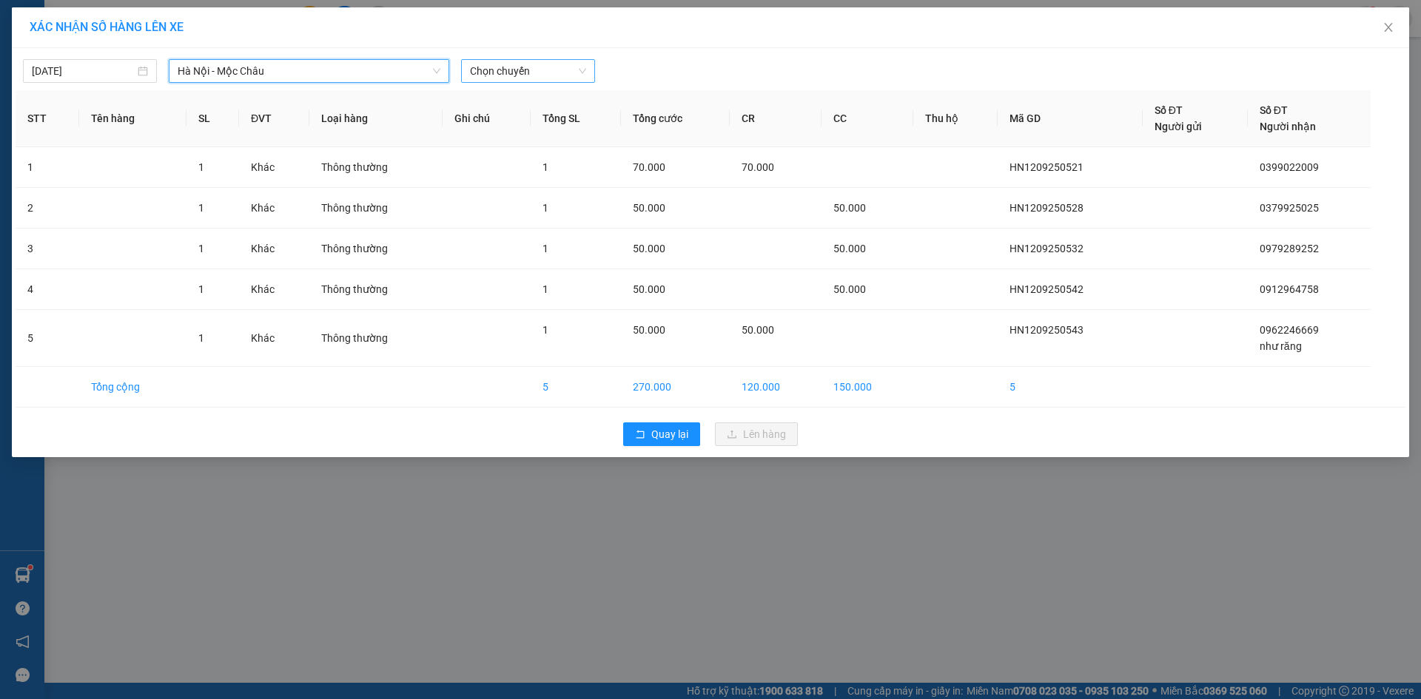
click at [508, 77] on span "Chọn chuyến" at bounding box center [528, 71] width 116 height 22
click at [523, 169] on div "11:45" at bounding box center [527, 166] width 115 height 16
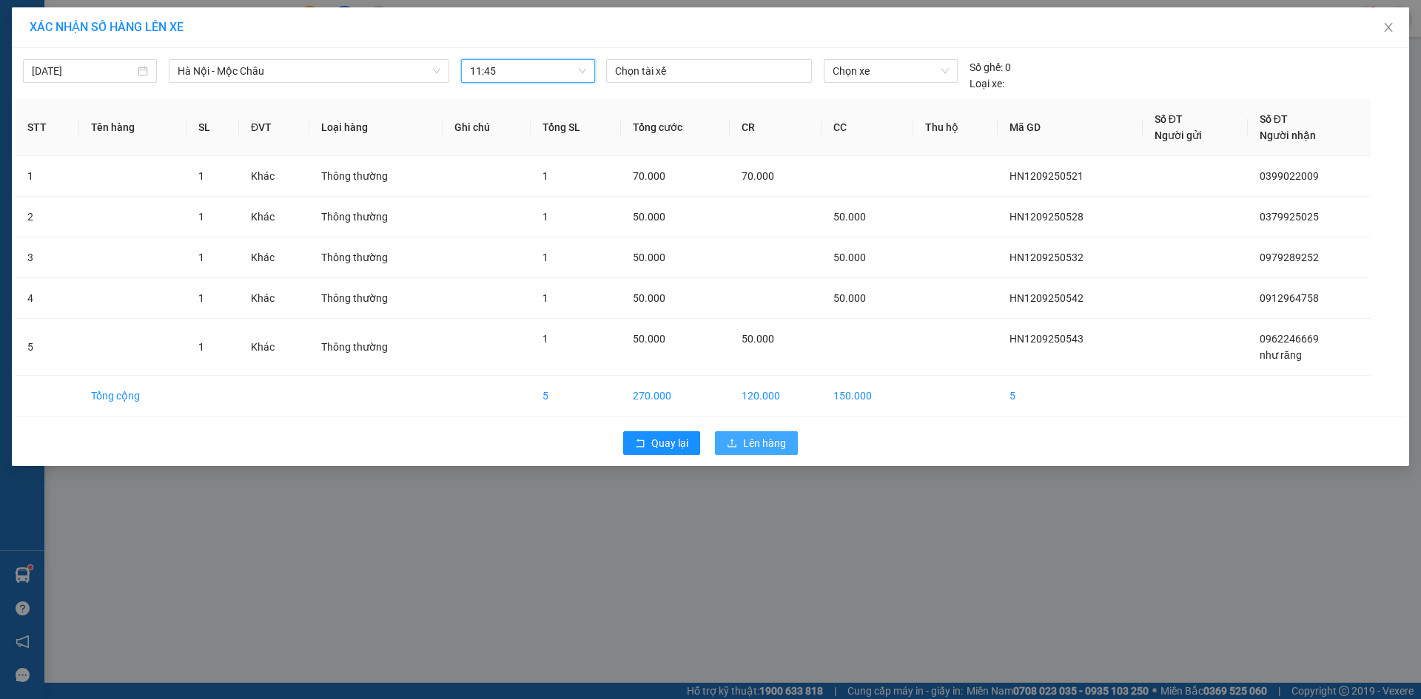
click at [740, 440] on button "Lên hàng" at bounding box center [756, 443] width 83 height 24
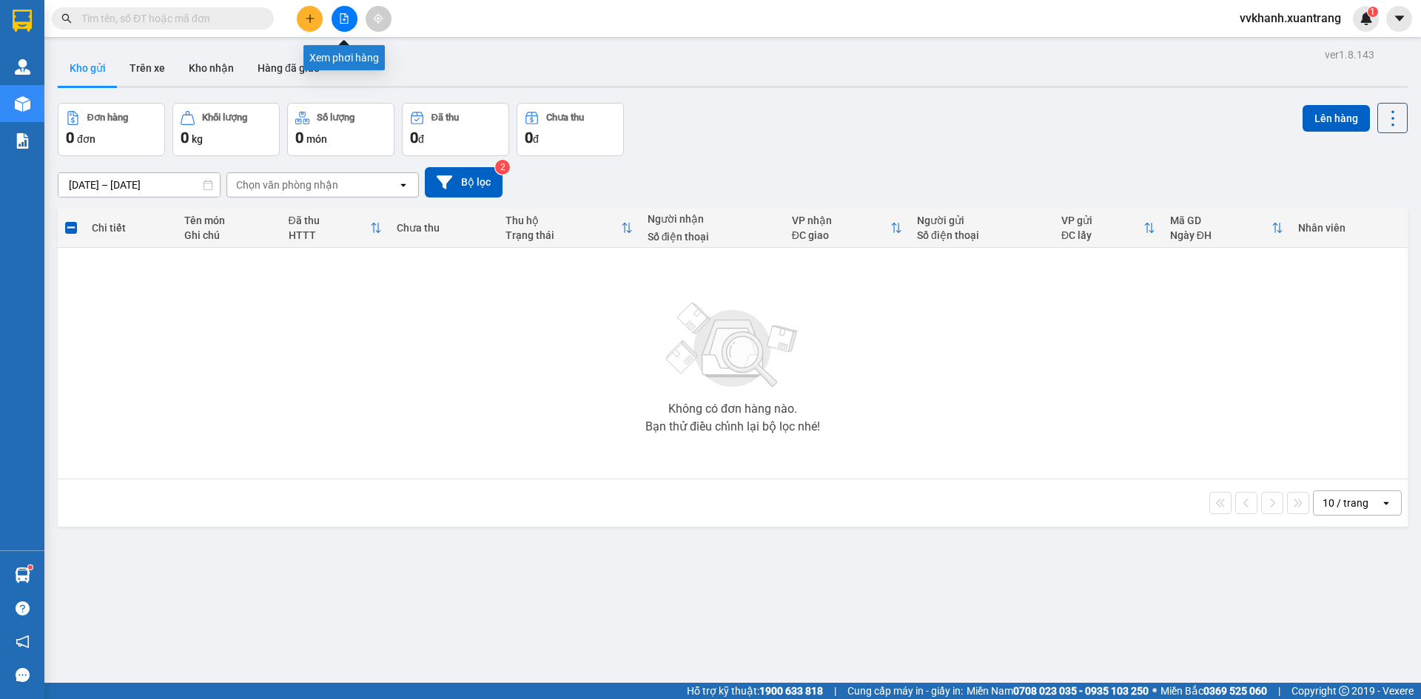
click at [347, 26] on button at bounding box center [345, 19] width 26 height 26
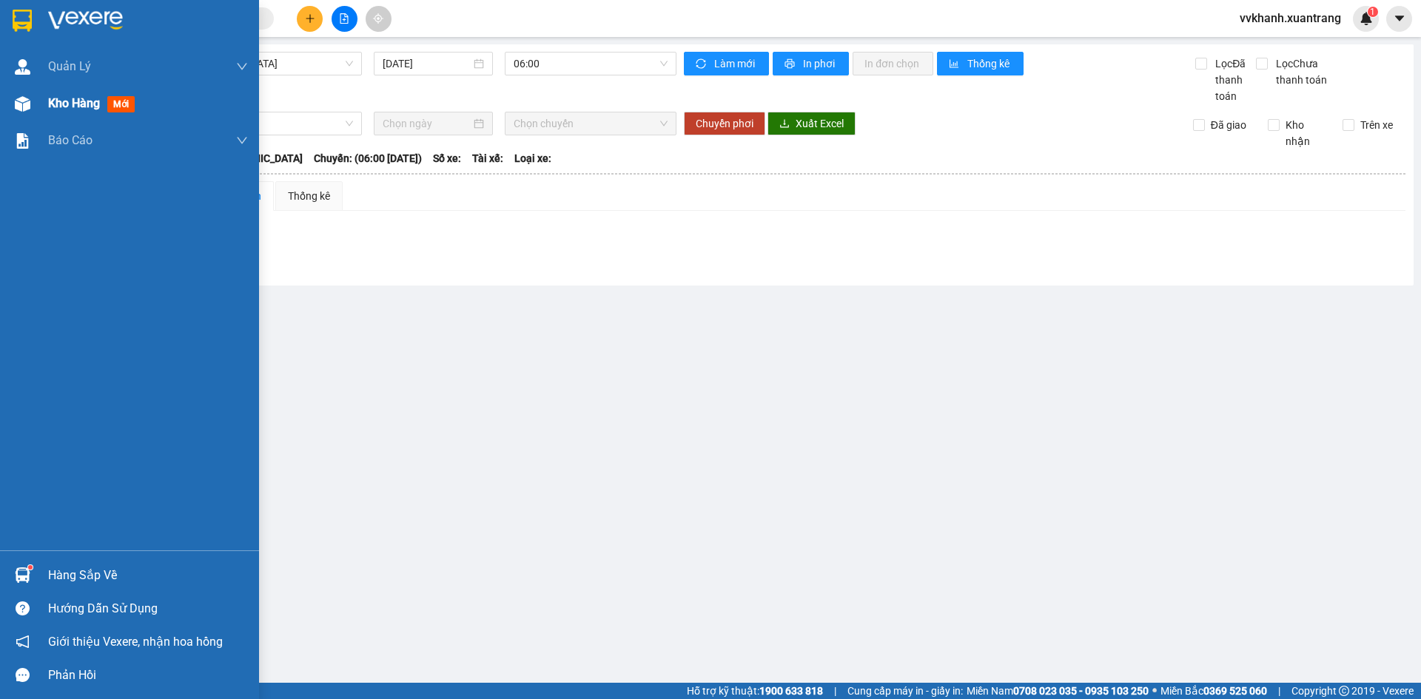
click at [38, 105] on div "Kho hàng mới" at bounding box center [129, 103] width 259 height 37
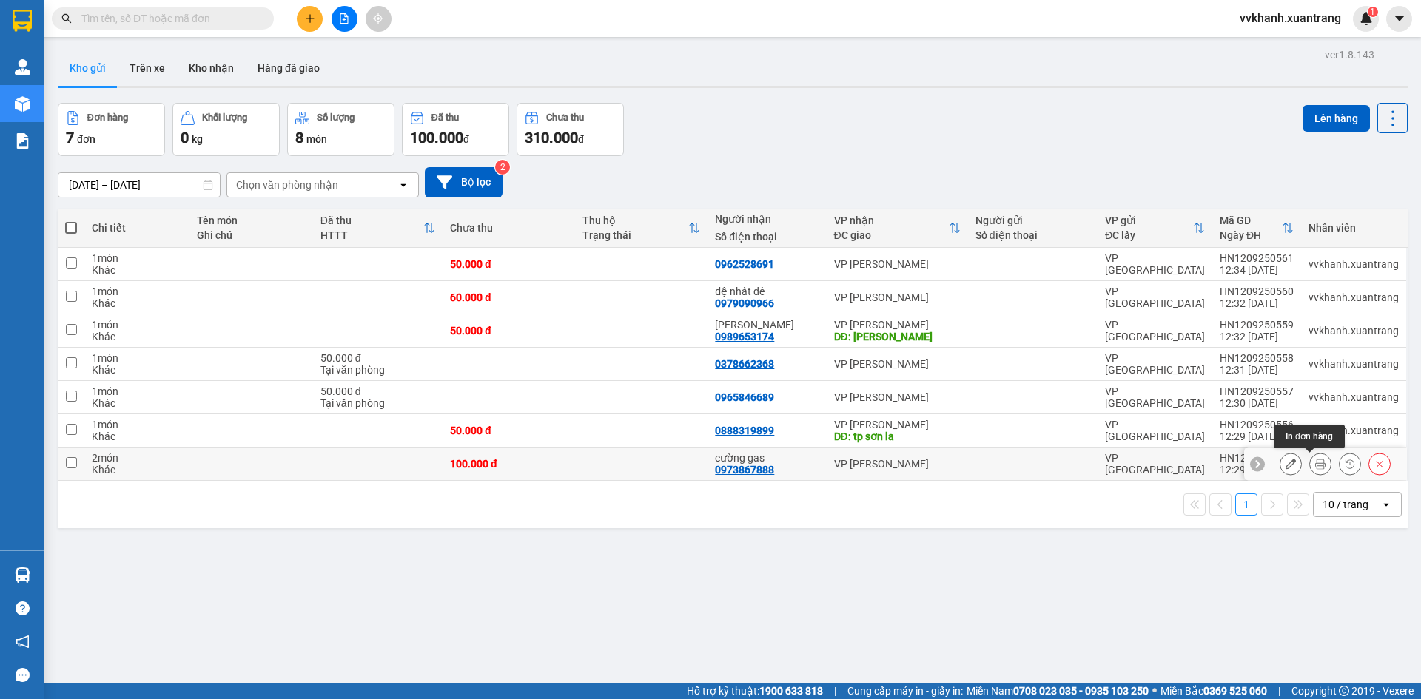
click at [1315, 461] on icon at bounding box center [1320, 464] width 10 height 10
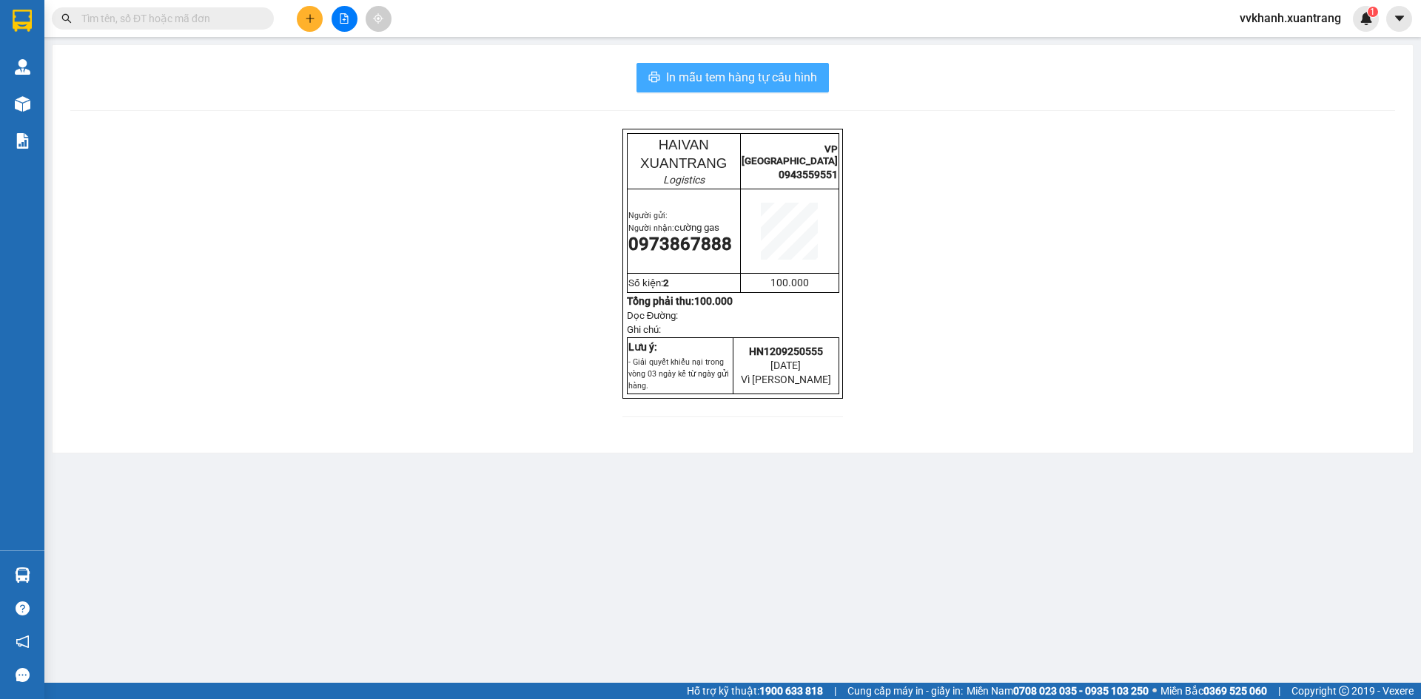
click at [811, 81] on span "In mẫu tem hàng tự cấu hình" at bounding box center [741, 77] width 151 height 19
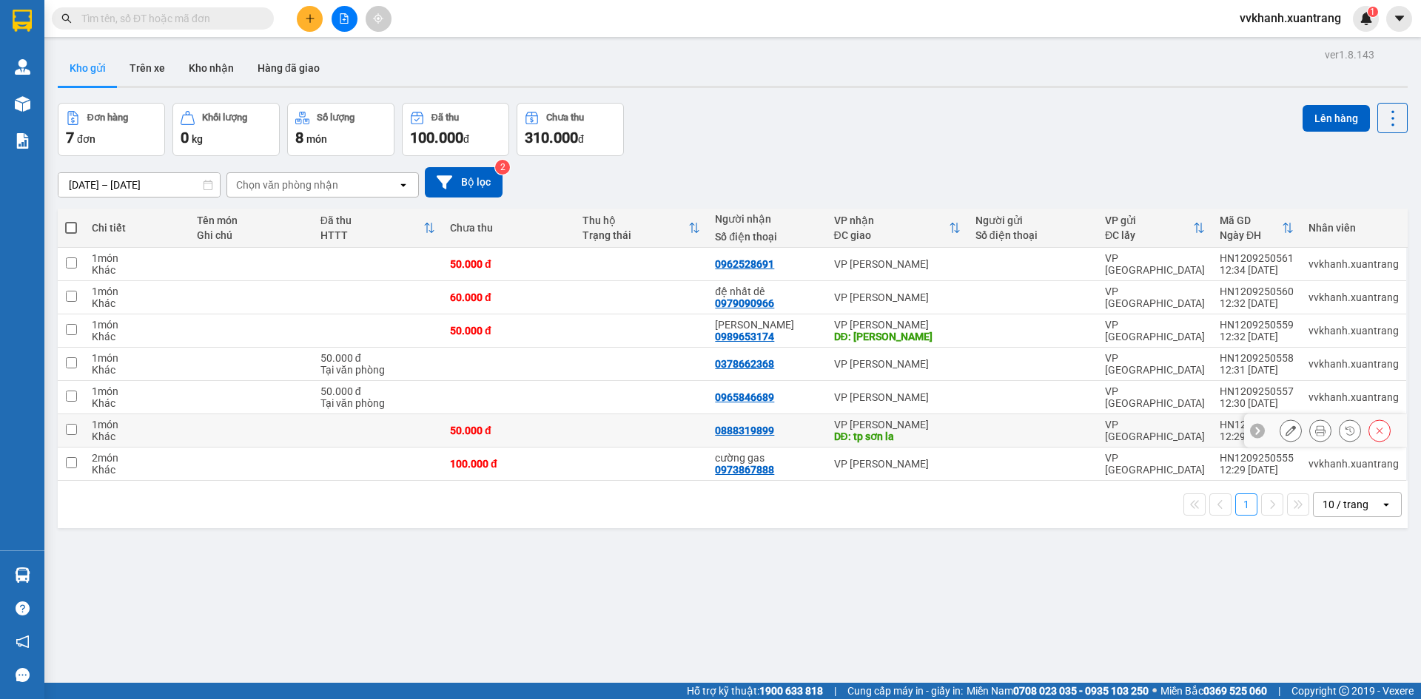
click at [1310, 429] on button at bounding box center [1320, 431] width 21 height 26
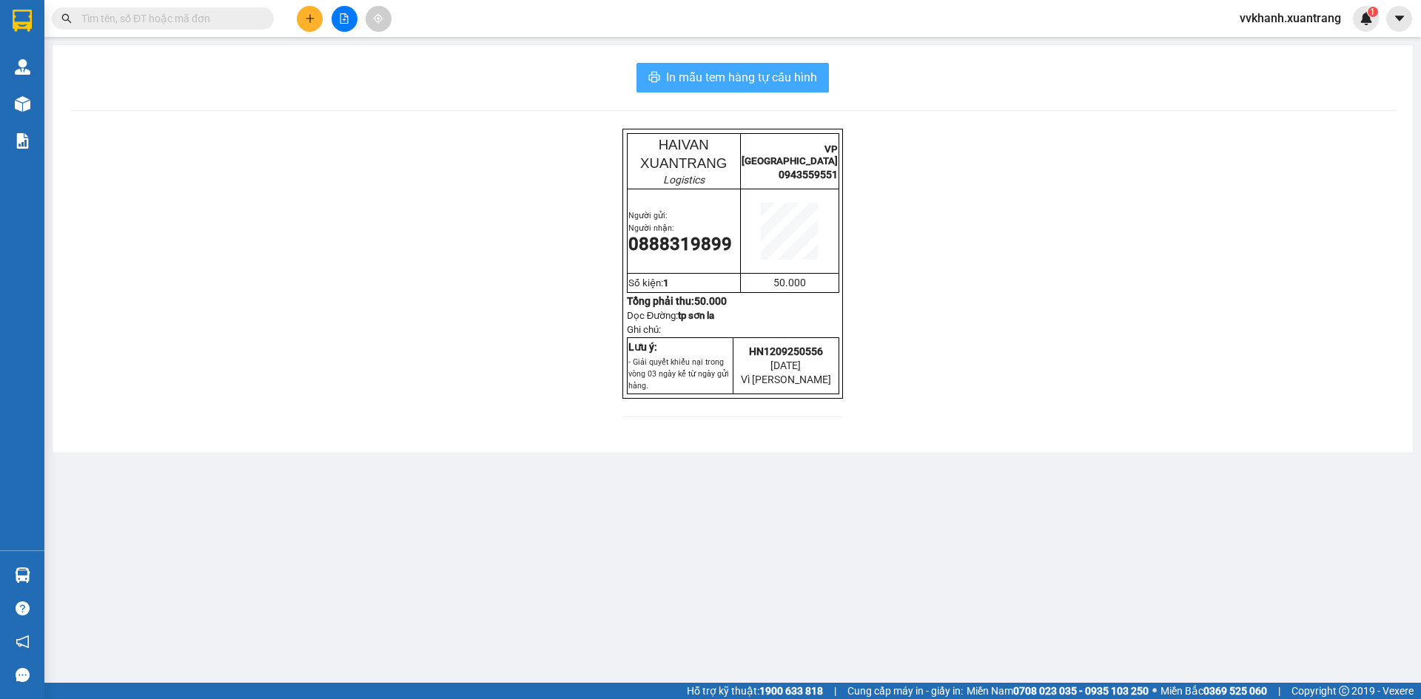
click at [816, 81] on span "In mẫu tem hàng tự cấu hình" at bounding box center [741, 77] width 151 height 19
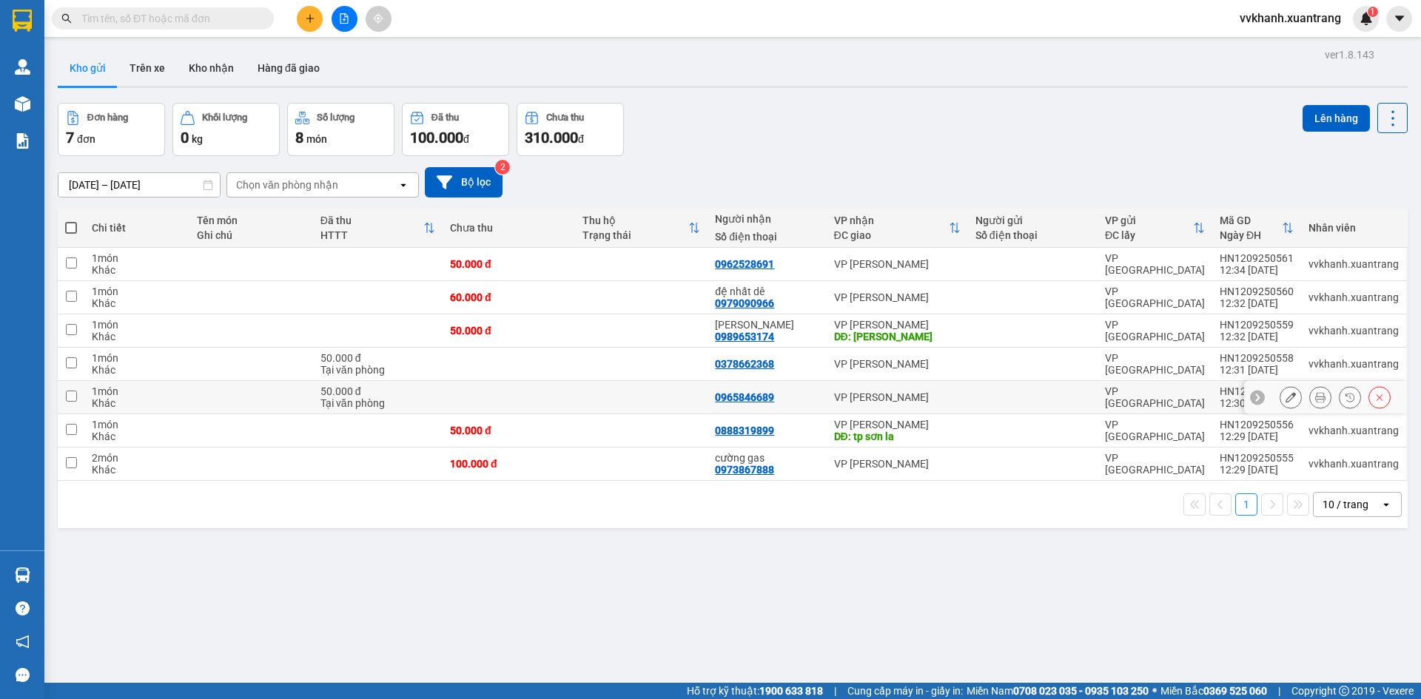
click at [1315, 398] on icon at bounding box center [1320, 397] width 10 height 10
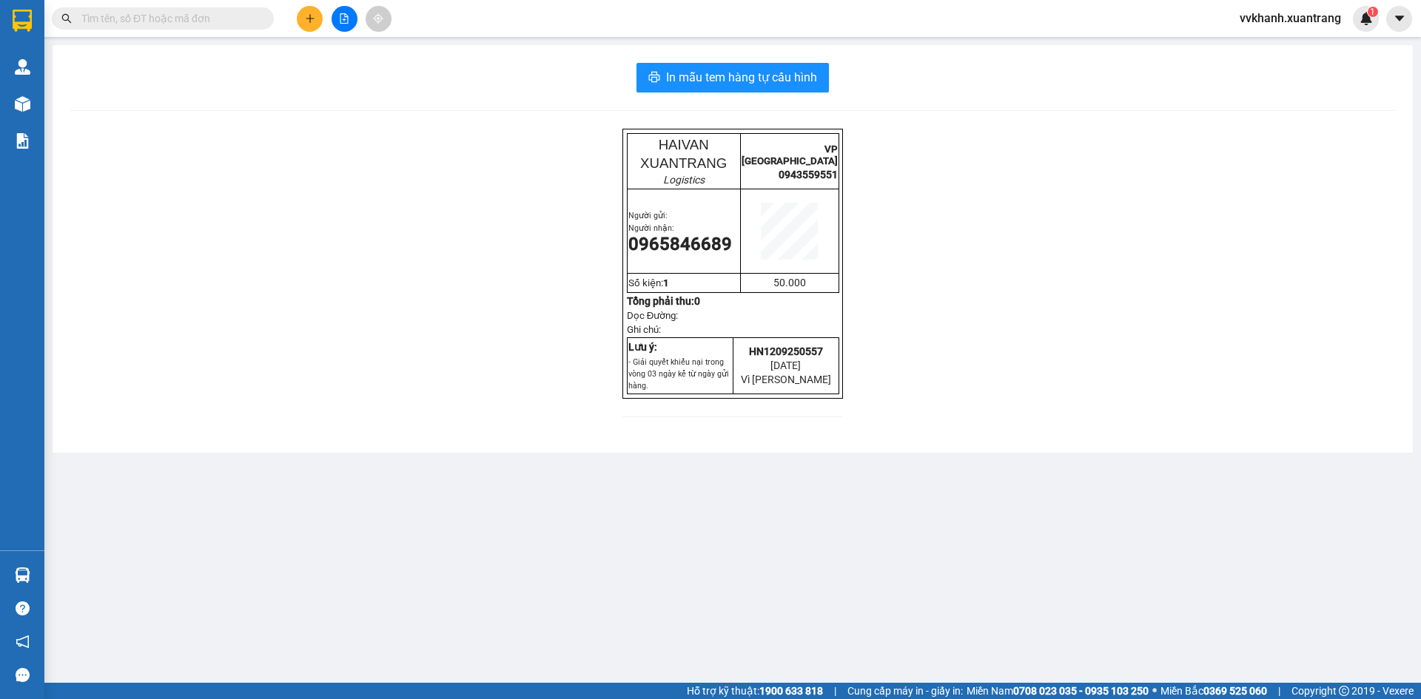
click at [816, 95] on div "In mẫu tem hàng tự cấu hình HAIVAN XUANTRANG Logistics VP [GEOGRAPHIC_DATA] 094…" at bounding box center [733, 249] width 1360 height 408
click at [814, 90] on button "In mẫu tem hàng tự cấu hình" at bounding box center [732, 78] width 192 height 30
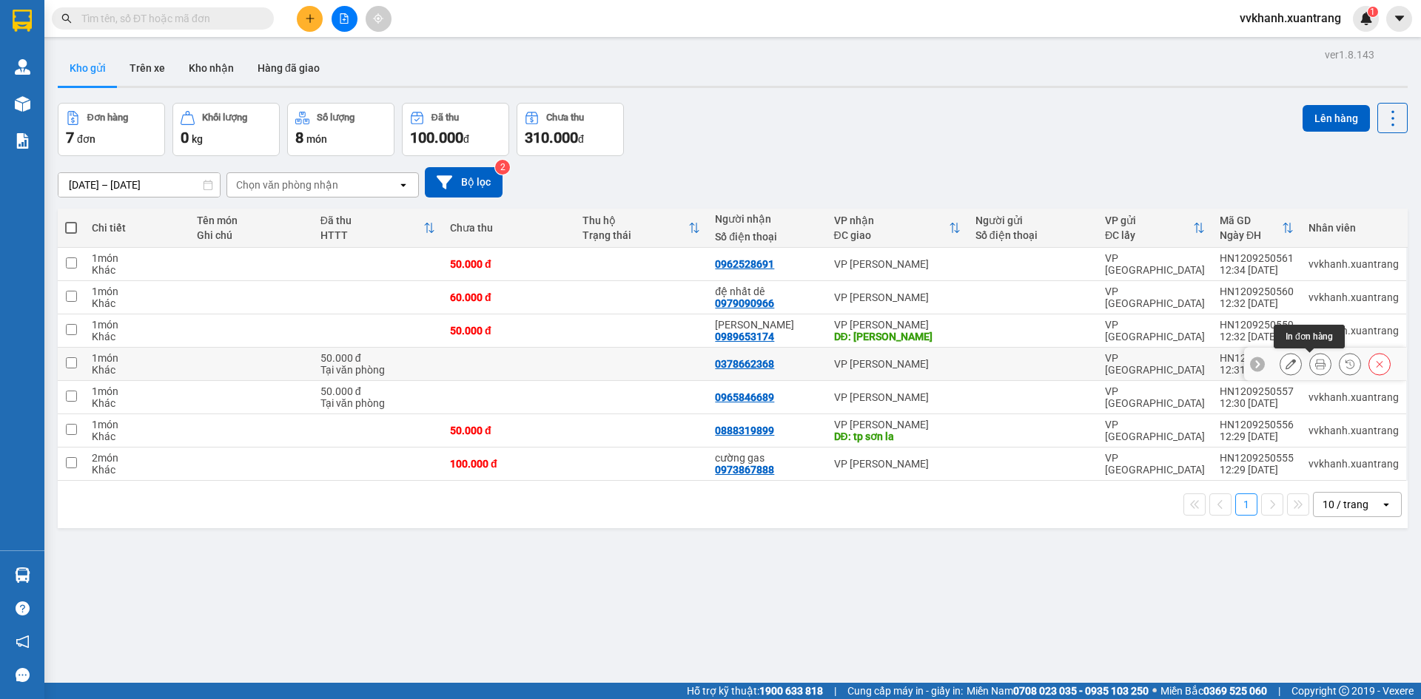
click at [1315, 369] on icon at bounding box center [1320, 364] width 10 height 10
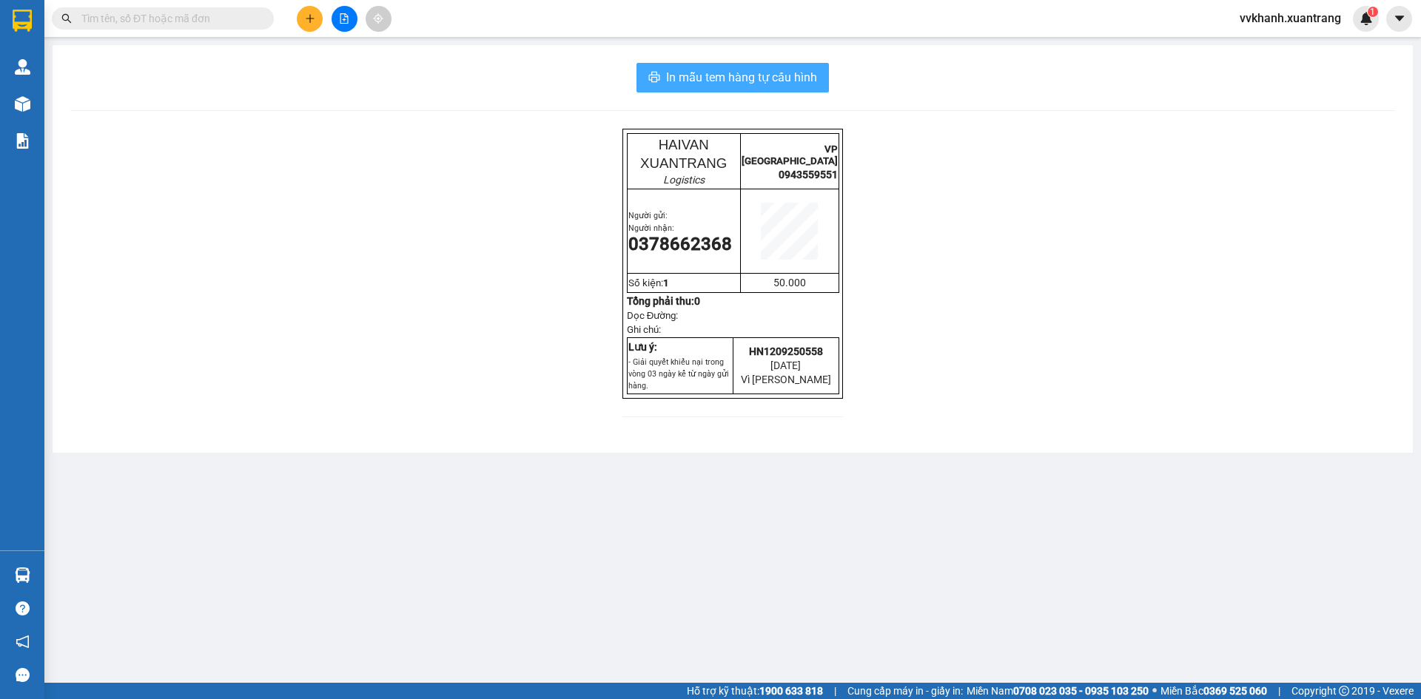
click at [819, 81] on button "In mẫu tem hàng tự cấu hình" at bounding box center [732, 78] width 192 height 30
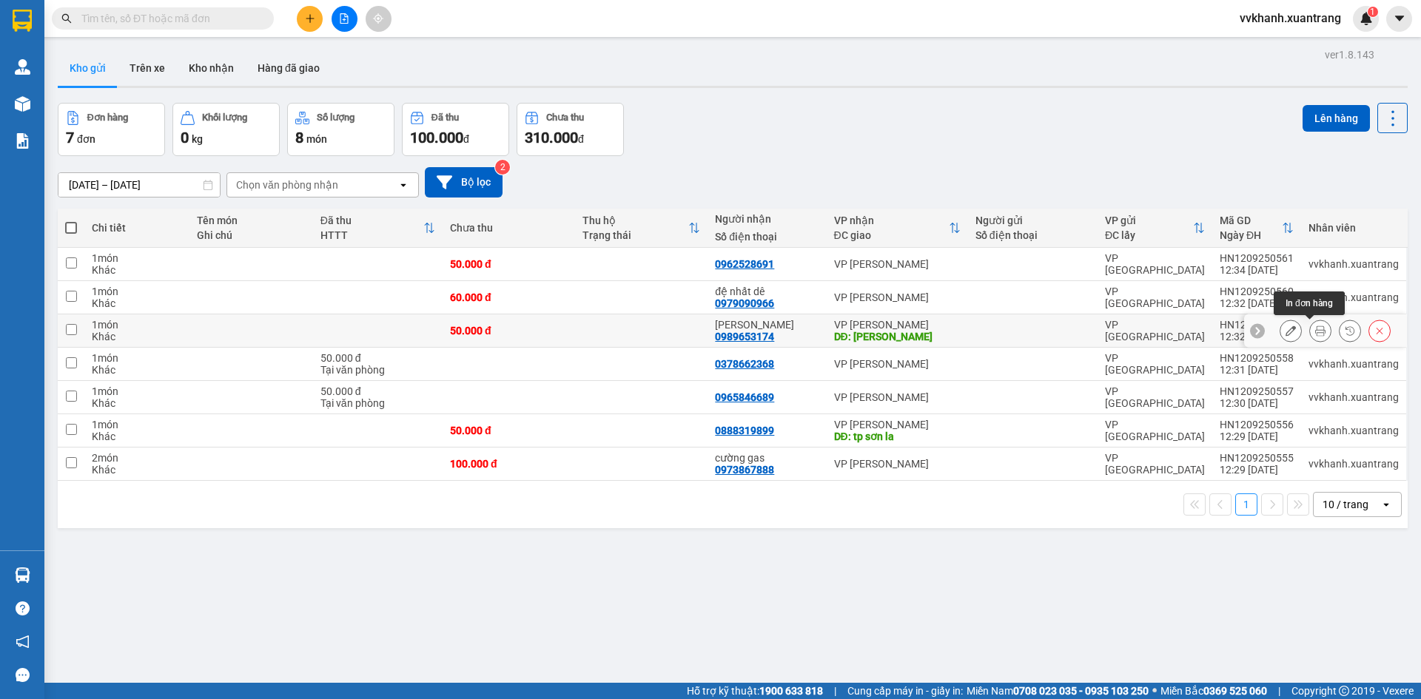
click at [1315, 331] on icon at bounding box center [1320, 331] width 10 height 10
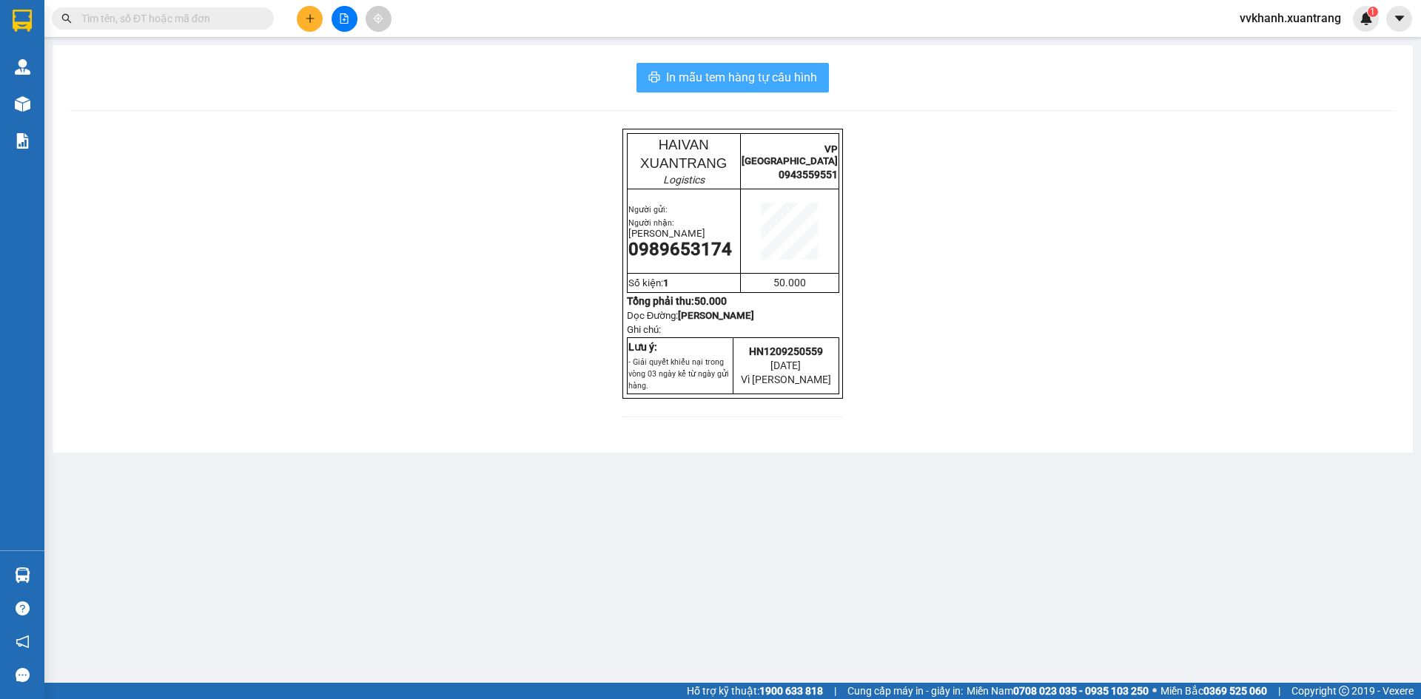
click at [799, 83] on span "In mẫu tem hàng tự cấu hình" at bounding box center [741, 77] width 151 height 19
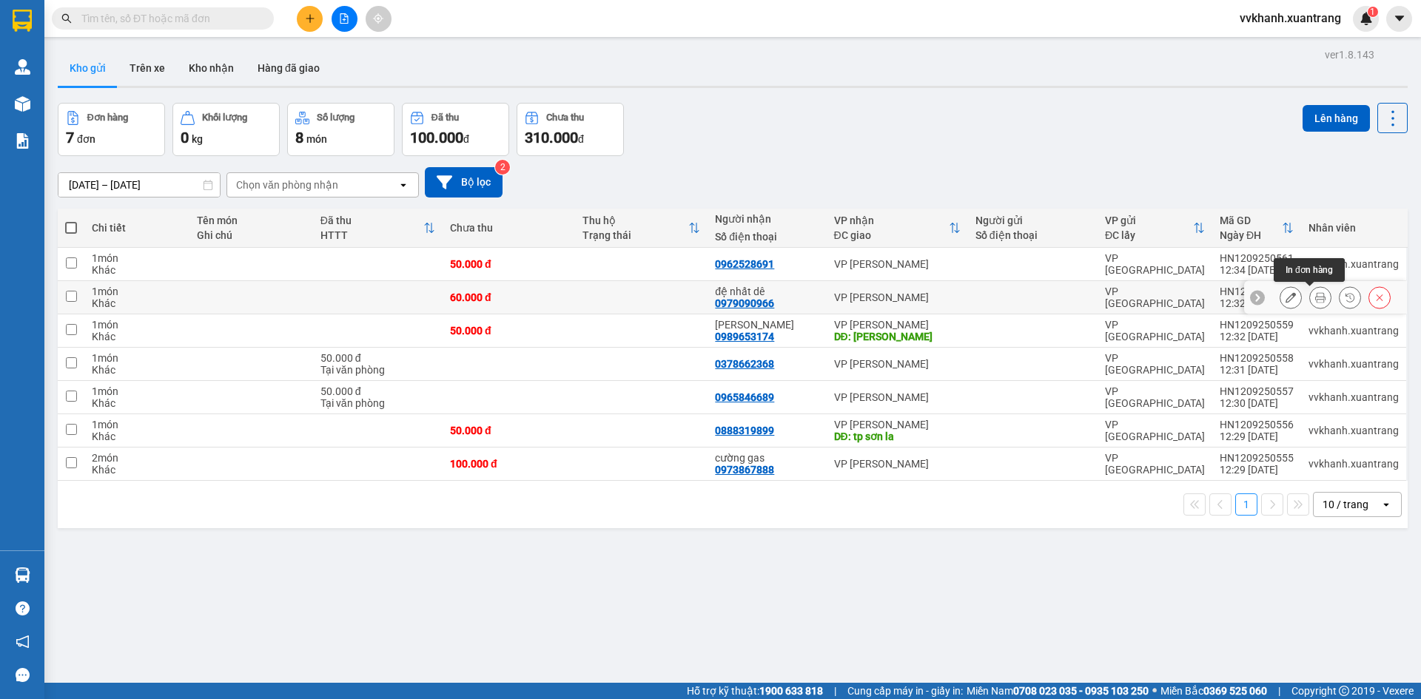
click at [1315, 295] on icon at bounding box center [1320, 297] width 10 height 10
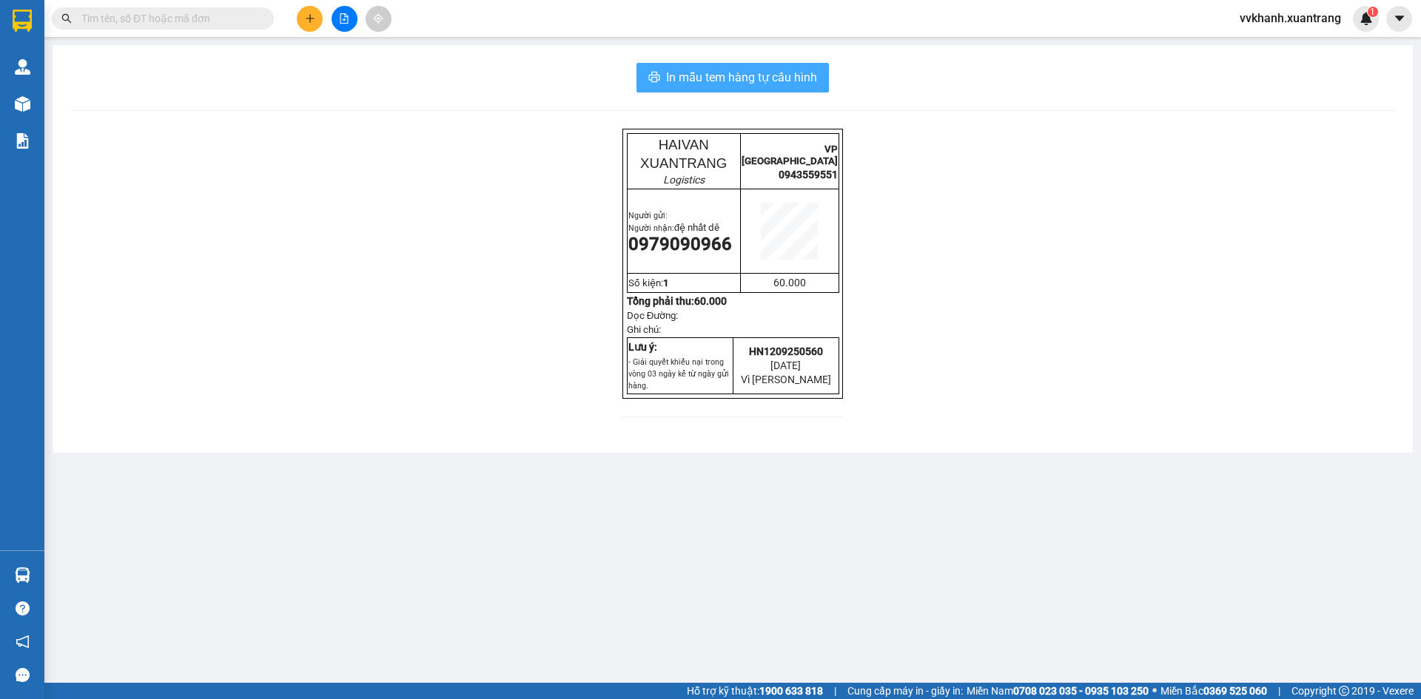
click at [810, 67] on button "In mẫu tem hàng tự cấu hình" at bounding box center [732, 78] width 192 height 30
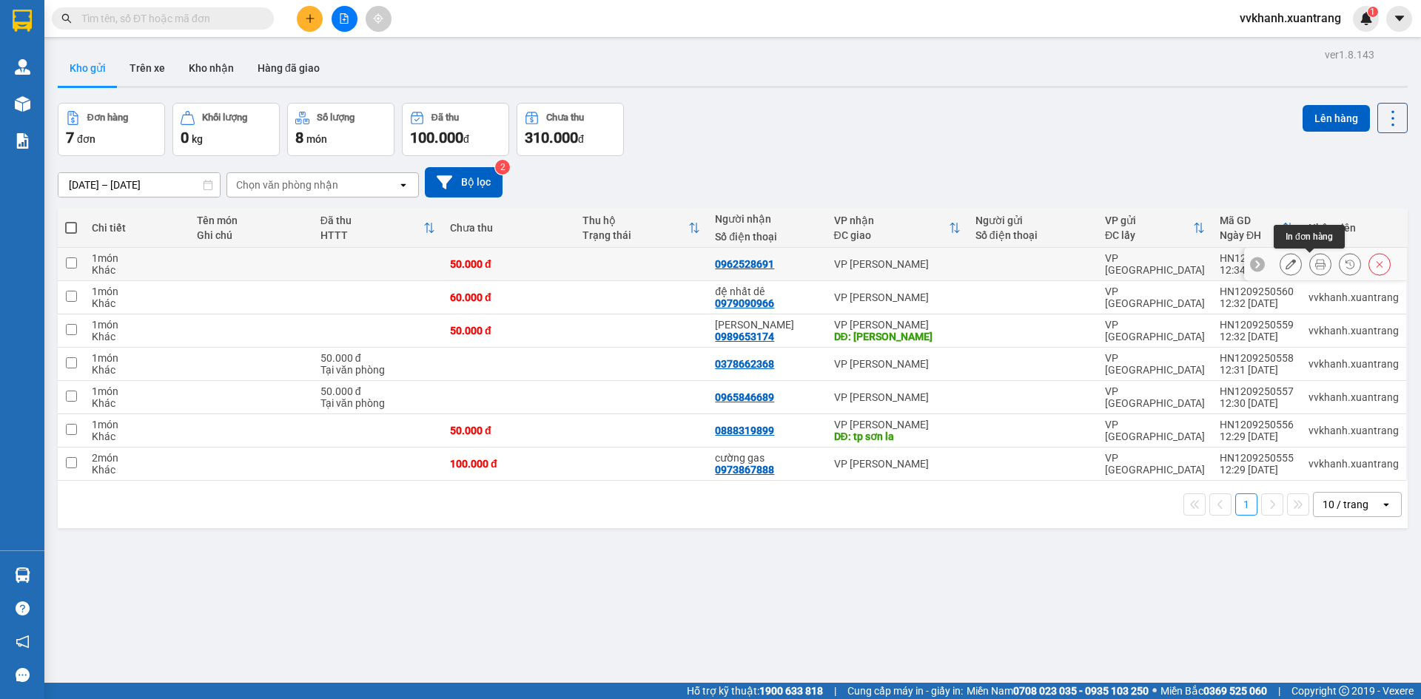
click at [1315, 260] on icon at bounding box center [1320, 264] width 10 height 10
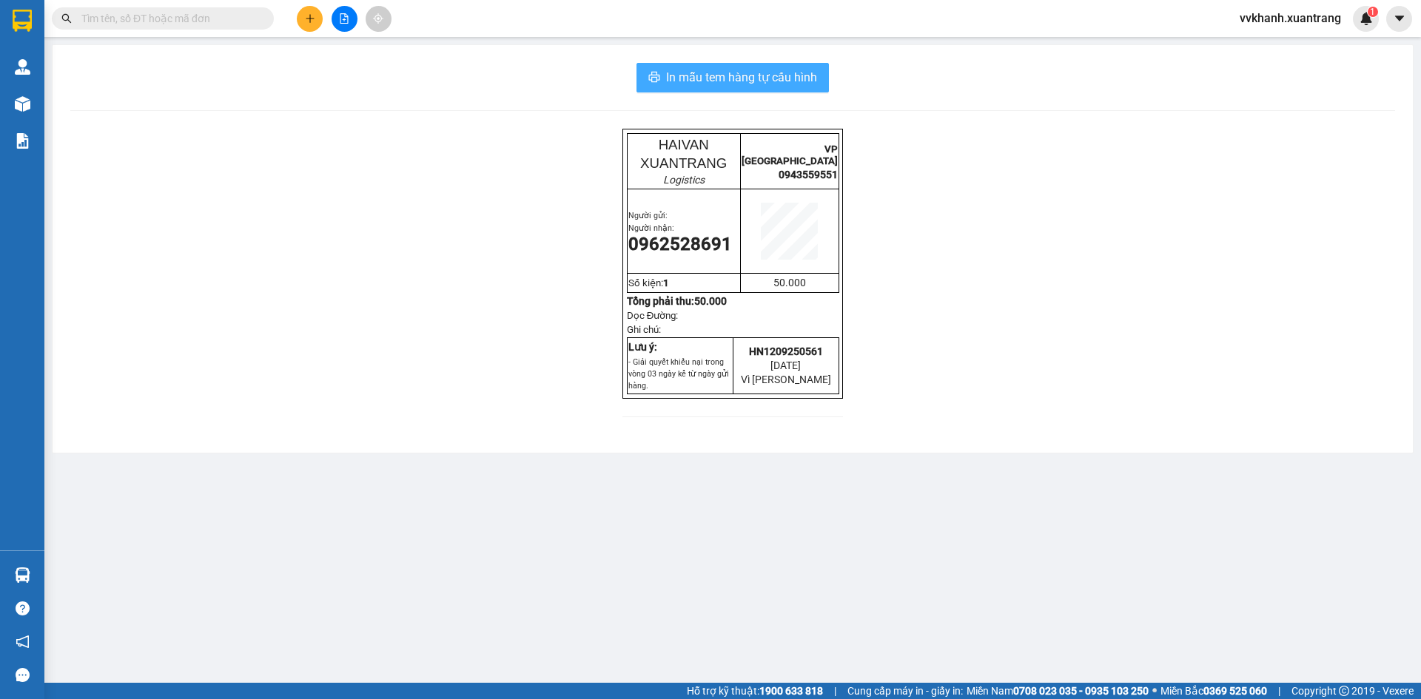
click at [811, 82] on span "In mẫu tem hàng tự cấu hình" at bounding box center [741, 77] width 151 height 19
